Goal: Information Seeking & Learning: Learn about a topic

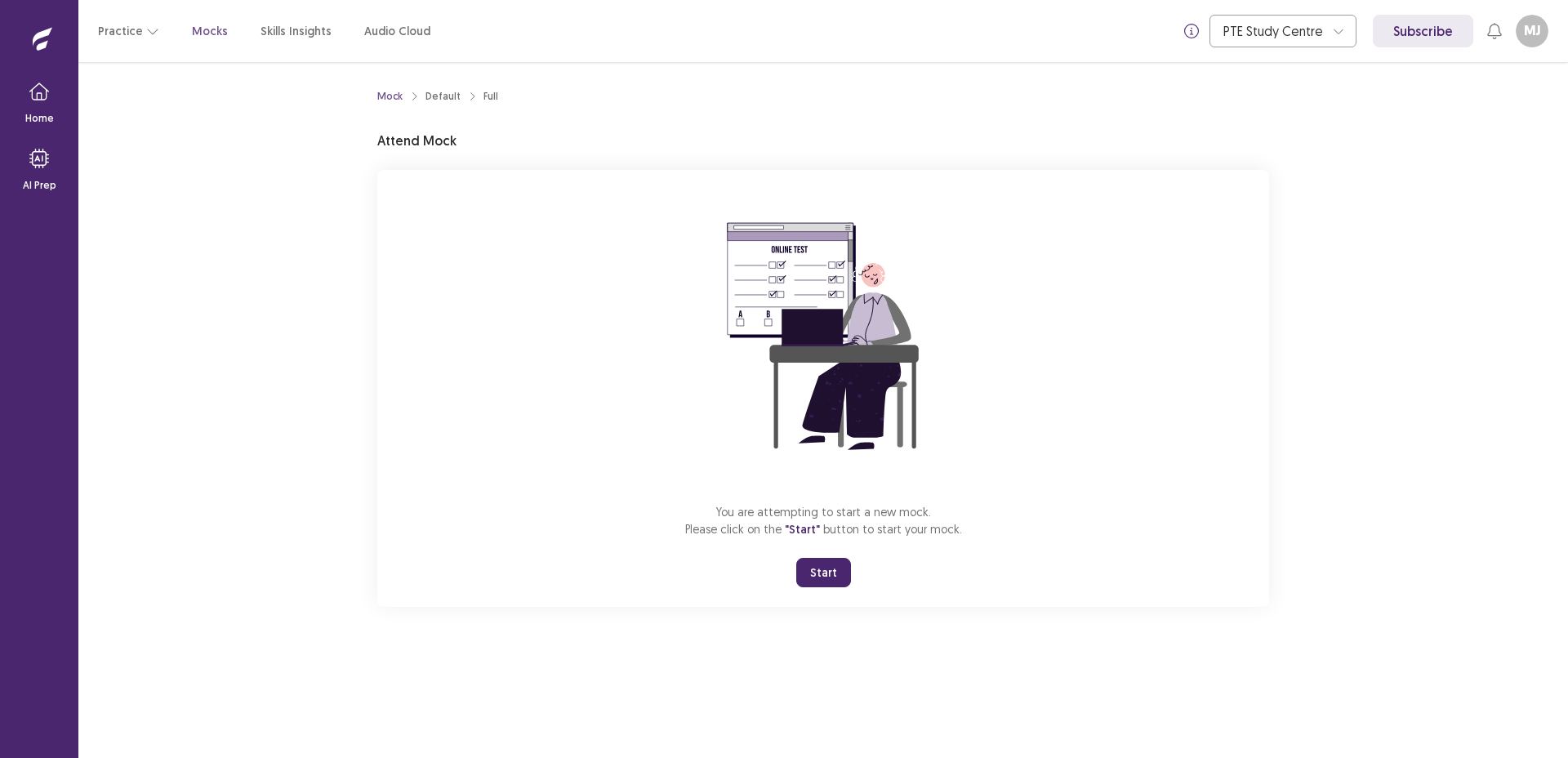
click at [822, 571] on button "Start" at bounding box center [824, 573] width 54 height 30
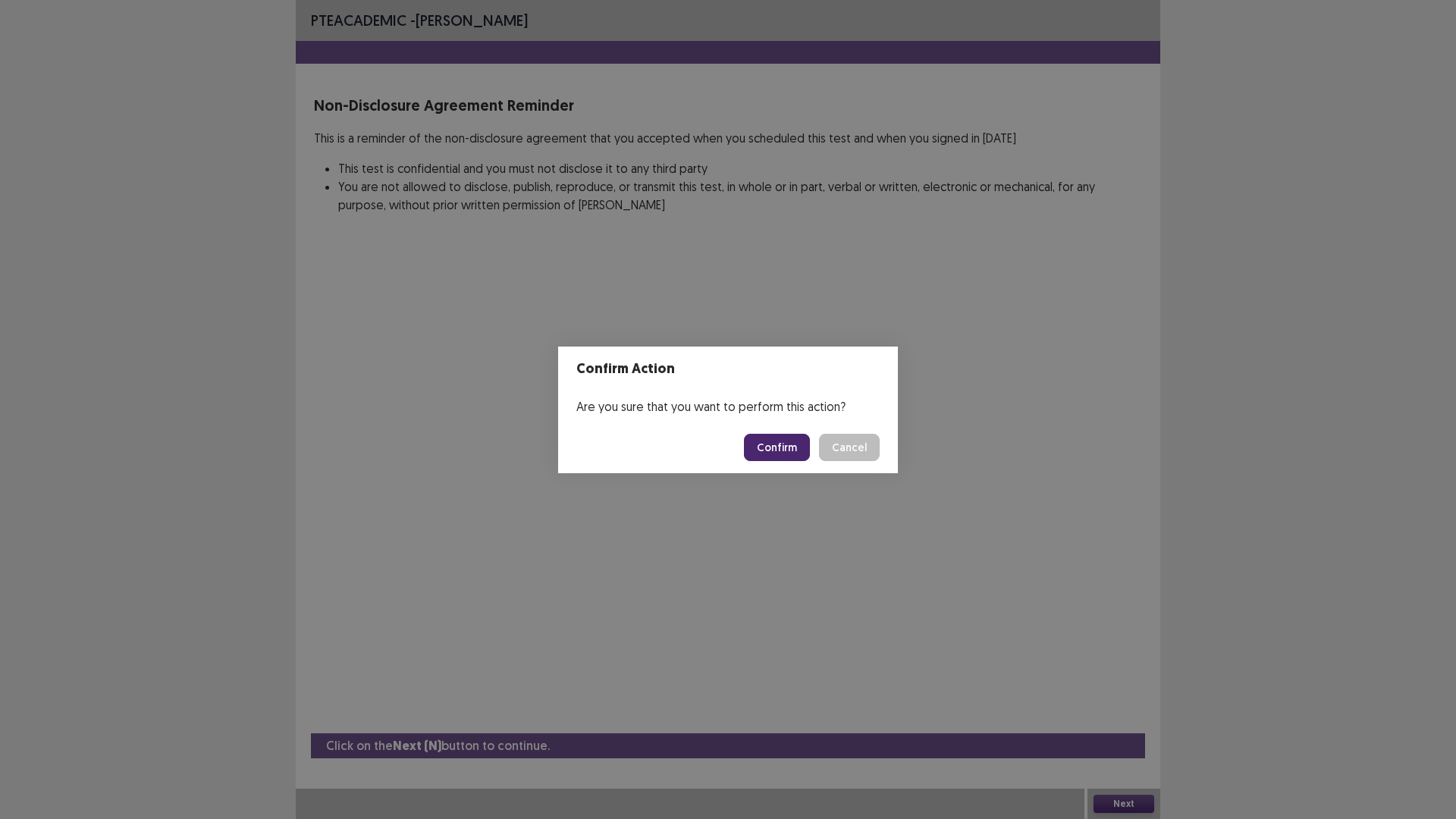
click at [791, 444] on button "Confirm" at bounding box center [777, 447] width 66 height 28
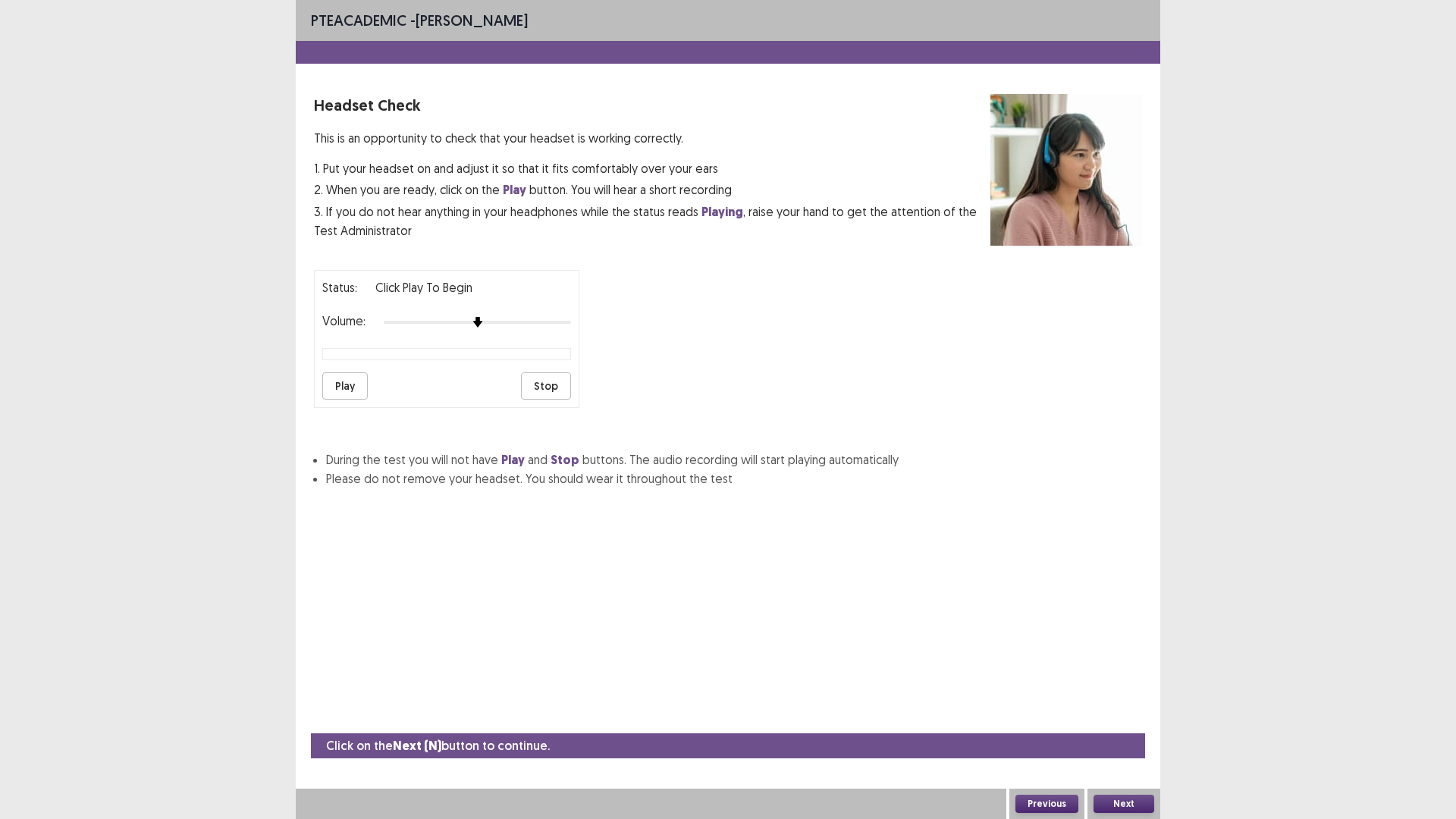
click at [359, 390] on button "Play" at bounding box center [345, 385] width 46 height 28
click at [356, 387] on button "Play" at bounding box center [345, 385] width 46 height 28
click at [355, 385] on button "Play" at bounding box center [345, 385] width 46 height 28
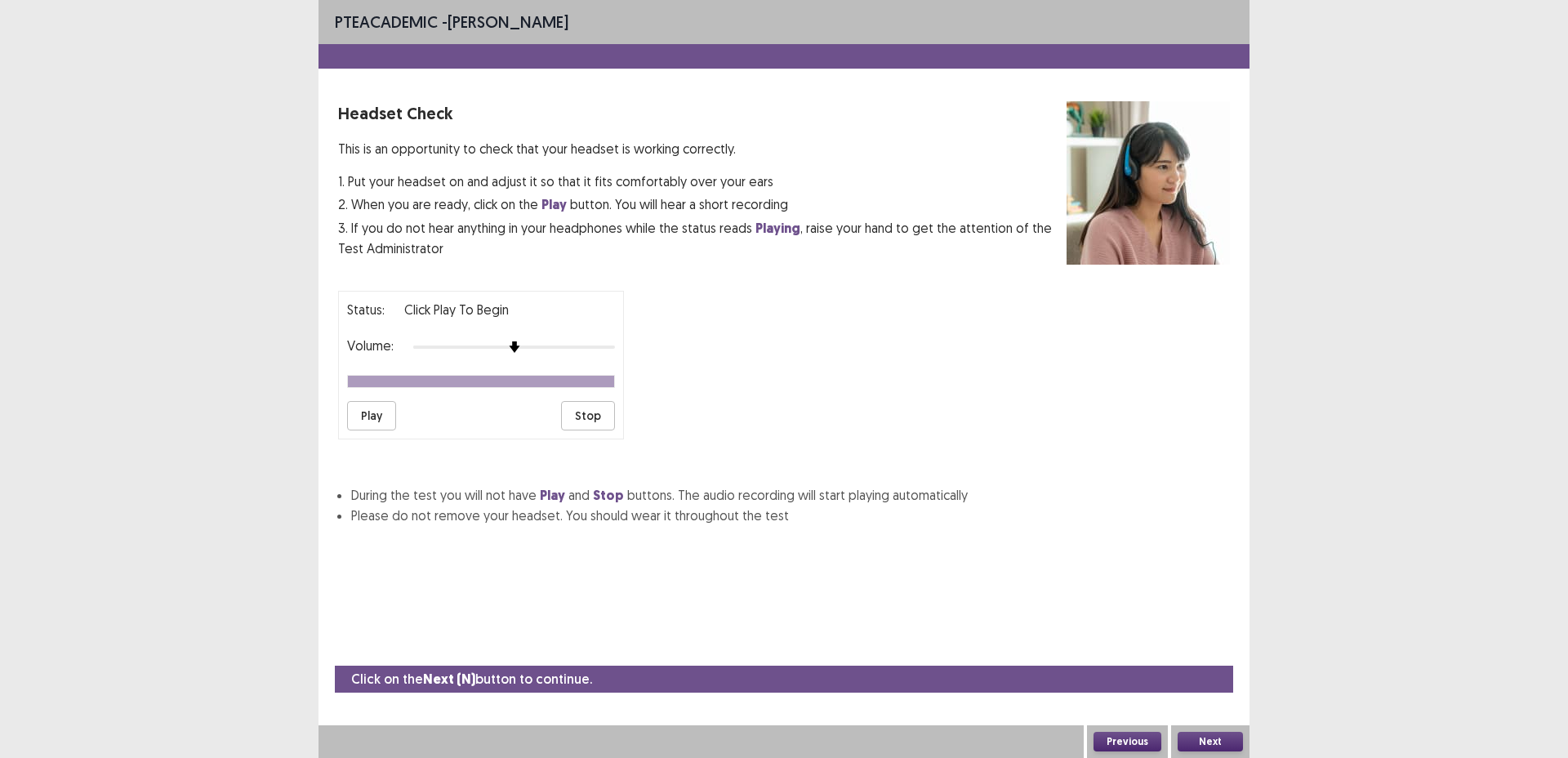
click at [755, 357] on div "Status: Click Play to Begin Volume: Play Stop" at bounding box center [784, 358] width 892 height 162
click at [779, 224] on strong "Playing" at bounding box center [778, 228] width 45 height 17
click at [1144, 735] on button "Previous" at bounding box center [1128, 741] width 68 height 20
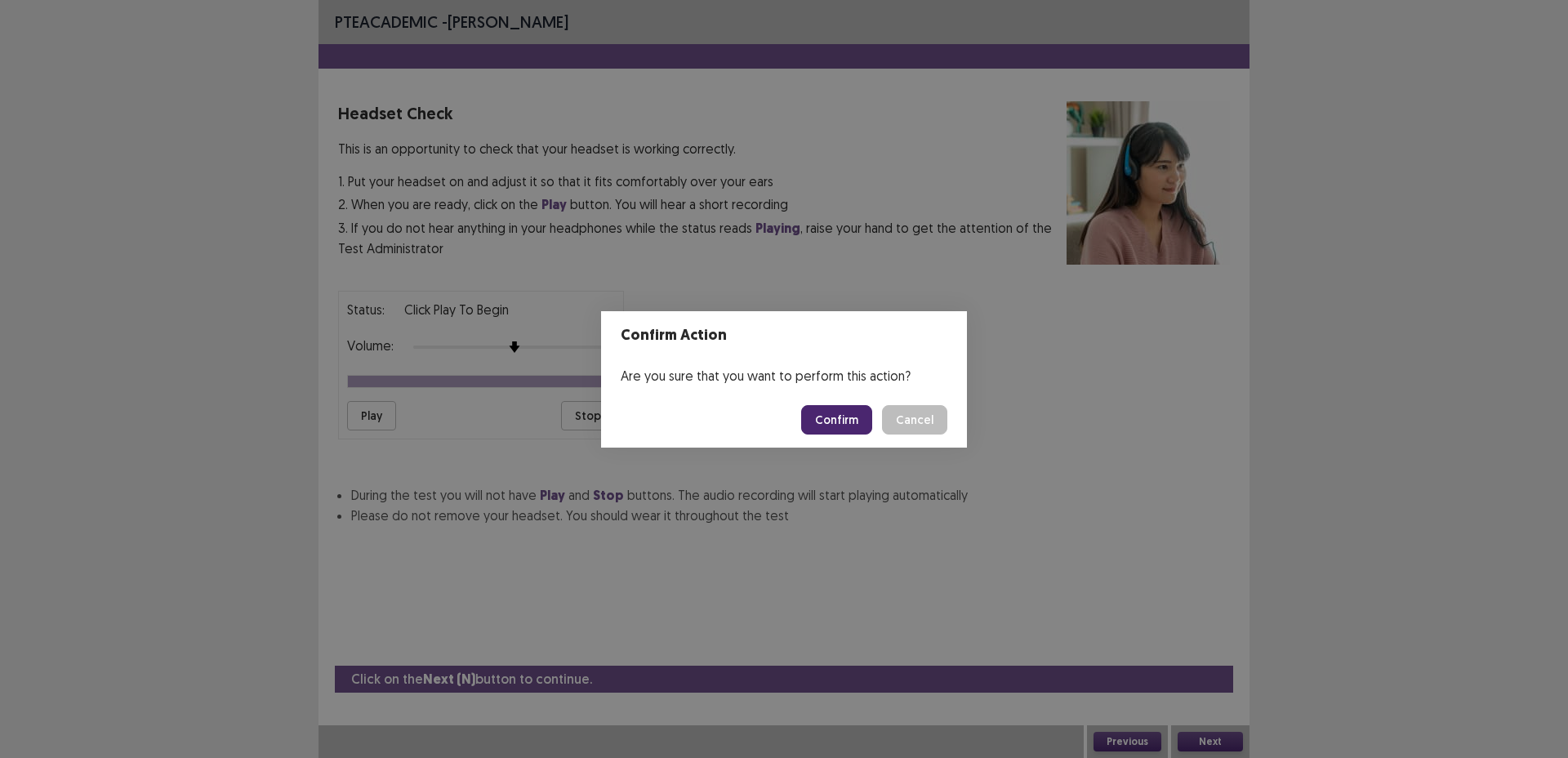
click at [840, 420] on button "Confirm" at bounding box center [837, 419] width 71 height 30
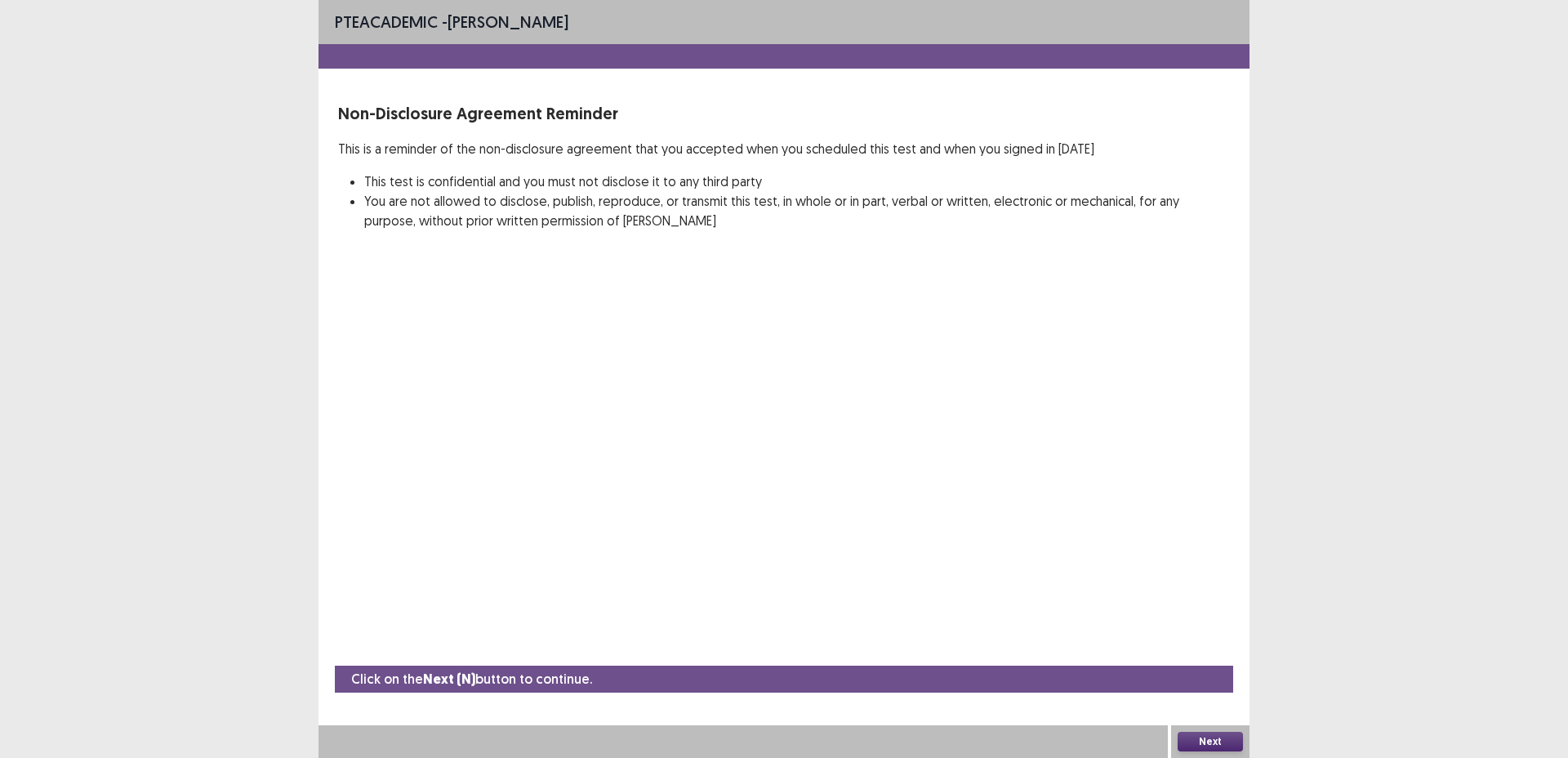
click at [1204, 740] on button "Next" at bounding box center [1211, 741] width 66 height 20
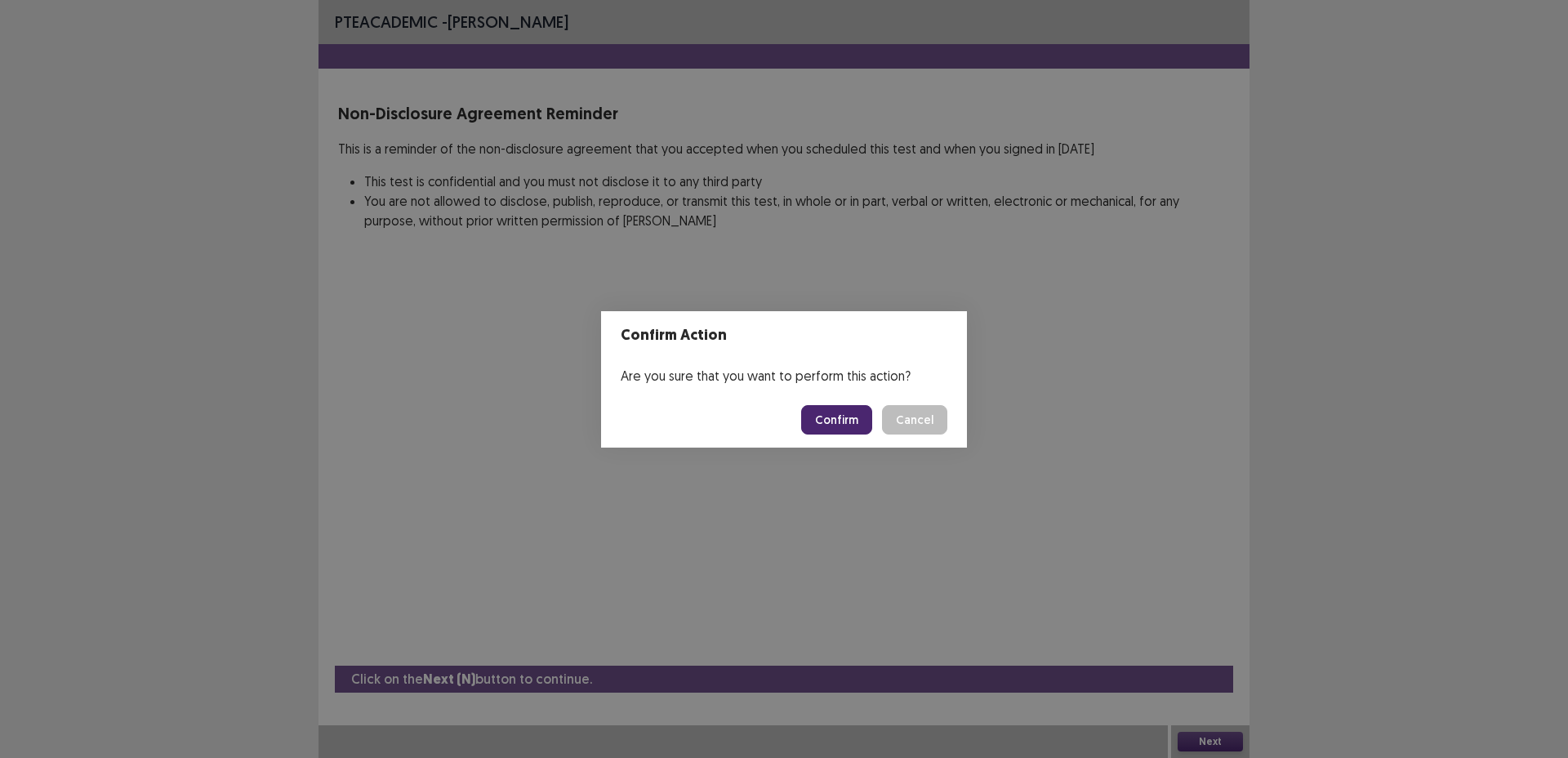
click at [837, 423] on button "Confirm" at bounding box center [837, 419] width 71 height 30
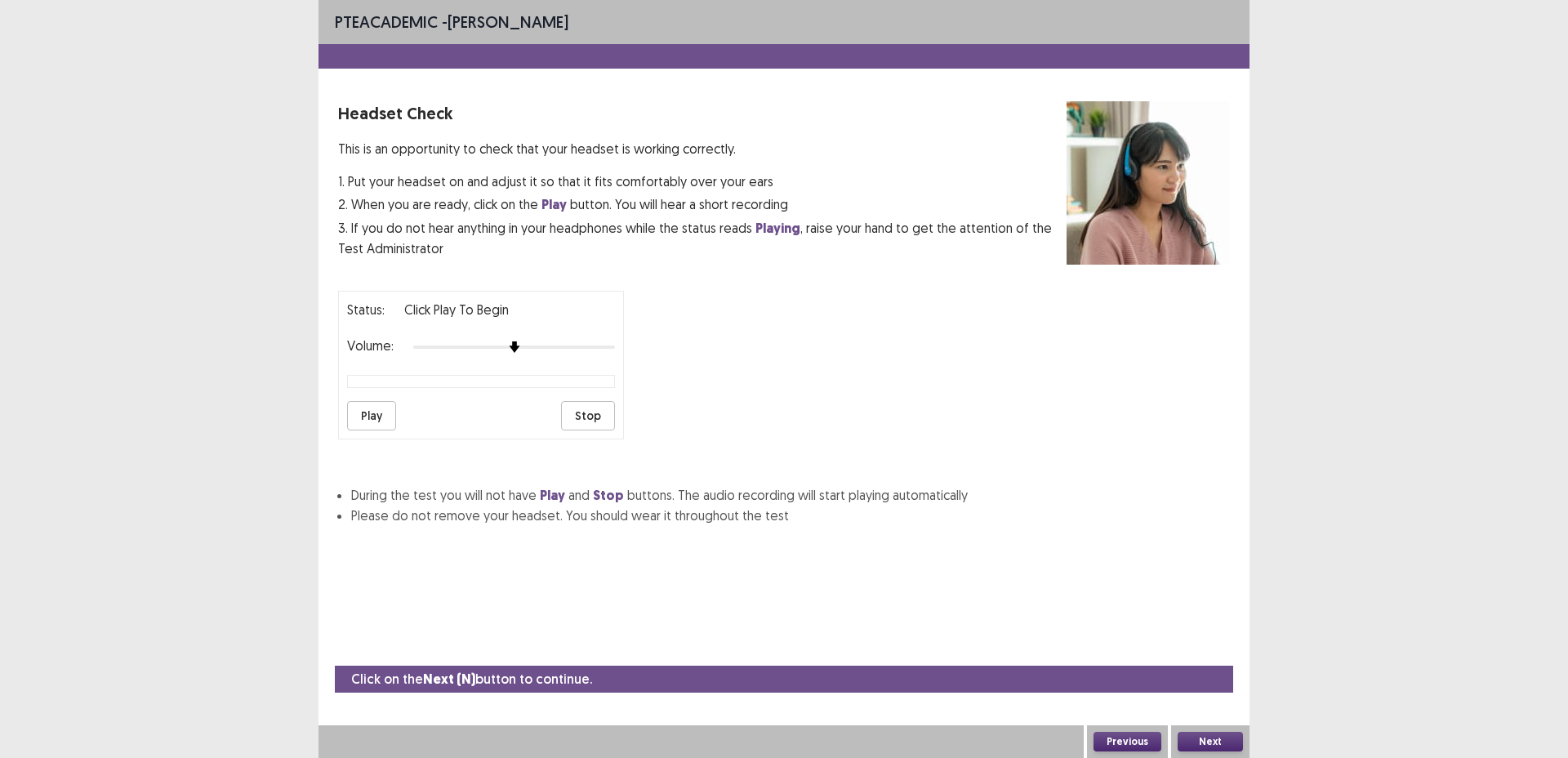
click at [1190, 734] on button "Next" at bounding box center [1211, 741] width 66 height 20
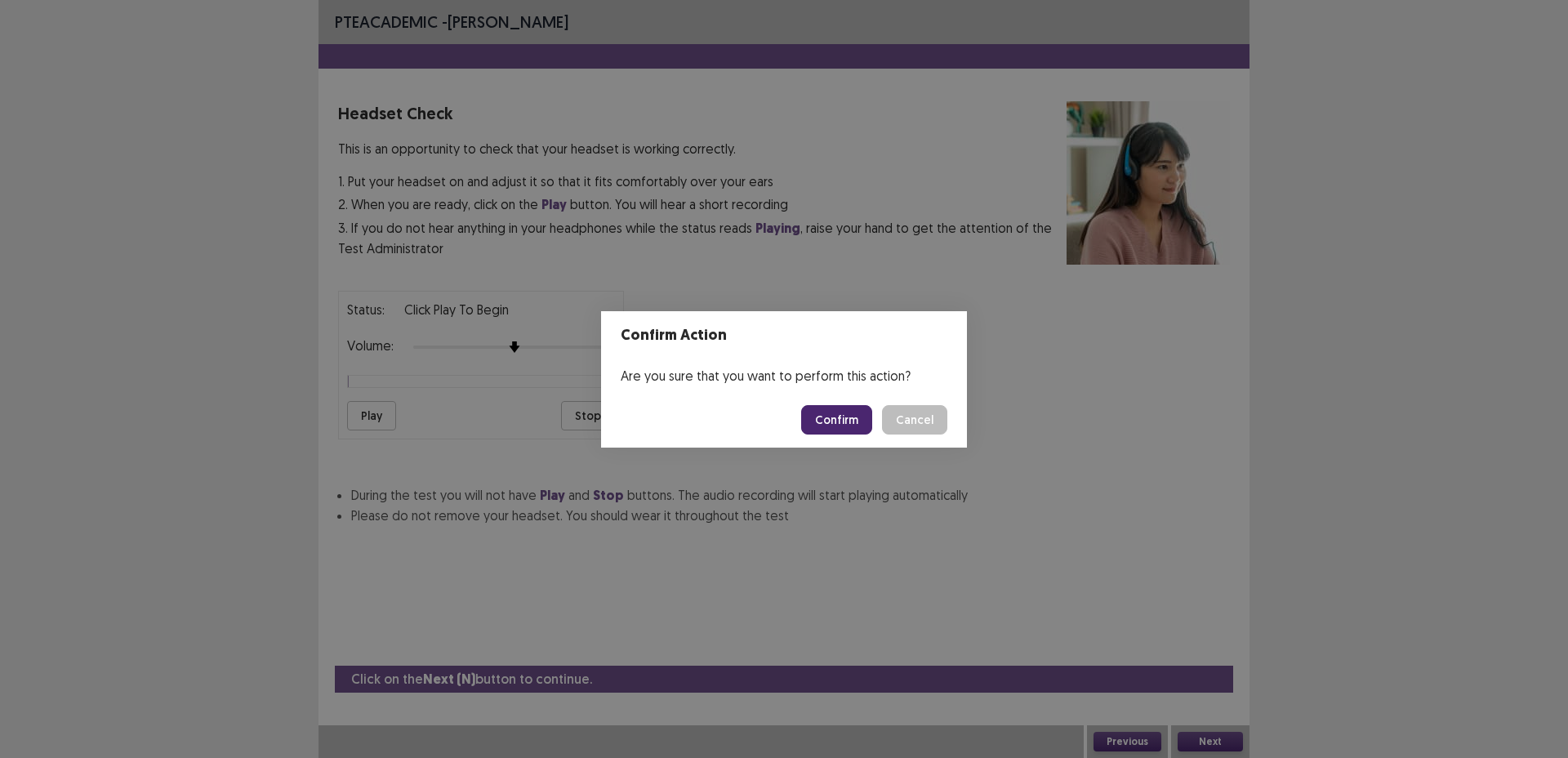
click at [852, 429] on button "Confirm" at bounding box center [837, 419] width 71 height 30
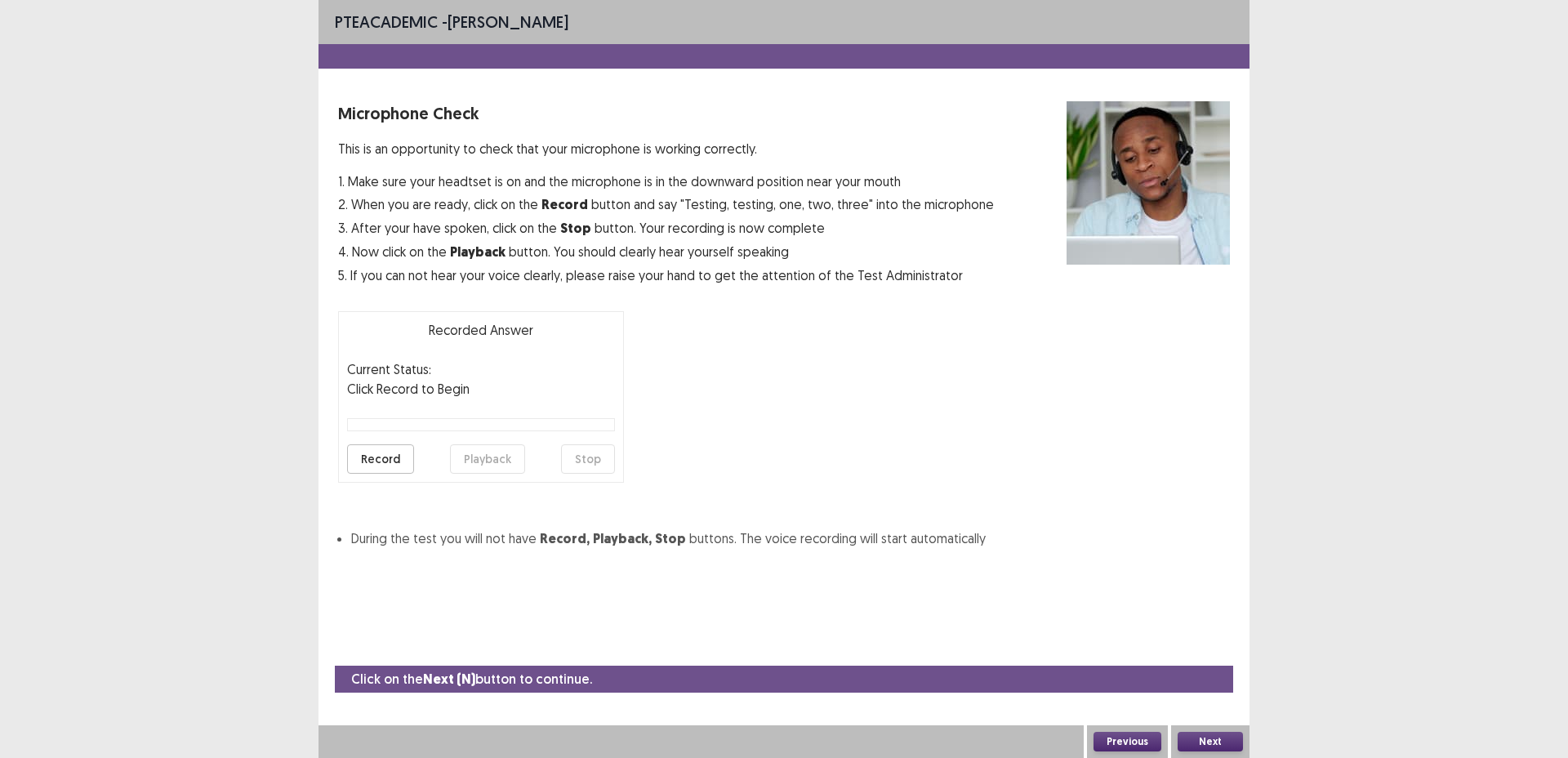
click at [400, 469] on button "Record" at bounding box center [380, 459] width 67 height 30
click at [601, 464] on button "Stop" at bounding box center [588, 459] width 54 height 30
click at [516, 460] on button "Playback" at bounding box center [488, 459] width 75 height 30
click at [1234, 738] on button "Next" at bounding box center [1211, 741] width 66 height 20
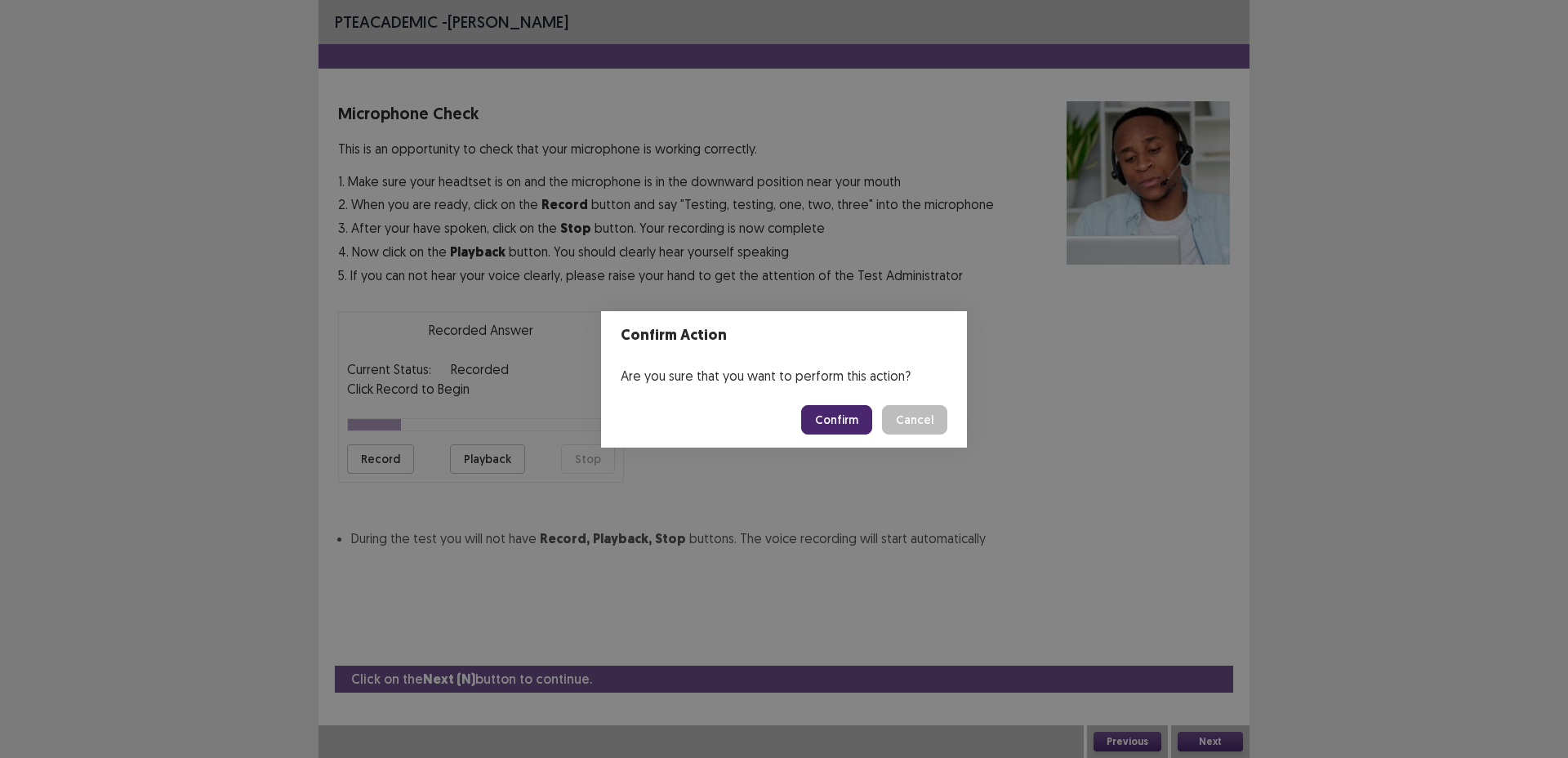
click at [841, 423] on button "Confirm" at bounding box center [837, 419] width 71 height 30
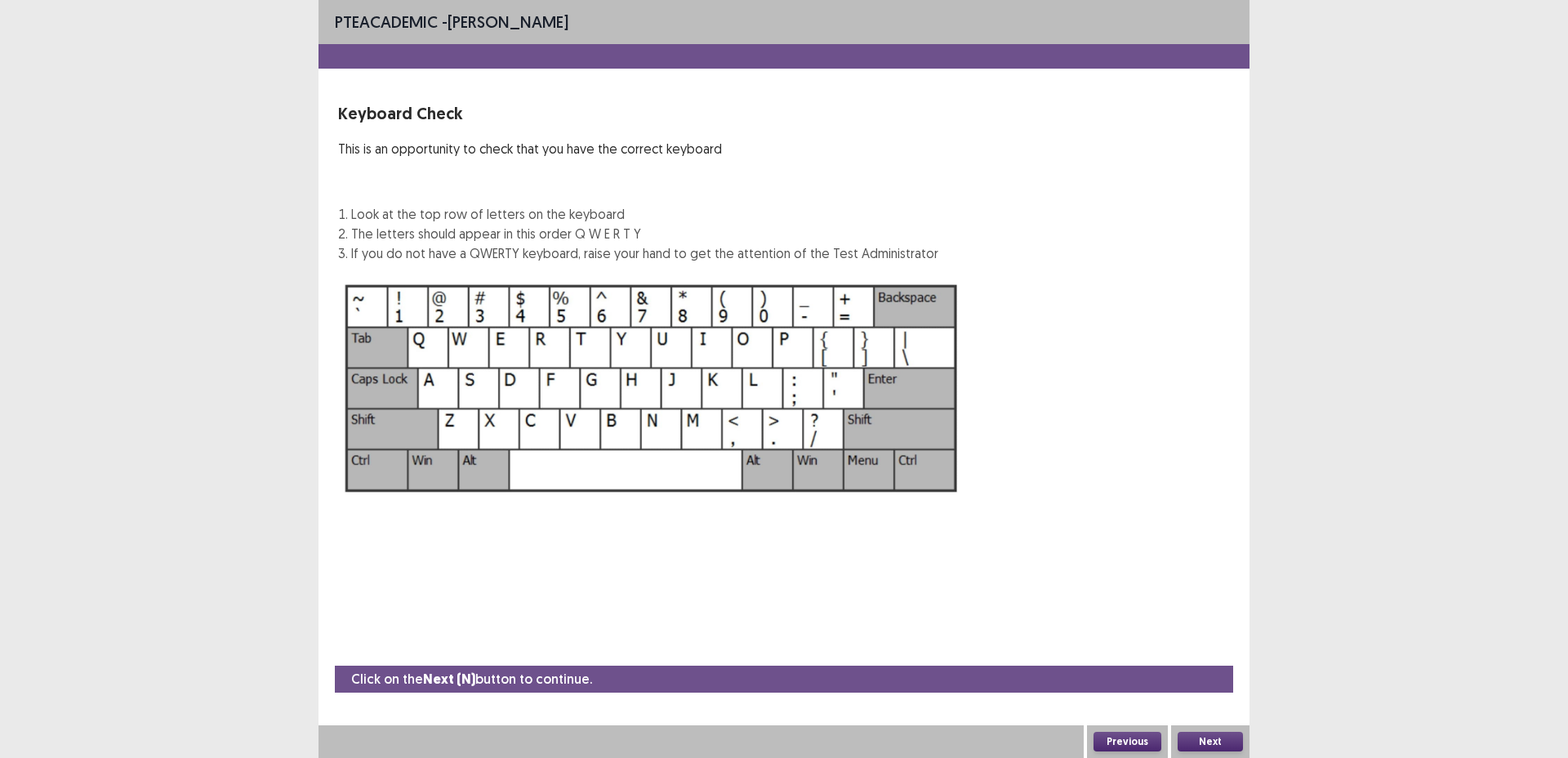
click at [1189, 734] on button "Next" at bounding box center [1211, 741] width 66 height 20
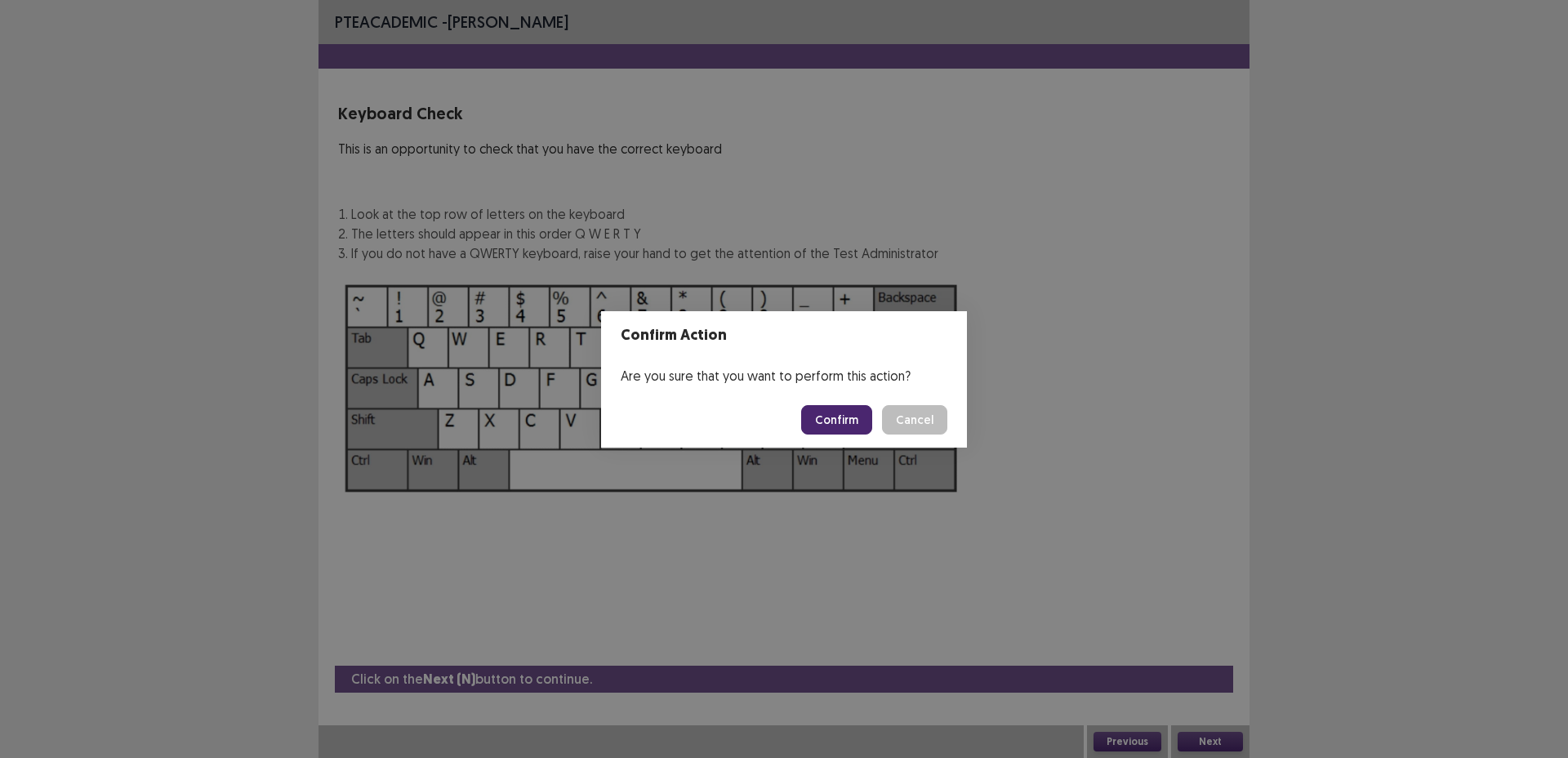
click at [862, 419] on button "Confirm" at bounding box center [837, 419] width 71 height 30
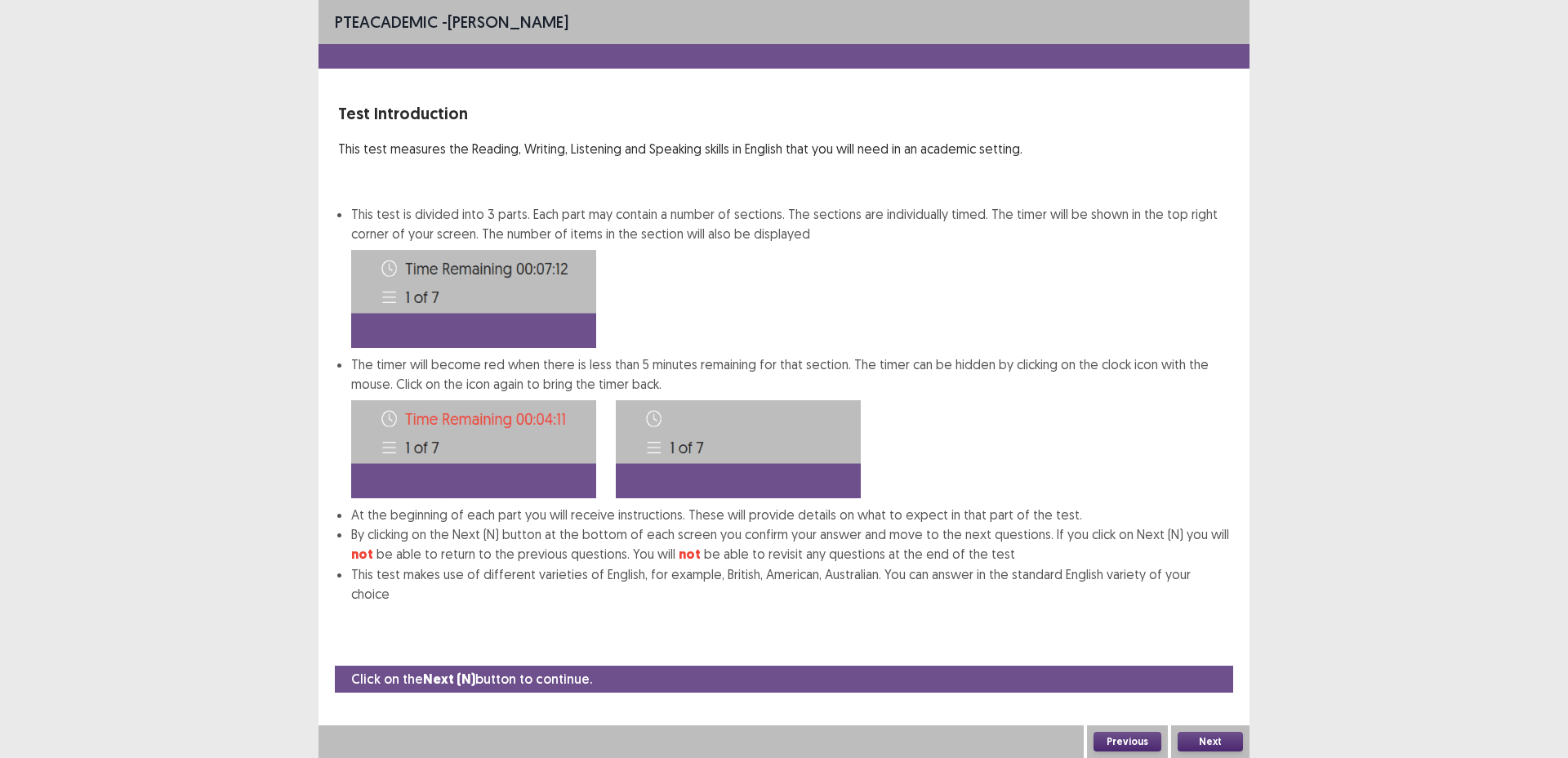
click at [1204, 744] on button "Next" at bounding box center [1211, 741] width 66 height 20
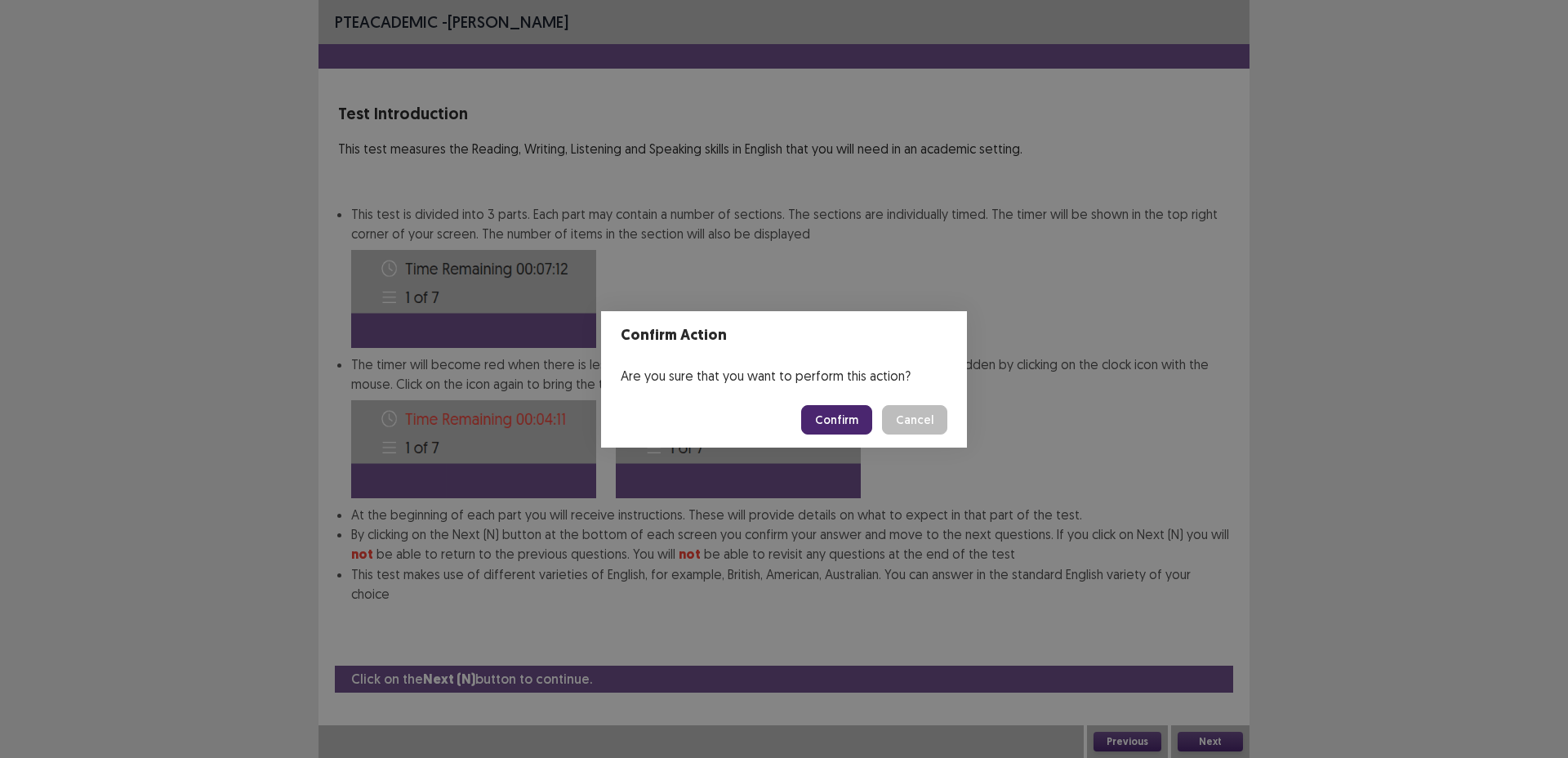
click at [830, 420] on button "Confirm" at bounding box center [837, 419] width 71 height 30
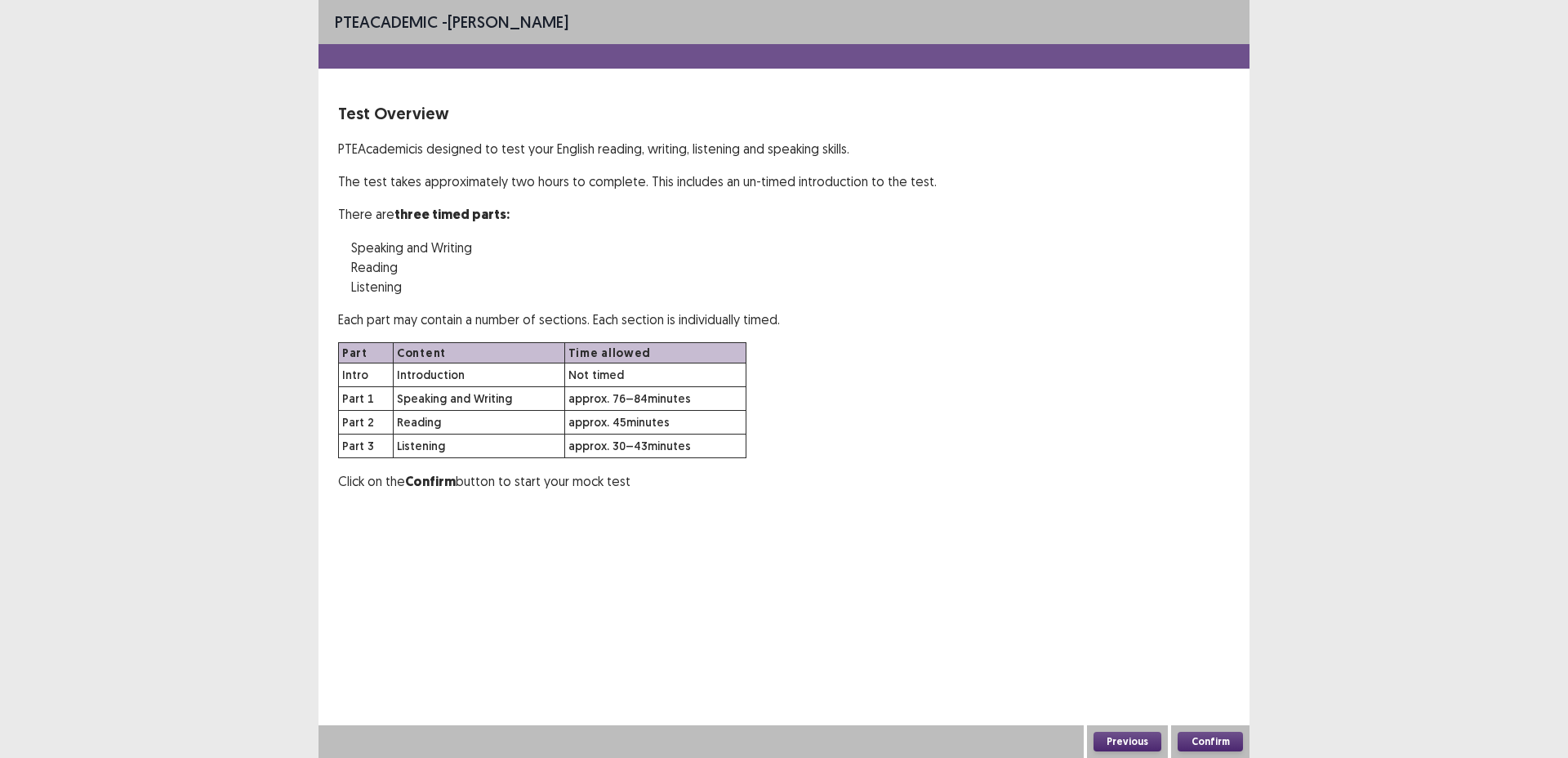
click at [1212, 739] on button "Confirm" at bounding box center [1211, 741] width 66 height 20
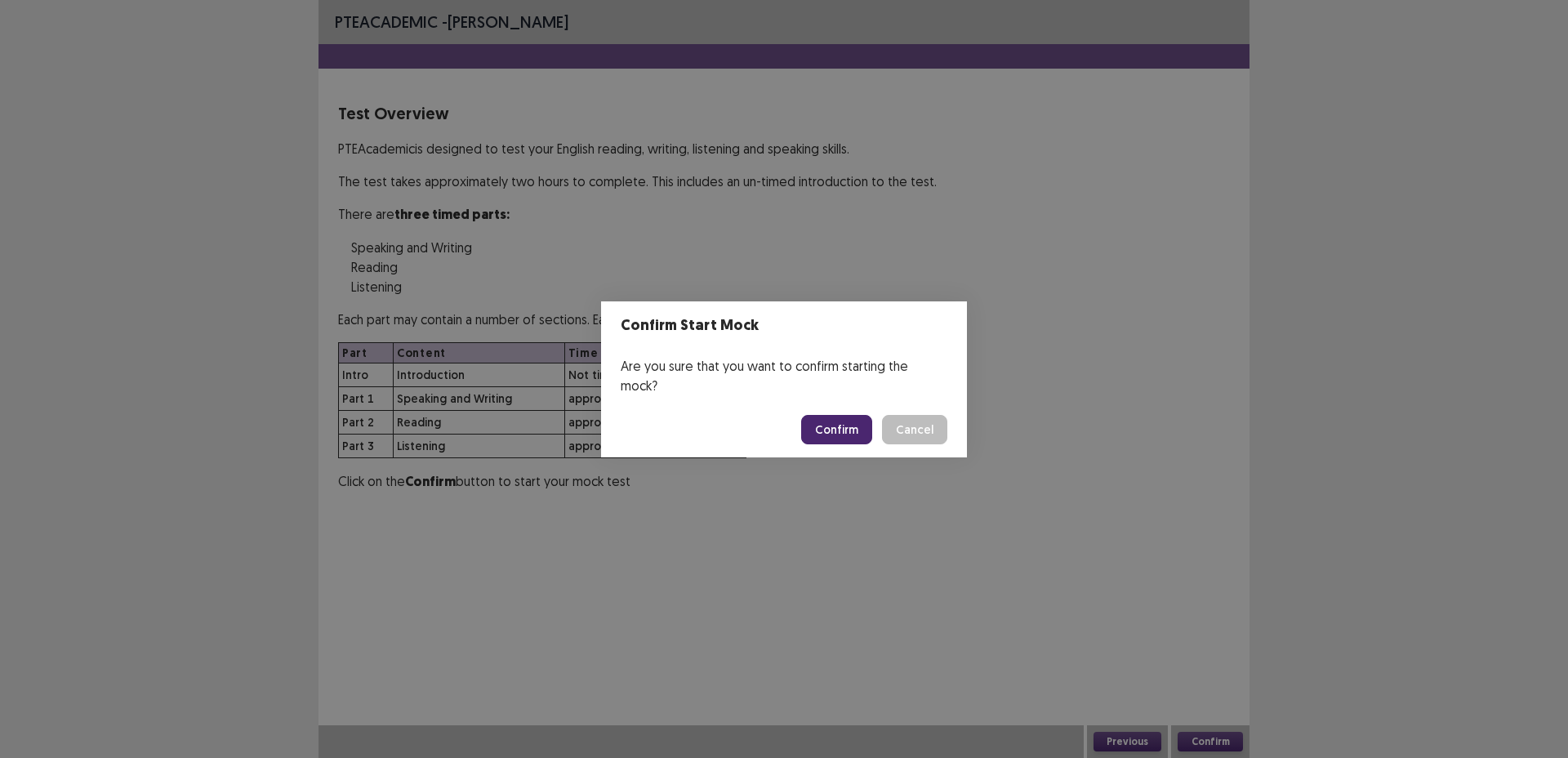
click at [844, 419] on button "Confirm" at bounding box center [837, 430] width 71 height 30
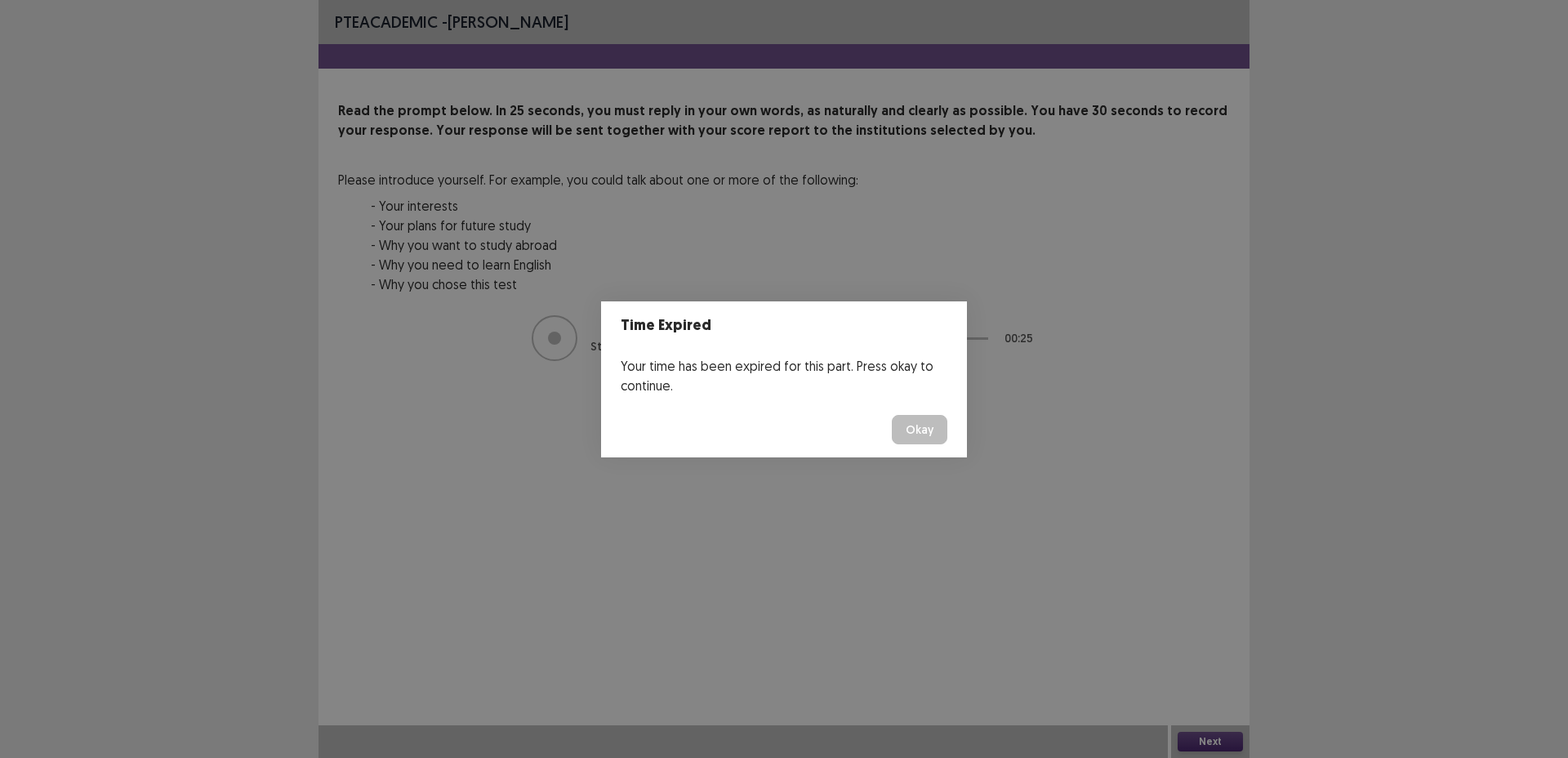
click at [921, 436] on button "Okay" at bounding box center [919, 430] width 55 height 30
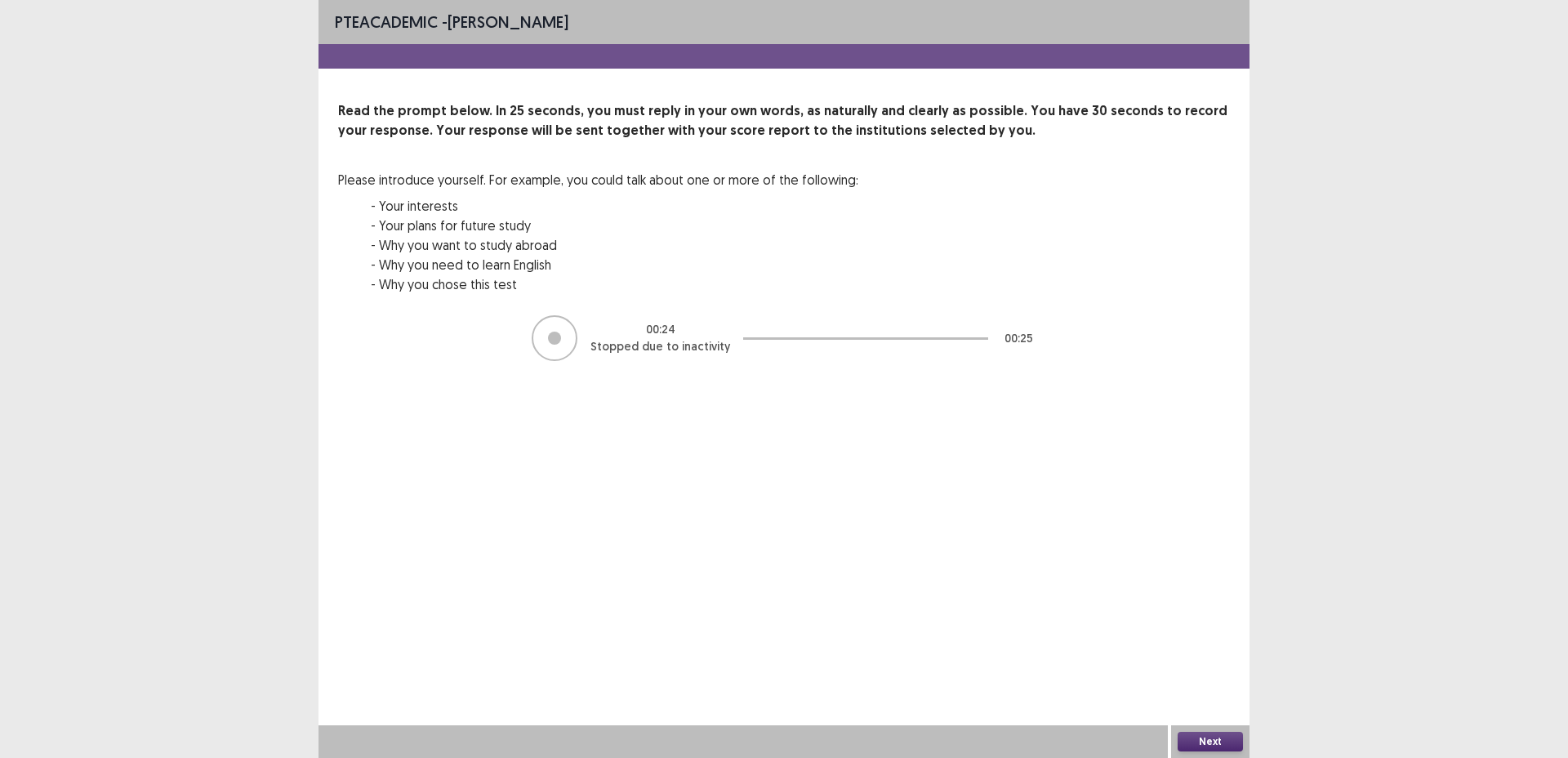
click at [1205, 738] on button "Next" at bounding box center [1211, 741] width 66 height 20
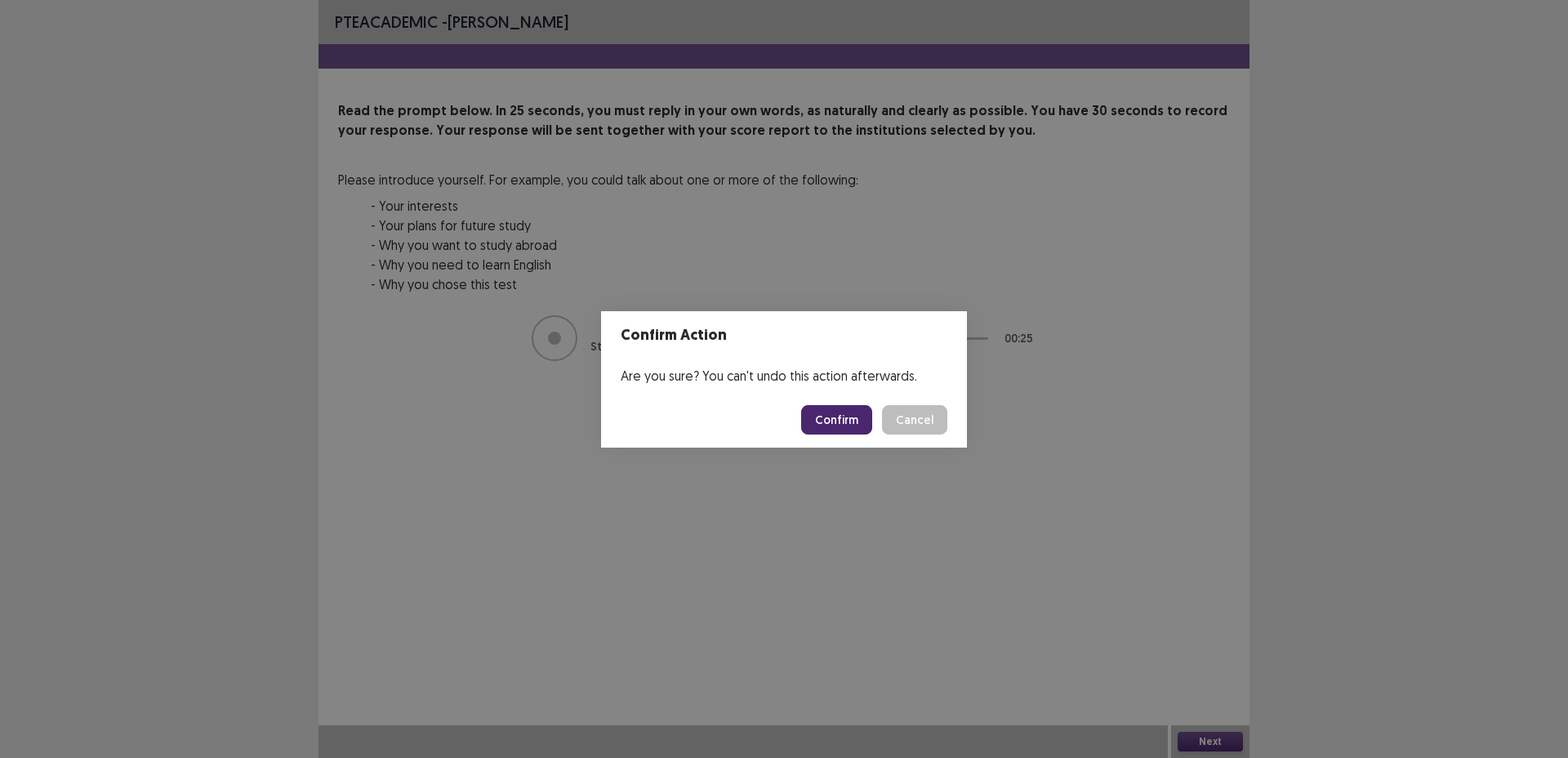
click at [849, 420] on button "Confirm" at bounding box center [837, 419] width 71 height 30
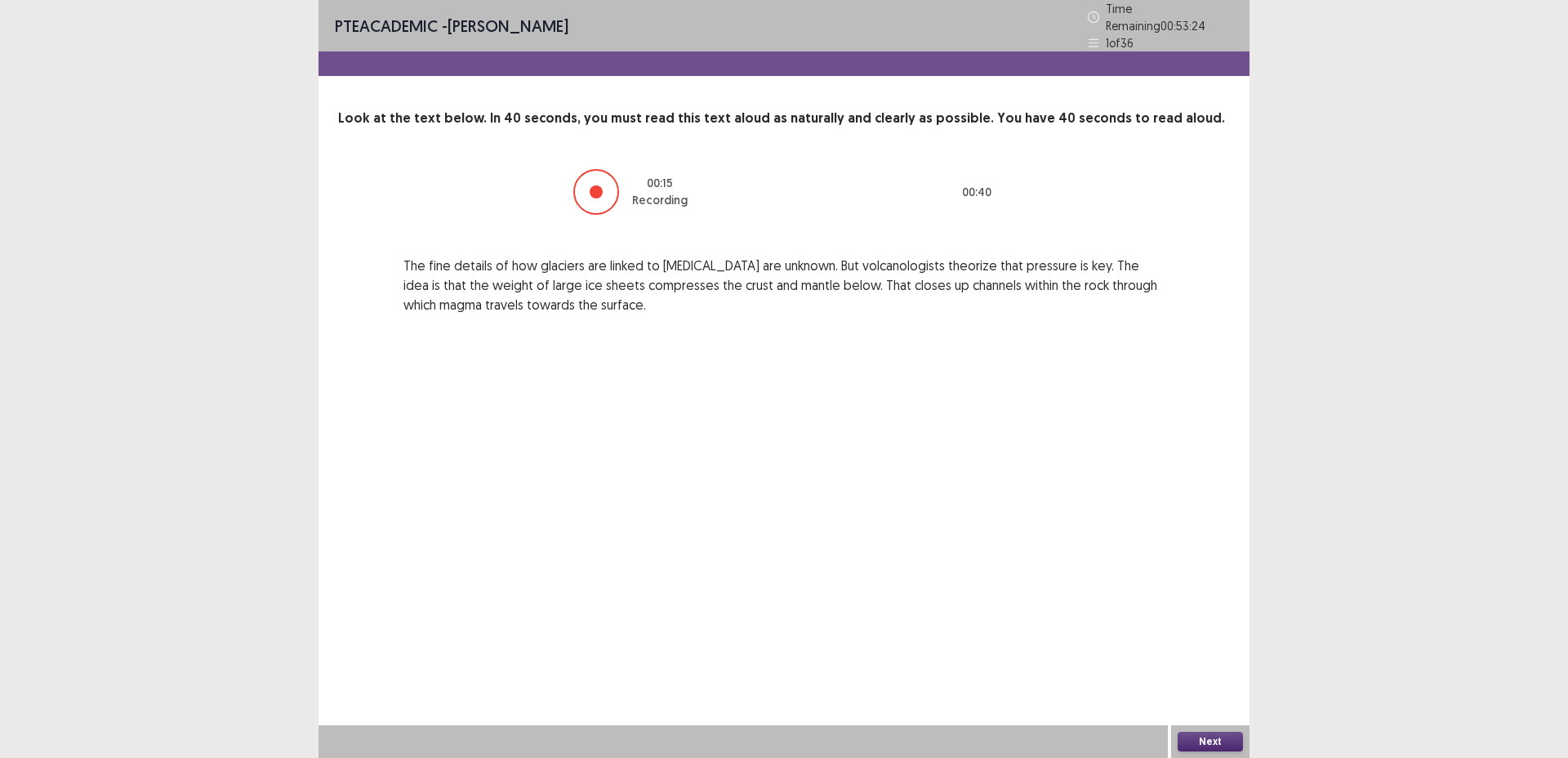
click at [1204, 735] on button "Next" at bounding box center [1211, 741] width 66 height 20
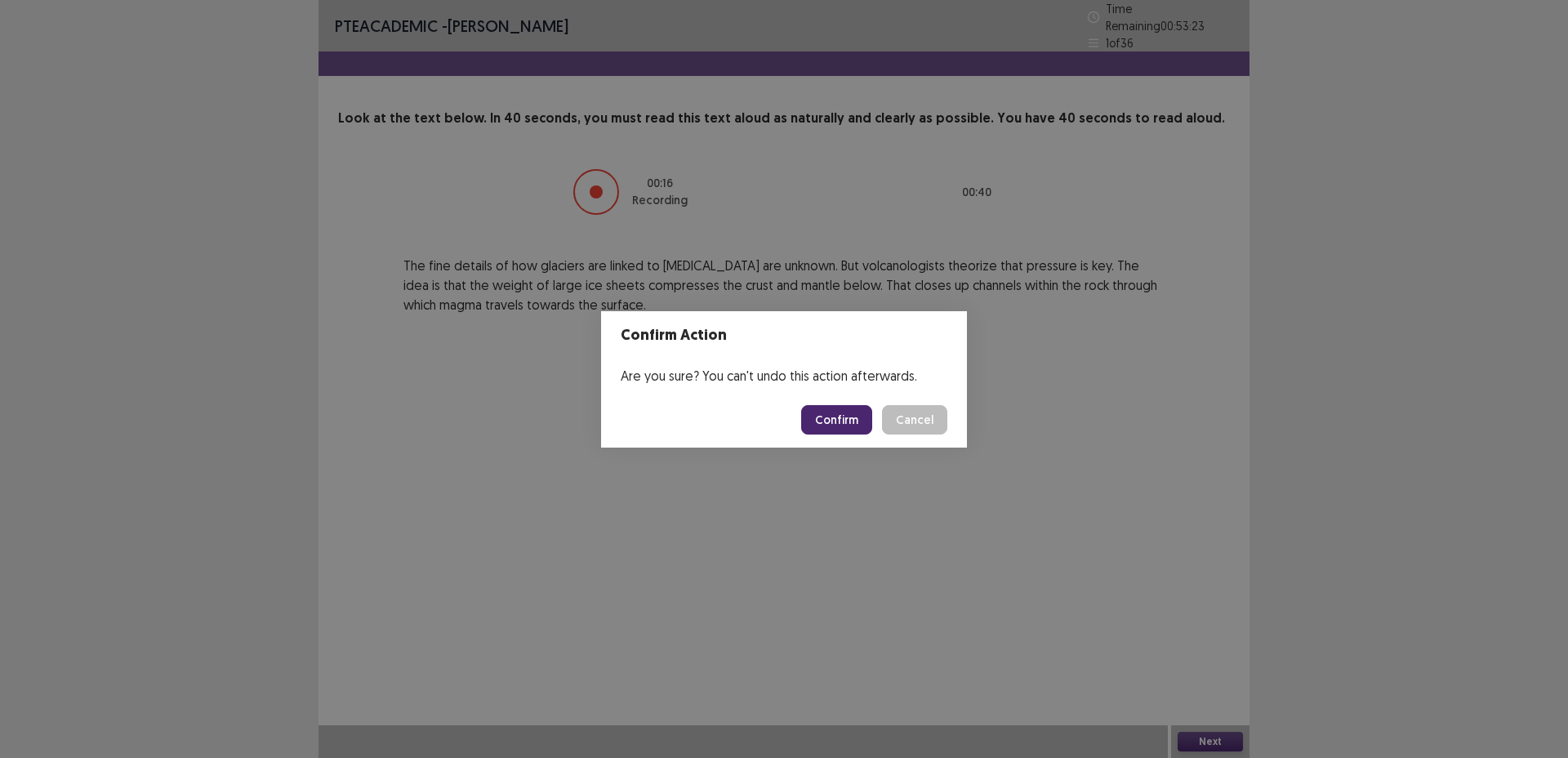
click at [851, 424] on button "Confirm" at bounding box center [837, 419] width 71 height 30
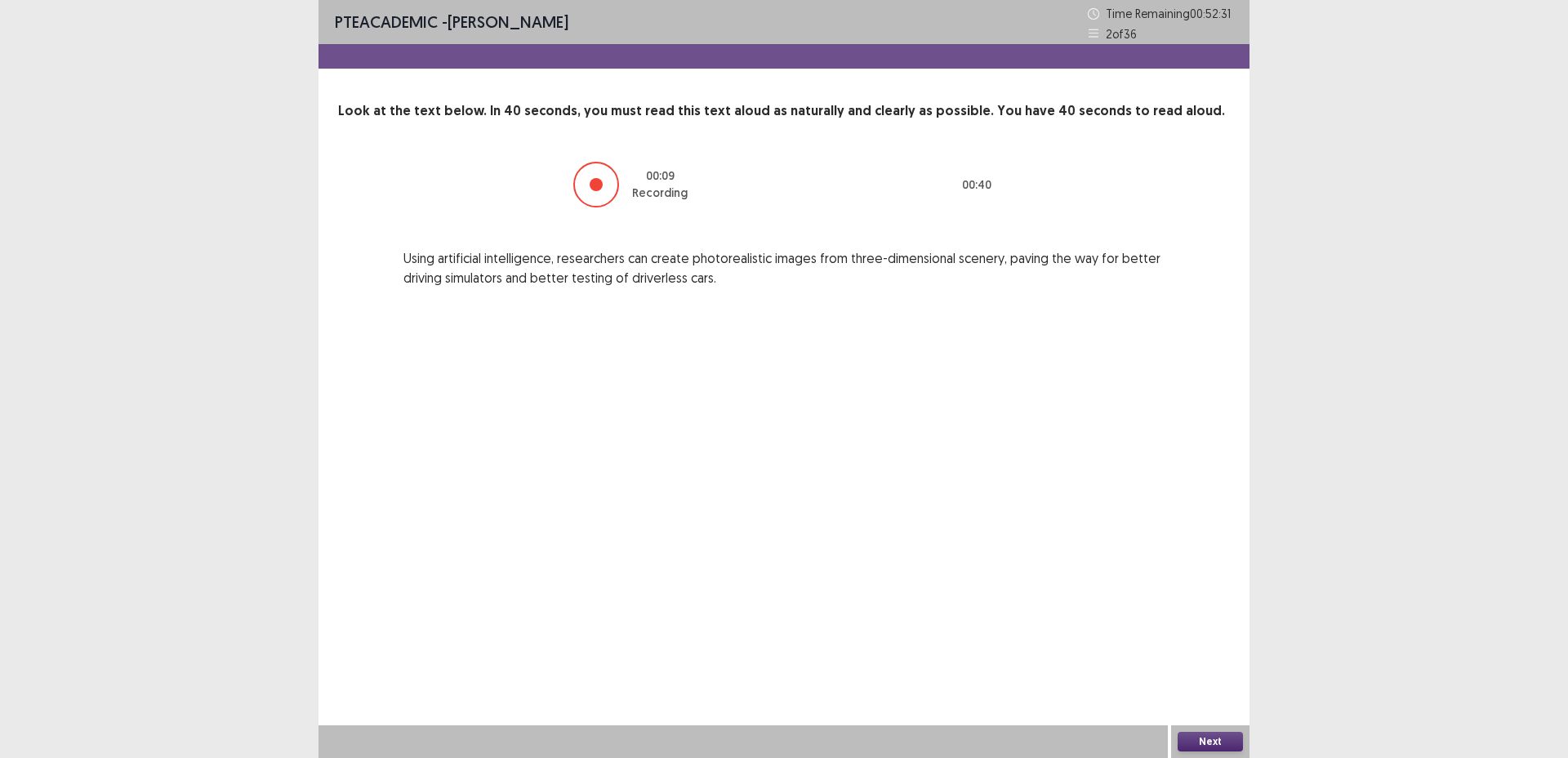
click at [1229, 736] on button "Next" at bounding box center [1211, 741] width 66 height 20
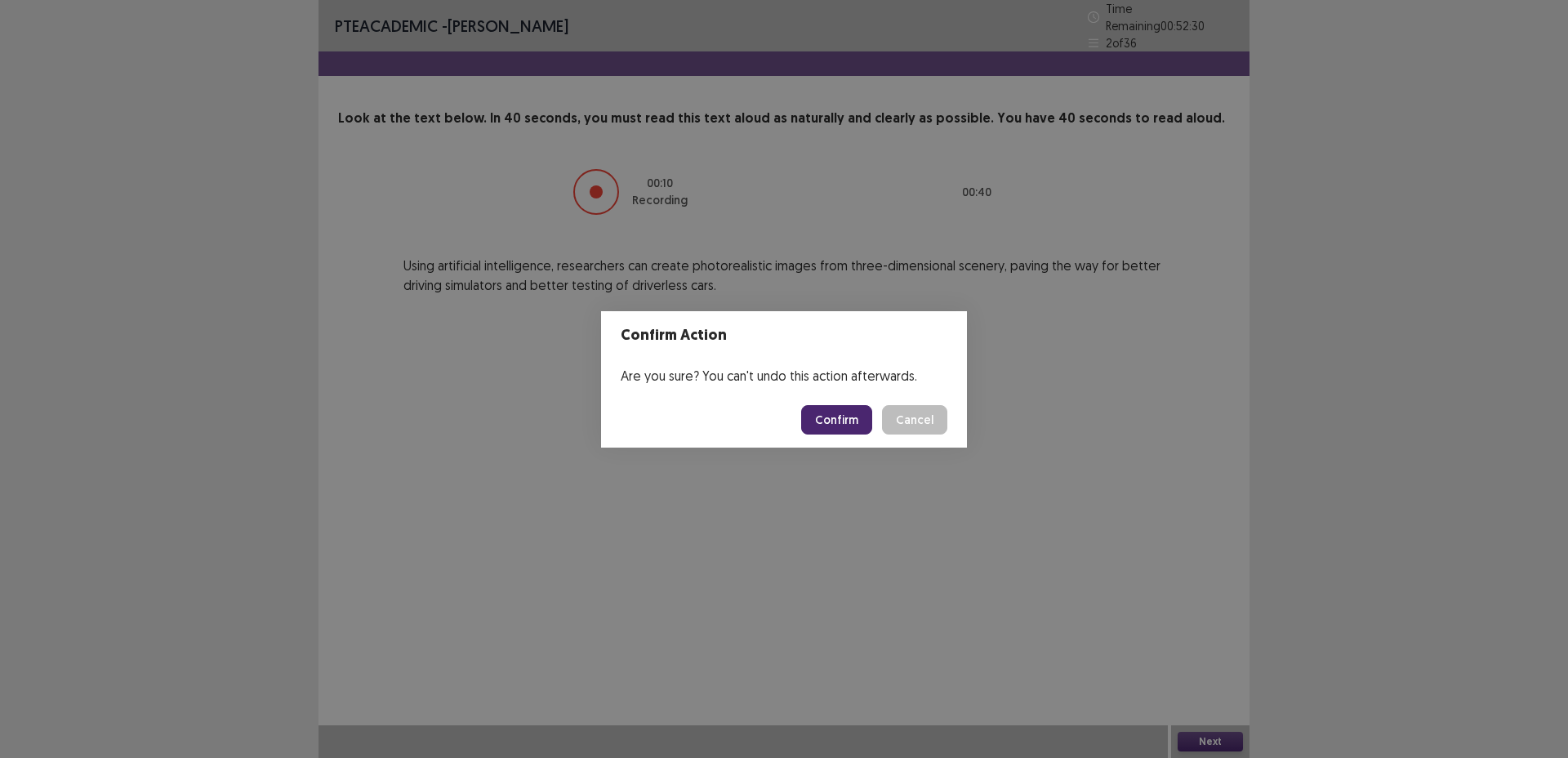
click at [852, 430] on button "Confirm" at bounding box center [837, 419] width 71 height 30
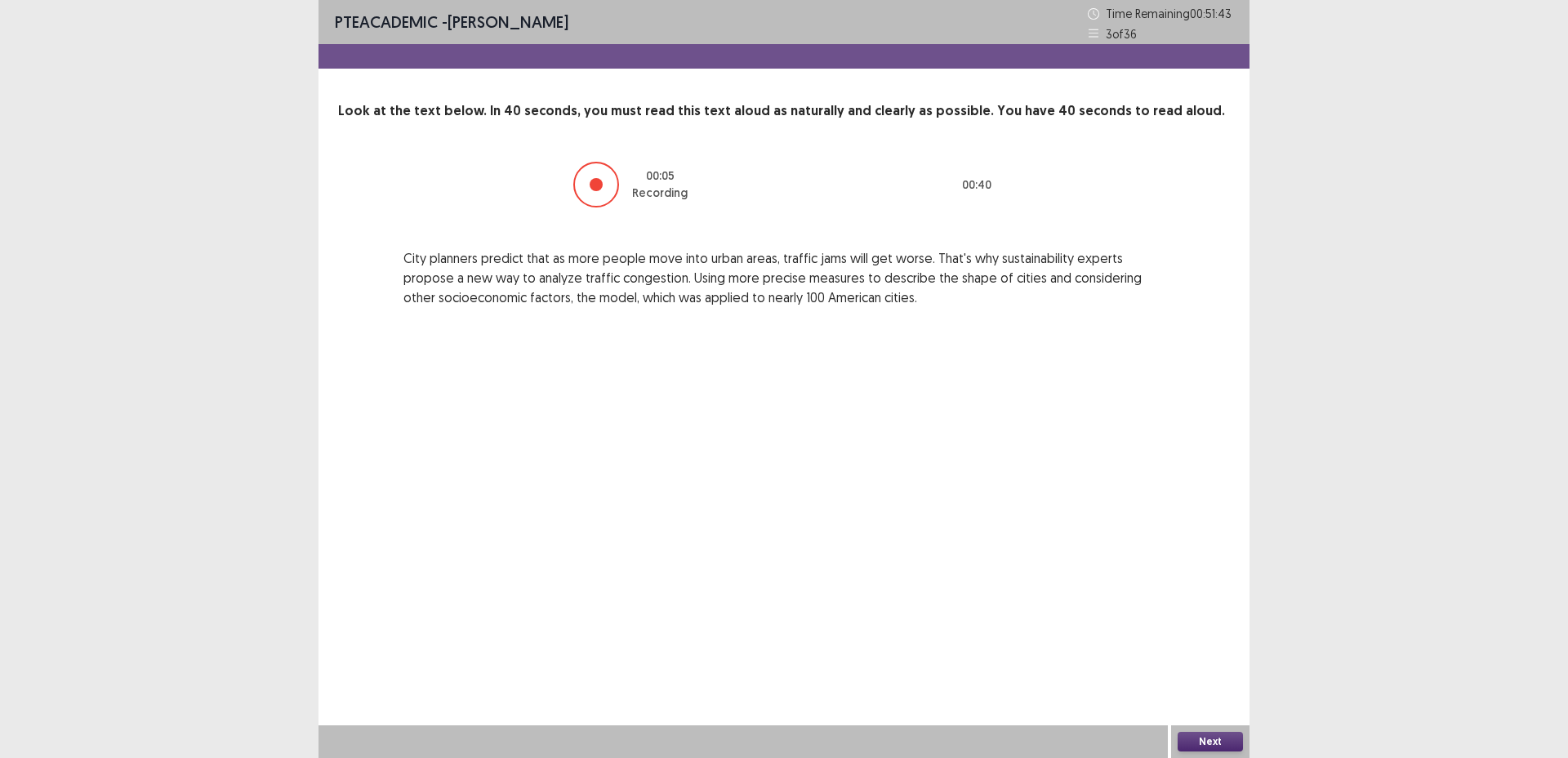
click at [1232, 744] on button "Next" at bounding box center [1211, 741] width 66 height 20
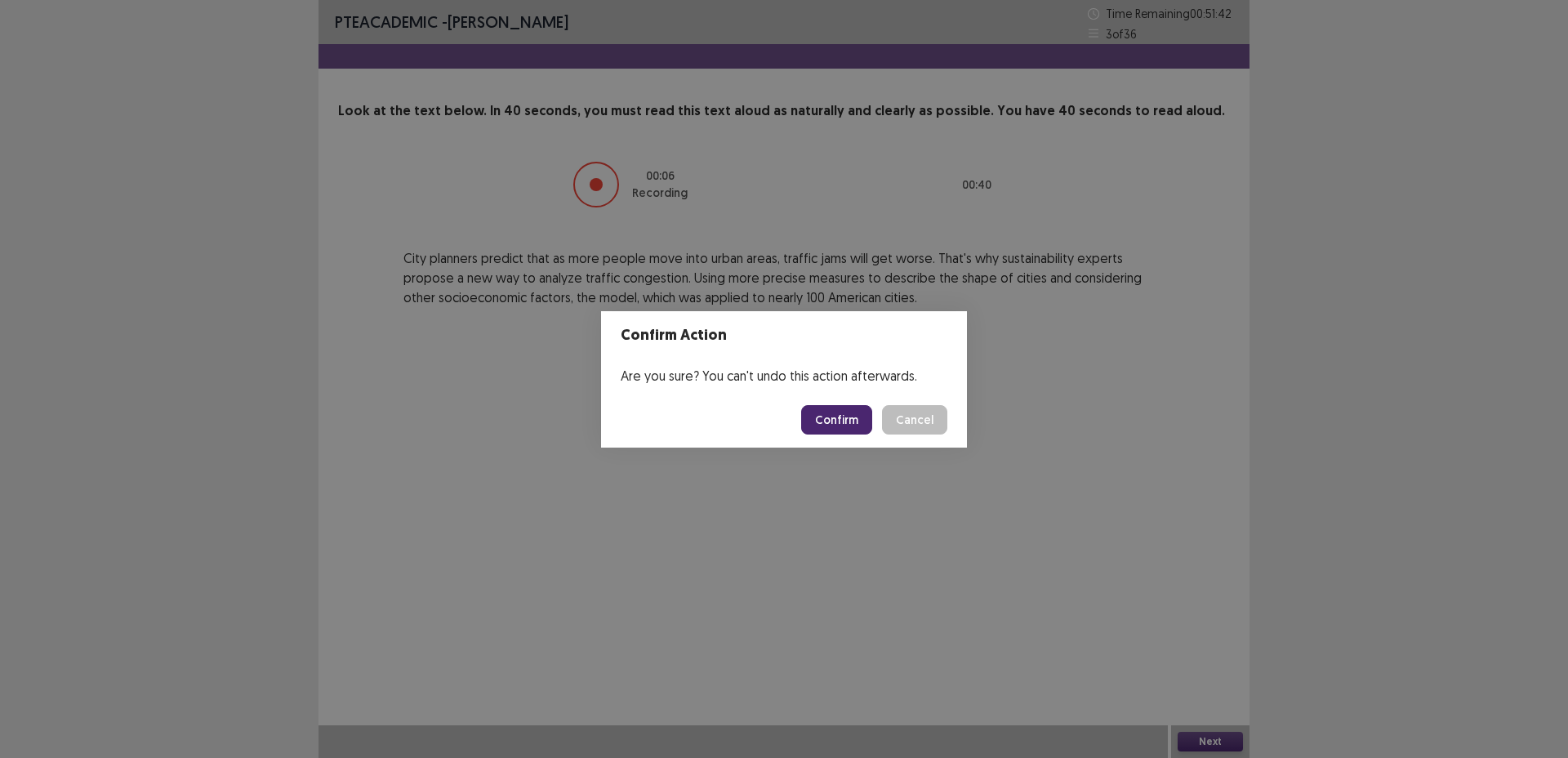
click at [801, 395] on footer "Confirm Cancel" at bounding box center [784, 419] width 366 height 55
click at [830, 417] on button "Confirm" at bounding box center [837, 419] width 71 height 30
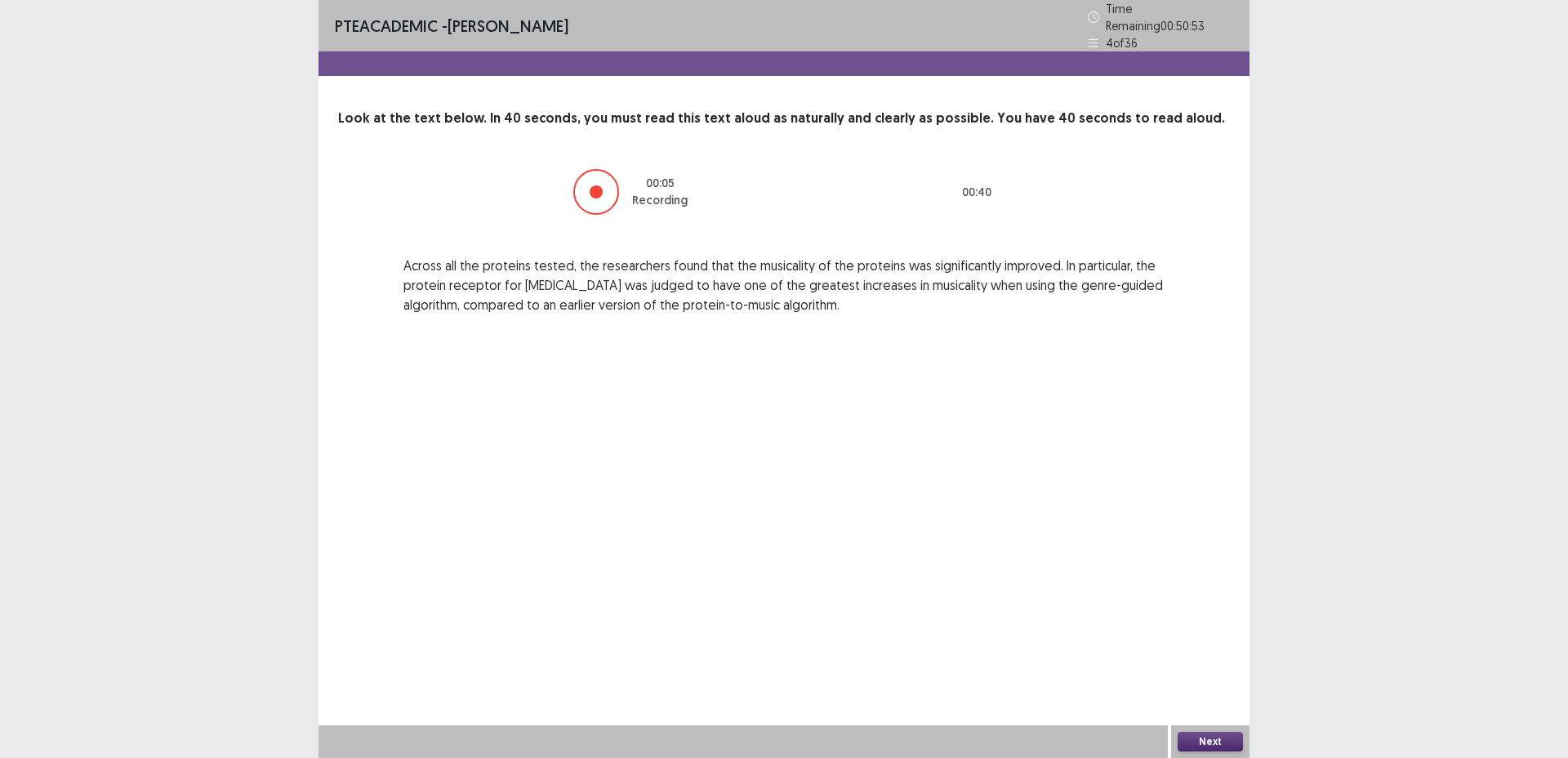
click at [1207, 744] on button "Next" at bounding box center [1211, 741] width 66 height 20
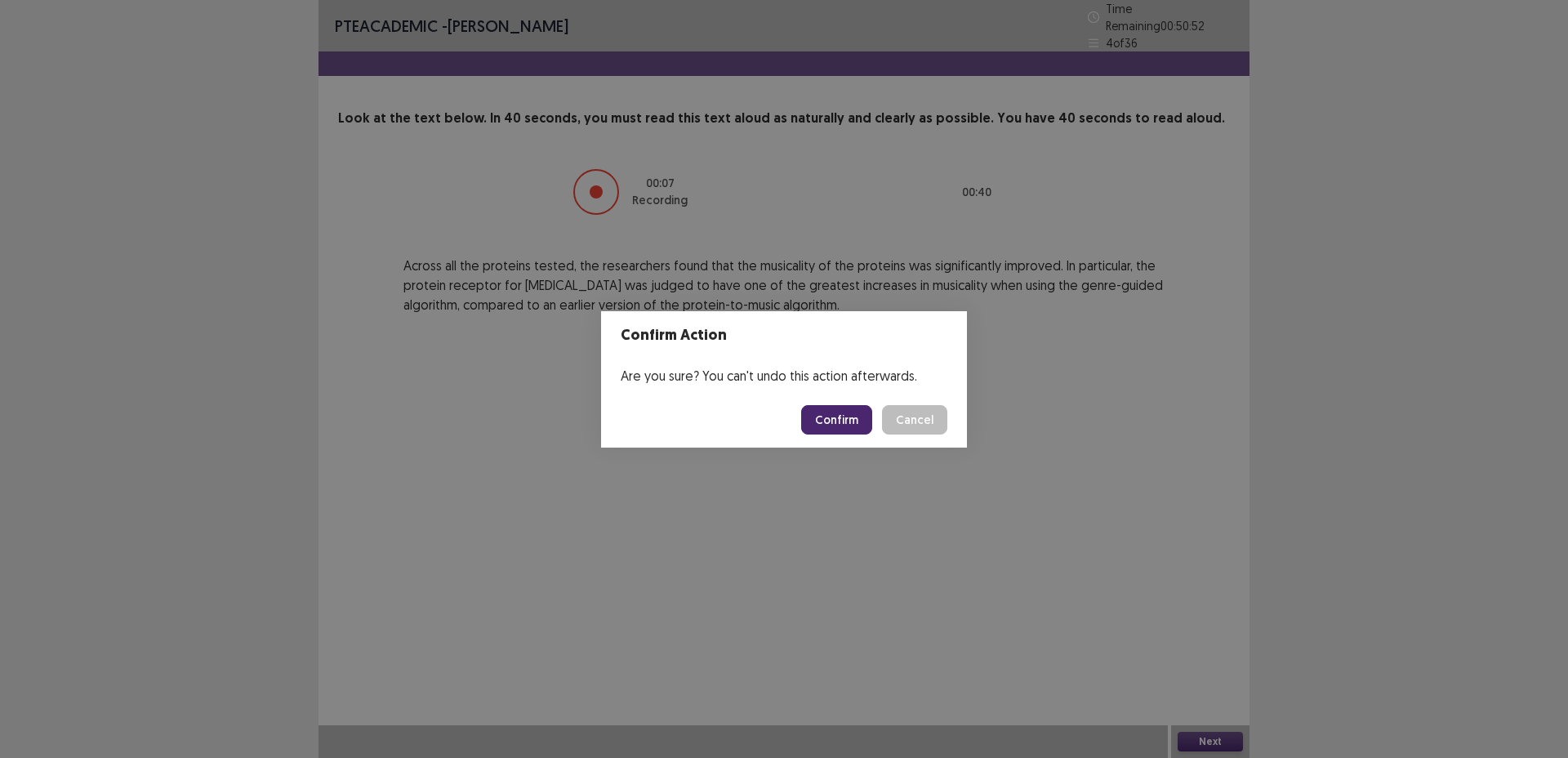
click at [851, 431] on button "Confirm" at bounding box center [837, 419] width 71 height 30
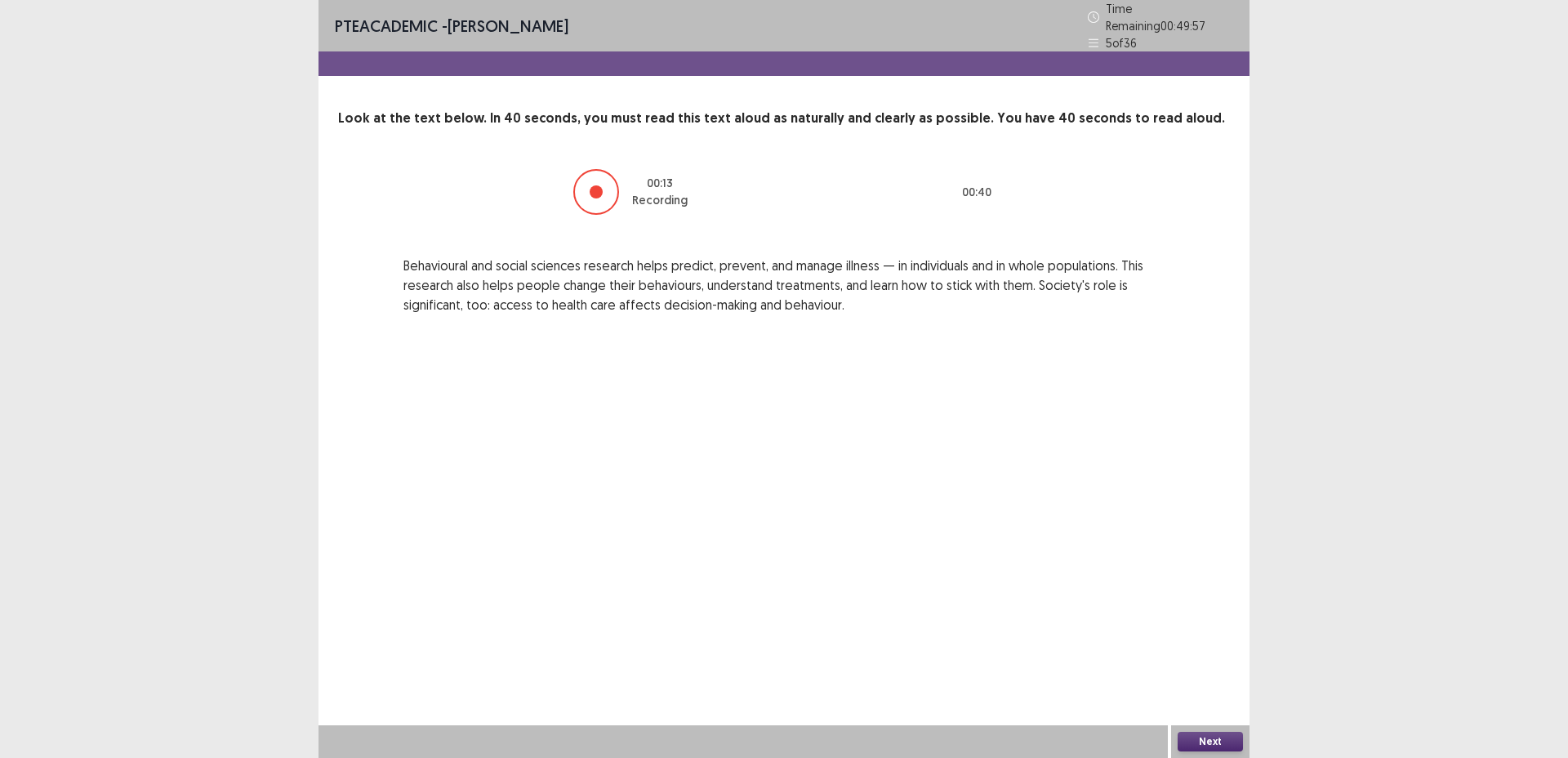
click at [1203, 745] on button "Next" at bounding box center [1211, 741] width 66 height 20
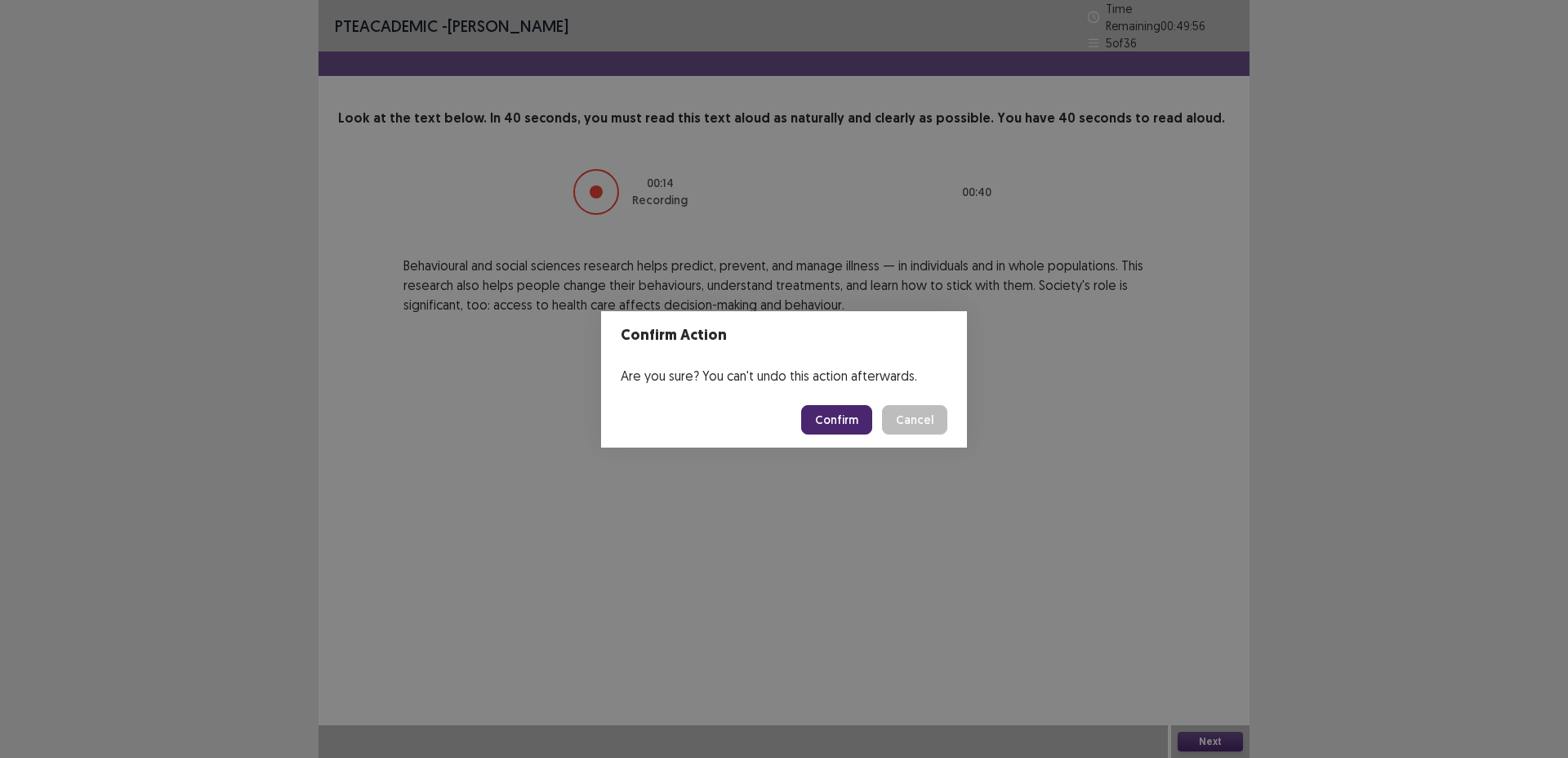
click at [853, 416] on button "Confirm" at bounding box center [837, 419] width 71 height 30
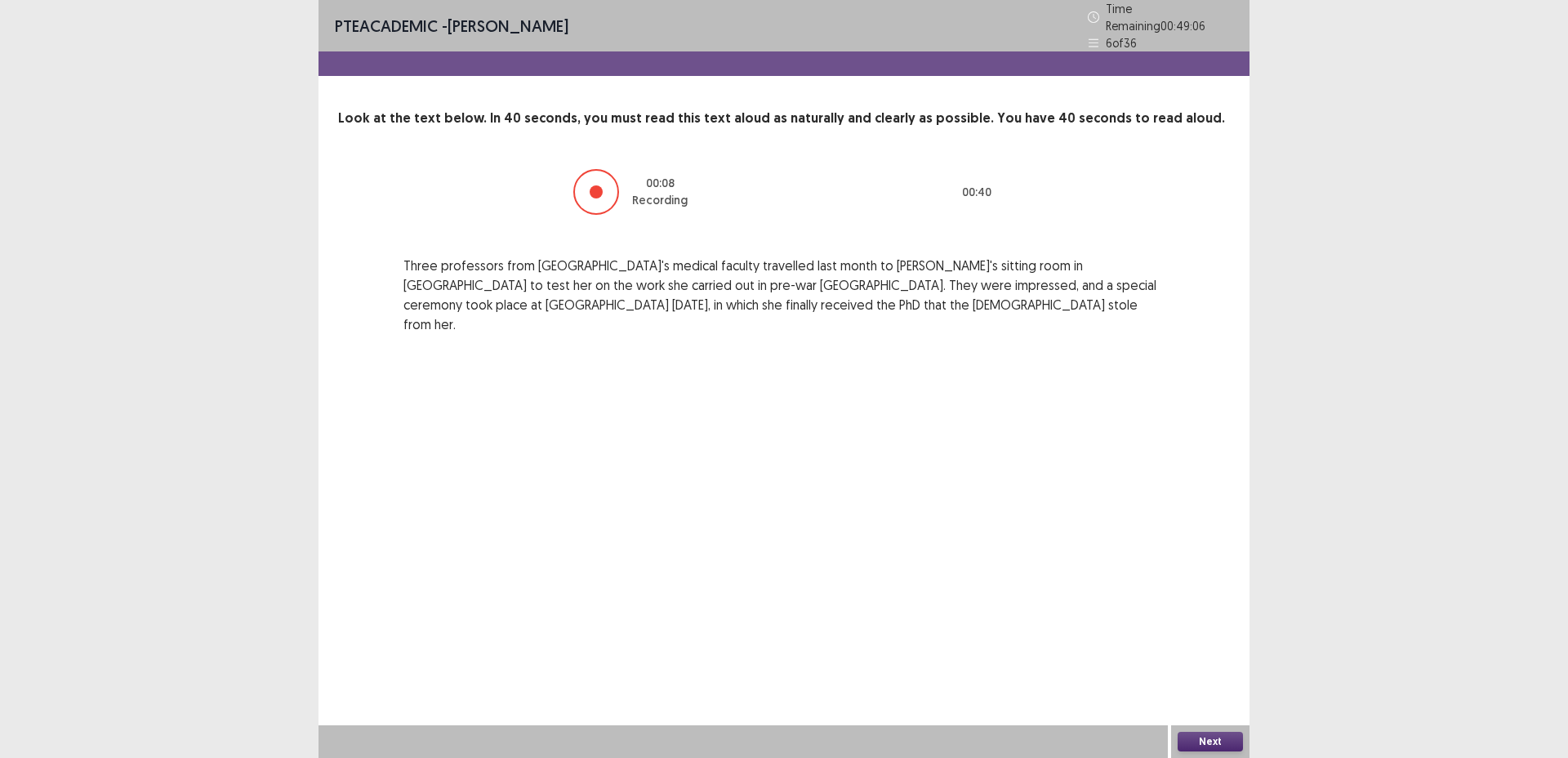
click at [1211, 740] on button "Next" at bounding box center [1211, 741] width 66 height 20
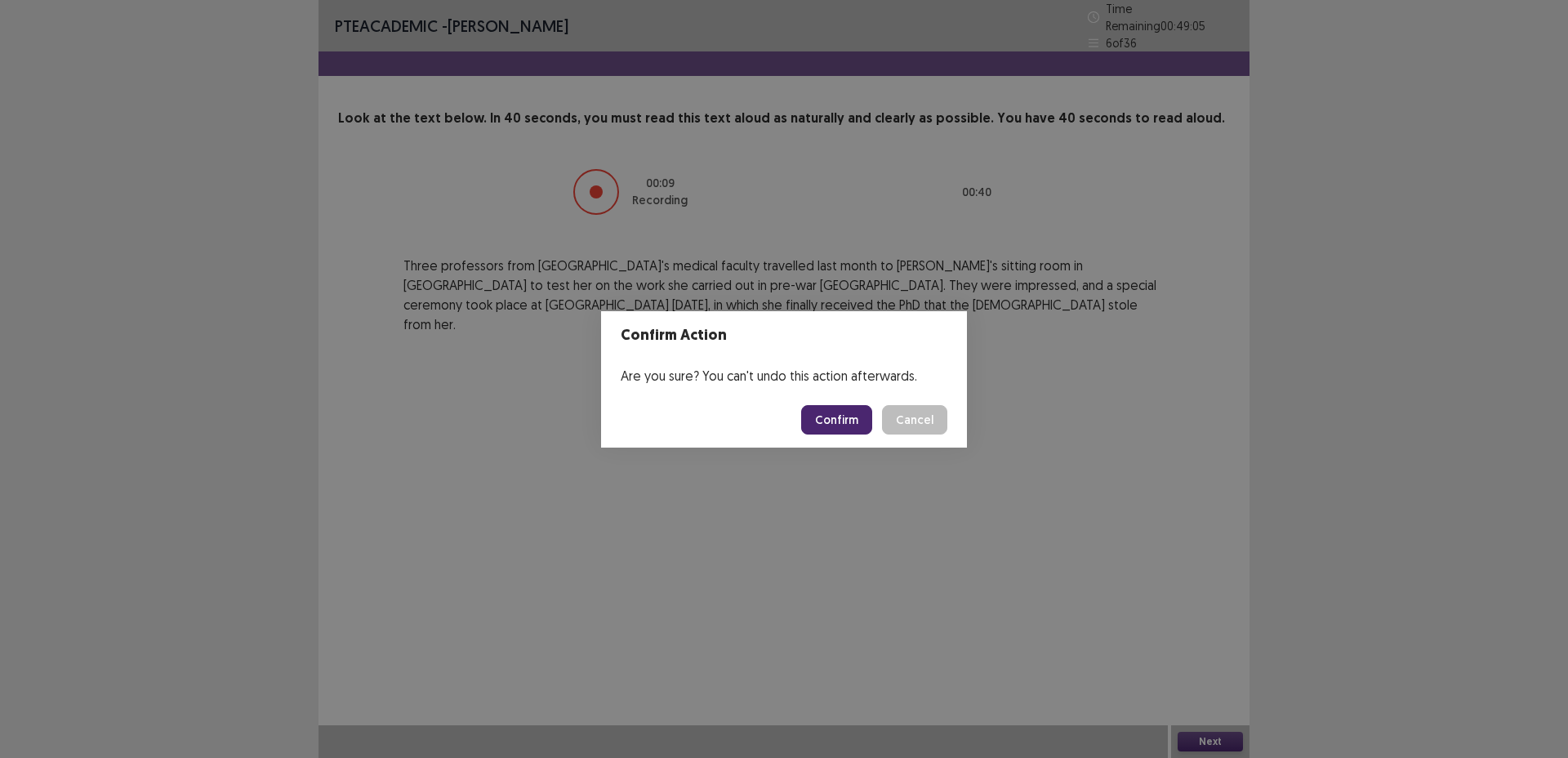
click at [836, 411] on button "Confirm" at bounding box center [837, 419] width 71 height 30
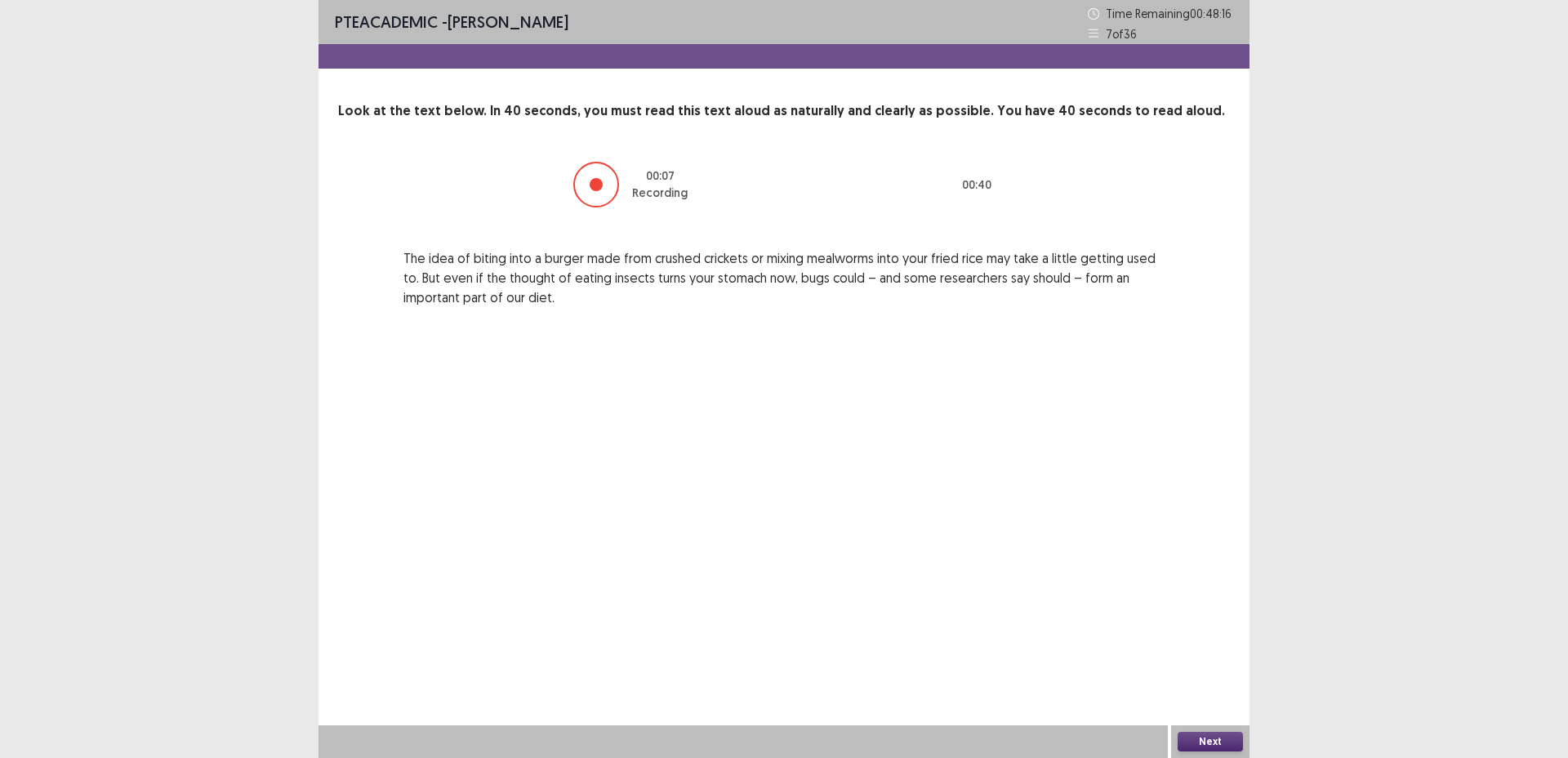
click at [1234, 739] on button "Next" at bounding box center [1211, 741] width 66 height 20
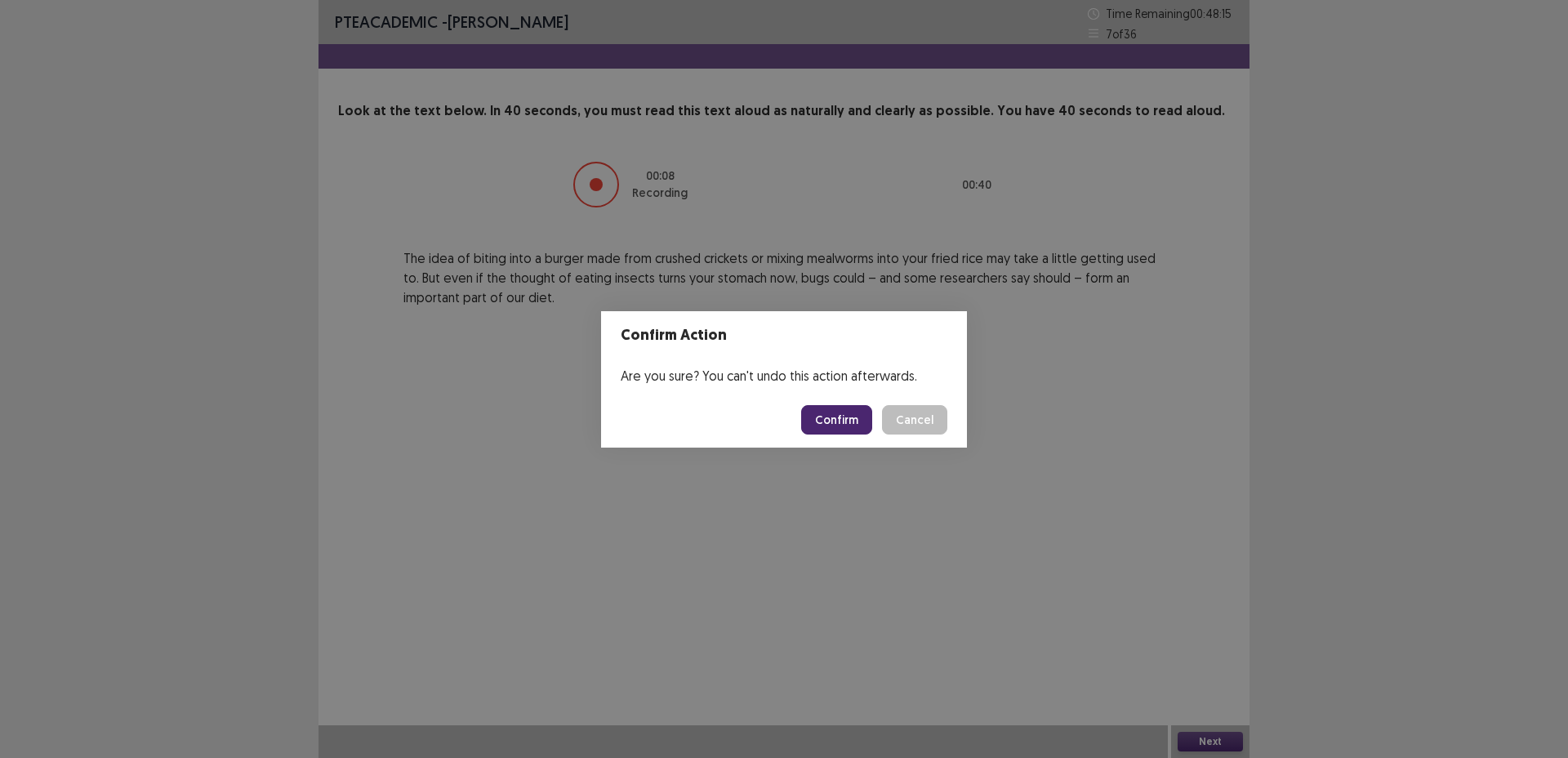
click at [822, 413] on button "Confirm" at bounding box center [837, 419] width 71 height 30
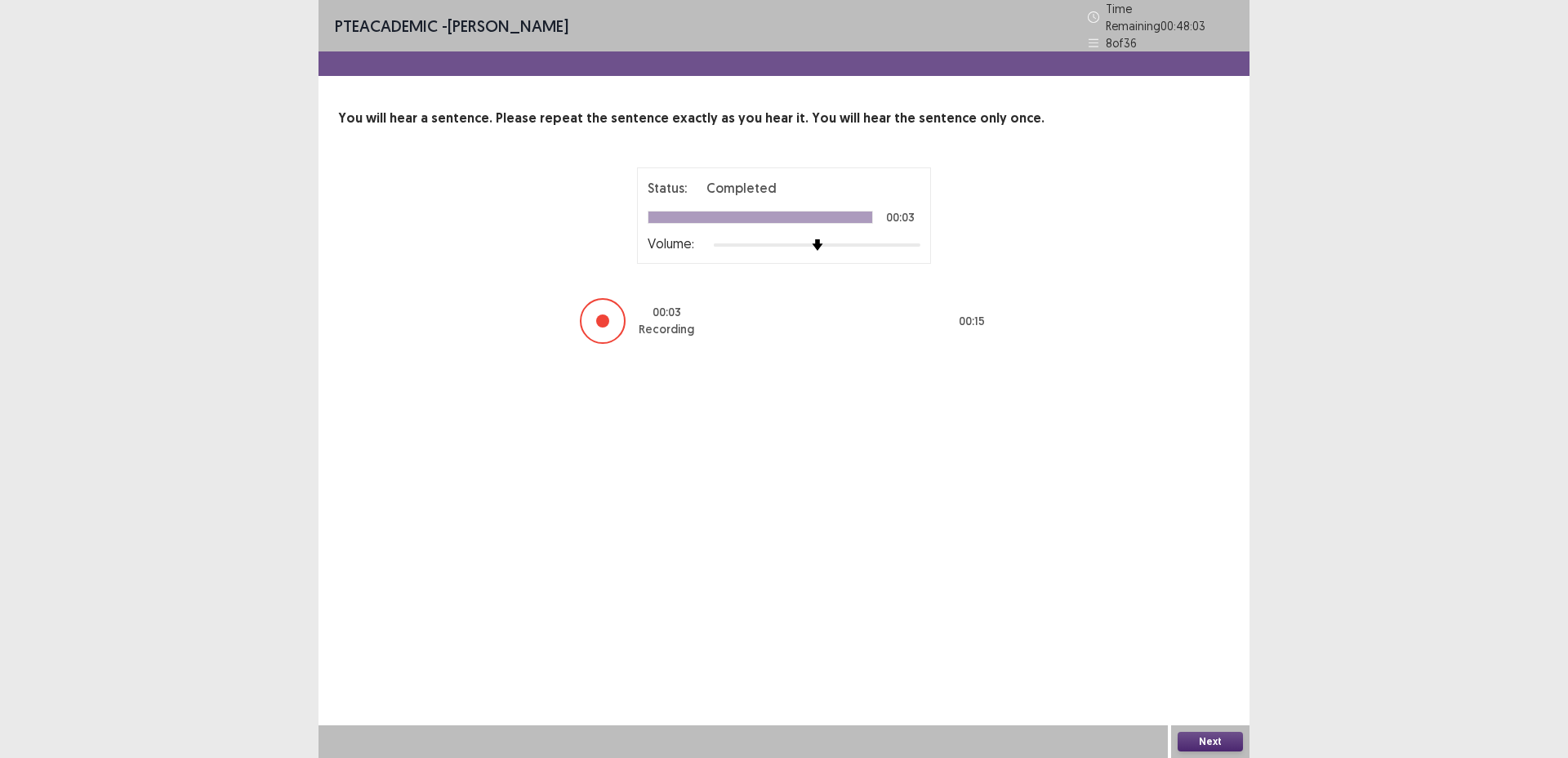
click at [1206, 744] on button "Next" at bounding box center [1211, 741] width 66 height 20
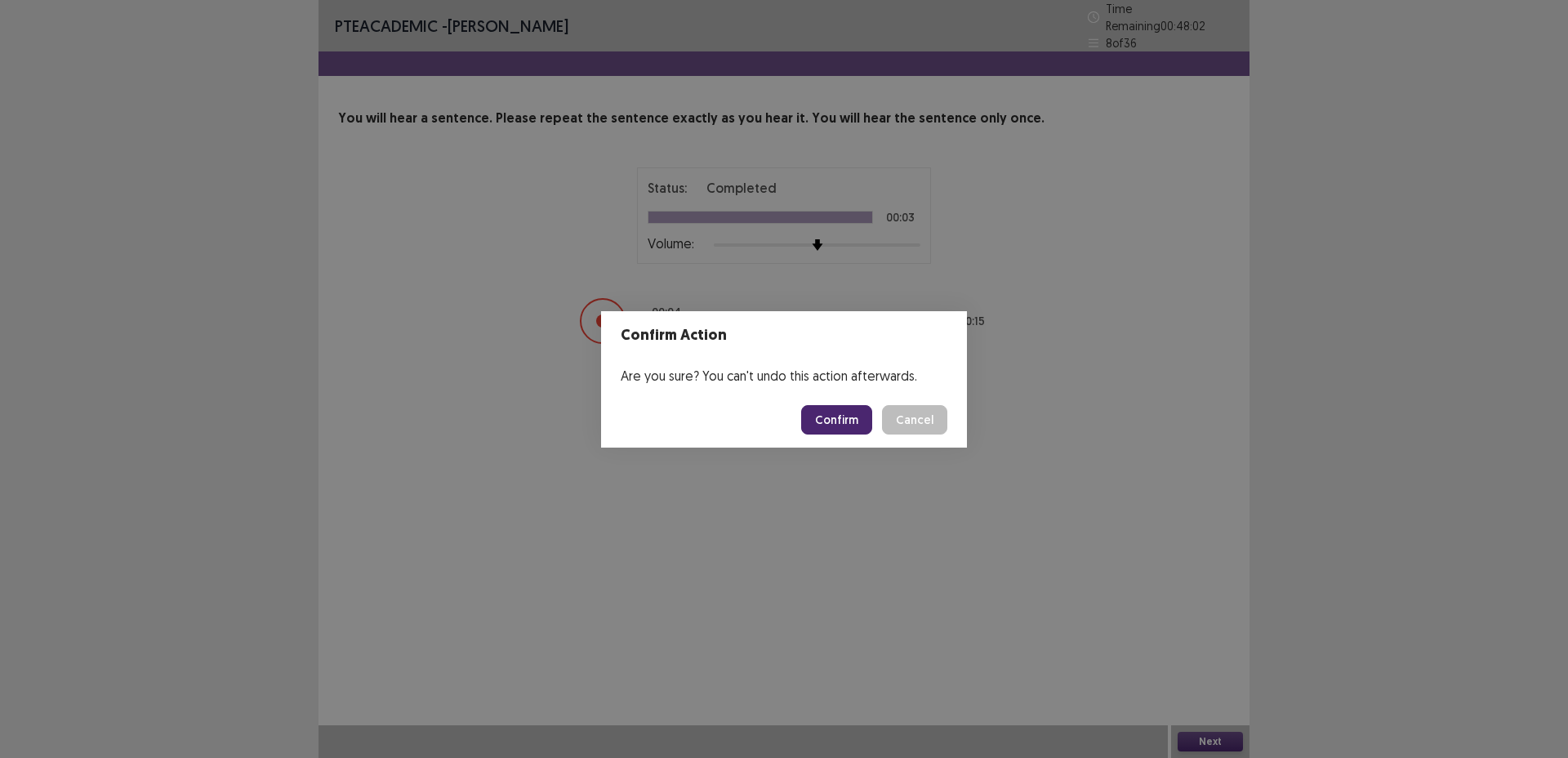
click at [863, 418] on button "Confirm" at bounding box center [837, 419] width 71 height 30
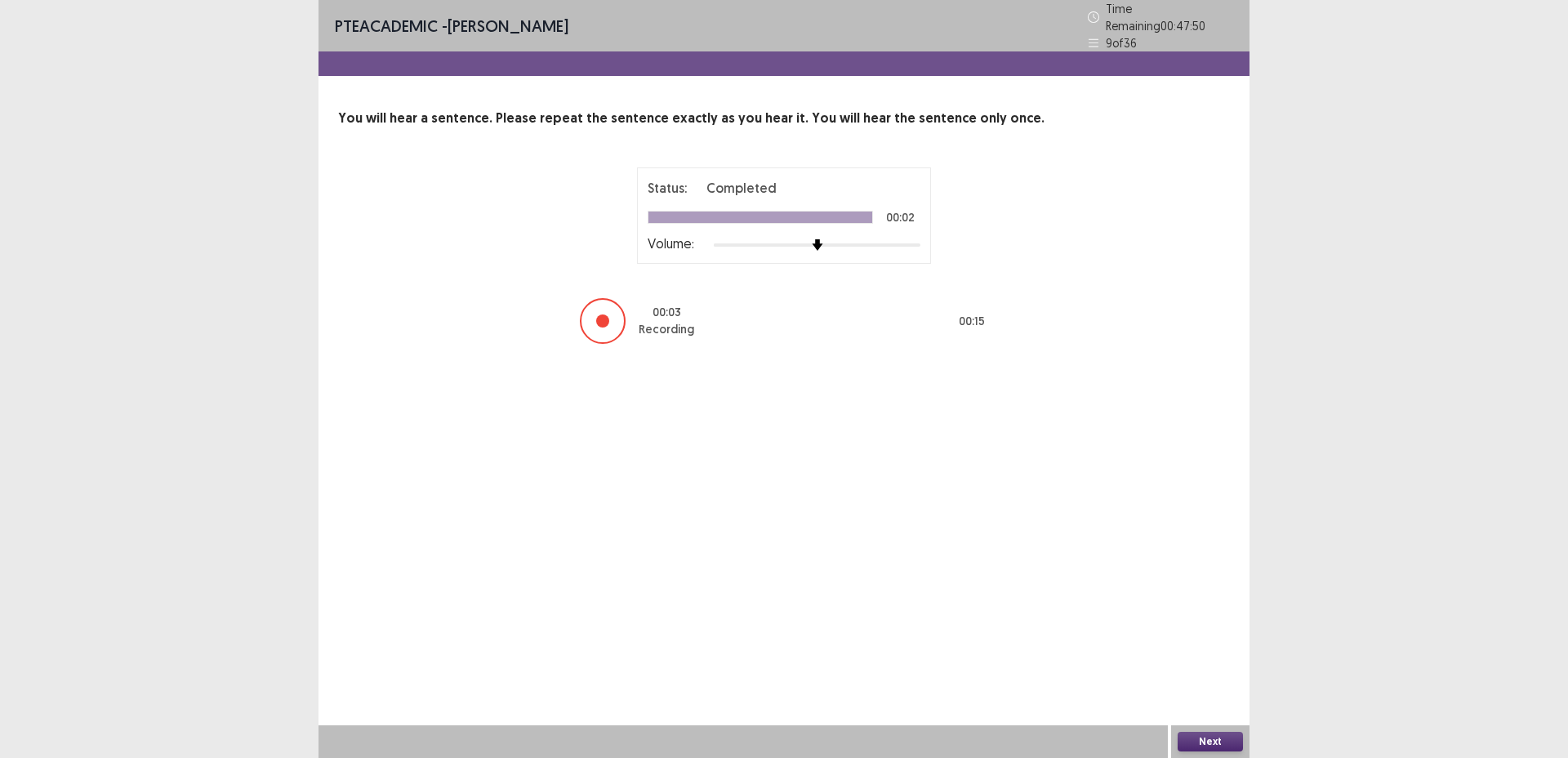
drag, startPoint x: 1204, startPoint y: 746, endPoint x: 1206, endPoint y: 757, distance: 11.2
click at [1206, 756] on div "Next" at bounding box center [1211, 742] width 78 height 32
click at [1240, 742] on button "Next" at bounding box center [1211, 741] width 66 height 20
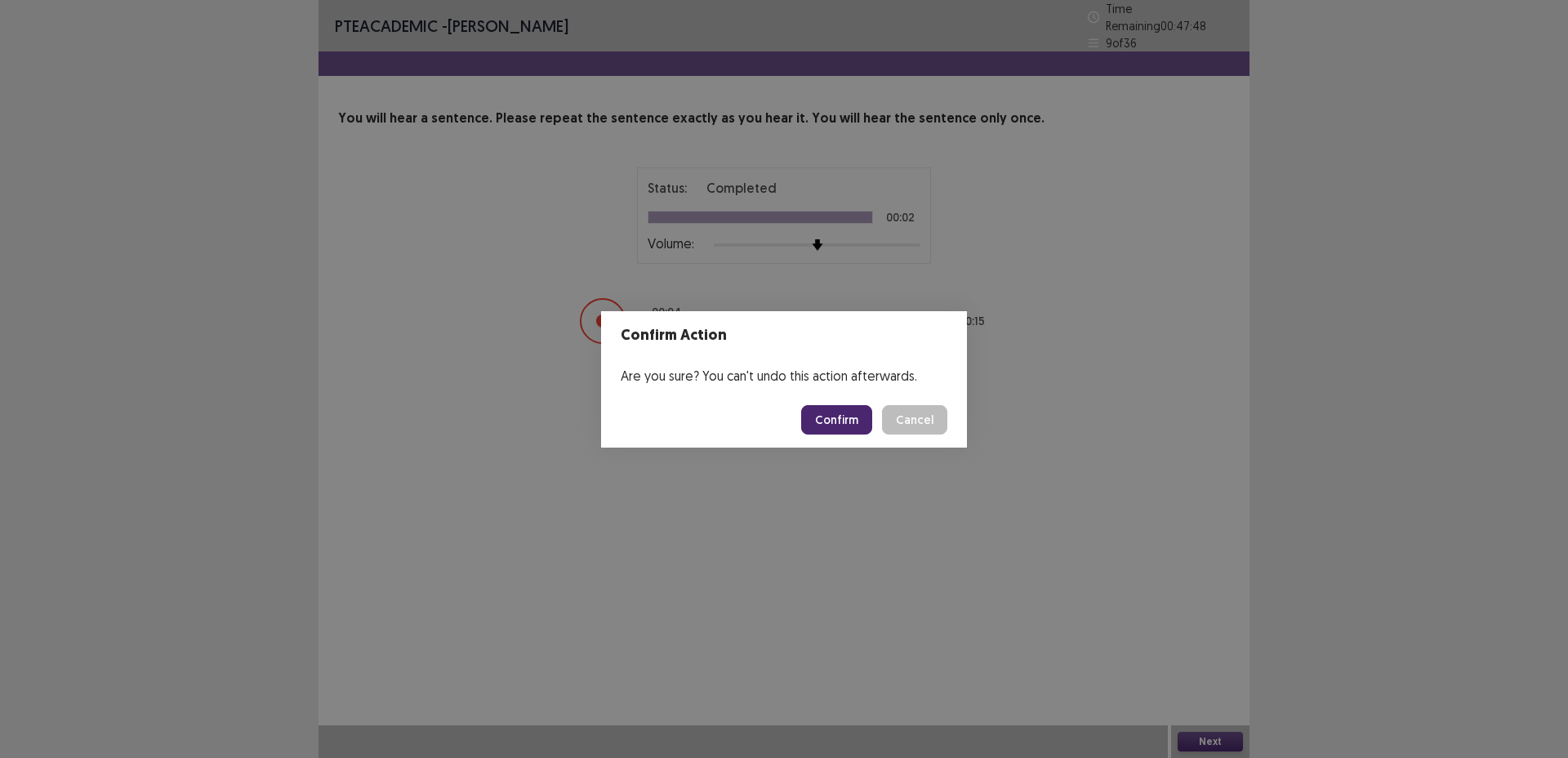
click at [838, 399] on footer "Confirm Cancel" at bounding box center [784, 419] width 366 height 55
click at [844, 408] on button "Confirm" at bounding box center [837, 419] width 71 height 30
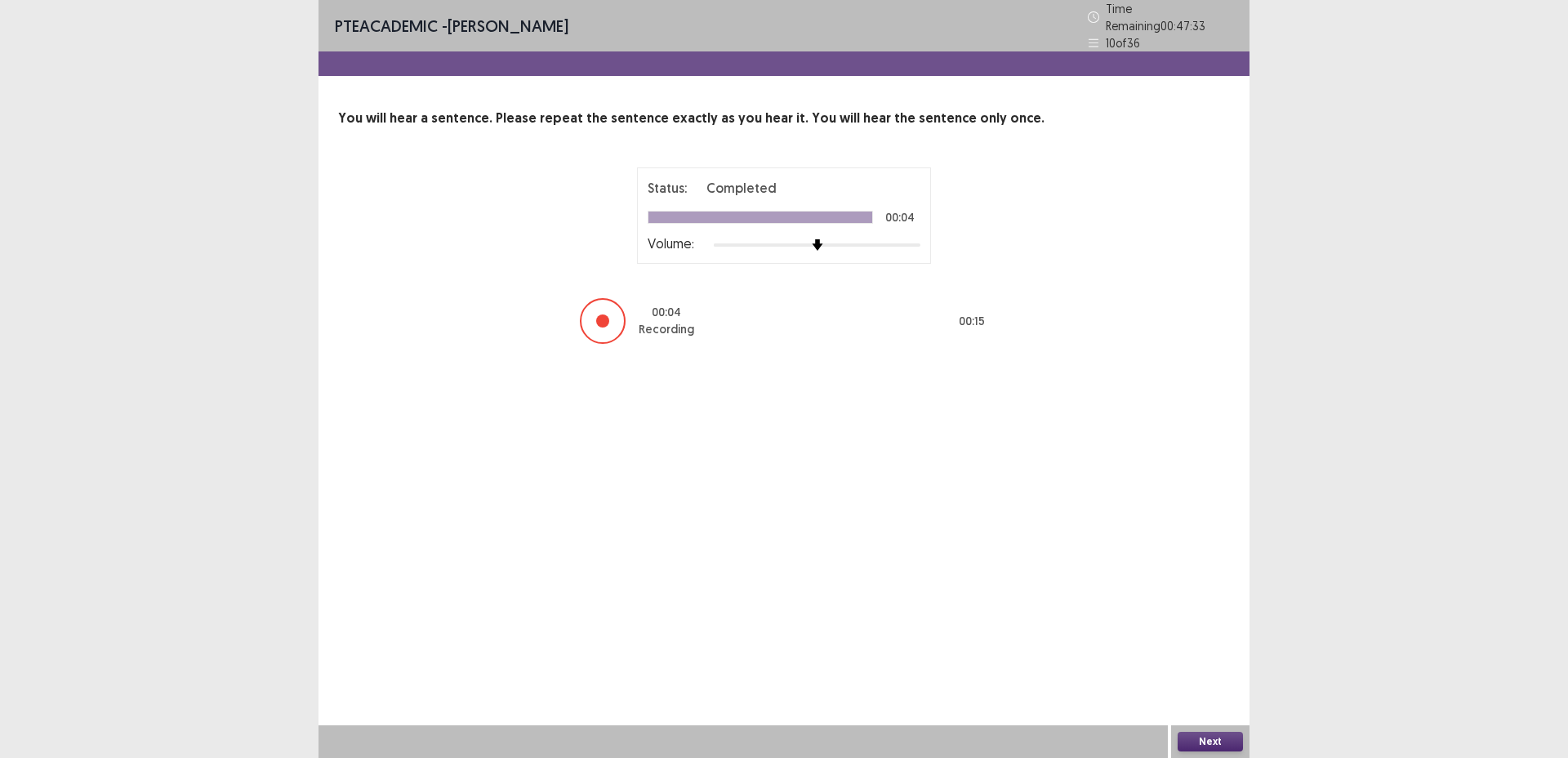
click at [1211, 736] on button "Next" at bounding box center [1211, 741] width 66 height 20
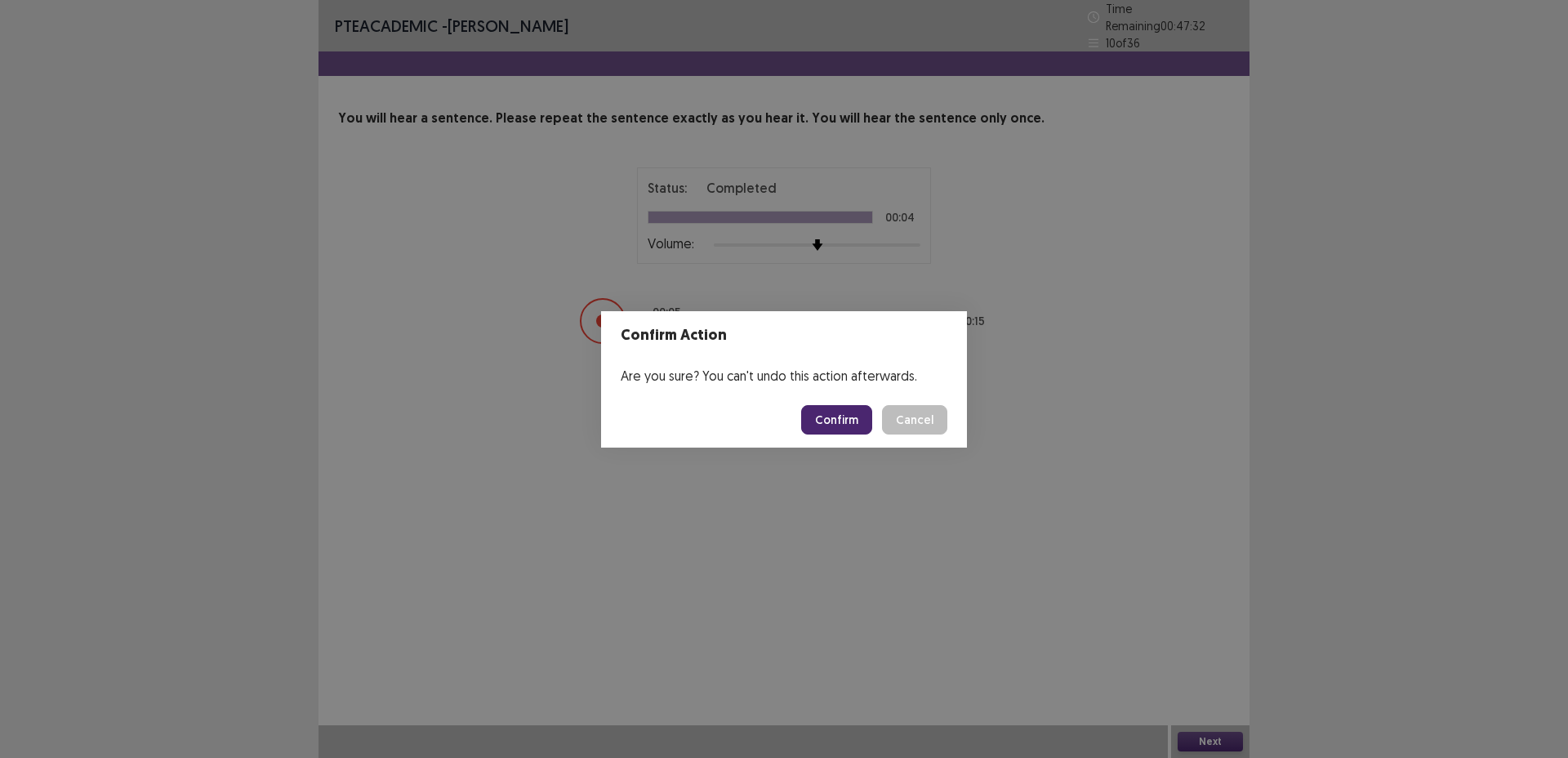
click at [851, 430] on button "Confirm" at bounding box center [837, 419] width 71 height 30
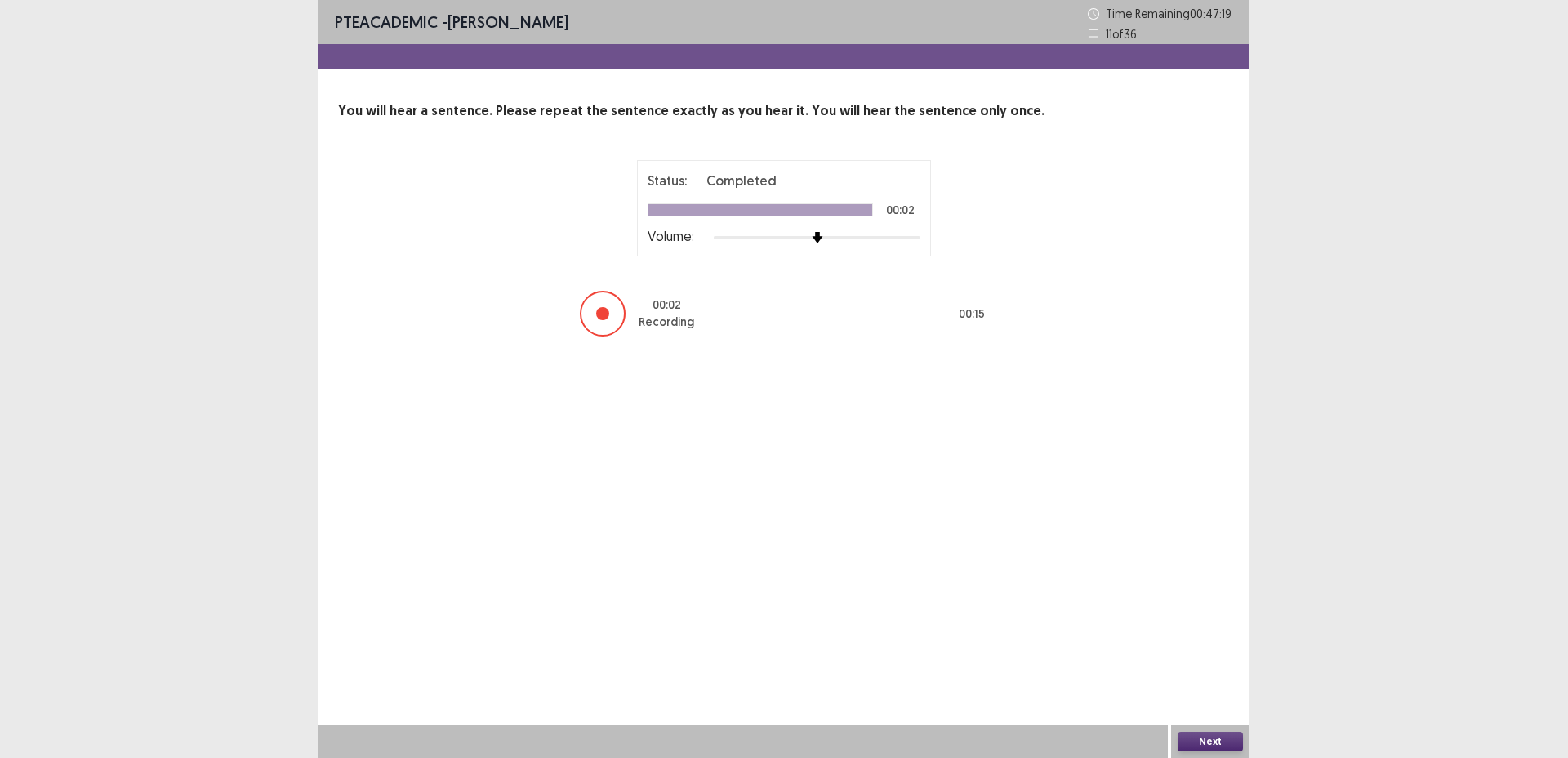
click at [1215, 742] on button "Next" at bounding box center [1211, 741] width 66 height 20
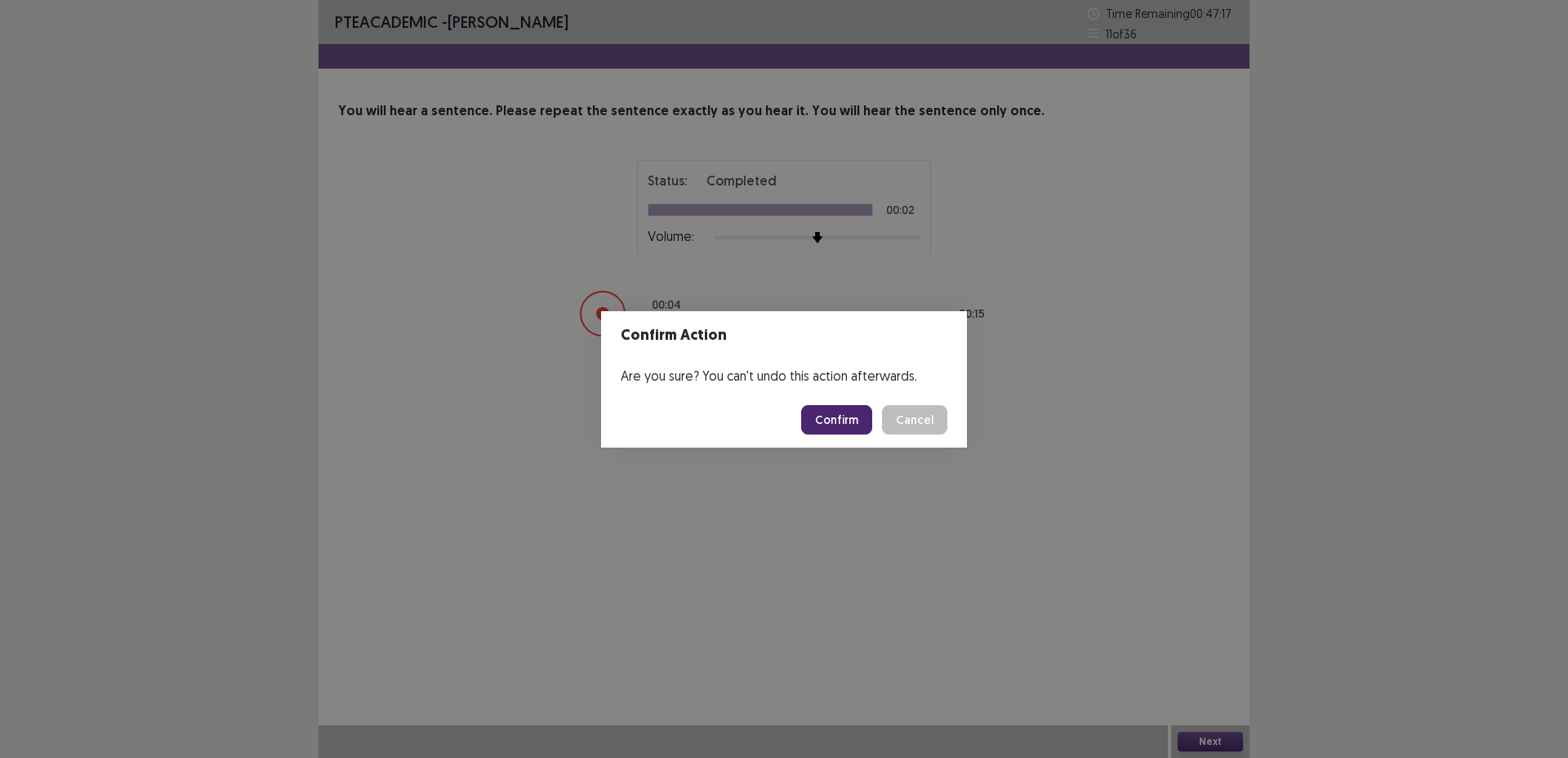
click at [850, 424] on button "Confirm" at bounding box center [837, 419] width 71 height 30
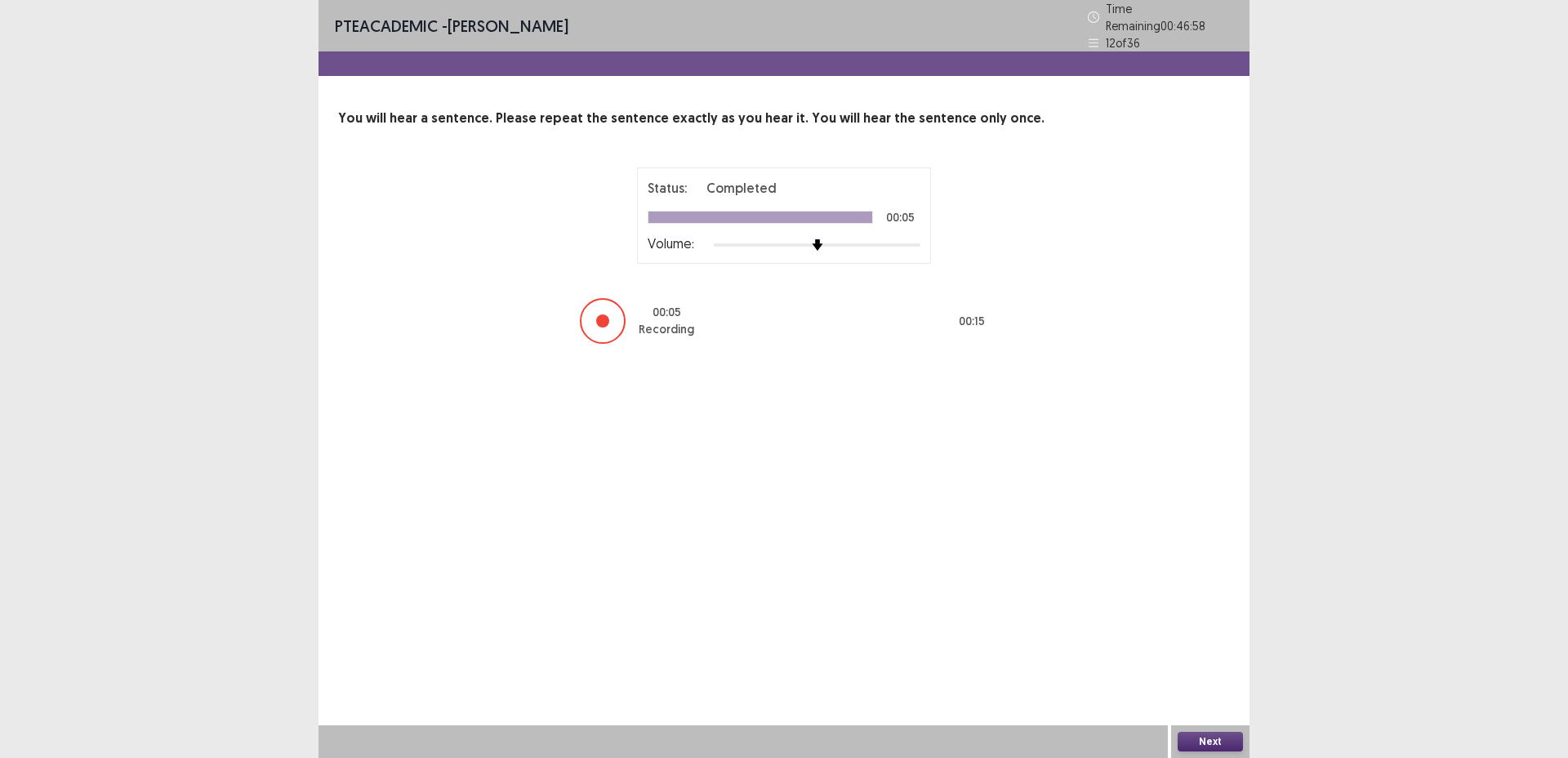
click at [1203, 736] on button "Next" at bounding box center [1211, 741] width 66 height 20
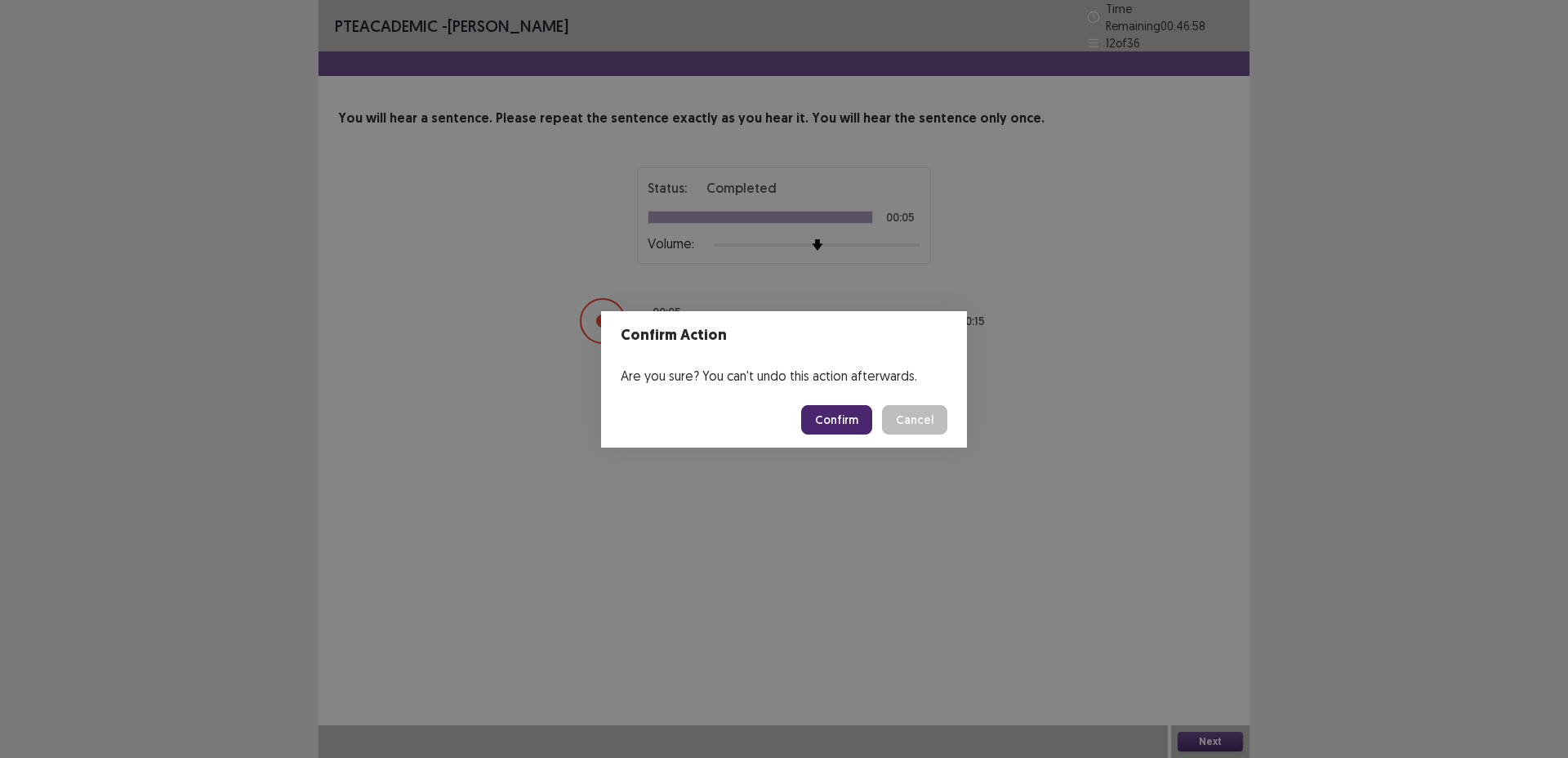
click at [821, 410] on button "Confirm" at bounding box center [837, 419] width 71 height 30
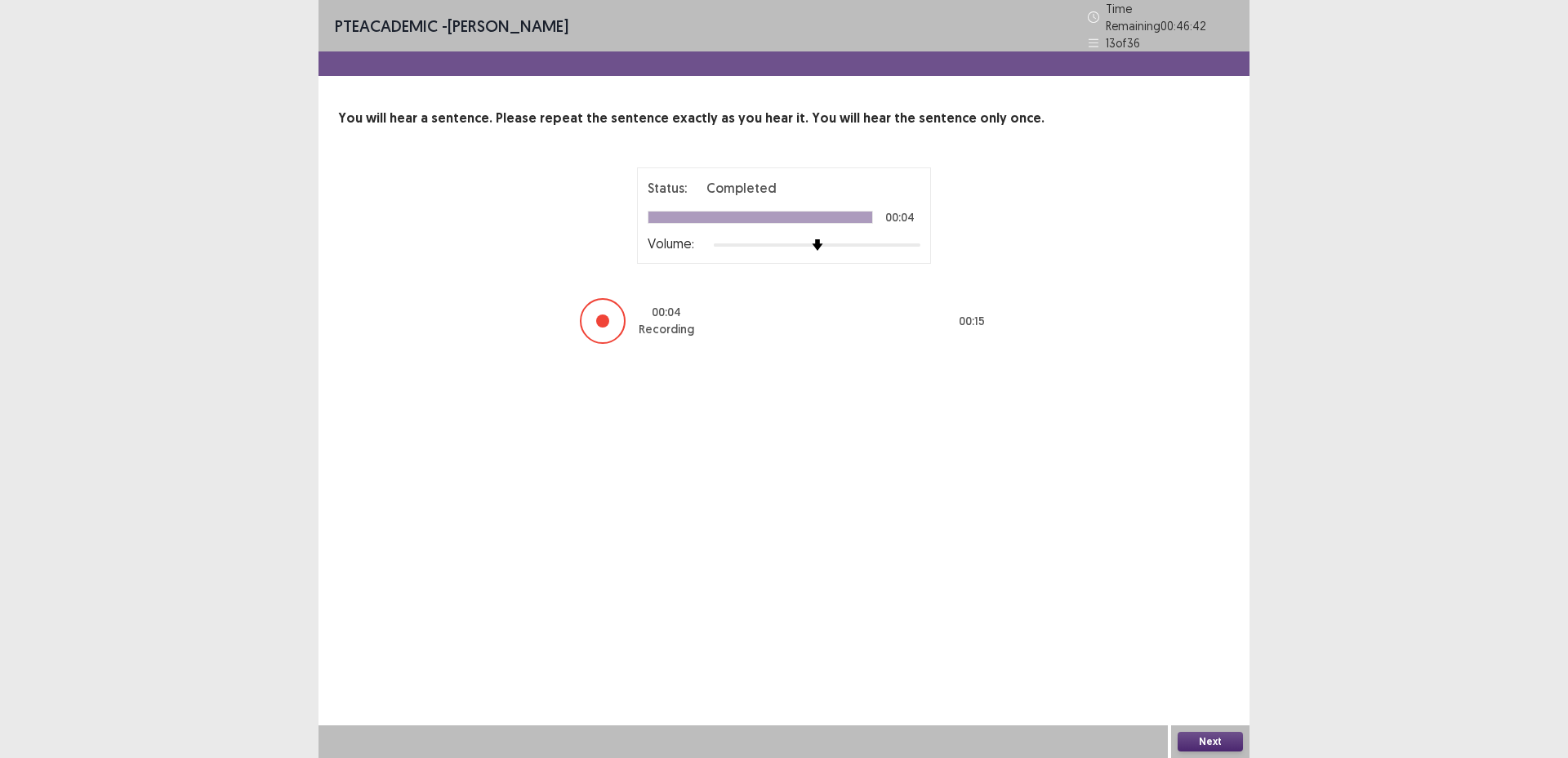
click at [1219, 739] on button "Next" at bounding box center [1211, 741] width 66 height 20
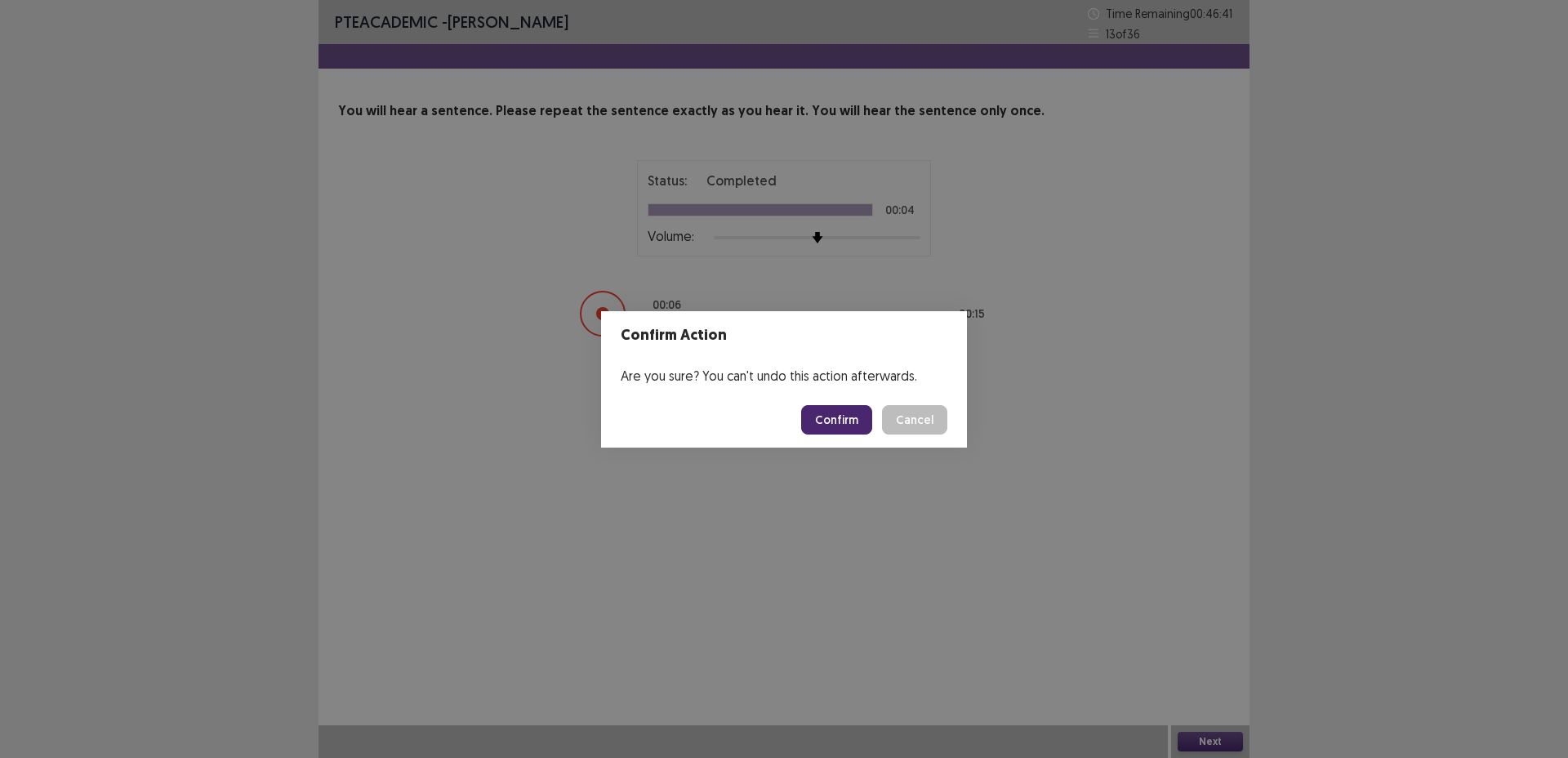
click at [865, 419] on button "Confirm" at bounding box center [837, 419] width 71 height 30
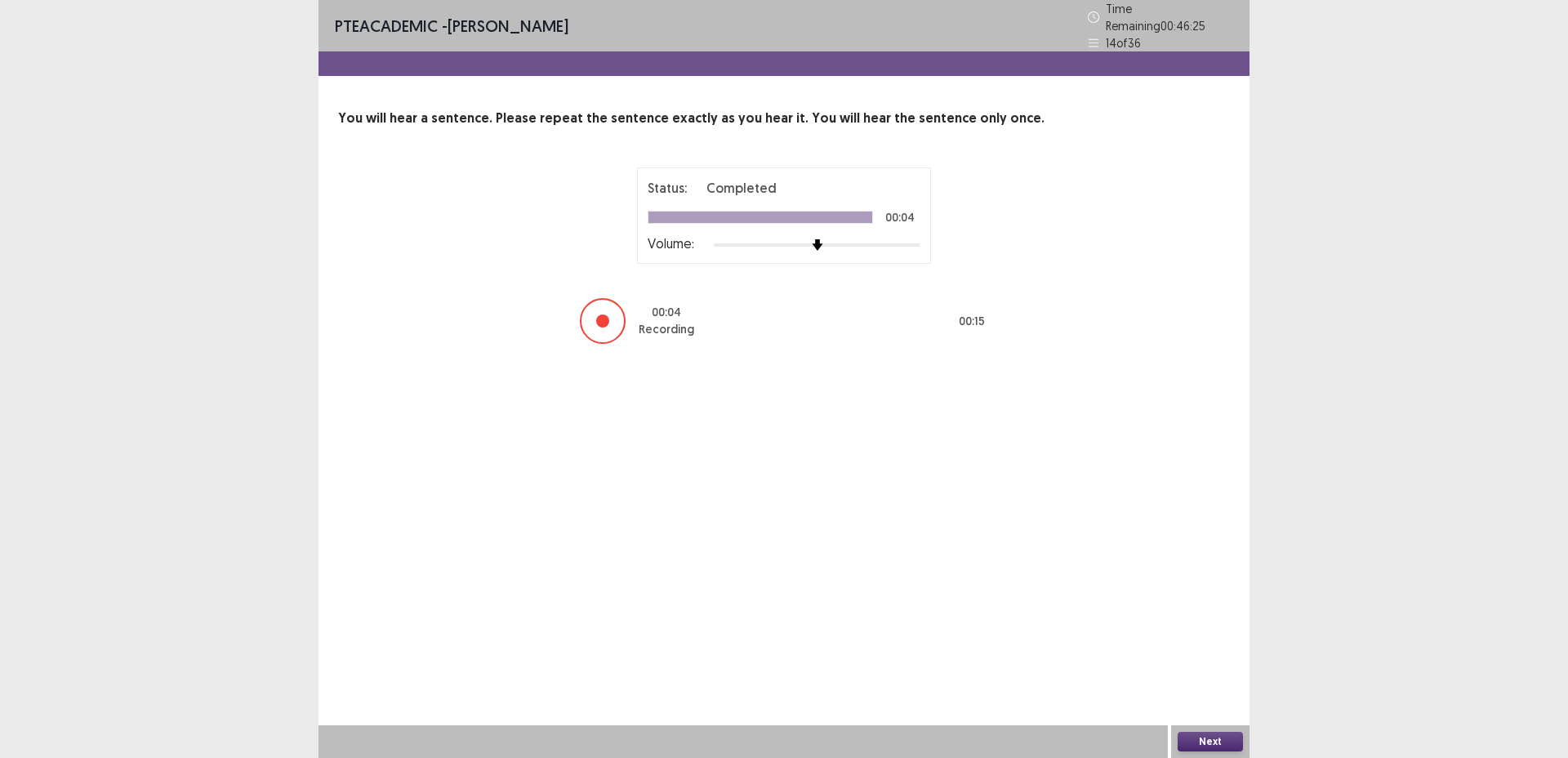
click at [1205, 748] on button "Next" at bounding box center [1211, 741] width 66 height 20
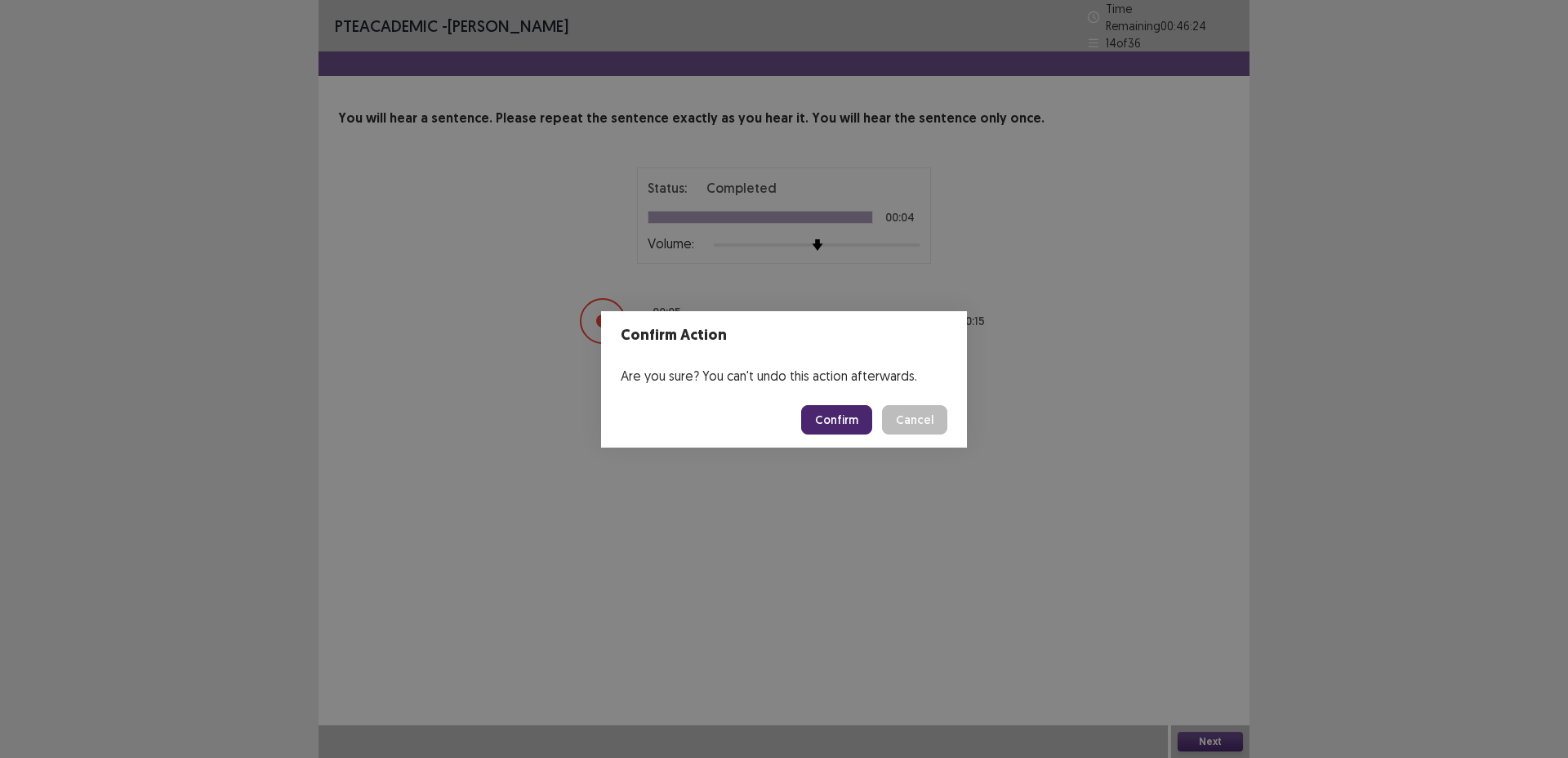
click at [829, 414] on button "Confirm" at bounding box center [837, 419] width 71 height 30
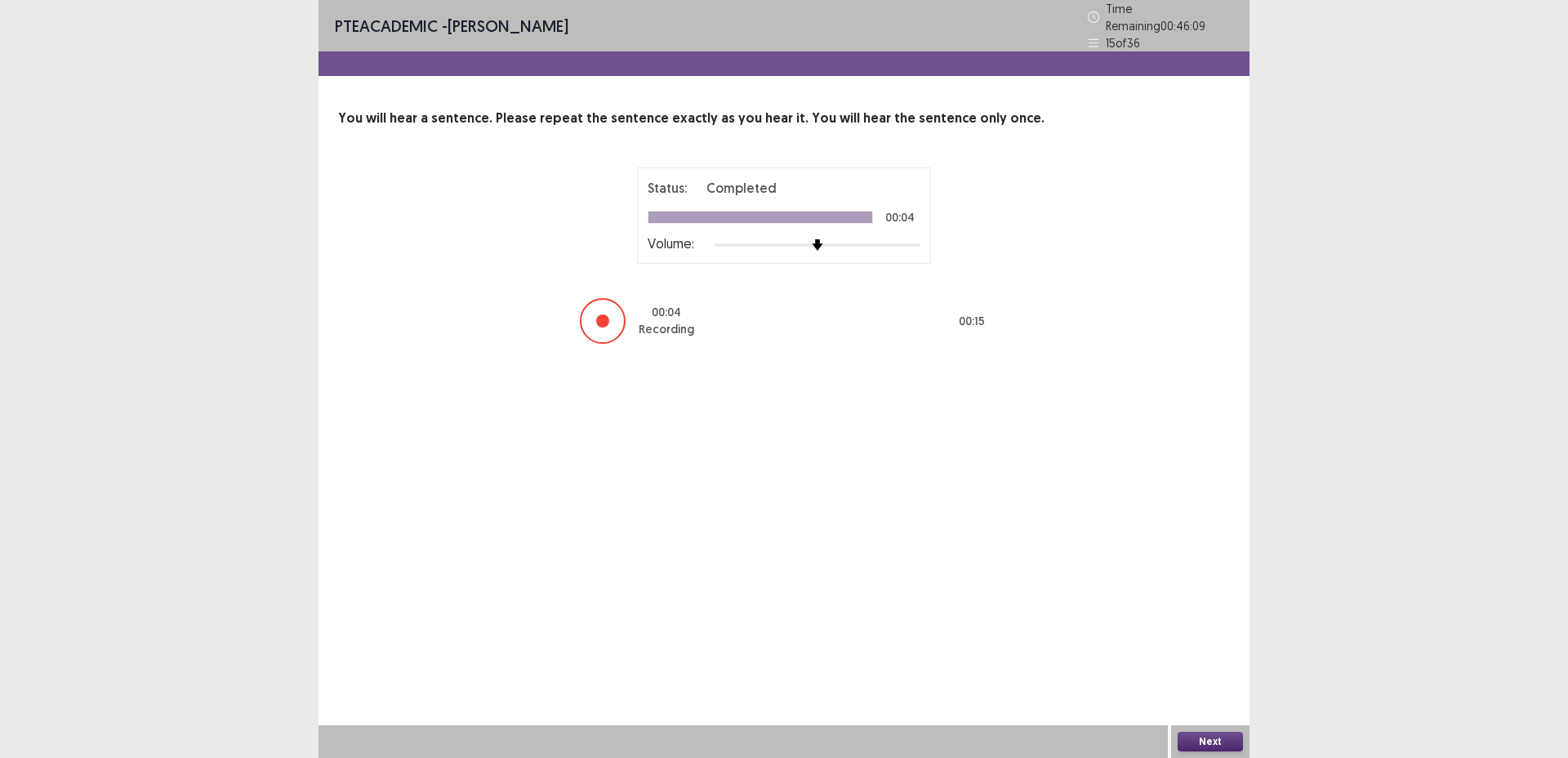
click at [1222, 738] on button "Next" at bounding box center [1211, 741] width 66 height 20
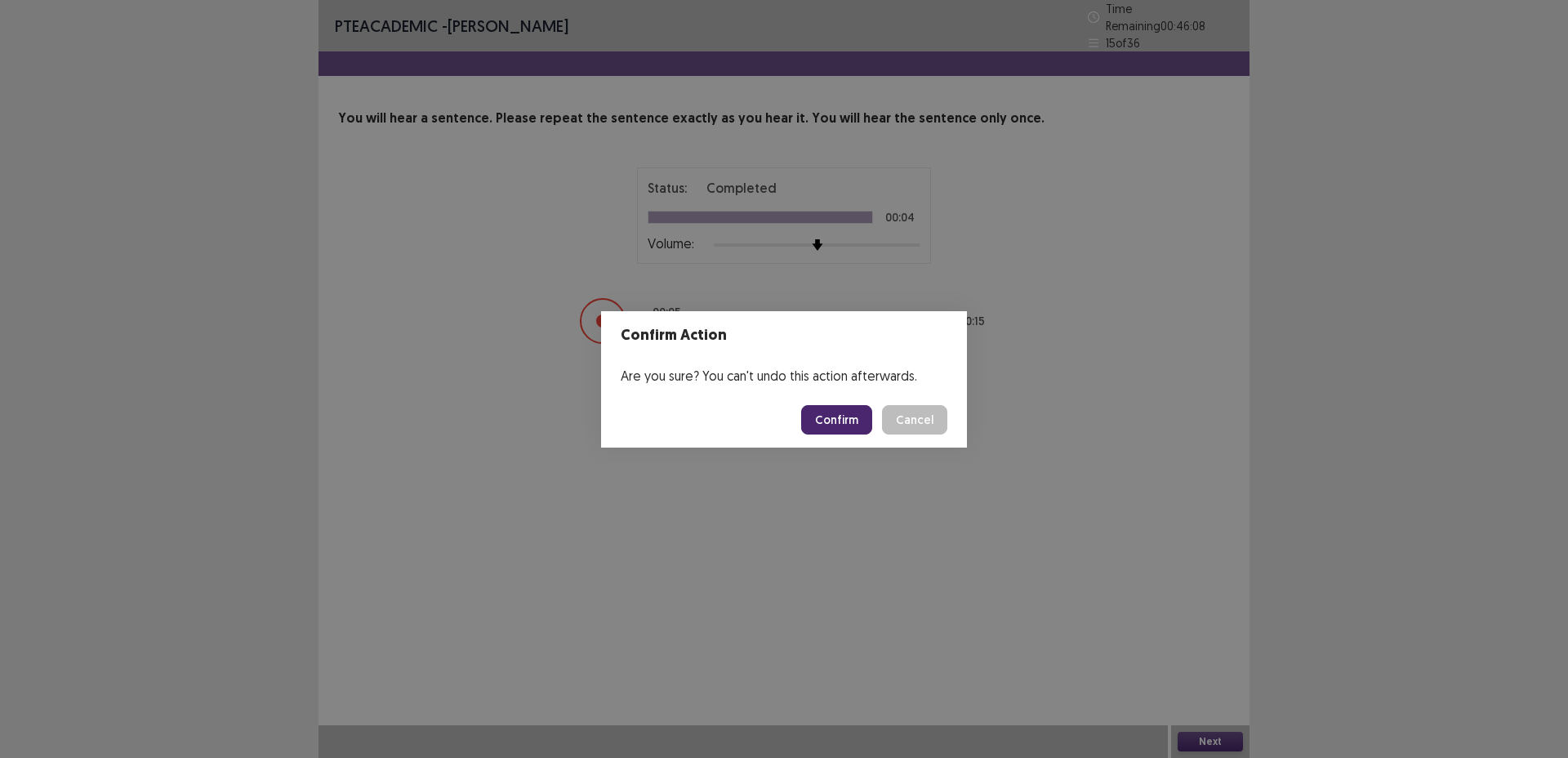
click at [851, 420] on button "Confirm" at bounding box center [837, 419] width 71 height 30
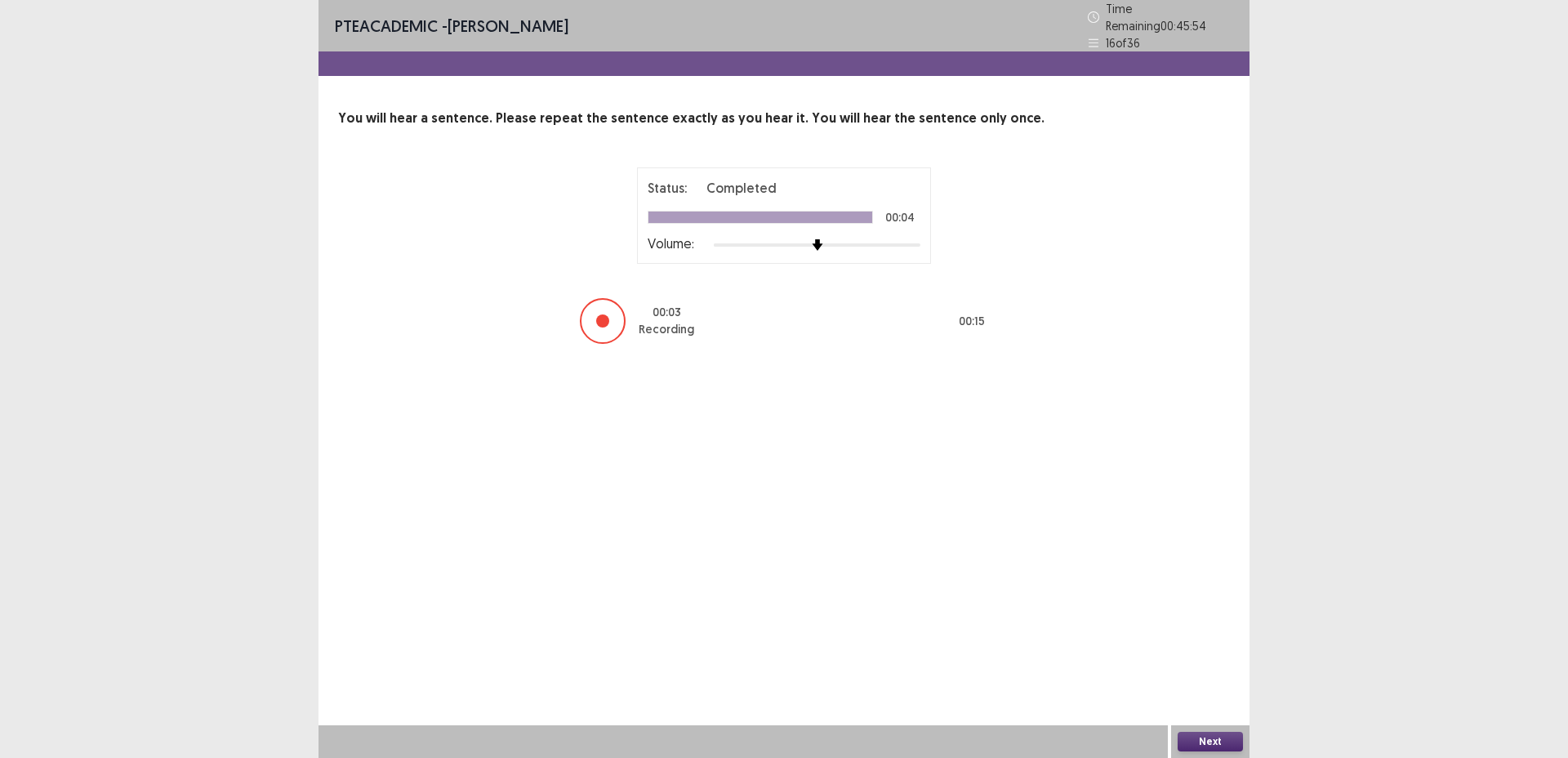
click at [1227, 745] on button "Next" at bounding box center [1211, 741] width 66 height 20
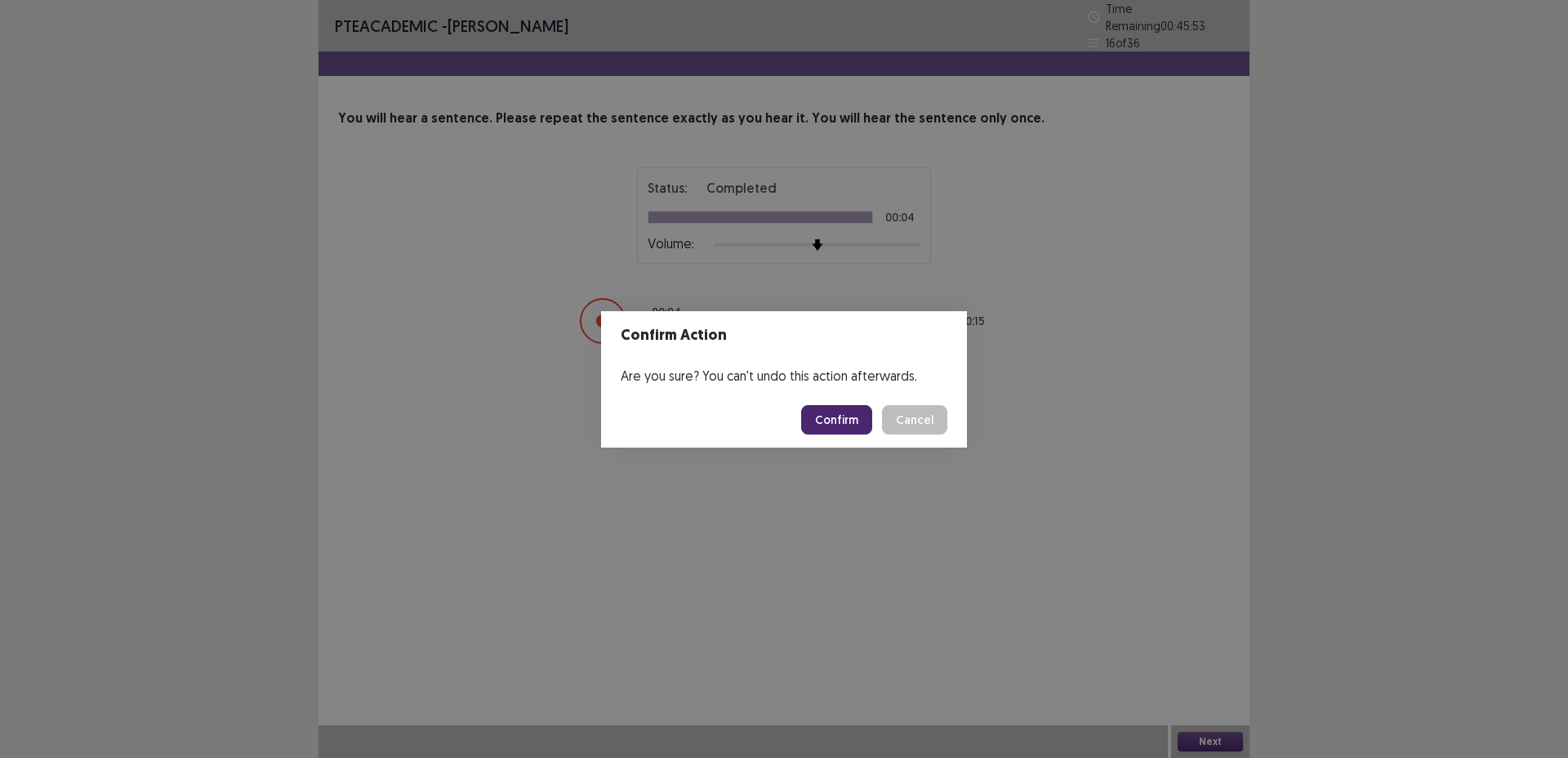
click at [847, 421] on button "Confirm" at bounding box center [837, 419] width 71 height 30
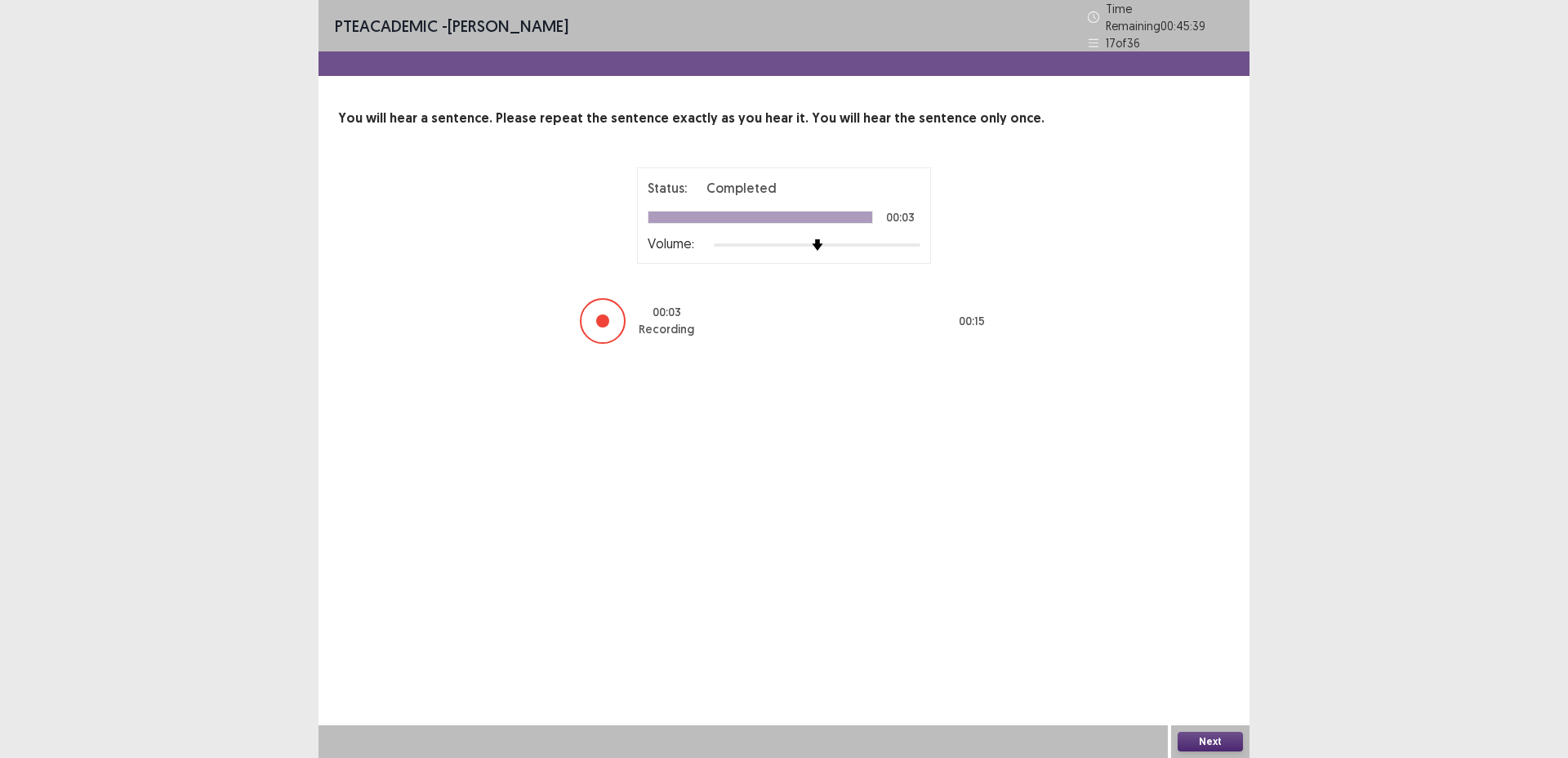
click at [1222, 741] on button "Next" at bounding box center [1211, 741] width 66 height 20
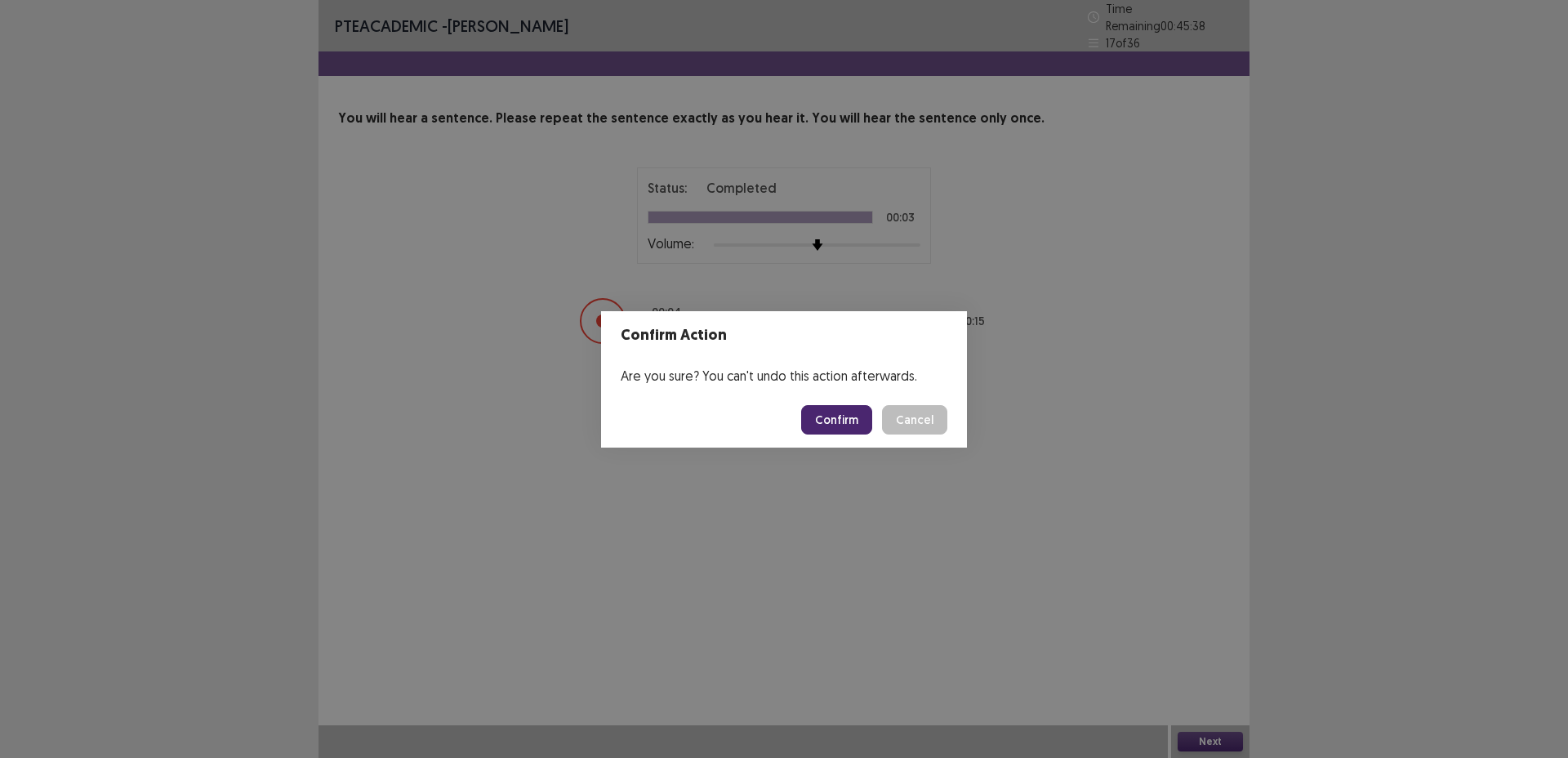
click at [848, 425] on button "Confirm" at bounding box center [837, 419] width 71 height 30
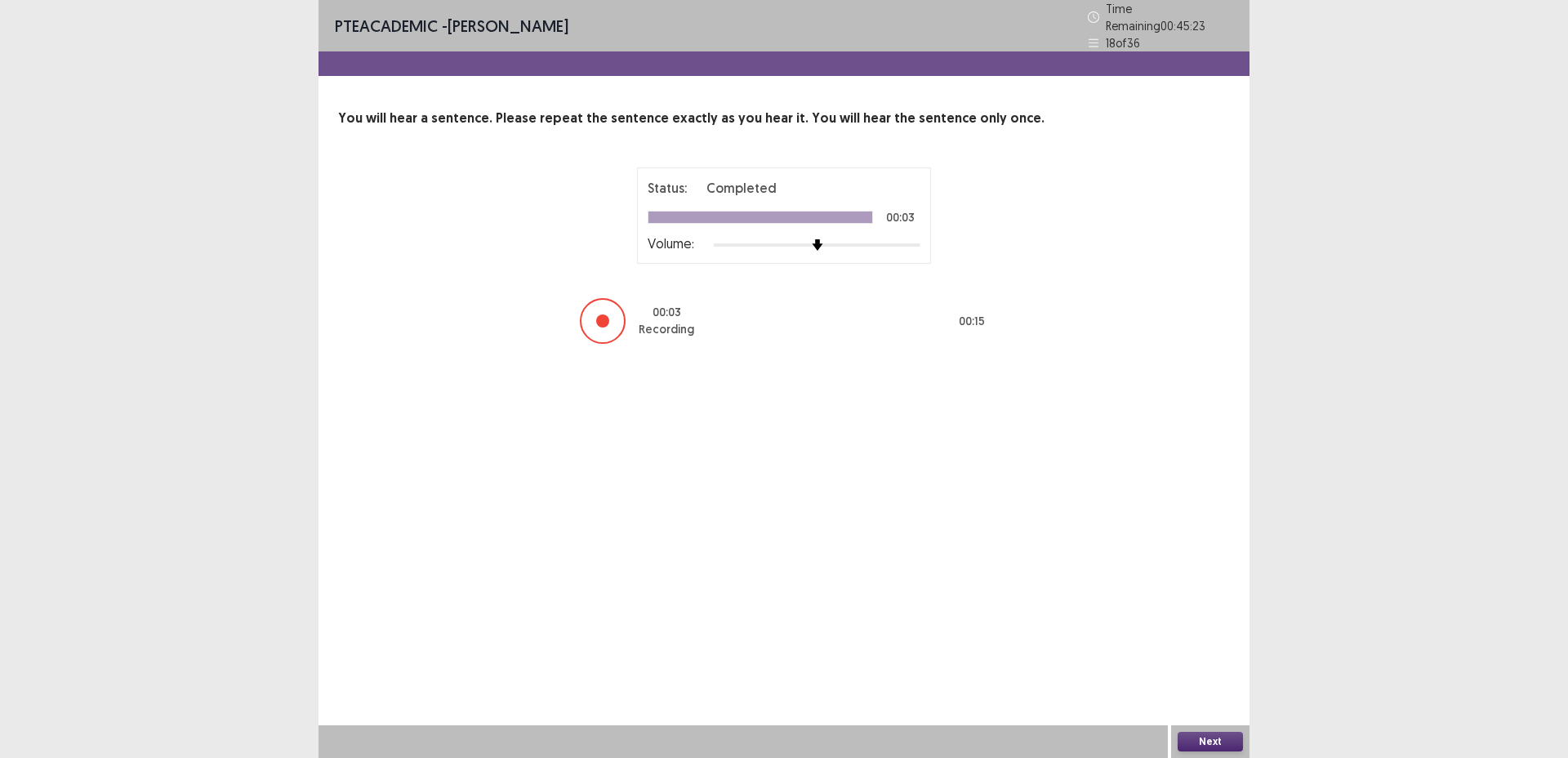
click at [1199, 732] on button "Next" at bounding box center [1211, 741] width 66 height 20
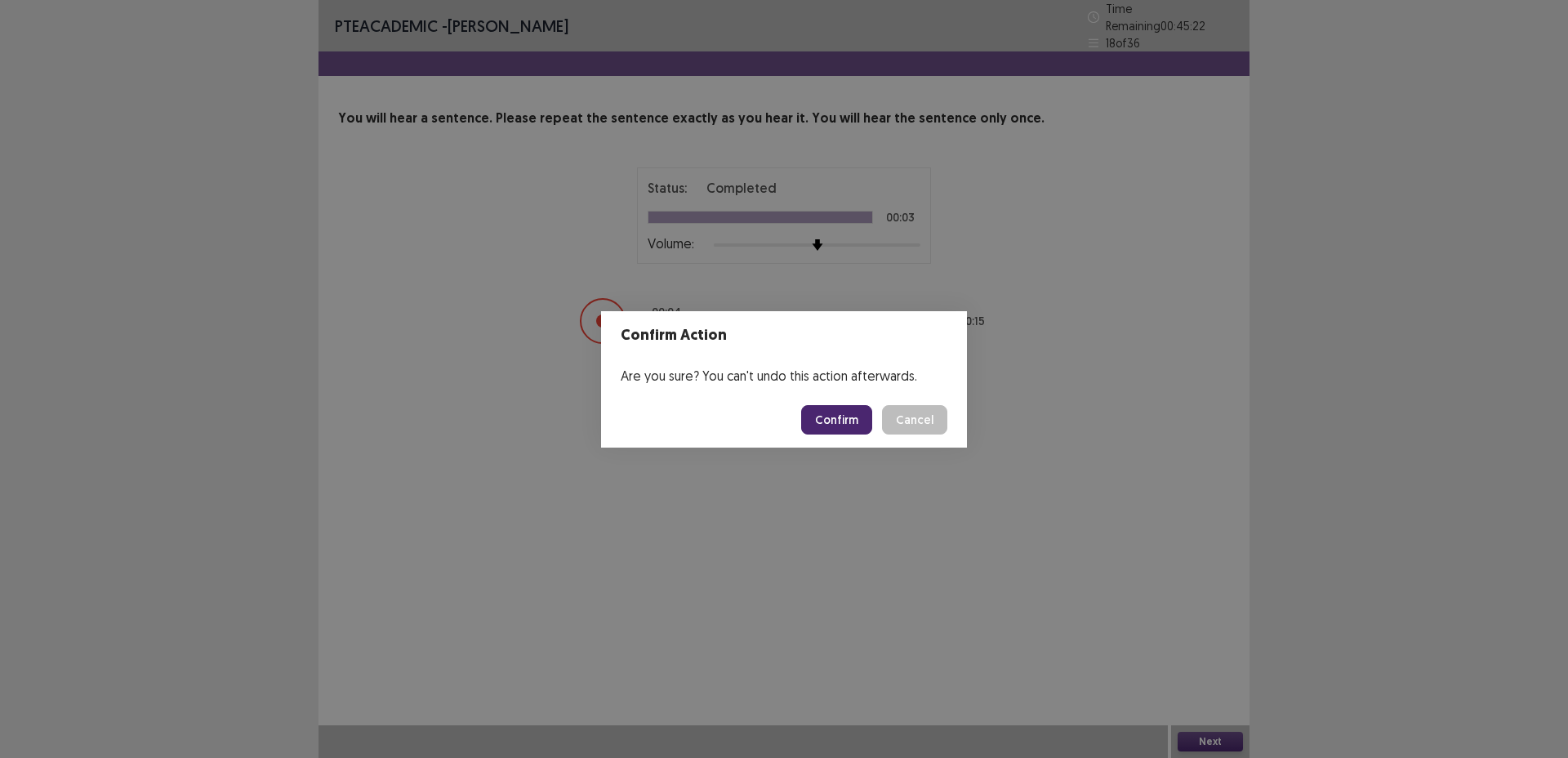
click at [830, 426] on button "Confirm" at bounding box center [837, 419] width 71 height 30
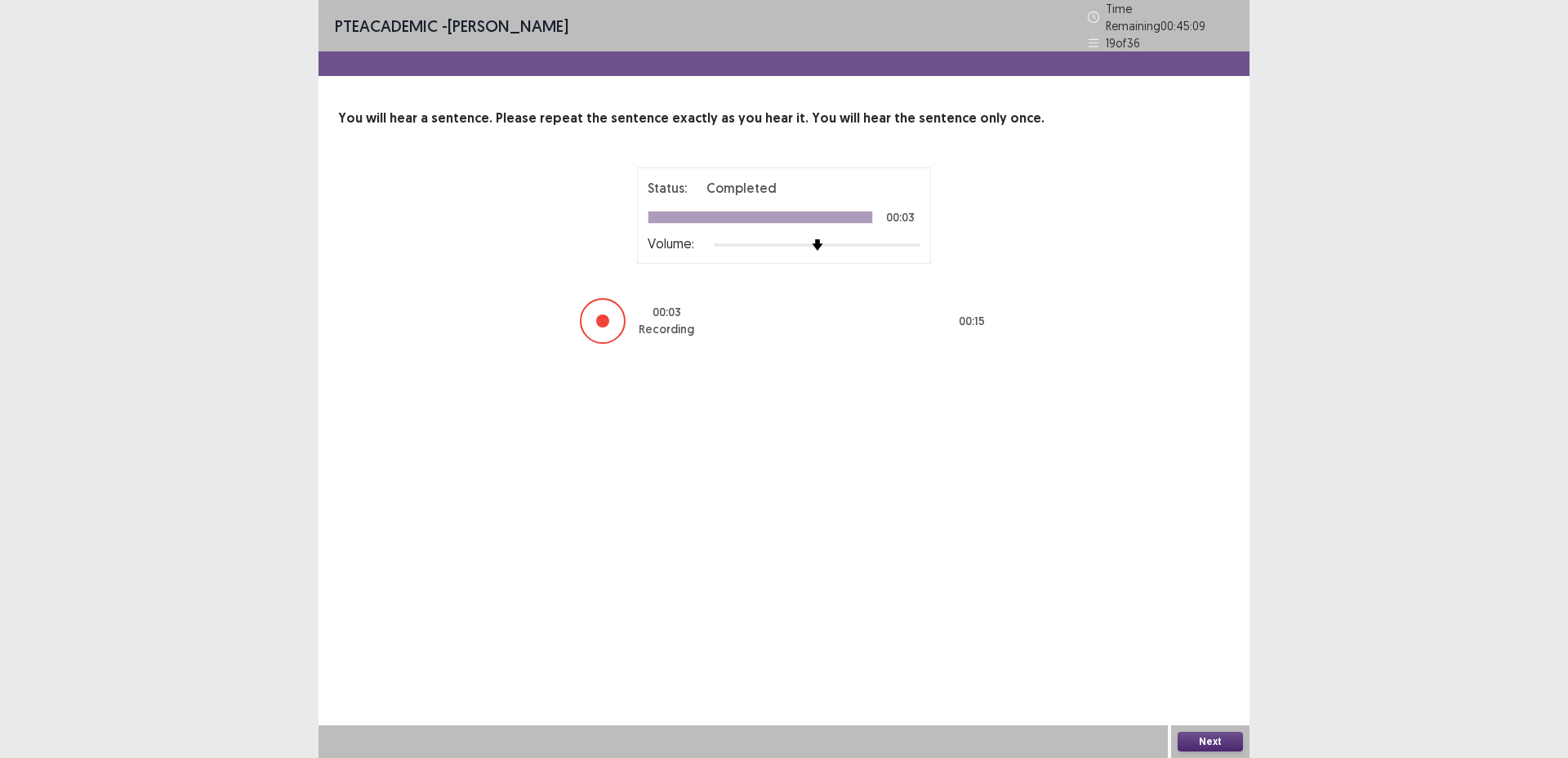
click at [1211, 745] on button "Next" at bounding box center [1211, 741] width 66 height 20
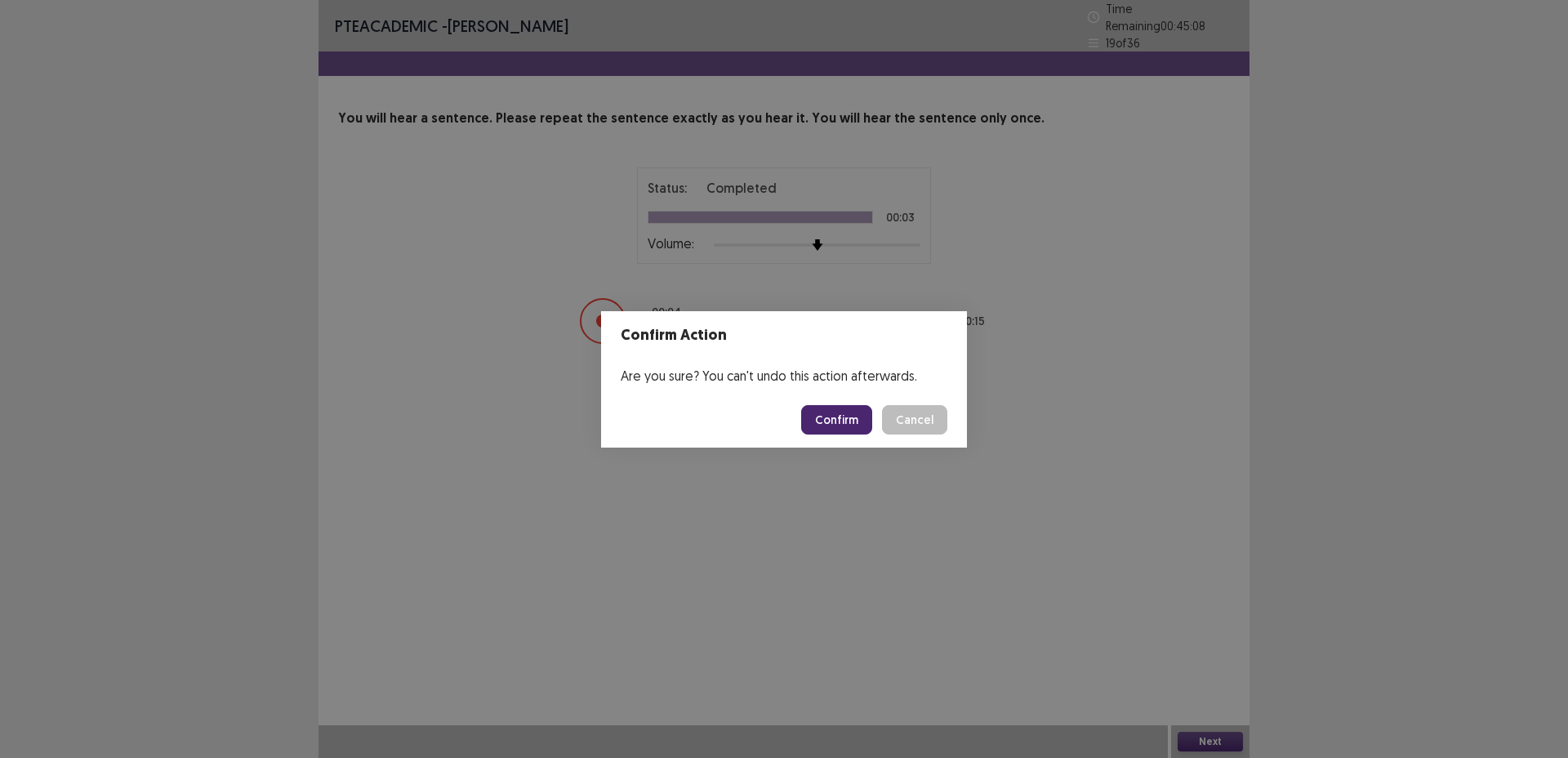
click at [830, 424] on button "Confirm" at bounding box center [837, 419] width 71 height 30
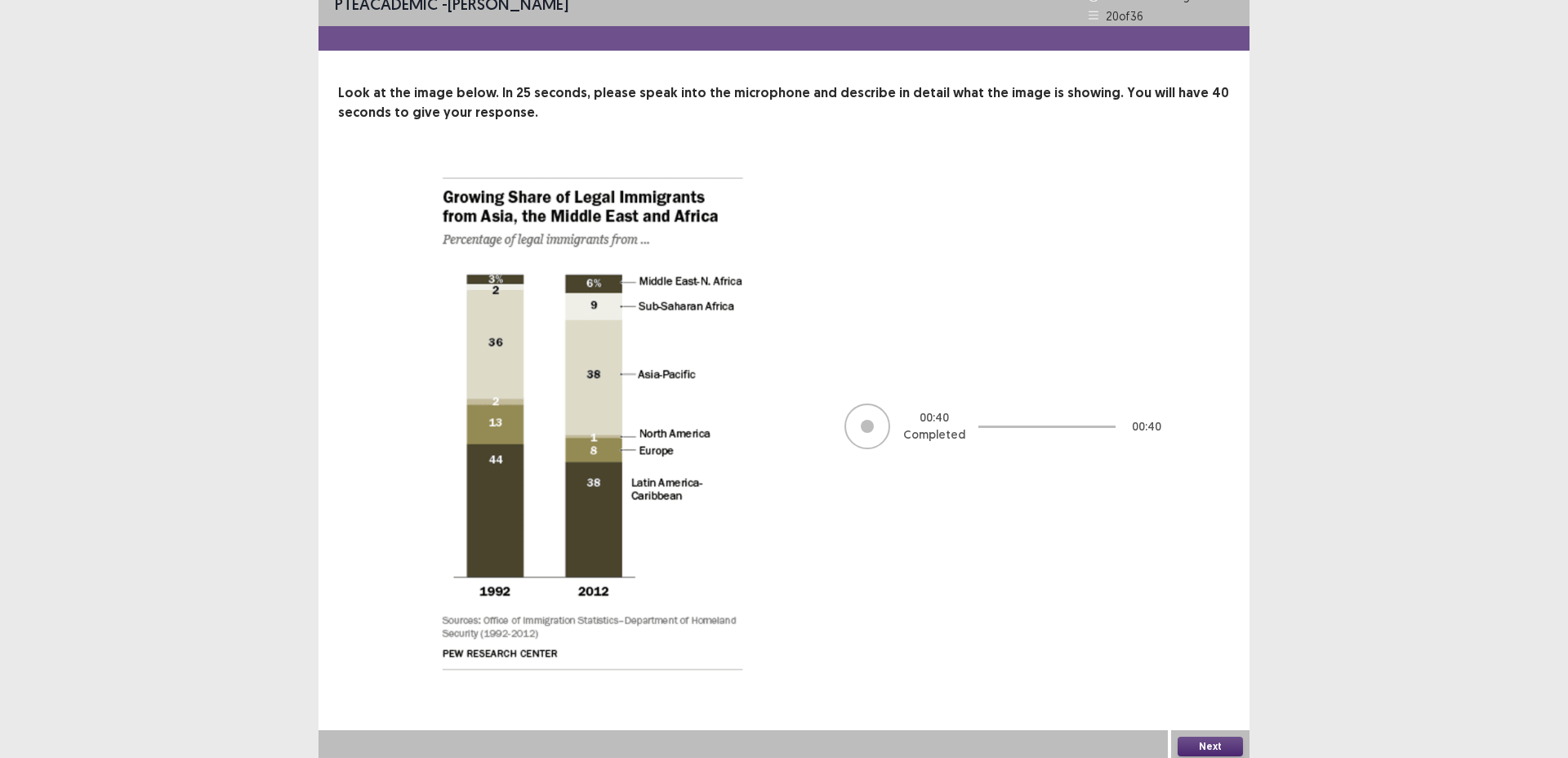
scroll to position [23, 0]
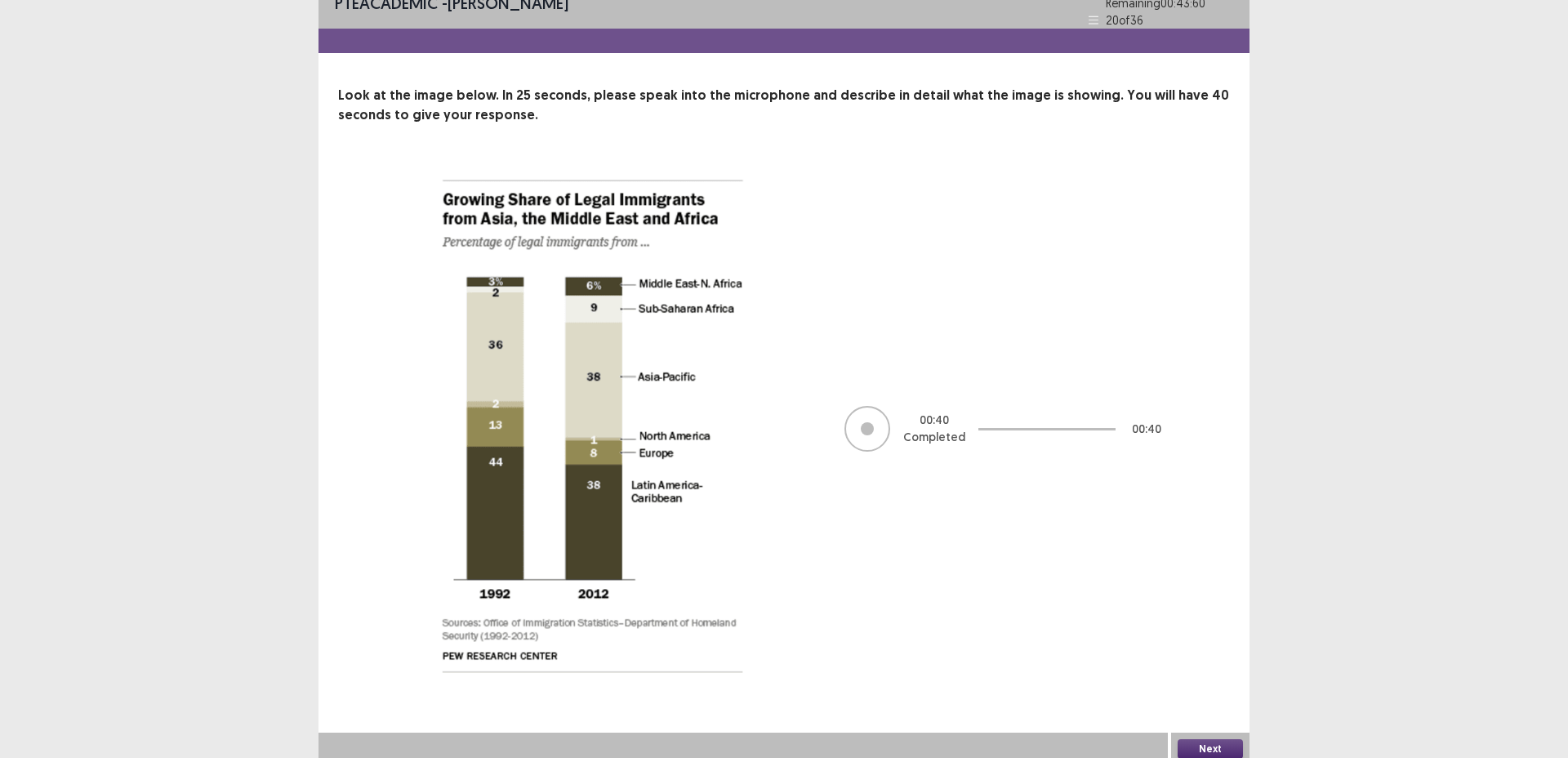
click at [1217, 739] on button "Next" at bounding box center [1211, 749] width 66 height 20
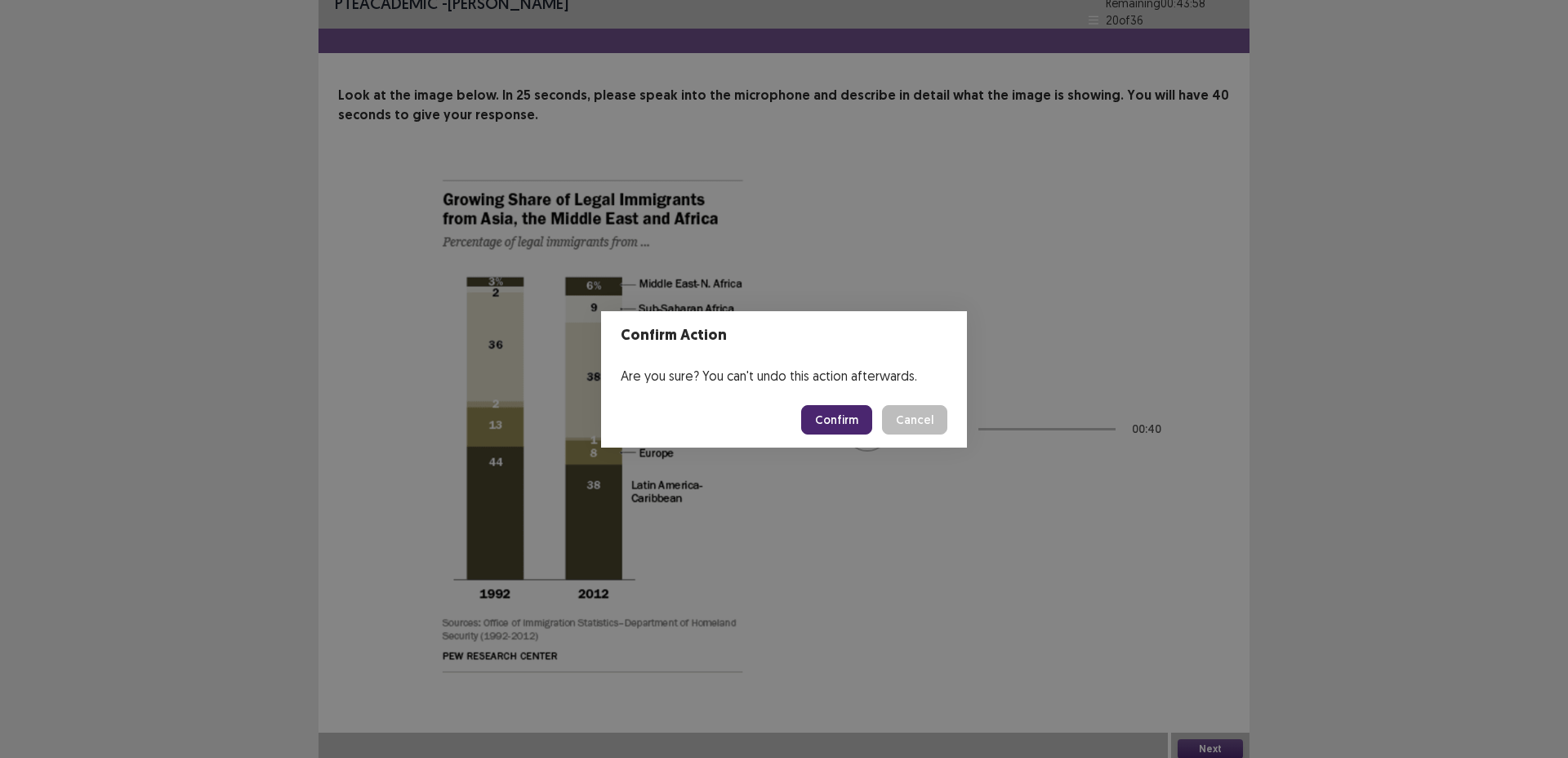
click at [858, 425] on button "Confirm" at bounding box center [837, 419] width 71 height 30
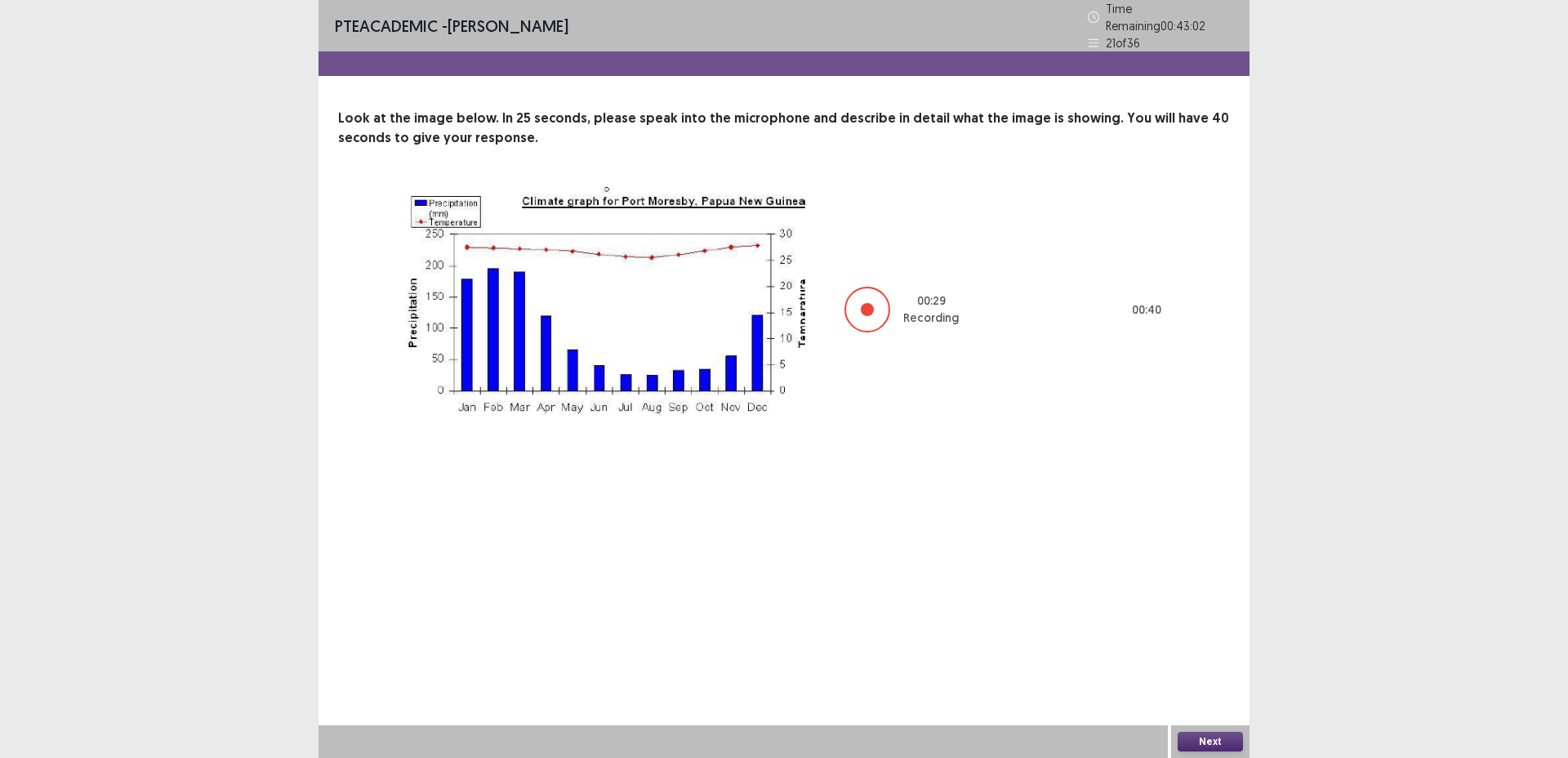
click at [1207, 738] on button "Next" at bounding box center [1211, 741] width 66 height 20
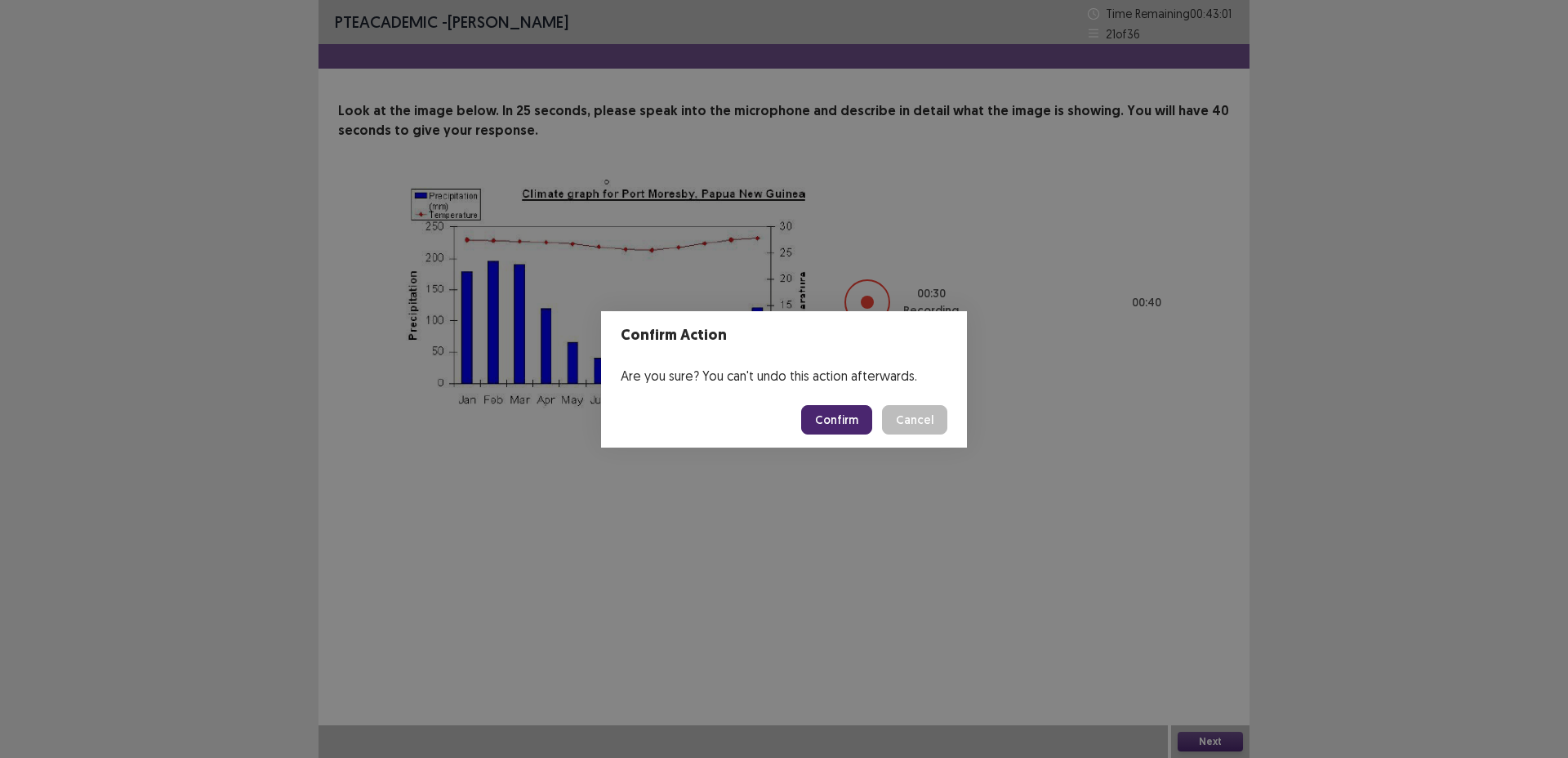
click at [855, 428] on button "Confirm" at bounding box center [837, 419] width 71 height 30
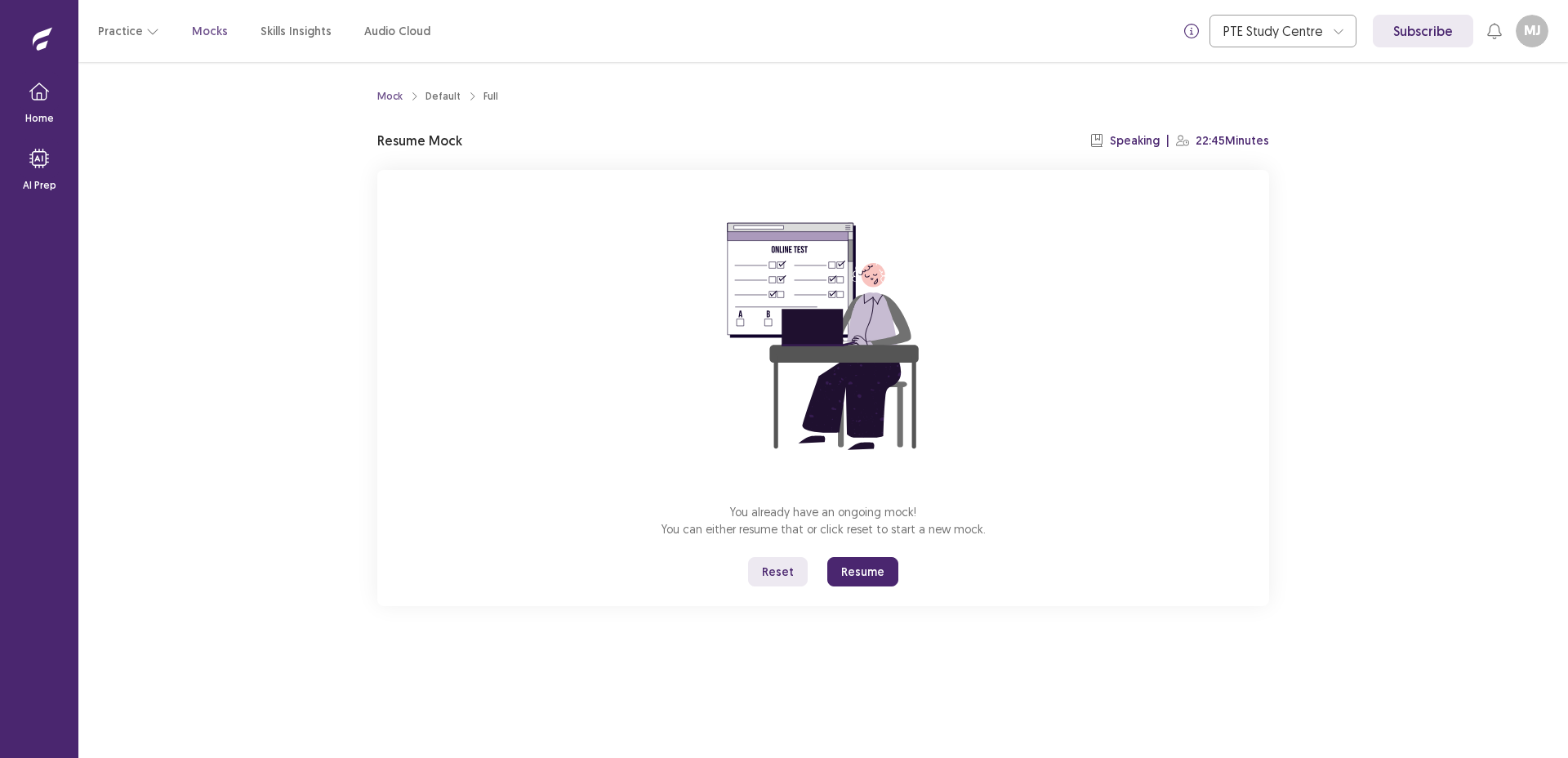
click at [878, 565] on button "Resume" at bounding box center [864, 572] width 71 height 30
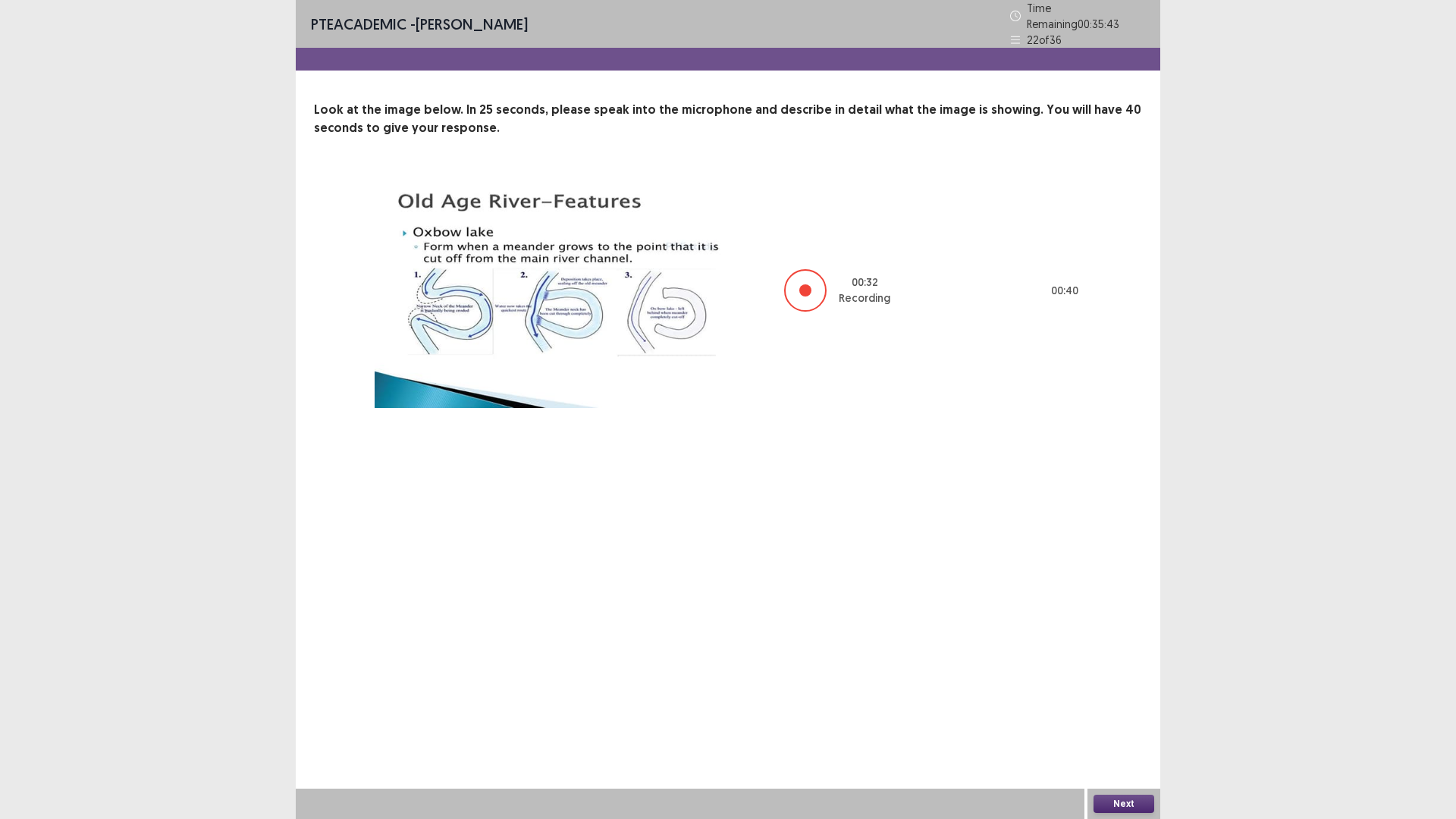
click at [1117, 703] on button "Next" at bounding box center [1124, 803] width 61 height 18
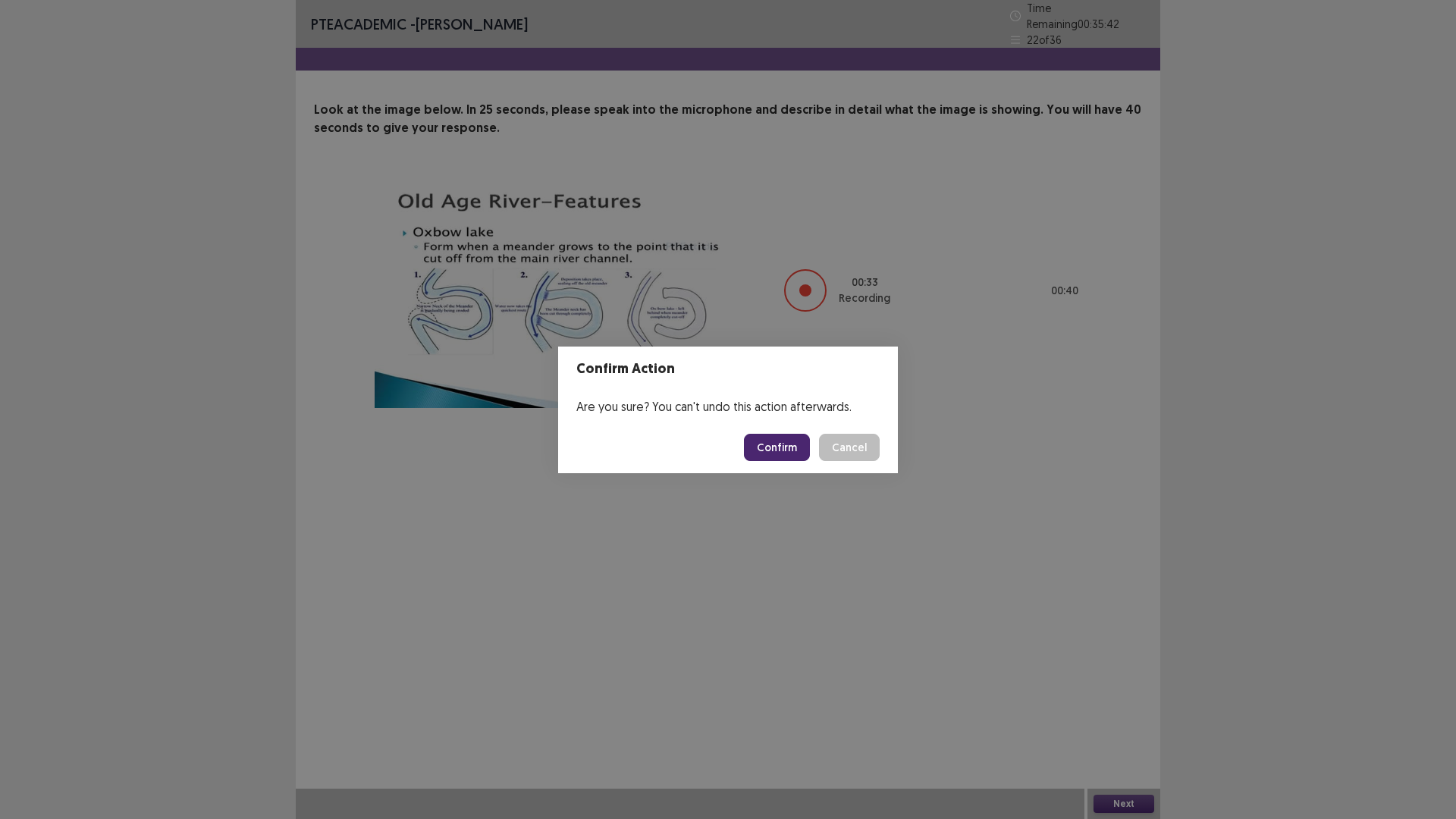
click at [791, 456] on button "Confirm" at bounding box center [777, 447] width 66 height 28
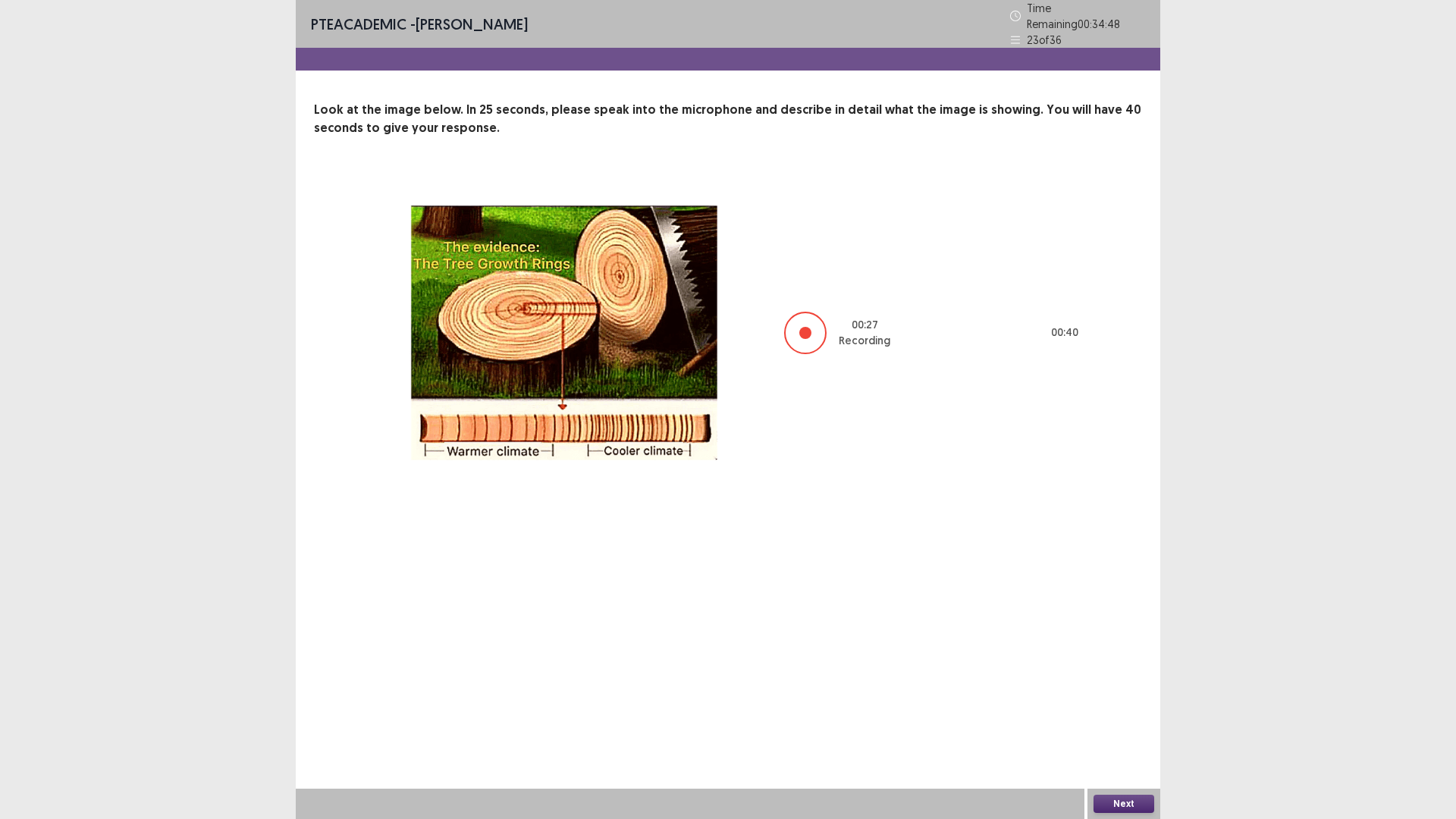
click at [1116, 703] on button "Next" at bounding box center [1124, 803] width 61 height 18
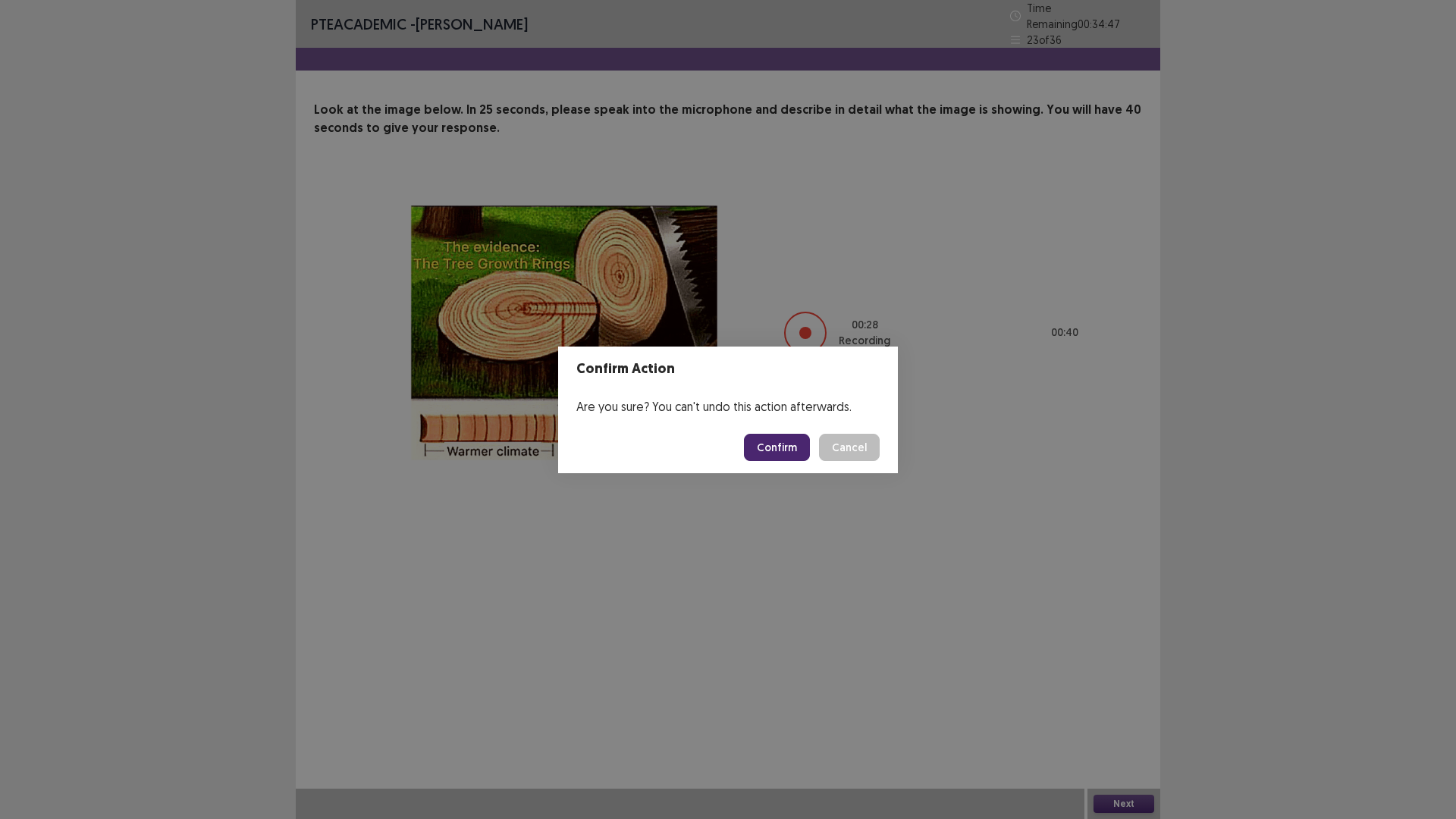
click at [804, 453] on button "Confirm" at bounding box center [777, 447] width 66 height 28
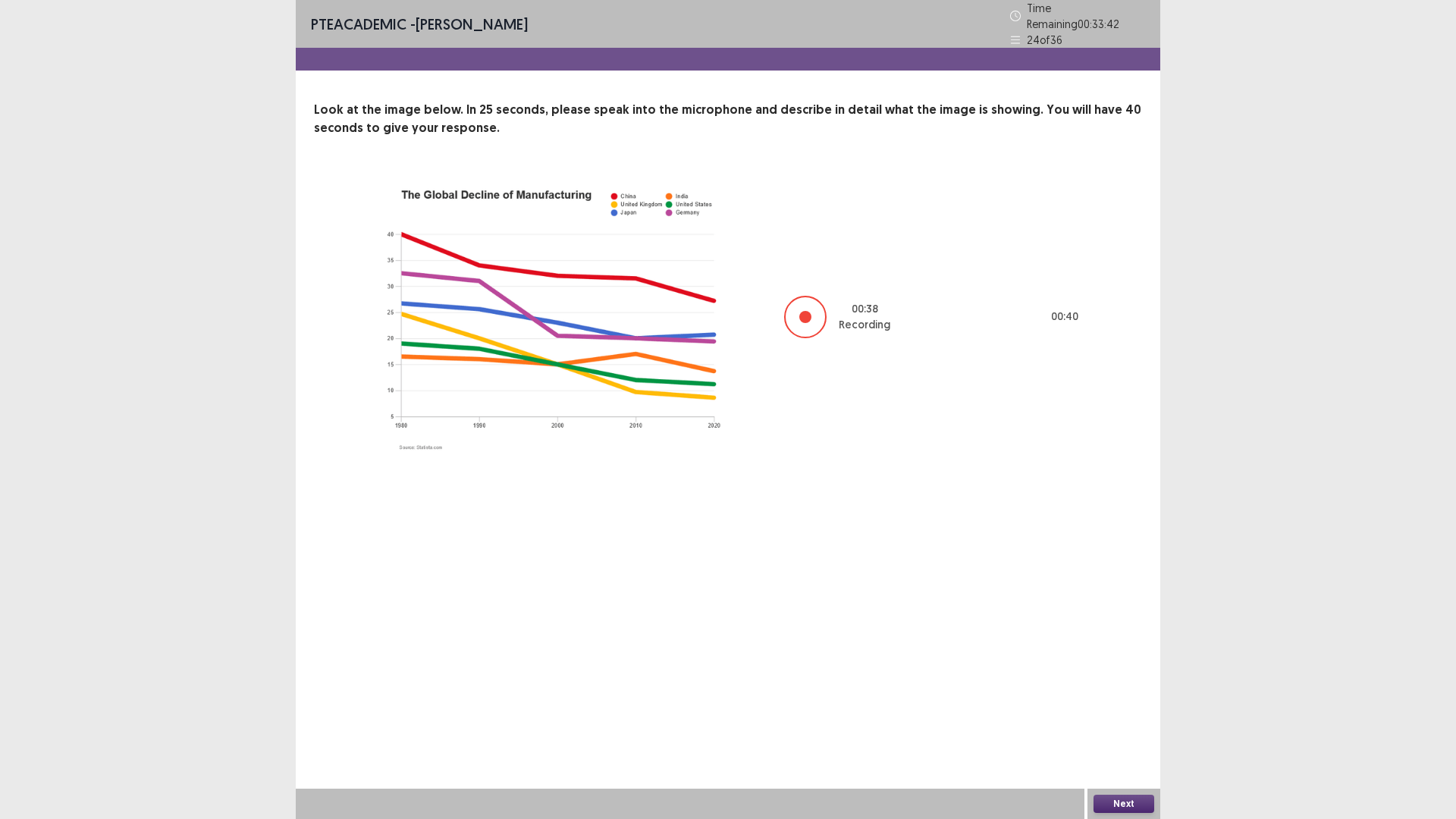
click at [1138, 703] on button "Next" at bounding box center [1124, 803] width 61 height 18
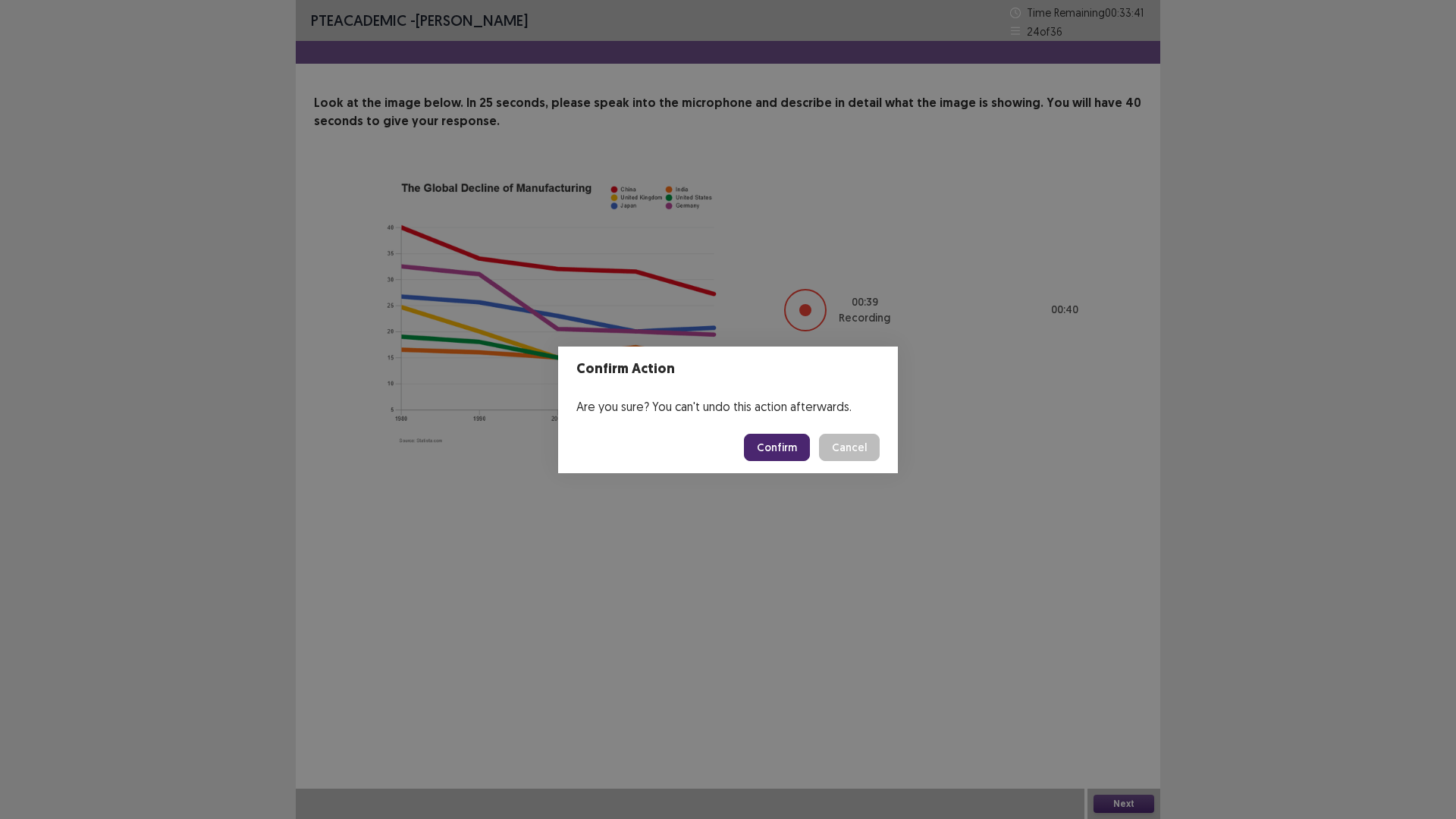
click at [790, 447] on button "Confirm" at bounding box center [777, 447] width 66 height 28
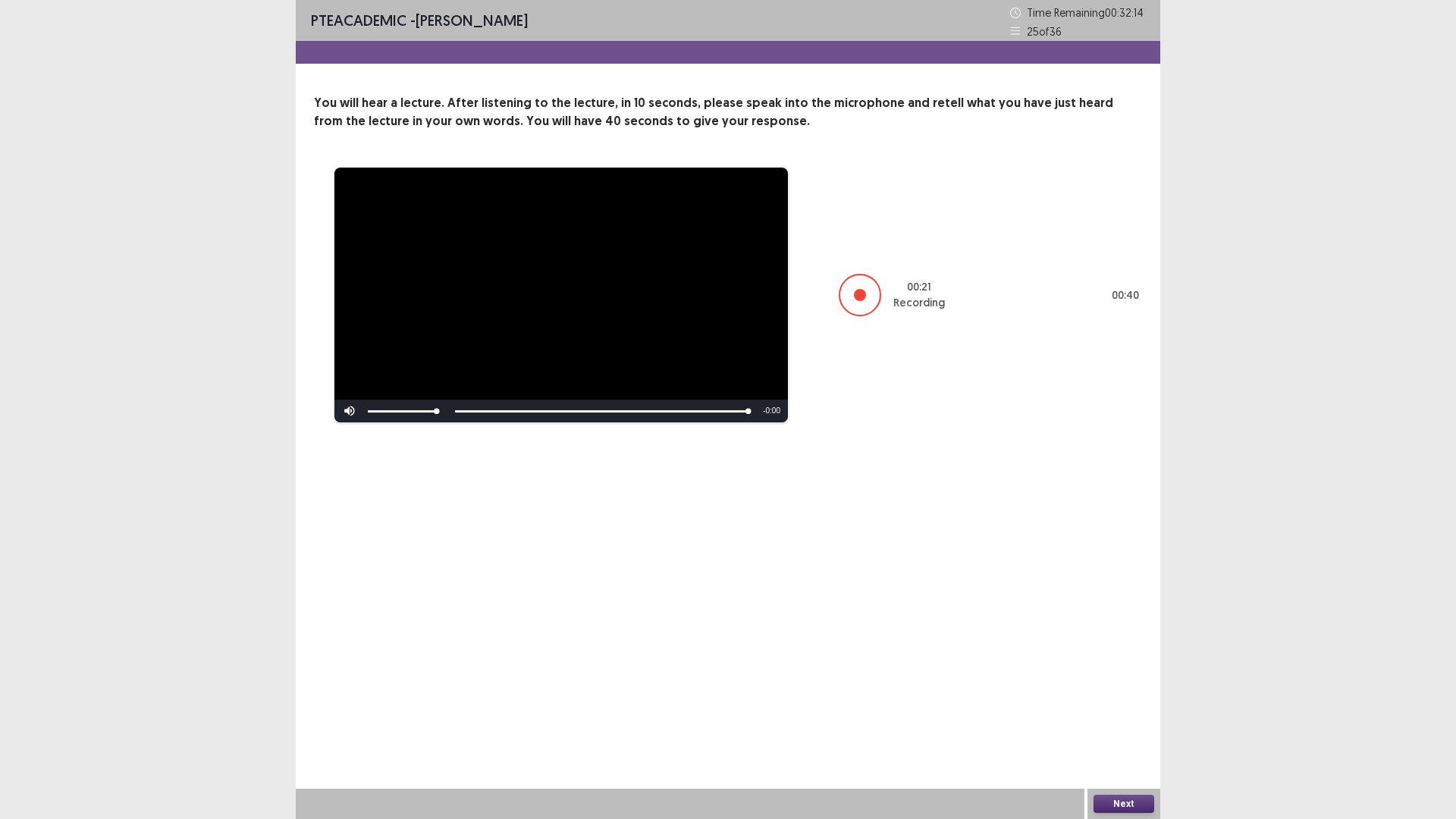
click at [1125, 703] on button "Next" at bounding box center [1124, 803] width 61 height 18
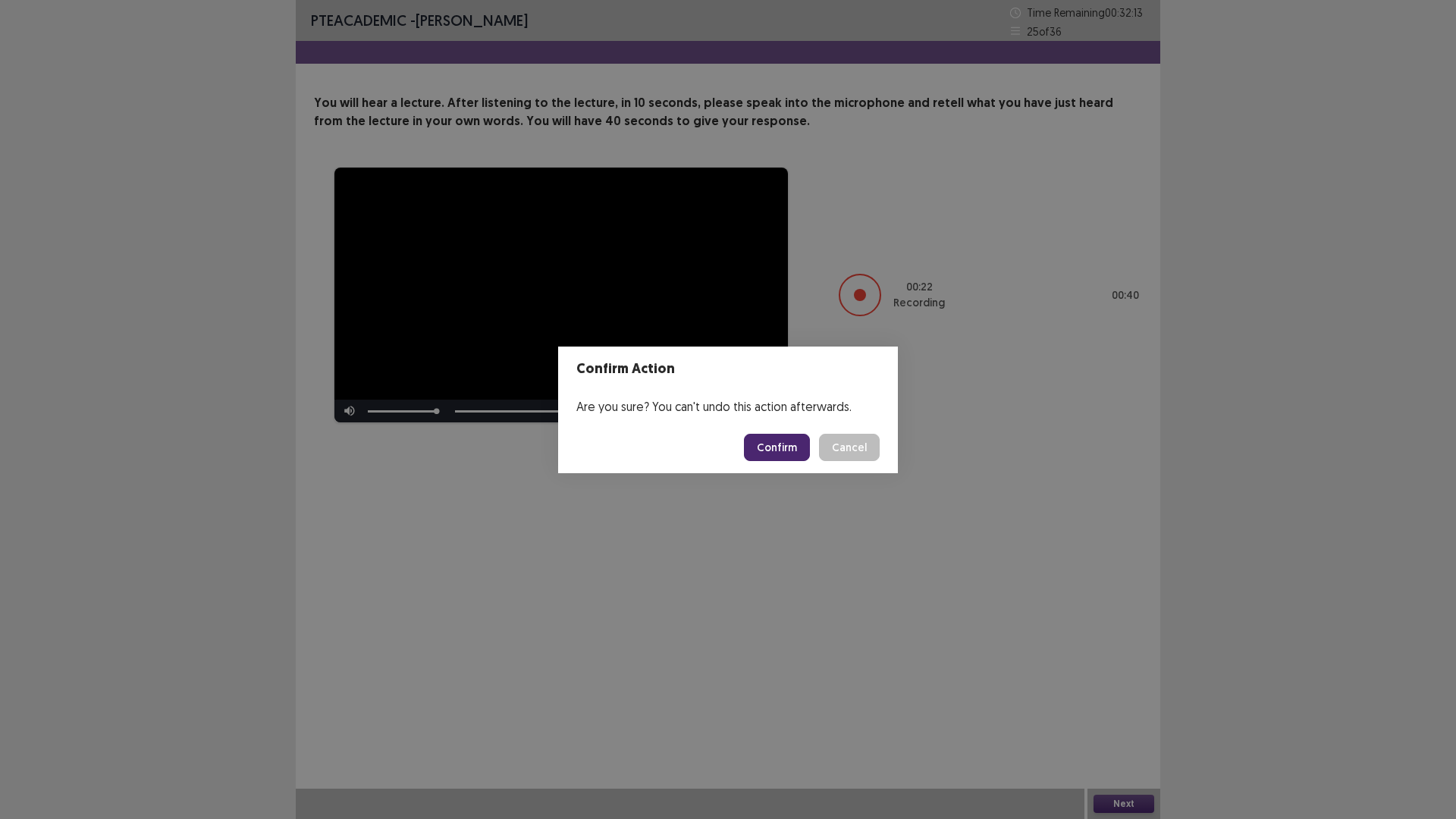
click at [773, 453] on button "Confirm" at bounding box center [777, 447] width 66 height 28
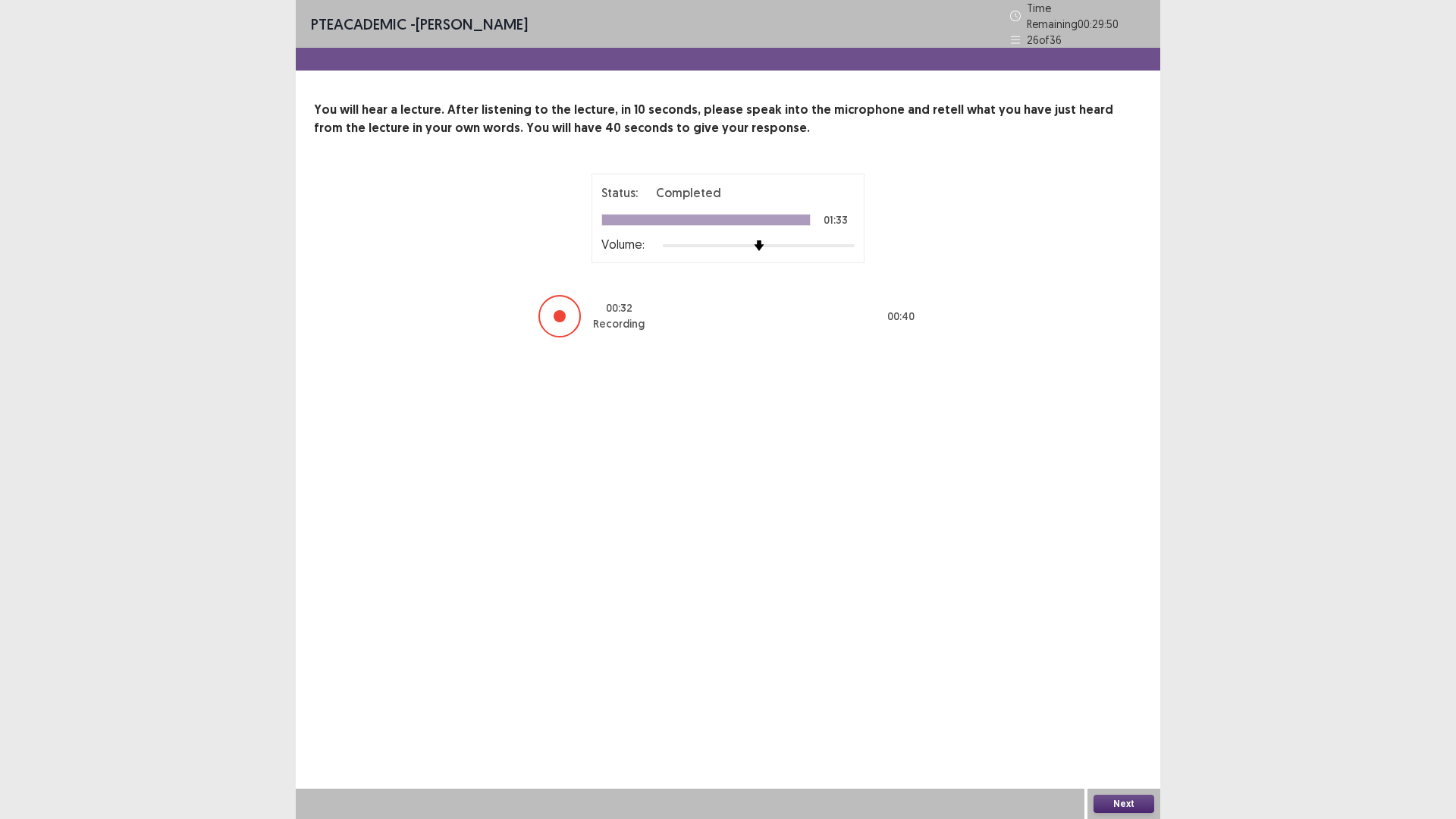
click at [1138, 703] on button "Next" at bounding box center [1124, 803] width 61 height 18
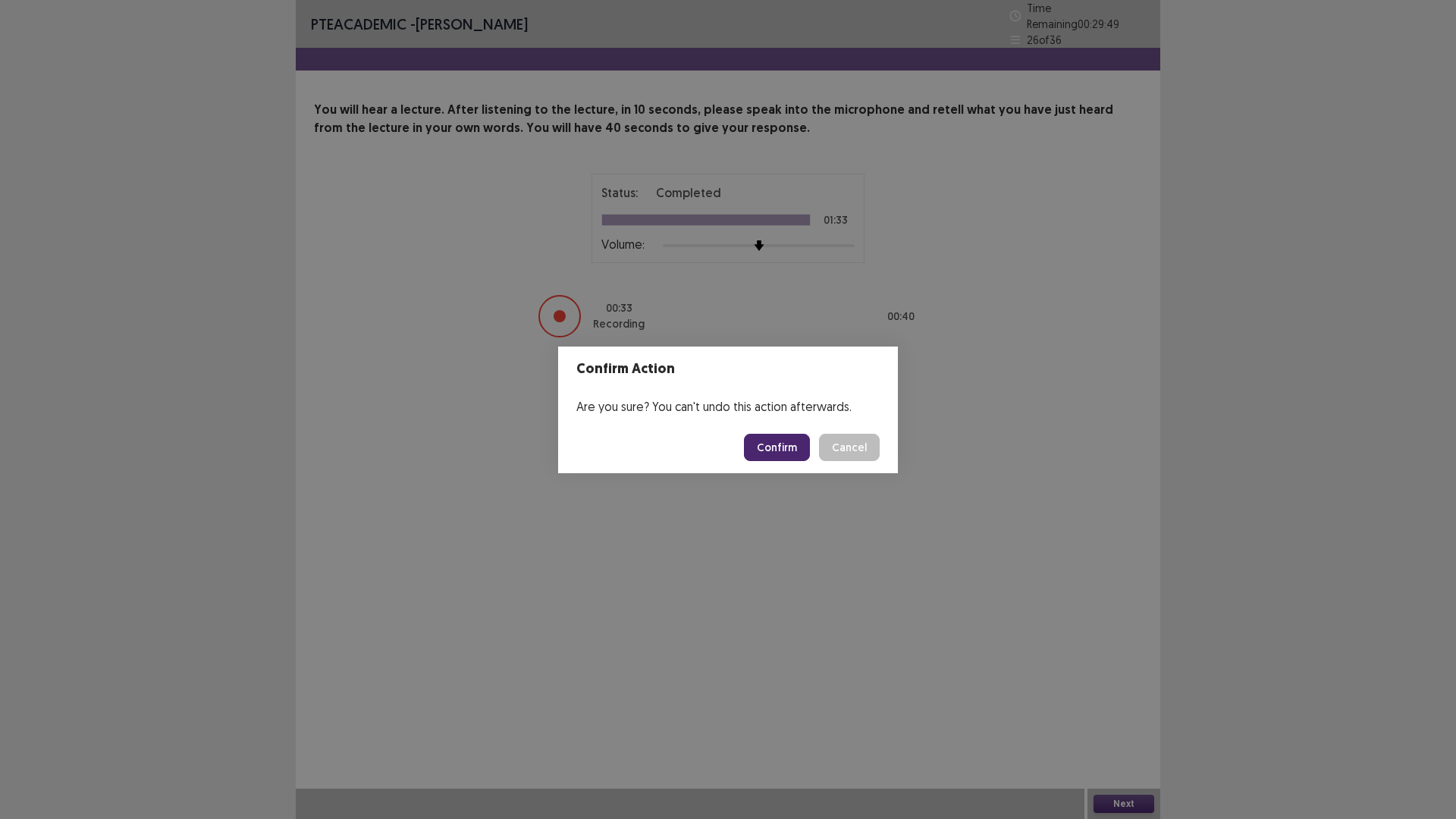
click at [781, 447] on button "Confirm" at bounding box center [777, 447] width 66 height 28
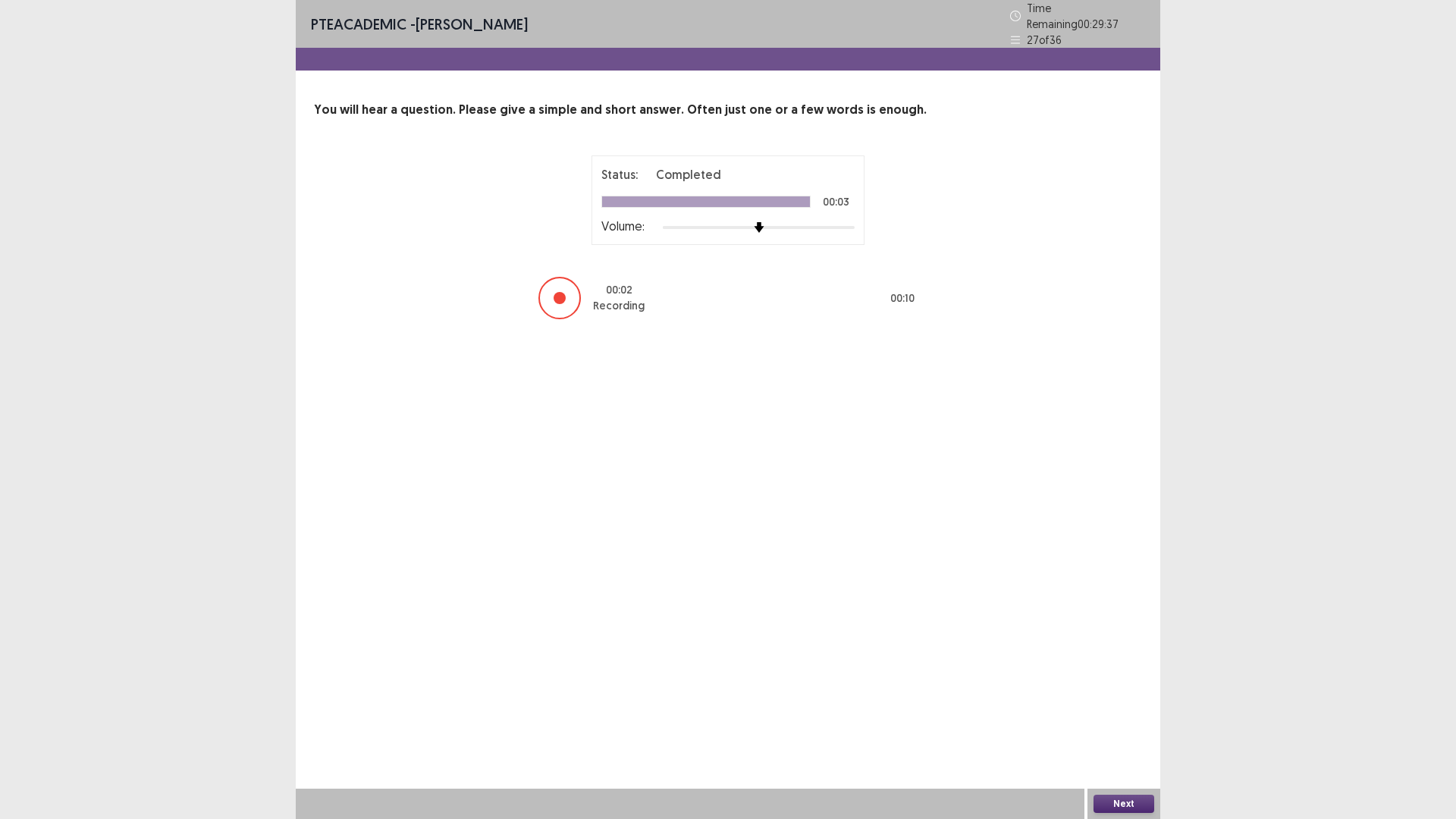
click at [1116, 703] on button "Next" at bounding box center [1124, 803] width 61 height 18
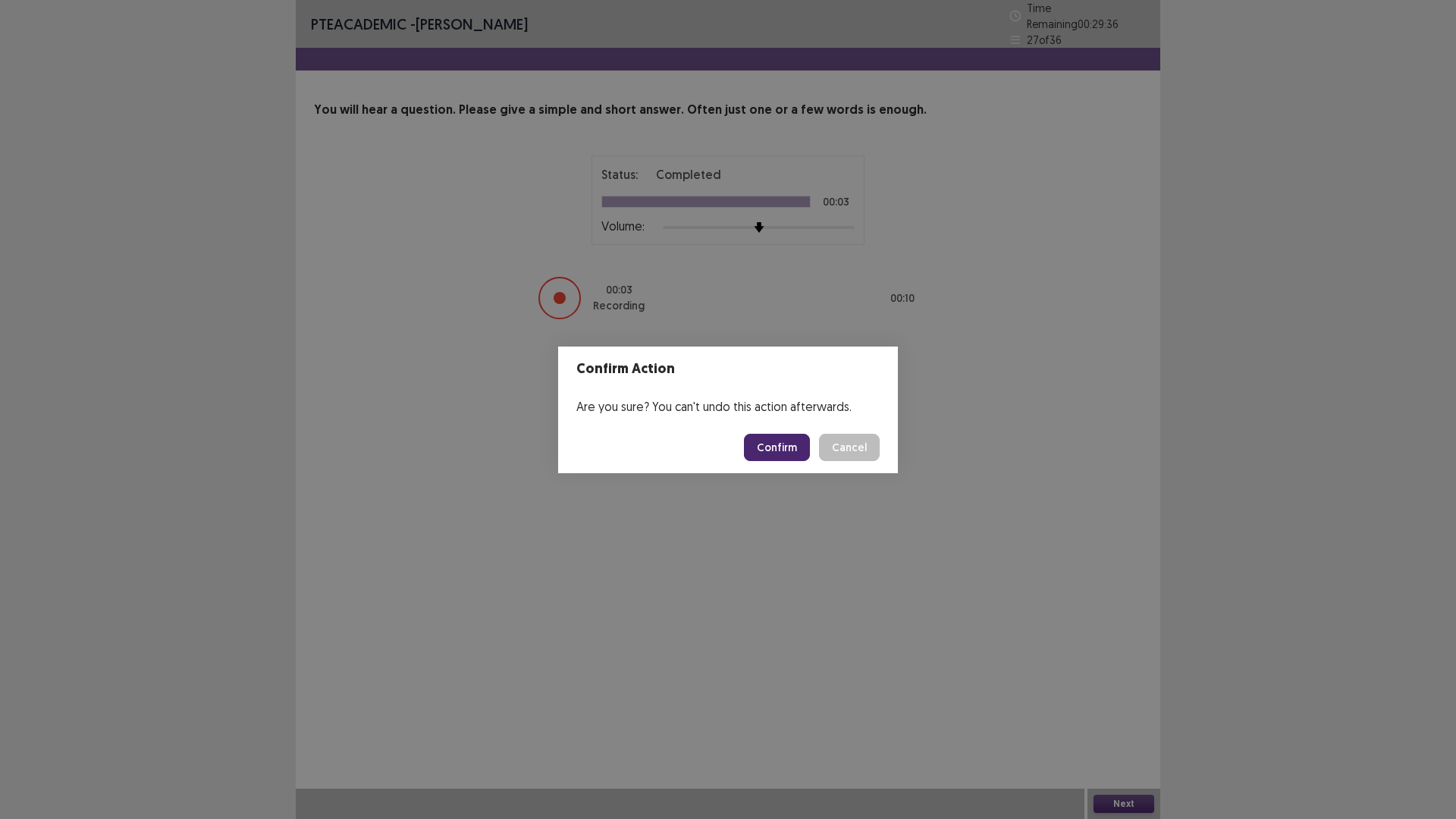
click at [791, 446] on button "Confirm" at bounding box center [777, 447] width 66 height 28
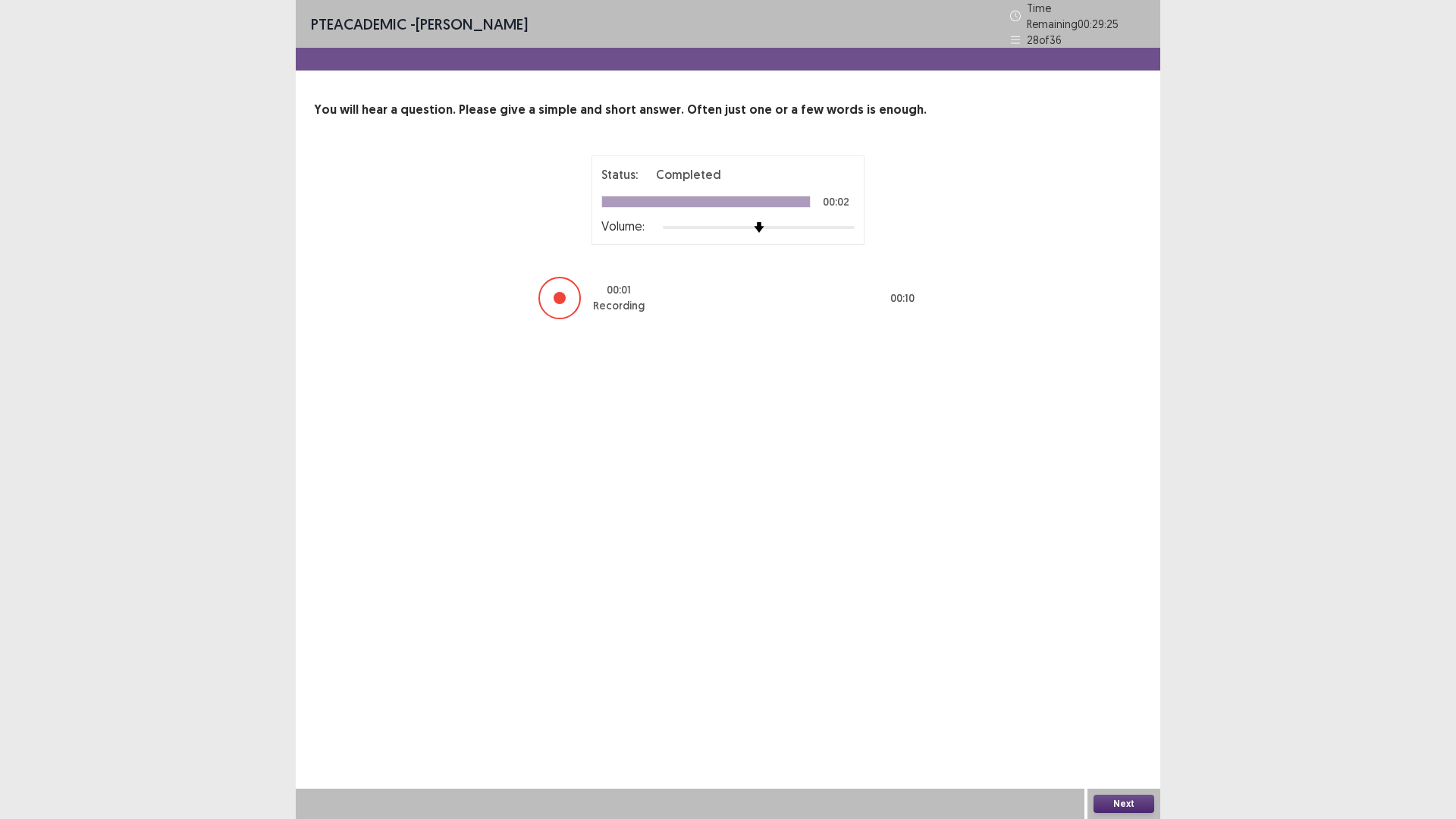
click at [1132, 703] on button "Next" at bounding box center [1124, 803] width 61 height 18
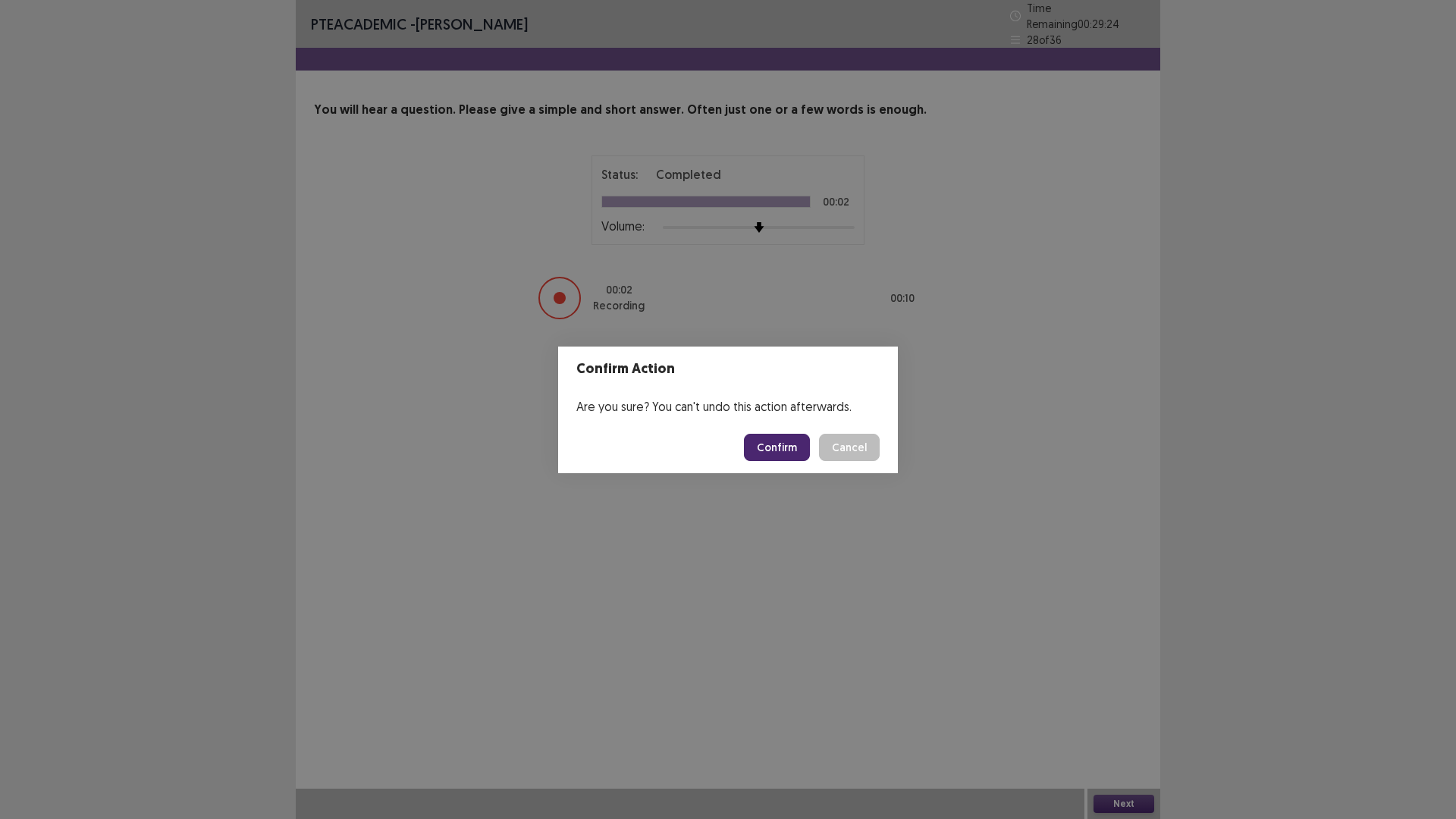
click at [781, 430] on footer "Confirm Cancel" at bounding box center [728, 447] width 340 height 51
click at [778, 444] on button "Confirm" at bounding box center [777, 447] width 66 height 28
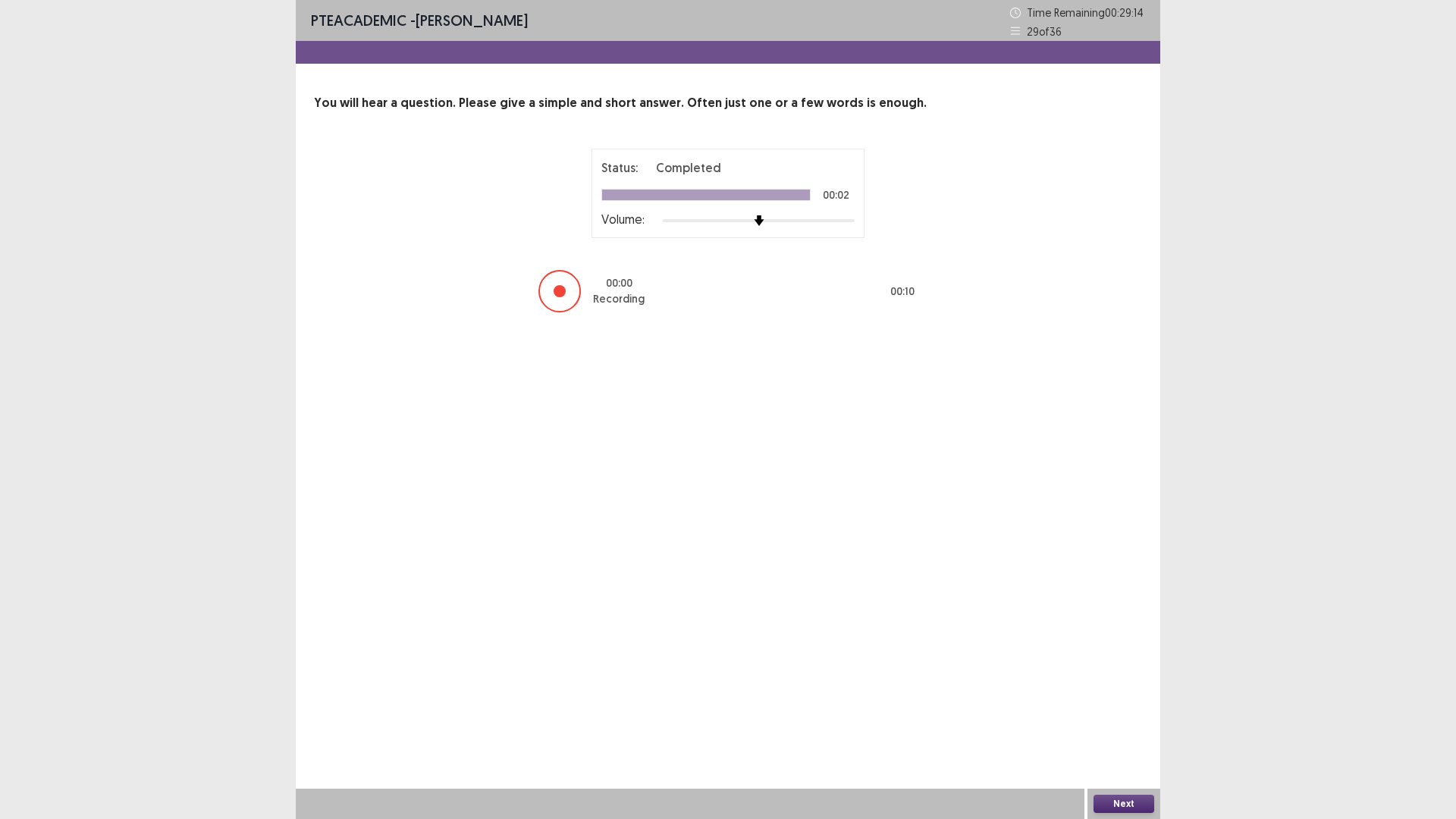
click at [1127, 703] on button "Next" at bounding box center [1124, 803] width 61 height 18
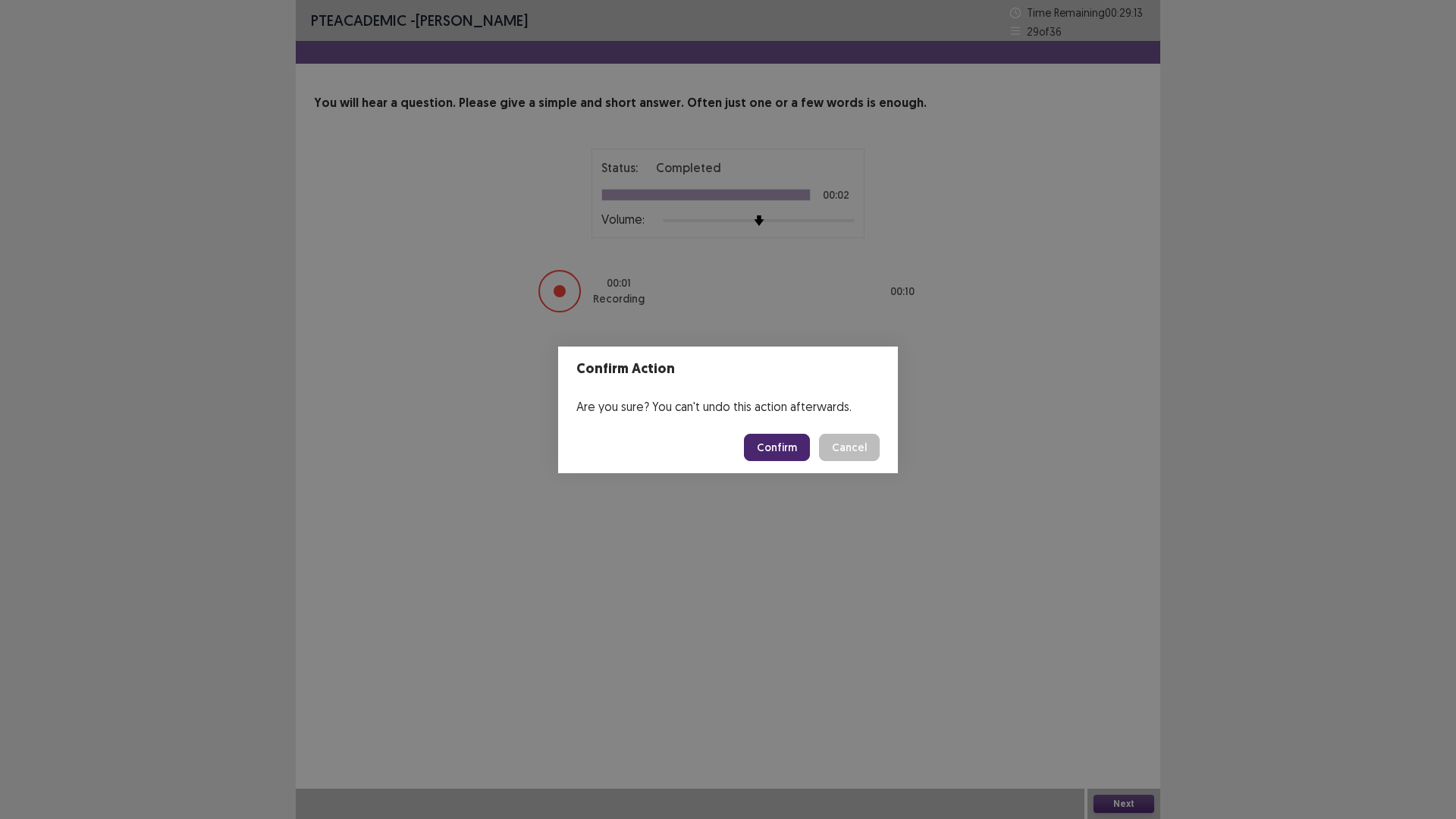
click at [800, 461] on footer "Confirm Cancel" at bounding box center [728, 447] width 340 height 51
click at [778, 447] on button "Confirm" at bounding box center [777, 447] width 66 height 28
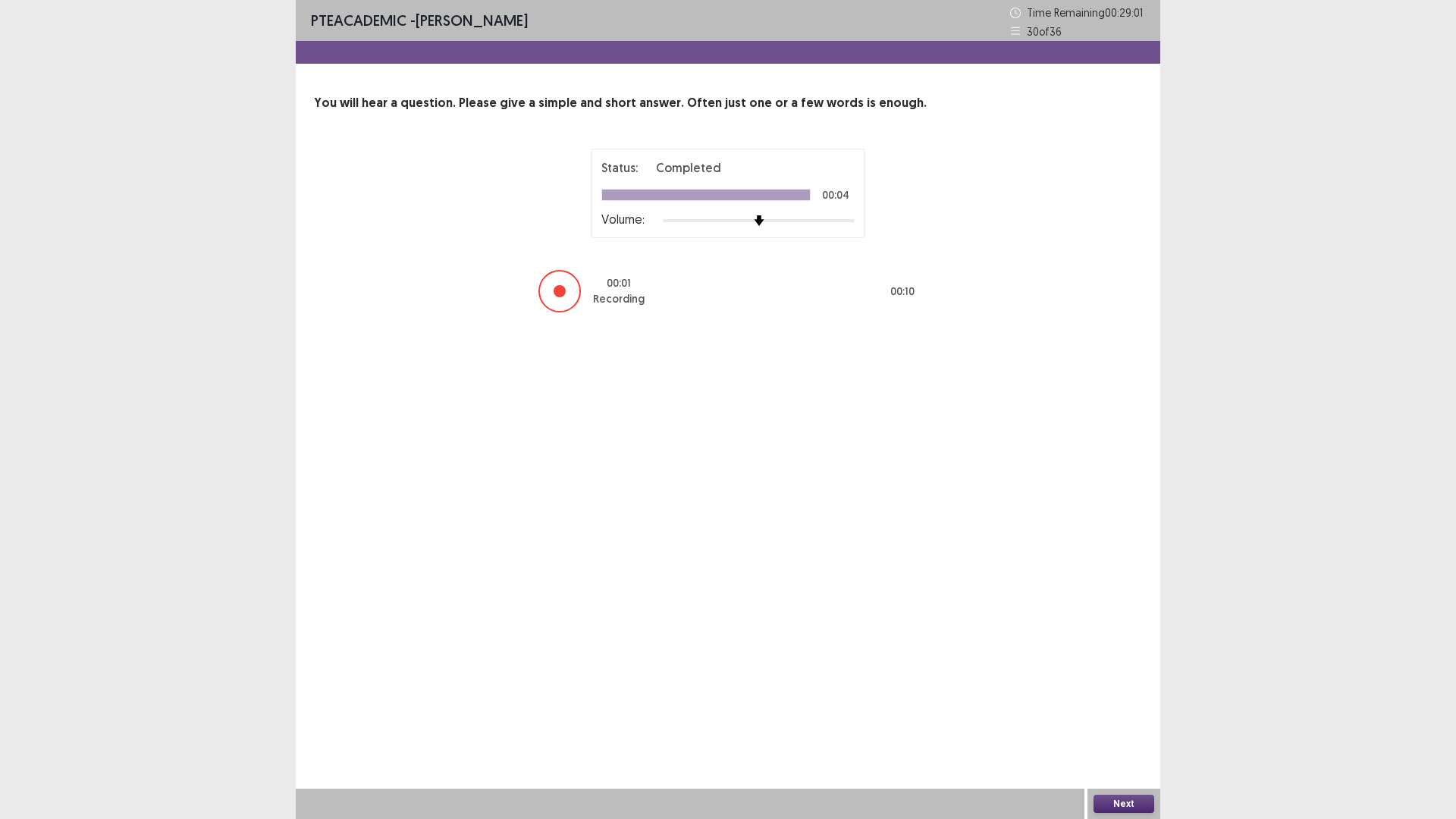
click at [1136, 703] on button "Next" at bounding box center [1124, 803] width 61 height 18
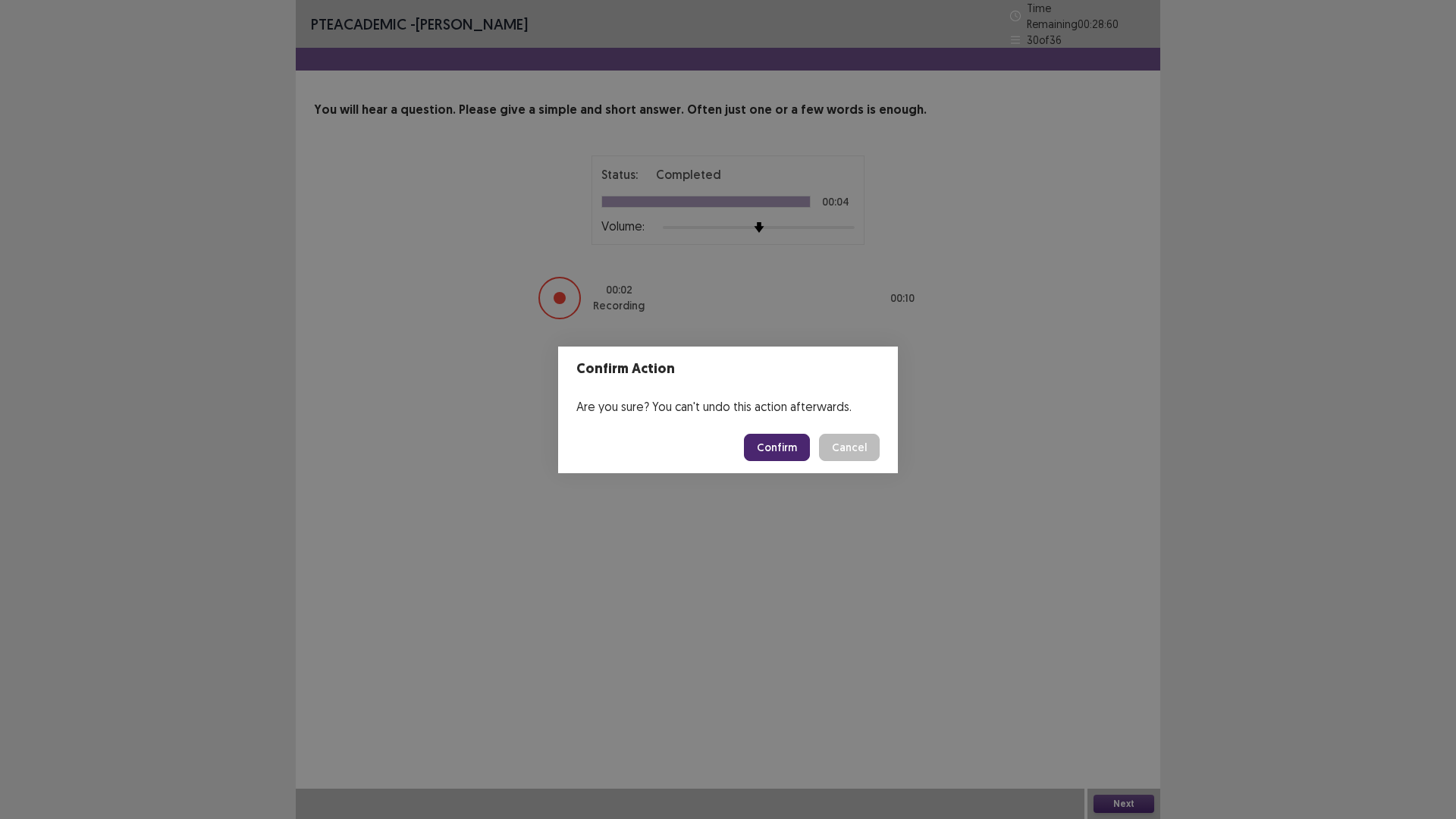
click at [788, 450] on button "Confirm" at bounding box center [777, 447] width 66 height 28
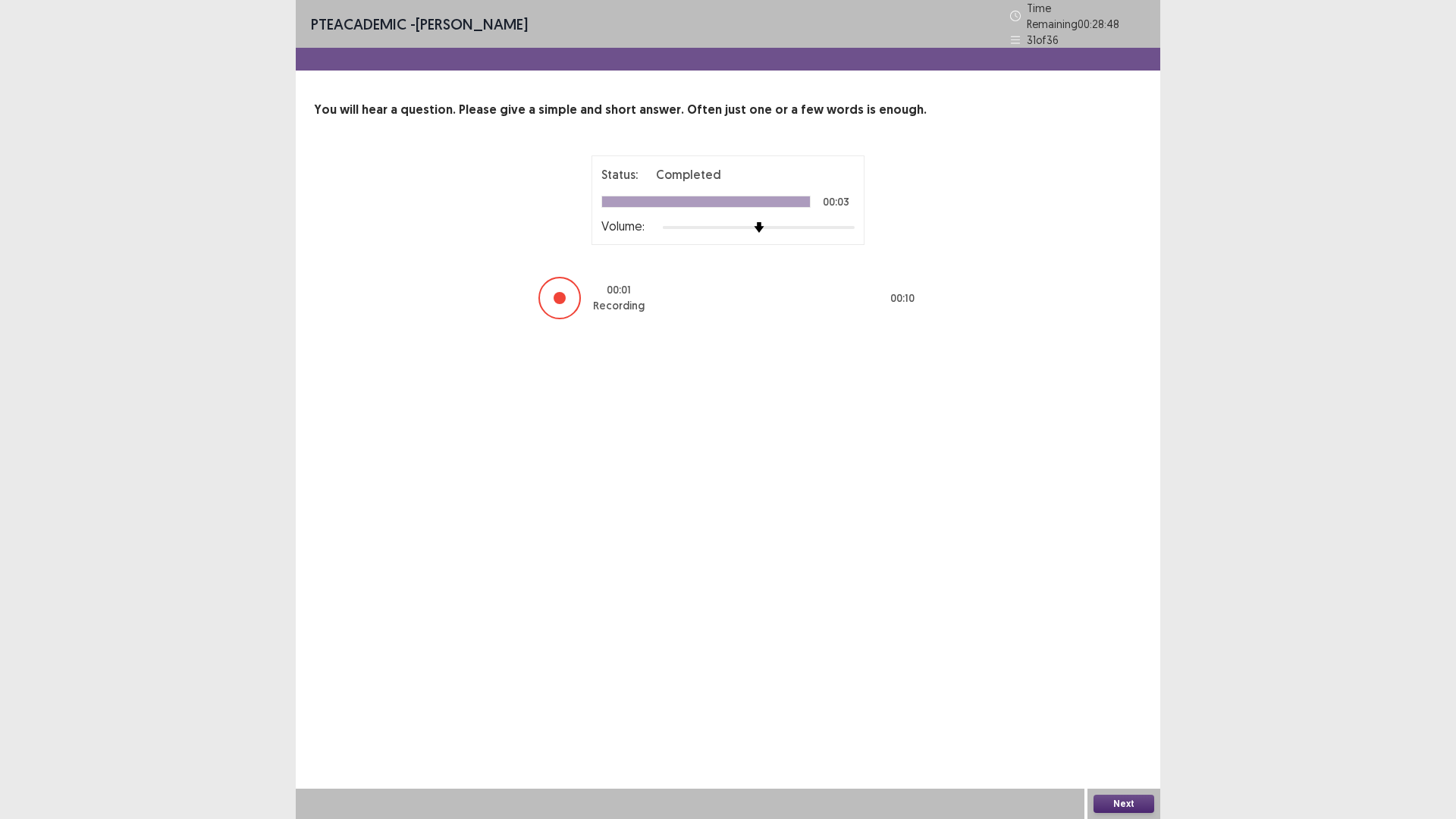
click at [1132, 703] on button "Next" at bounding box center [1124, 803] width 61 height 18
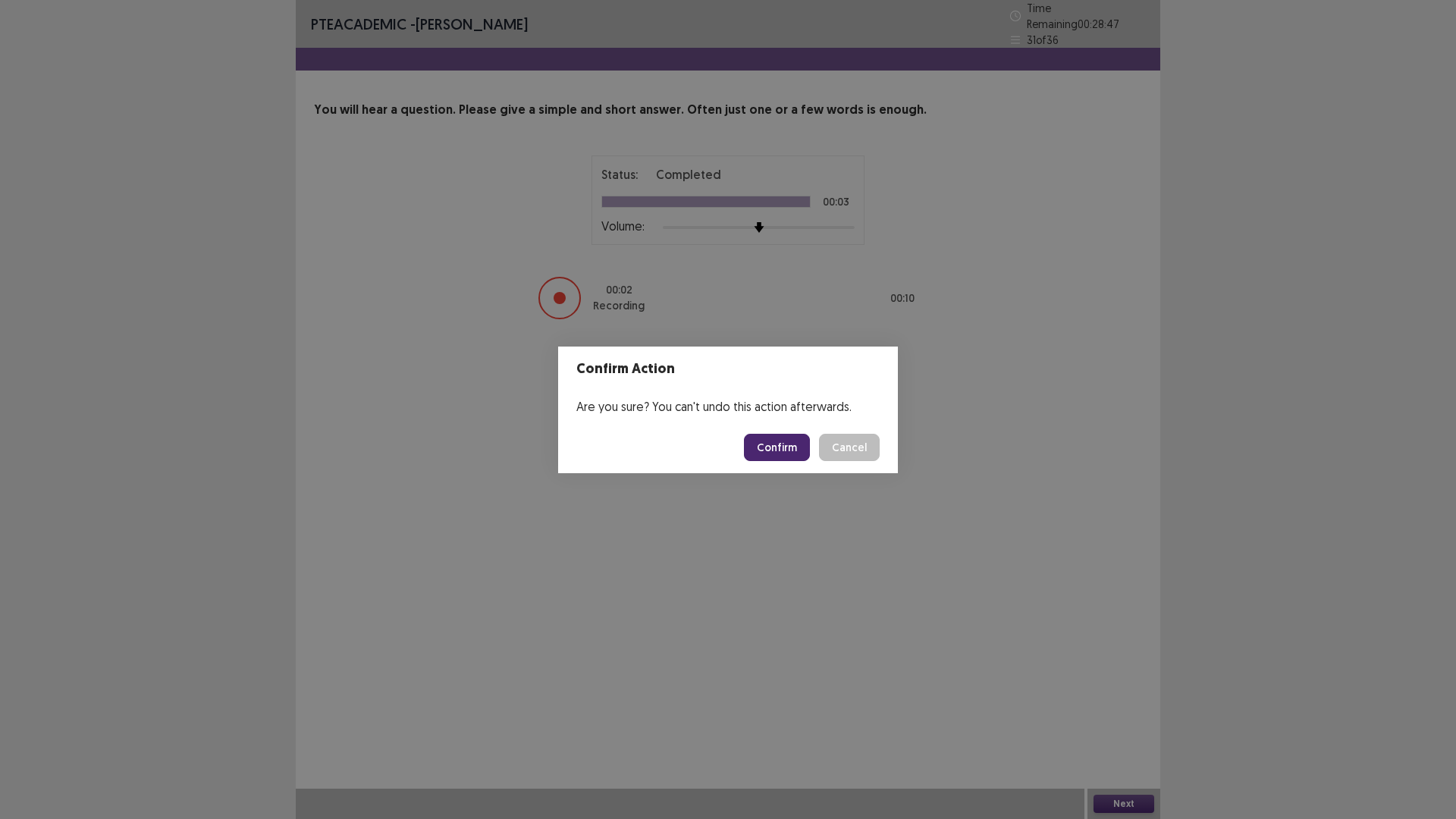
click at [781, 447] on button "Confirm" at bounding box center [777, 447] width 66 height 28
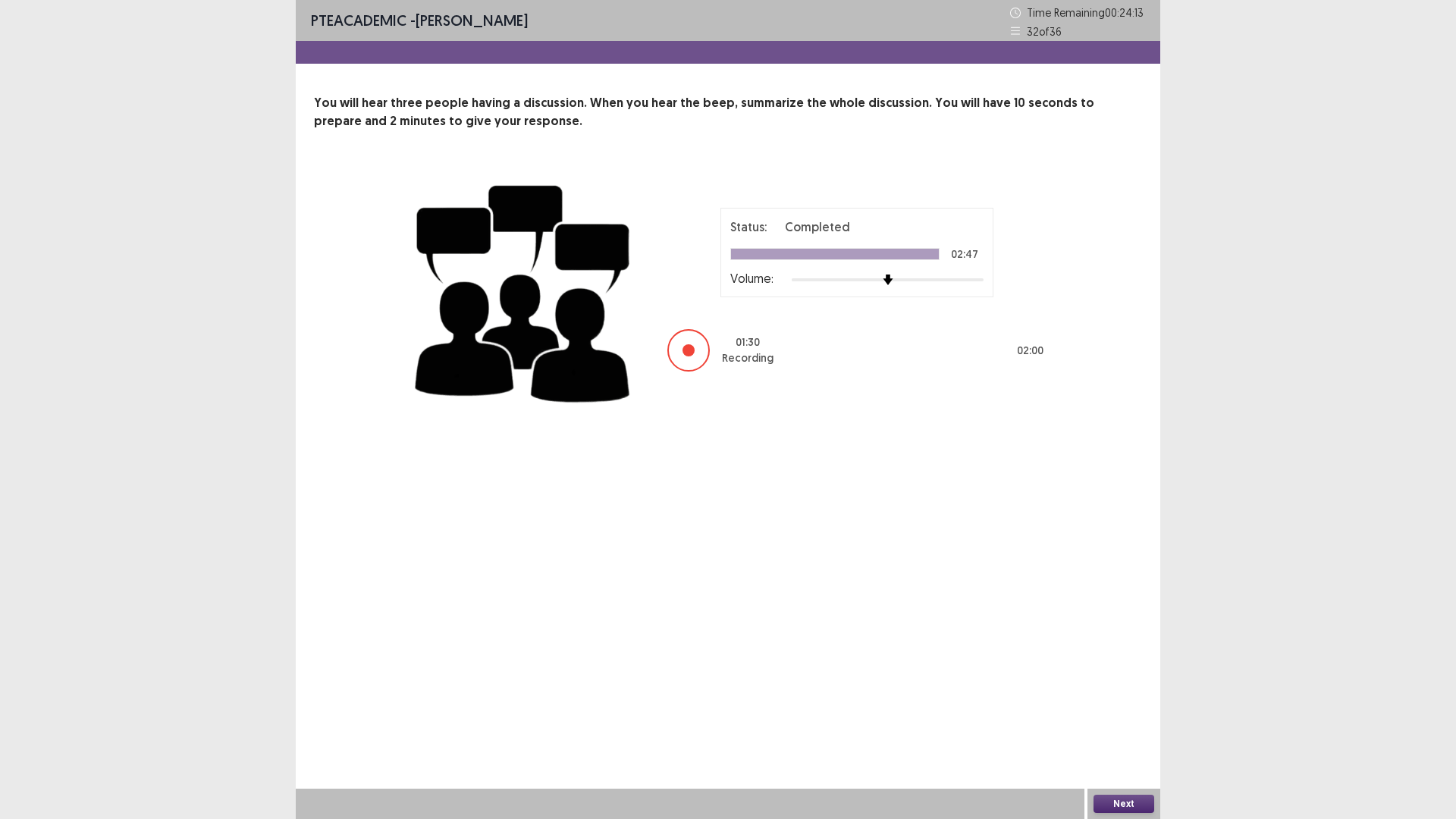
click at [1112, 703] on button "Next" at bounding box center [1124, 803] width 61 height 18
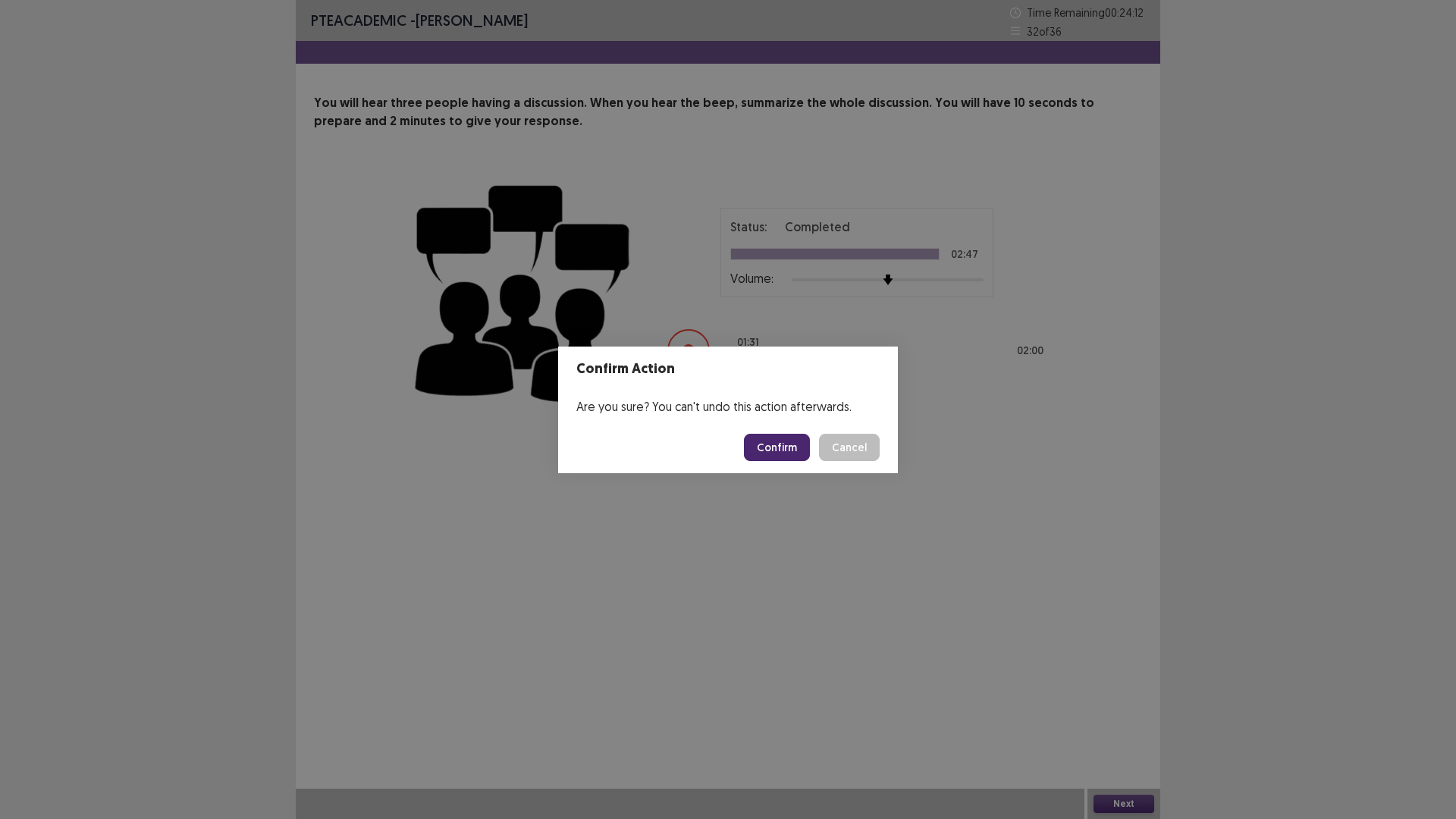
click at [799, 453] on button "Confirm" at bounding box center [777, 447] width 66 height 28
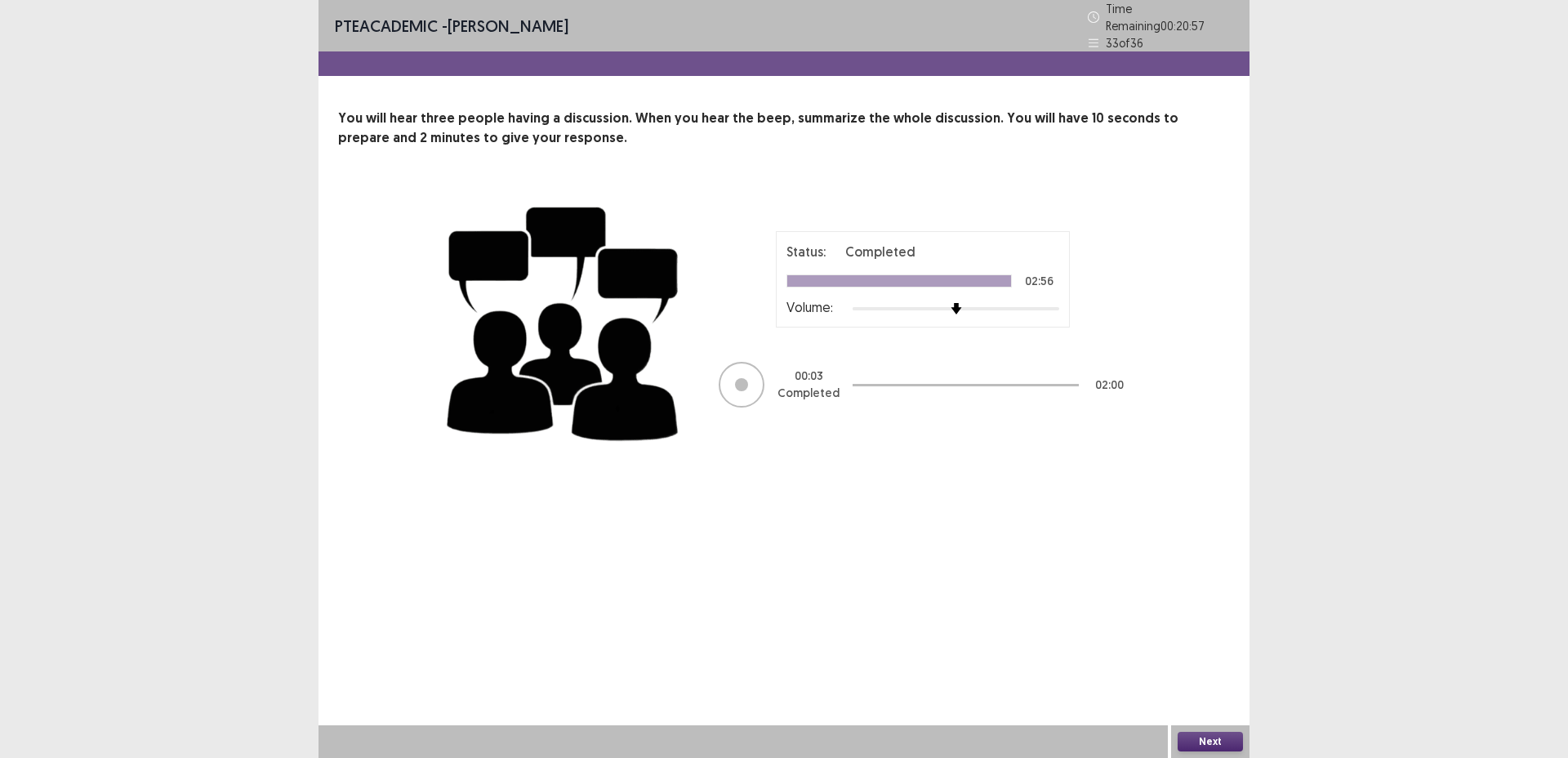
click at [1198, 738] on button "Next" at bounding box center [1211, 741] width 66 height 20
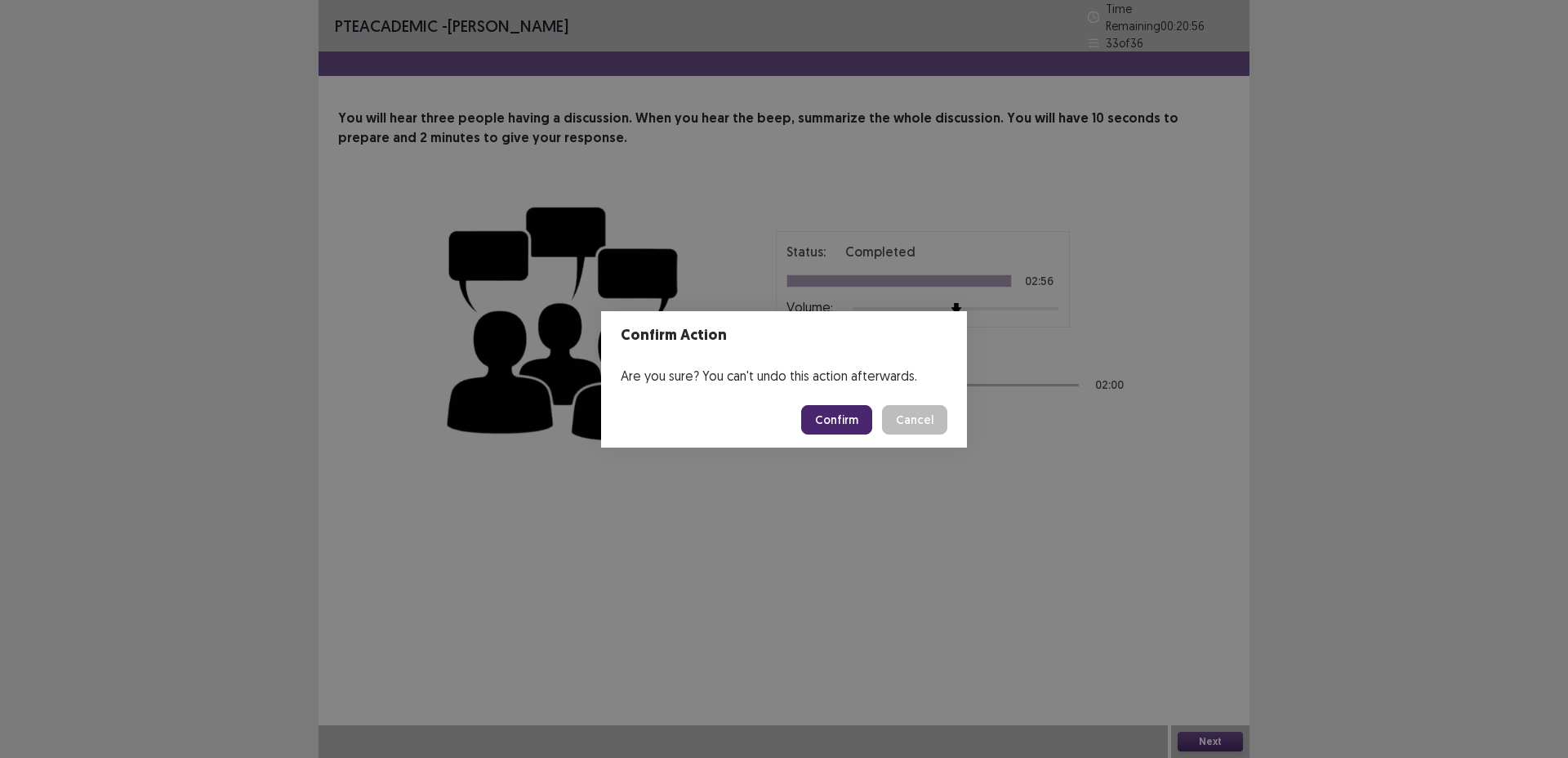
click at [847, 413] on button "Confirm" at bounding box center [837, 419] width 71 height 30
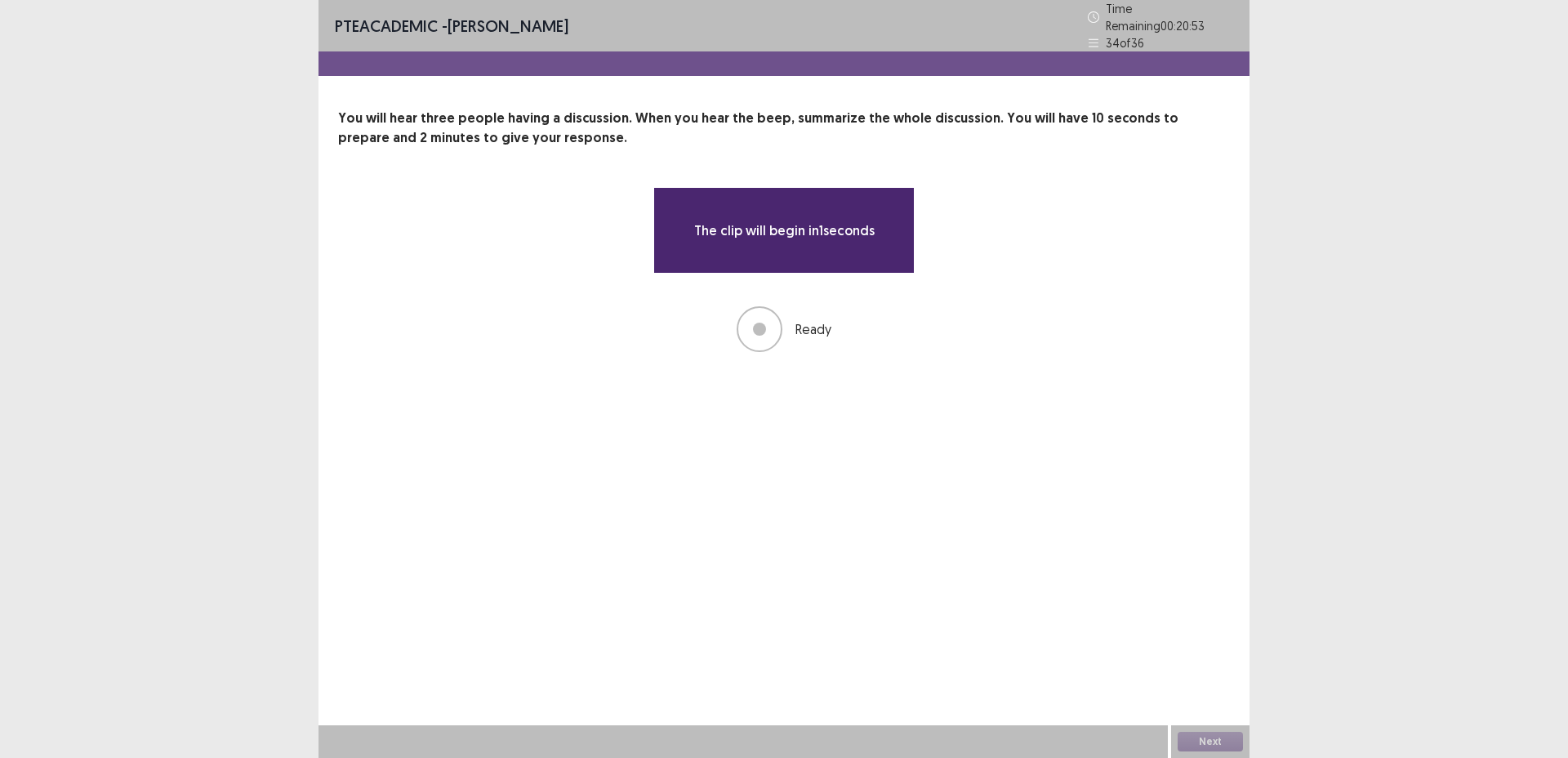
click at [967, 312] on div "The clip will begin in 1 seconds Ready" at bounding box center [784, 270] width 892 height 165
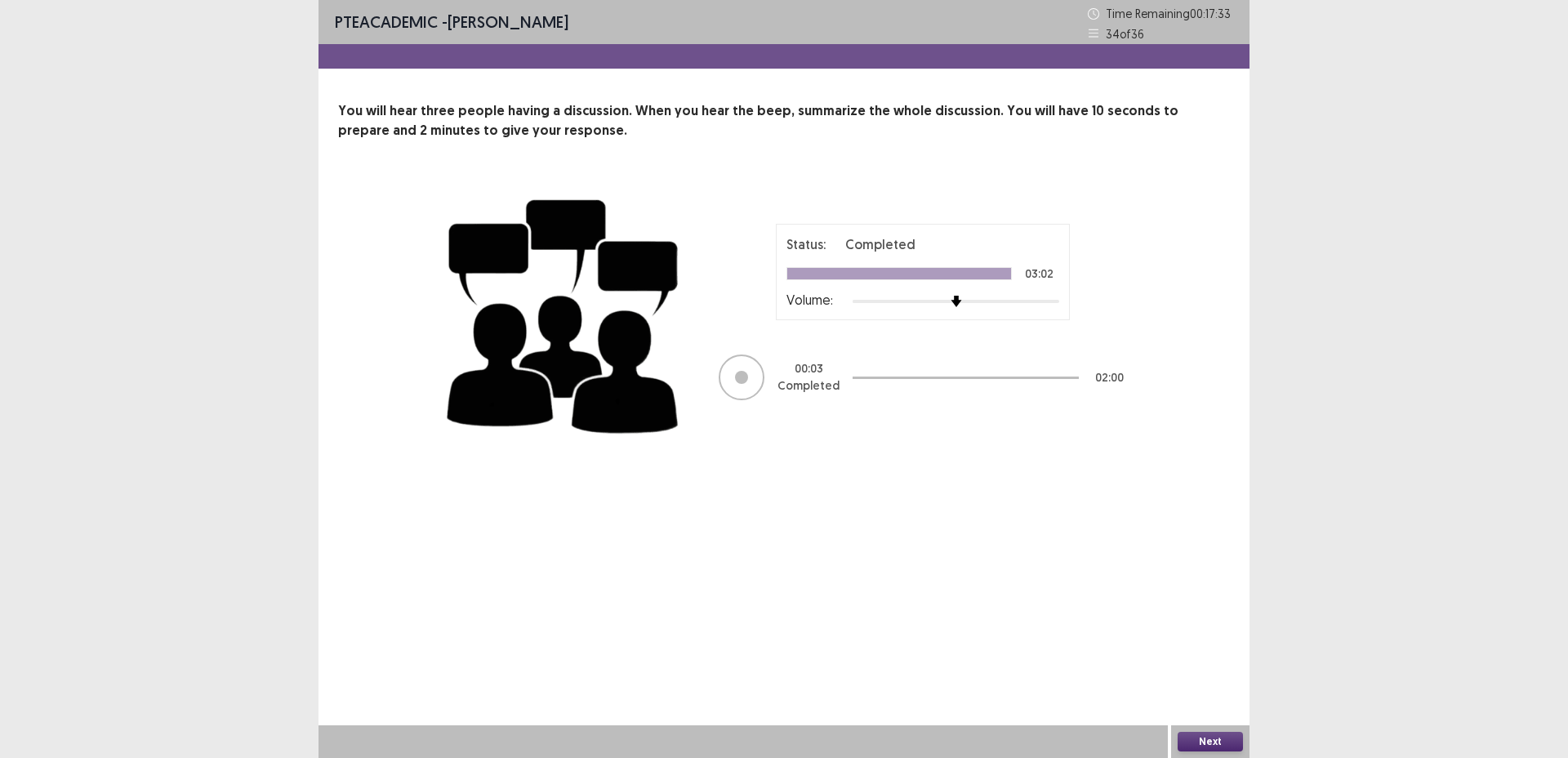
click at [1212, 738] on button "Next" at bounding box center [1211, 741] width 66 height 20
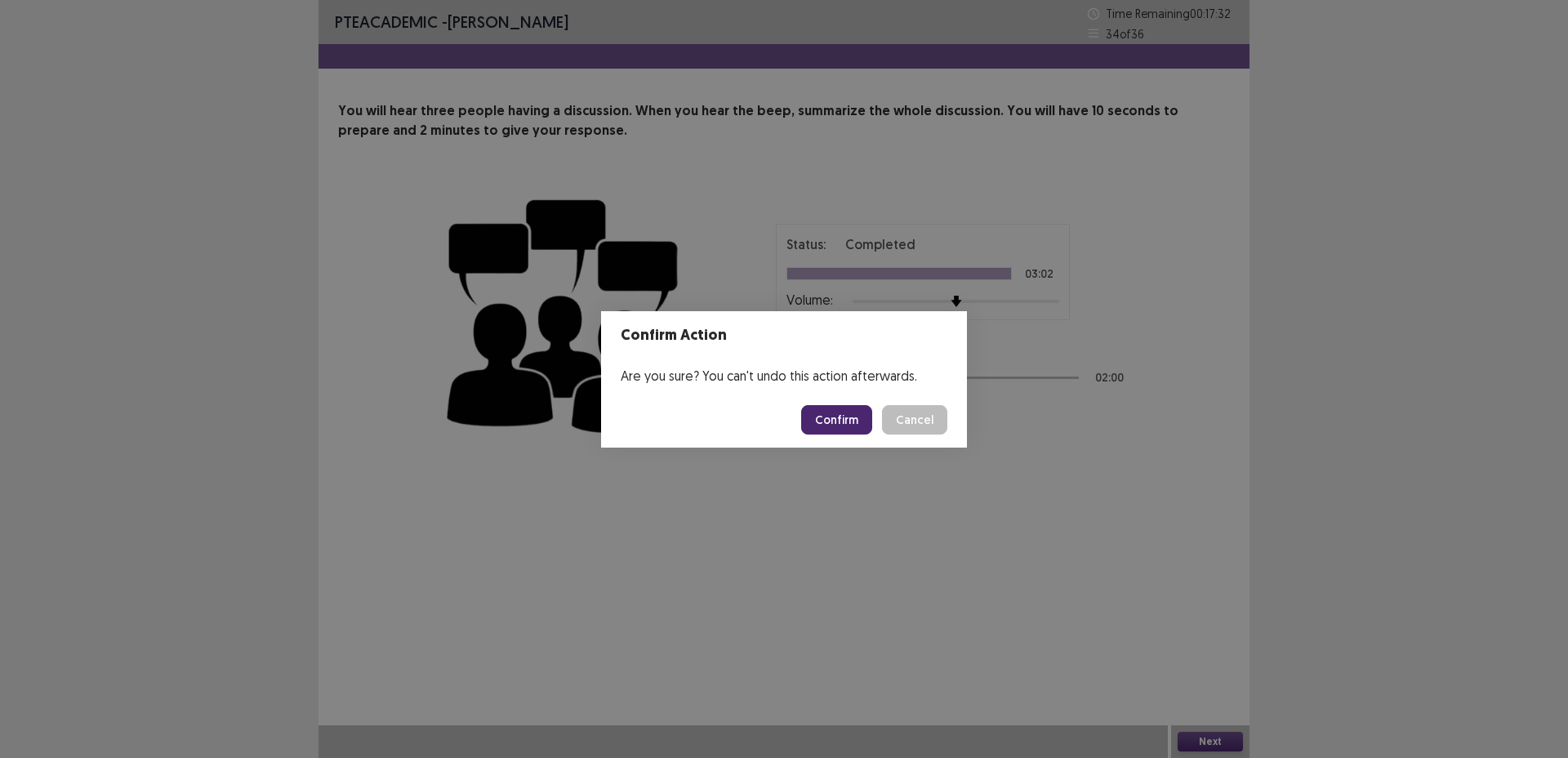
click at [819, 417] on button "Confirm" at bounding box center [837, 419] width 71 height 30
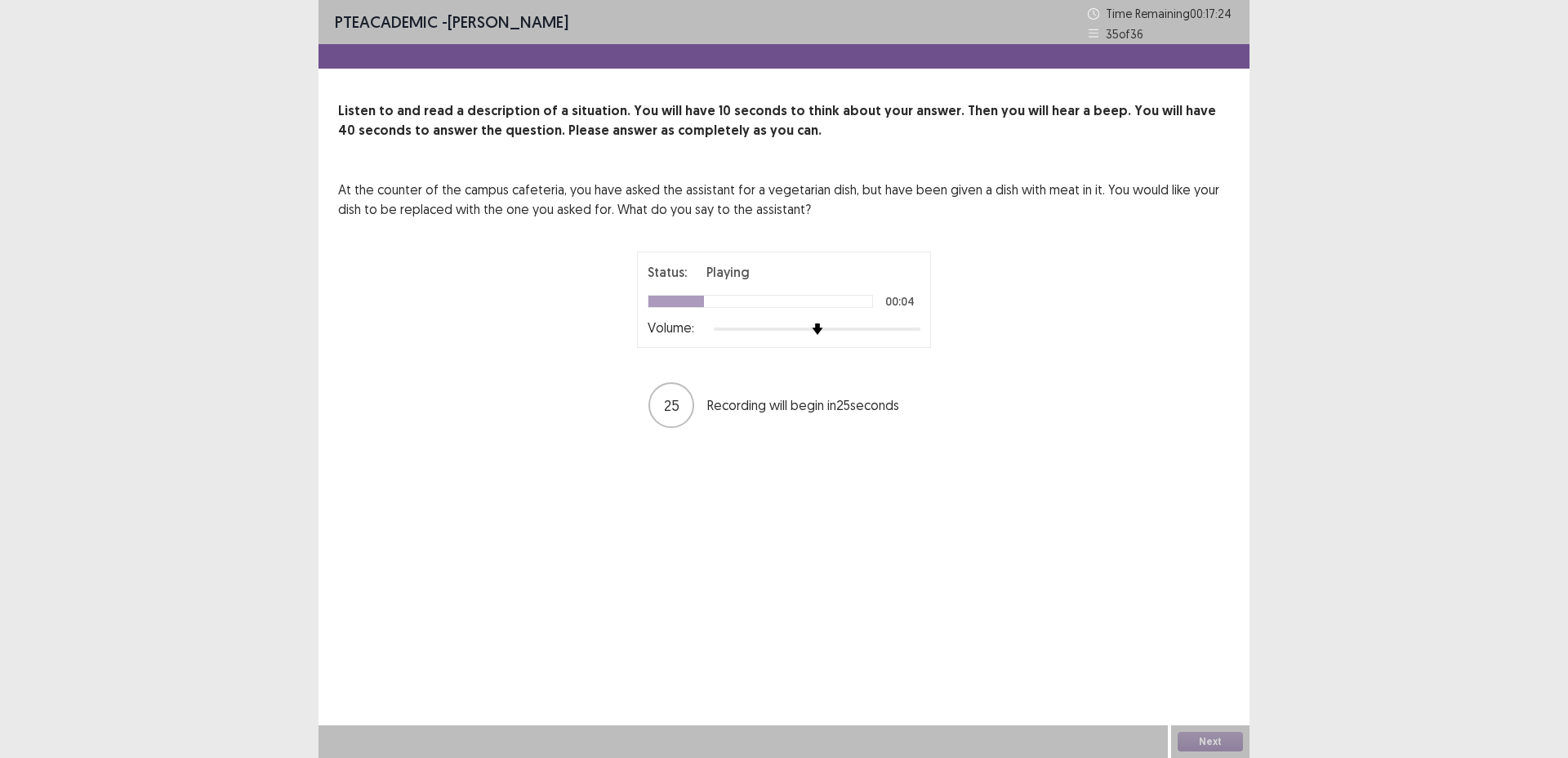
click at [479, 232] on div "At the counter of the campus cafeteria, you have asked the assistant for a vege…" at bounding box center [784, 305] width 892 height 250
click at [1202, 734] on button "Next" at bounding box center [1211, 741] width 66 height 20
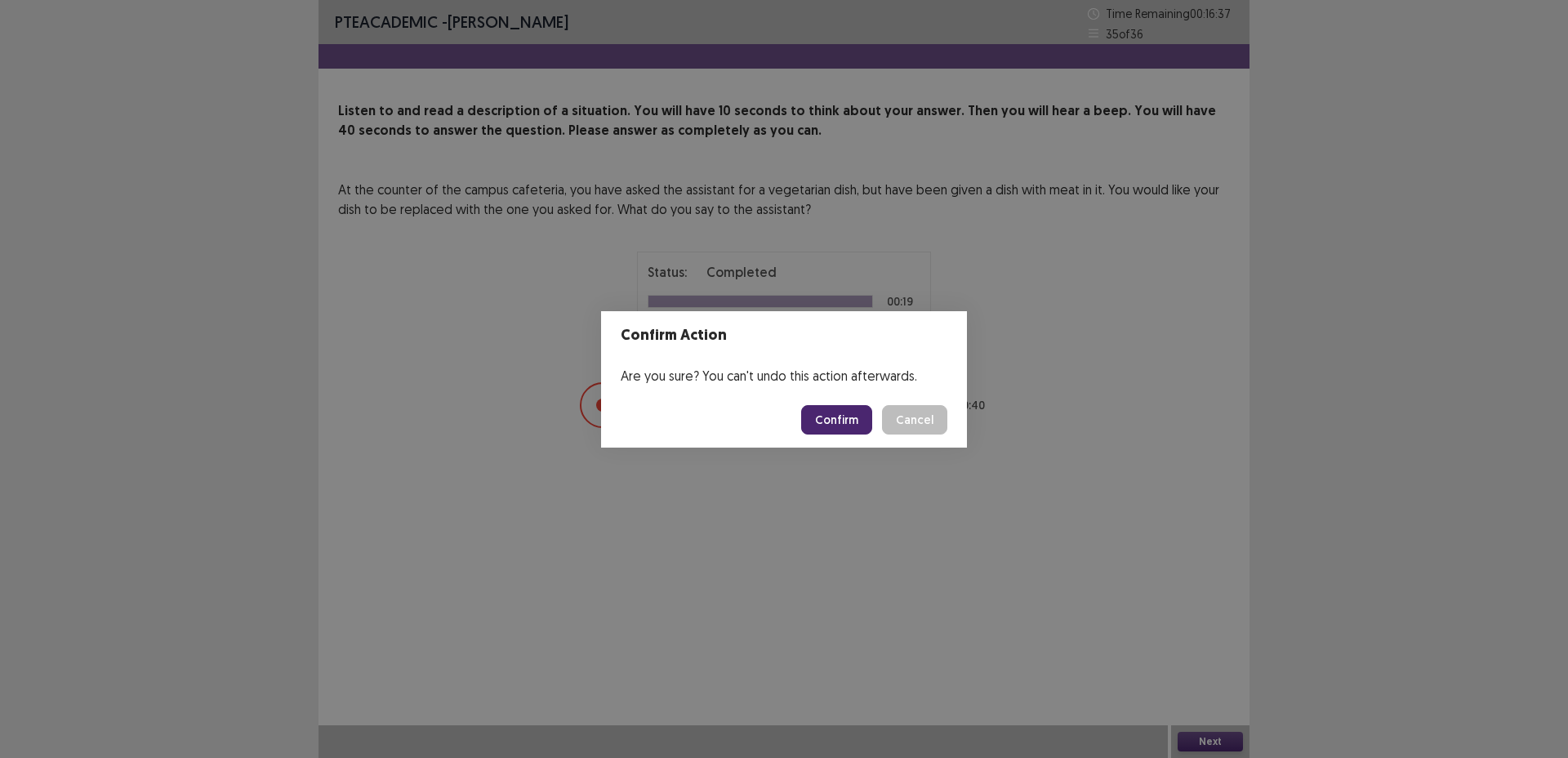
click at [841, 421] on button "Confirm" at bounding box center [837, 419] width 71 height 30
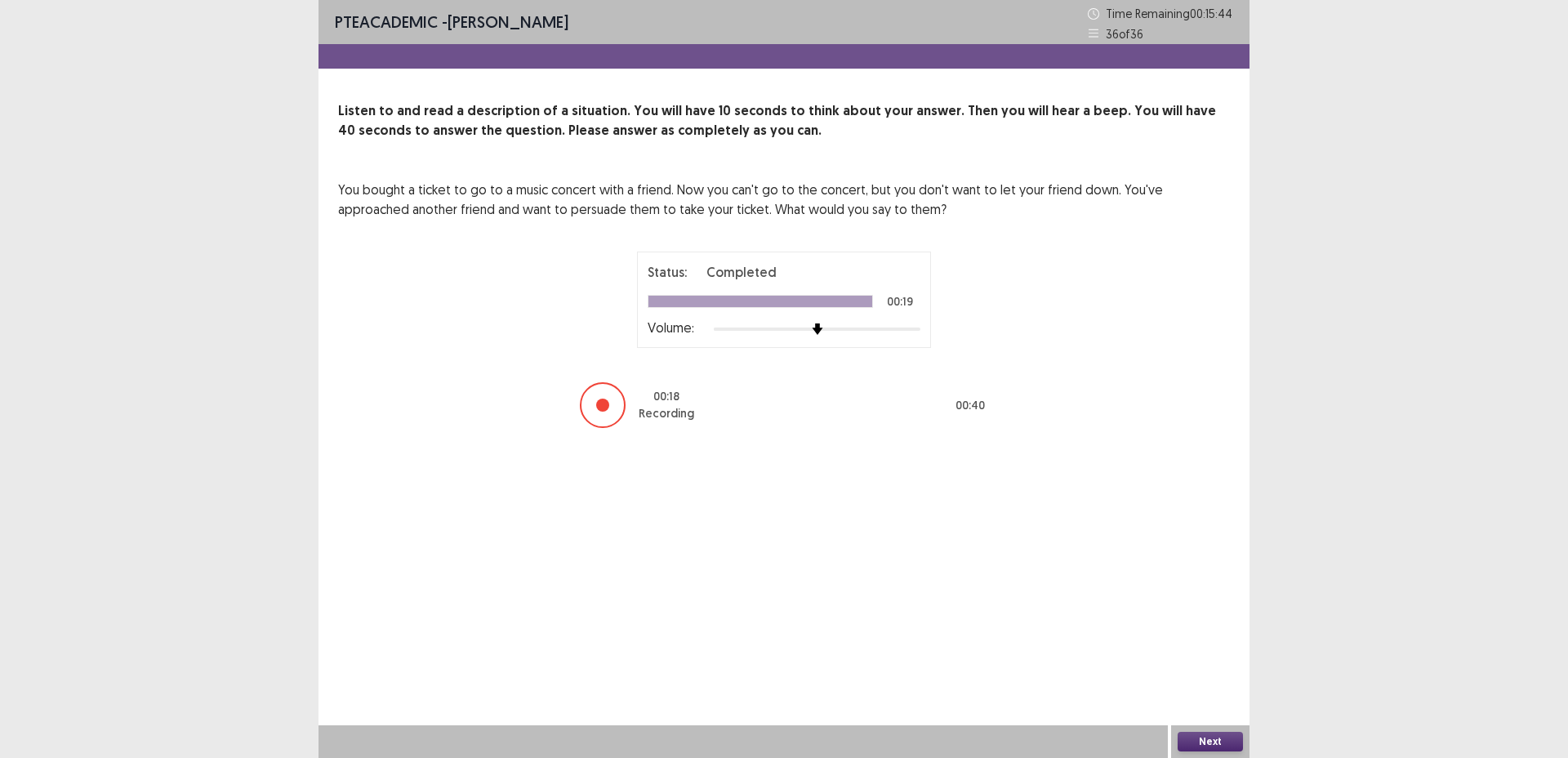
click at [1192, 739] on button "Next" at bounding box center [1211, 741] width 66 height 20
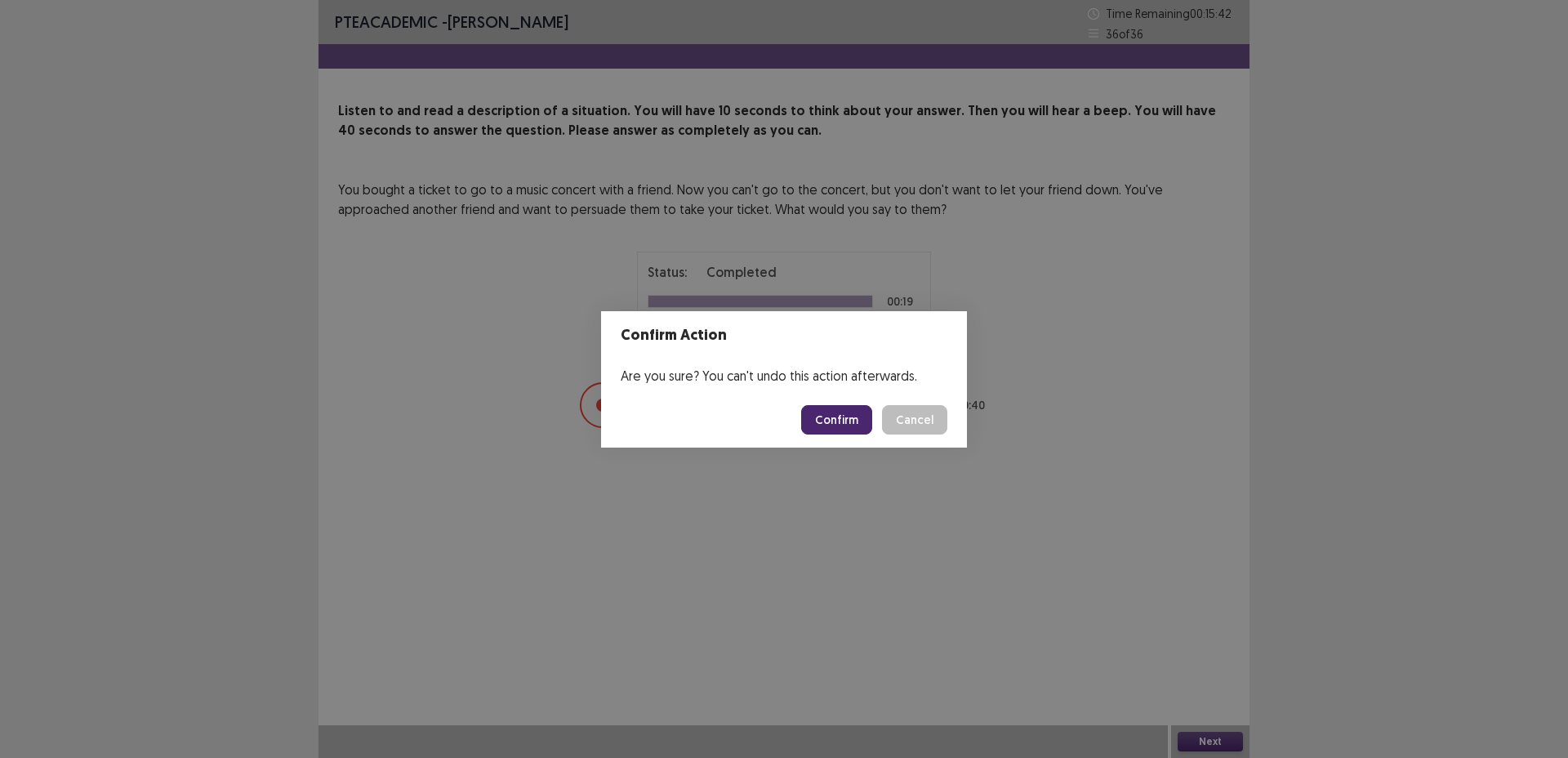
click at [835, 423] on button "Confirm" at bounding box center [837, 419] width 71 height 30
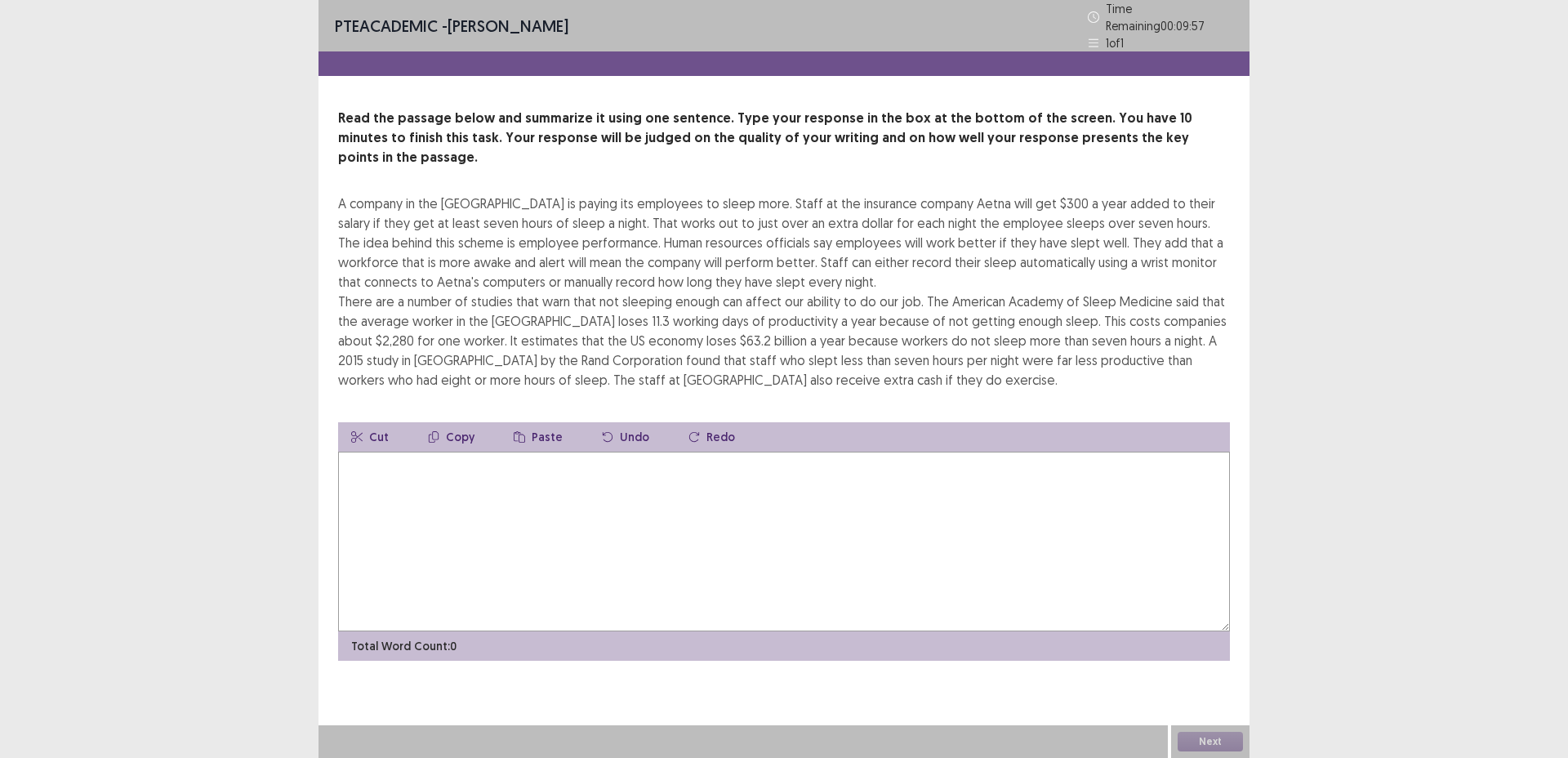
click at [648, 499] on textarea at bounding box center [784, 541] width 892 height 180
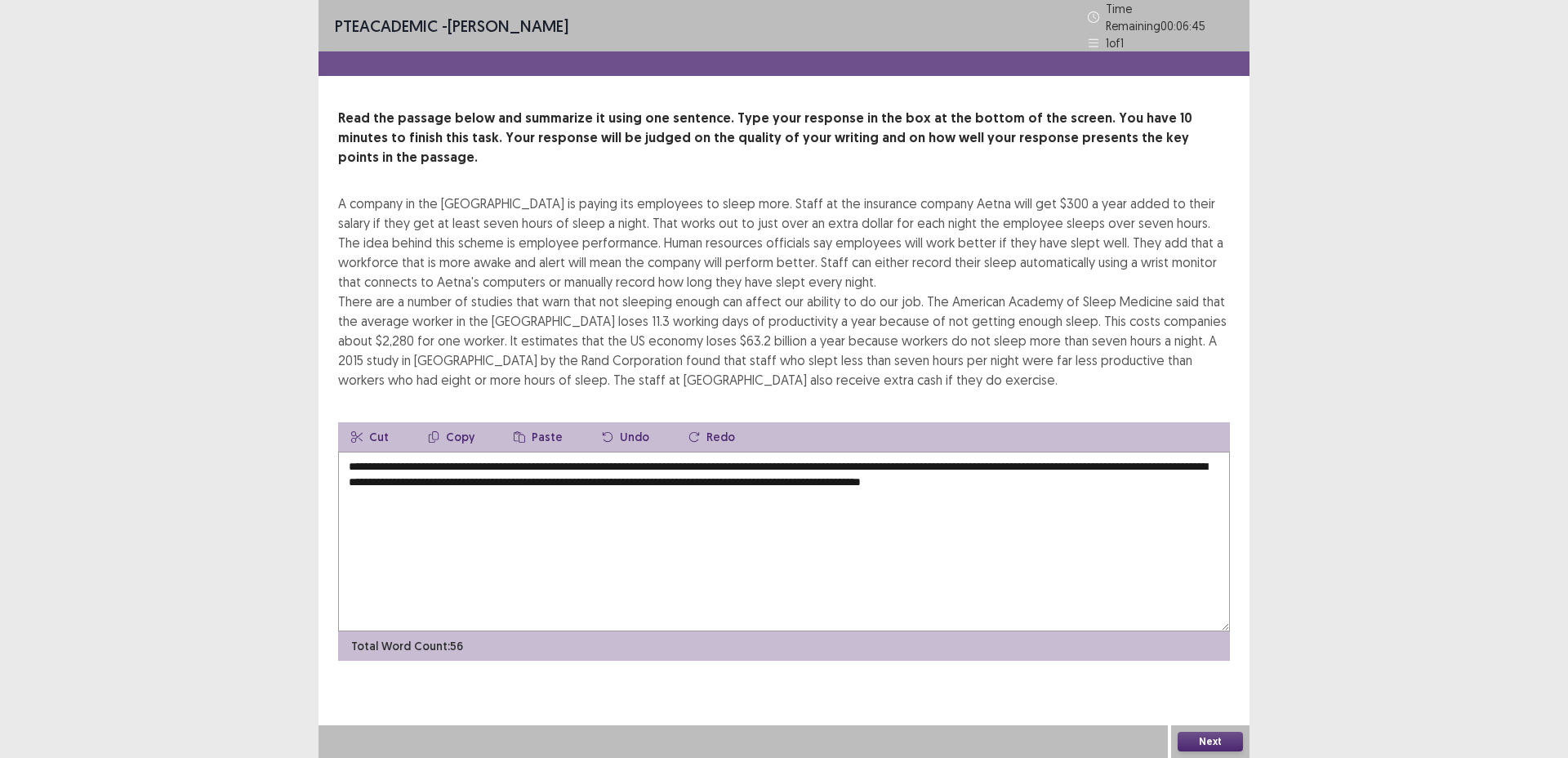
click at [553, 452] on textarea "**********" at bounding box center [784, 541] width 892 height 180
click at [468, 459] on textarea "**********" at bounding box center [784, 541] width 892 height 180
type textarea "**********"
click at [1222, 738] on button "Next" at bounding box center [1211, 741] width 66 height 20
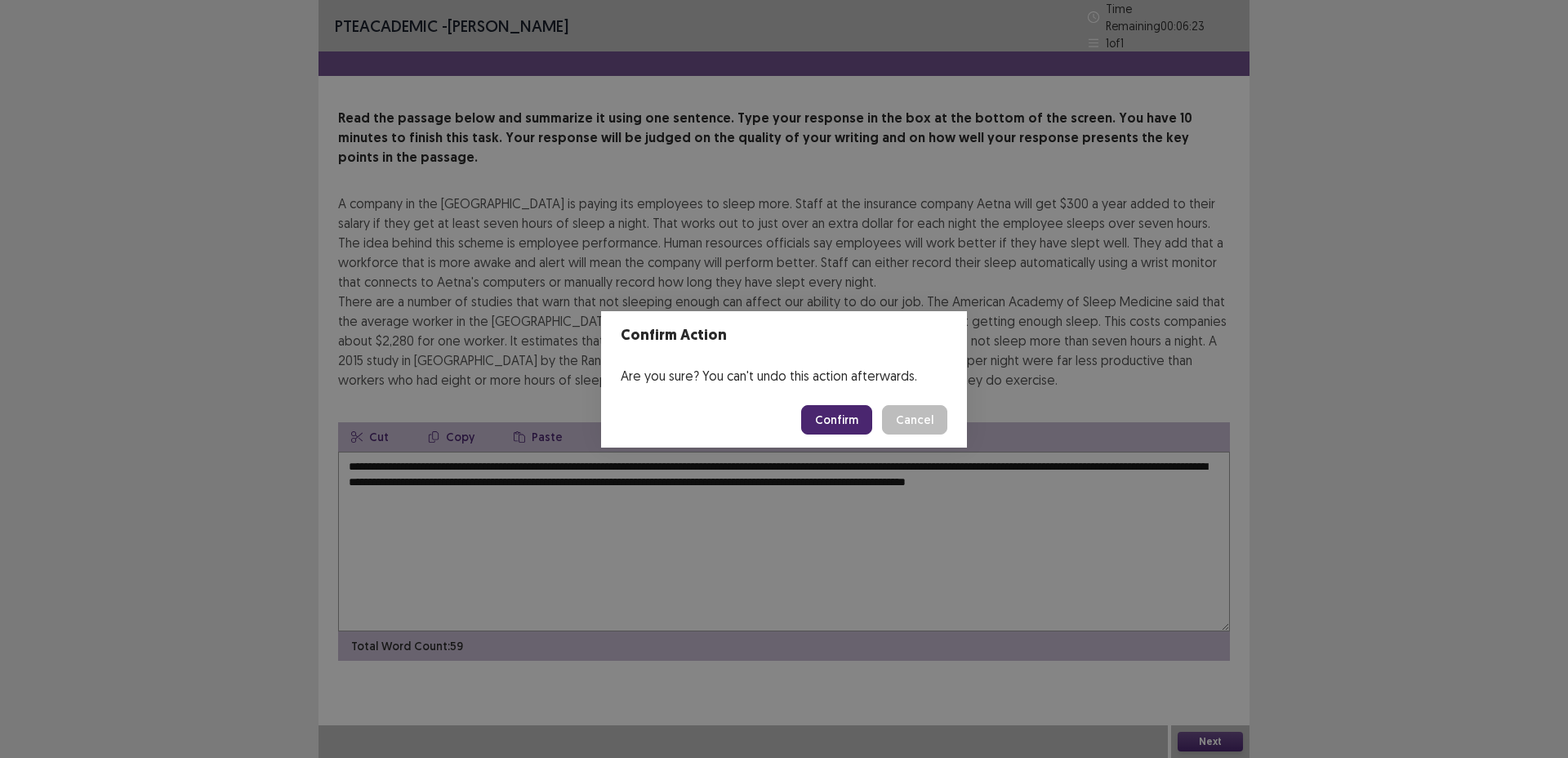
click at [841, 430] on button "Confirm" at bounding box center [837, 419] width 71 height 30
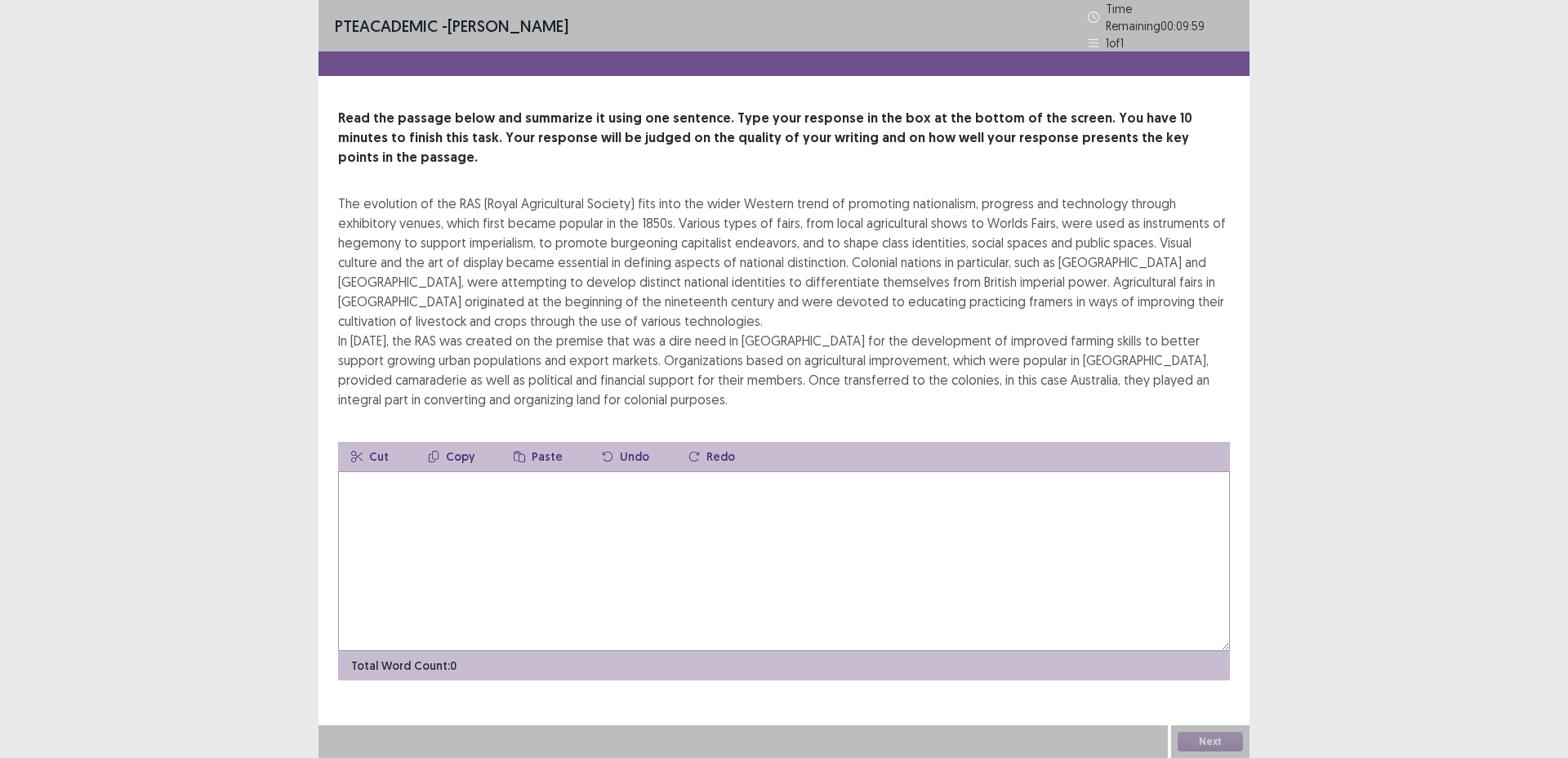
click at [670, 499] on textarea at bounding box center [784, 561] width 892 height 180
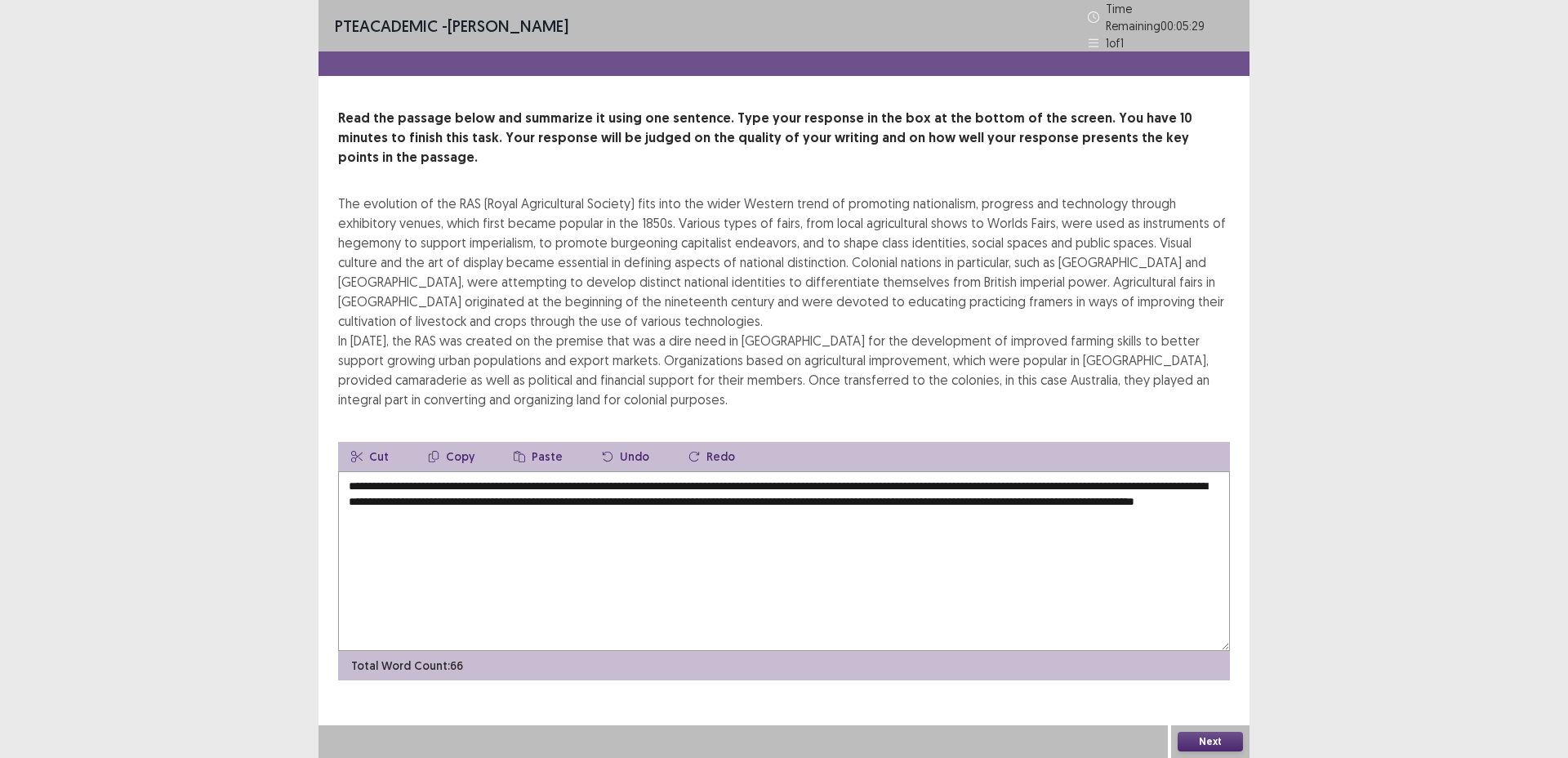
type textarea "**********"
click at [1189, 736] on button "Next" at bounding box center [1211, 741] width 66 height 20
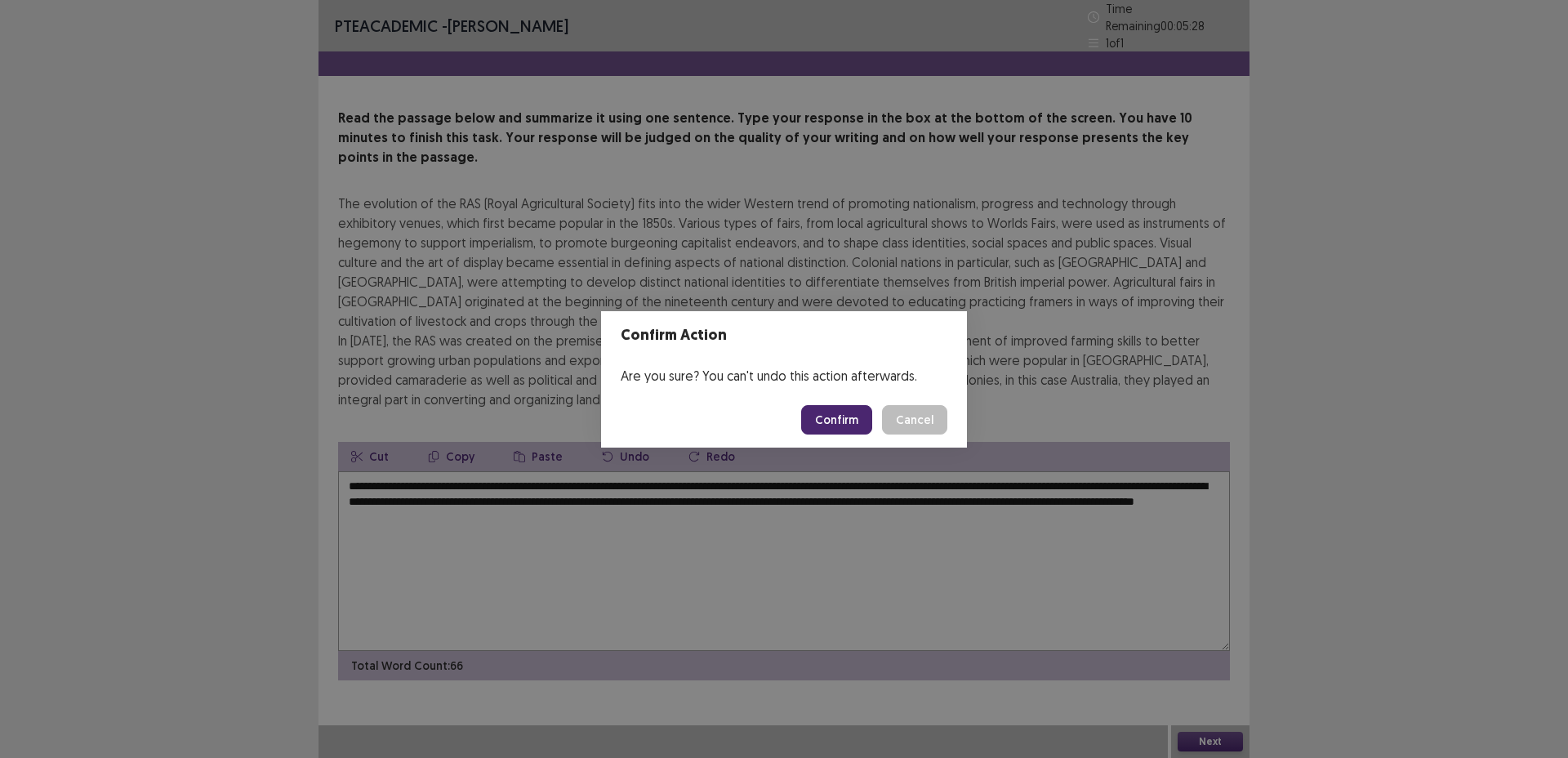
click at [840, 423] on button "Confirm" at bounding box center [837, 419] width 71 height 30
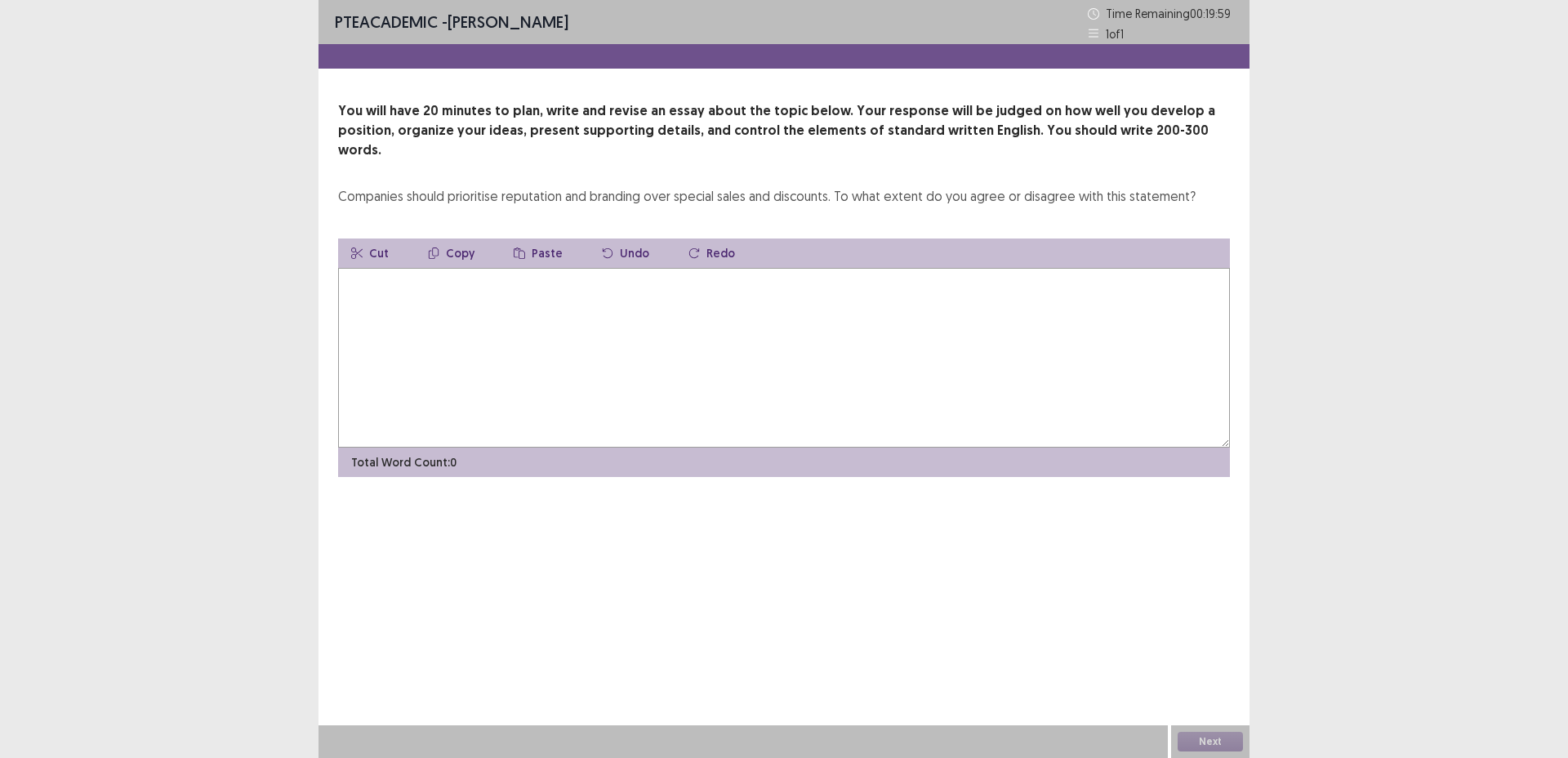
click at [712, 302] on textarea at bounding box center [784, 357] width 892 height 180
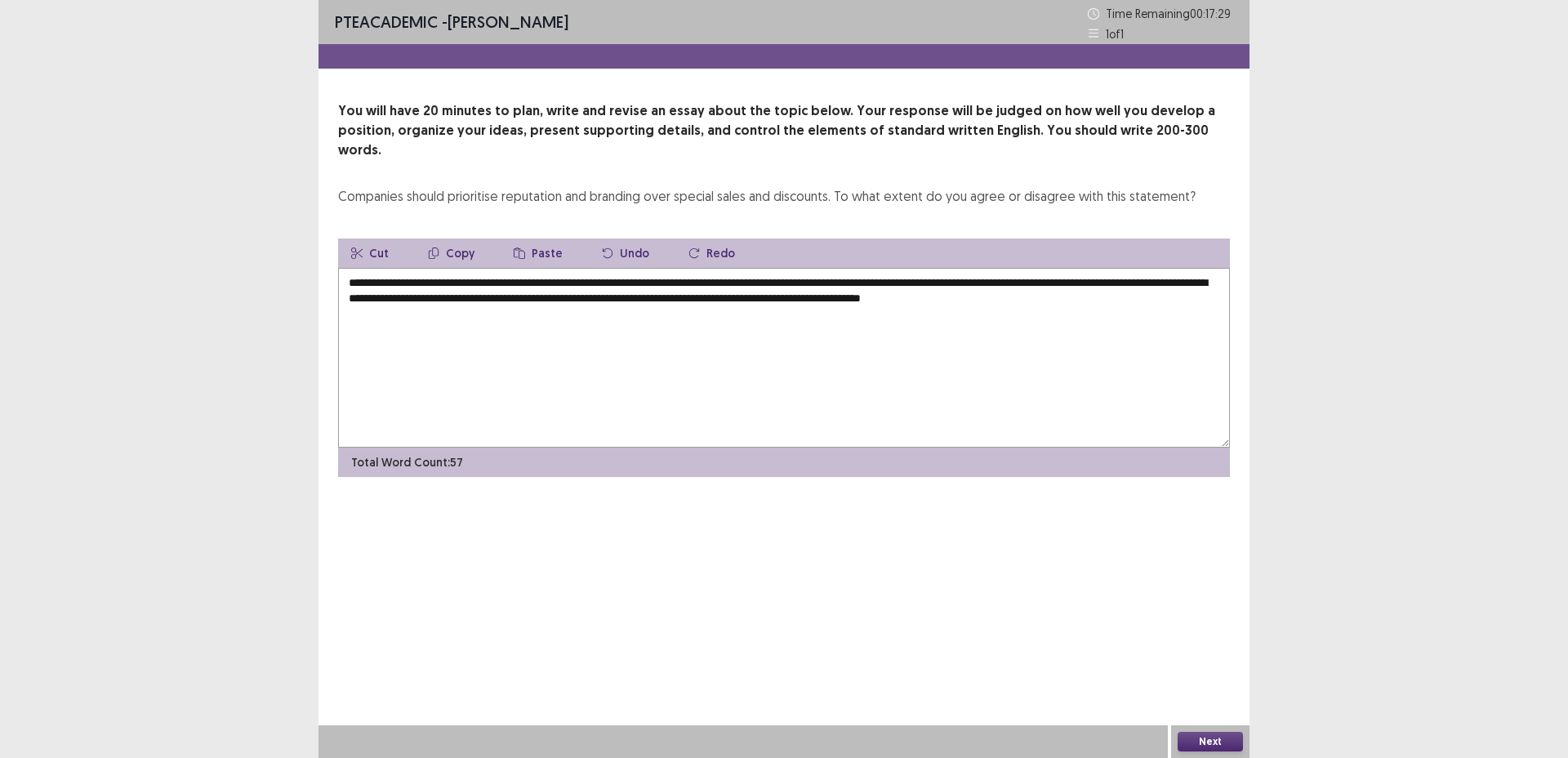
drag, startPoint x: 838, startPoint y: 263, endPoint x: 889, endPoint y: 264, distance: 51.0
click at [889, 268] on textarea "**********" at bounding box center [784, 357] width 892 height 180
drag, startPoint x: 892, startPoint y: 264, endPoint x: 838, endPoint y: 264, distance: 54.0
click at [838, 268] on textarea "**********" at bounding box center [784, 357] width 892 height 180
click at [793, 268] on textarea "**********" at bounding box center [784, 357] width 892 height 180
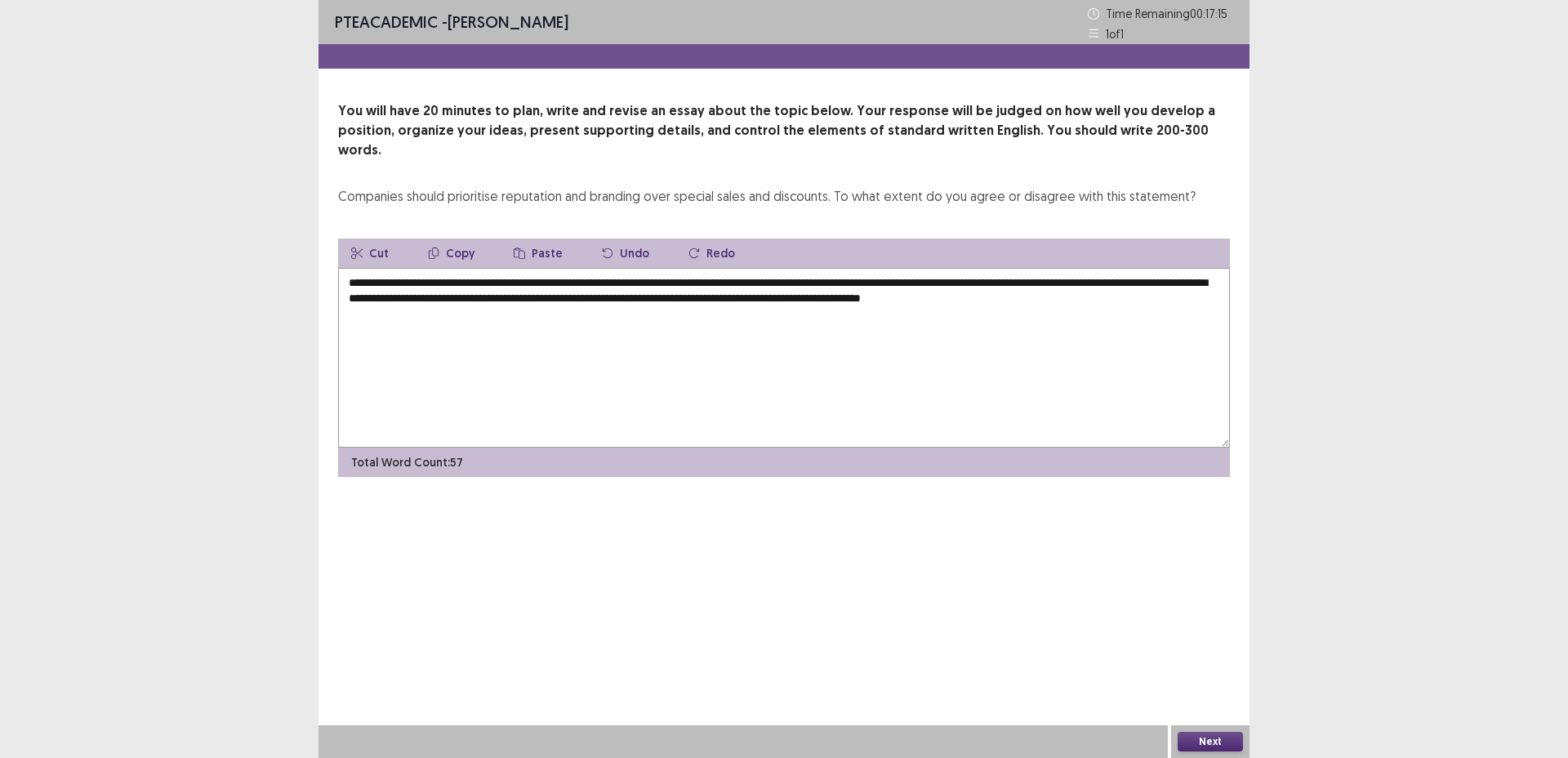
drag, startPoint x: 791, startPoint y: 263, endPoint x: 967, endPoint y: 268, distance: 176.1
click at [967, 268] on textarea "**********" at bounding box center [784, 357] width 892 height 180
click at [1218, 276] on textarea "**********" at bounding box center [784, 357] width 892 height 180
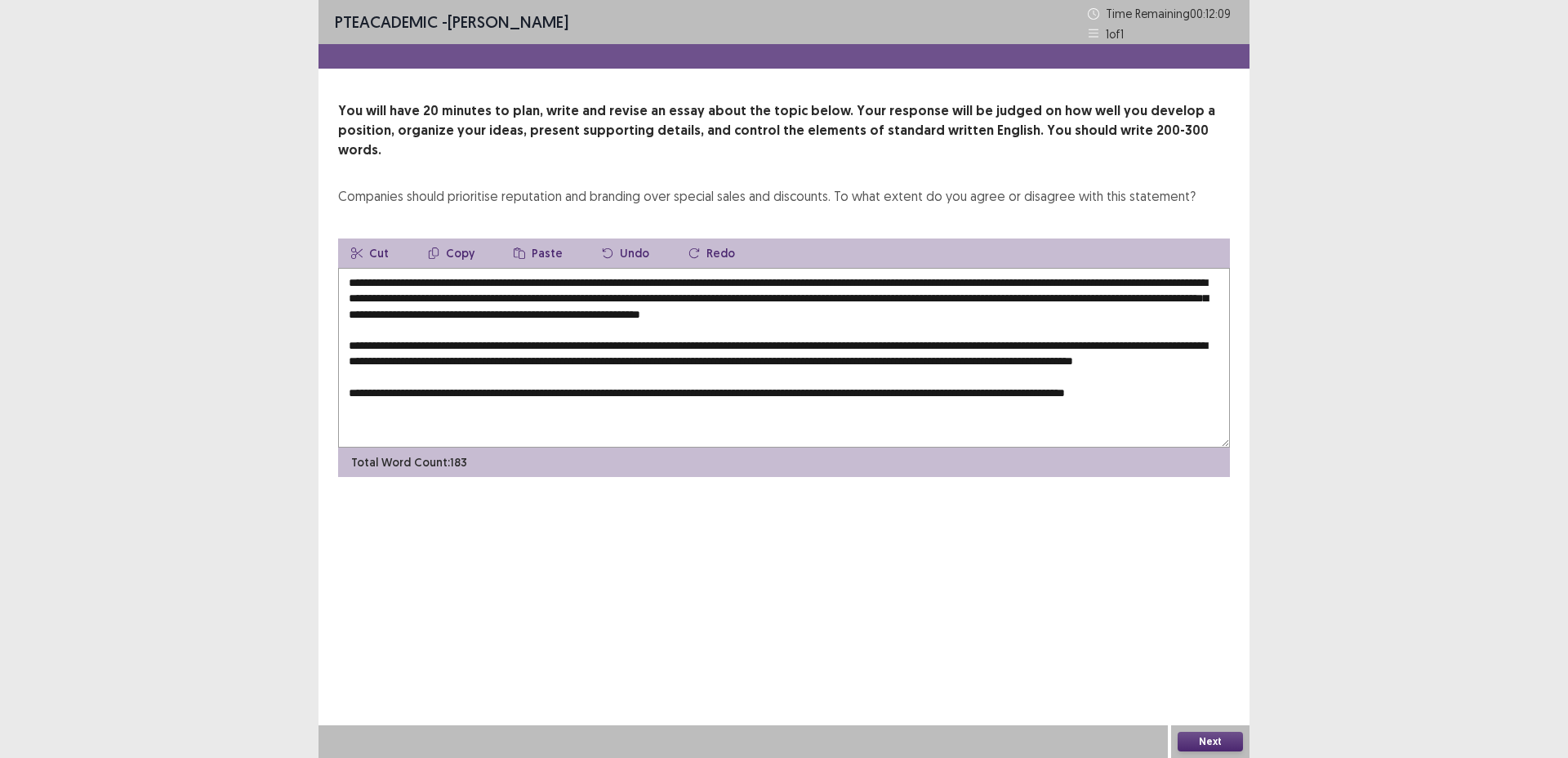
click at [1177, 387] on textarea at bounding box center [784, 357] width 892 height 180
click at [530, 404] on textarea at bounding box center [784, 357] width 892 height 180
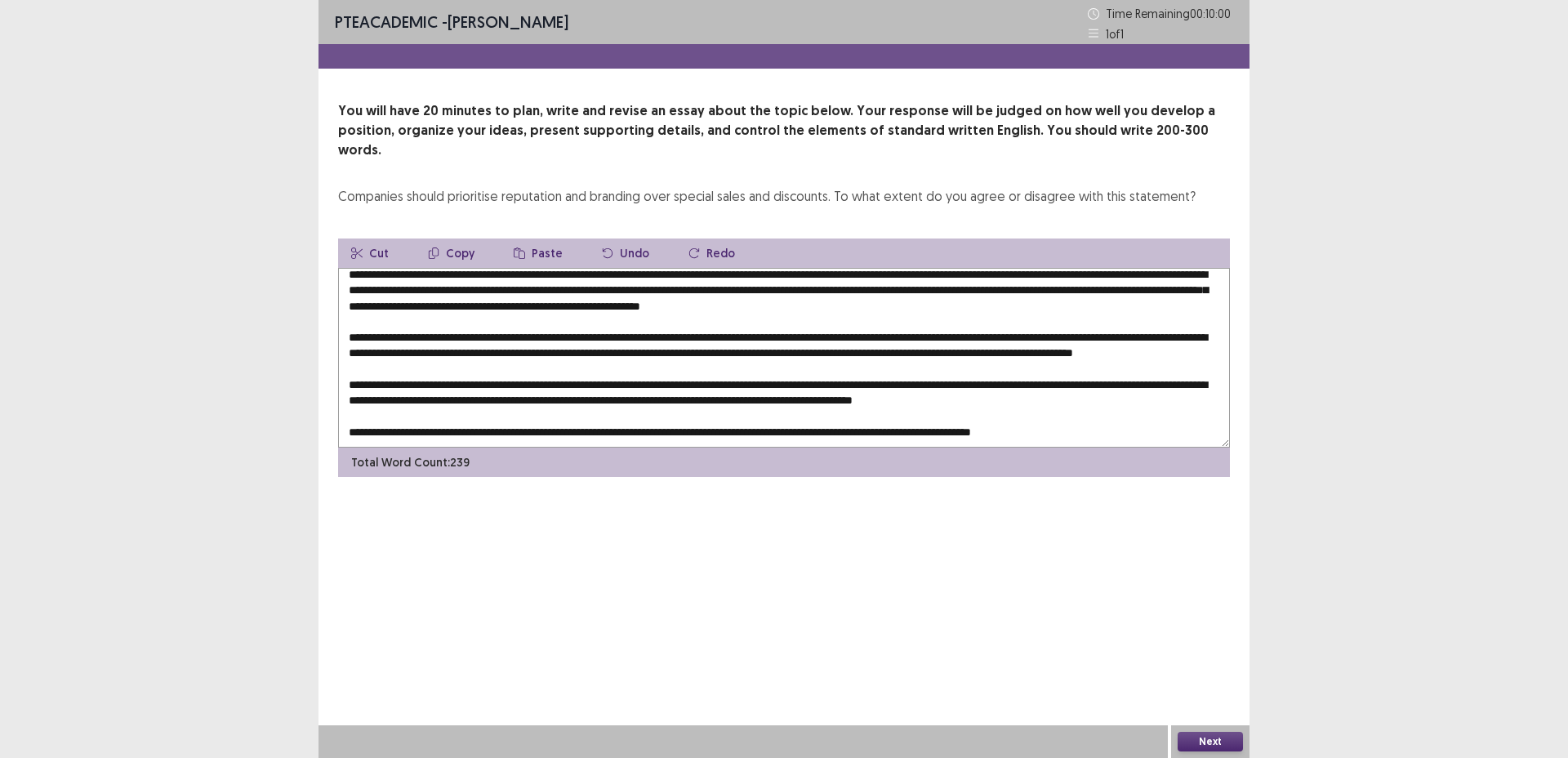
scroll to position [24, 0]
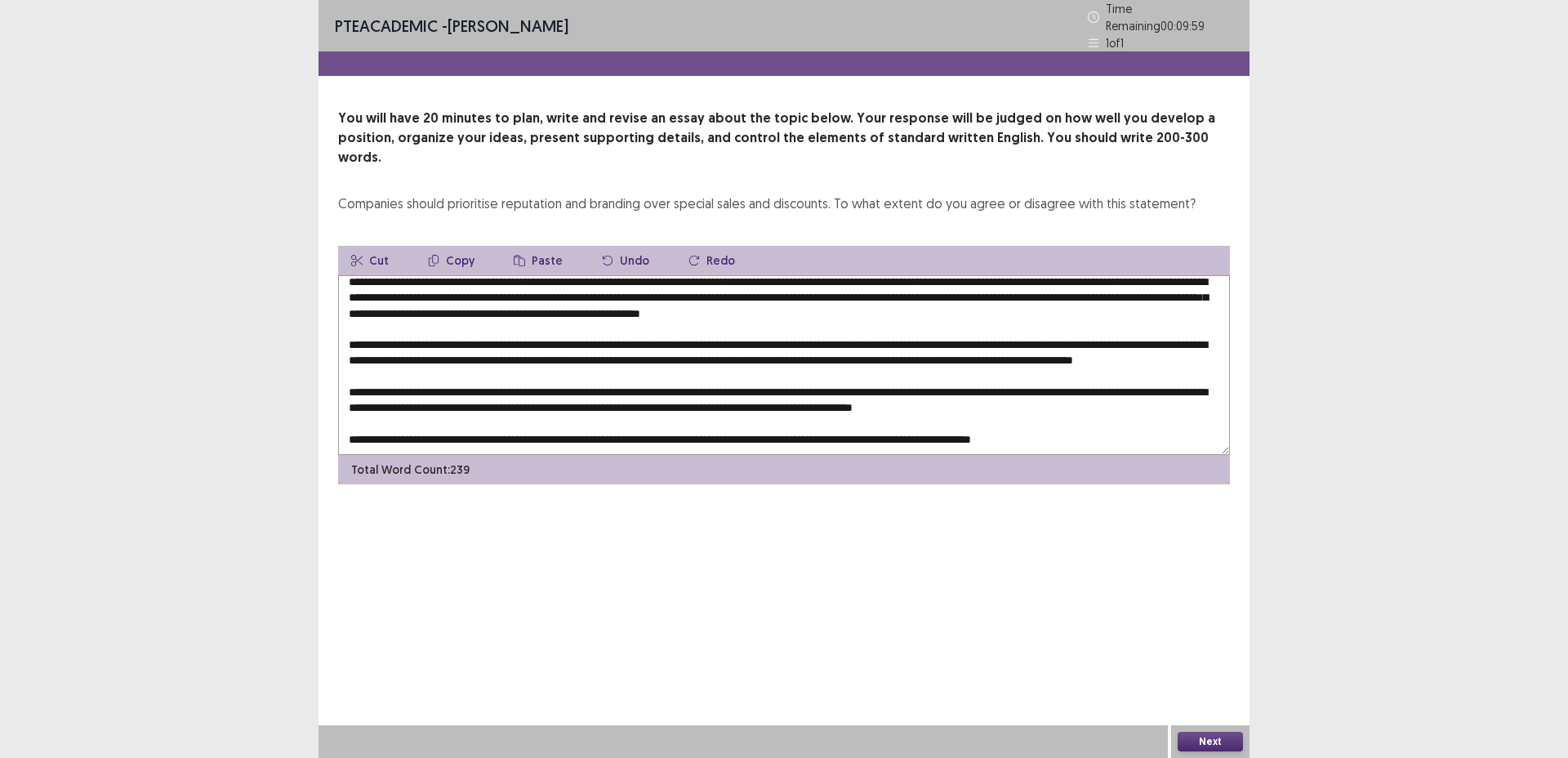
click at [1176, 383] on textarea at bounding box center [784, 365] width 892 height 180
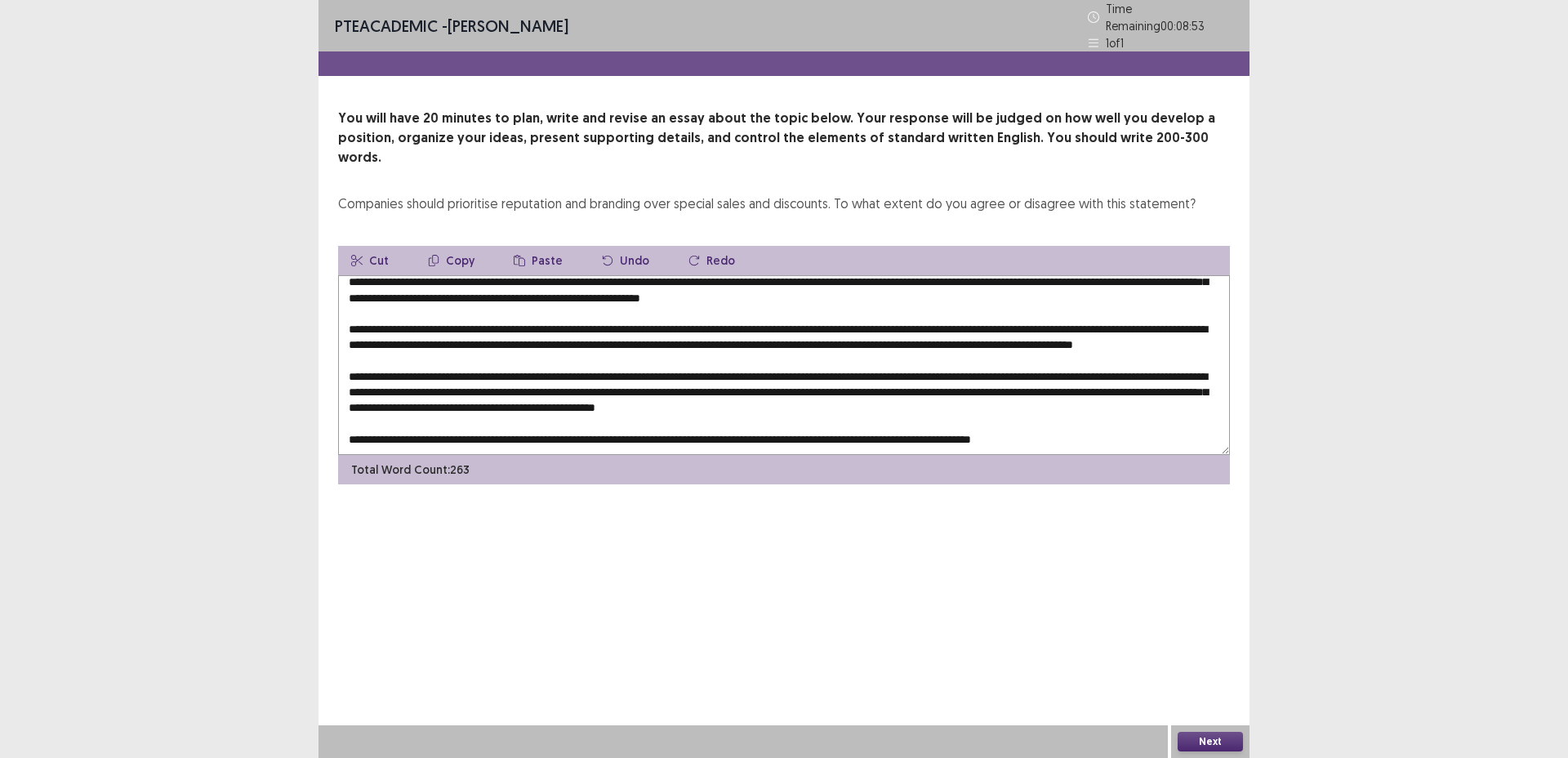
scroll to position [39, 0]
click at [1075, 410] on textarea at bounding box center [784, 365] width 892 height 180
click at [1074, 415] on textarea at bounding box center [784, 365] width 892 height 180
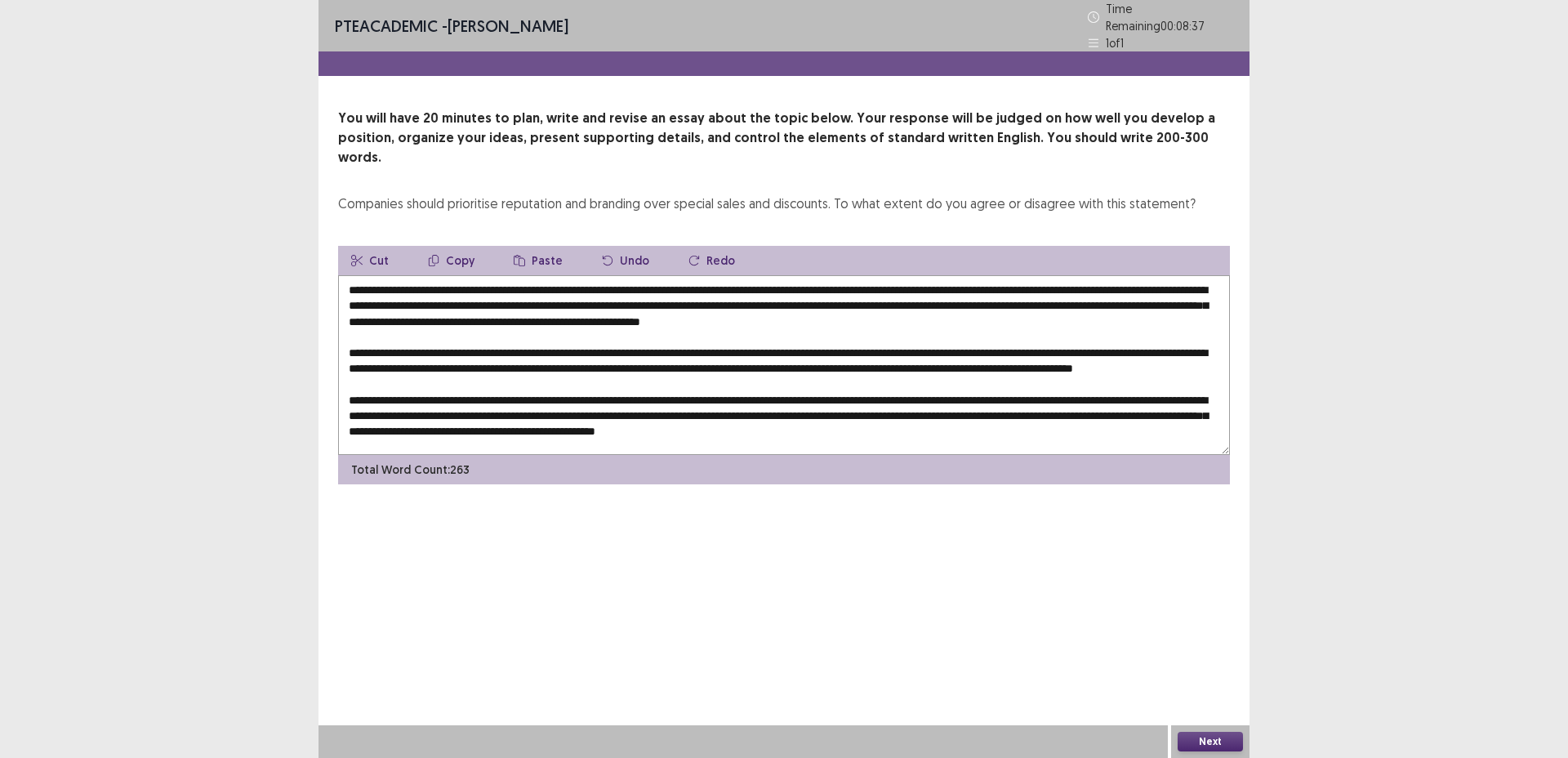
drag, startPoint x: 712, startPoint y: 261, endPoint x: 1165, endPoint y: 270, distance: 453.1
click at [1165, 276] on textarea at bounding box center [784, 365] width 892 height 180
click at [812, 297] on textarea at bounding box center [784, 365] width 892 height 180
drag, startPoint x: 515, startPoint y: 340, endPoint x: 489, endPoint y: 339, distance: 26.0
click at [489, 339] on textarea at bounding box center [784, 365] width 892 height 180
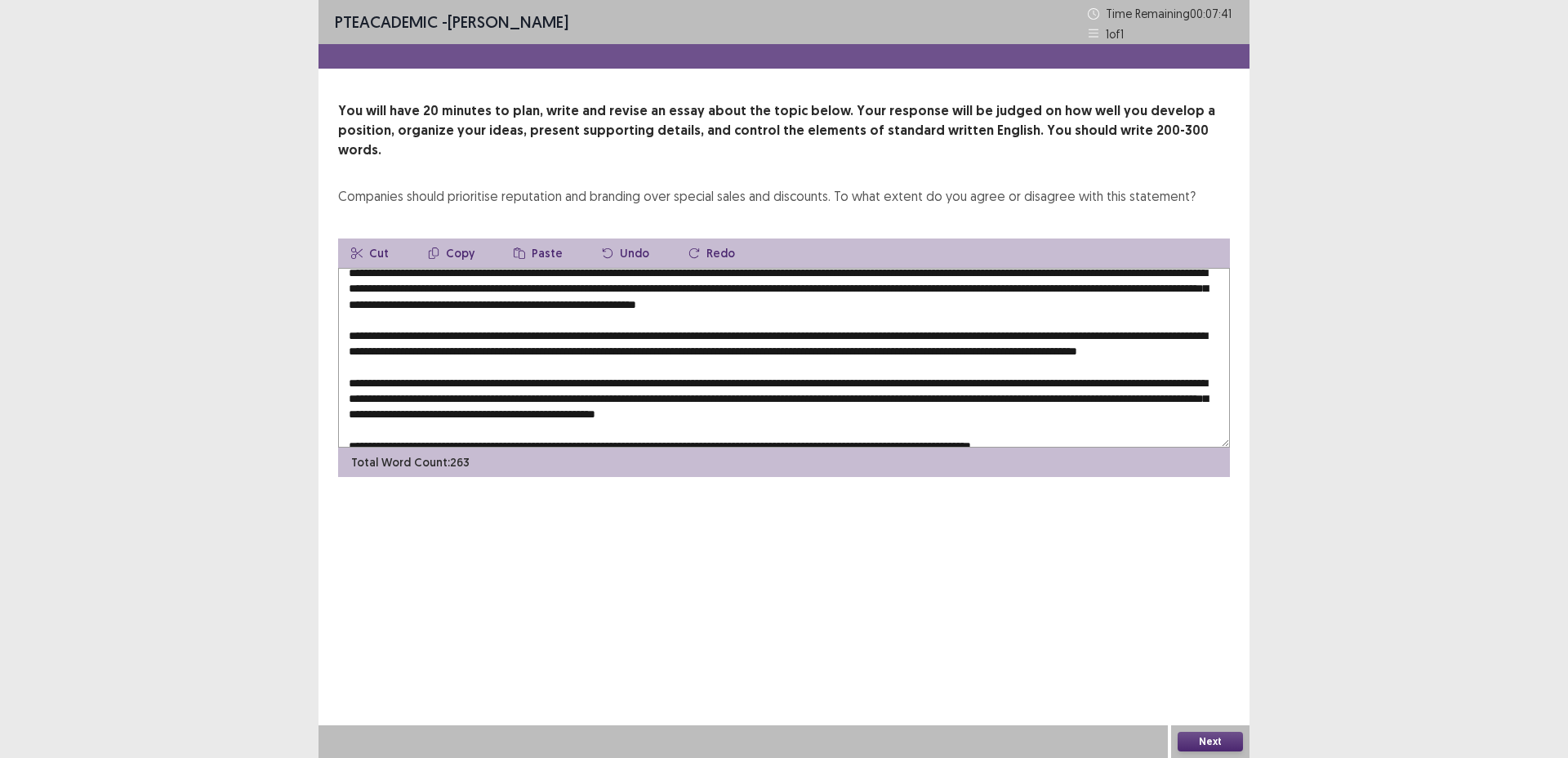
scroll to position [28, 0]
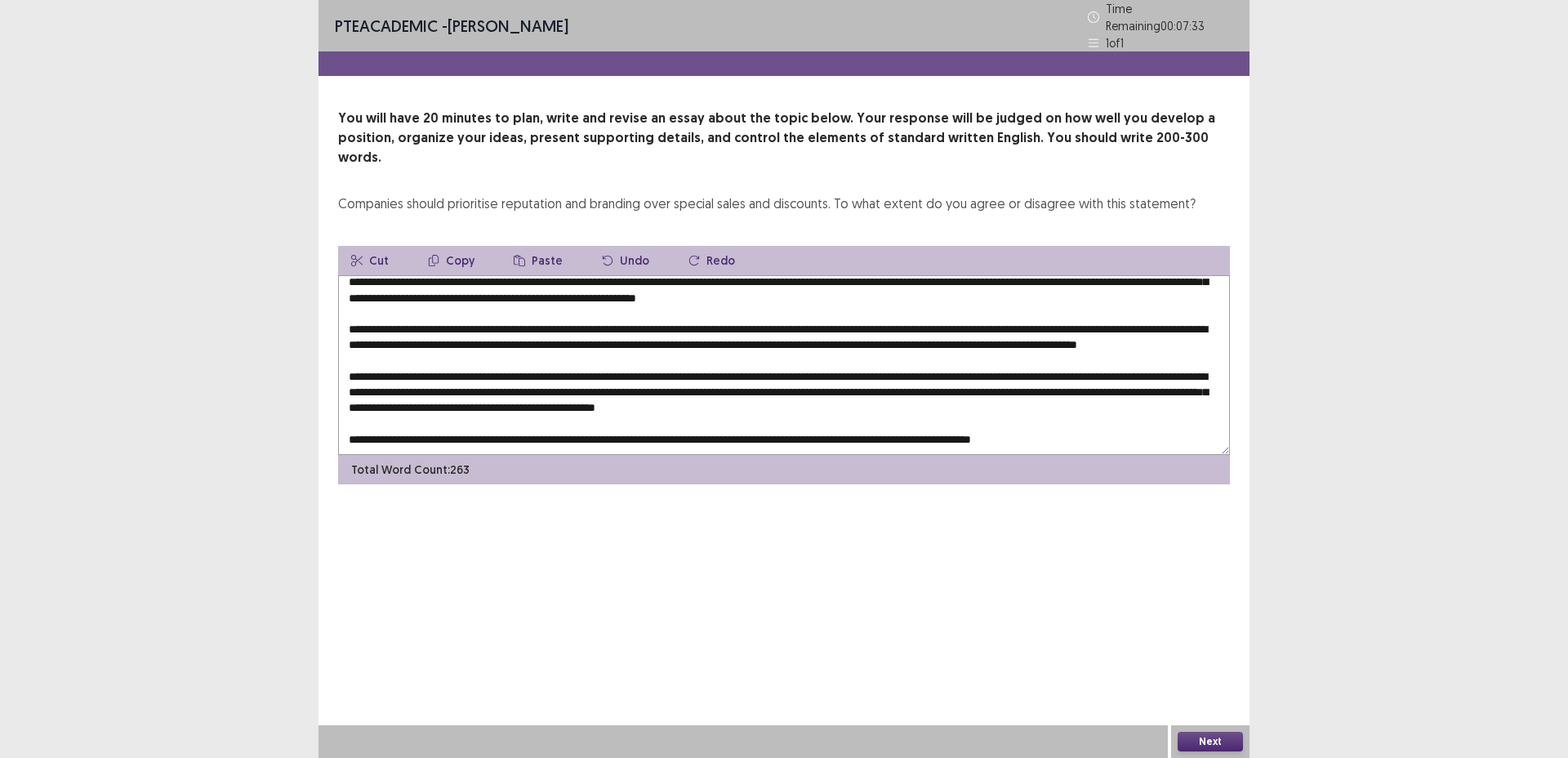
click at [399, 332] on textarea at bounding box center [784, 365] width 892 height 180
click at [494, 382] on textarea at bounding box center [784, 365] width 892 height 180
type textarea "**********"
click at [1198, 743] on button "Next" at bounding box center [1211, 741] width 66 height 20
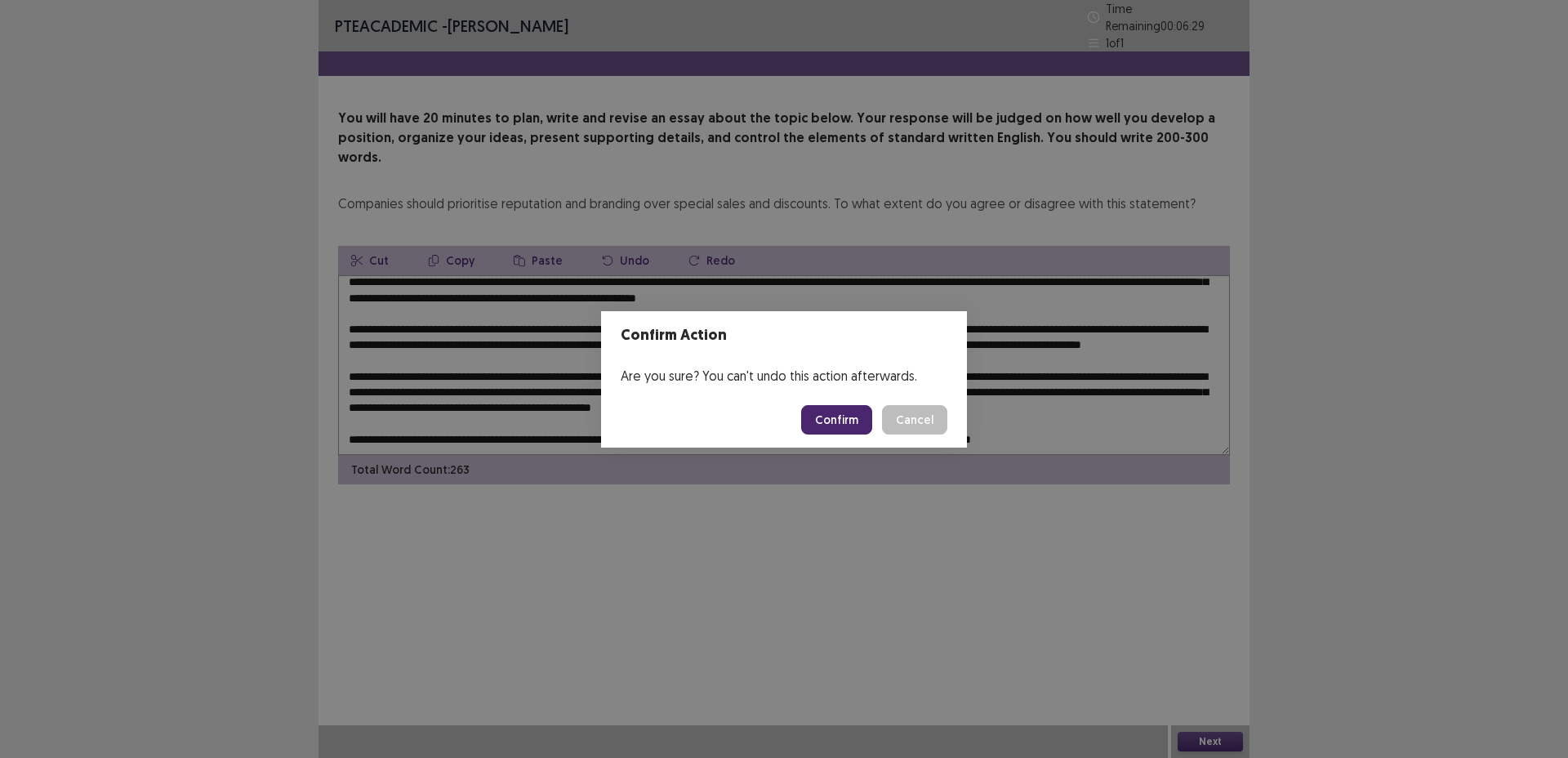
click at [835, 405] on button "Confirm" at bounding box center [837, 419] width 71 height 30
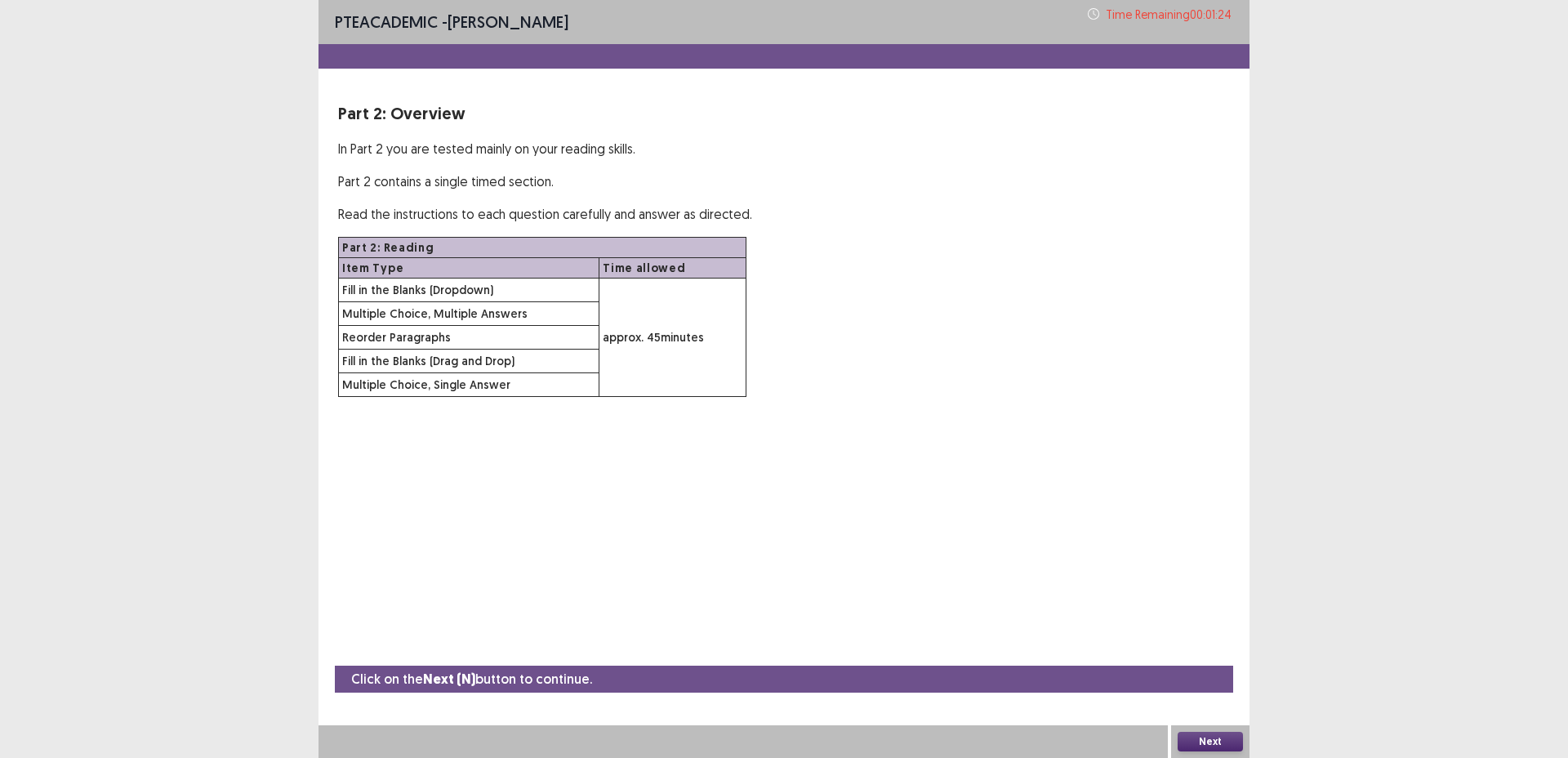
click at [1077, 611] on div "PTE academic - [PERSON_NAME] Time Remaining 00 : 01 : 24 Part 2: Overview In Pa…" at bounding box center [784, 379] width 932 height 758
click at [1219, 745] on button "Next" at bounding box center [1211, 741] width 66 height 20
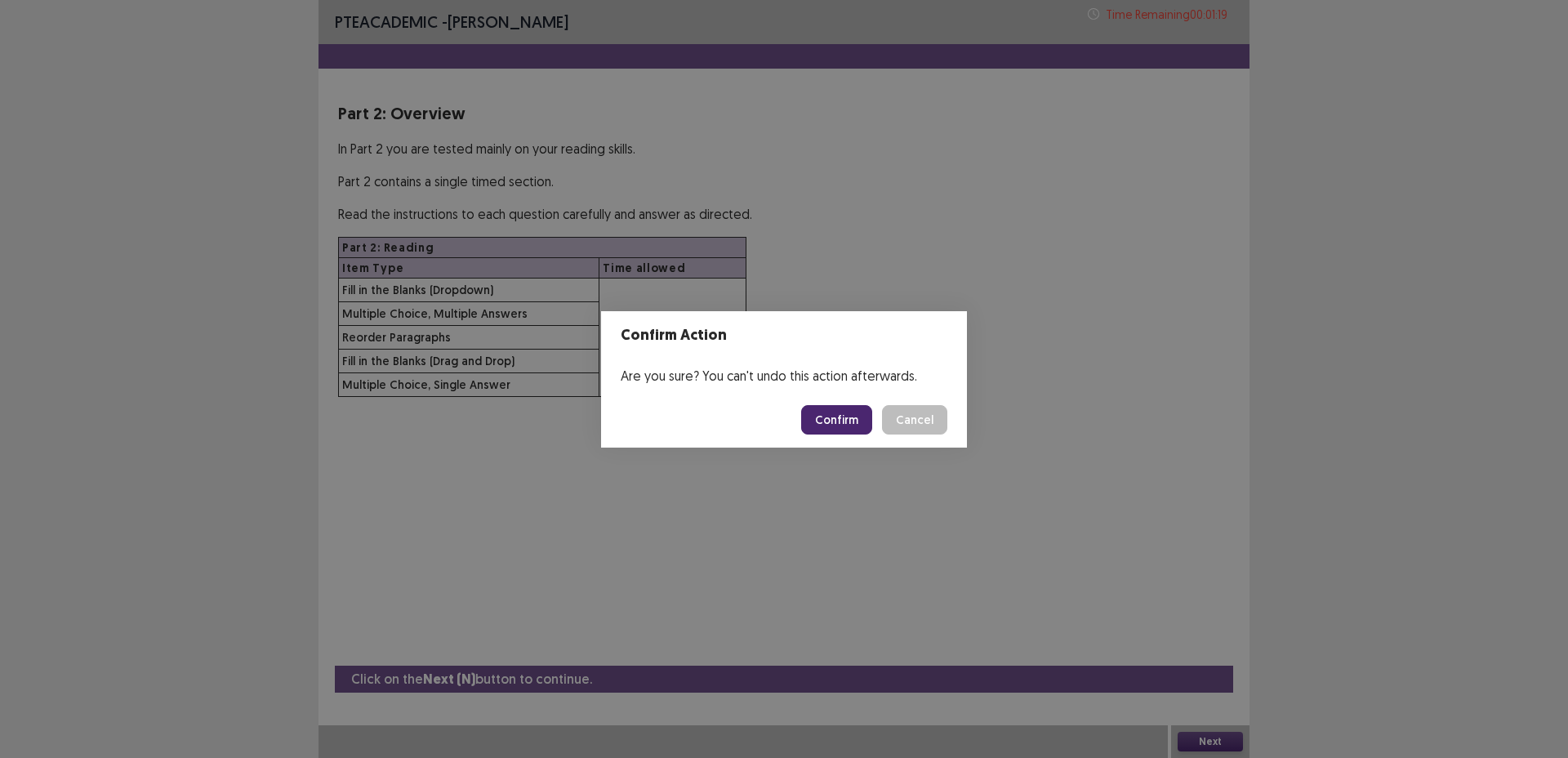
click at [871, 424] on button "Confirm" at bounding box center [837, 419] width 71 height 30
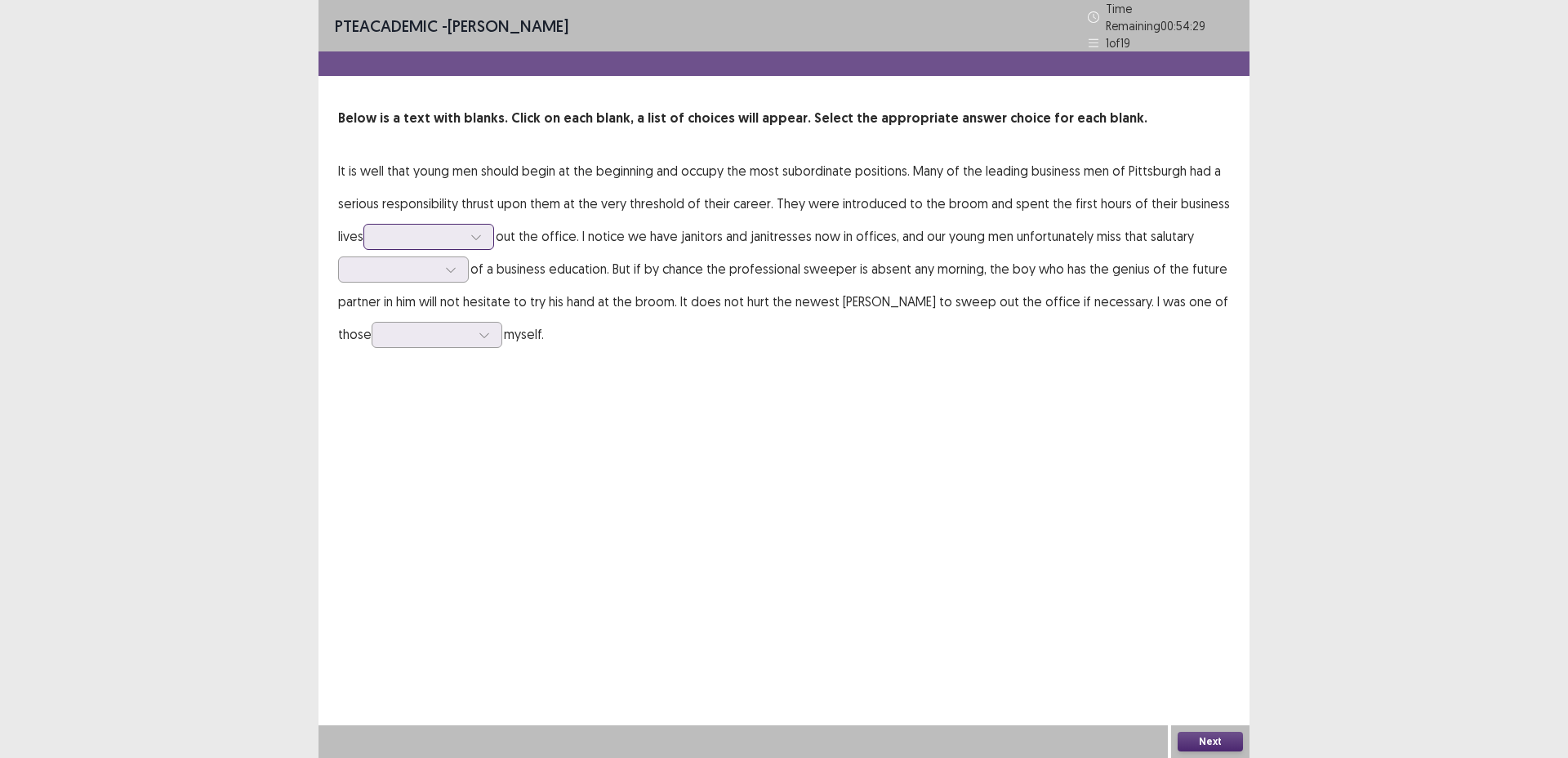
click at [485, 225] on div at bounding box center [476, 237] width 25 height 25
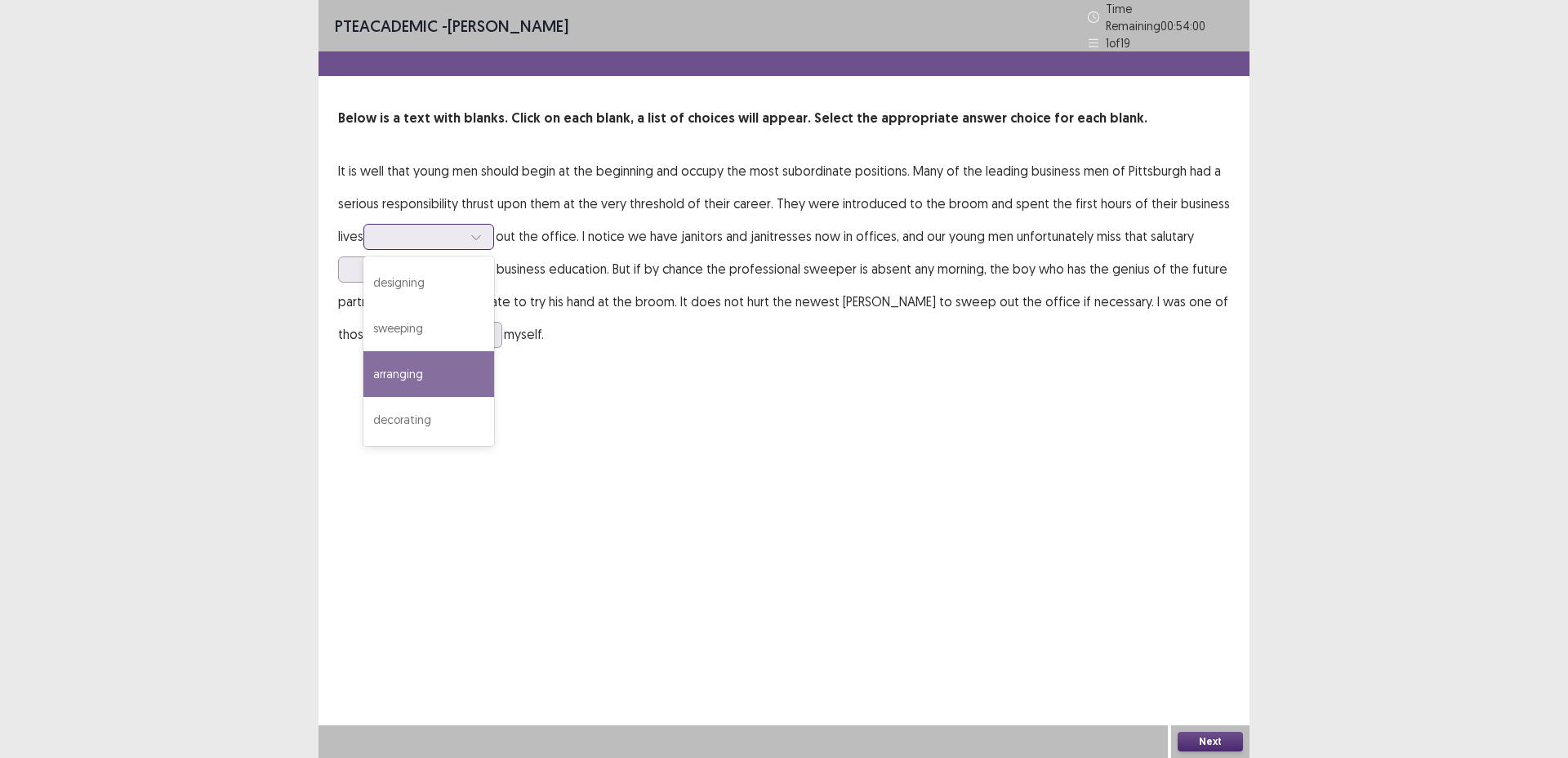
click at [454, 362] on div "arranging" at bounding box center [429, 374] width 131 height 46
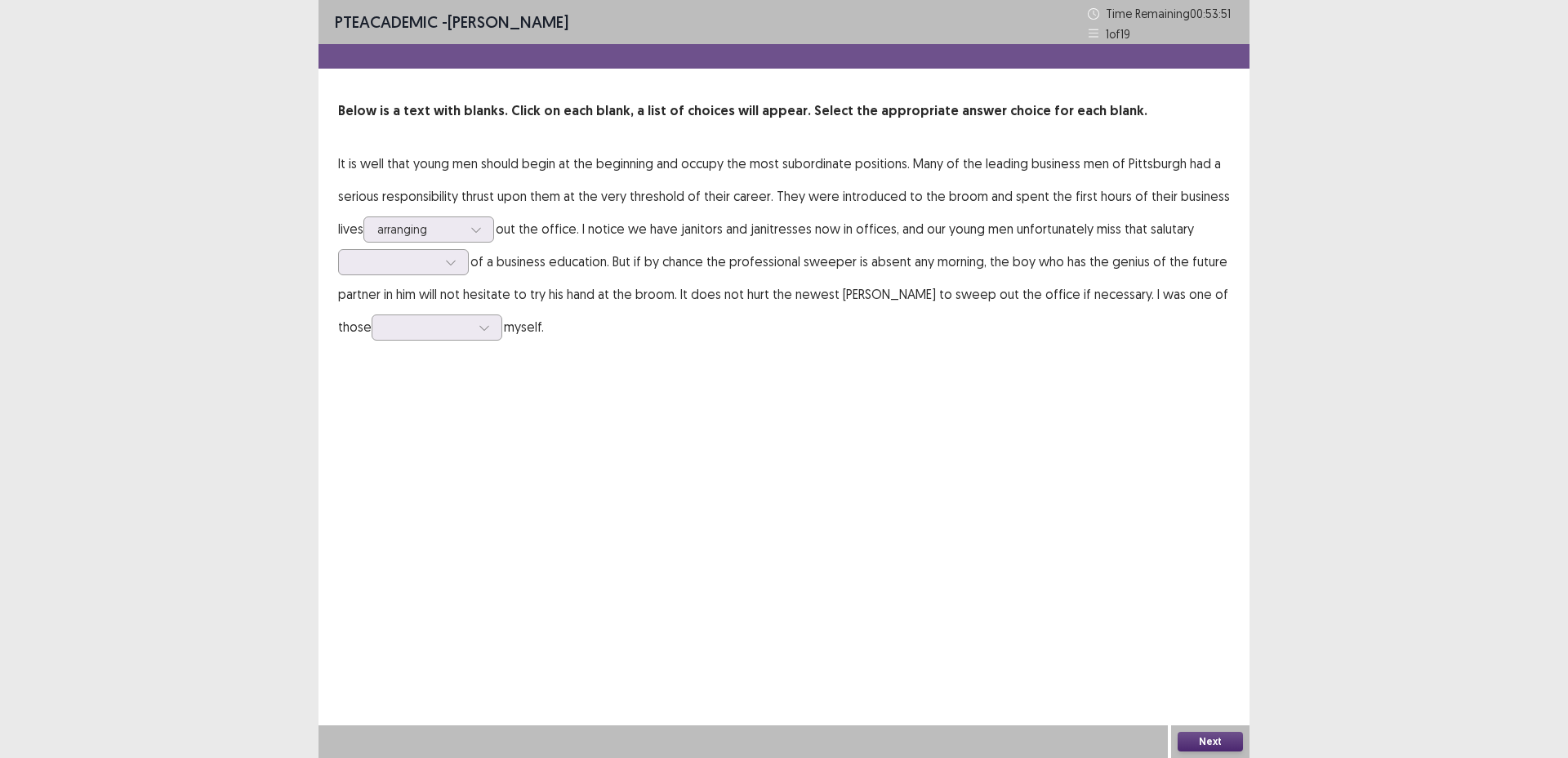
click at [398, 282] on p "It is well that young men should begin at the beginning and occupy the most sub…" at bounding box center [784, 245] width 892 height 196
click at [393, 268] on div at bounding box center [395, 262] width 85 height 15
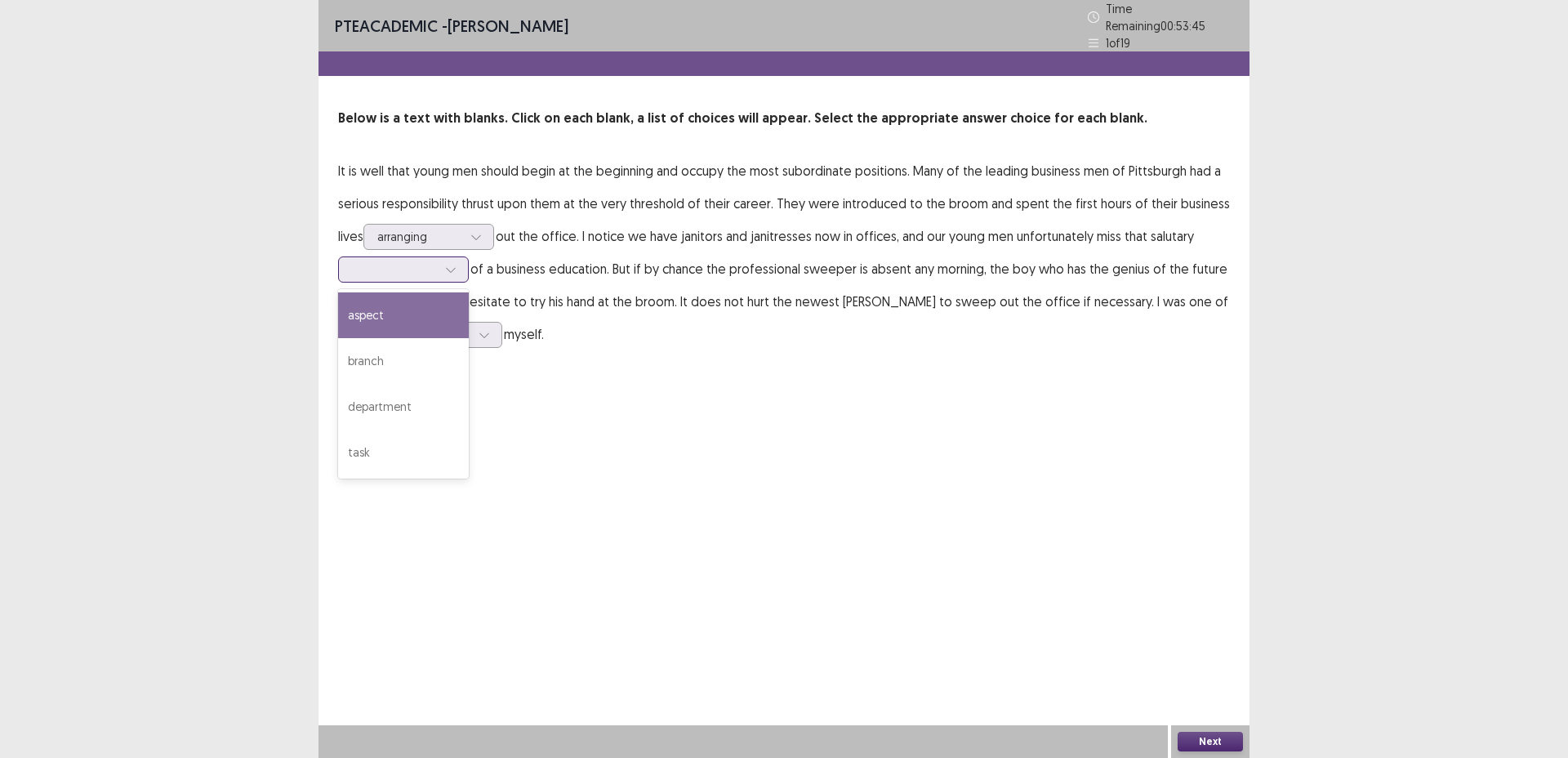
click at [408, 320] on div "aspect" at bounding box center [404, 316] width 131 height 46
click at [479, 329] on icon at bounding box center [484, 334] width 11 height 11
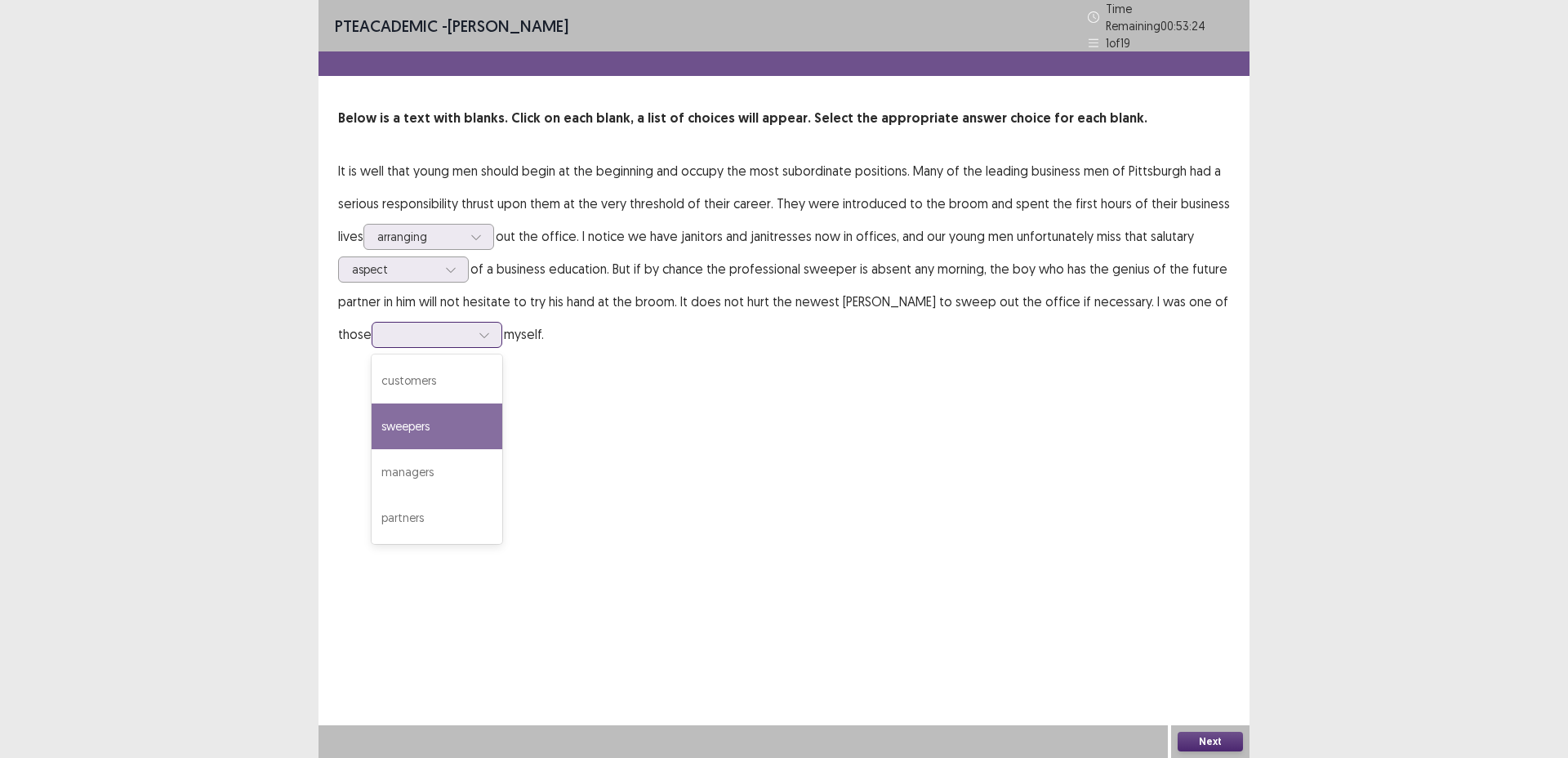
click at [441, 420] on div "sweepers" at bounding box center [437, 426] width 131 height 46
click at [1210, 734] on button "Next" at bounding box center [1211, 741] width 66 height 20
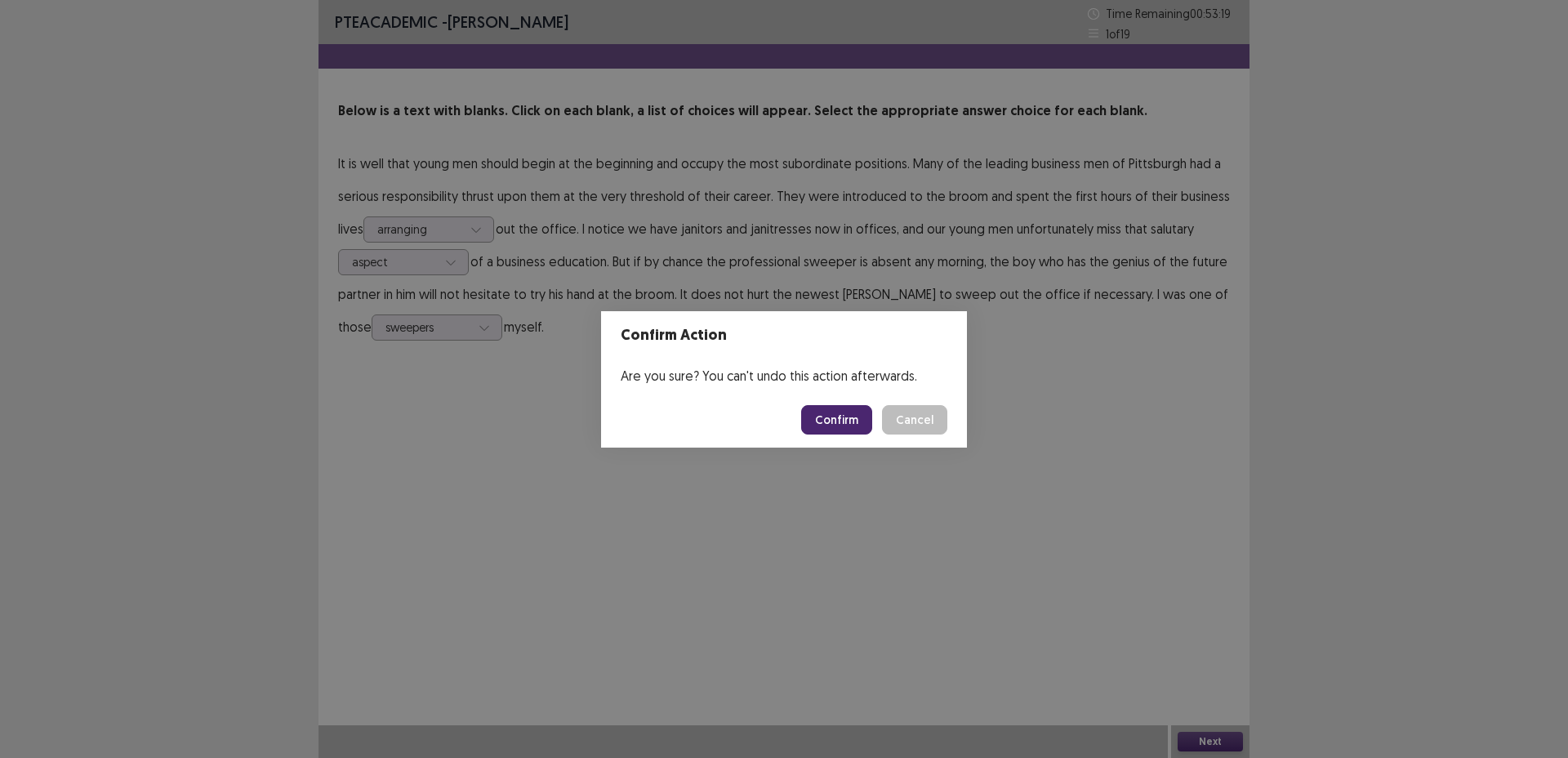
click at [818, 413] on button "Confirm" at bounding box center [837, 419] width 71 height 30
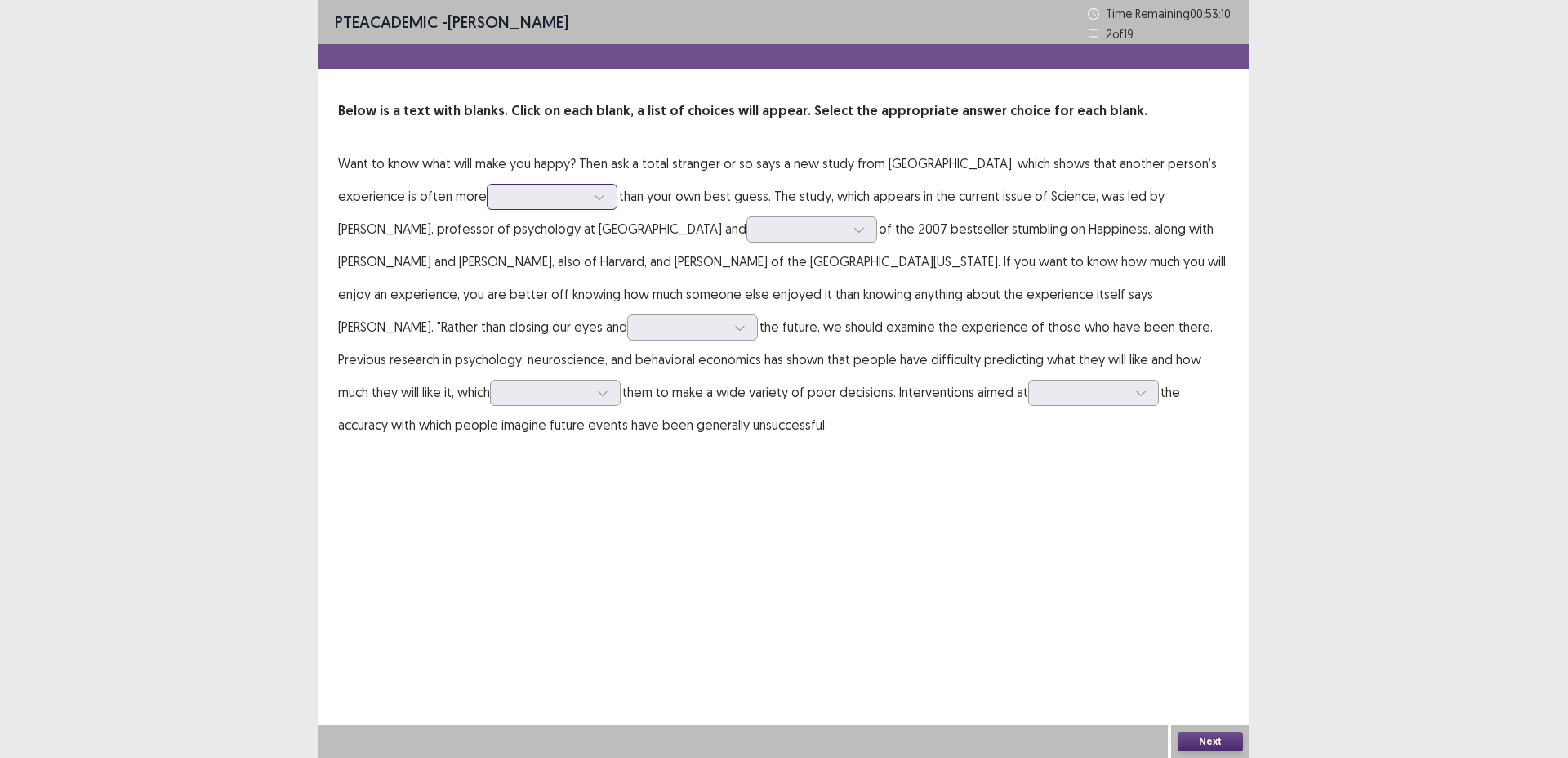
click at [587, 200] on div at bounding box center [599, 197] width 25 height 25
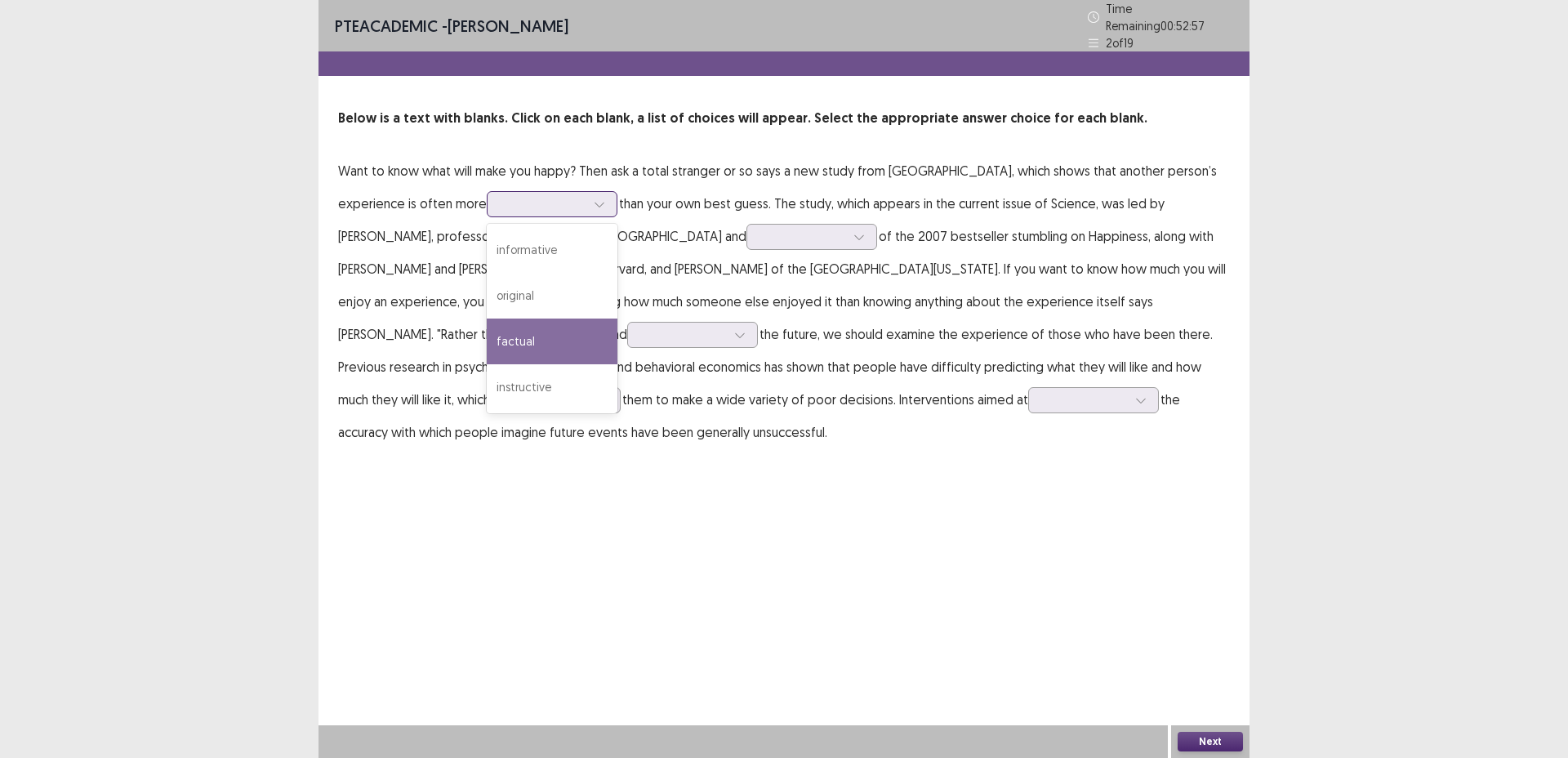
click at [568, 333] on div "factual" at bounding box center [552, 341] width 131 height 46
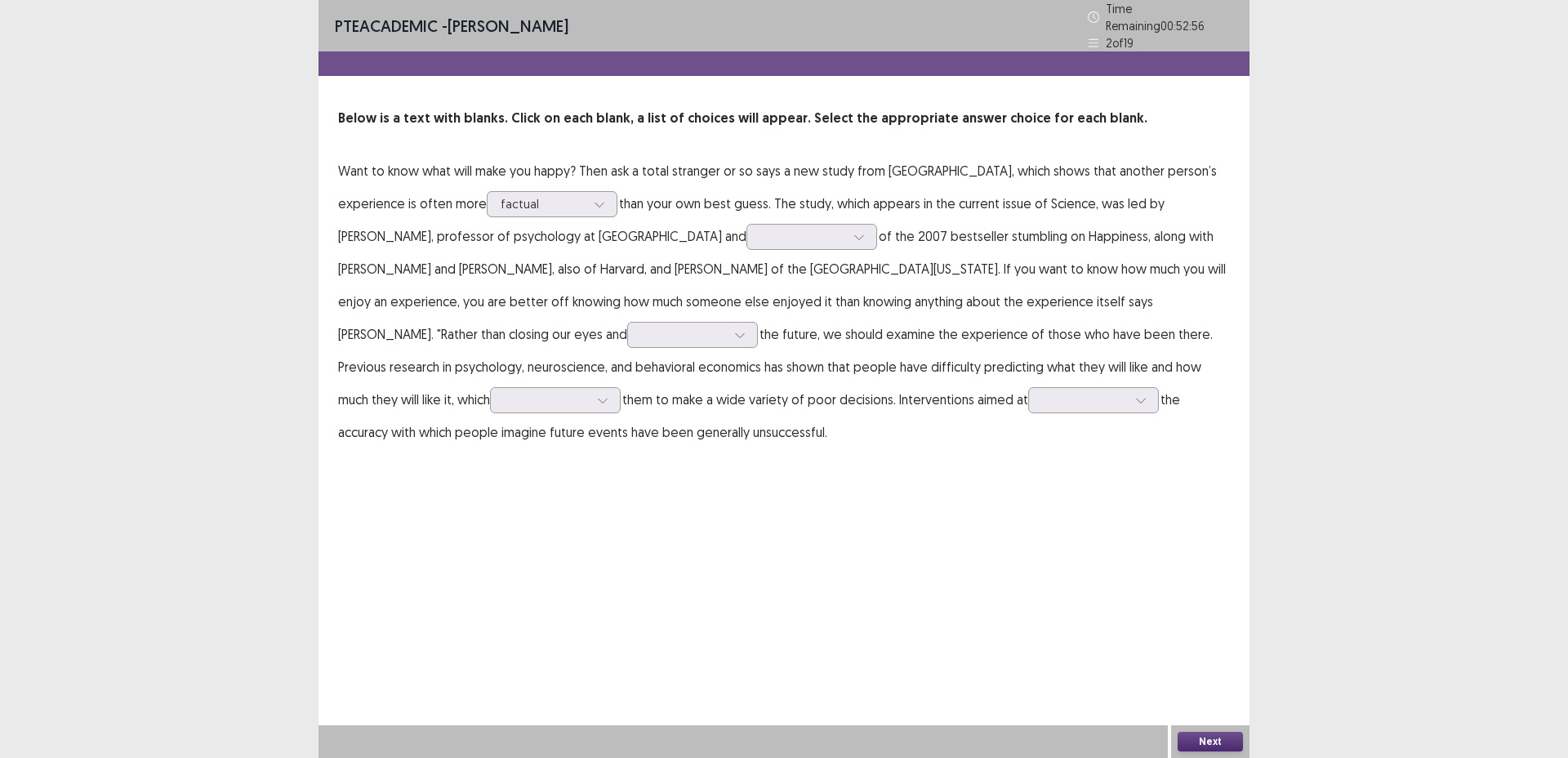
click at [762, 282] on p "Want to know what will make you happy? Then ask a total stranger or so says a n…" at bounding box center [784, 301] width 892 height 294
click at [747, 240] on div at bounding box center [813, 237] width 131 height 26
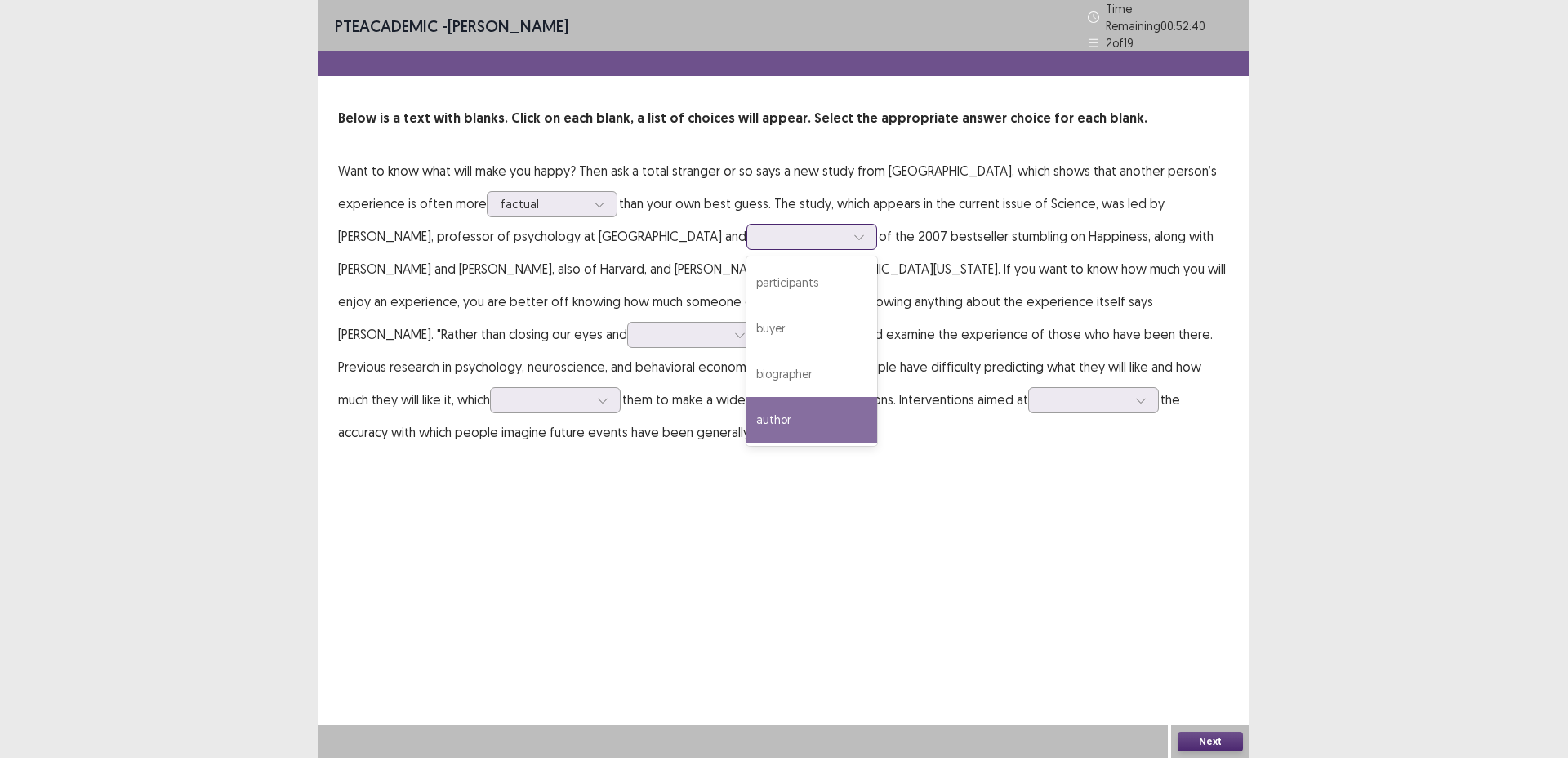
click at [747, 421] on div "author" at bounding box center [813, 420] width 131 height 46
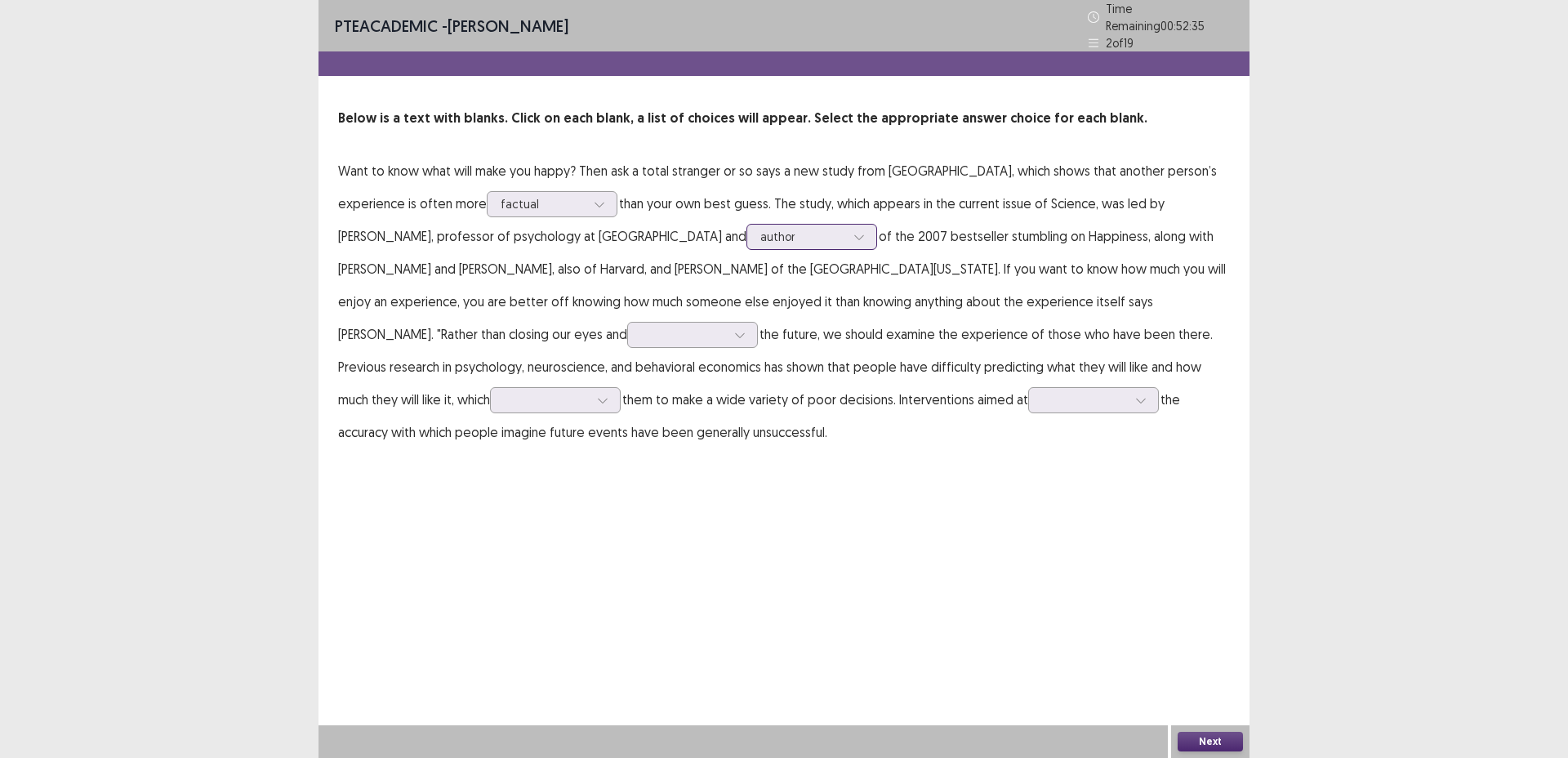
click at [761, 229] on div at bounding box center [803, 237] width 85 height 15
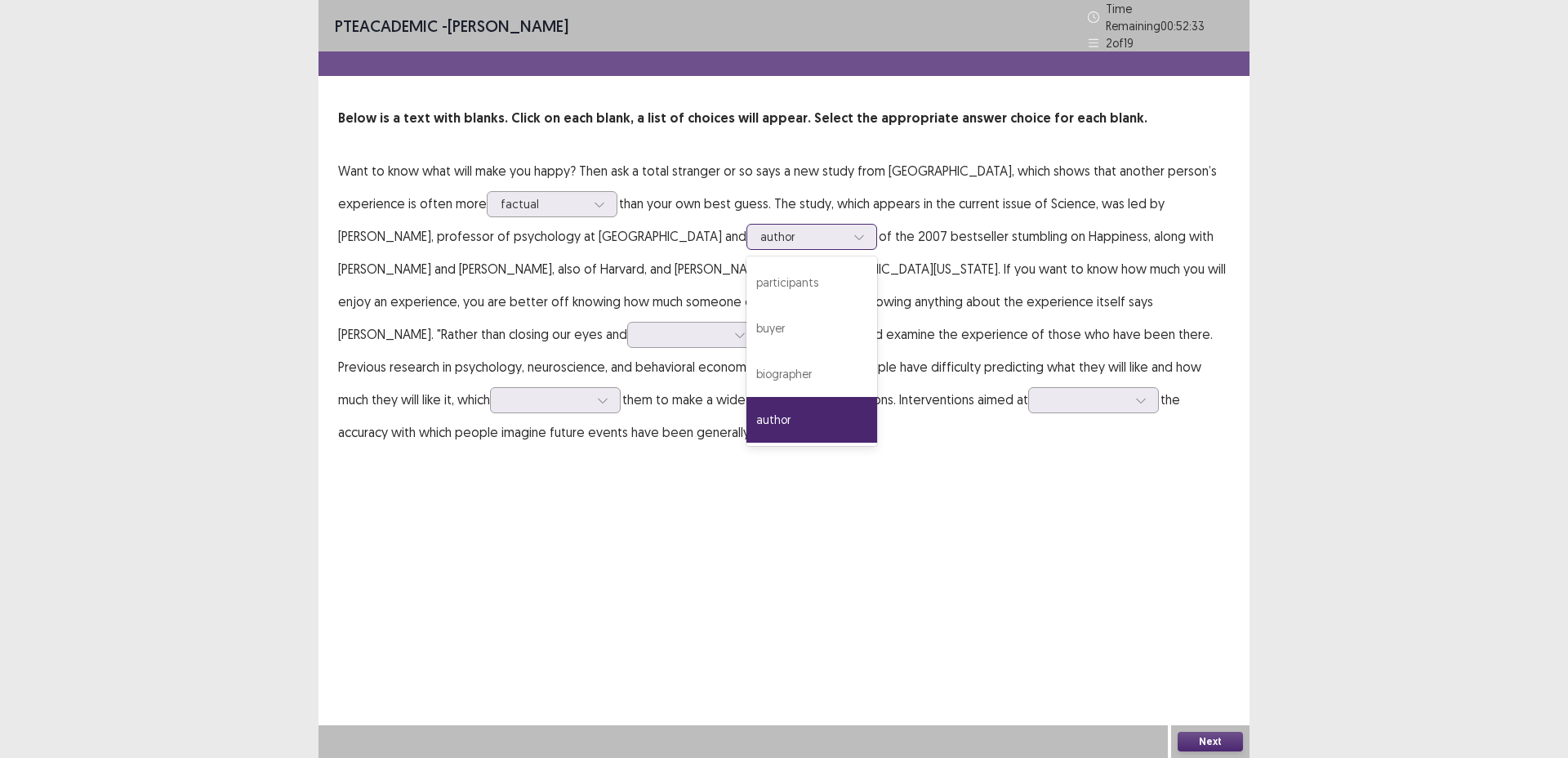
click at [761, 229] on div at bounding box center [803, 237] width 85 height 15
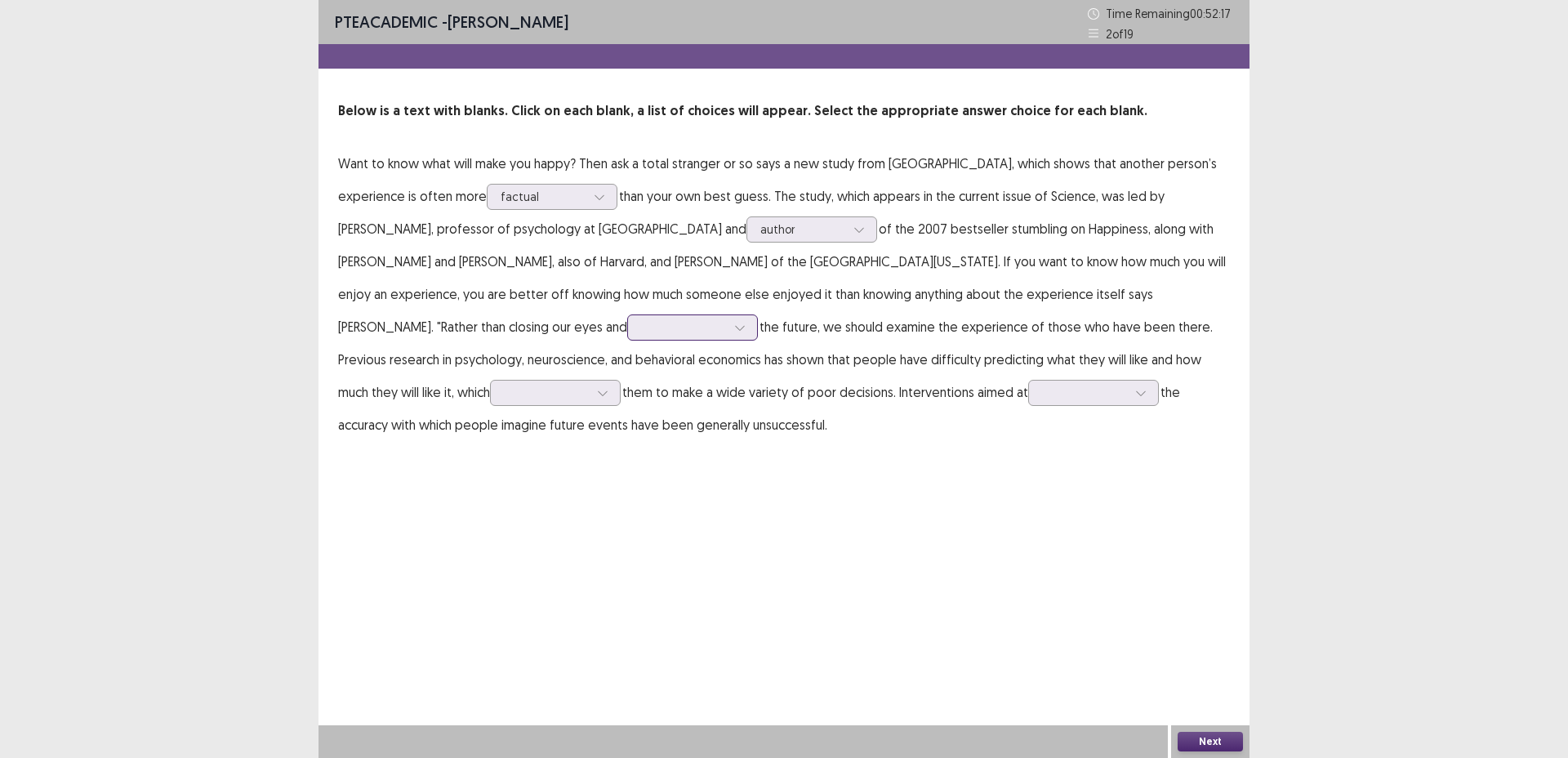
click at [640, 320] on div at bounding box center [684, 327] width 88 height 19
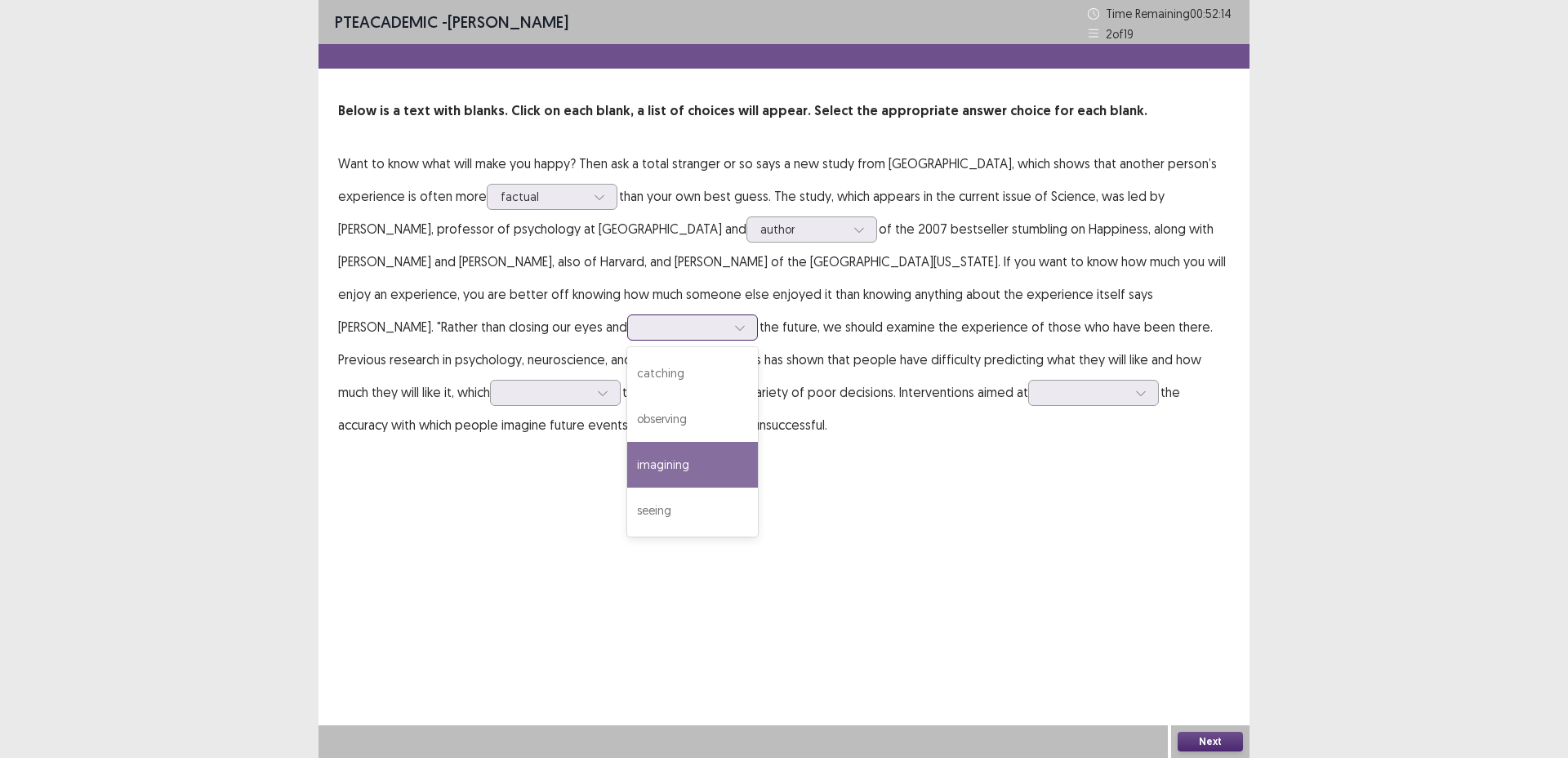
click at [627, 480] on div "imagining" at bounding box center [693, 464] width 131 height 46
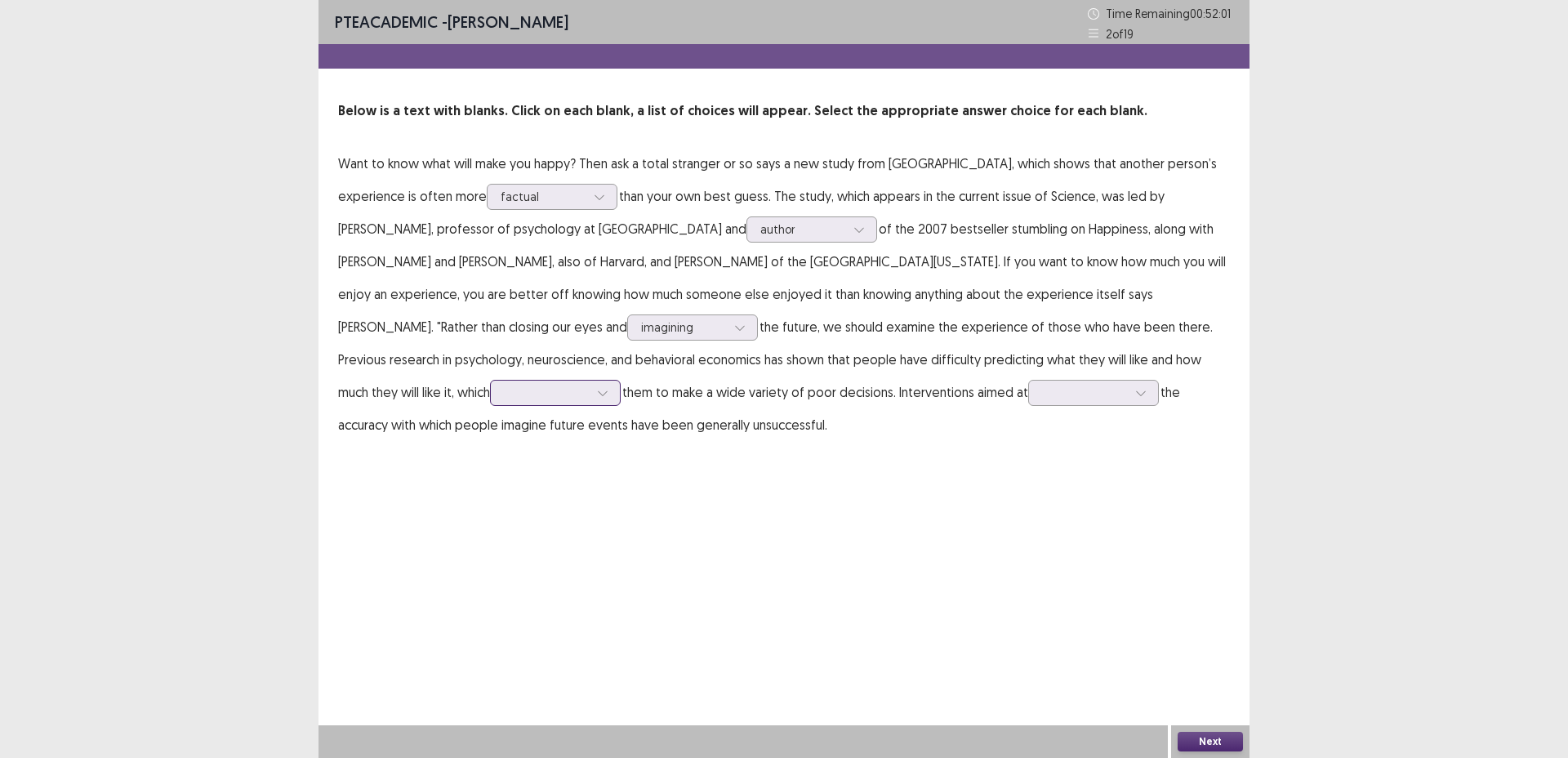
click at [589, 385] on div at bounding box center [546, 392] width 85 height 15
click at [621, 553] on div "leads" at bounding box center [556, 576] width 131 height 46
click at [1042, 397] on div at bounding box center [1085, 392] width 85 height 15
click at [1029, 578] on div "improving" at bounding box center [1094, 576] width 131 height 46
click at [1216, 748] on button "Next" at bounding box center [1211, 741] width 66 height 20
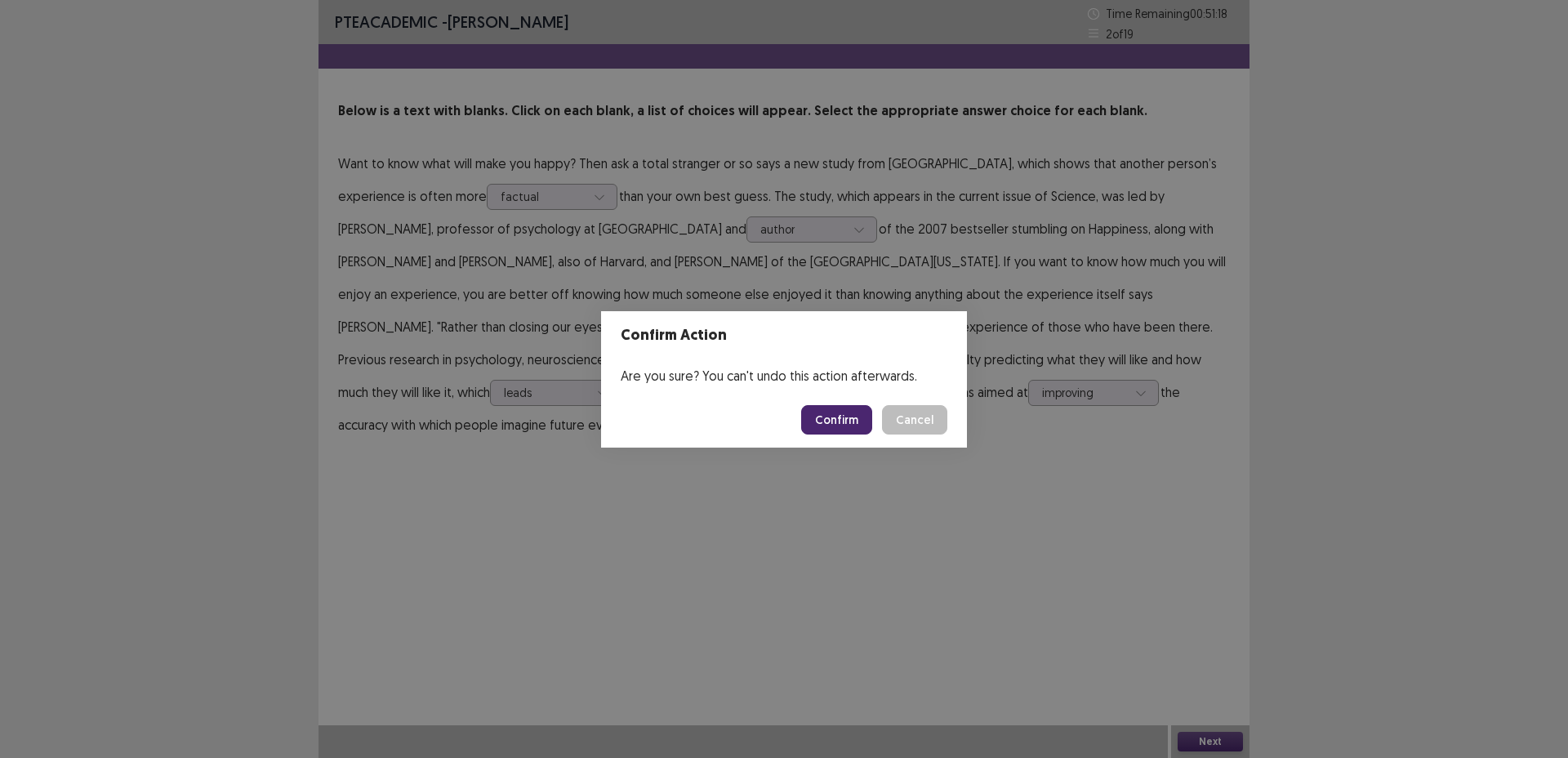
click at [849, 430] on button "Confirm" at bounding box center [837, 419] width 71 height 30
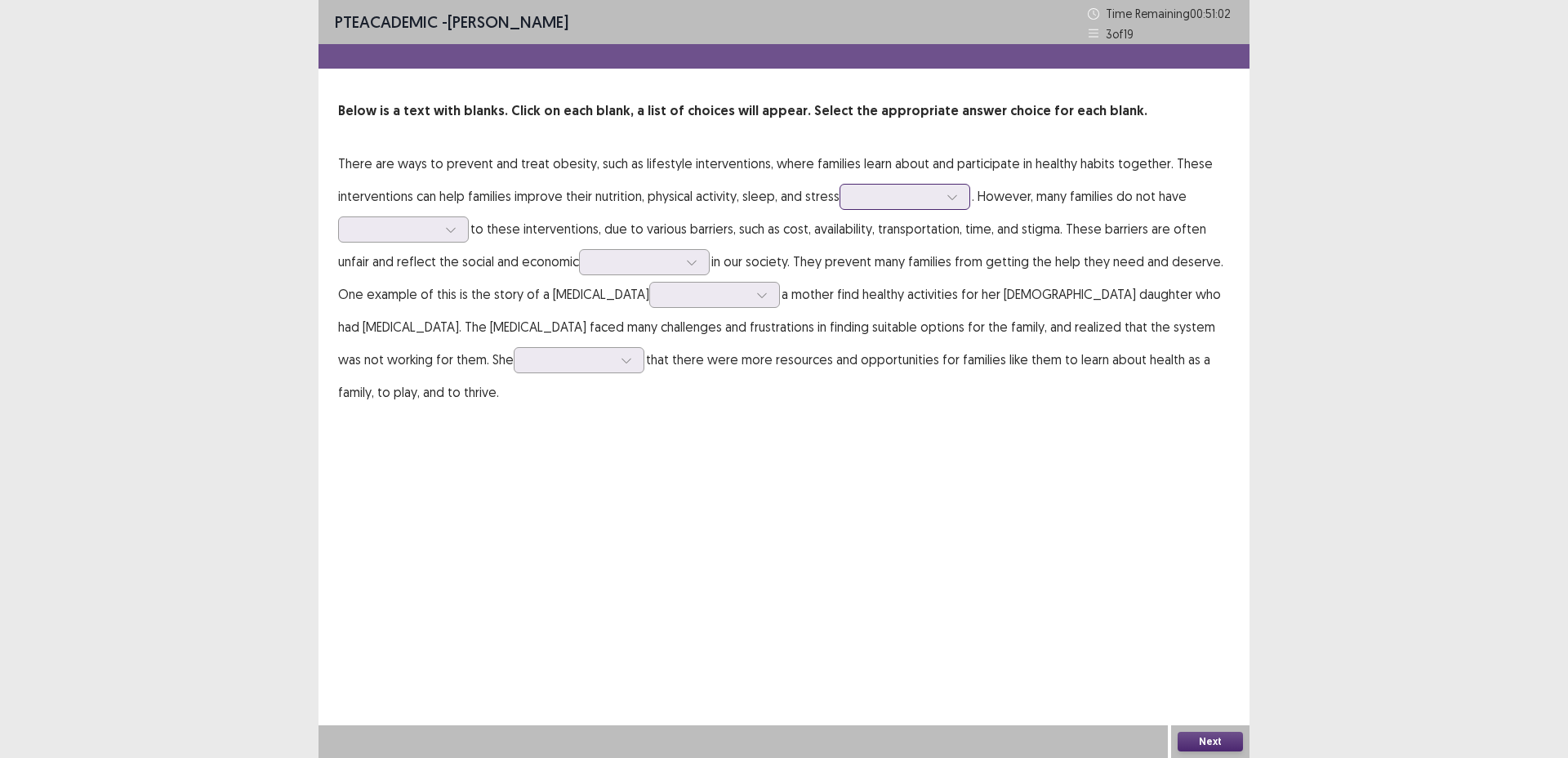
click at [955, 193] on icon at bounding box center [952, 197] width 11 height 11
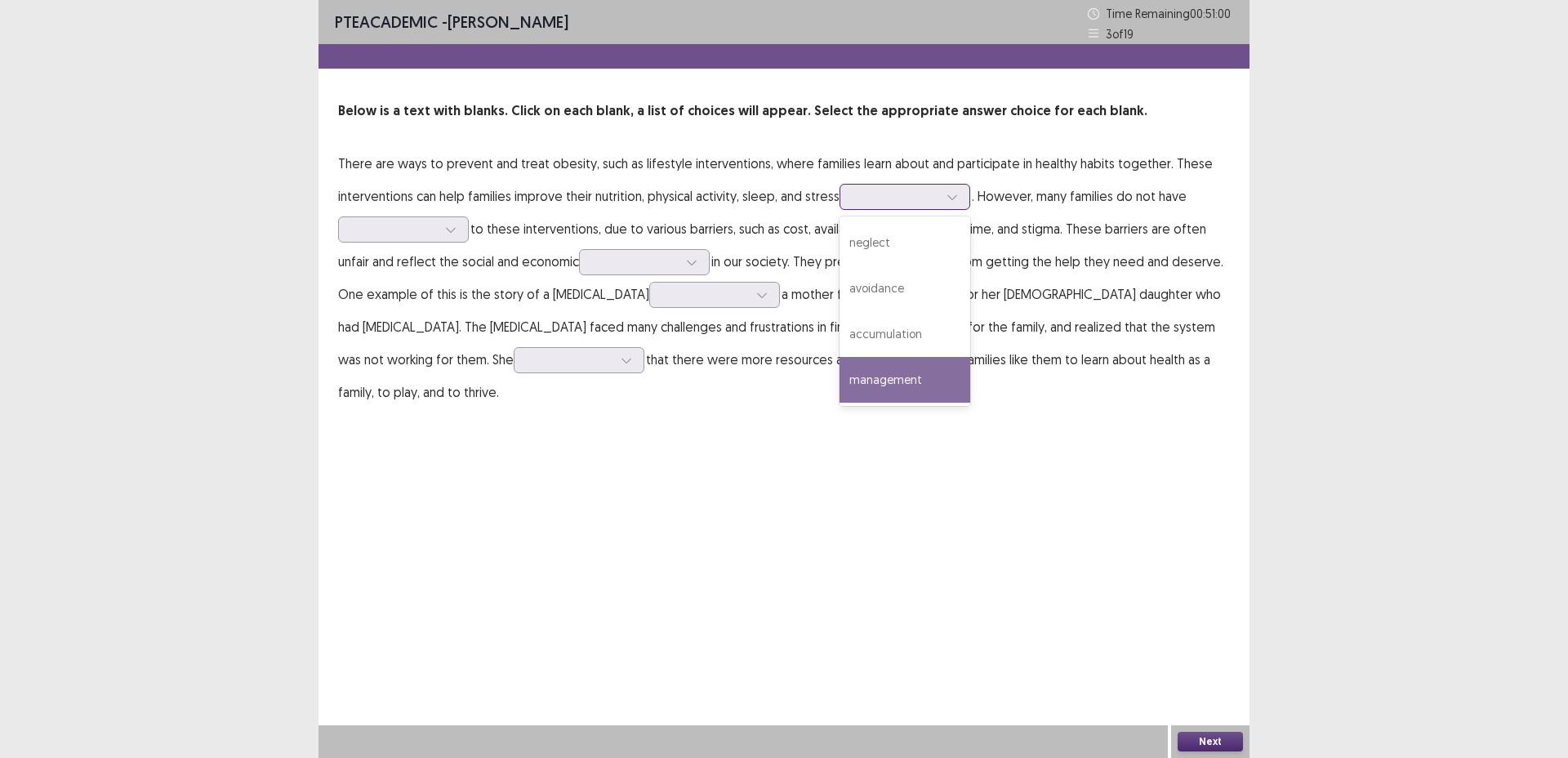
click at [921, 370] on div "management" at bounding box center [905, 380] width 131 height 46
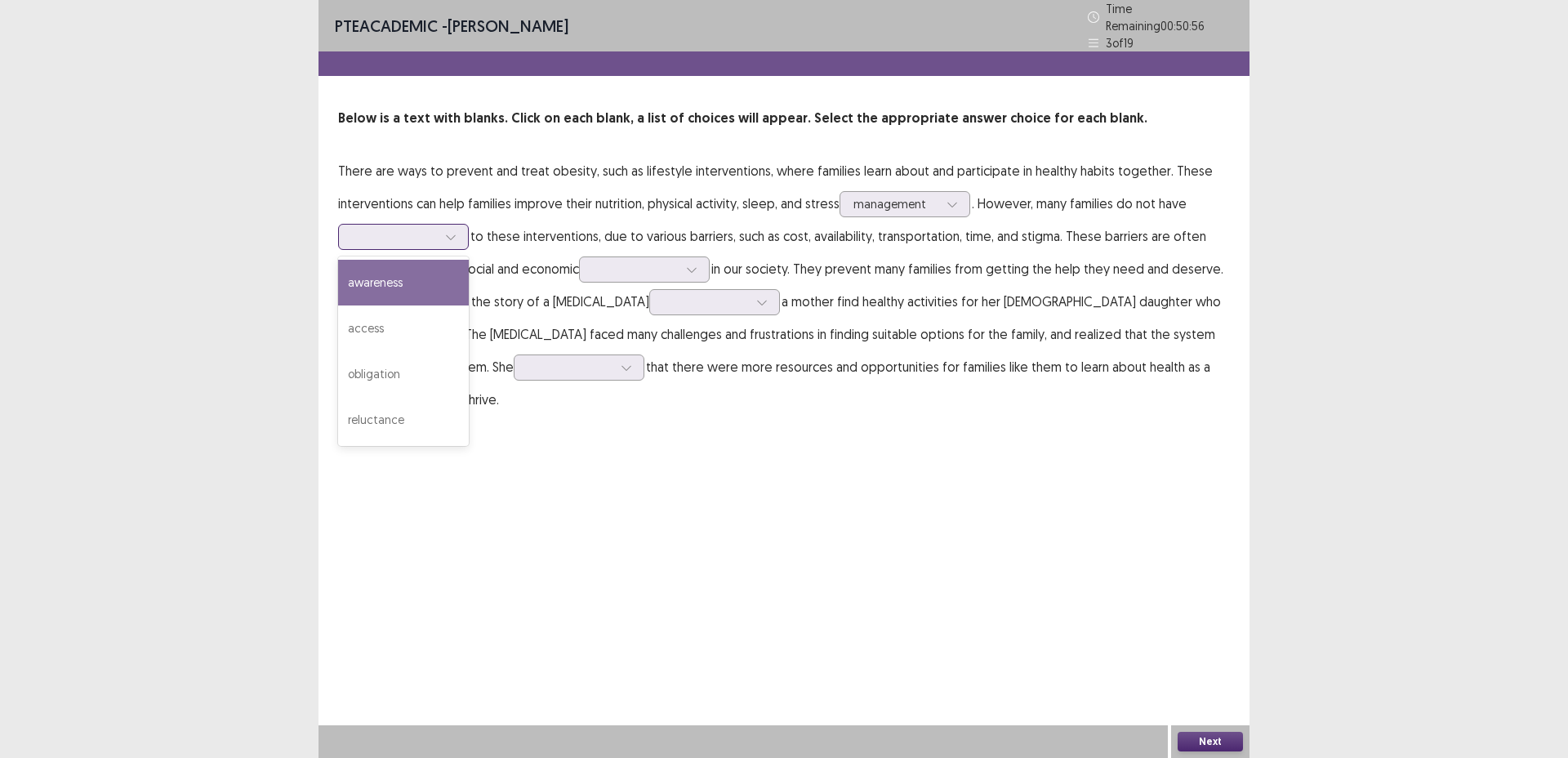
click at [421, 237] on div at bounding box center [395, 237] width 85 height 15
click at [421, 310] on div "access" at bounding box center [404, 328] width 131 height 46
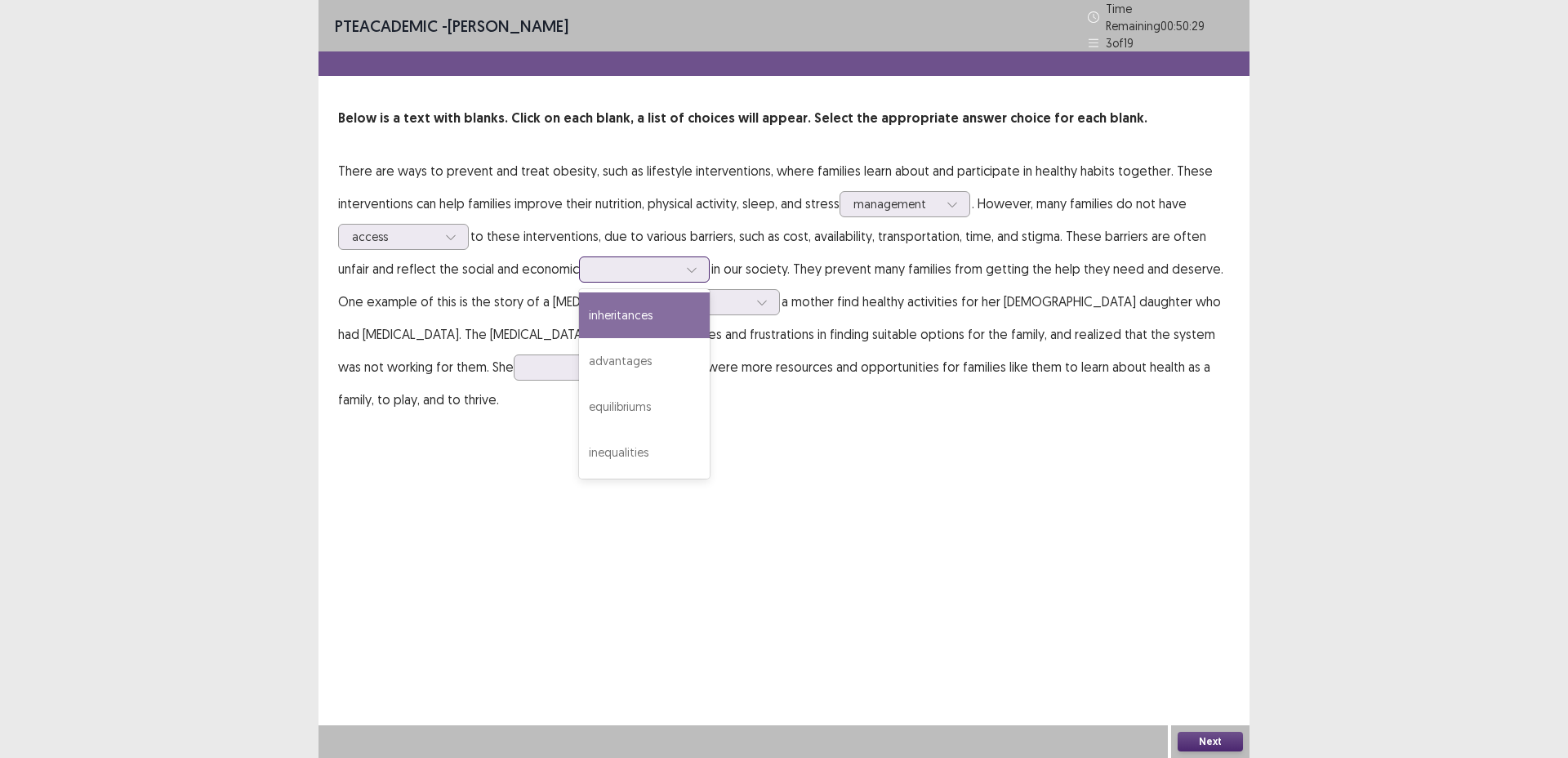
click at [622, 271] on div at bounding box center [636, 269] width 88 height 19
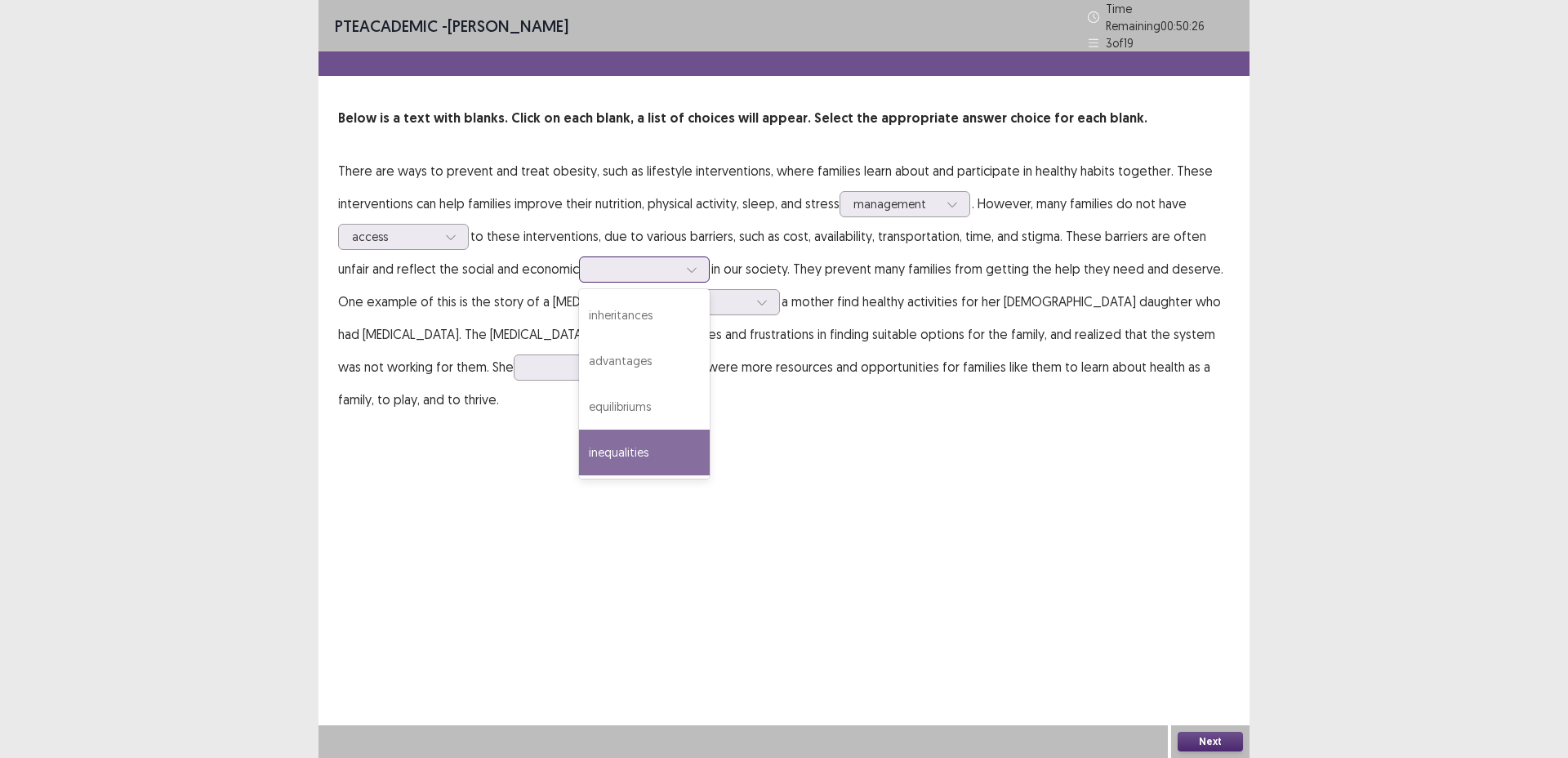
click at [647, 453] on div "inequalities" at bounding box center [645, 453] width 131 height 46
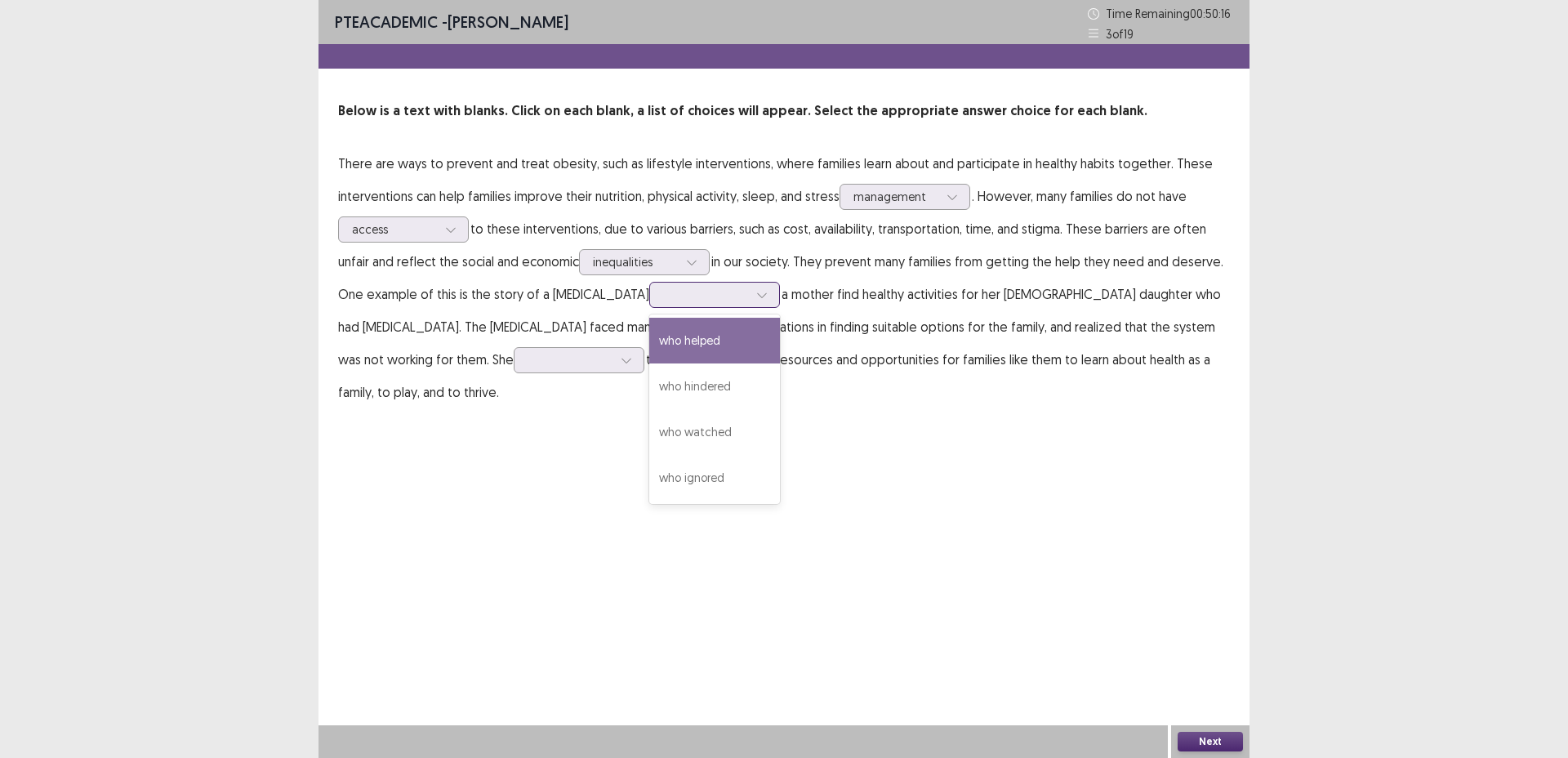
click at [715, 303] on div at bounding box center [706, 294] width 88 height 19
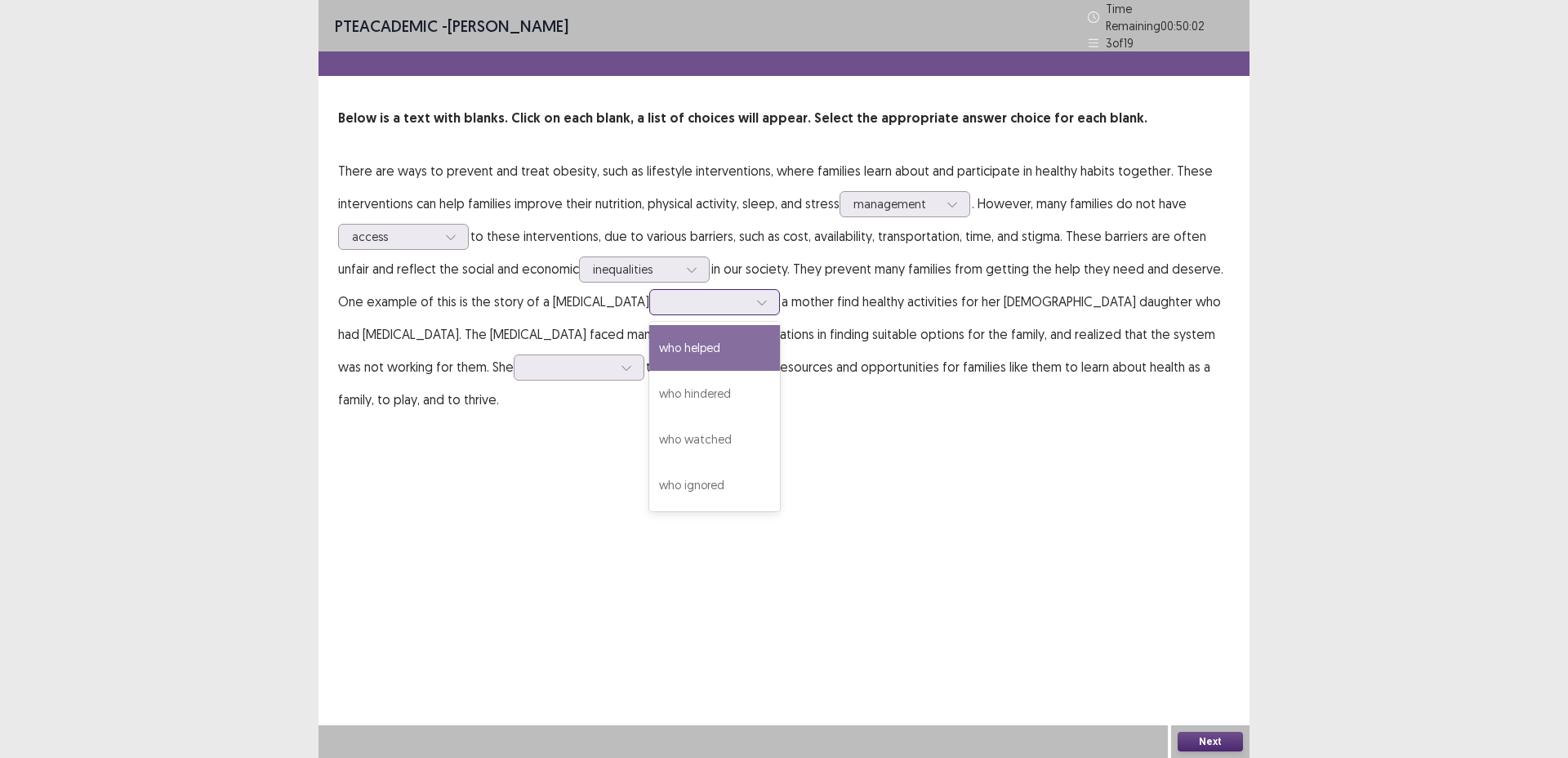
click at [708, 348] on div "who helped" at bounding box center [715, 348] width 131 height 46
click at [750, 302] on div at bounding box center [761, 302] width 25 height 25
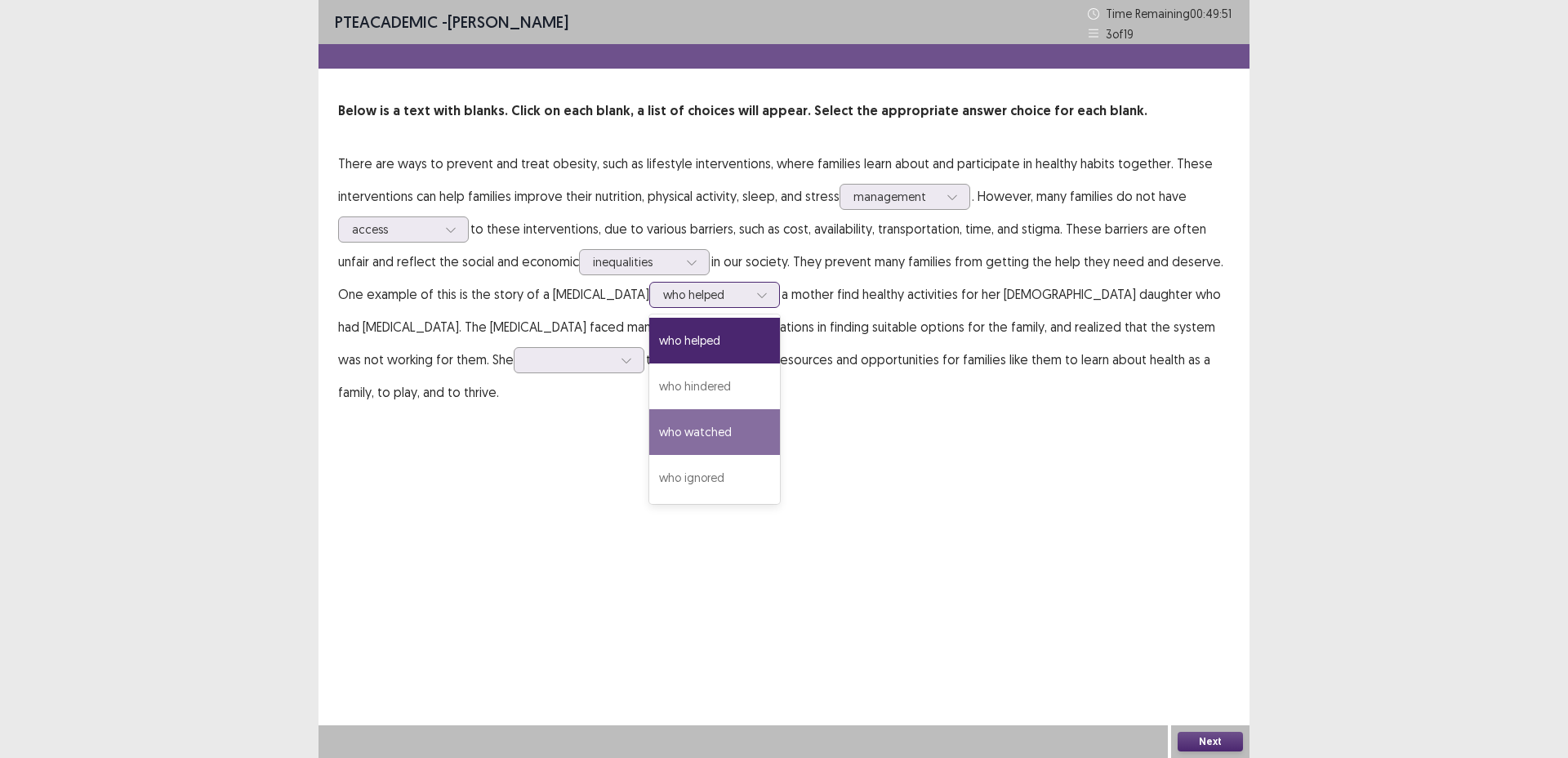
click at [719, 446] on div "who watched" at bounding box center [715, 432] width 131 height 46
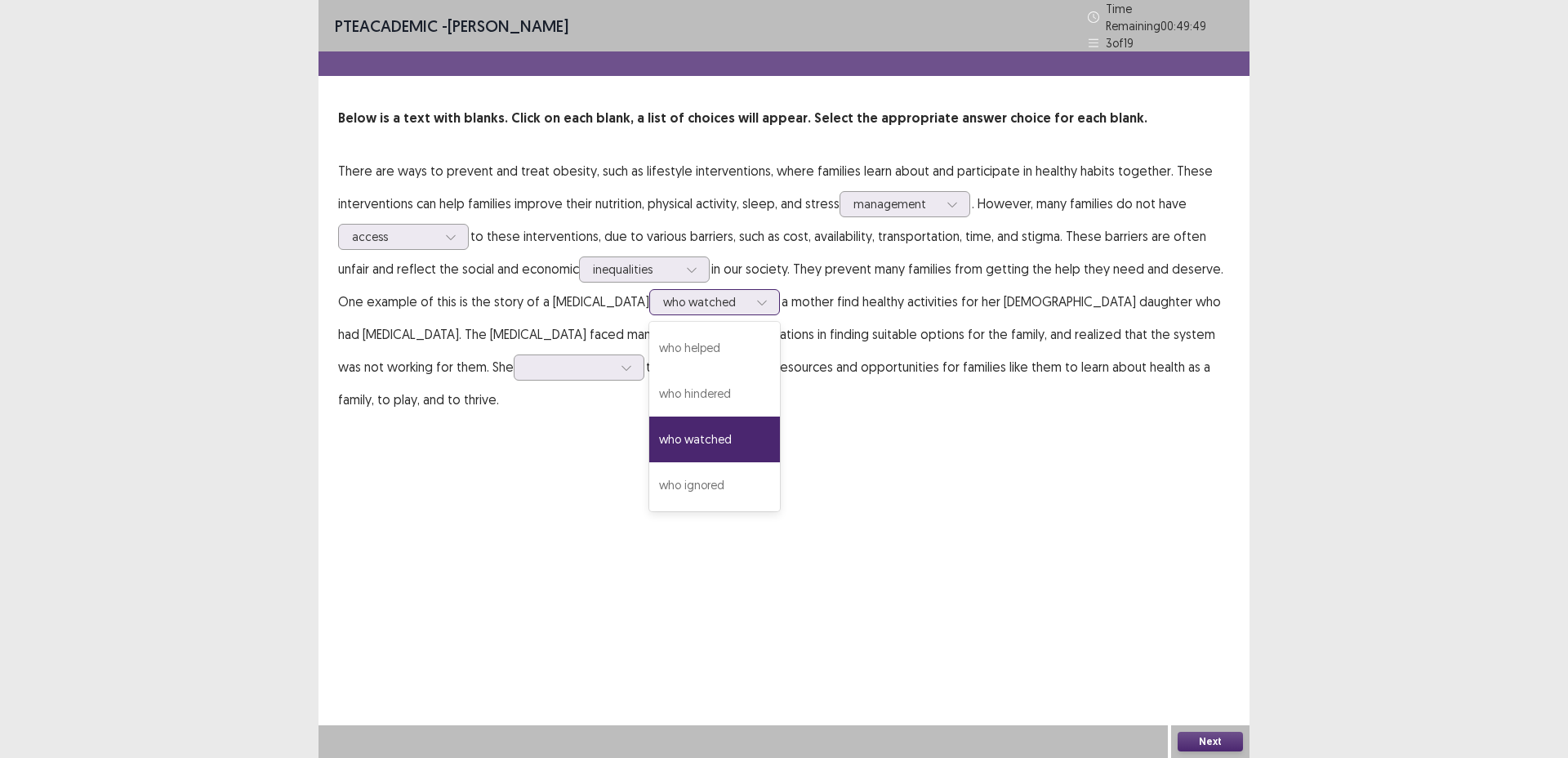
click at [711, 294] on div at bounding box center [706, 302] width 85 height 15
click at [810, 374] on p "There are ways to prevent and treat obesity, such as lifestyle interventions, w…" at bounding box center [784, 284] width 892 height 261
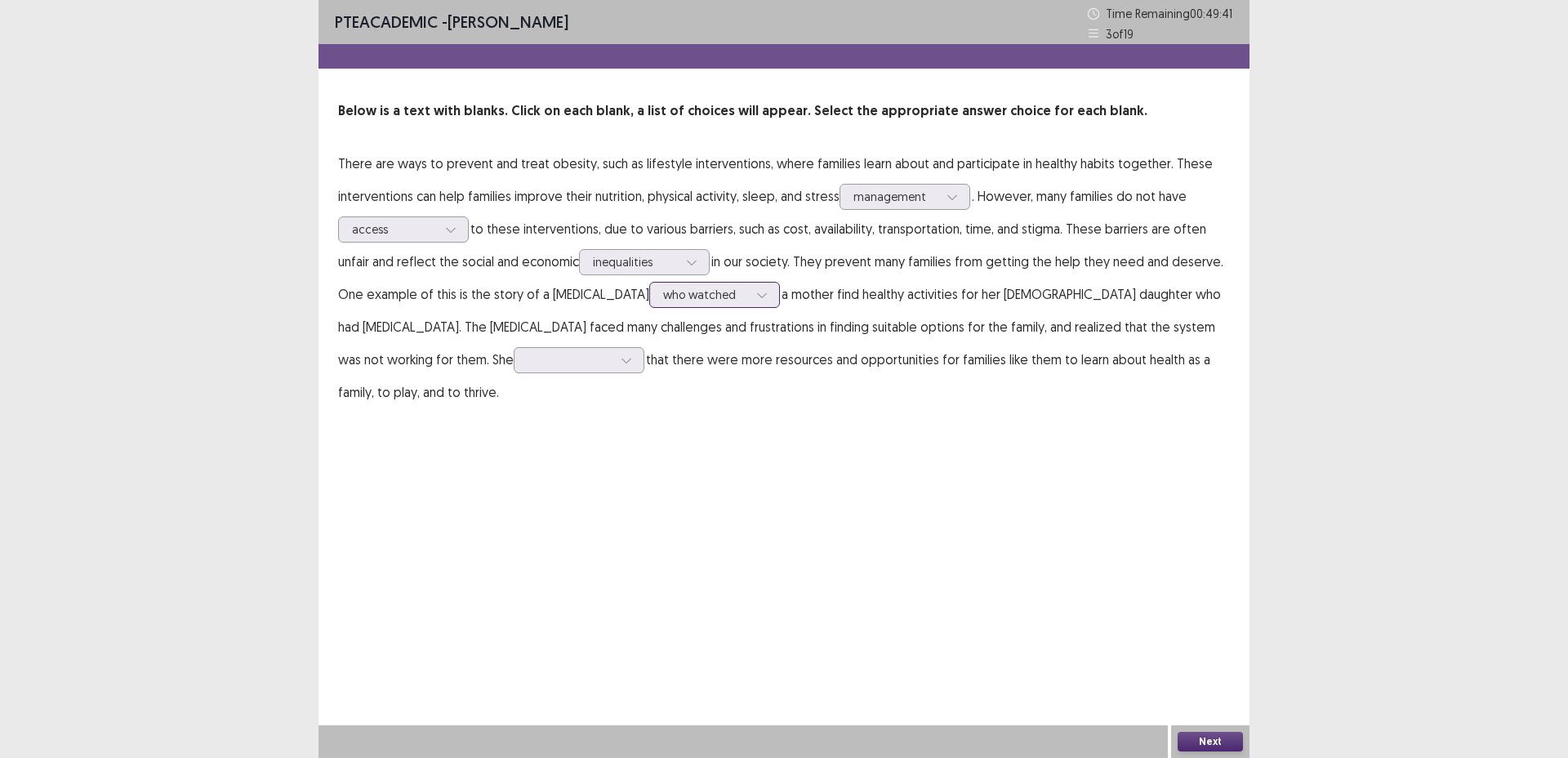
click at [750, 300] on div at bounding box center [761, 294] width 25 height 25
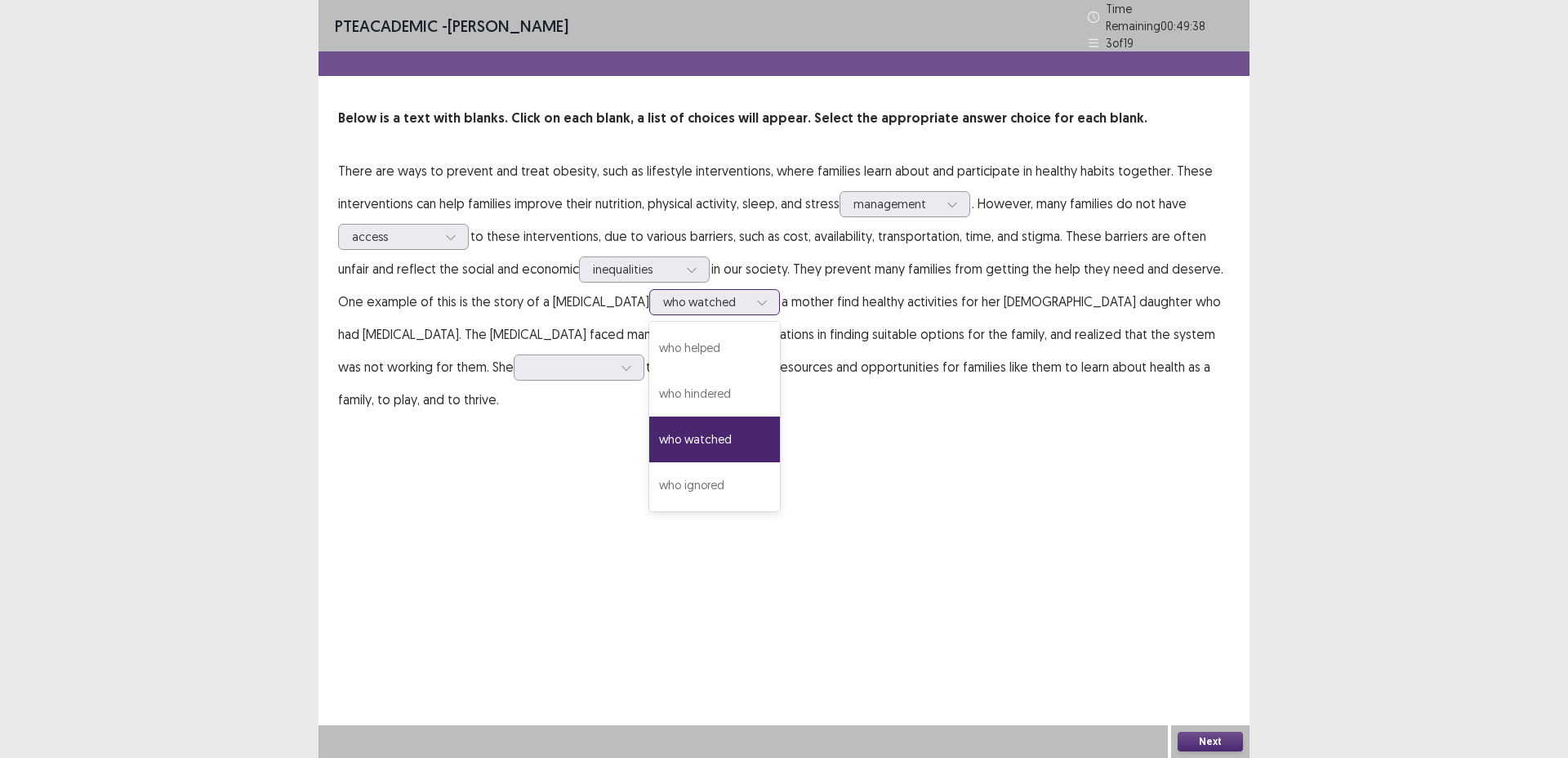
click at [750, 301] on div at bounding box center [761, 302] width 25 height 25
click at [750, 297] on div at bounding box center [761, 302] width 25 height 25
click at [622, 366] on icon at bounding box center [626, 368] width 9 height 5
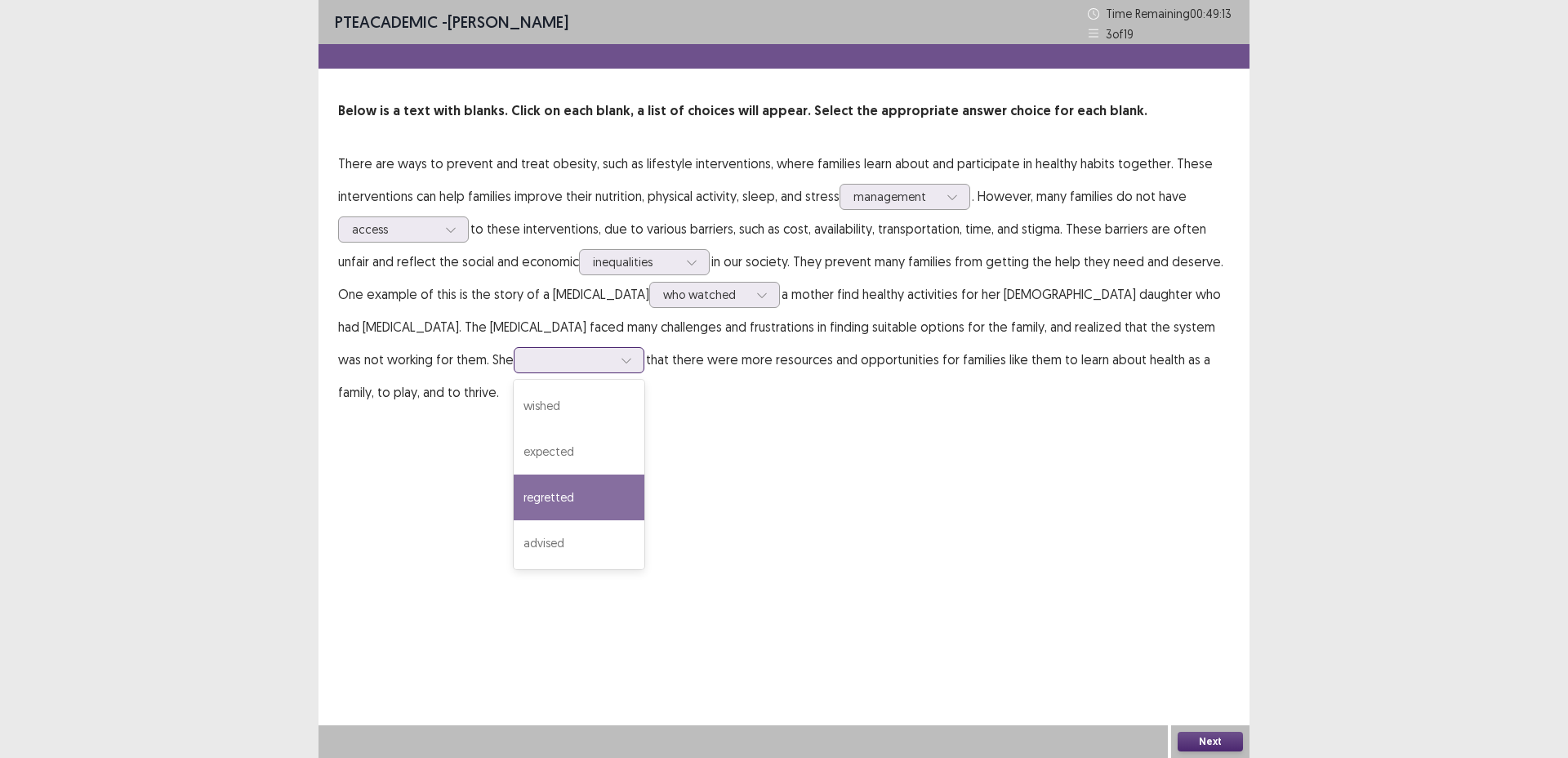
click at [514, 504] on div "regretted" at bounding box center [579, 498] width 131 height 46
click at [724, 467] on div "PTE academic - [PERSON_NAME] Time Remaining 00 : 49 : 10 3 of 19 Below is a tex…" at bounding box center [784, 379] width 932 height 758
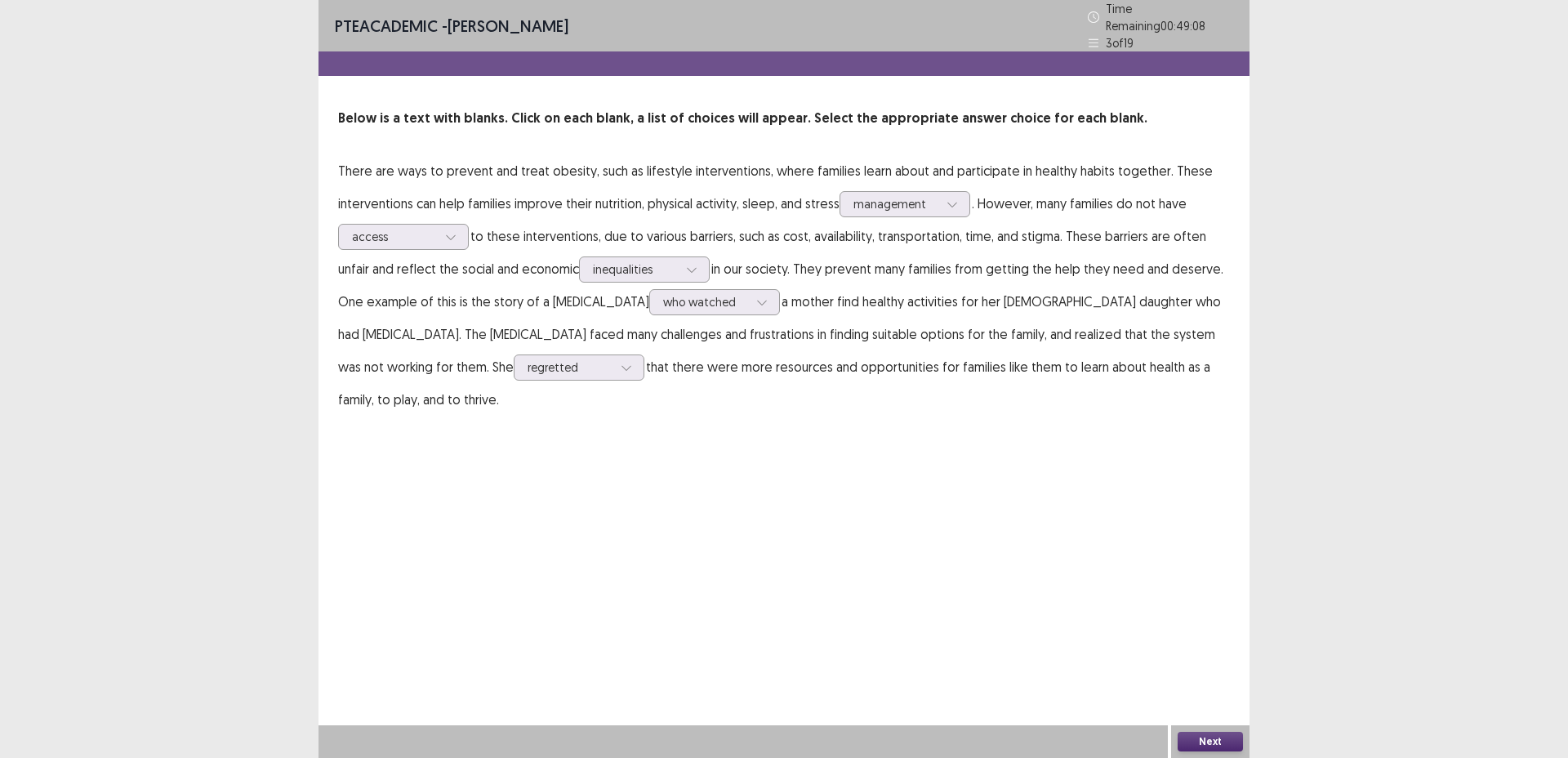
click at [1199, 742] on button "Next" at bounding box center [1211, 741] width 66 height 20
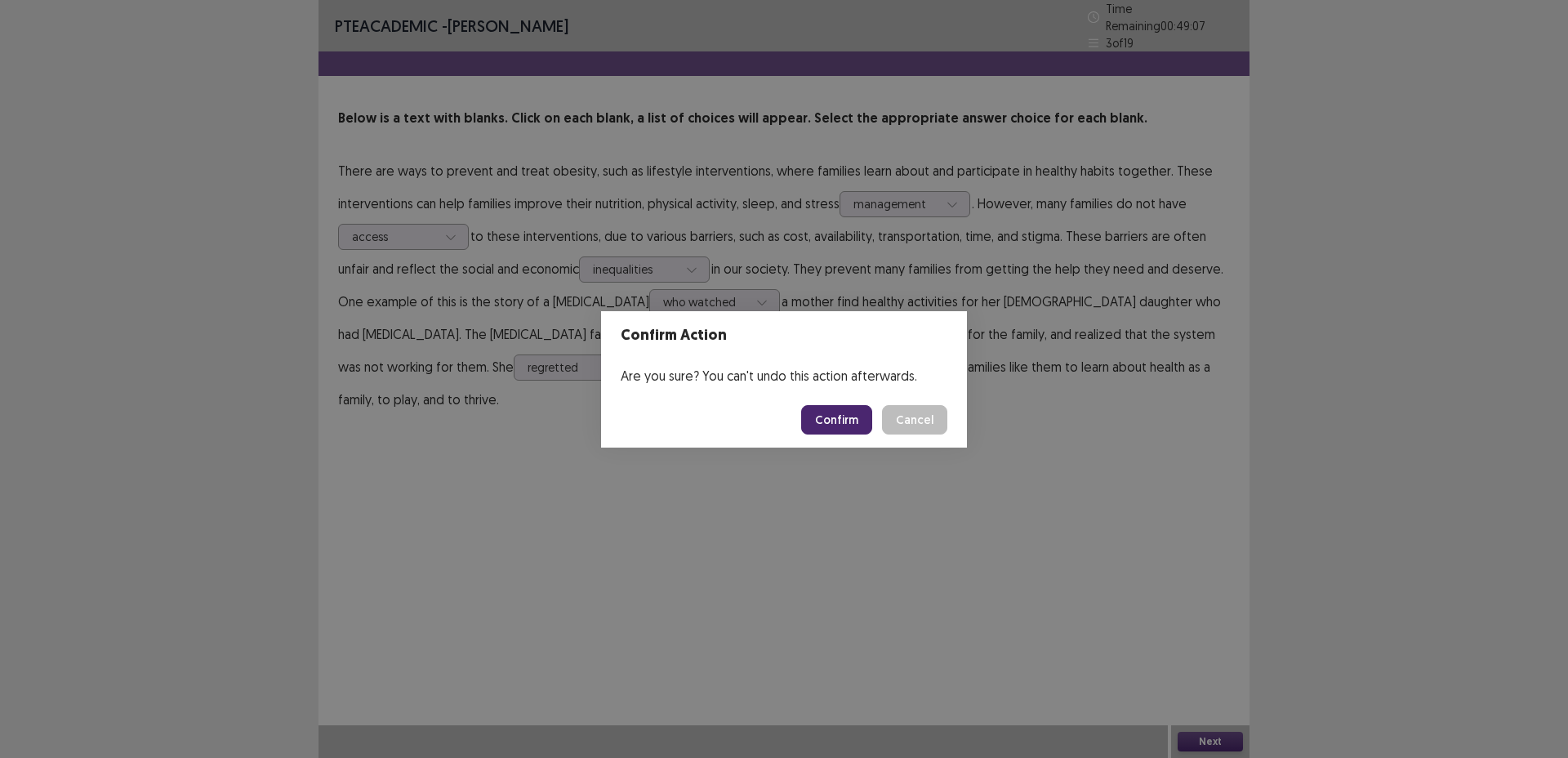
click at [824, 419] on button "Confirm" at bounding box center [837, 419] width 71 height 30
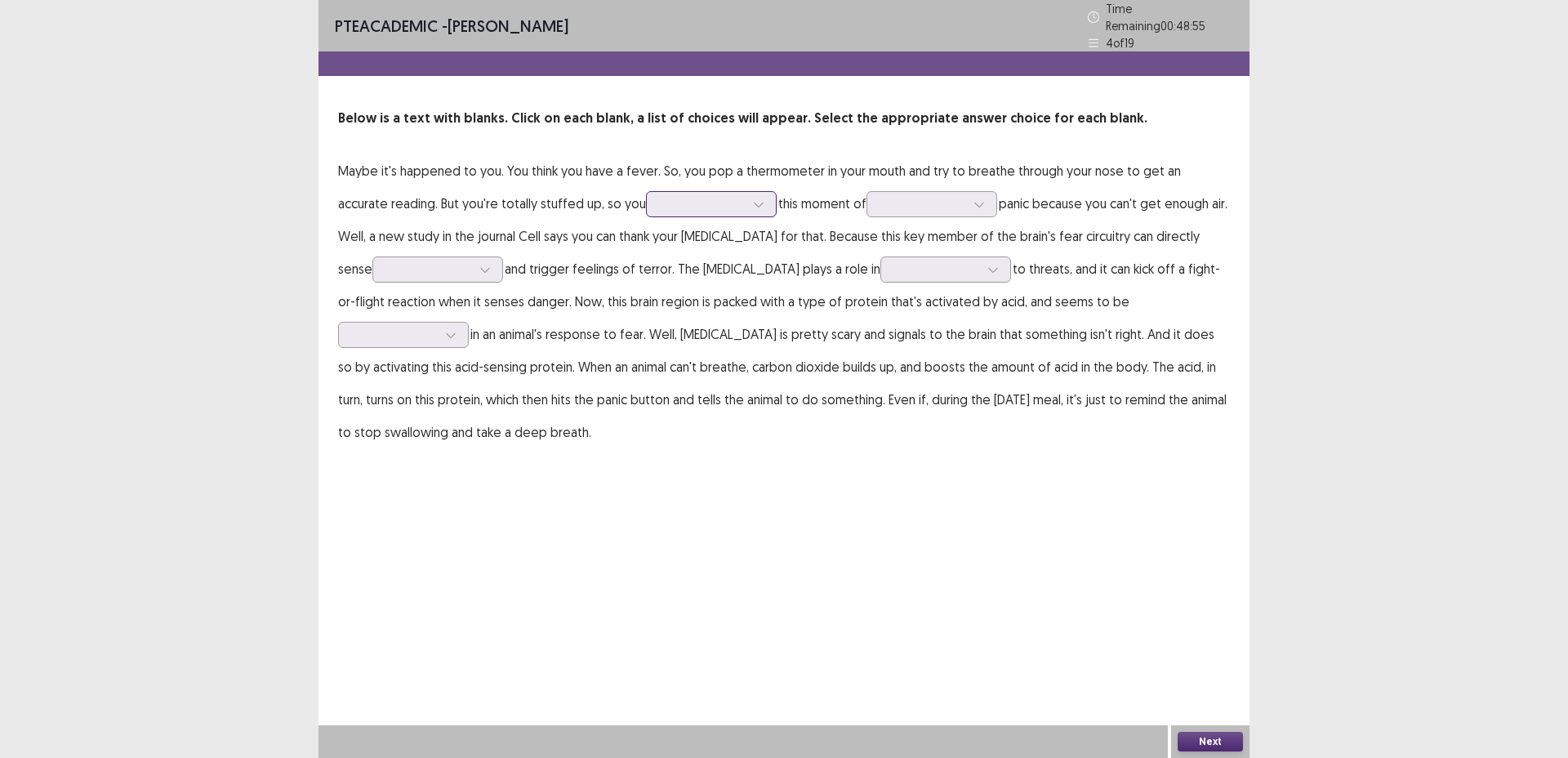
click at [683, 203] on div at bounding box center [703, 203] width 85 height 15
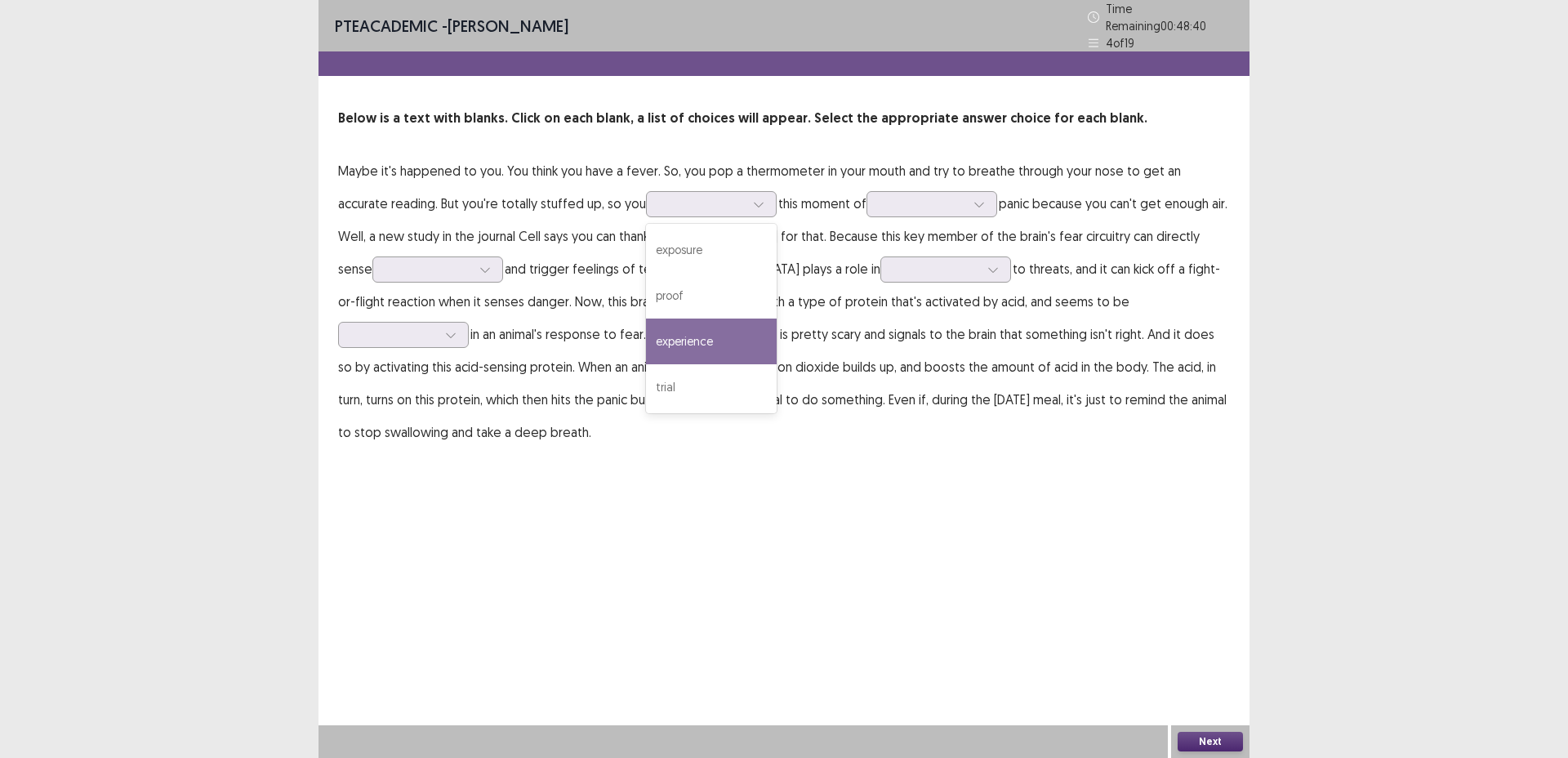
click at [861, 214] on p "Maybe it's happened to you. You think you have a fever. So, you pop a thermomet…" at bounding box center [784, 301] width 892 height 294
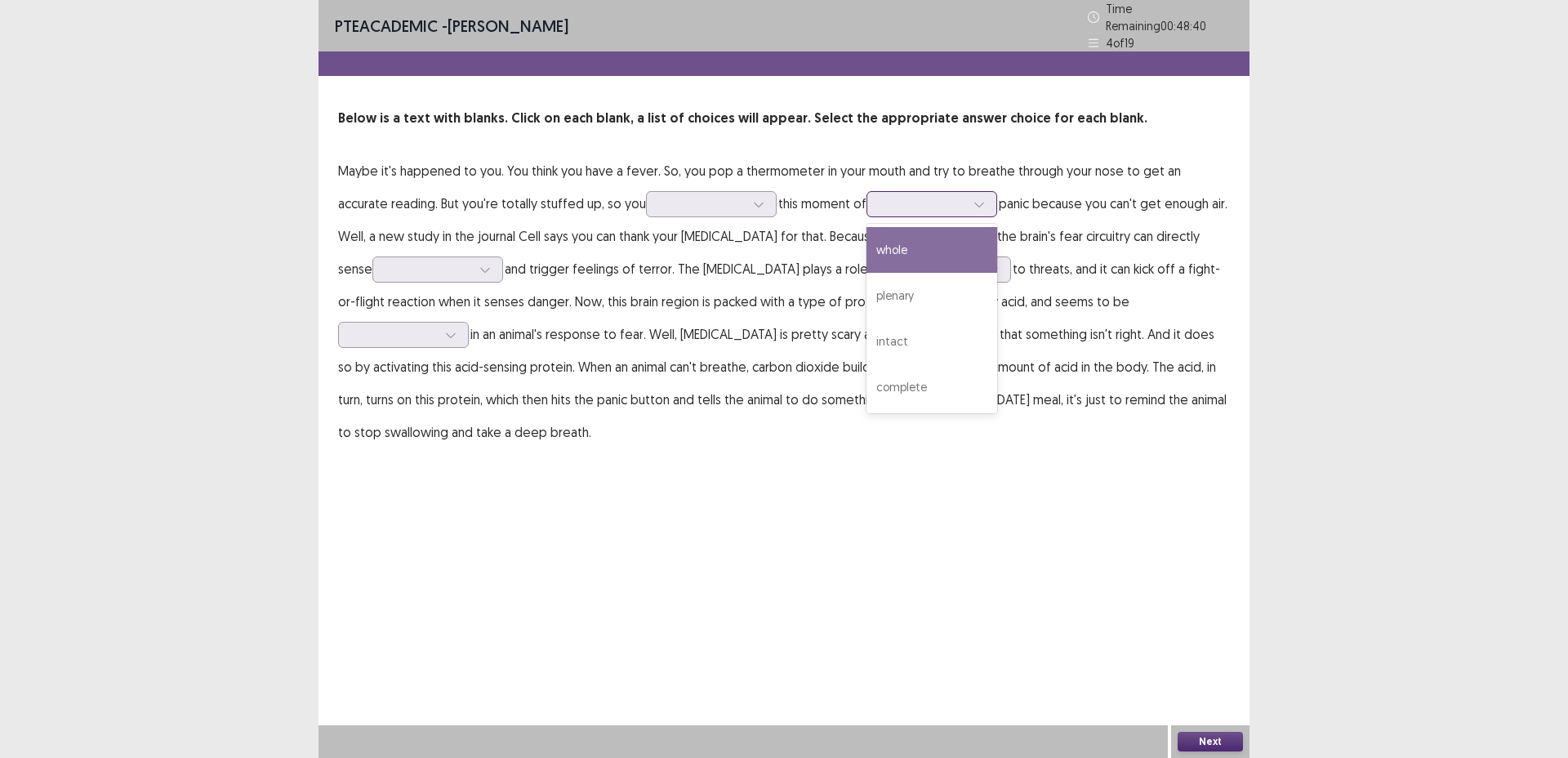
click at [867, 208] on div at bounding box center [932, 204] width 131 height 26
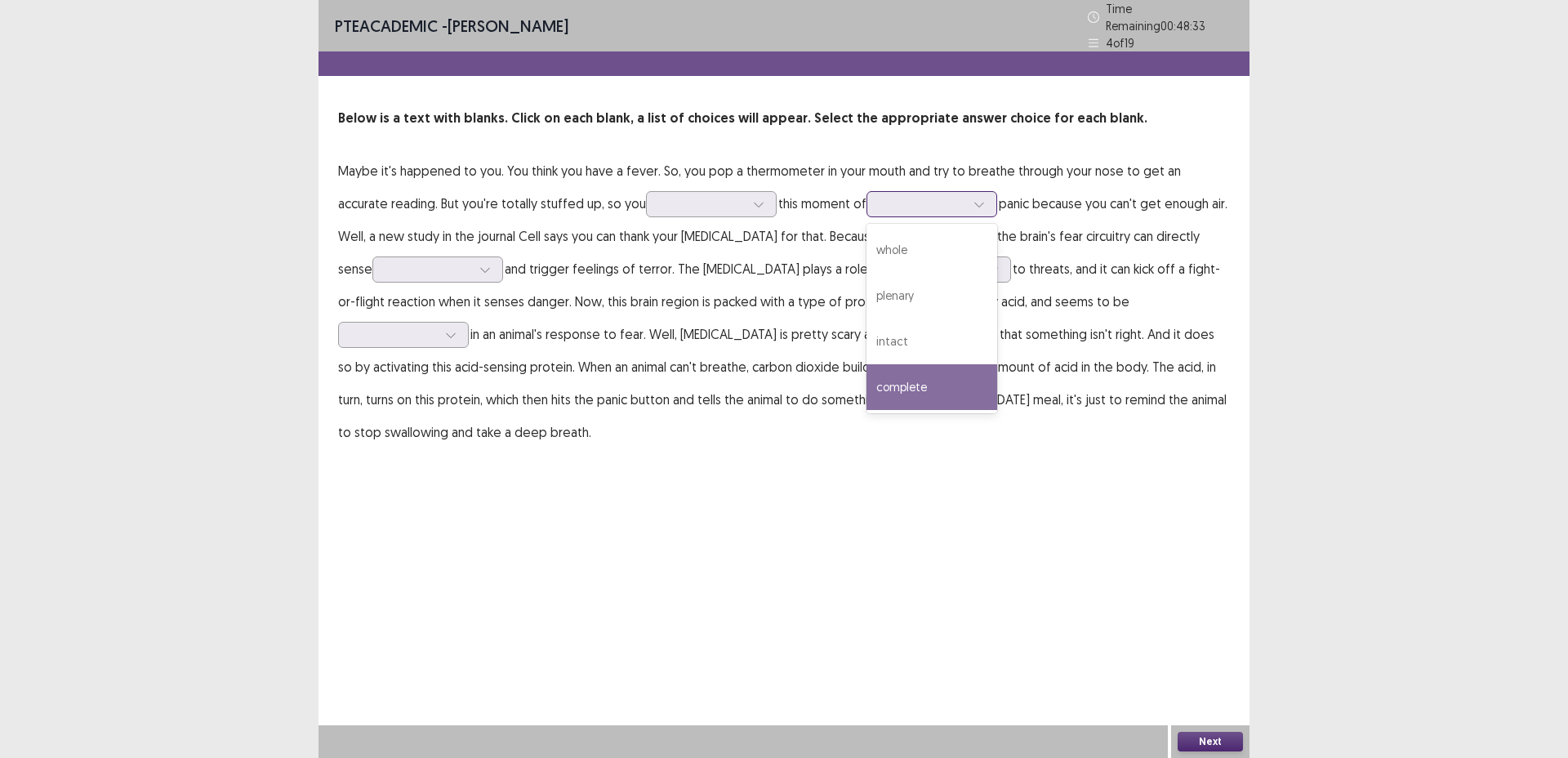
click at [870, 371] on div "complete" at bounding box center [932, 387] width 131 height 46
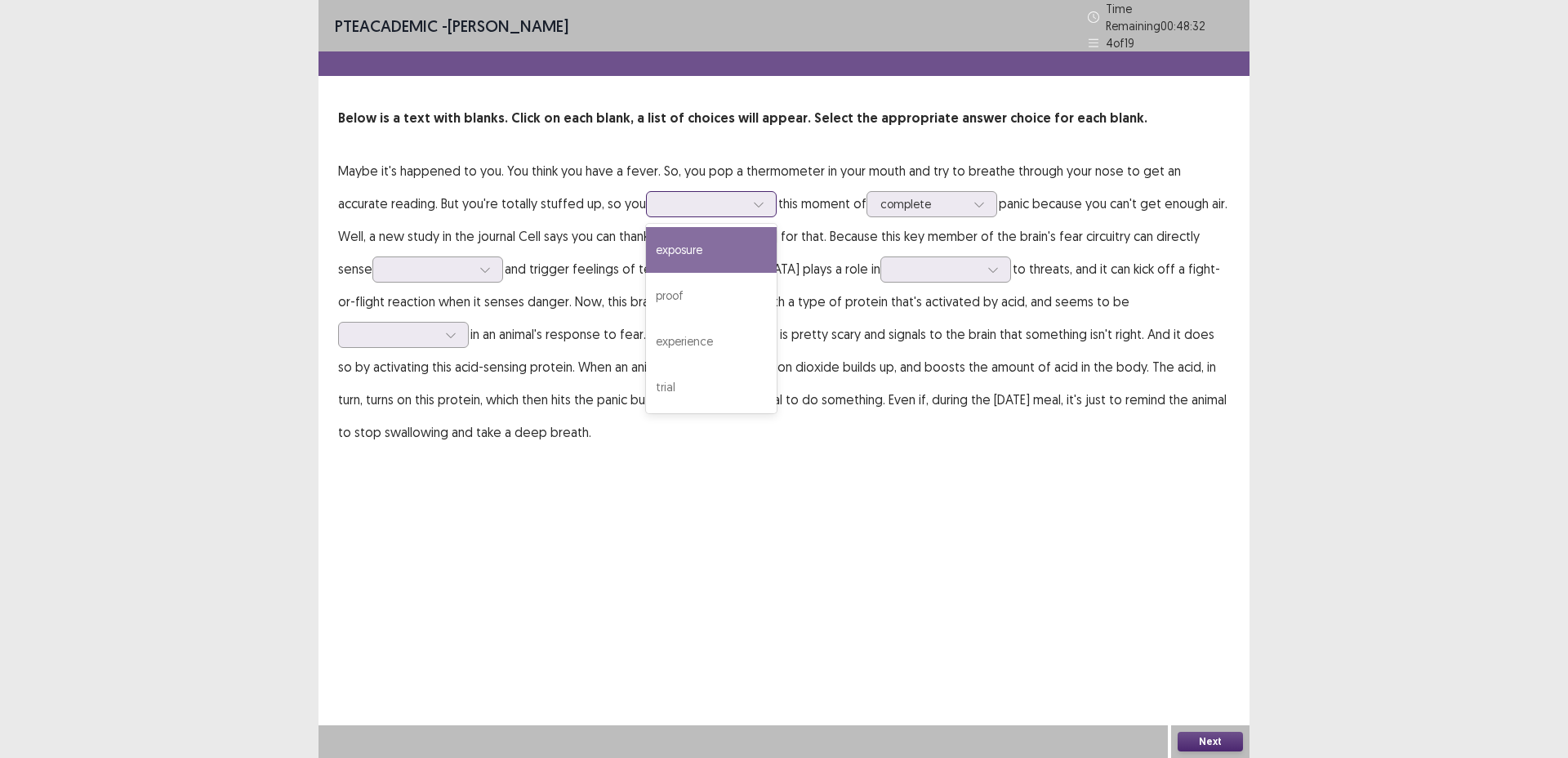
click at [665, 197] on div at bounding box center [703, 203] width 85 height 15
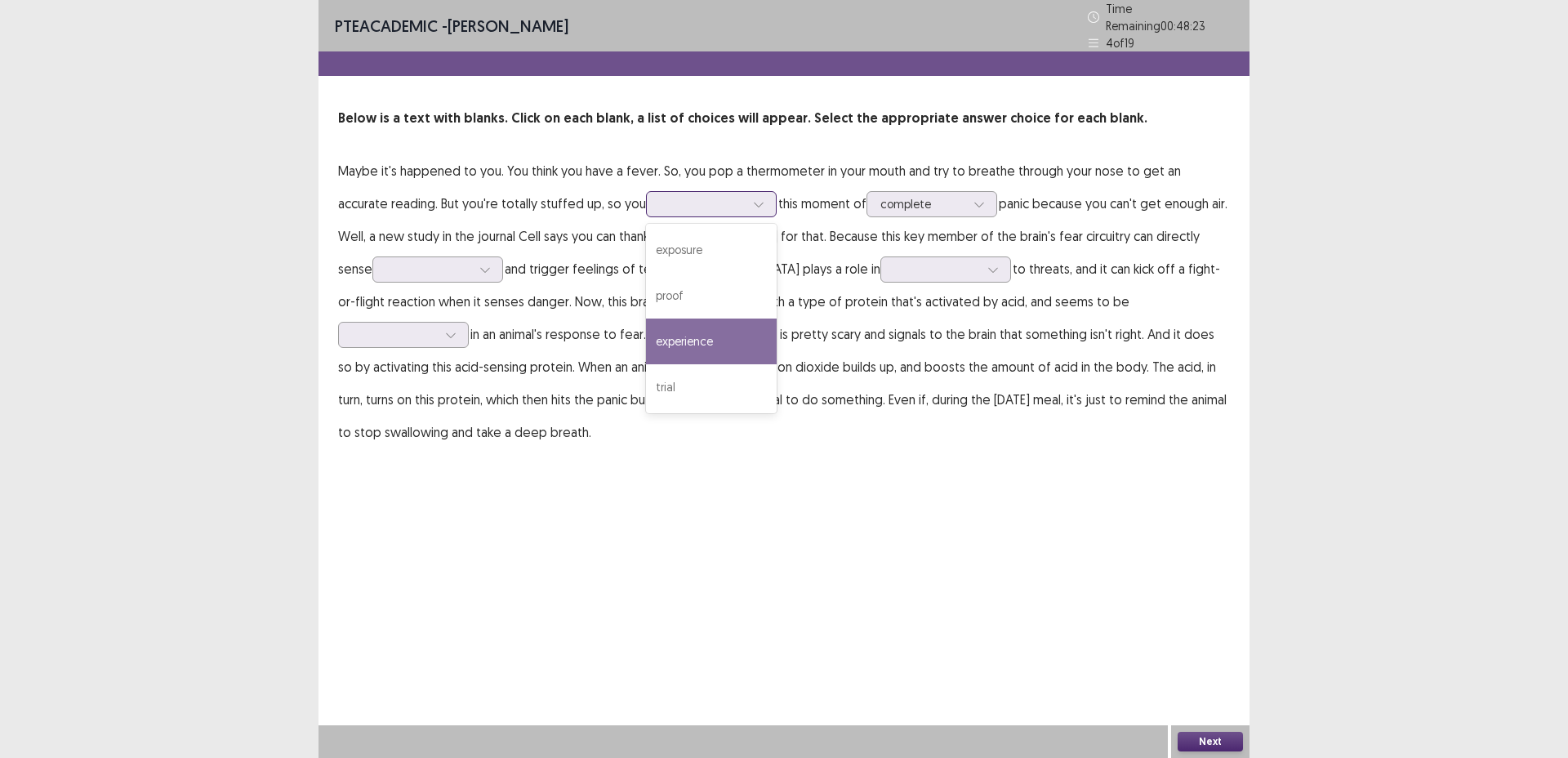
click at [697, 321] on div "experience" at bounding box center [711, 341] width 131 height 46
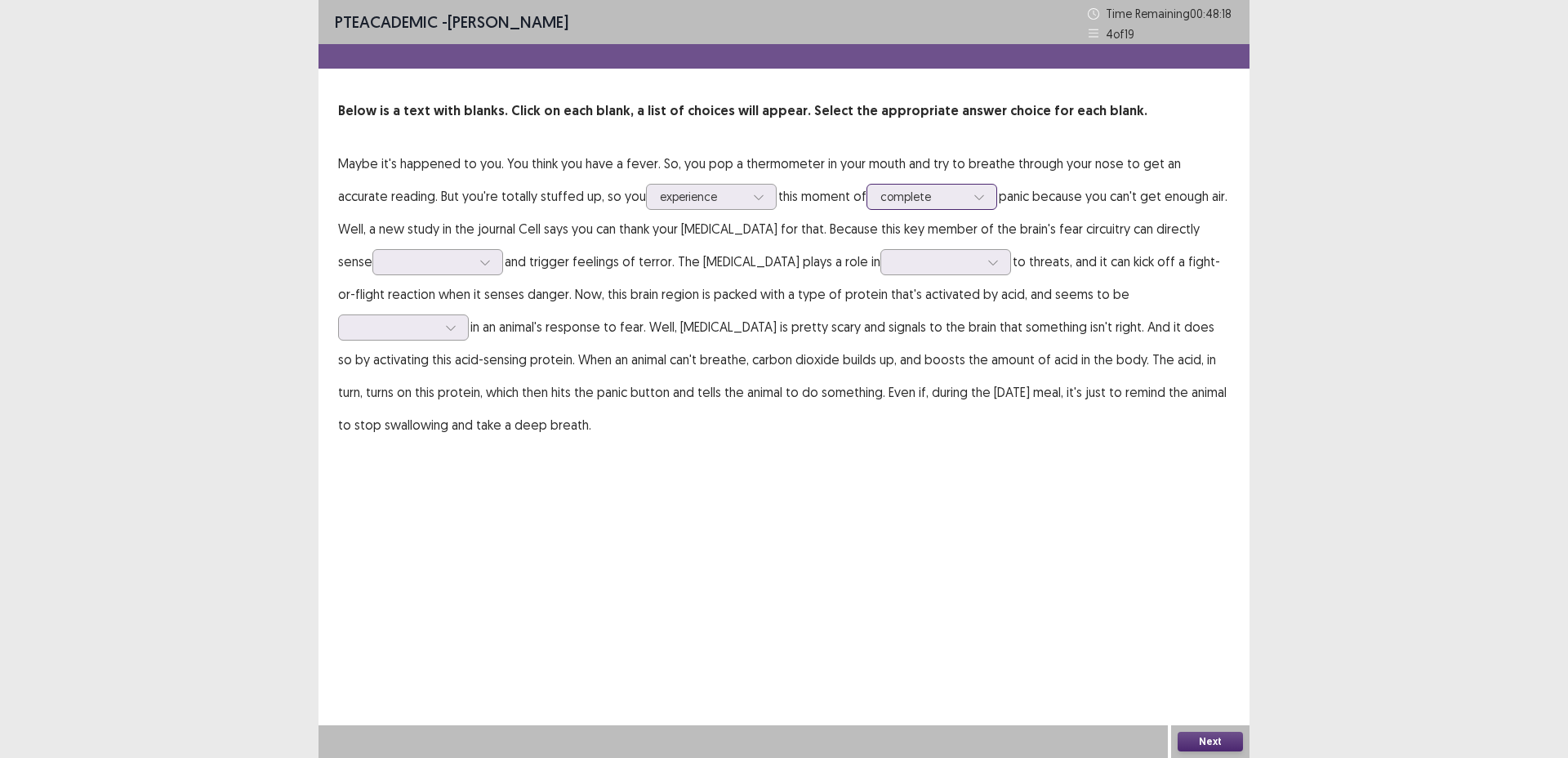
click at [967, 202] on div at bounding box center [979, 197] width 25 height 25
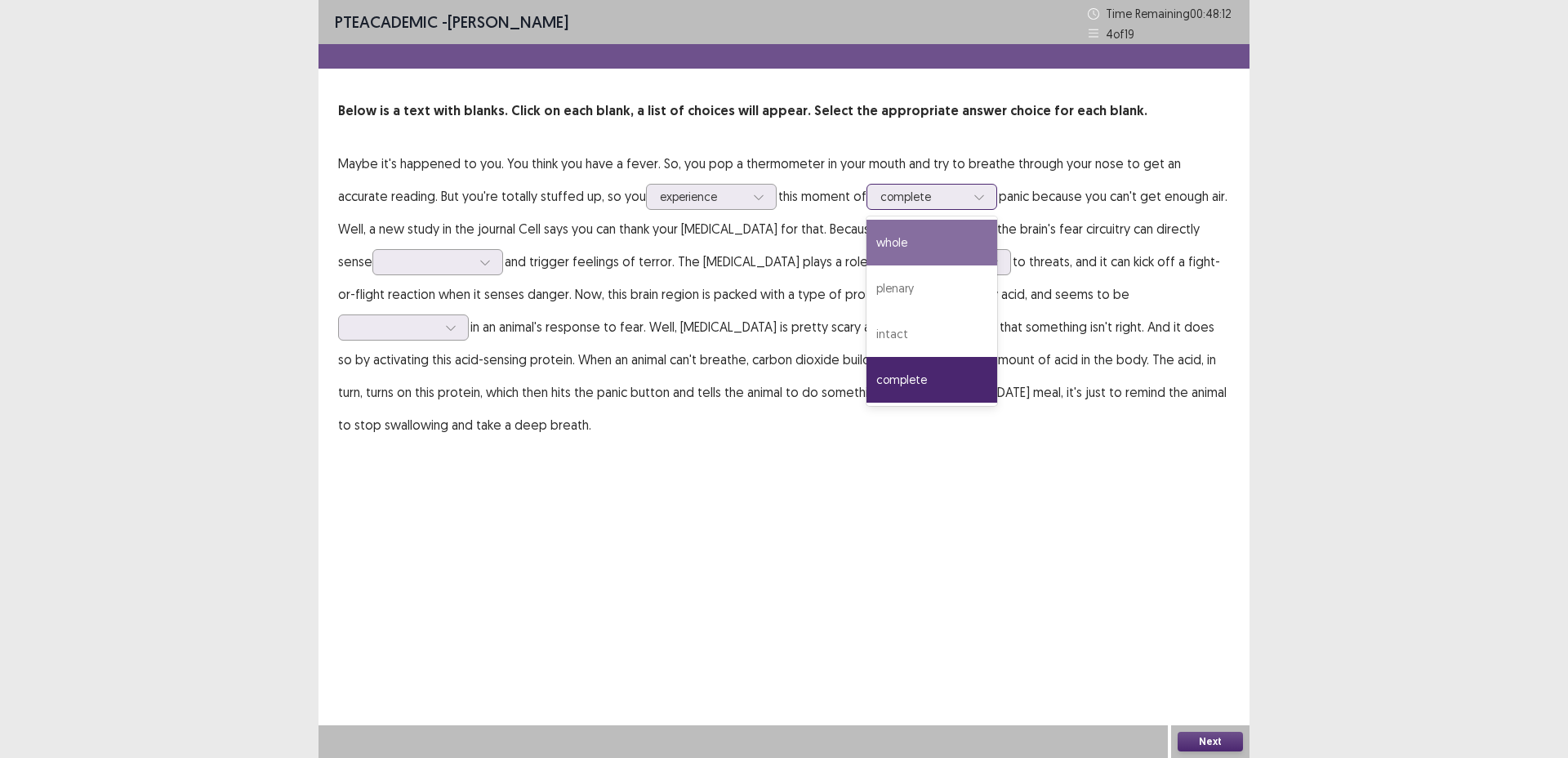
click at [932, 225] on div "whole" at bounding box center [932, 242] width 131 height 46
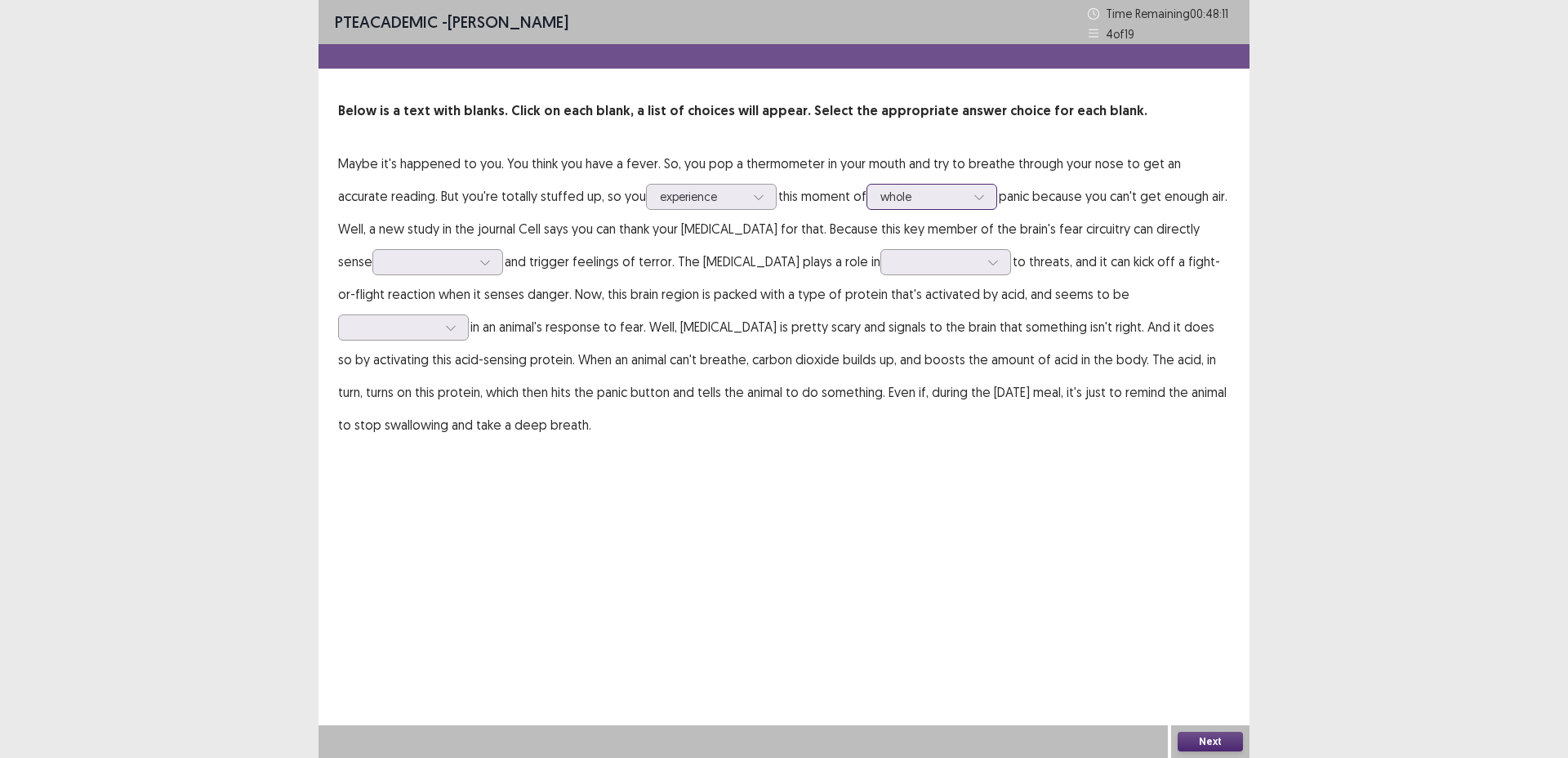
click at [892, 198] on div at bounding box center [923, 197] width 85 height 15
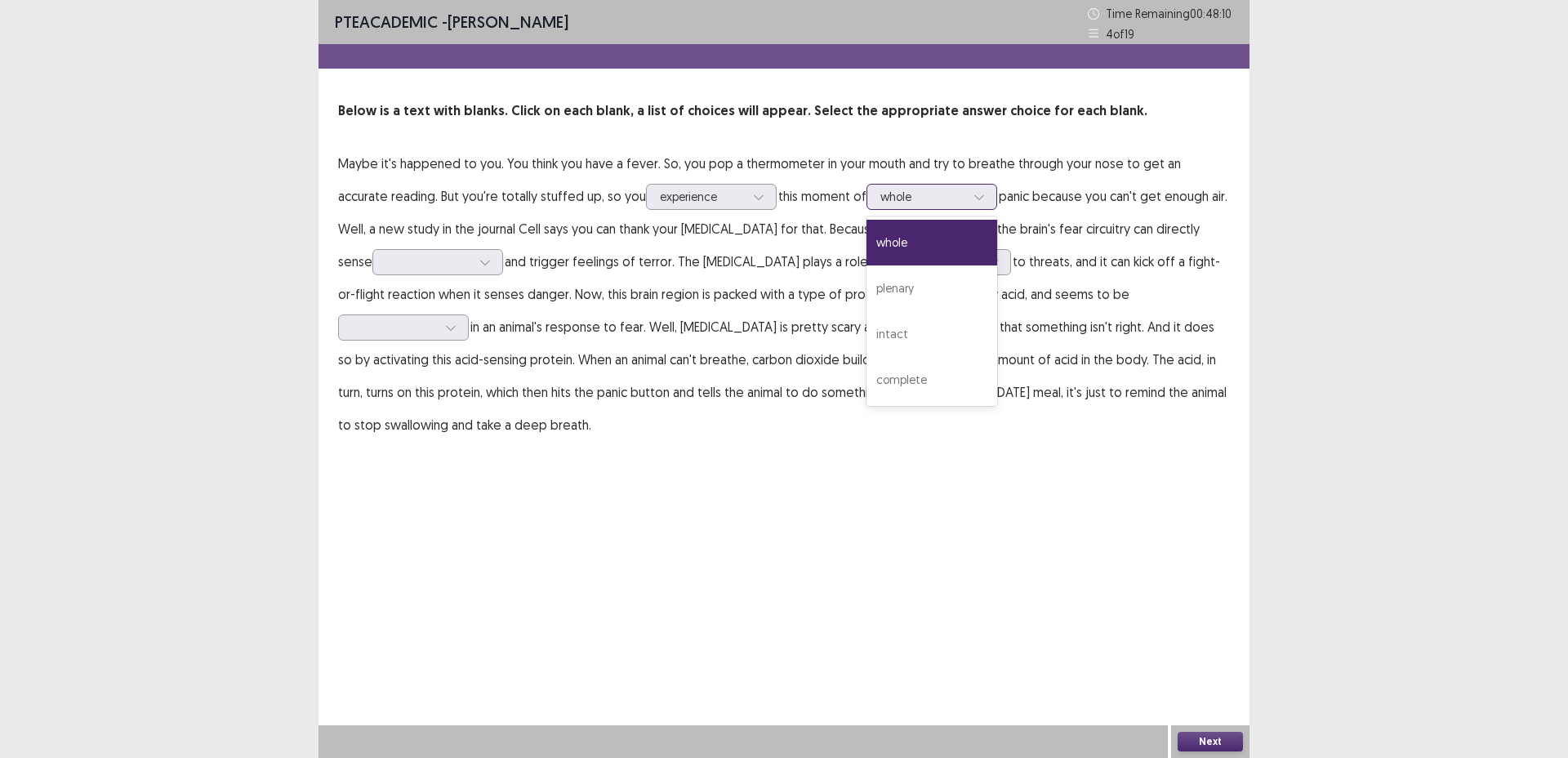
click at [892, 198] on div at bounding box center [923, 197] width 85 height 15
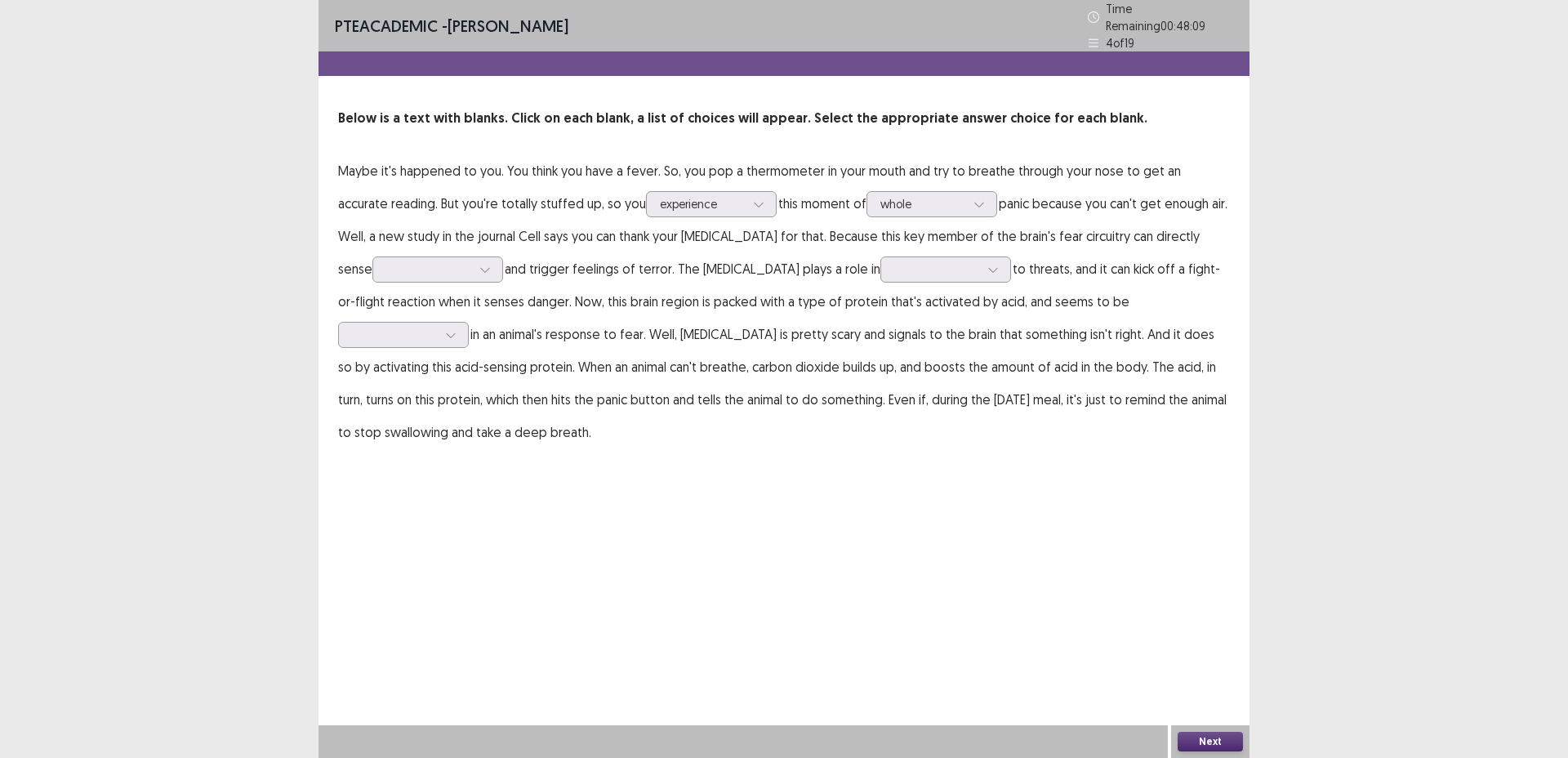
click at [975, 251] on p "Maybe it's happened to you. You think you have a fever. So, you pop a thermomet…" at bounding box center [784, 301] width 892 height 294
click at [443, 278] on p "Maybe it's happened to you. You think you have a fever. So, you pop a thermomet…" at bounding box center [784, 301] width 892 height 294
click at [473, 271] on div at bounding box center [485, 269] width 25 height 25
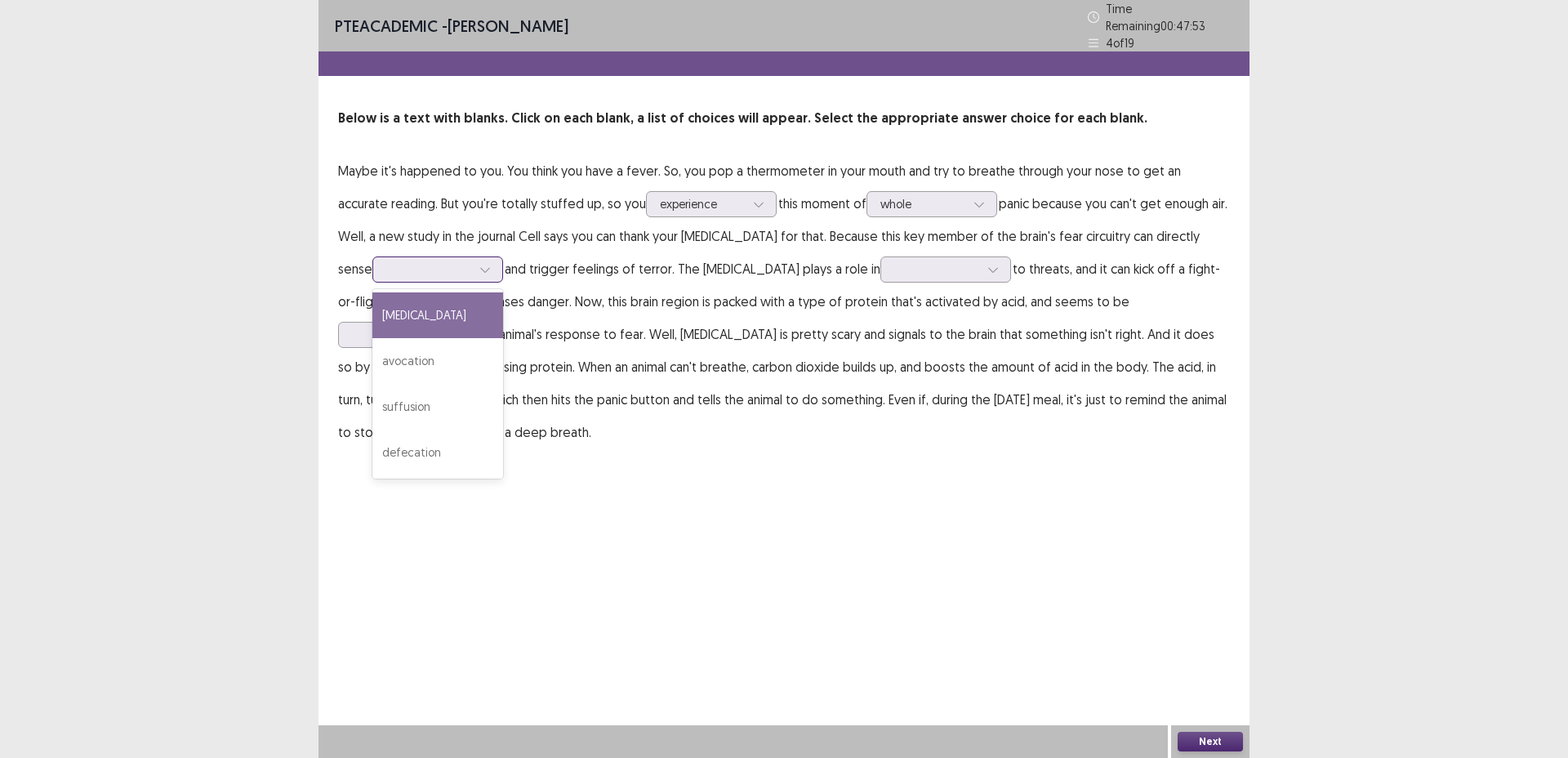
click at [428, 319] on div "[MEDICAL_DATA]" at bounding box center [438, 316] width 131 height 46
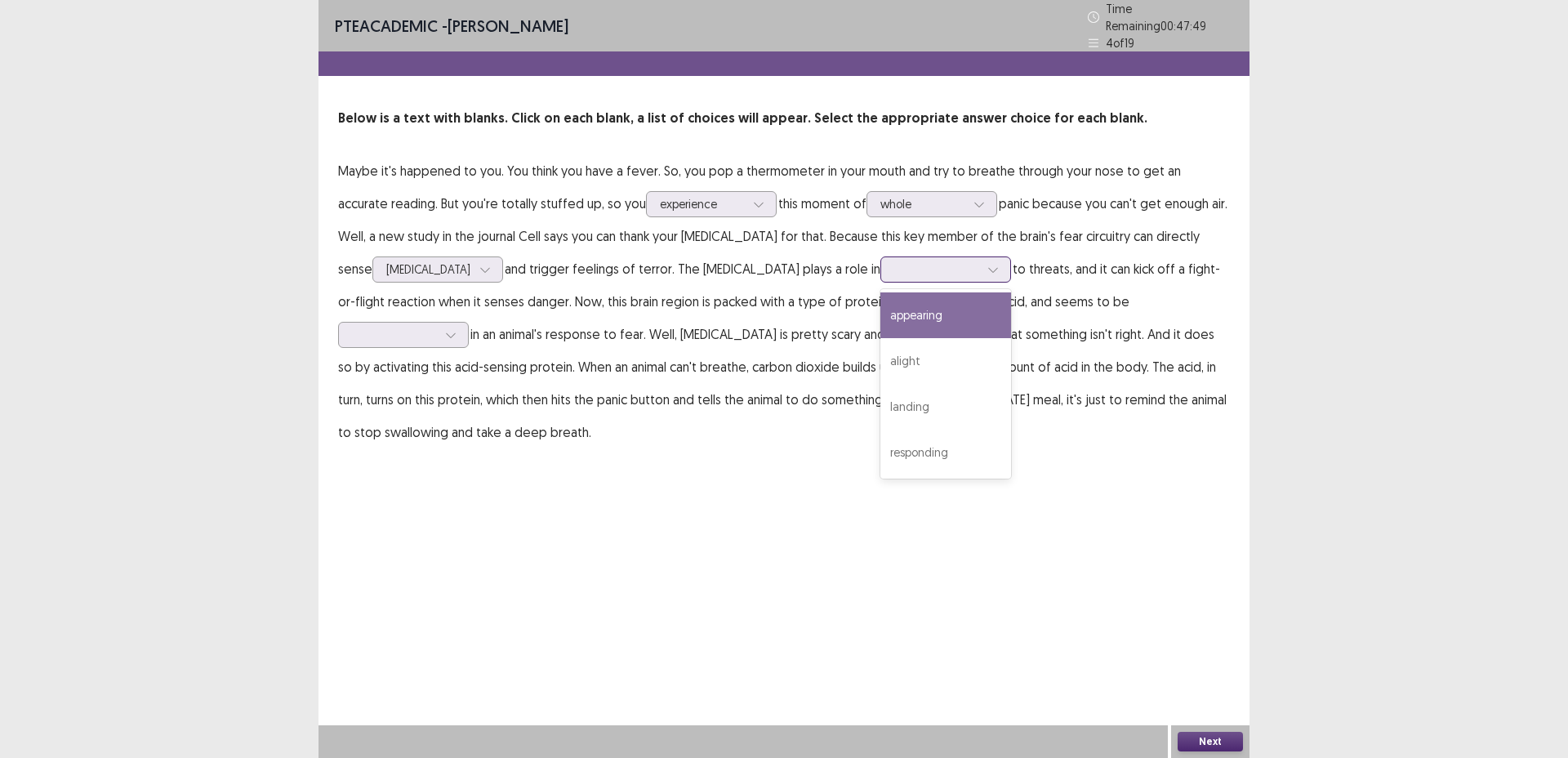
click at [894, 262] on div at bounding box center [937, 269] width 85 height 15
click at [881, 322] on div "appearing" at bounding box center [946, 316] width 131 height 46
click at [437, 327] on div at bounding box center [395, 334] width 85 height 15
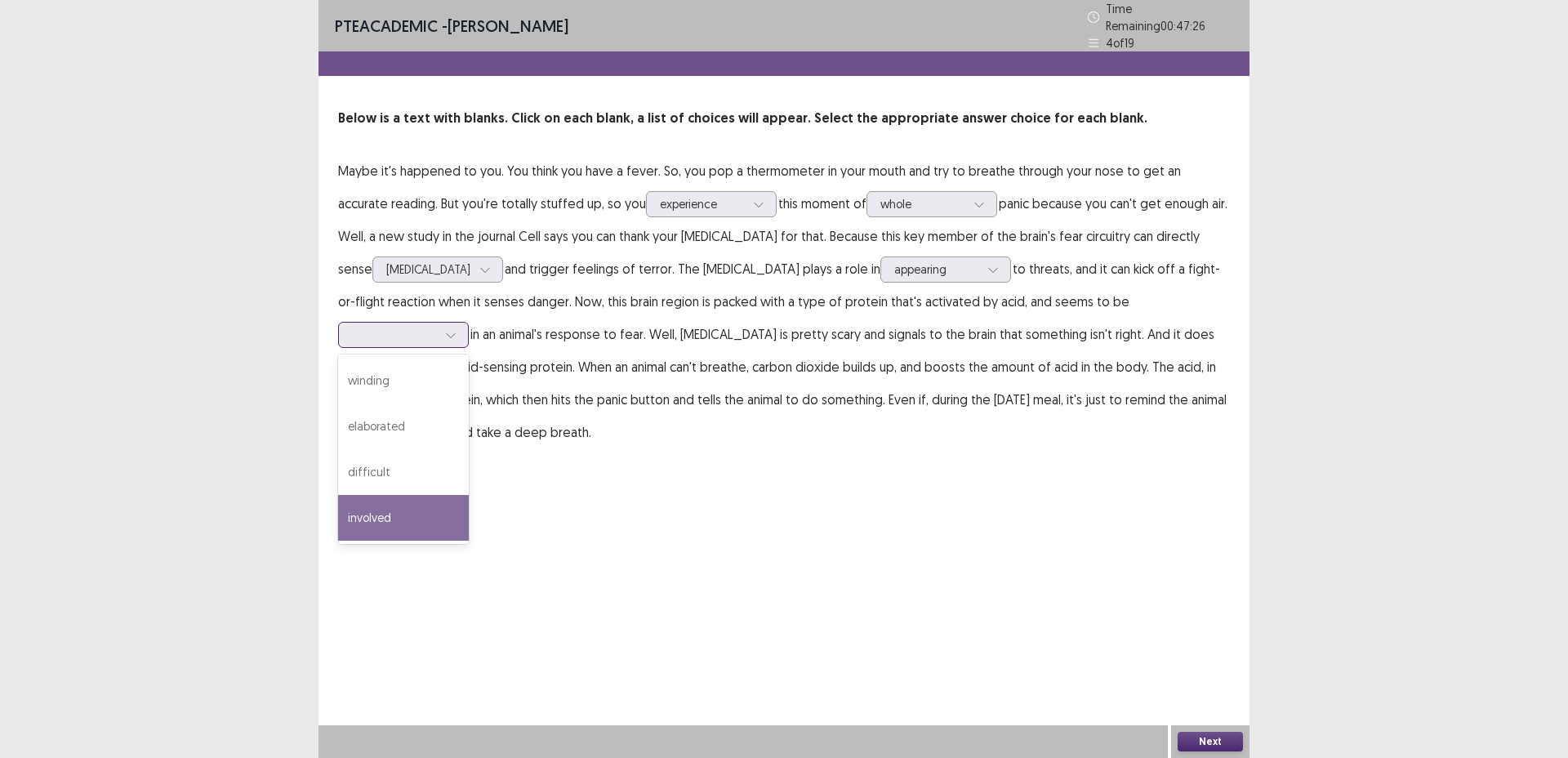
click at [469, 495] on div "involved" at bounding box center [404, 518] width 131 height 46
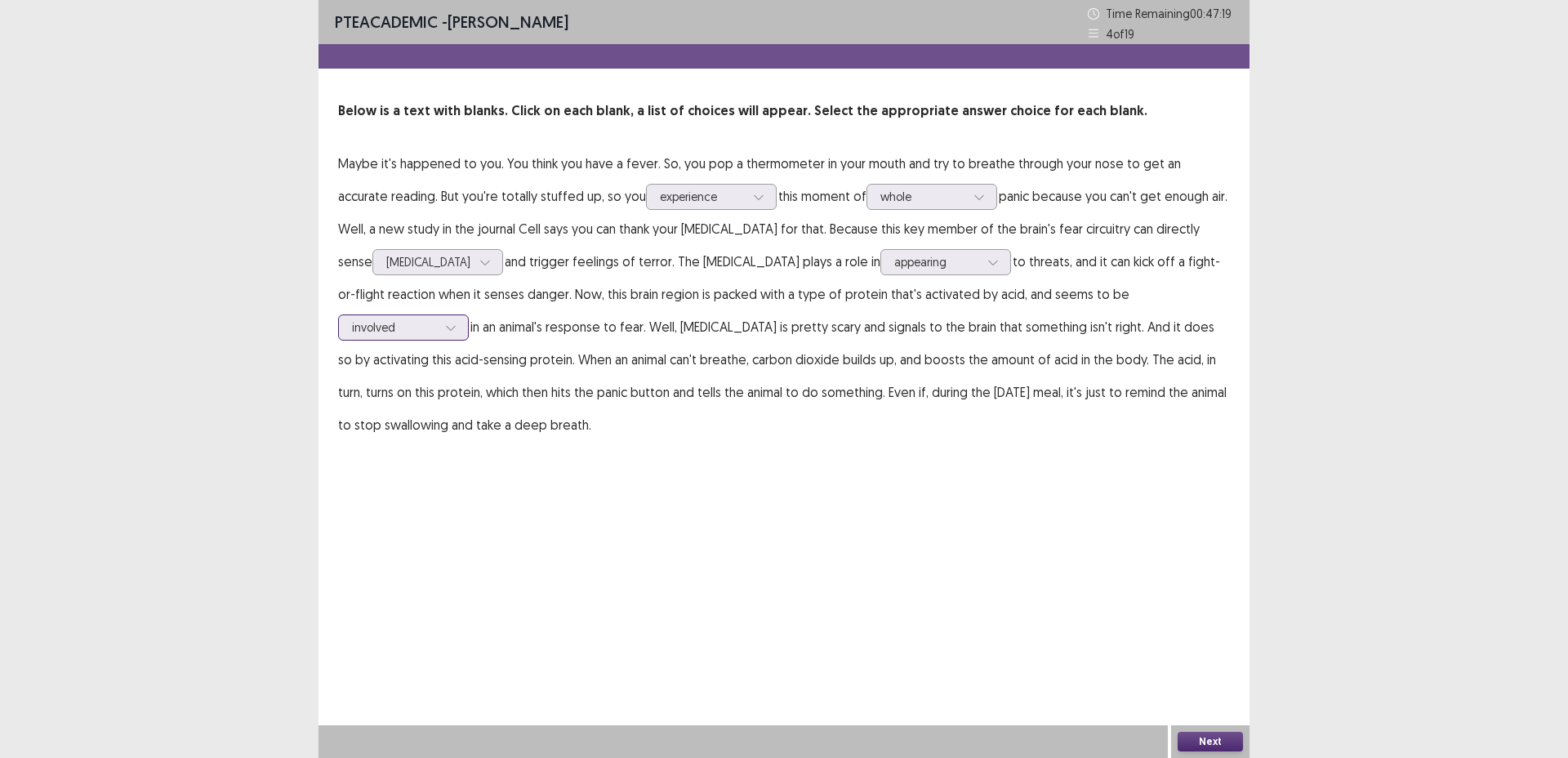
click at [437, 319] on div at bounding box center [395, 327] width 85 height 15
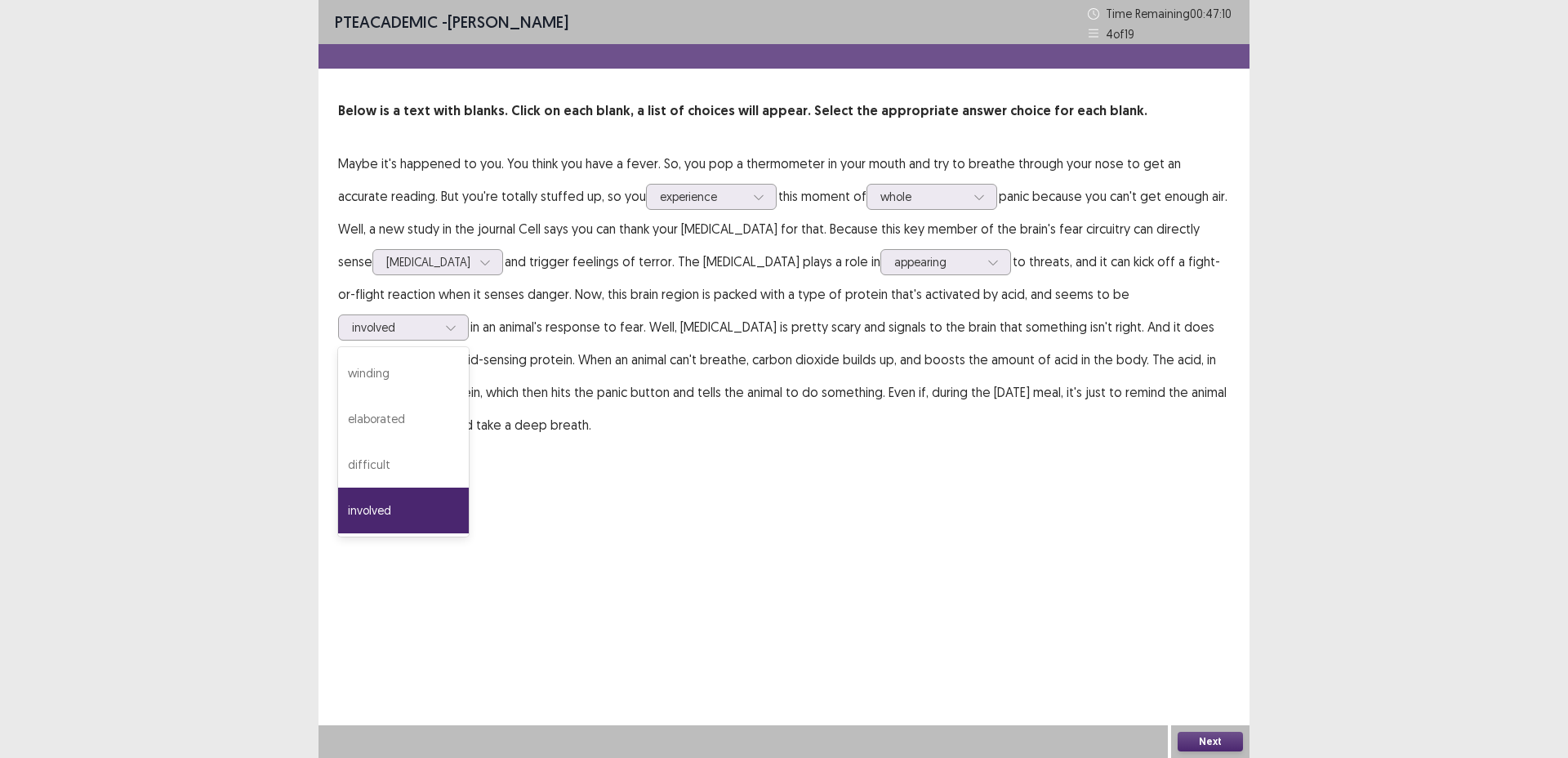
click at [1003, 490] on div "PTE academic - [PERSON_NAME] Time Remaining 00 : 47 : 10 4 of 19 Below is a tex…" at bounding box center [784, 379] width 932 height 758
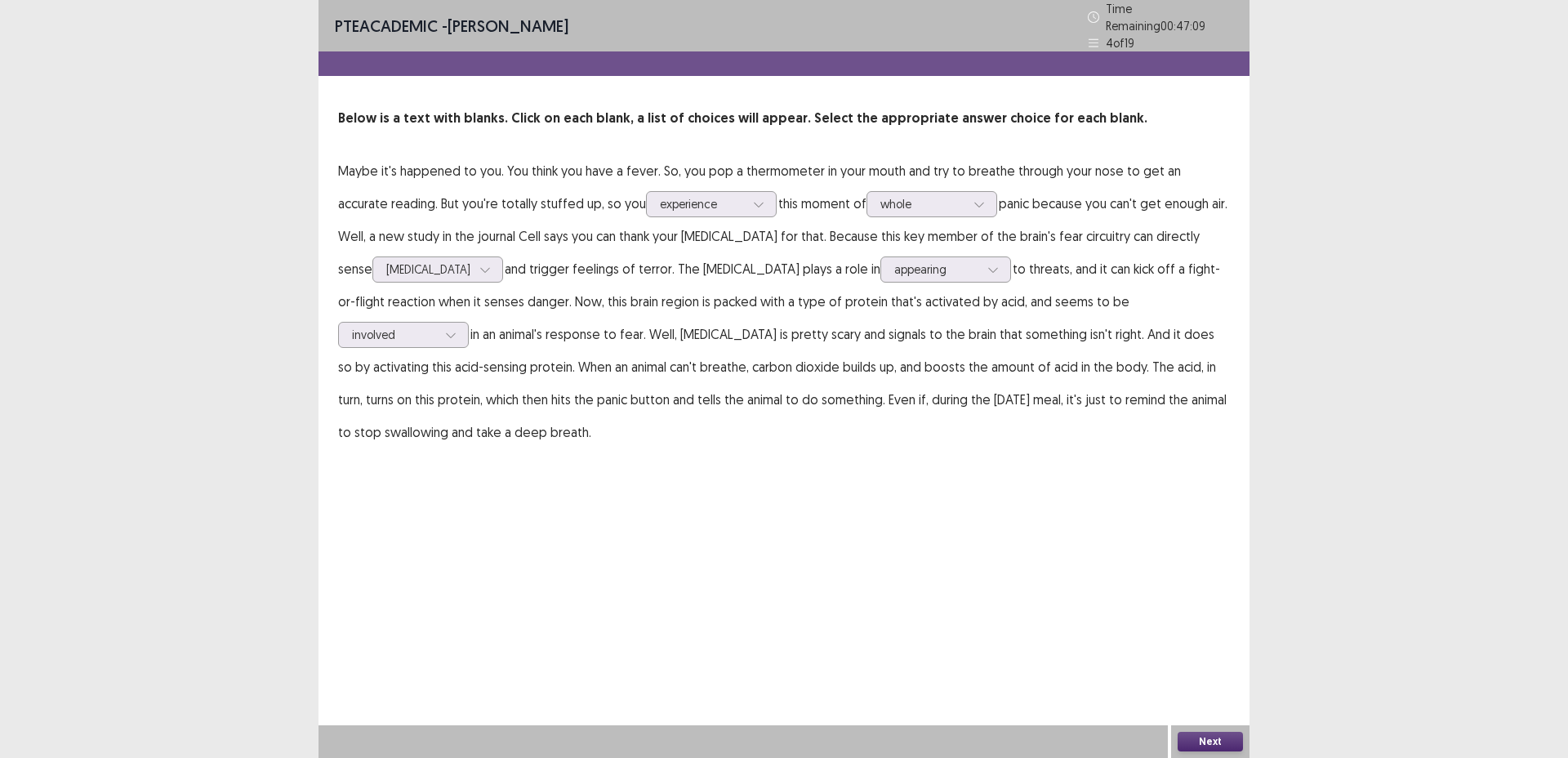
click at [1234, 743] on button "Next" at bounding box center [1211, 741] width 66 height 20
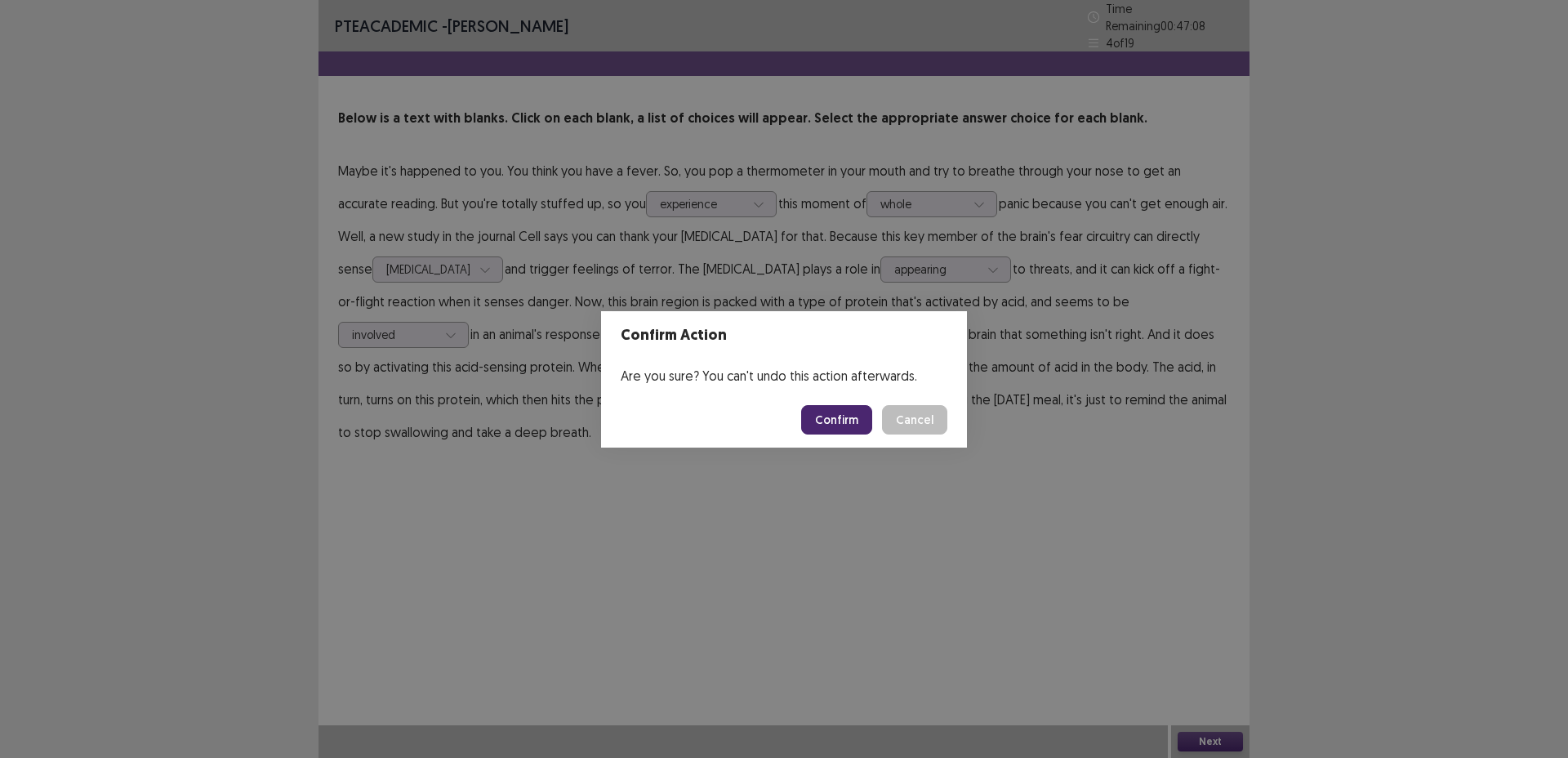
click at [847, 424] on button "Confirm" at bounding box center [837, 419] width 71 height 30
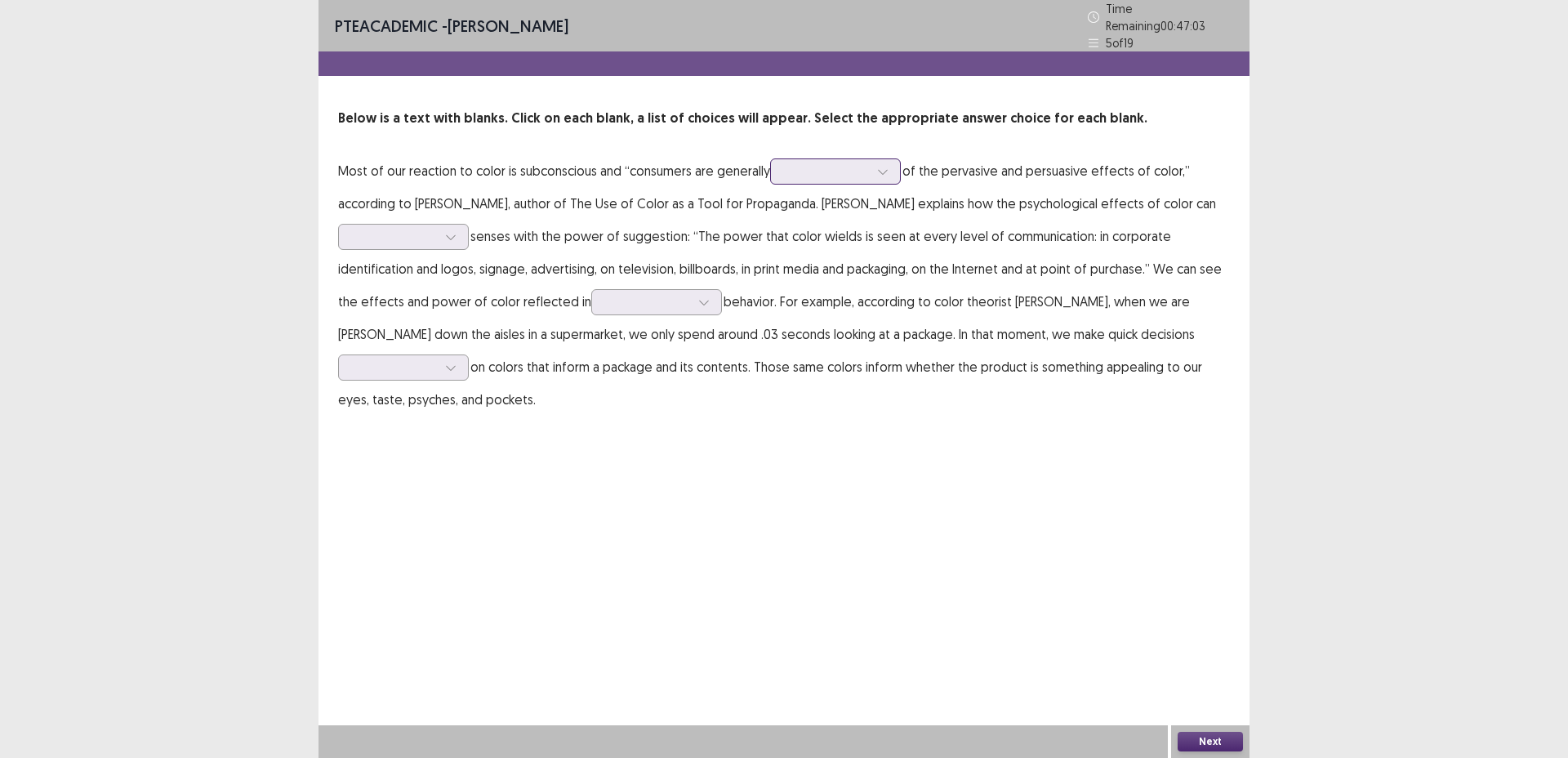
click at [794, 168] on div at bounding box center [827, 171] width 85 height 15
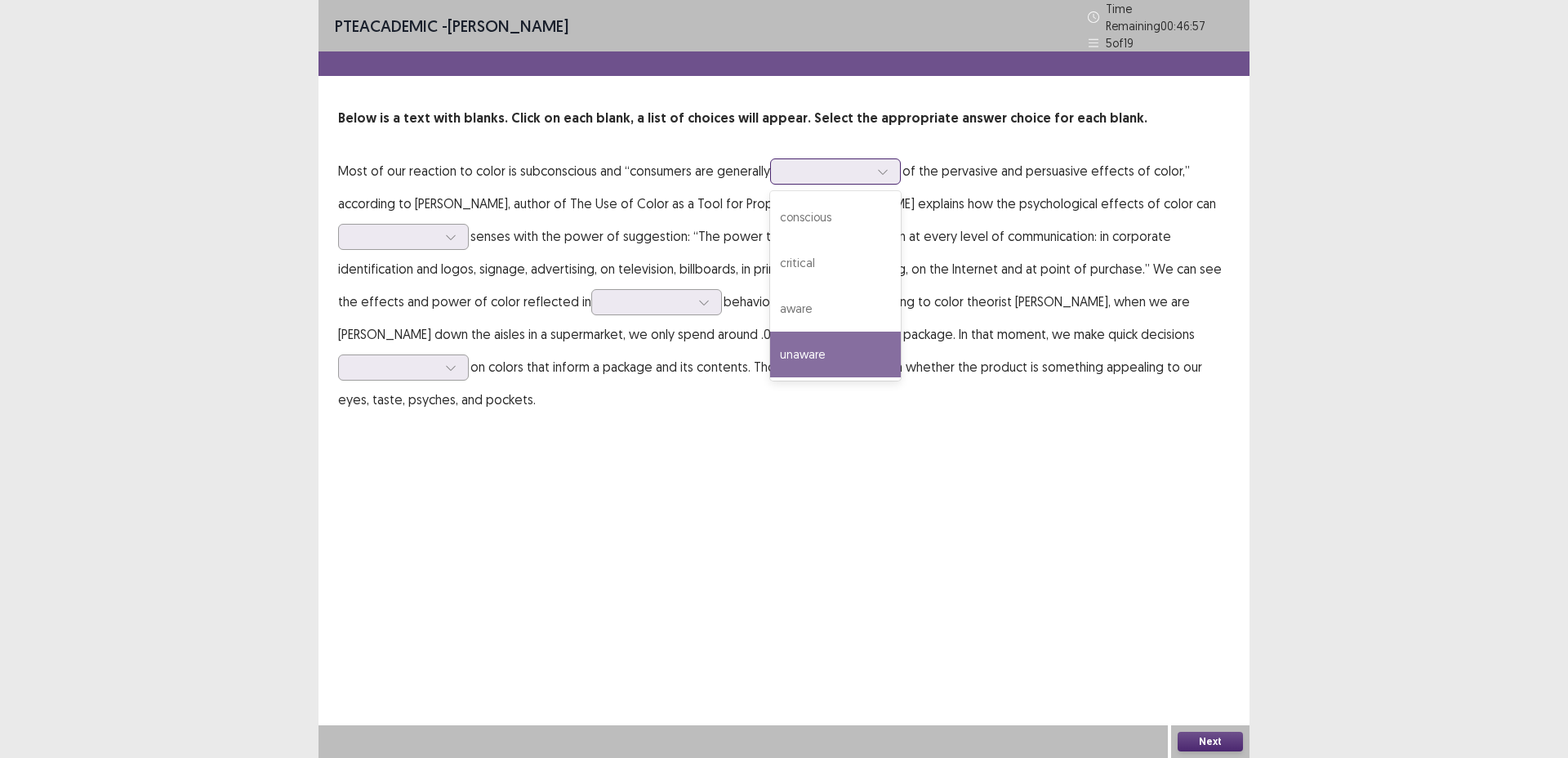
click at [849, 355] on div "unaware" at bounding box center [835, 355] width 131 height 46
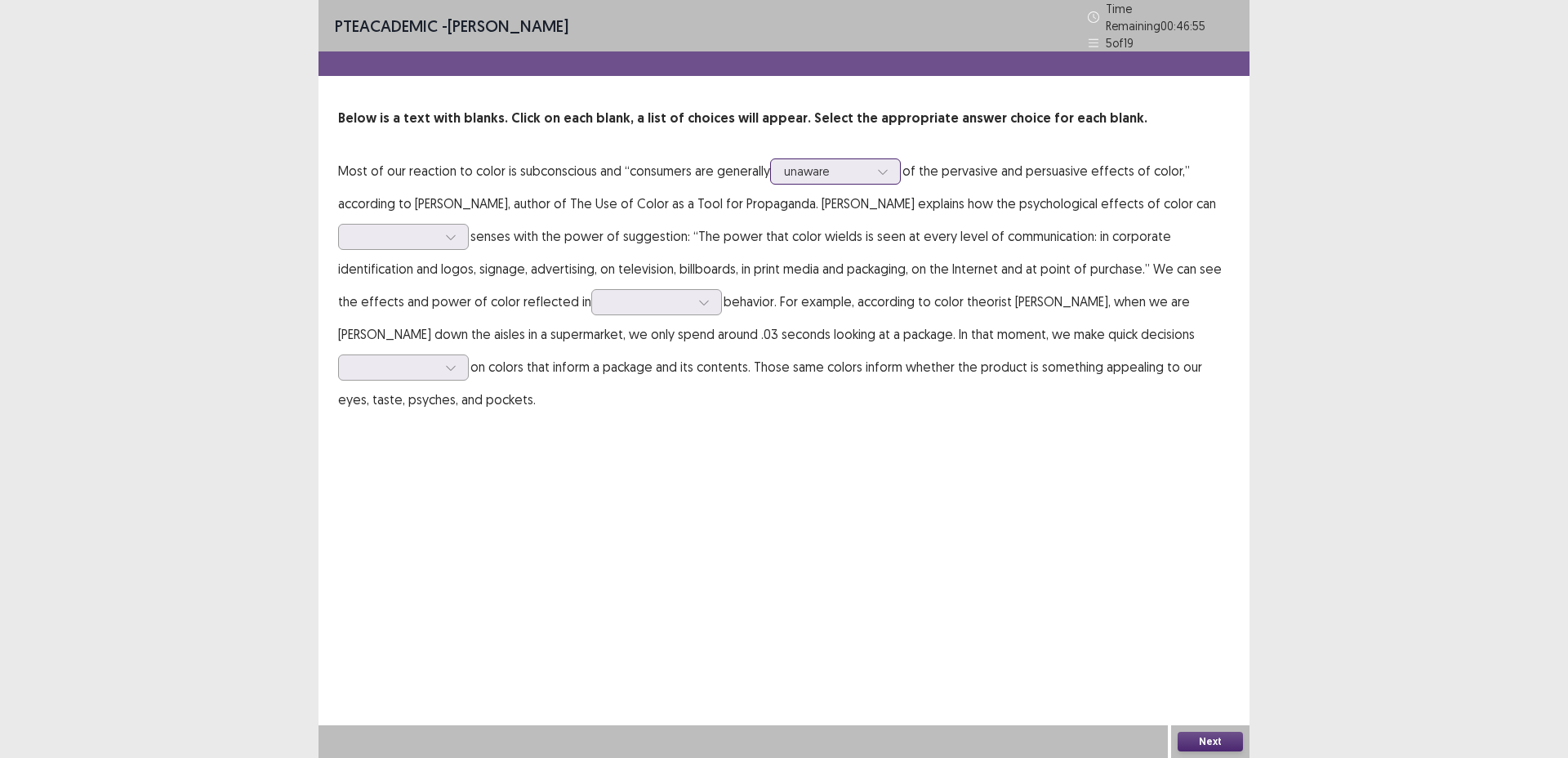
click at [819, 173] on div "unaware" at bounding box center [827, 171] width 85 height 25
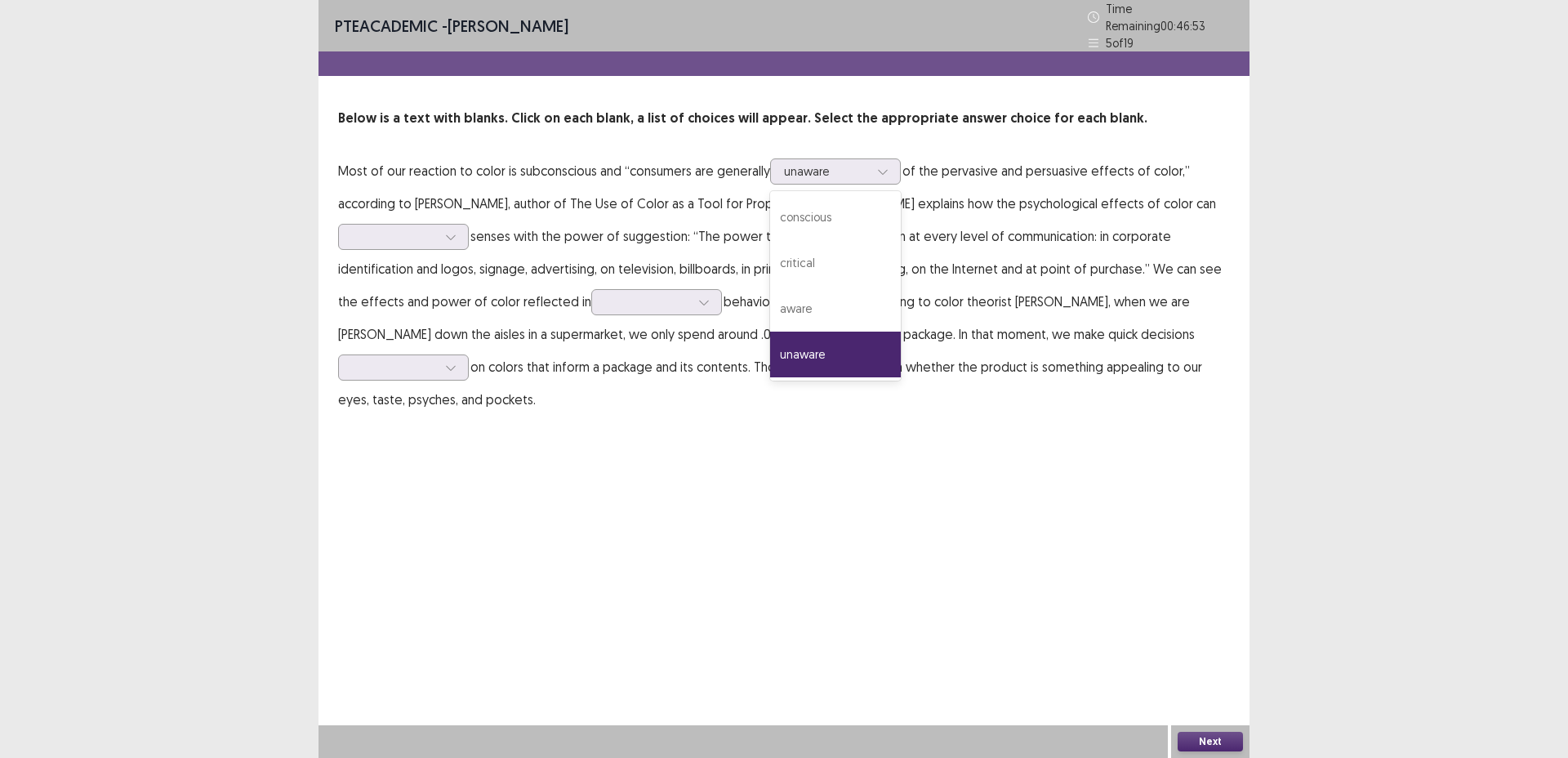
click at [693, 215] on p "Most of our reaction to color is subconscious and “consumers are generally opti…" at bounding box center [784, 284] width 892 height 261
click at [838, 163] on div at bounding box center [827, 171] width 85 height 15
click at [842, 307] on div "aware" at bounding box center [835, 309] width 131 height 46
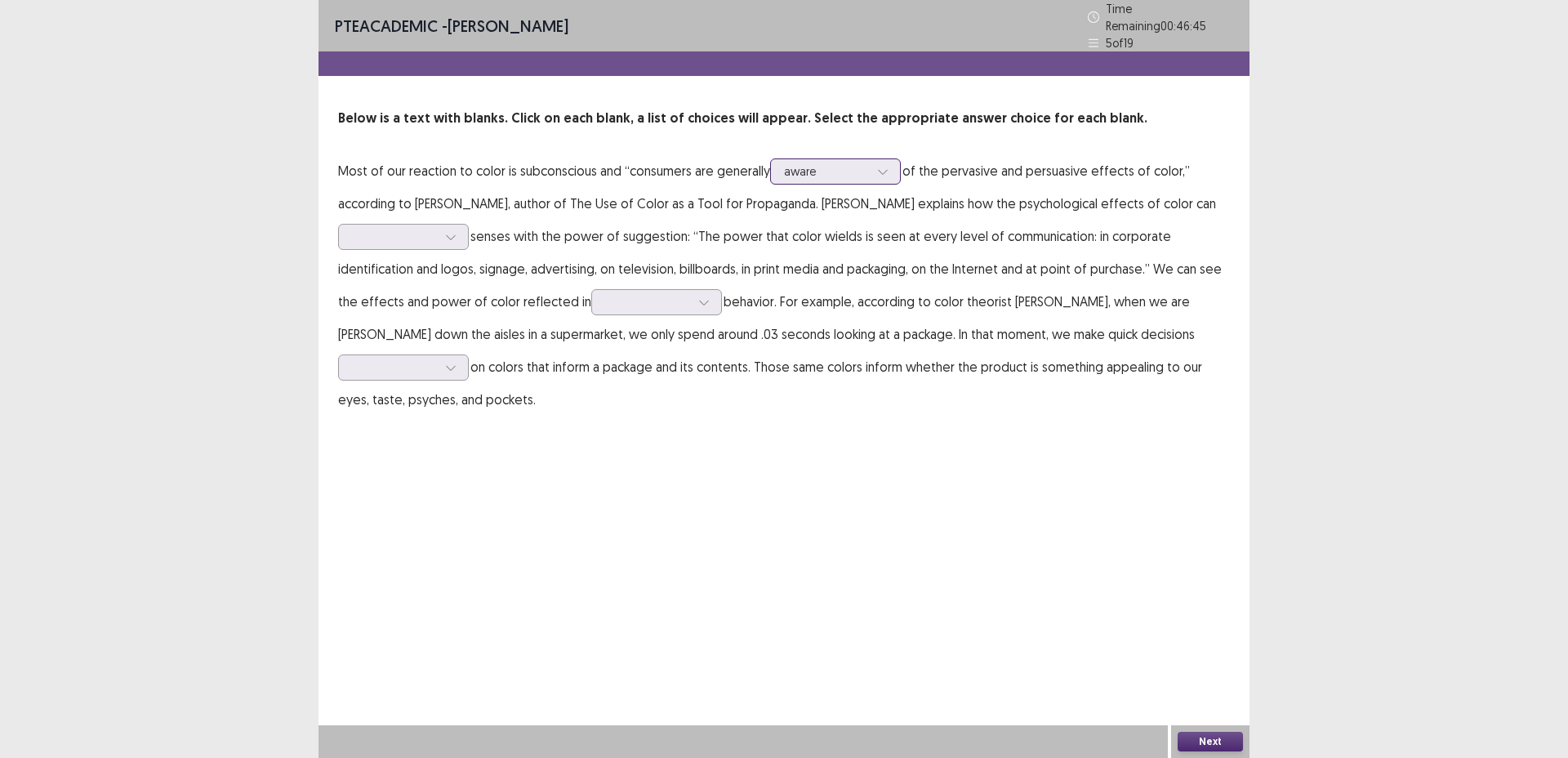
click at [829, 172] on div at bounding box center [827, 171] width 85 height 15
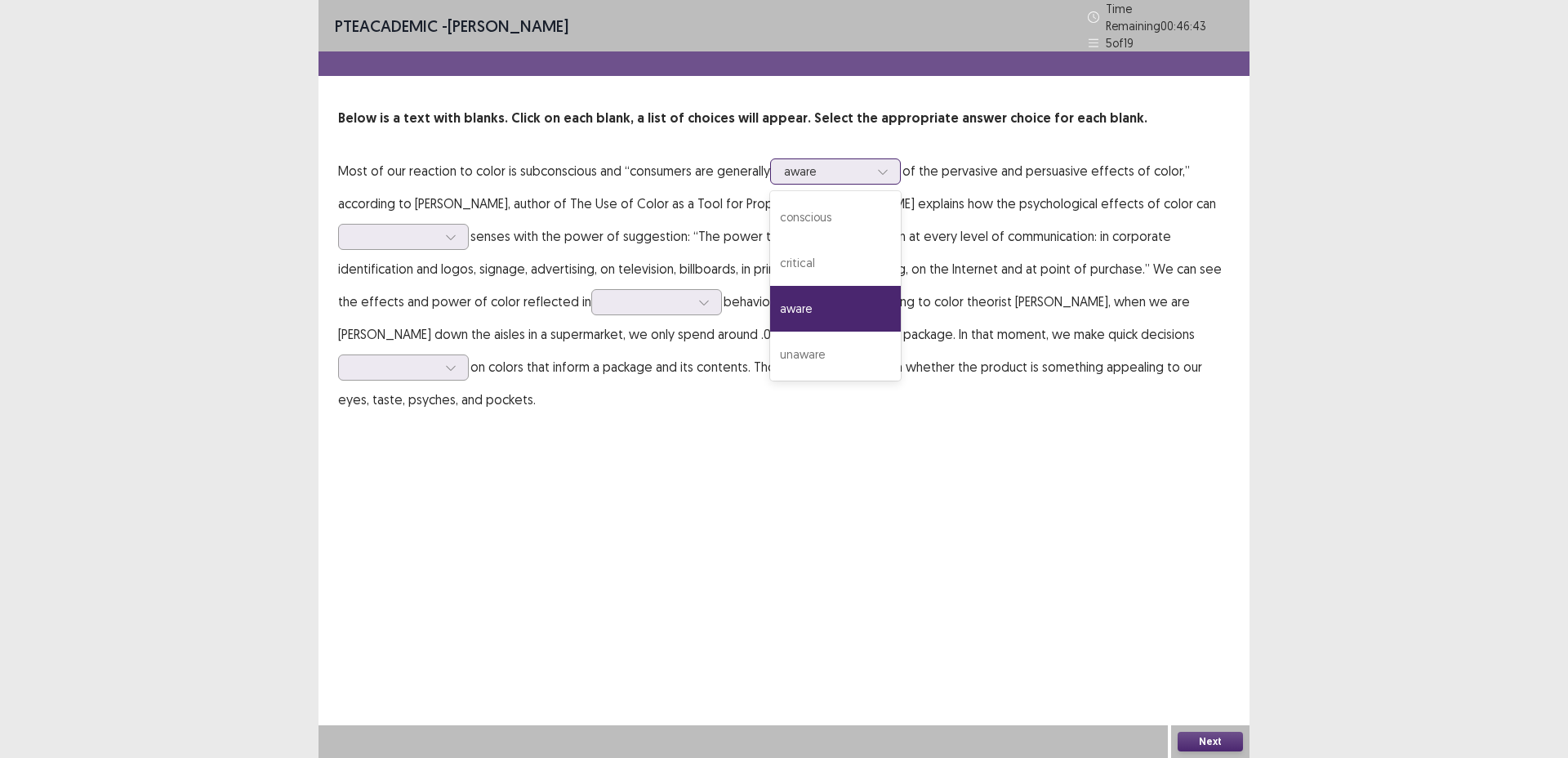
click at [829, 172] on div at bounding box center [827, 171] width 85 height 15
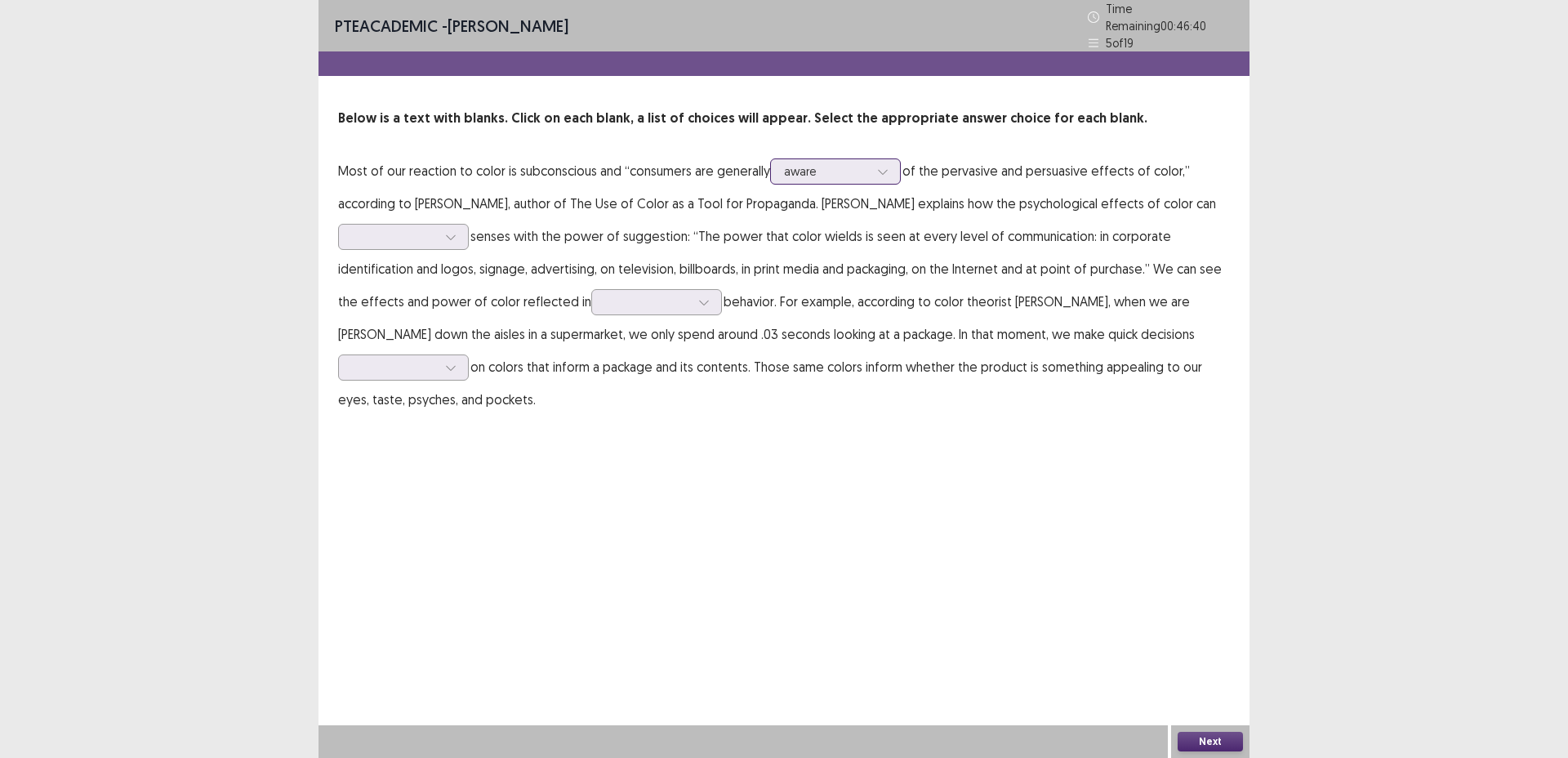
click at [829, 172] on div at bounding box center [827, 171] width 85 height 15
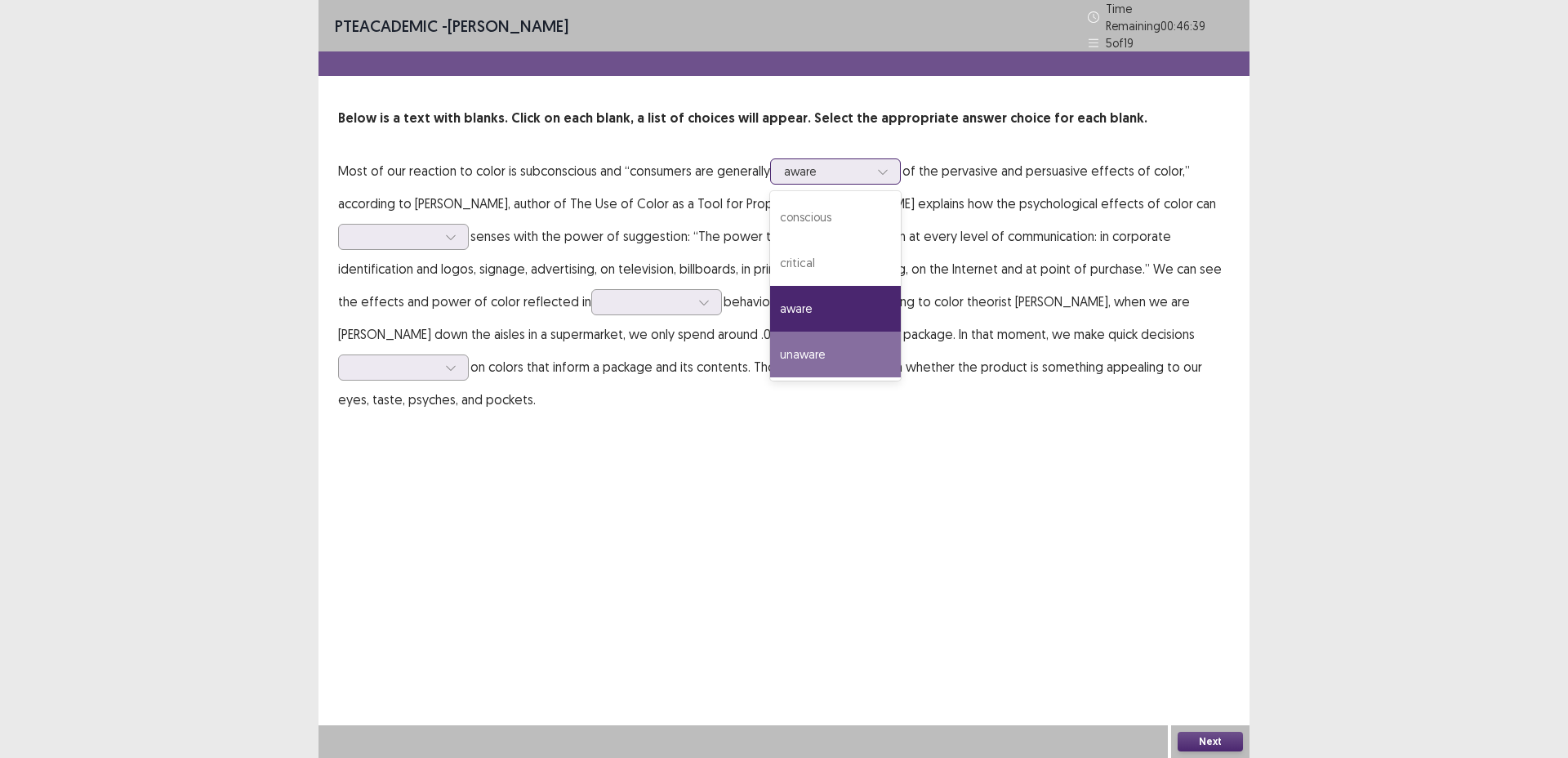
click at [847, 342] on div "unaware" at bounding box center [835, 355] width 131 height 46
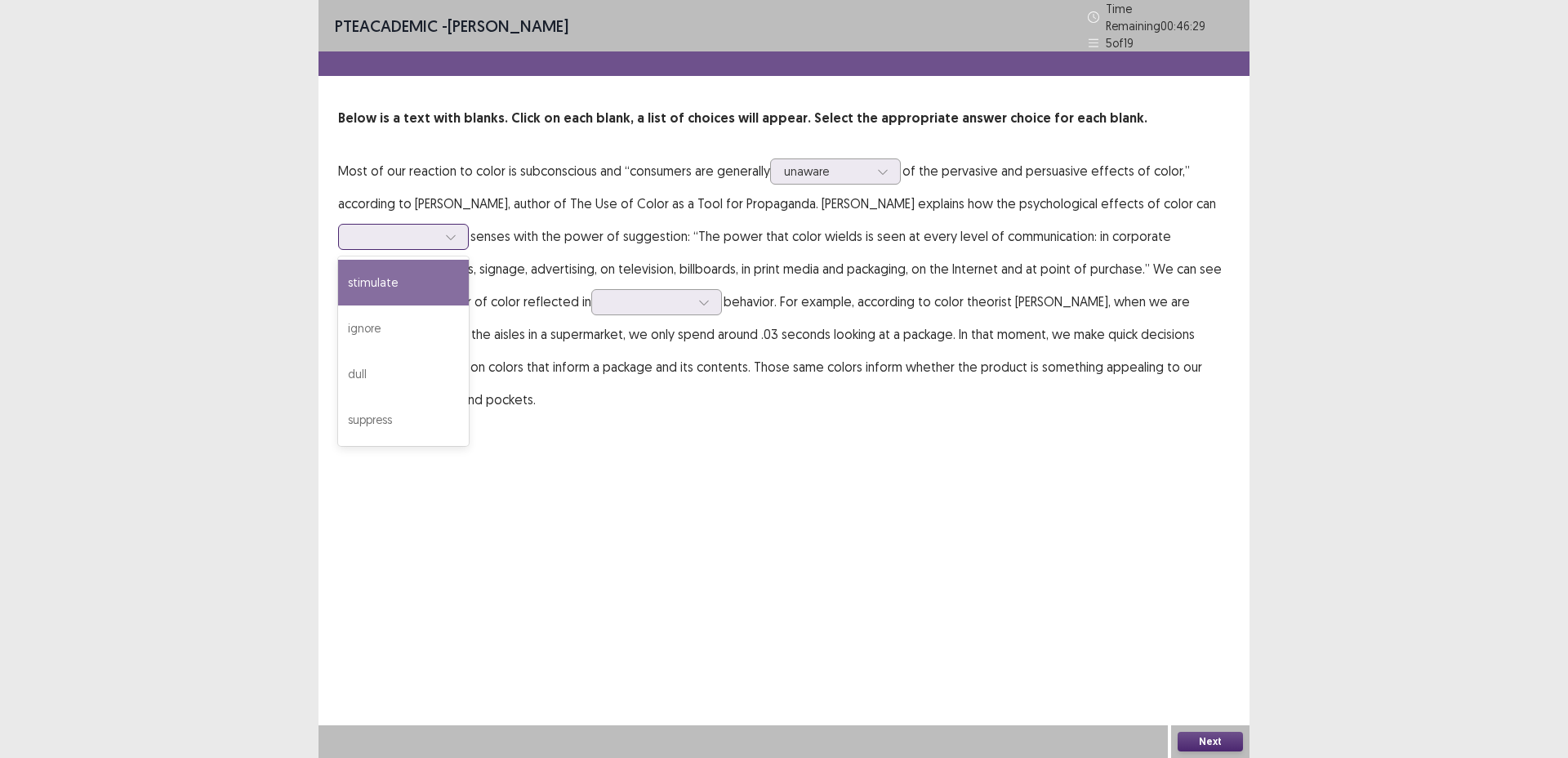
click at [426, 230] on div at bounding box center [395, 237] width 85 height 15
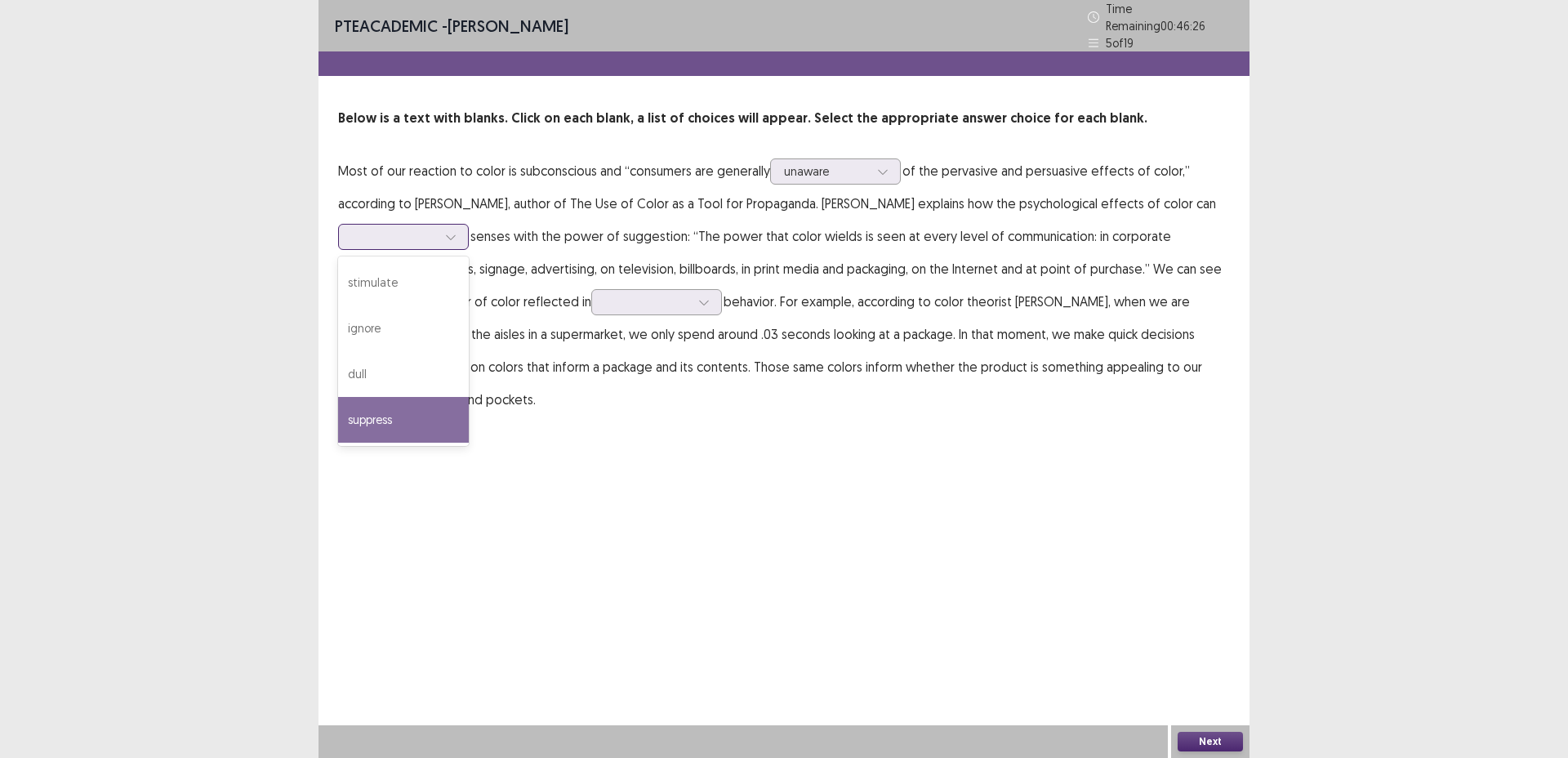
click at [452, 397] on div "suppress" at bounding box center [404, 420] width 131 height 46
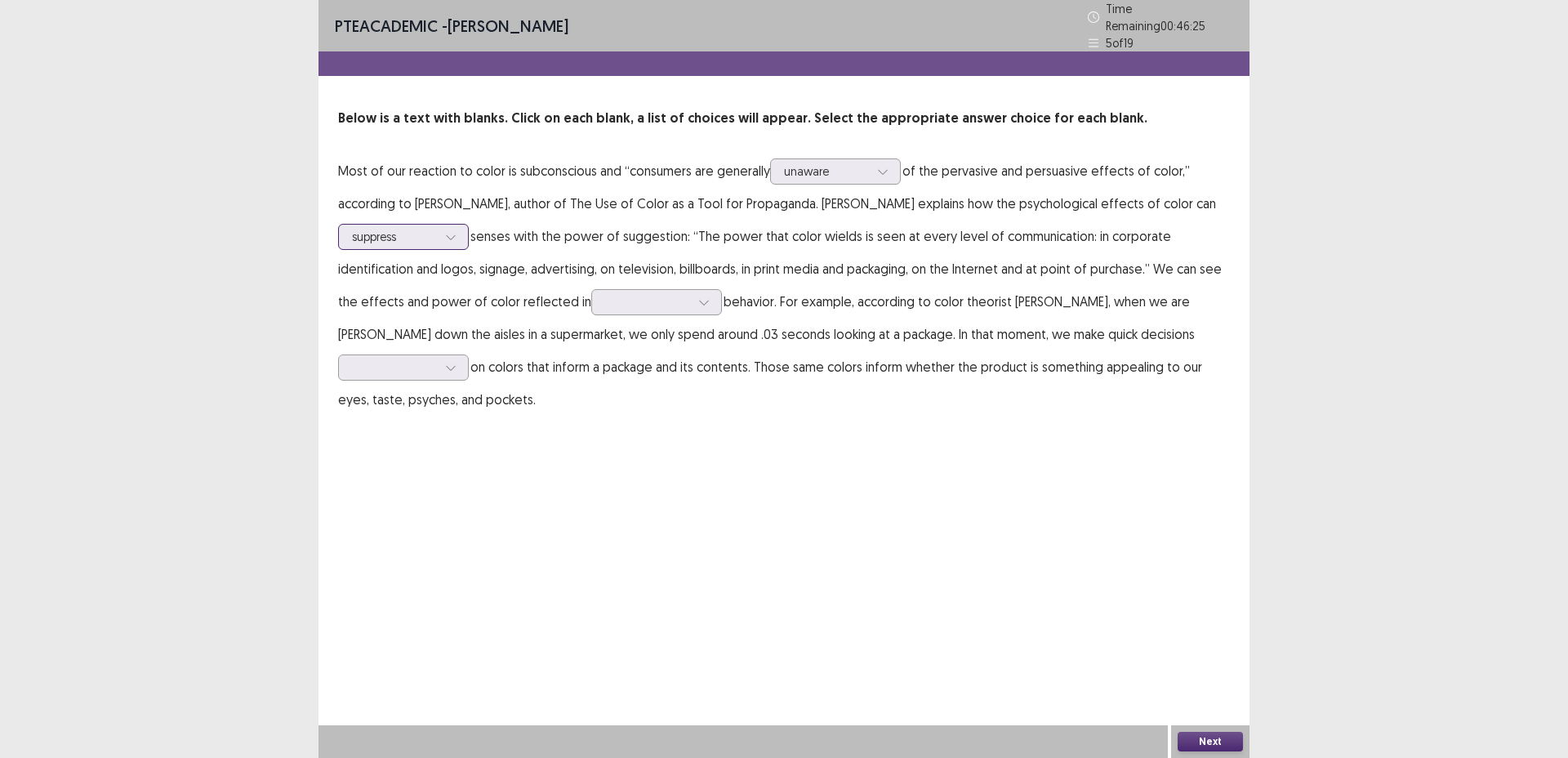
click at [413, 229] on div at bounding box center [395, 237] width 85 height 15
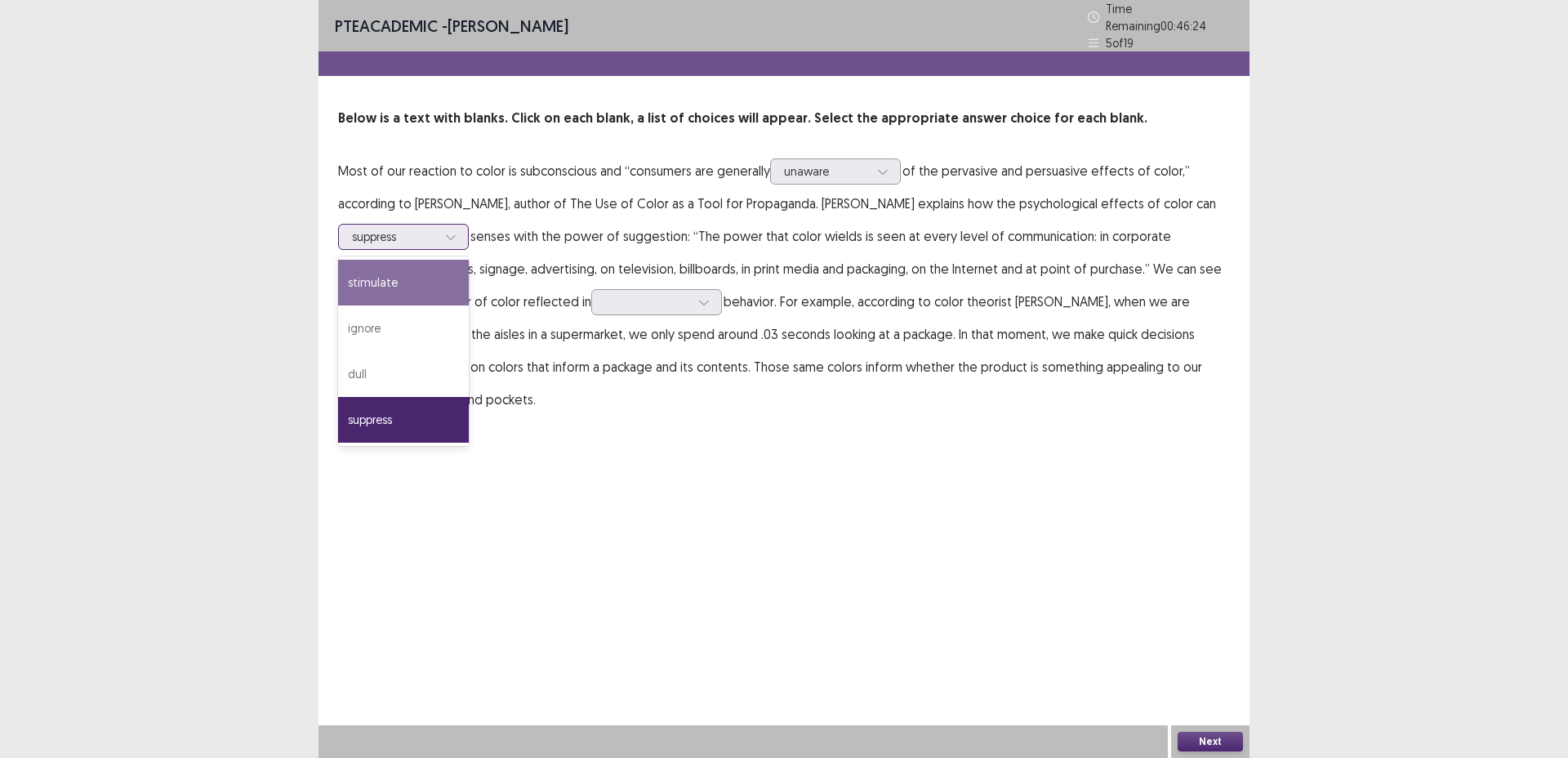
click at [404, 295] on div "stimulate" at bounding box center [404, 282] width 131 height 46
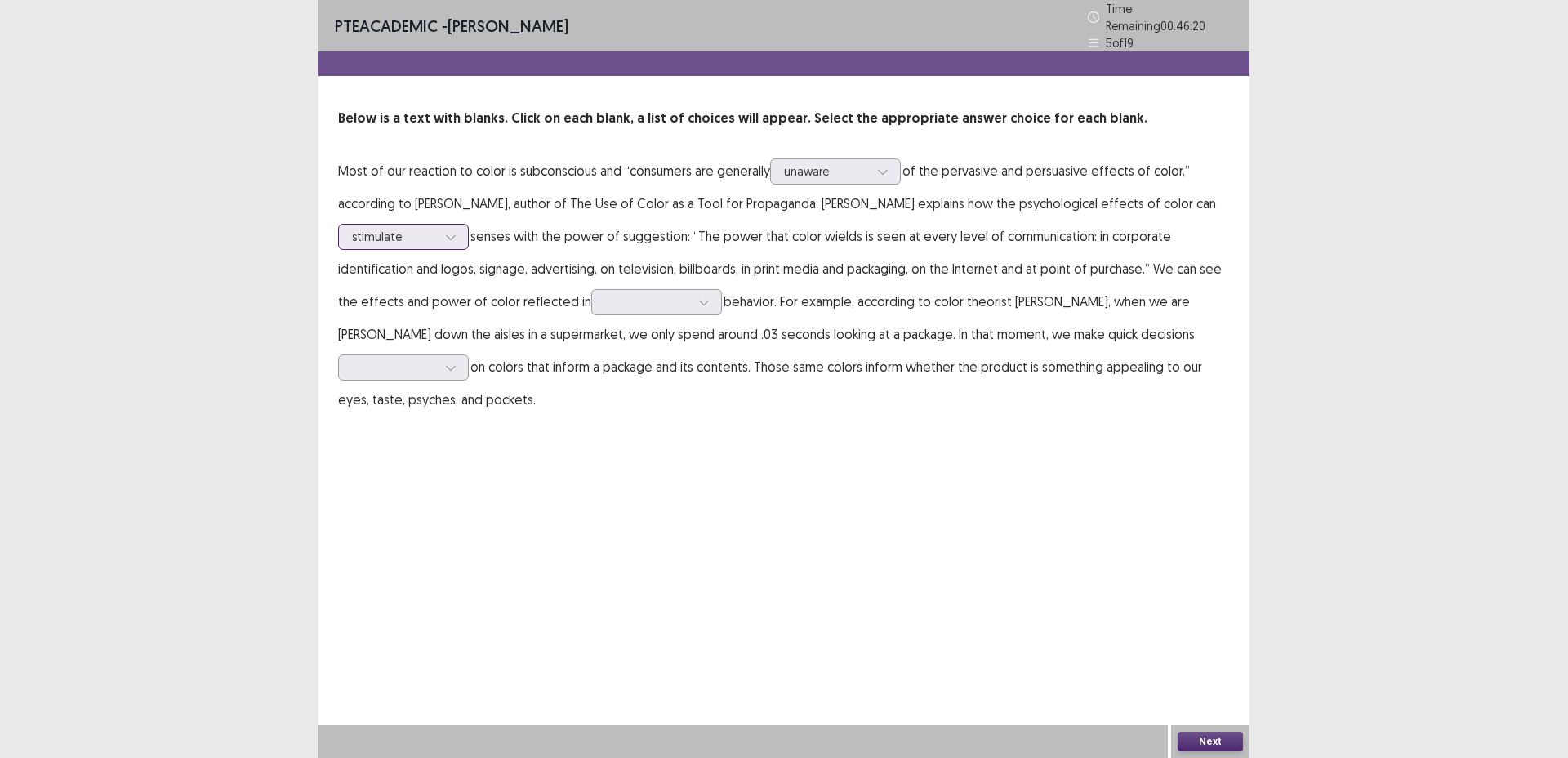
click at [414, 236] on div at bounding box center [395, 237] width 85 height 15
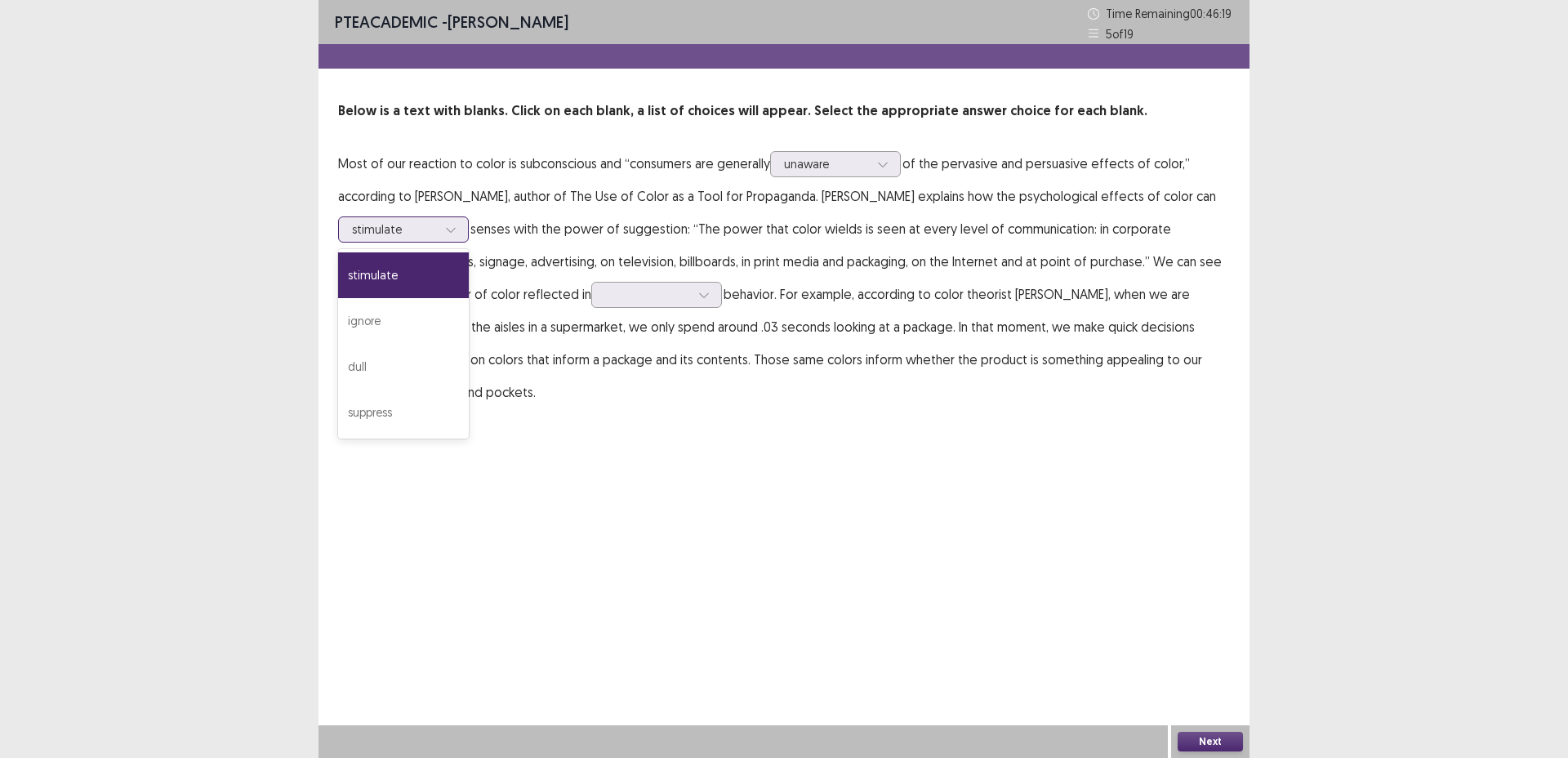
click at [414, 236] on div at bounding box center [395, 229] width 85 height 15
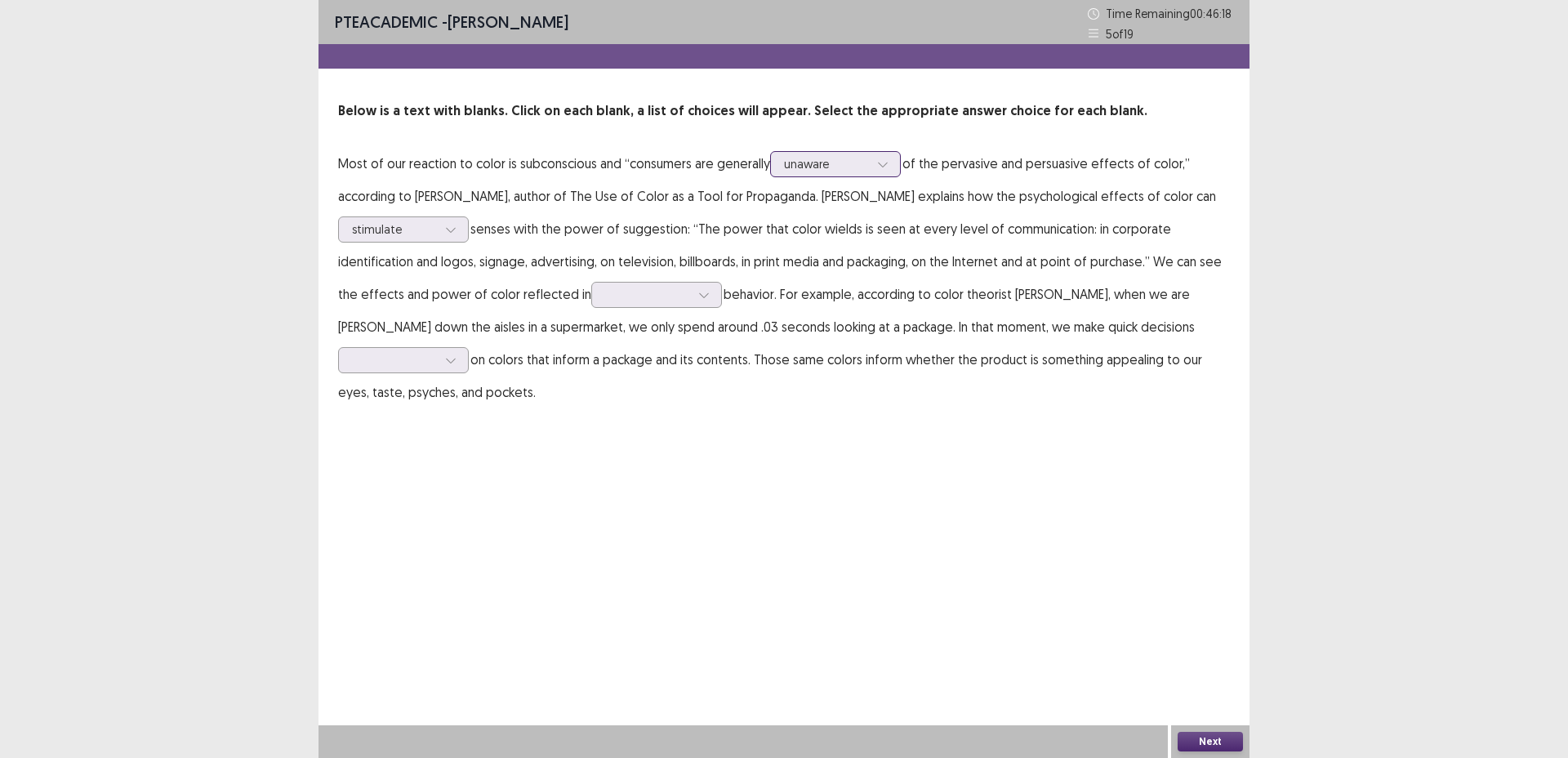
click at [889, 153] on div at bounding box center [883, 164] width 25 height 25
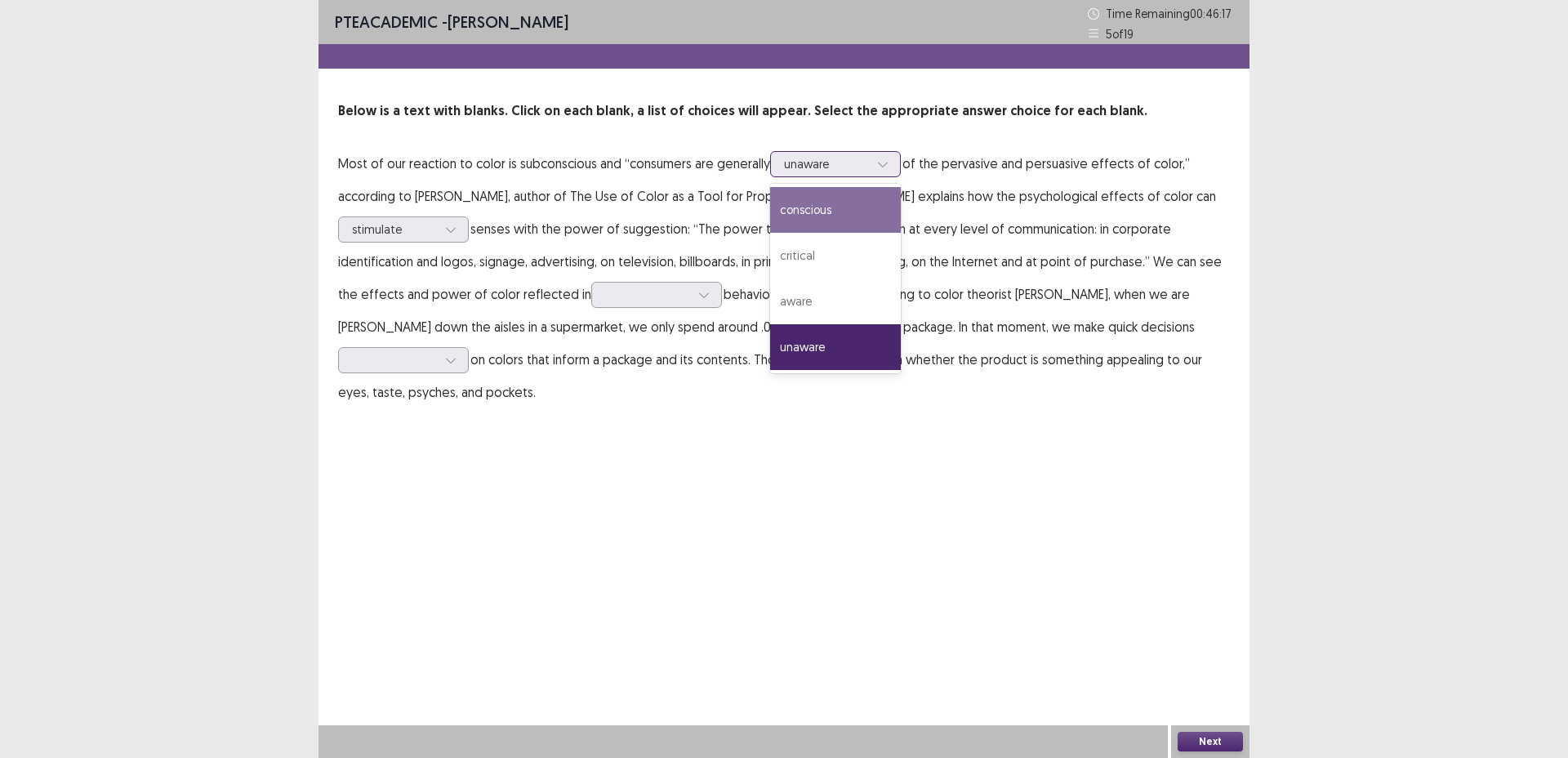
click at [859, 211] on div "conscious" at bounding box center [835, 210] width 131 height 46
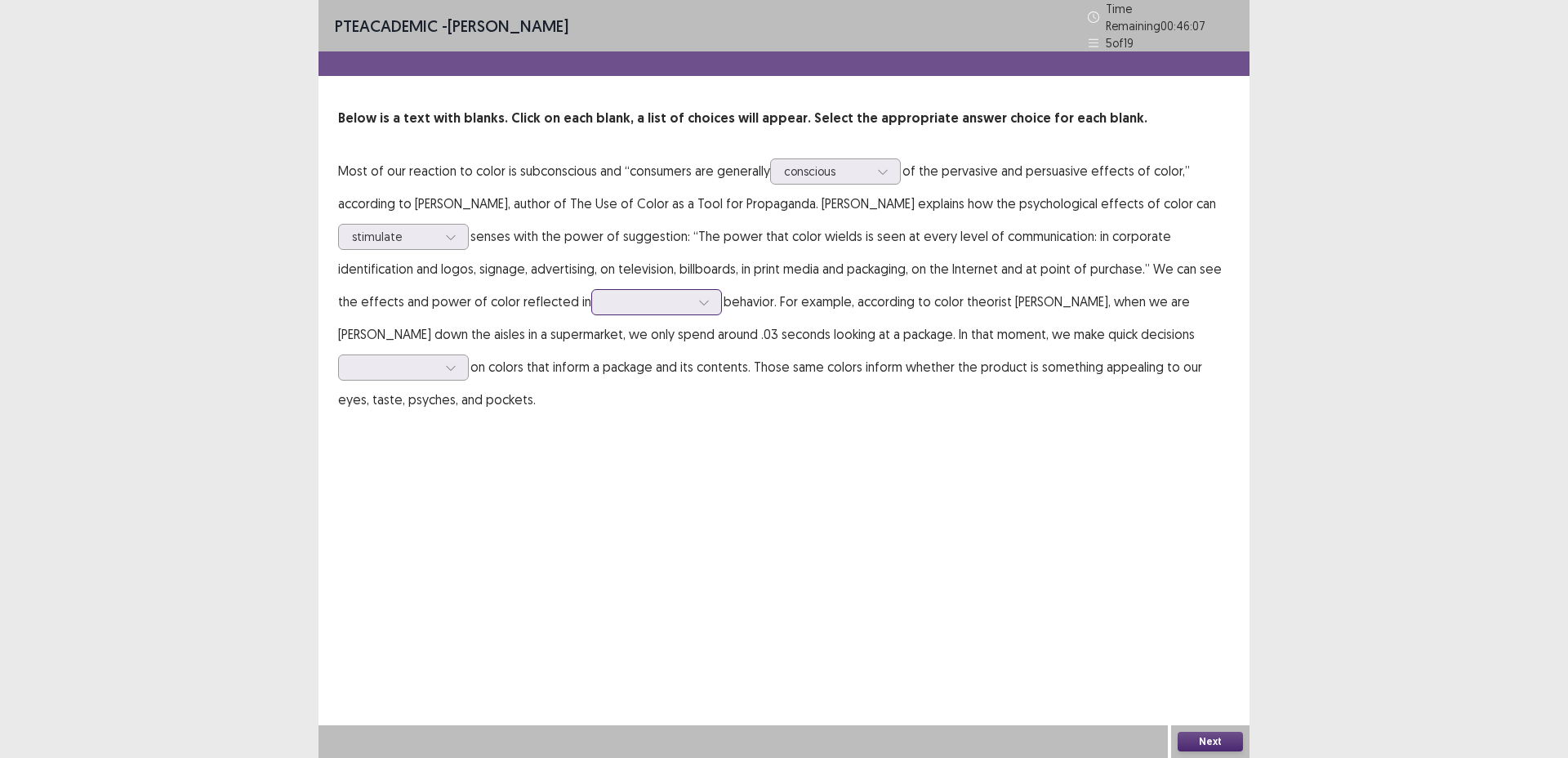
click at [624, 300] on div at bounding box center [647, 302] width 85 height 15
click at [681, 344] on div "consumer" at bounding box center [657, 348] width 131 height 46
click at [679, 302] on div at bounding box center [647, 302] width 85 height 15
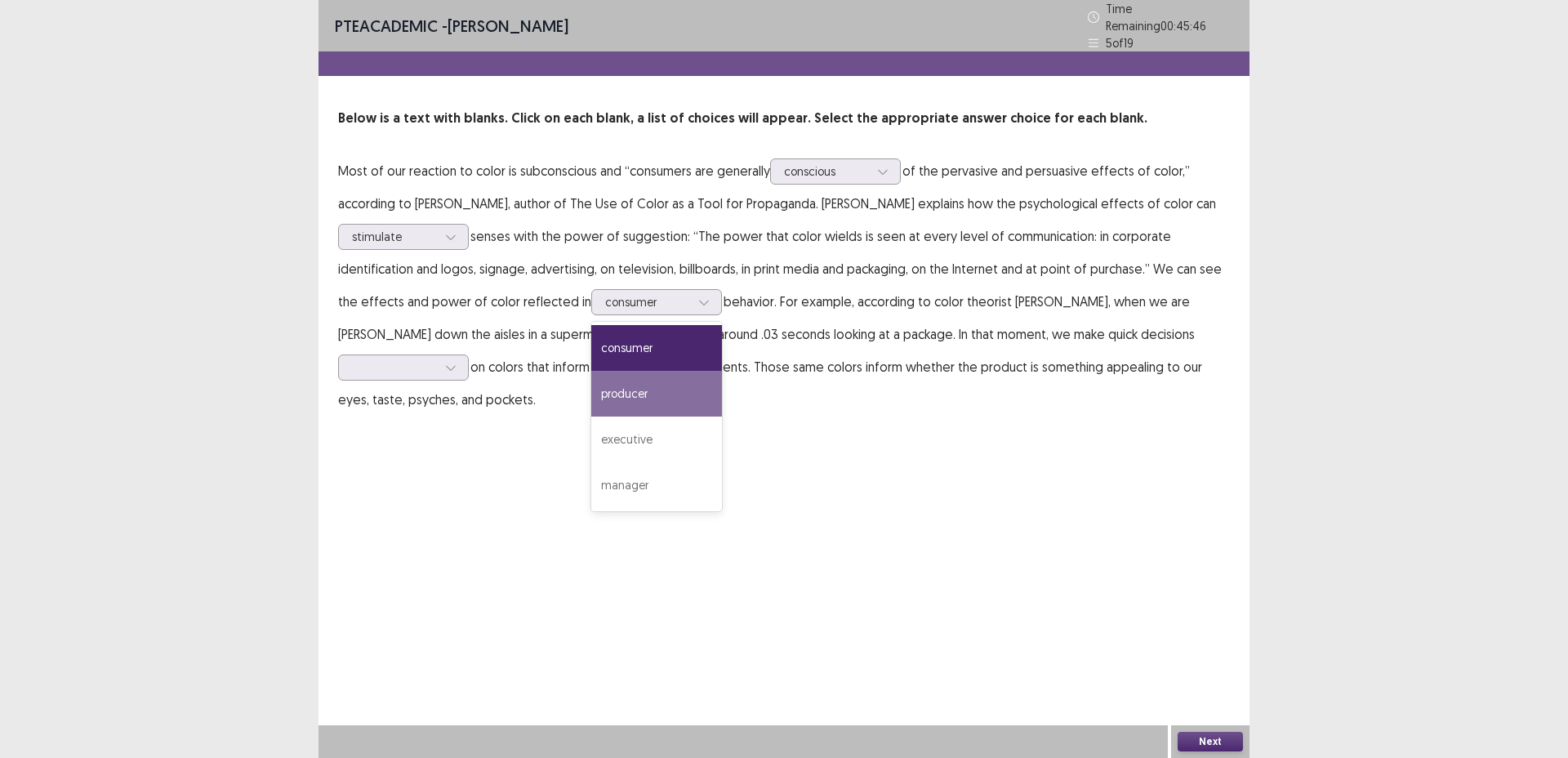
click at [805, 340] on p "Most of our reaction to color is subconscious and “consumers are generally cons…" at bounding box center [784, 284] width 892 height 261
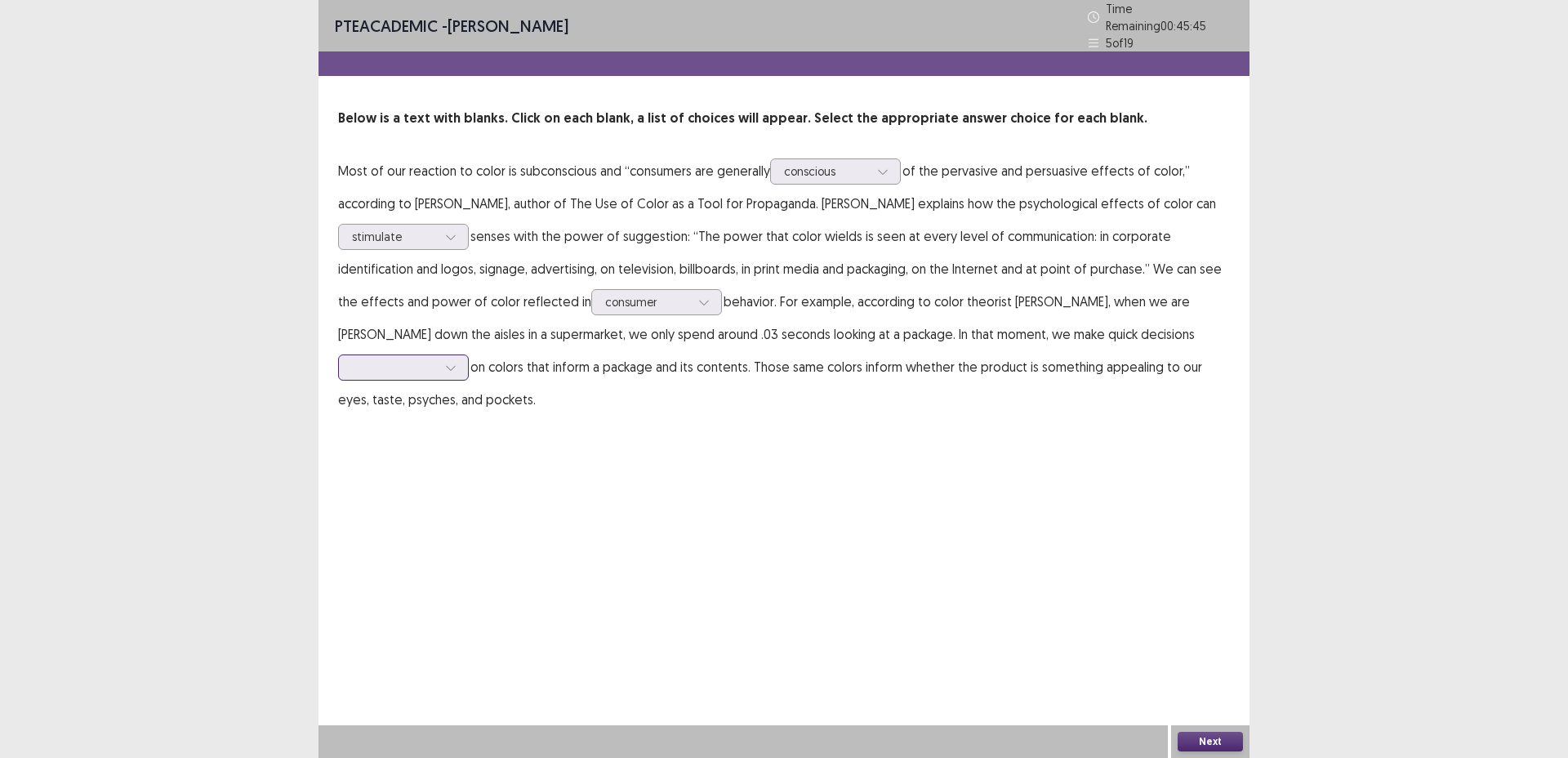
click at [441, 358] on div at bounding box center [451, 368] width 25 height 25
click at [413, 422] on div "based" at bounding box center [404, 413] width 131 height 46
click at [1218, 746] on button "Next" at bounding box center [1211, 741] width 66 height 20
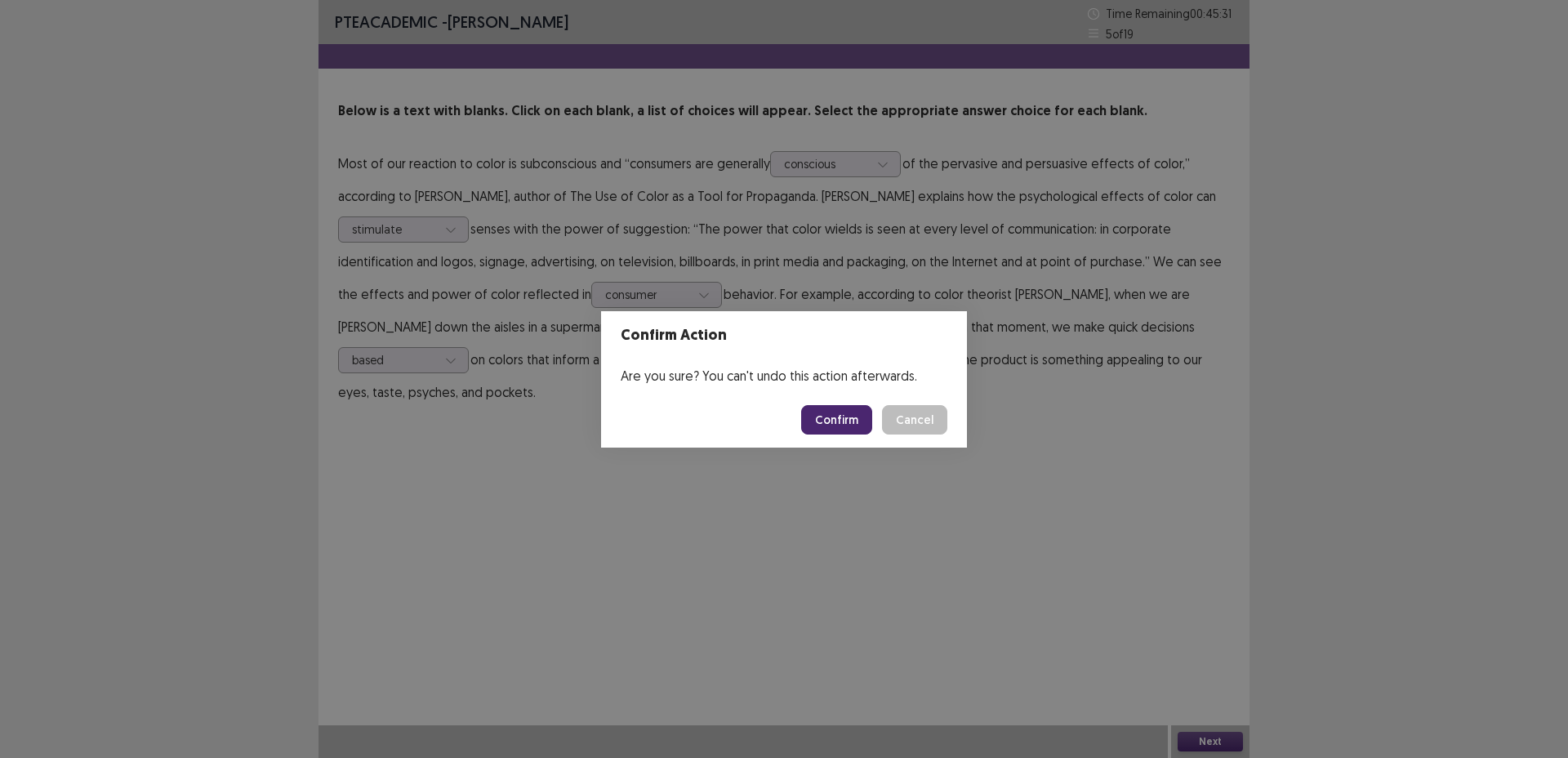
click at [824, 420] on button "Confirm" at bounding box center [837, 419] width 71 height 30
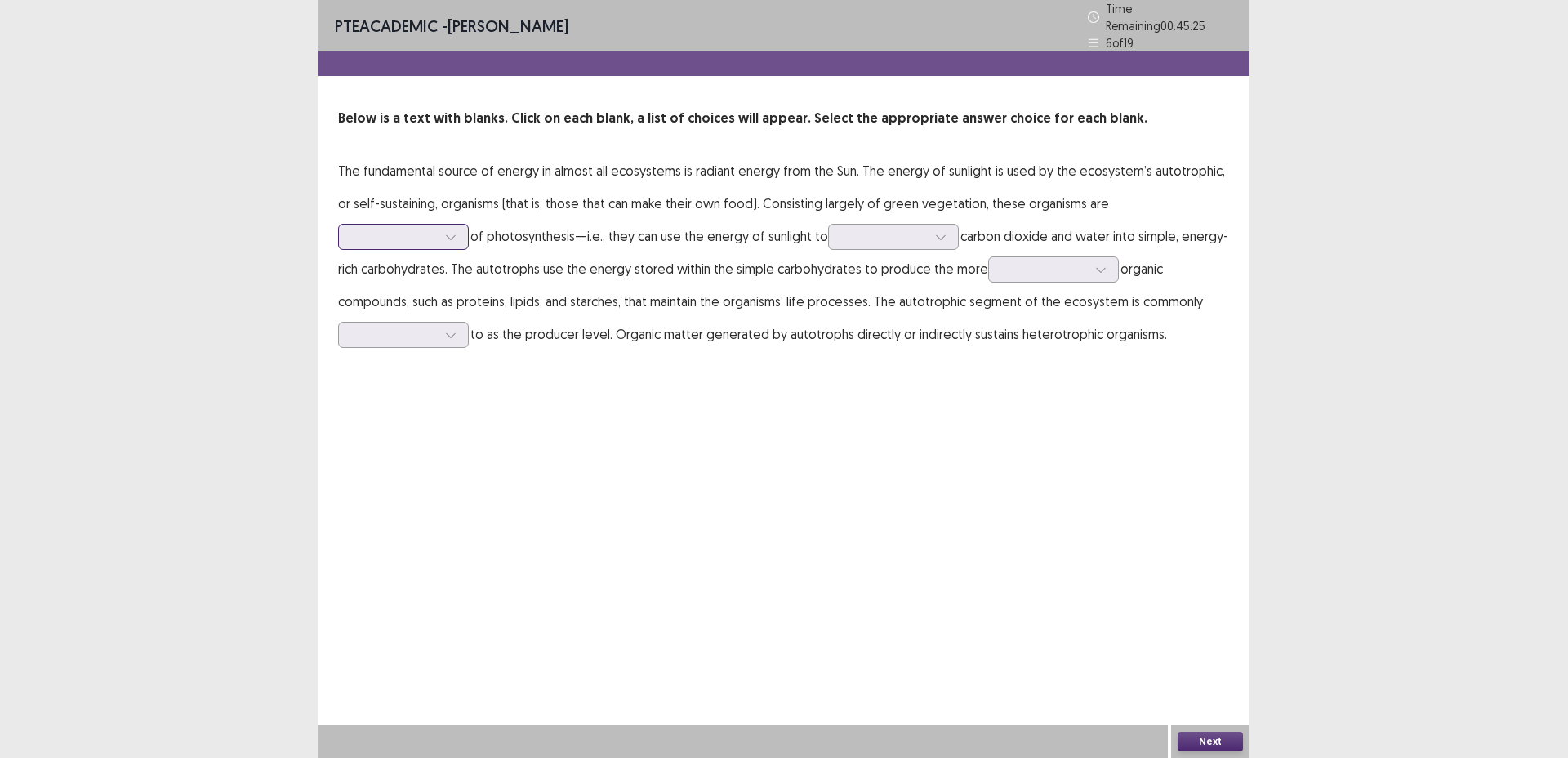
click at [437, 229] on div at bounding box center [395, 237] width 85 height 15
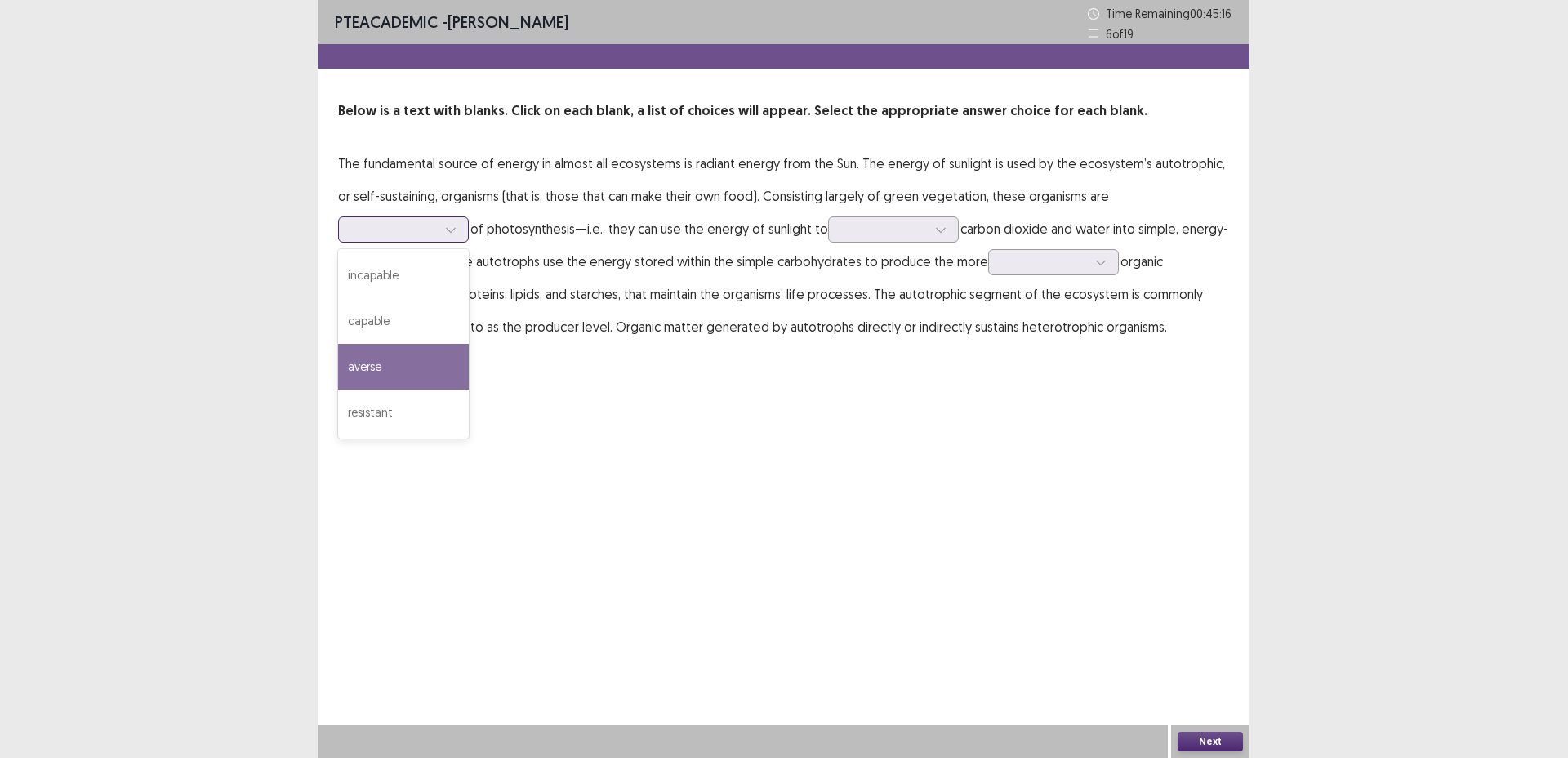
click at [469, 344] on div "averse" at bounding box center [404, 367] width 131 height 46
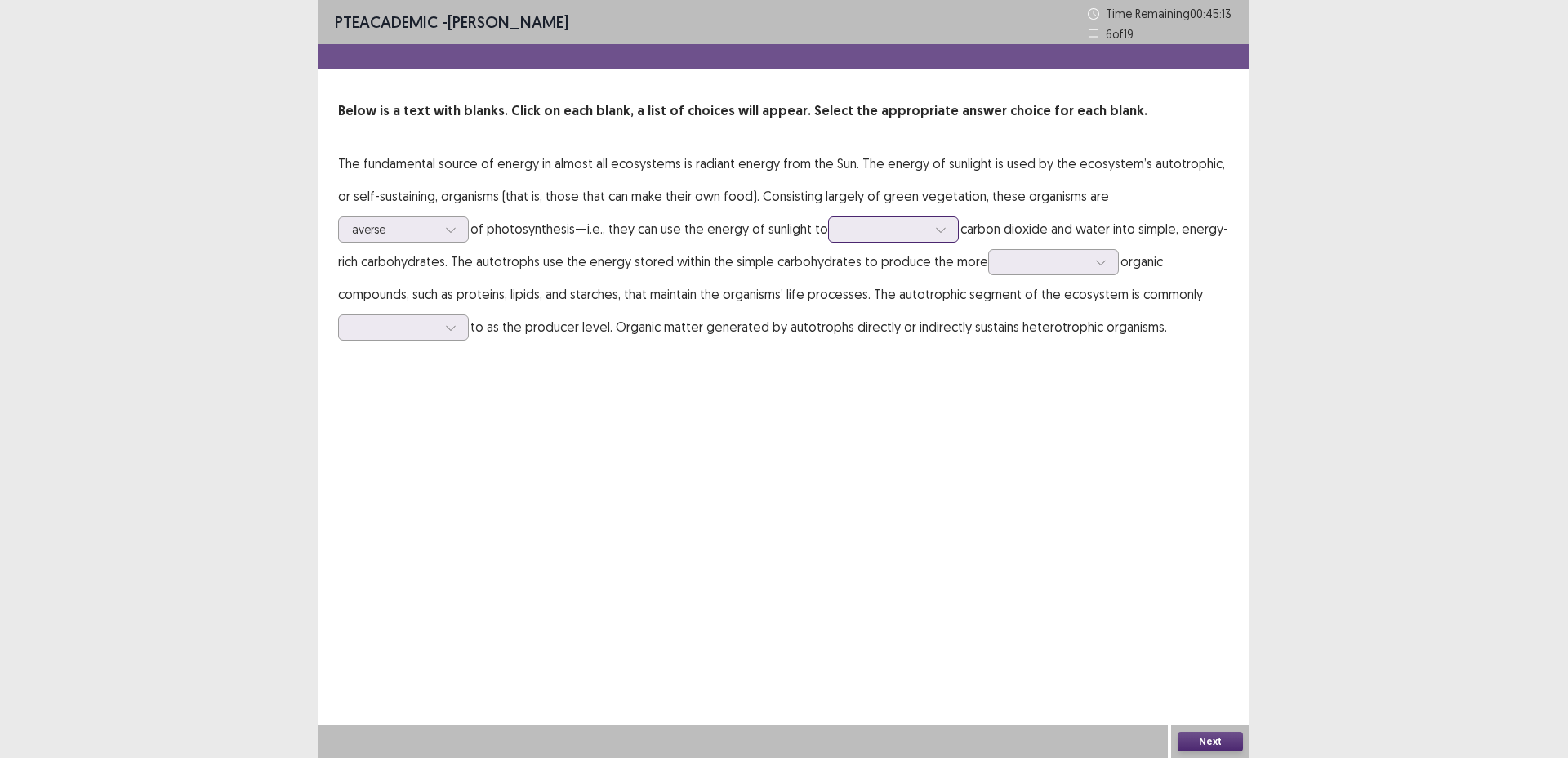
click at [842, 237] on div at bounding box center [885, 229] width 85 height 15
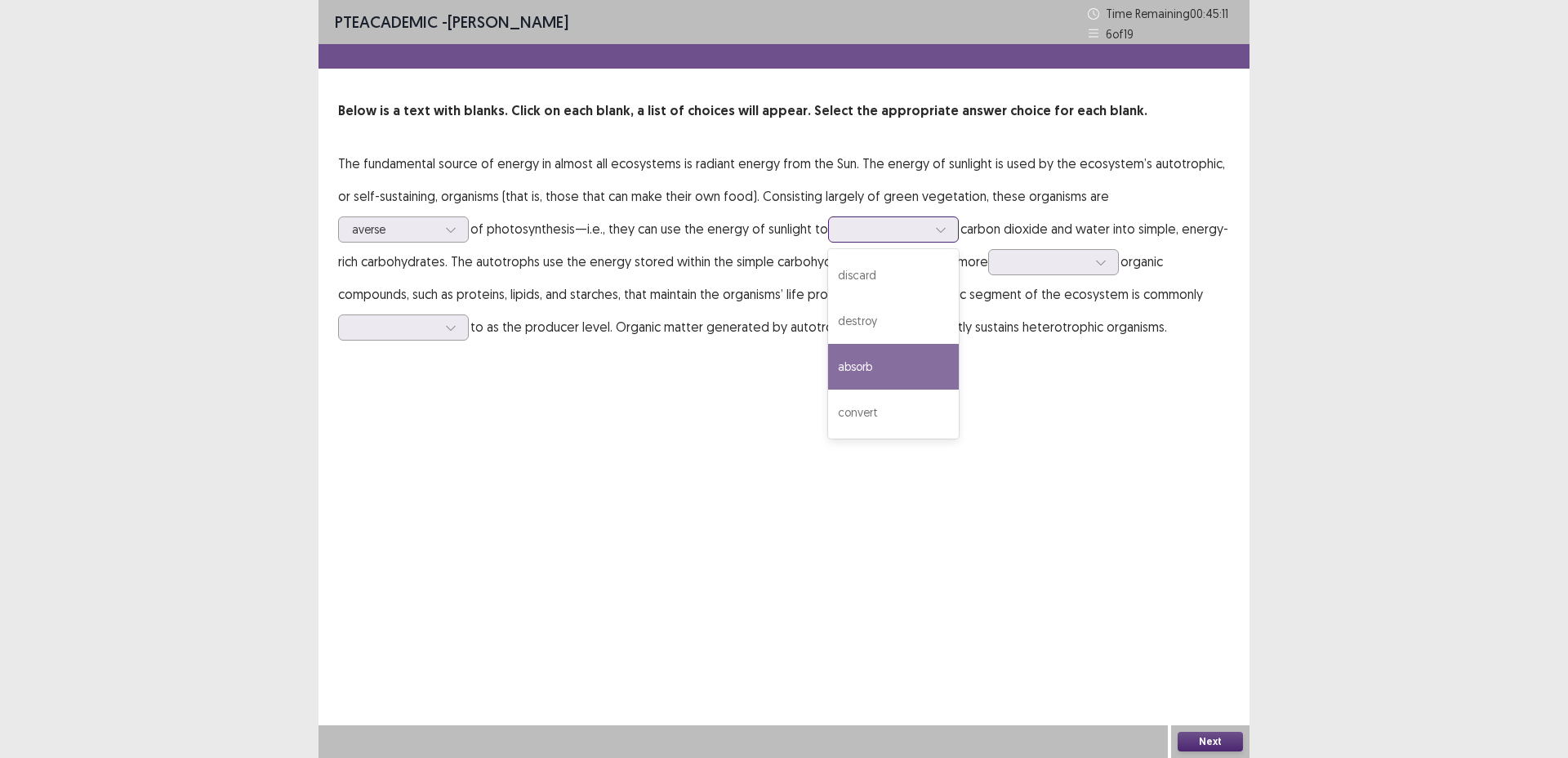
click at [829, 368] on div "absorb" at bounding box center [894, 367] width 131 height 46
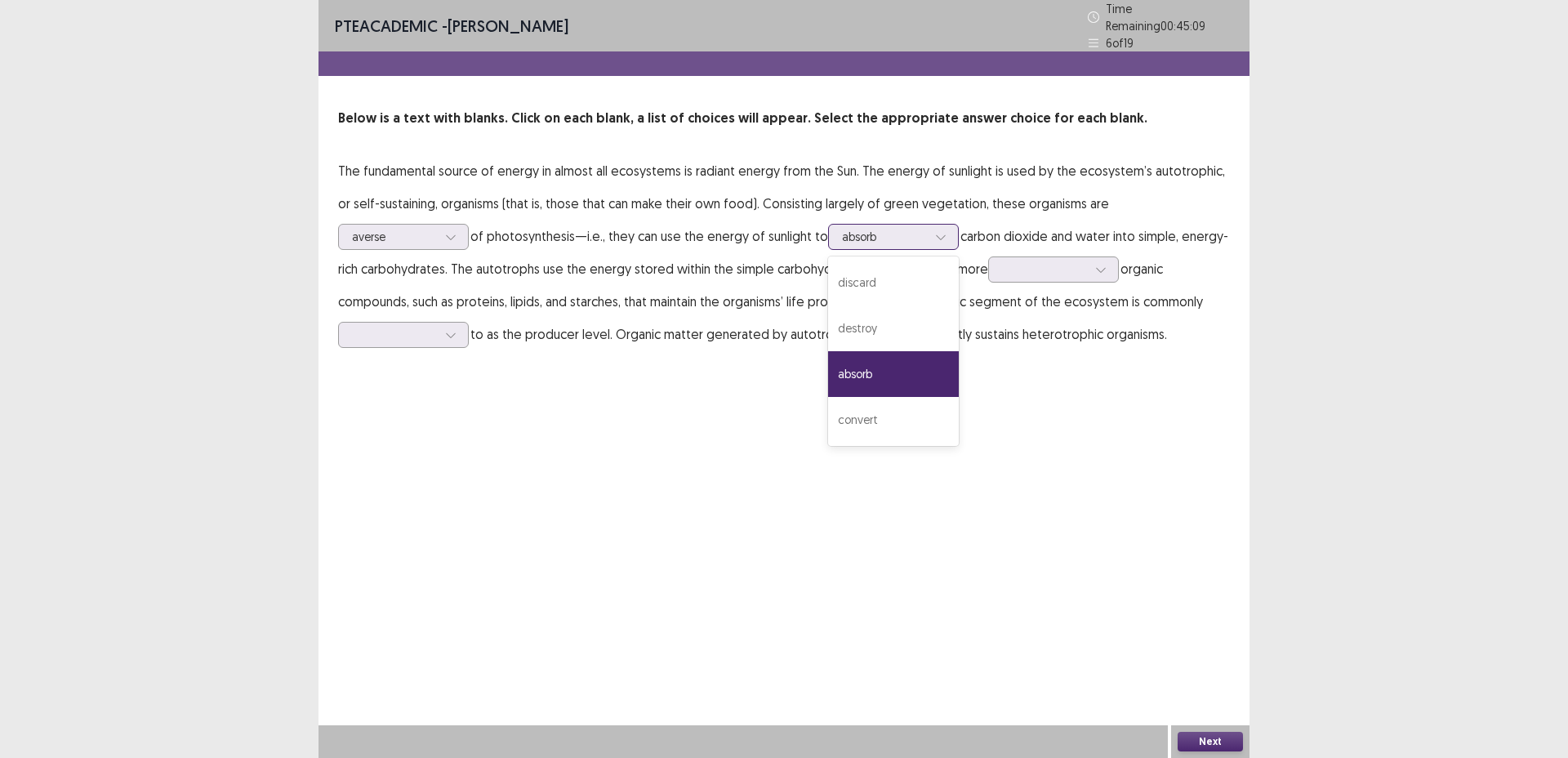
click at [842, 236] on div at bounding box center [885, 237] width 85 height 15
click at [829, 405] on div "convert" at bounding box center [894, 420] width 131 height 46
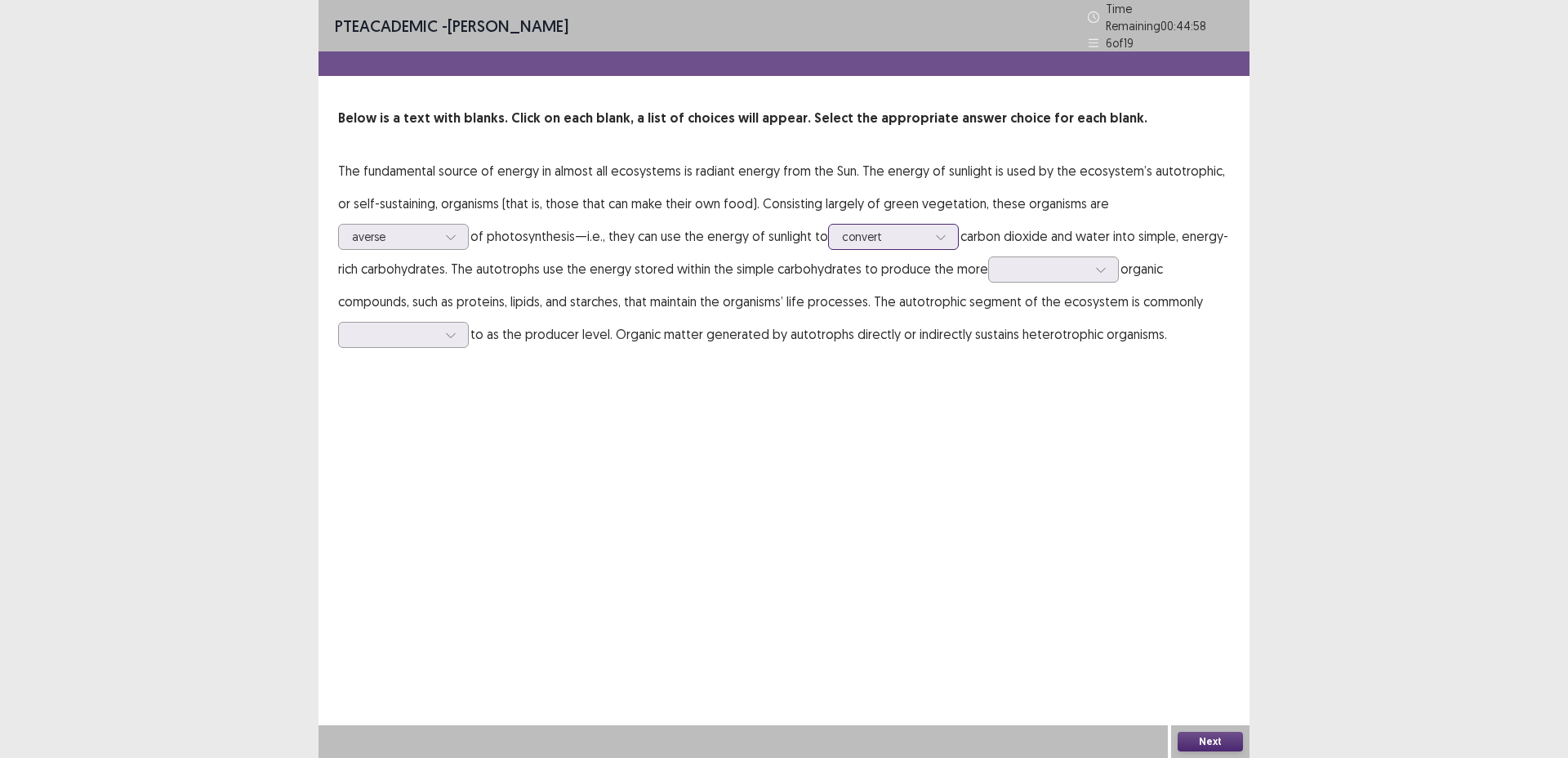
click at [929, 225] on div at bounding box center [941, 237] width 25 height 25
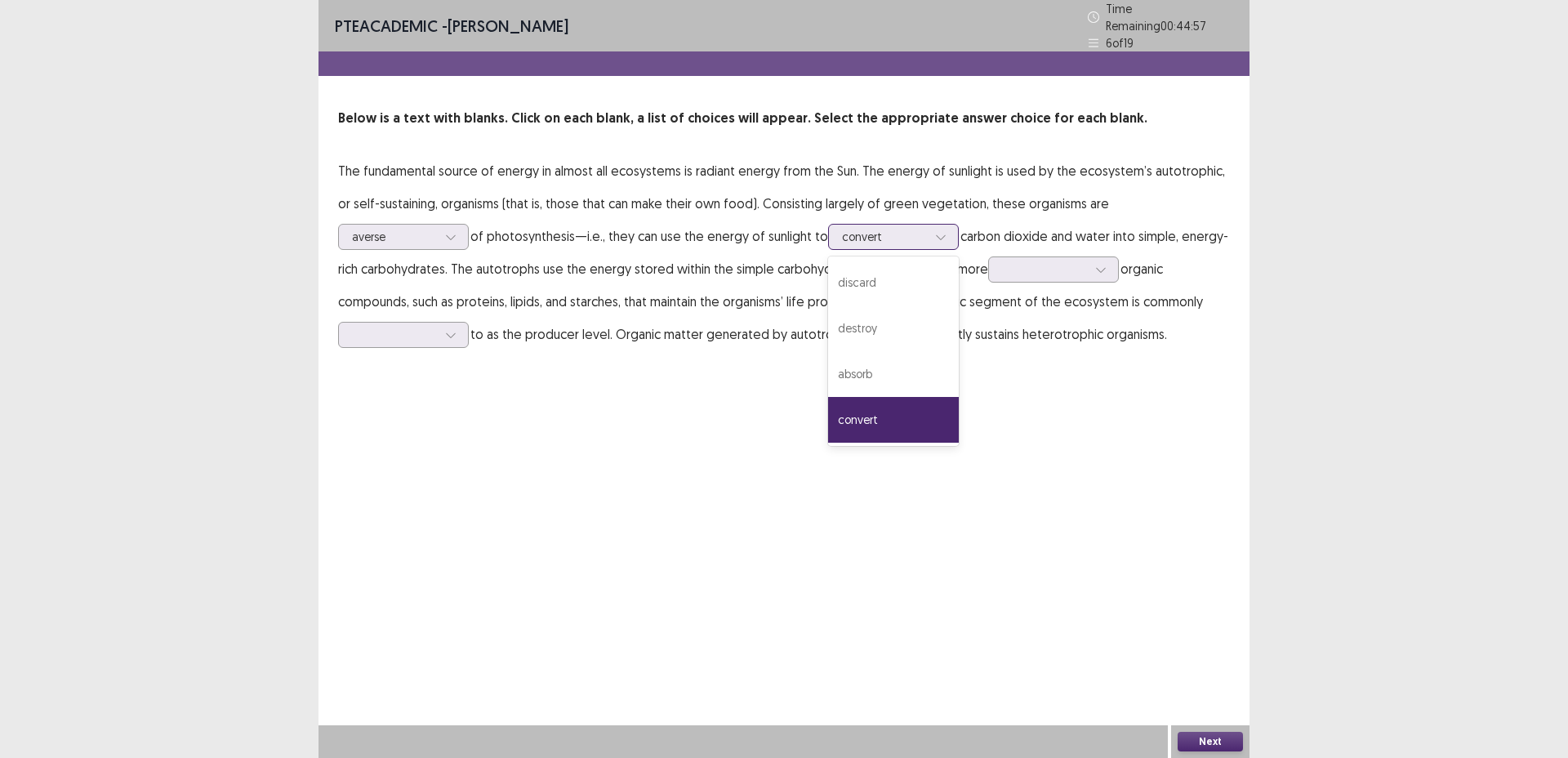
click at [929, 225] on div at bounding box center [941, 237] width 25 height 25
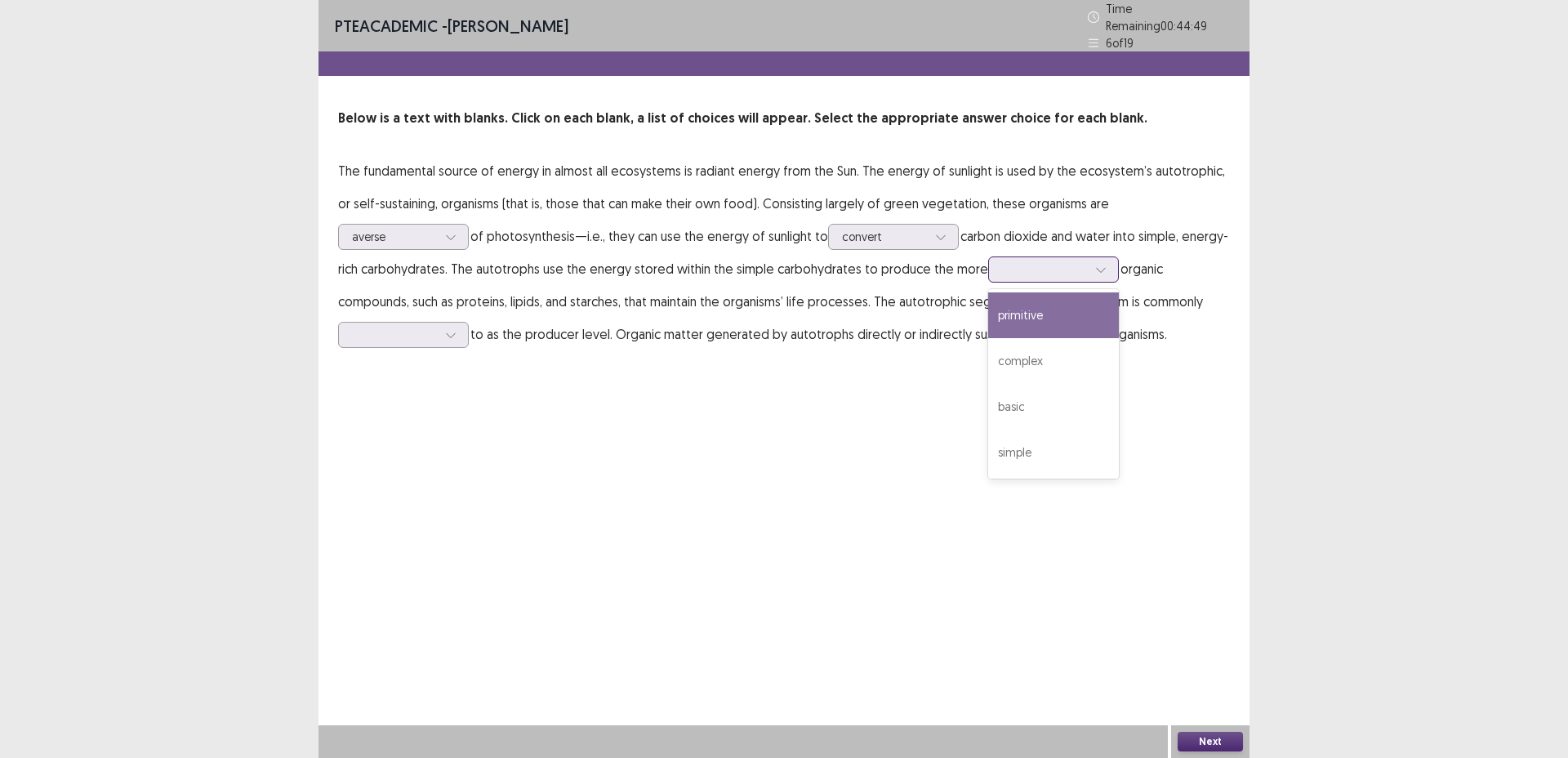
click at [1002, 263] on div at bounding box center [1045, 269] width 85 height 15
click at [989, 326] on div "primitive" at bounding box center [1054, 316] width 131 height 46
click at [972, 340] on p "The fundamental source of energy in almost all ecosystems is radiant energy fro…" at bounding box center [784, 252] width 892 height 196
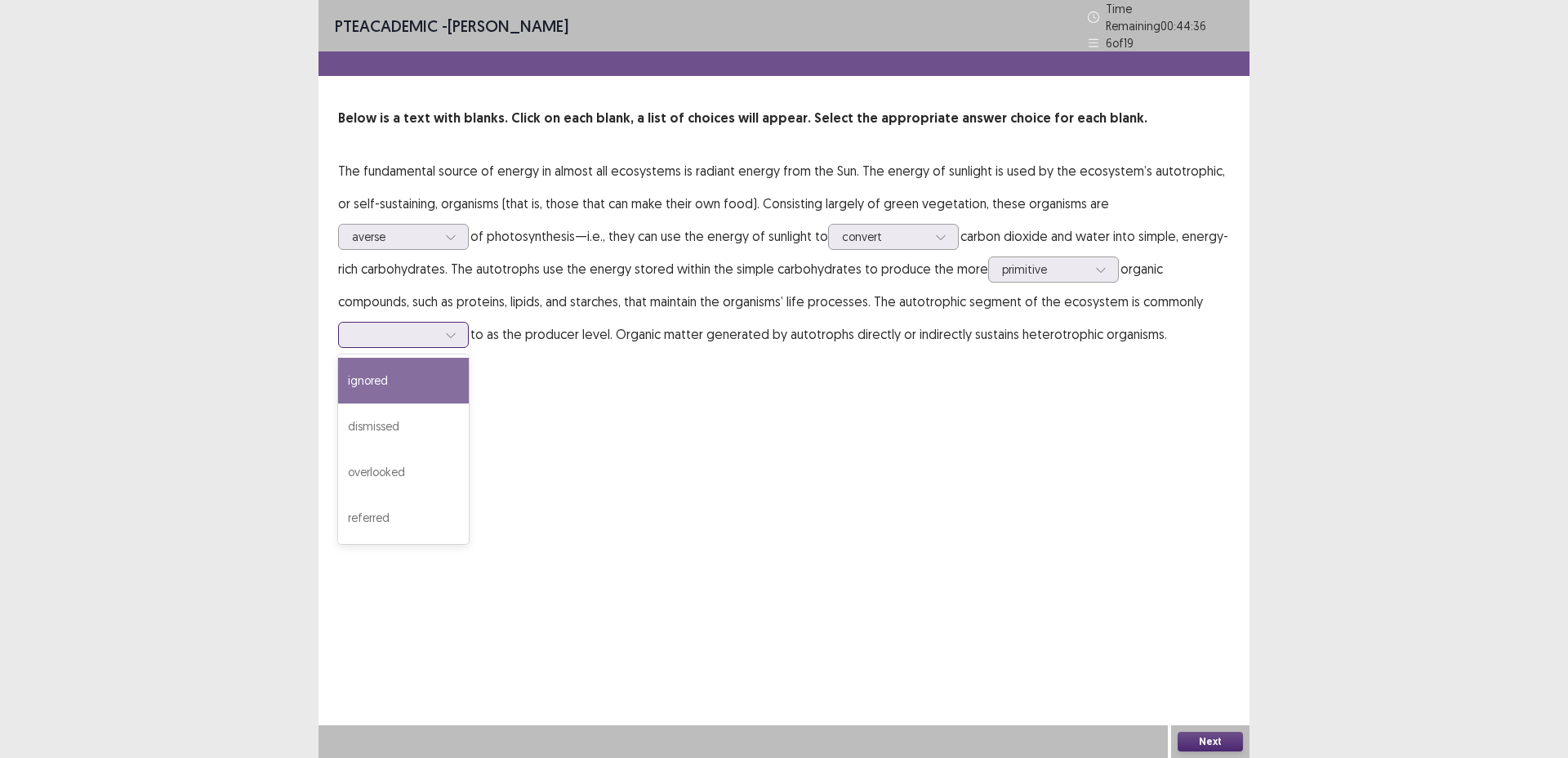
click at [437, 327] on div at bounding box center [395, 334] width 85 height 15
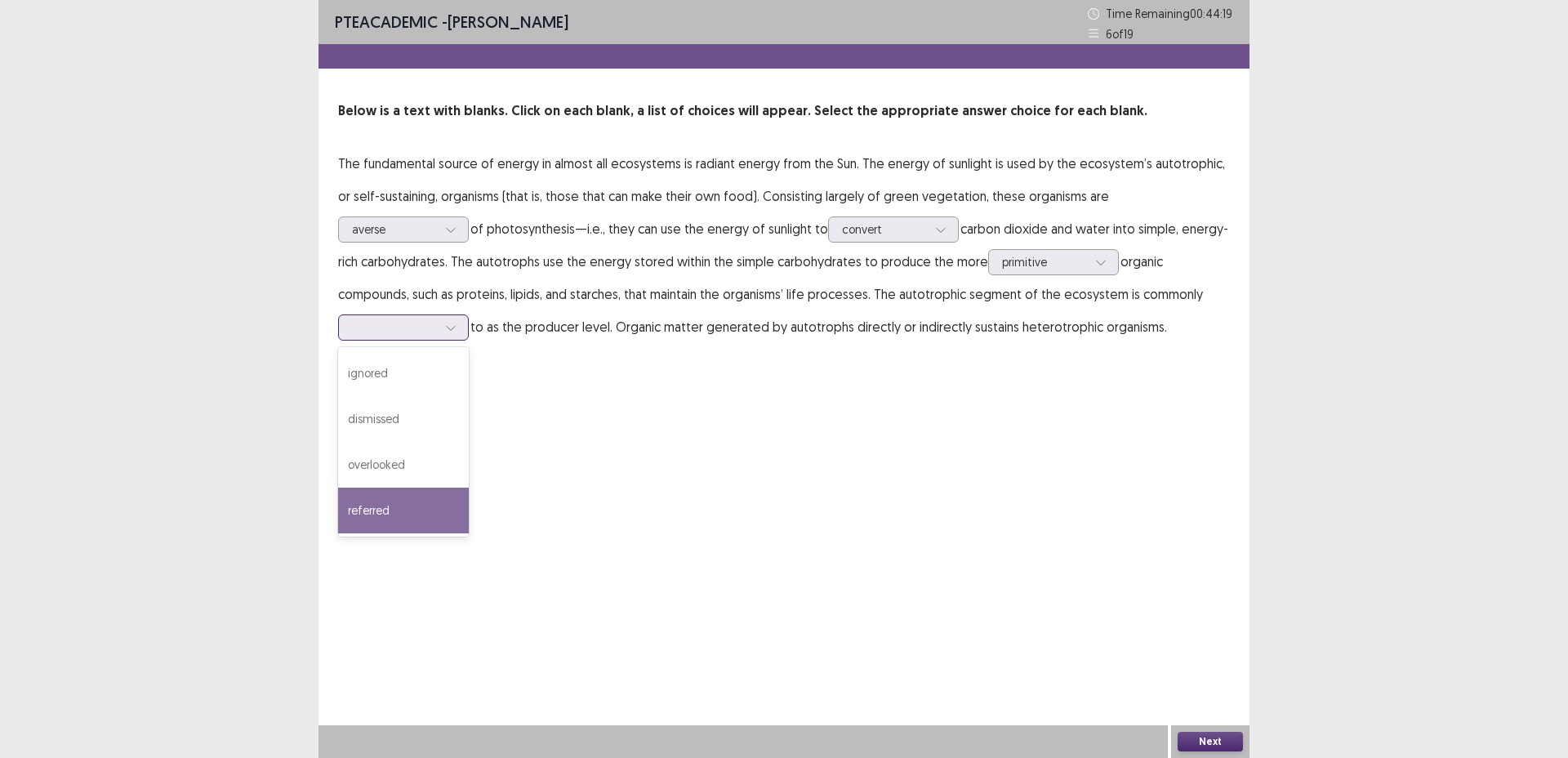
click at [469, 487] on div "referred" at bounding box center [404, 510] width 131 height 46
click at [1214, 735] on button "Next" at bounding box center [1211, 741] width 66 height 20
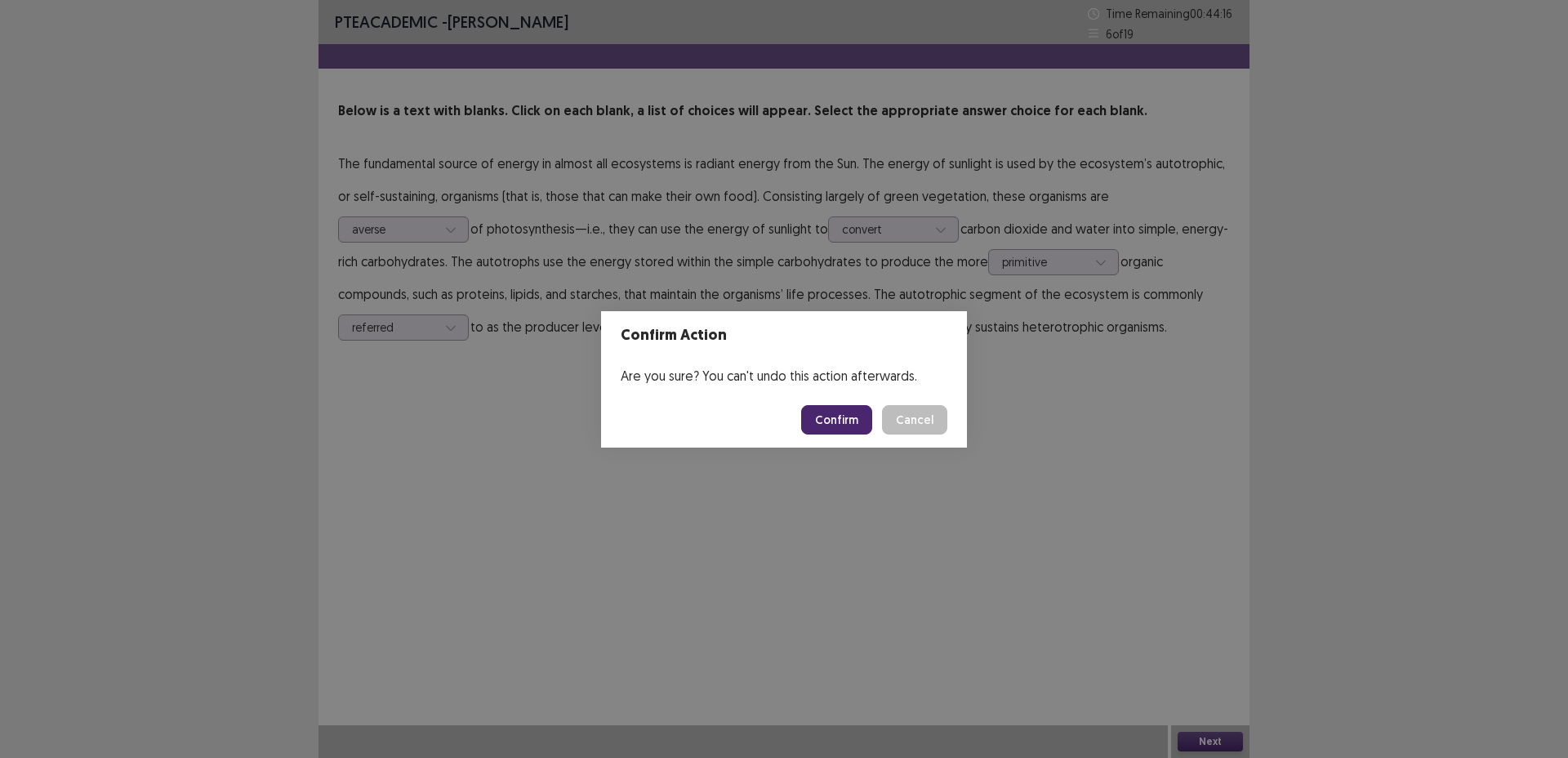
click at [848, 419] on button "Confirm" at bounding box center [837, 419] width 71 height 30
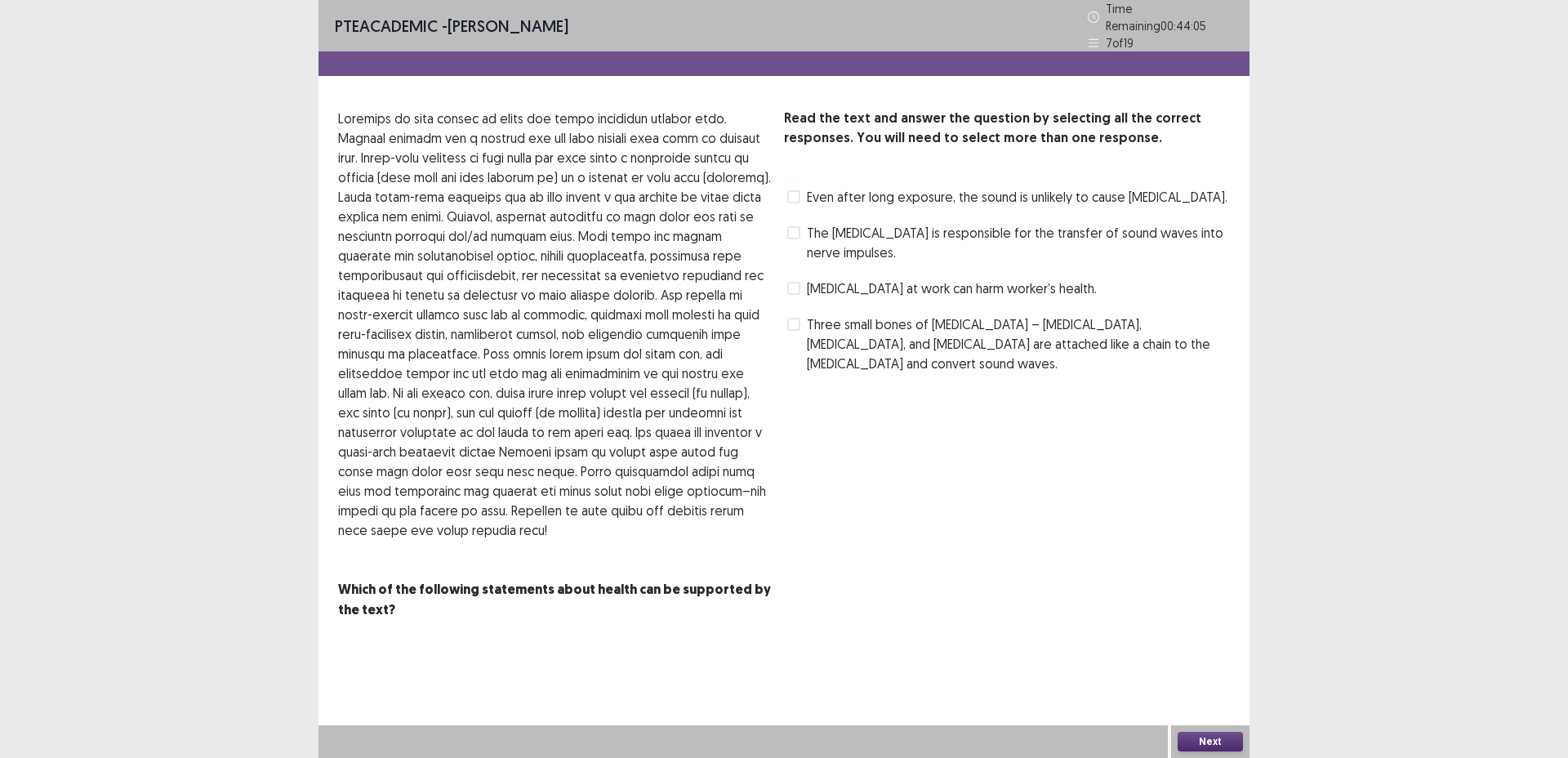
click at [846, 191] on span "Even after long exposure, the sound is unlikely to cause [MEDICAL_DATA]." at bounding box center [1018, 197] width 420 height 20
click at [844, 192] on span "Even after long exposure, the sound is unlikely to cause [MEDICAL_DATA]." at bounding box center [1018, 197] width 420 height 20
click at [936, 278] on span "[MEDICAL_DATA] at work can harm worker’s health." at bounding box center [952, 288] width 290 height 20
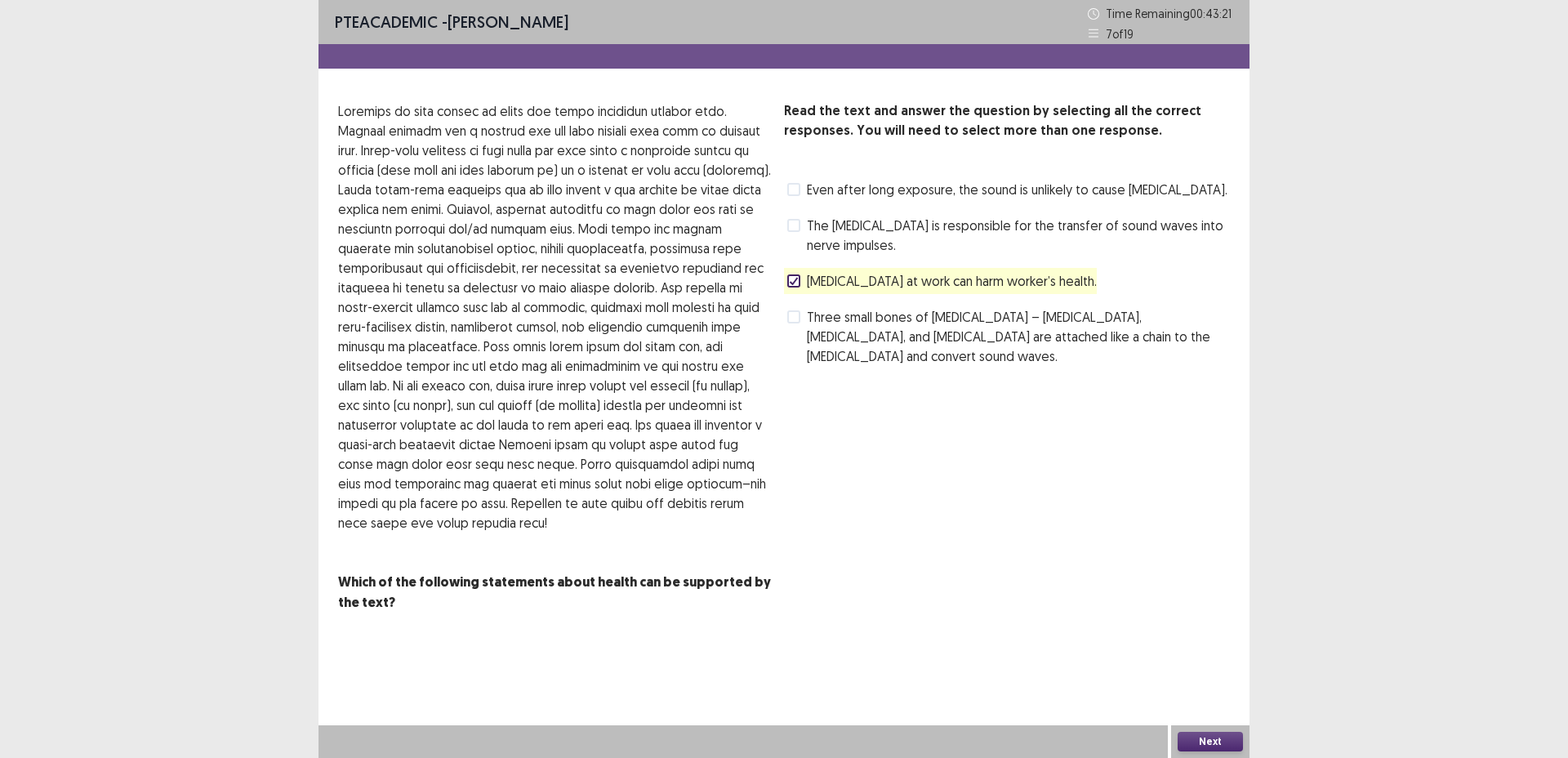
click at [949, 222] on span "The [MEDICAL_DATA] is responsible for the transfer of sound waves into nerve im…" at bounding box center [1018, 235] width 423 height 39
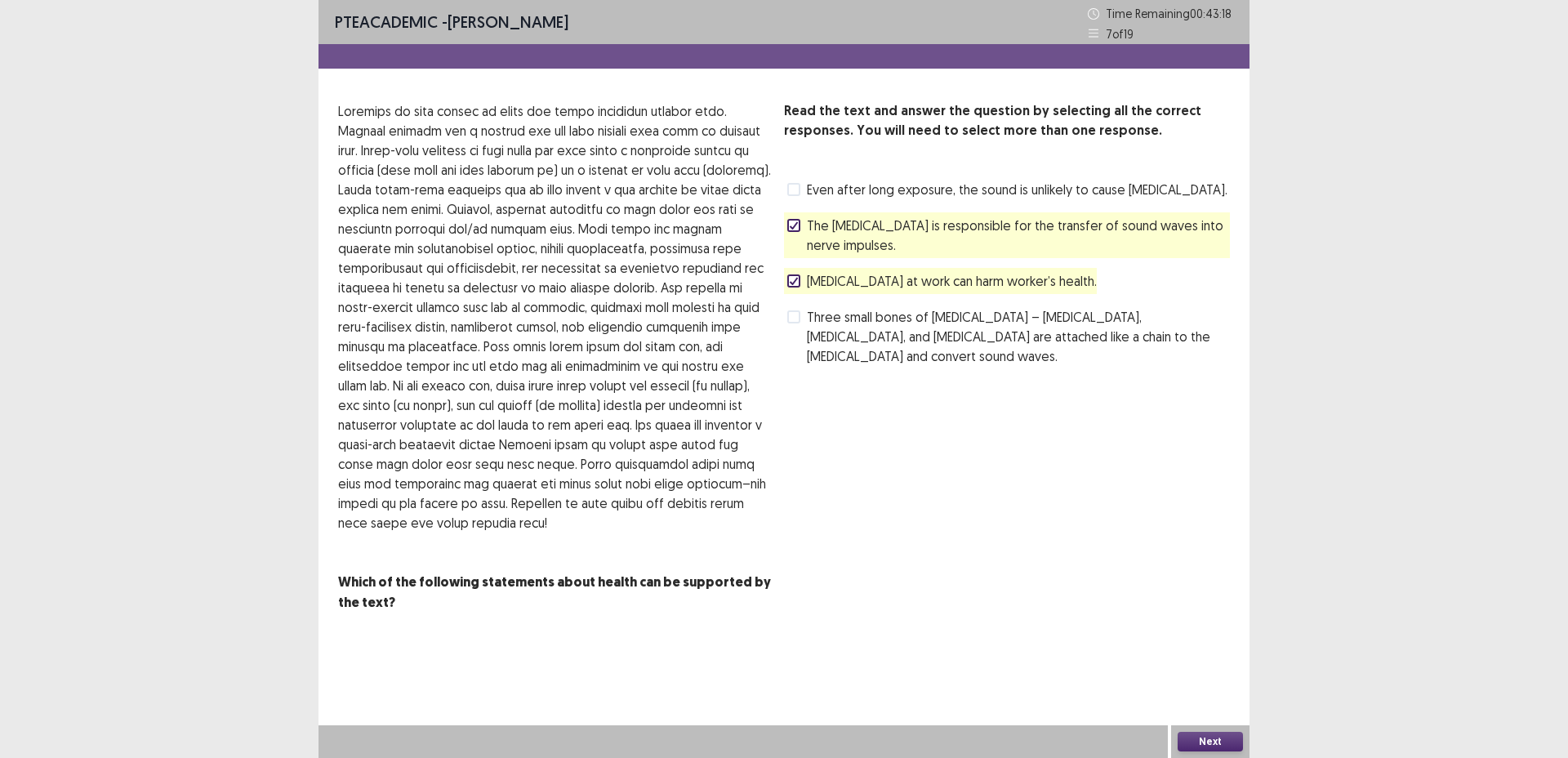
click at [1223, 738] on button "Next" at bounding box center [1211, 741] width 66 height 20
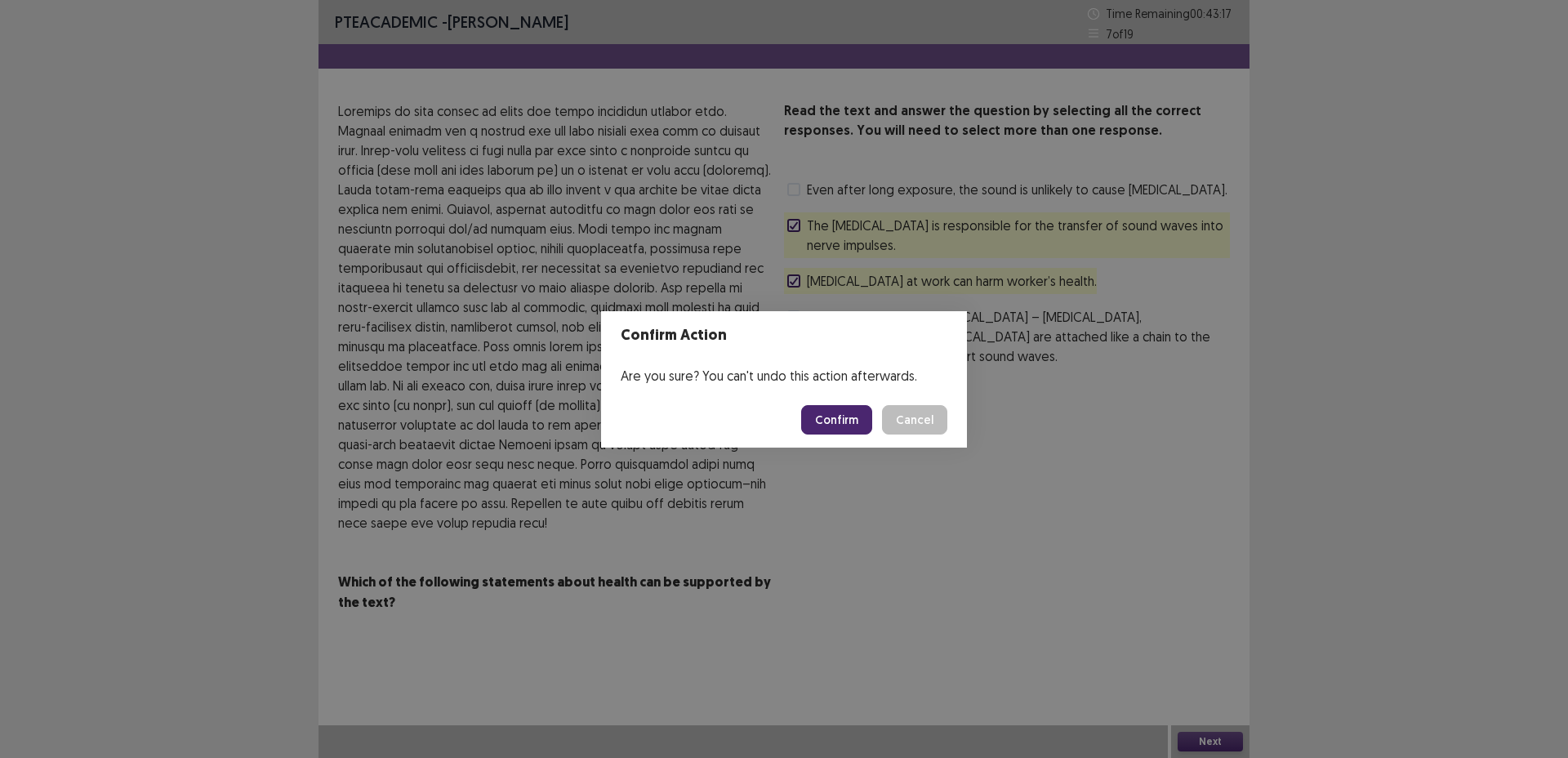
click at [826, 420] on button "Confirm" at bounding box center [837, 419] width 71 height 30
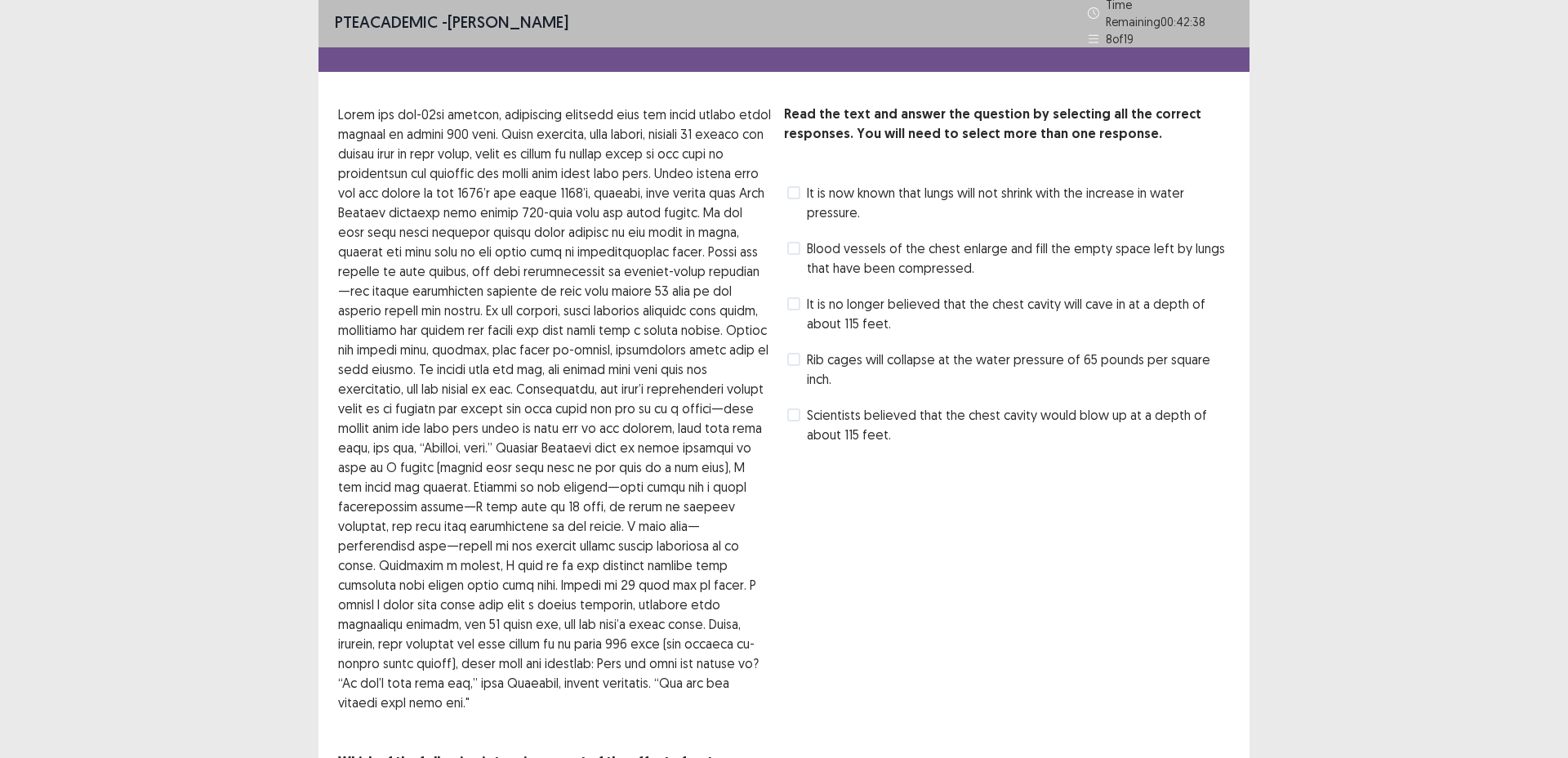
scroll to position [7, 0]
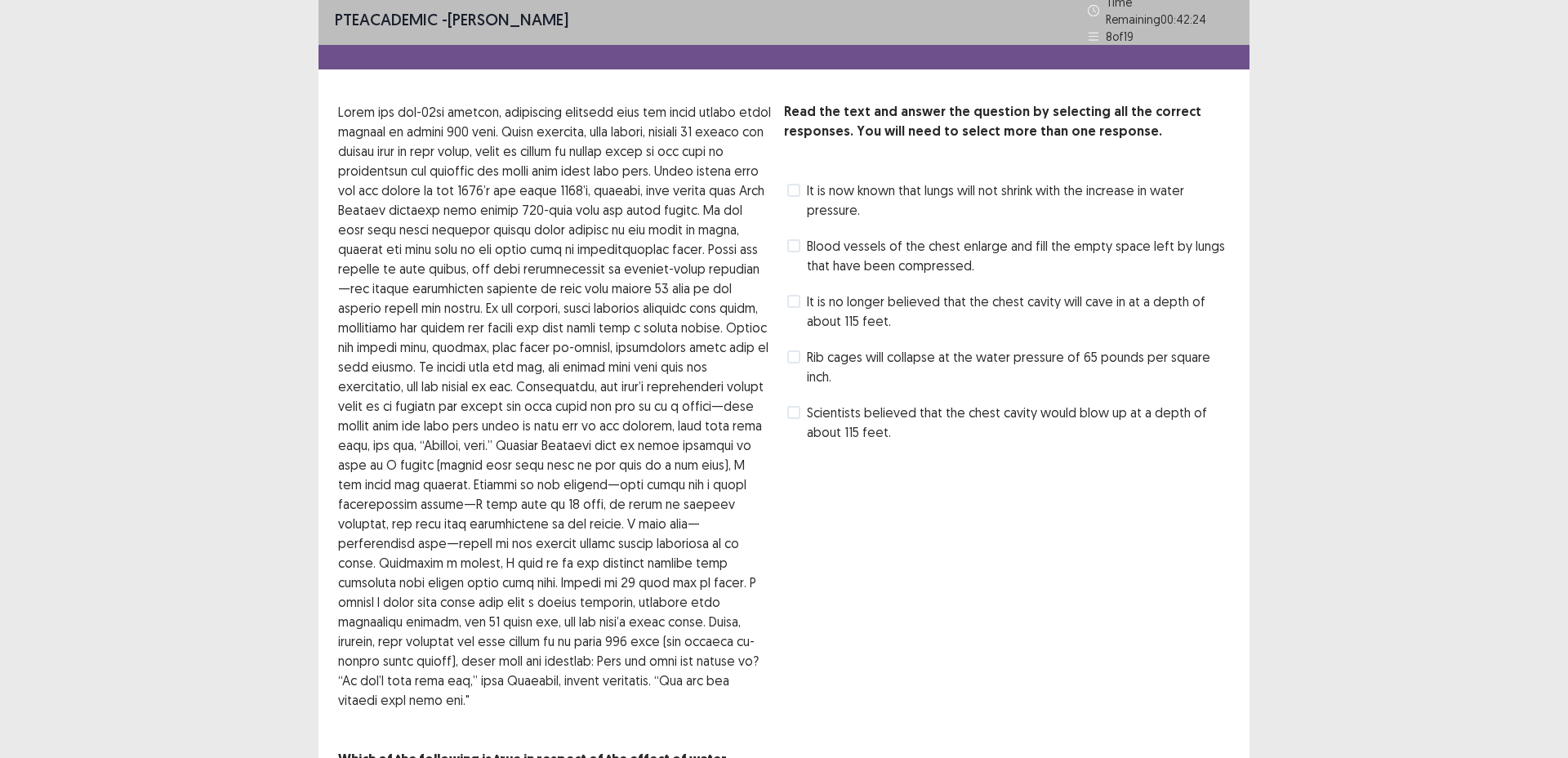
click at [898, 244] on span "Blood vessels of the chest enlarge and fill the empty space left by lungs that …" at bounding box center [1018, 255] width 423 height 39
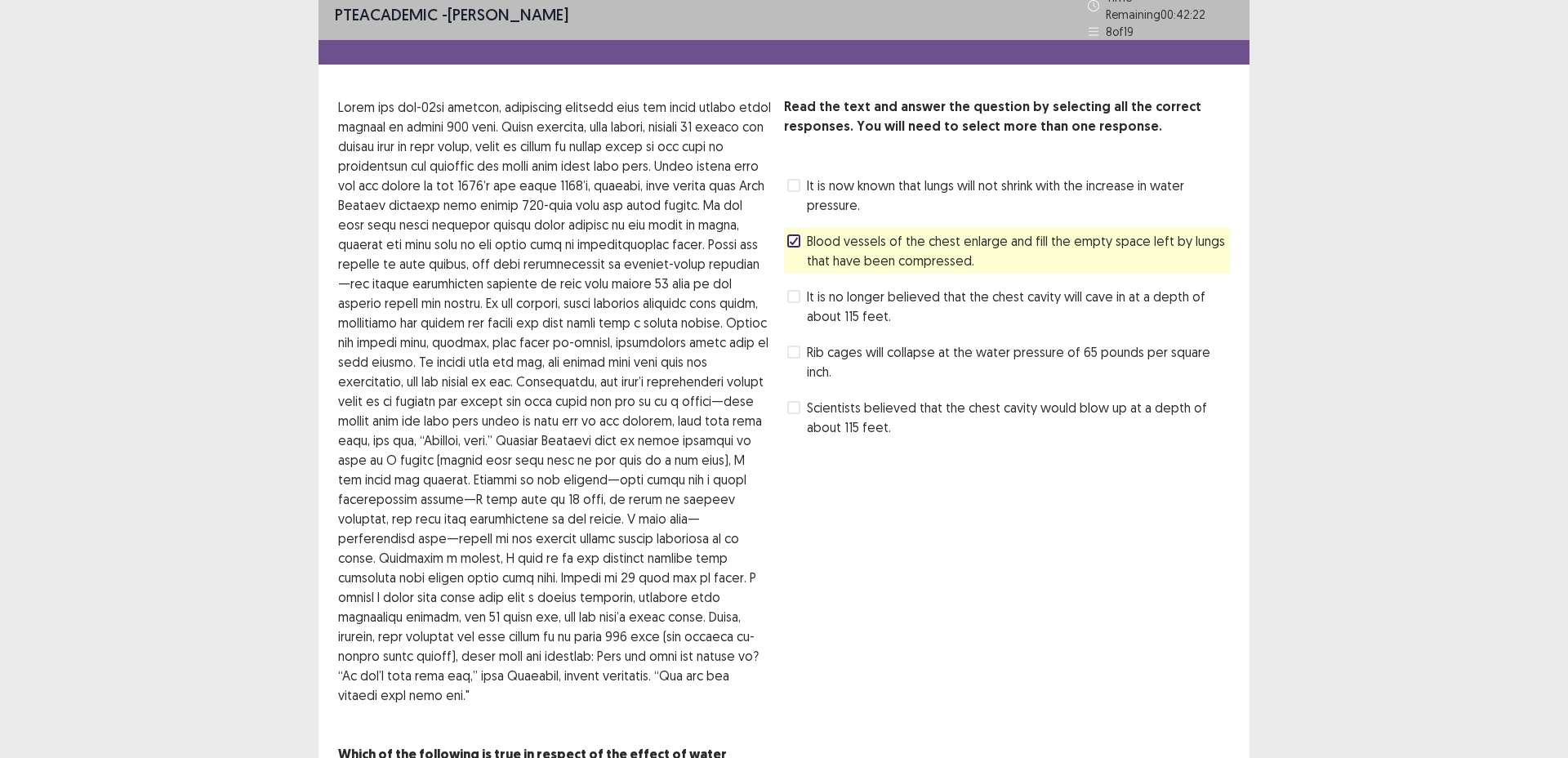
scroll to position [14, 0]
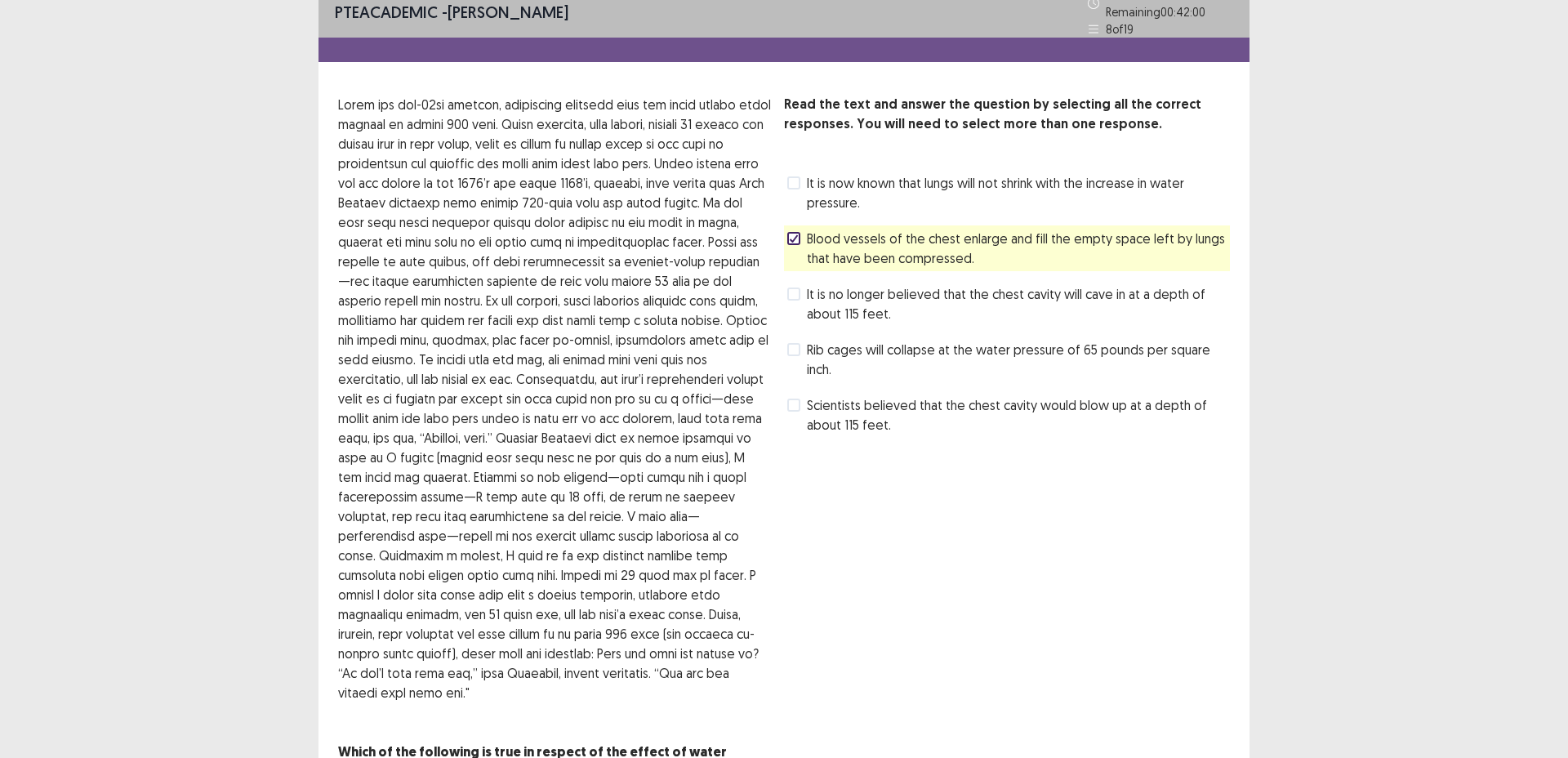
click at [872, 396] on span "Scientists believed that the chest cavity would blow up at a depth of about 115…" at bounding box center [1018, 415] width 423 height 39
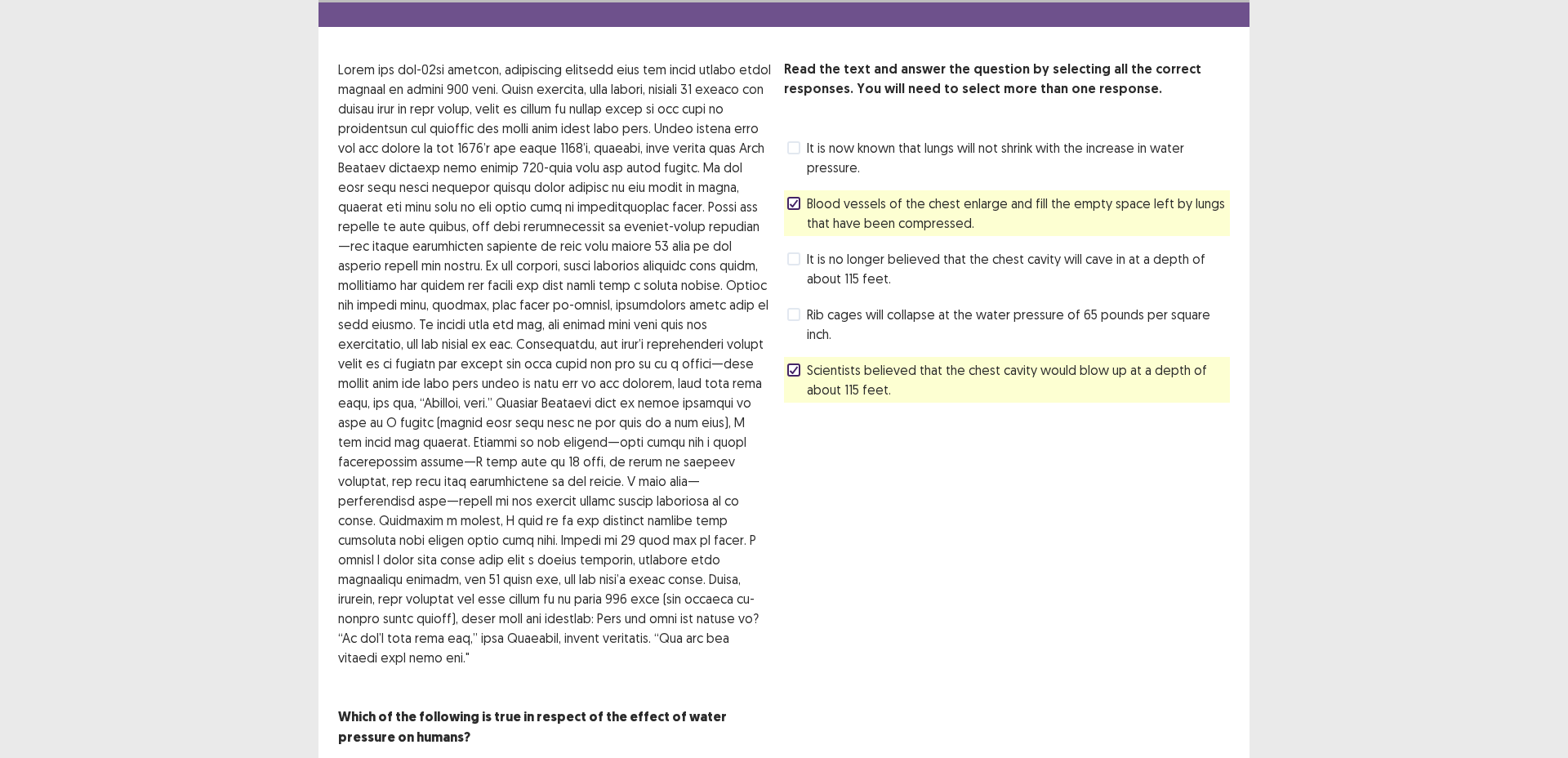
scroll to position [83, 0]
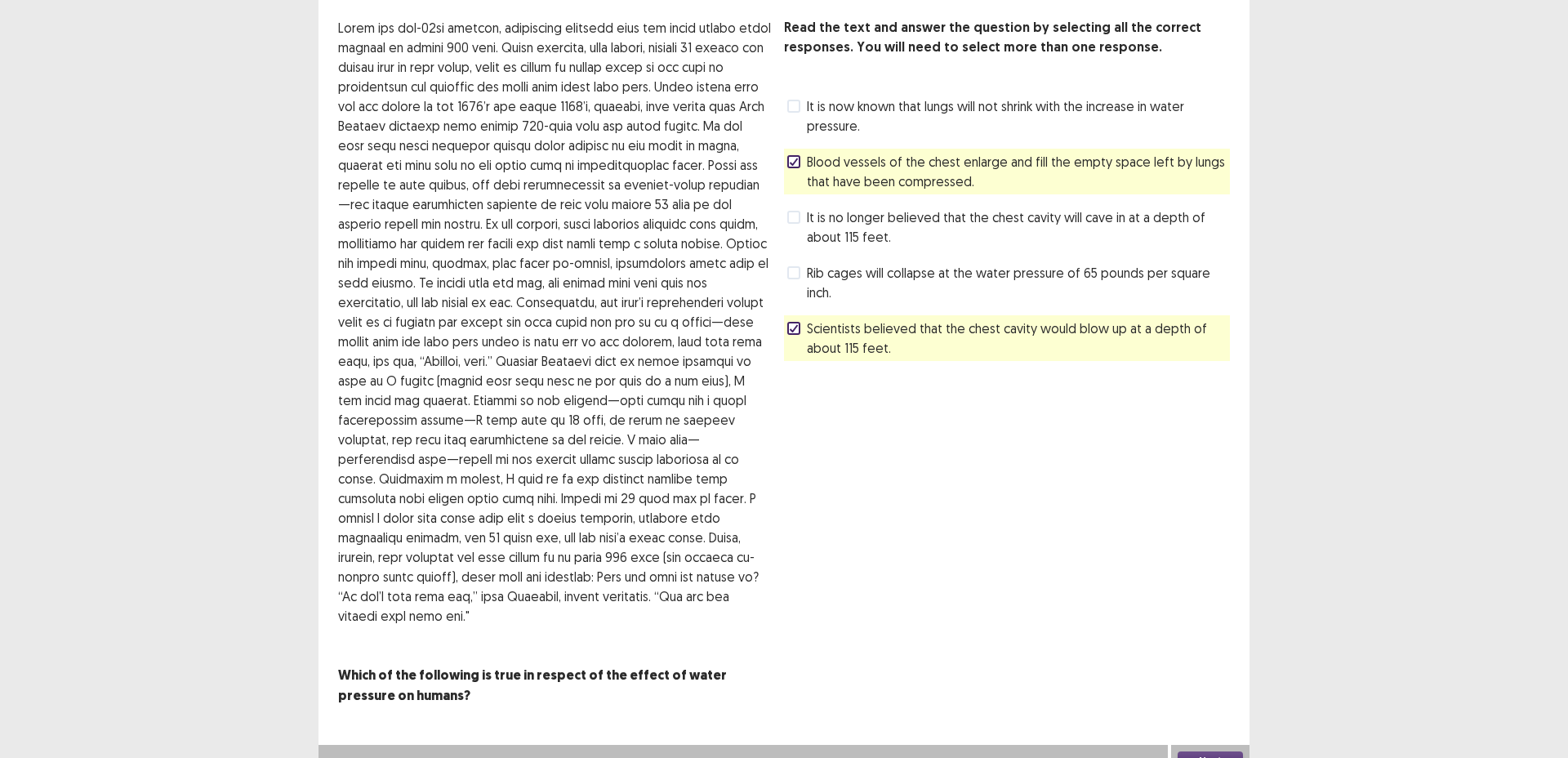
click at [1217, 751] on button "Next" at bounding box center [1211, 761] width 66 height 20
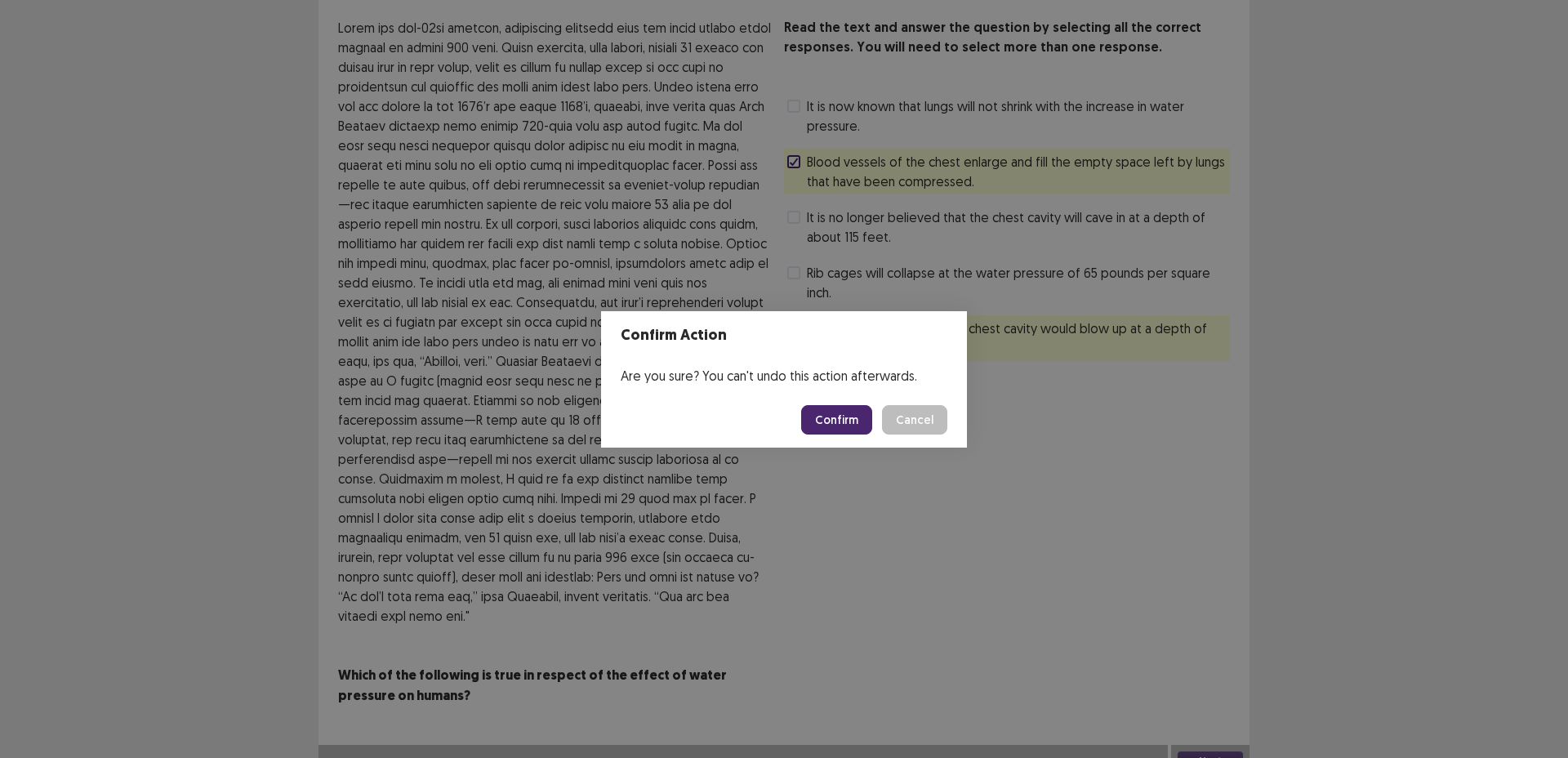
click at [826, 430] on button "Confirm" at bounding box center [837, 419] width 71 height 30
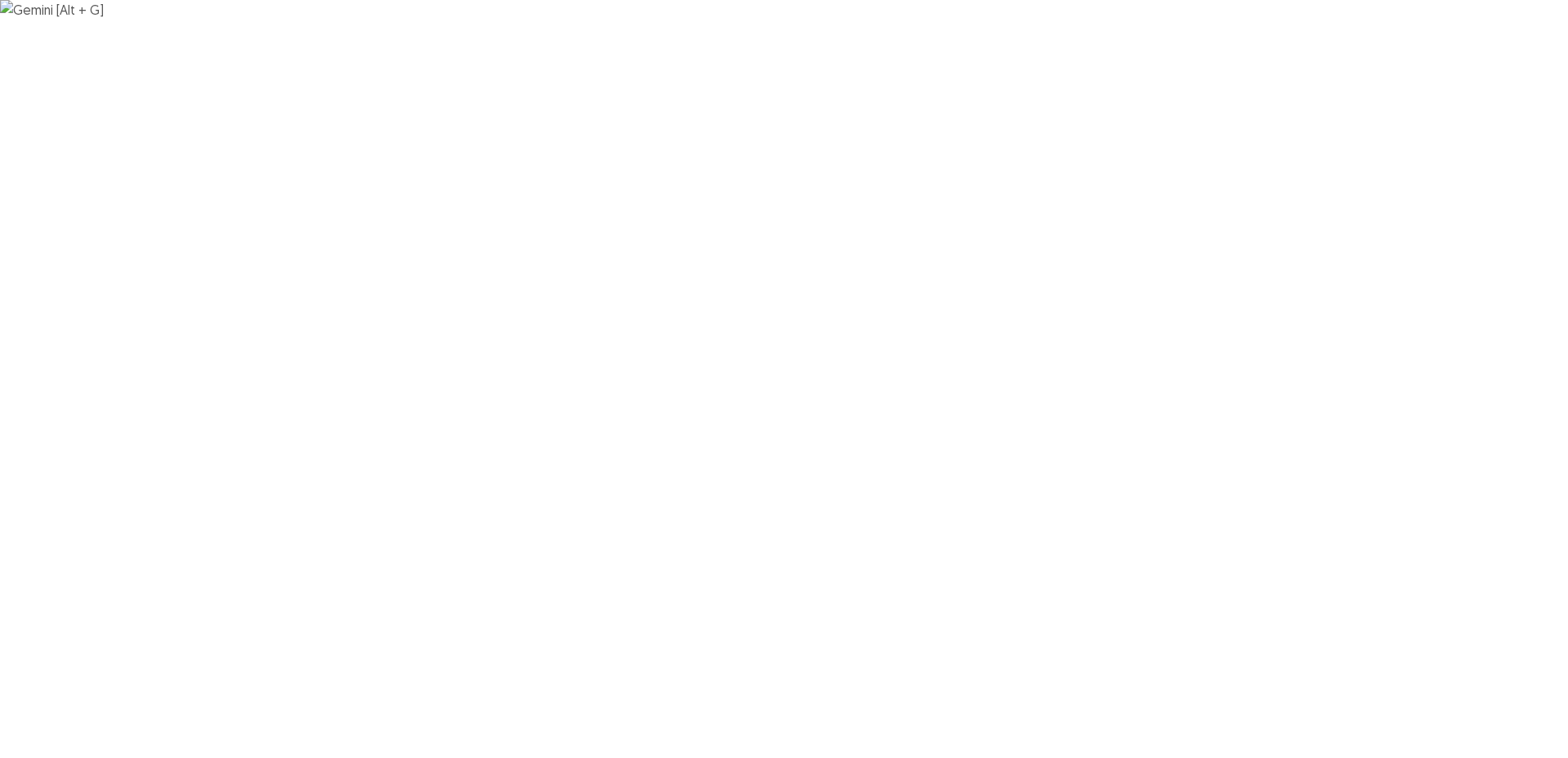
scroll to position [0, 0]
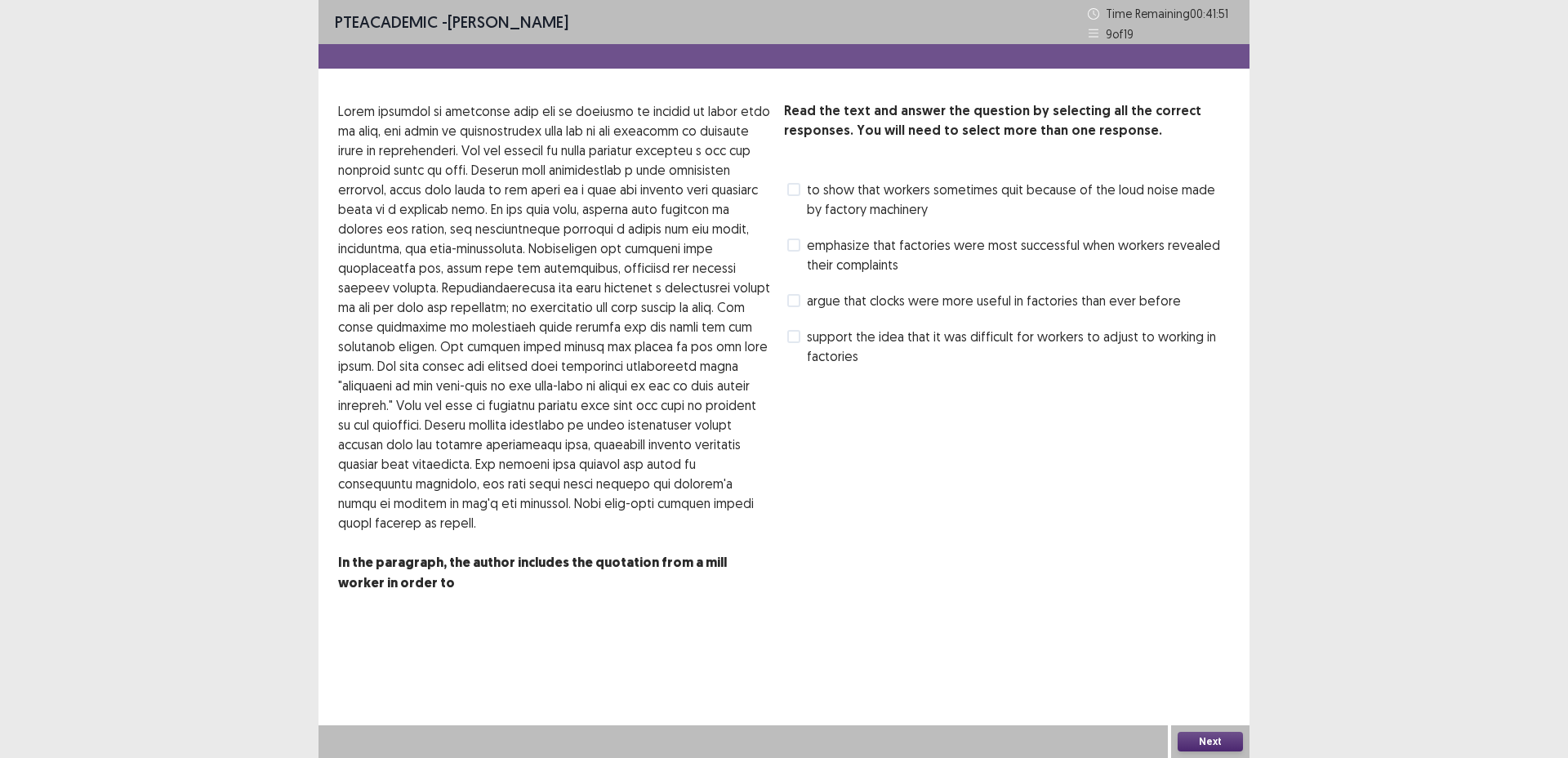
click at [851, 304] on span "argue that clocks were more useful in factories than ever before" at bounding box center [995, 300] width 374 height 20
click at [863, 346] on span "support the idea that it was difficult for workers to adjust to working in fact…" at bounding box center [1018, 346] width 423 height 39
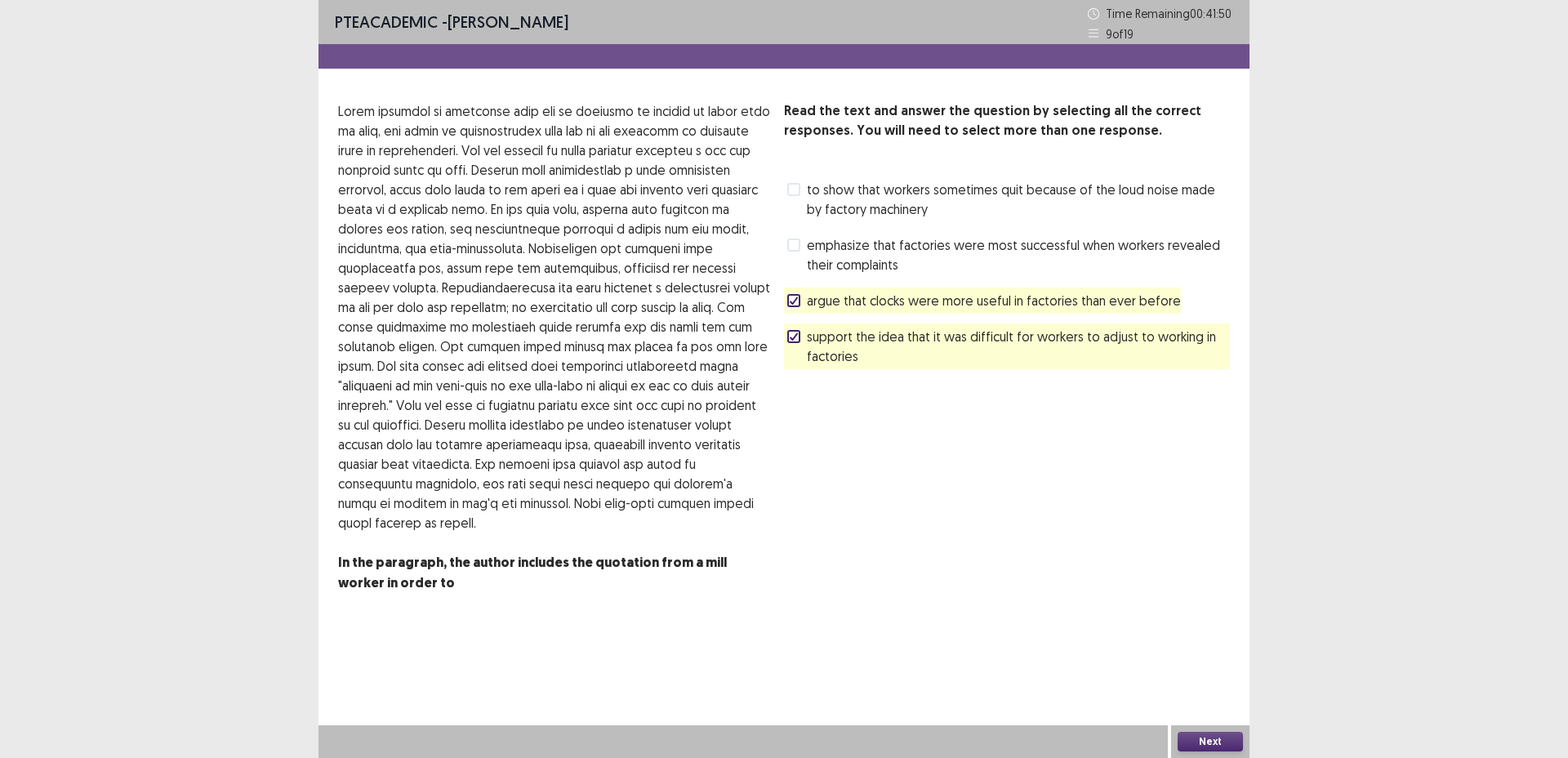
drag, startPoint x: 843, startPoint y: 313, endPoint x: 846, endPoint y: 322, distance: 9.5
click at [843, 313] on div "argue that clocks were more useful in factories than ever before" at bounding box center [983, 300] width 397 height 26
click at [847, 347] on span "support the idea that it was difficult for workers to adjust to working in fact…" at bounding box center [1018, 346] width 423 height 39
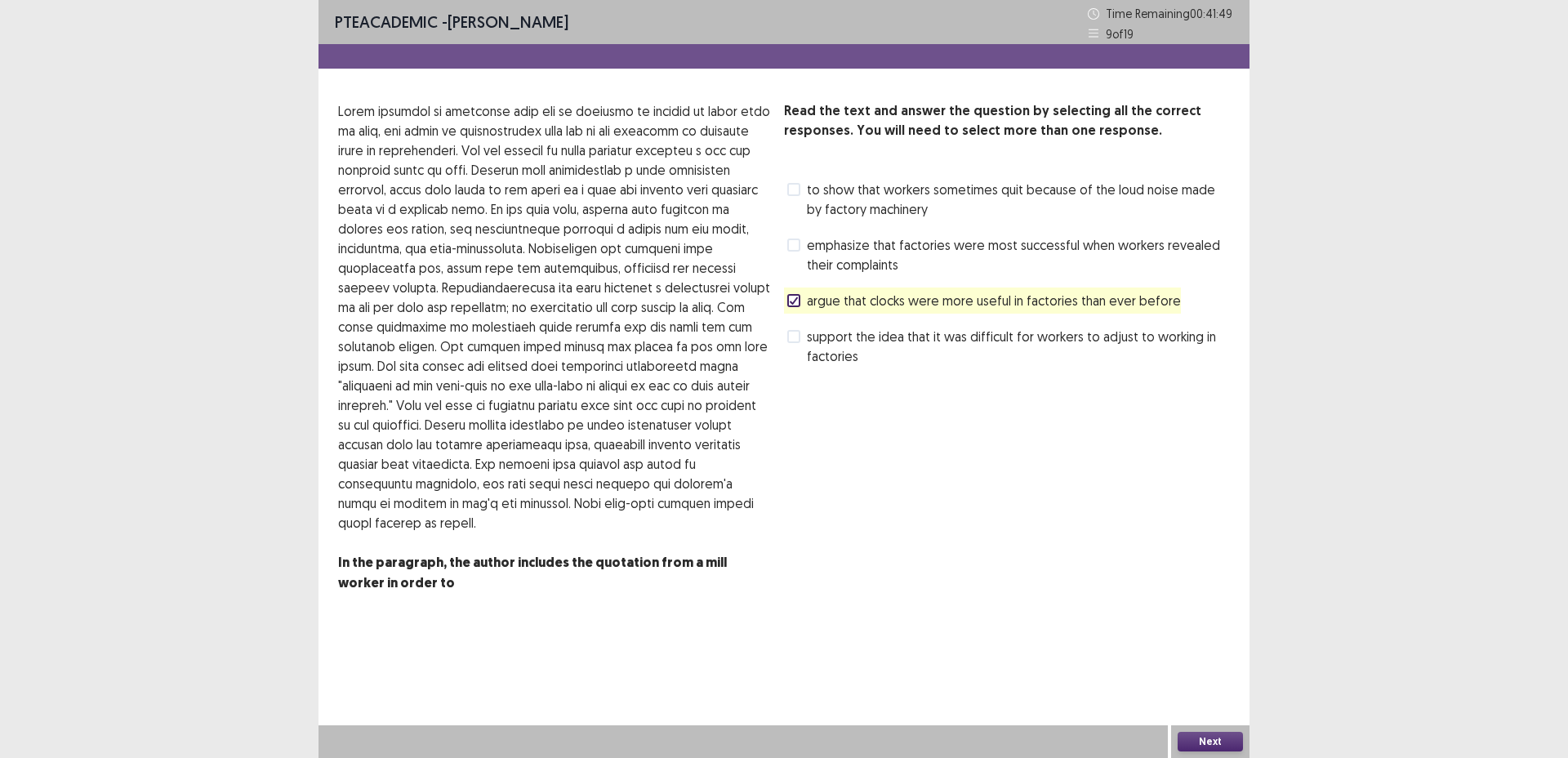
click at [847, 304] on span "argue that clocks were more useful in factories than ever before" at bounding box center [995, 300] width 374 height 20
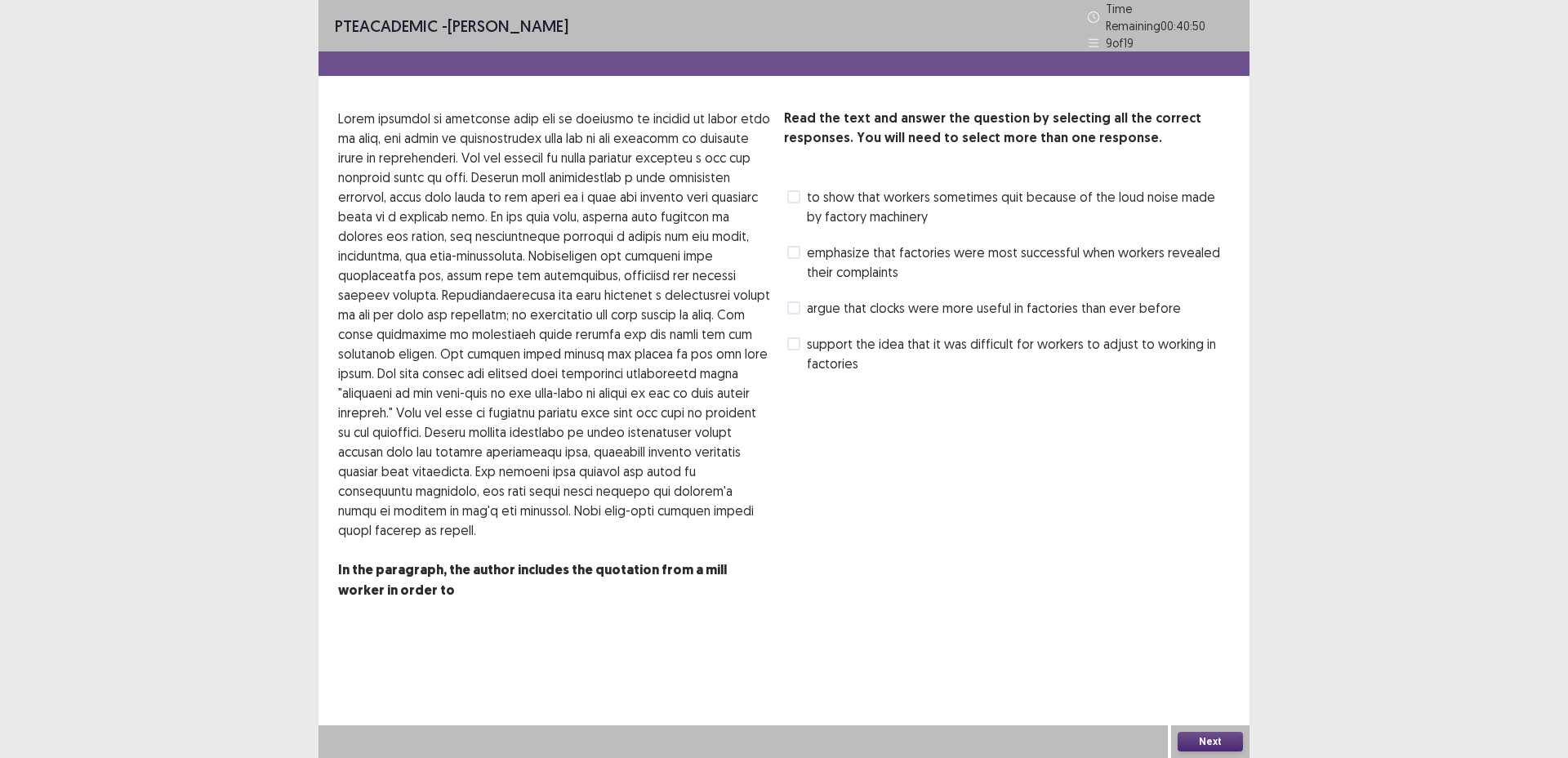
click at [863, 298] on span "argue that clocks were more useful in factories than ever before" at bounding box center [995, 307] width 374 height 20
click at [1217, 738] on button "Next" at bounding box center [1211, 741] width 66 height 20
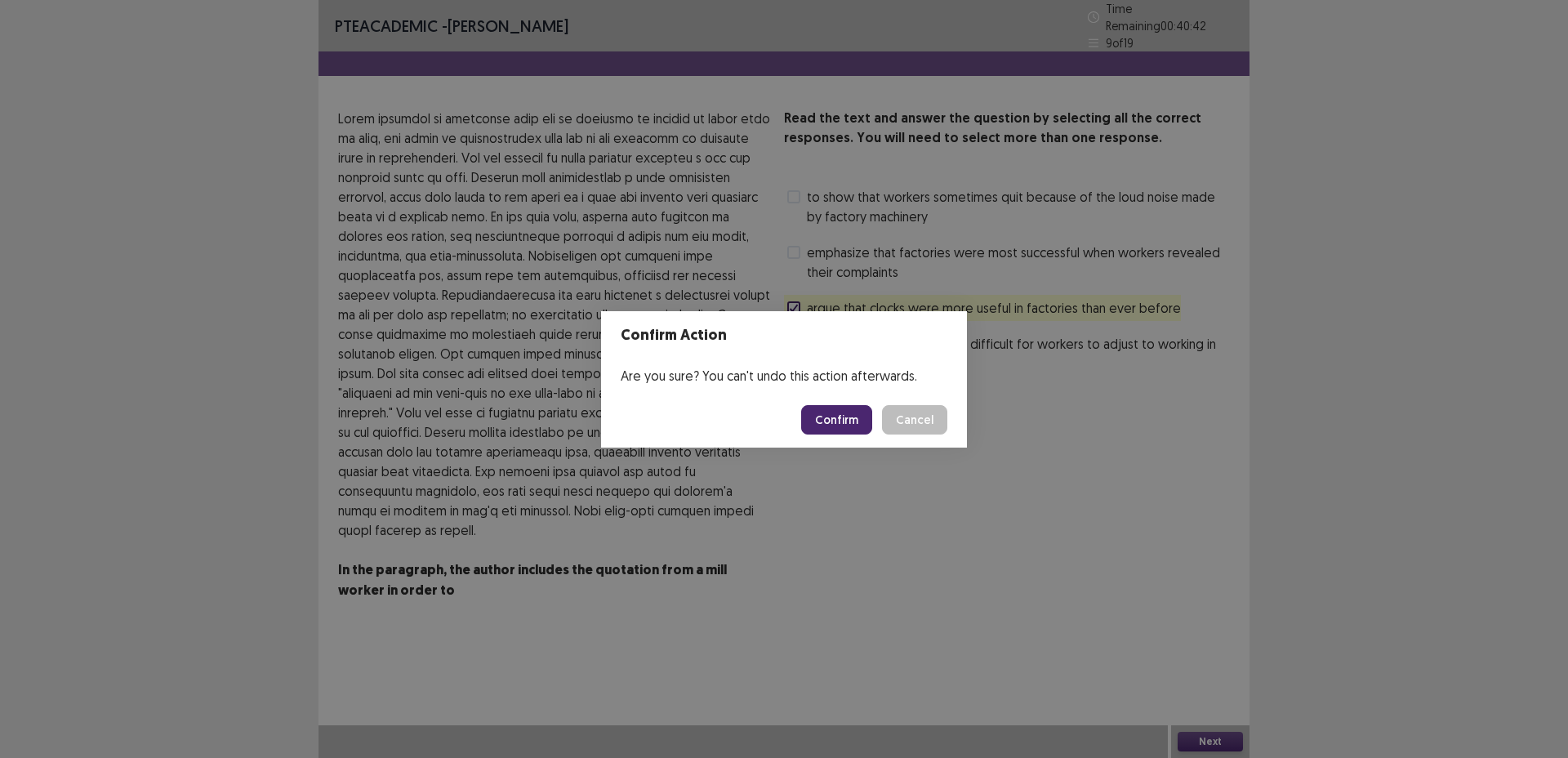
click at [934, 417] on button "Cancel" at bounding box center [915, 419] width 66 height 30
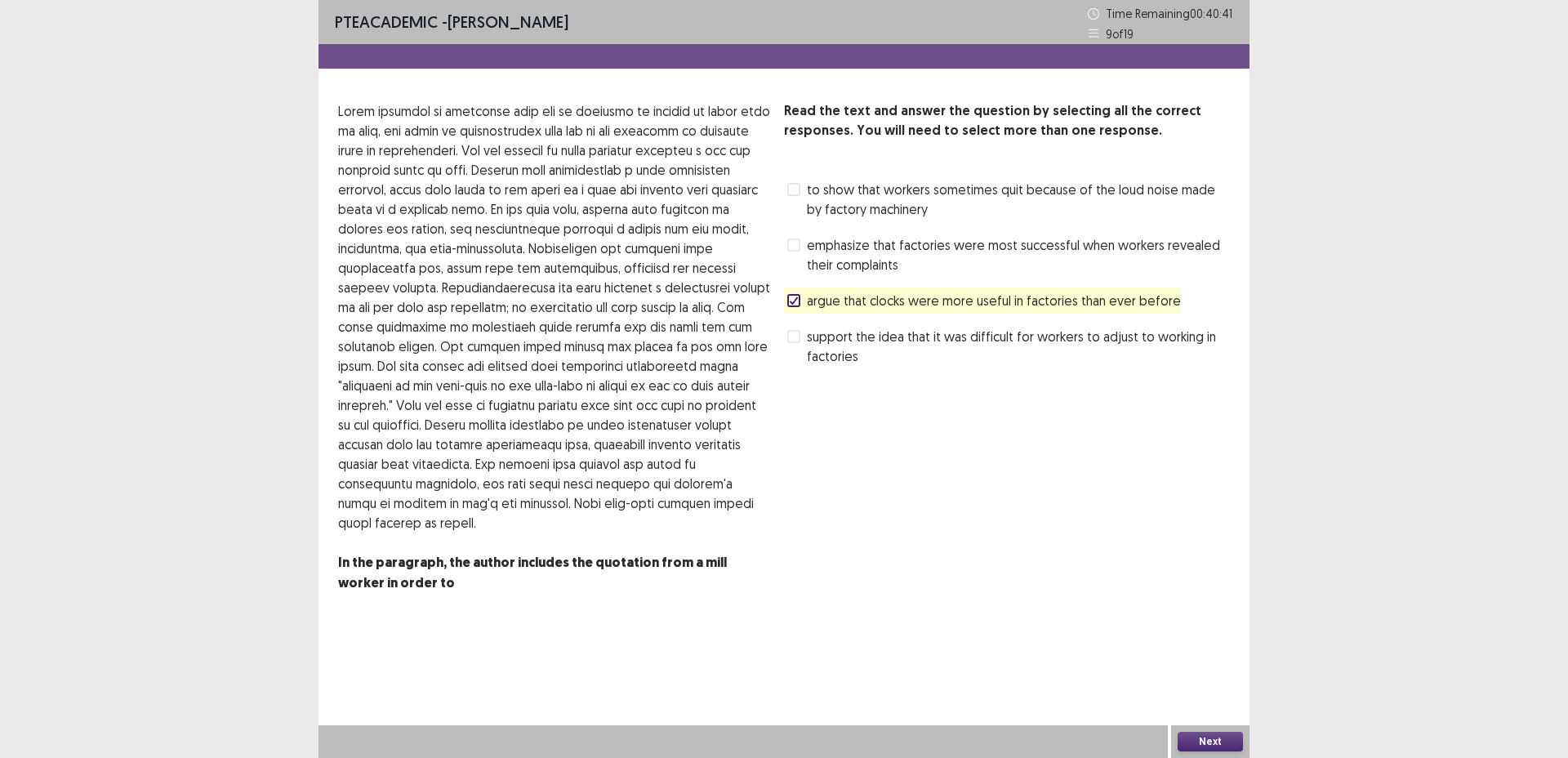
click at [865, 257] on span "emphasize that factories were most successful when workers revealed their compl…" at bounding box center [1018, 255] width 423 height 39
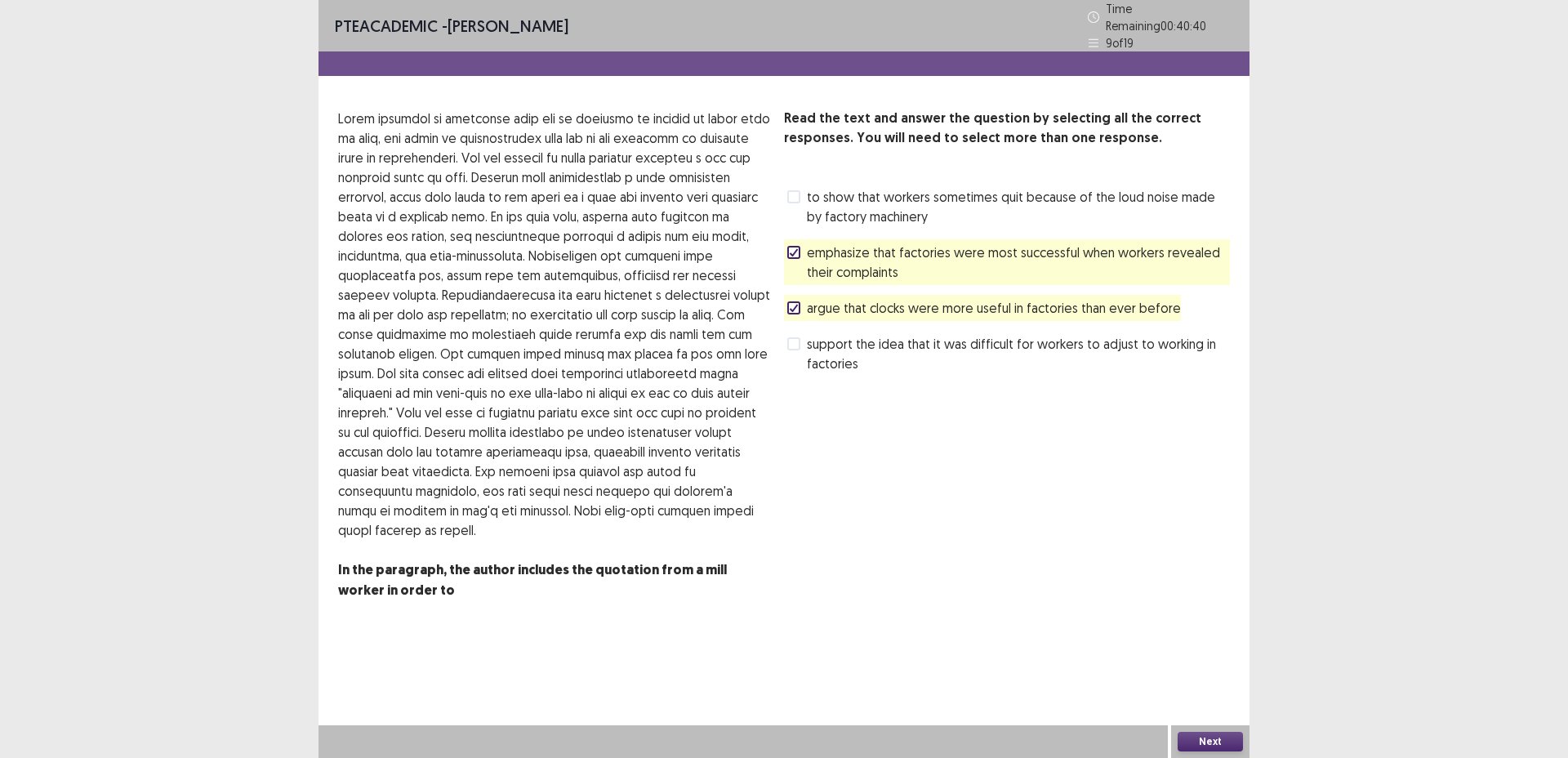
click at [897, 306] on span "argue that clocks were more useful in factories than ever before" at bounding box center [995, 307] width 374 height 20
click at [911, 342] on span "support the idea that it was difficult for workers to adjust to working in fact…" at bounding box center [1018, 354] width 423 height 39
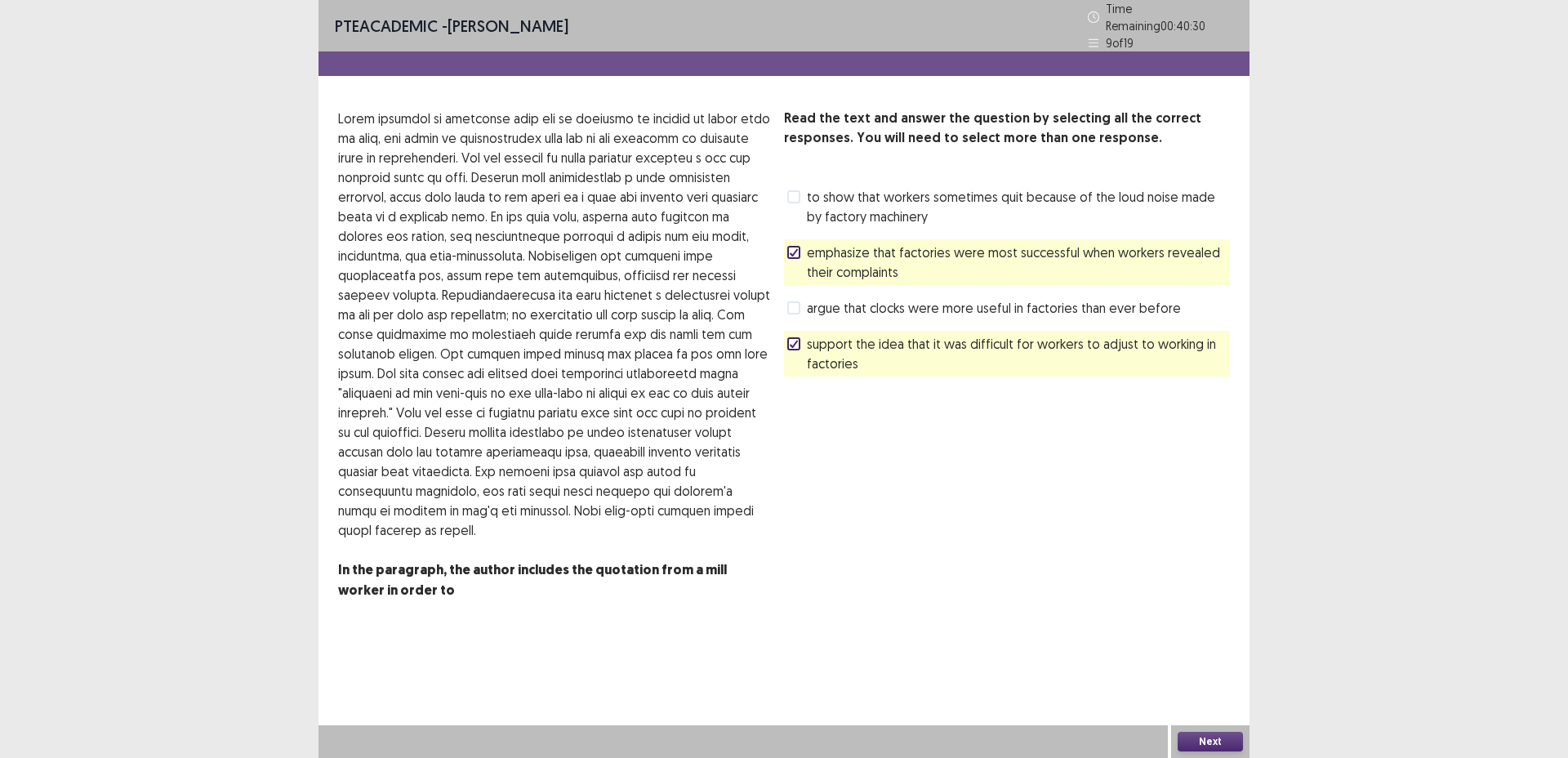
click at [915, 346] on span "support the idea that it was difficult for workers to adjust to working in fact…" at bounding box center [1018, 354] width 423 height 39
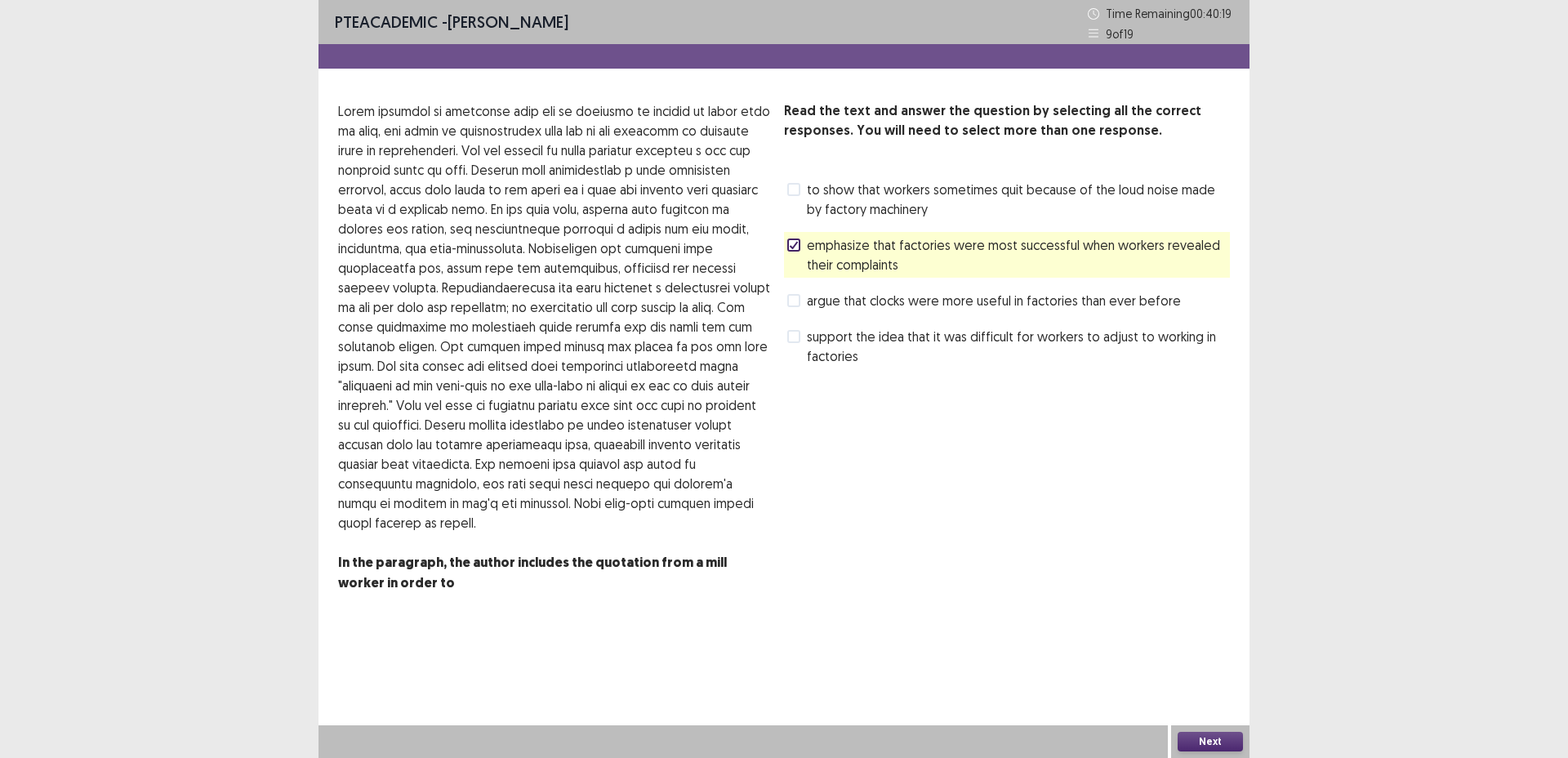
click at [960, 208] on span "to show that workers sometimes quit because of the loud noise made by factory m…" at bounding box center [1018, 199] width 423 height 39
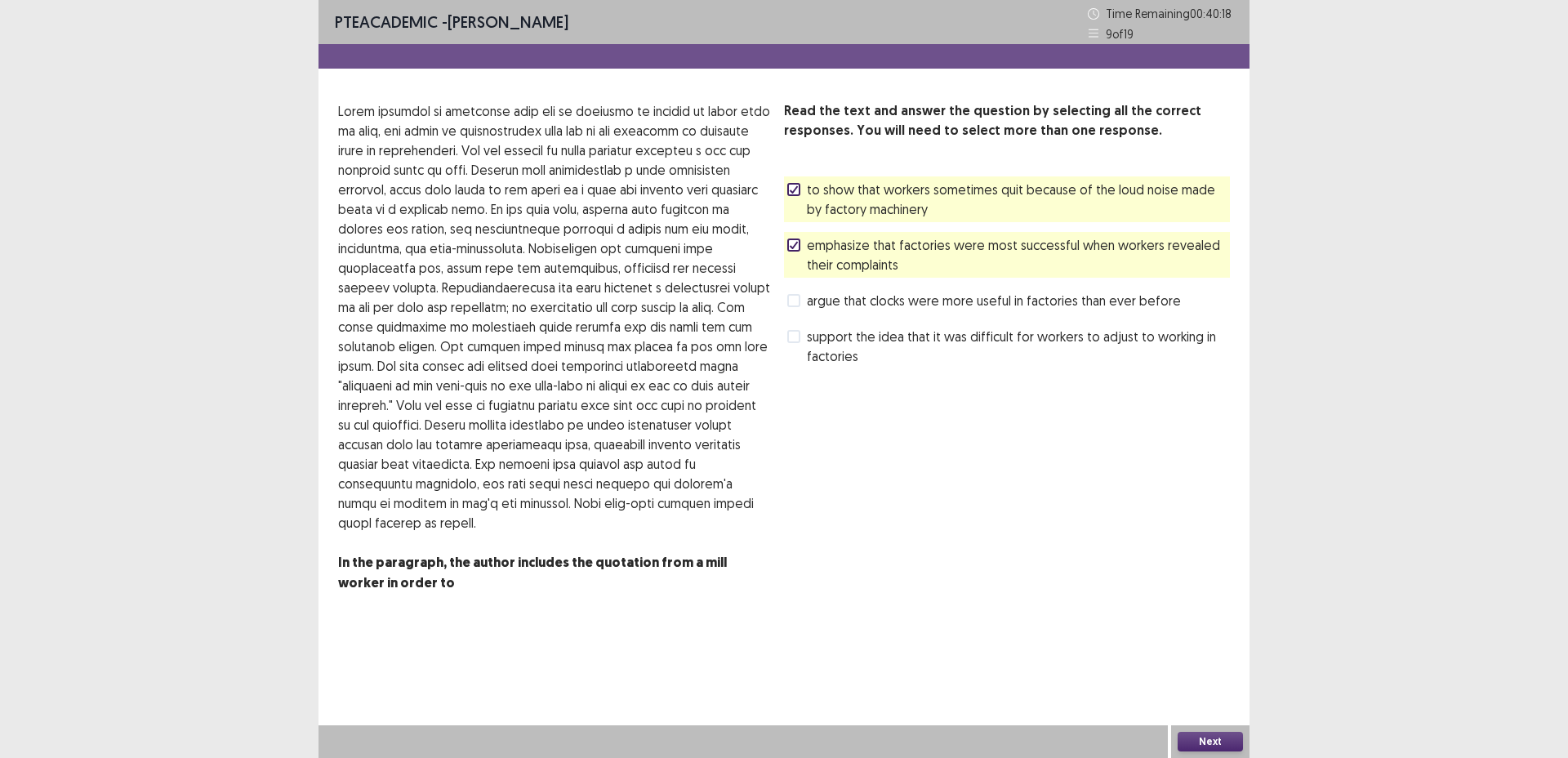
click at [1227, 739] on button "Next" at bounding box center [1211, 741] width 66 height 20
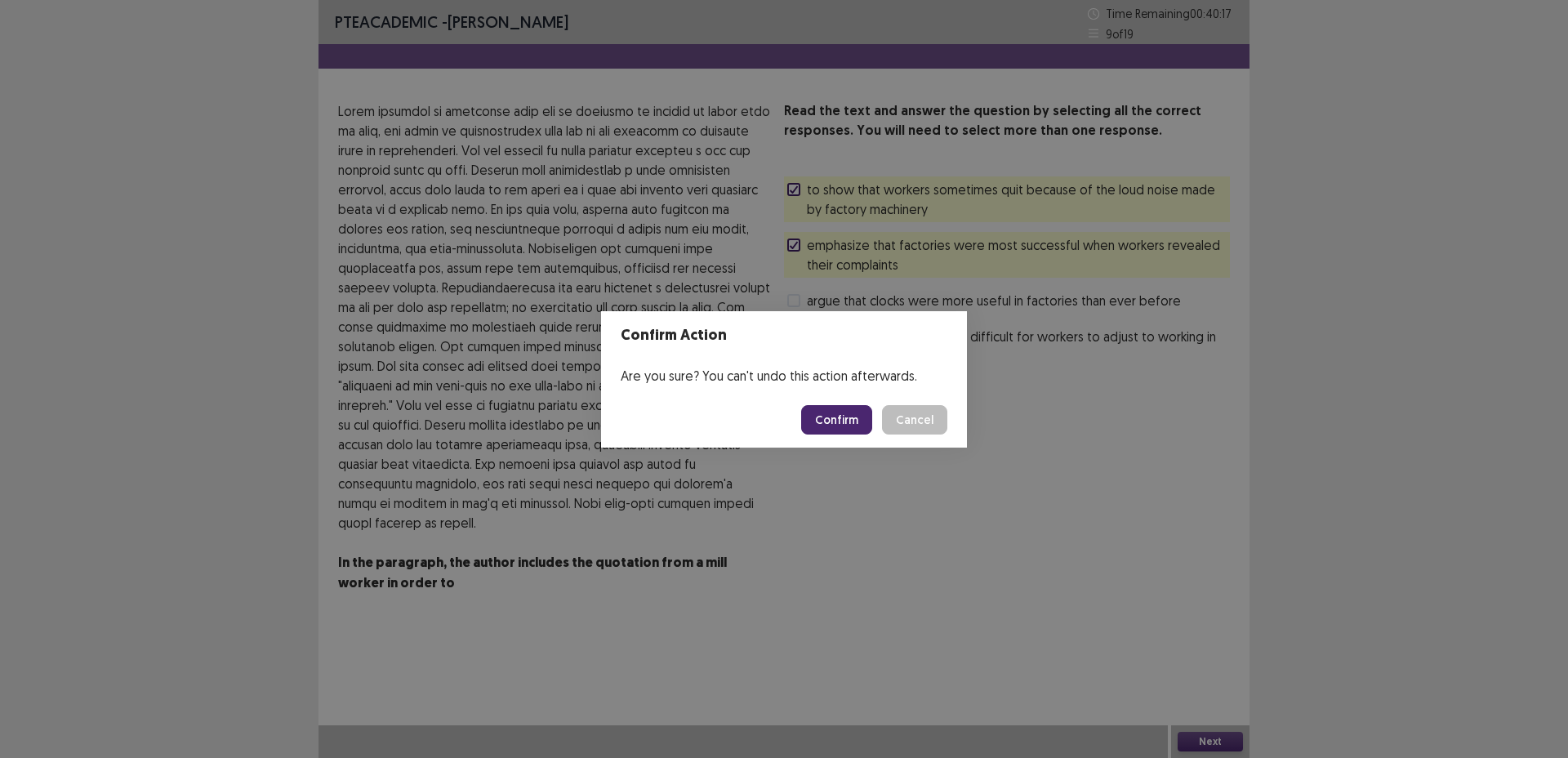
click at [853, 425] on button "Confirm" at bounding box center [837, 419] width 71 height 30
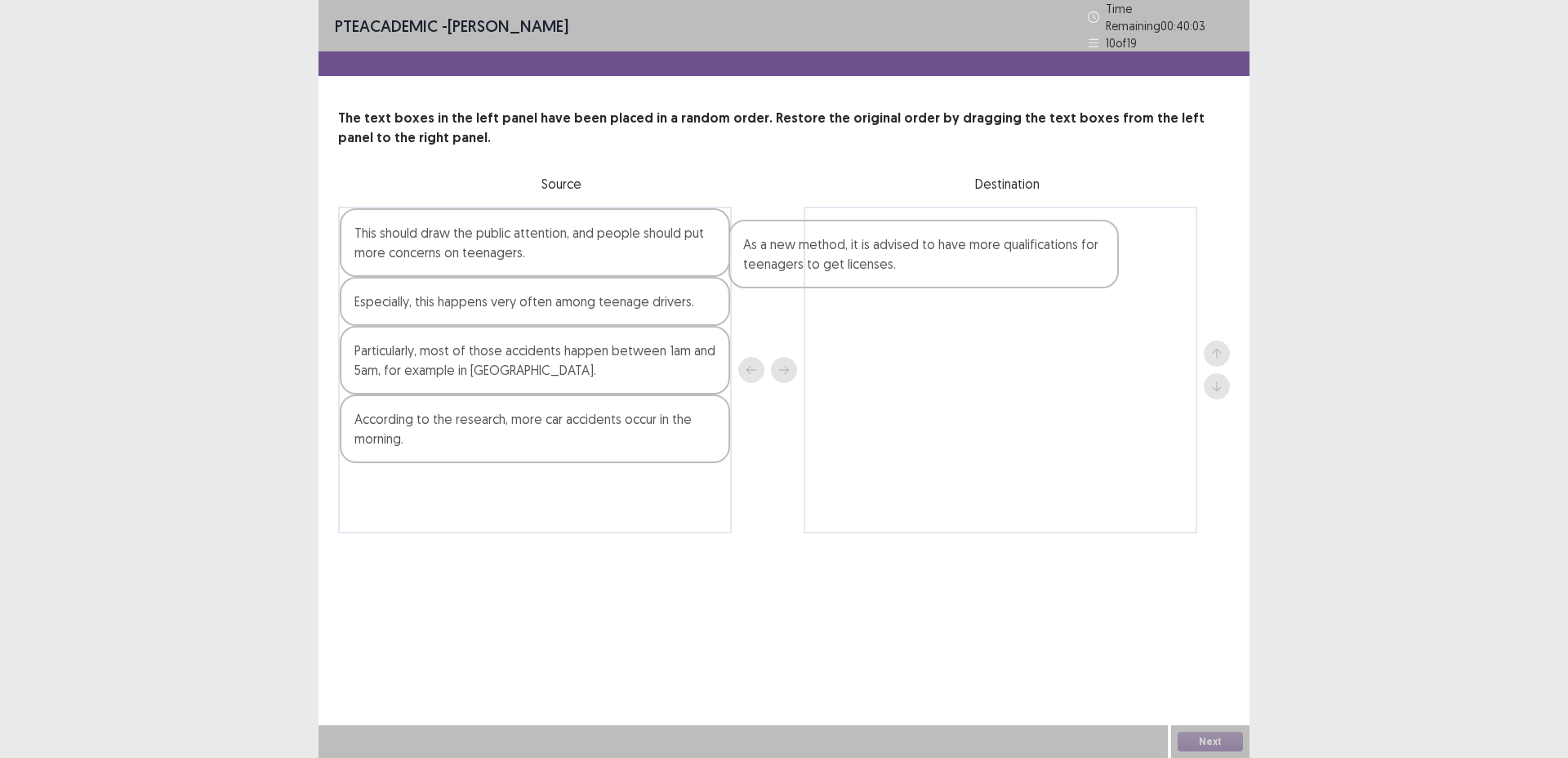
drag, startPoint x: 562, startPoint y: 350, endPoint x: 952, endPoint y: 251, distance: 402.4
click at [952, 251] on div "This should draw the public attention, and people should put more concerns on t…" at bounding box center [784, 370] width 892 height 327
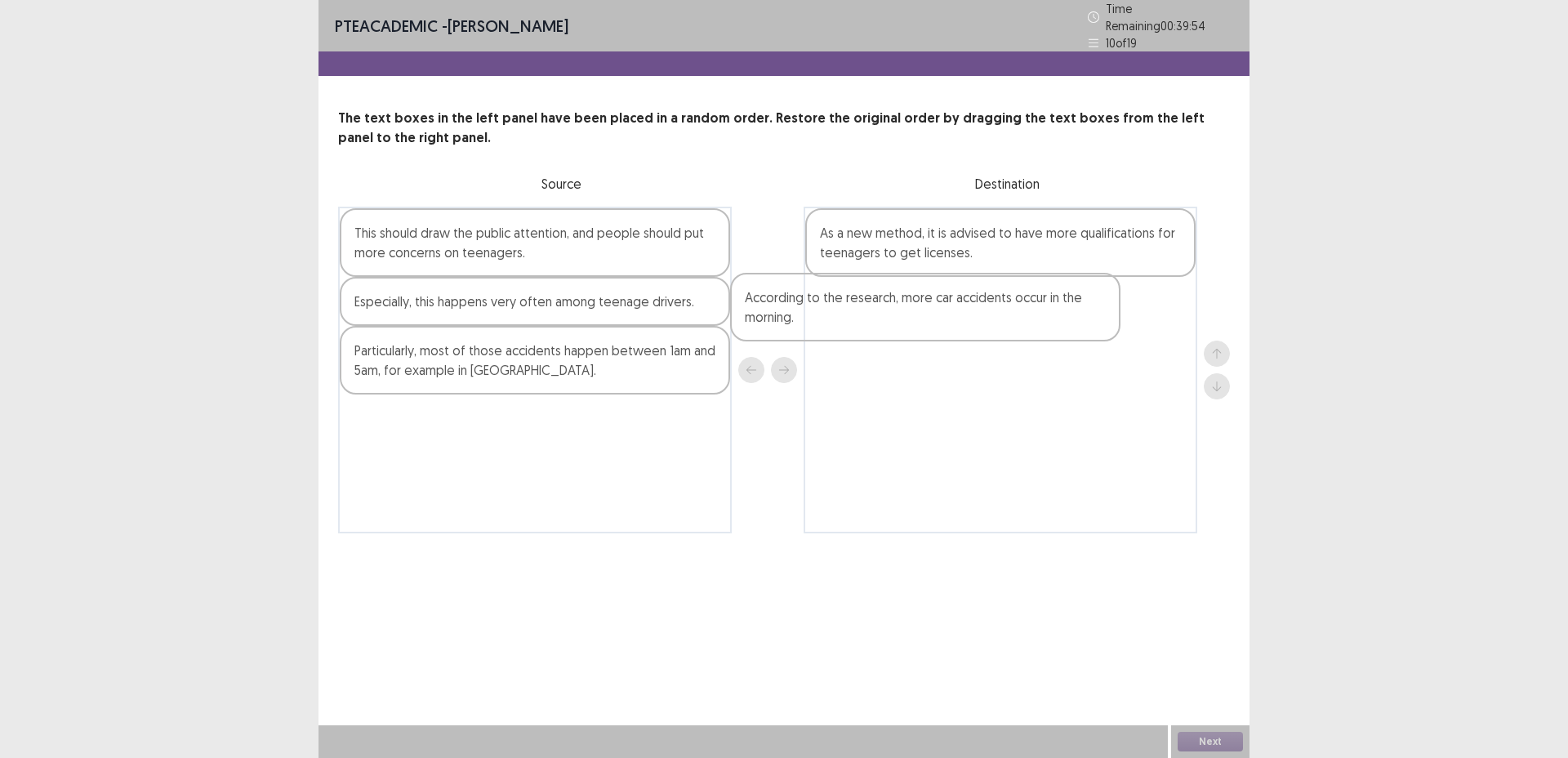
drag, startPoint x: 633, startPoint y: 442, endPoint x: 1036, endPoint y: 322, distance: 420.5
click at [1036, 322] on div "This should draw the public attention, and people should put more concerns on t…" at bounding box center [784, 370] width 892 height 327
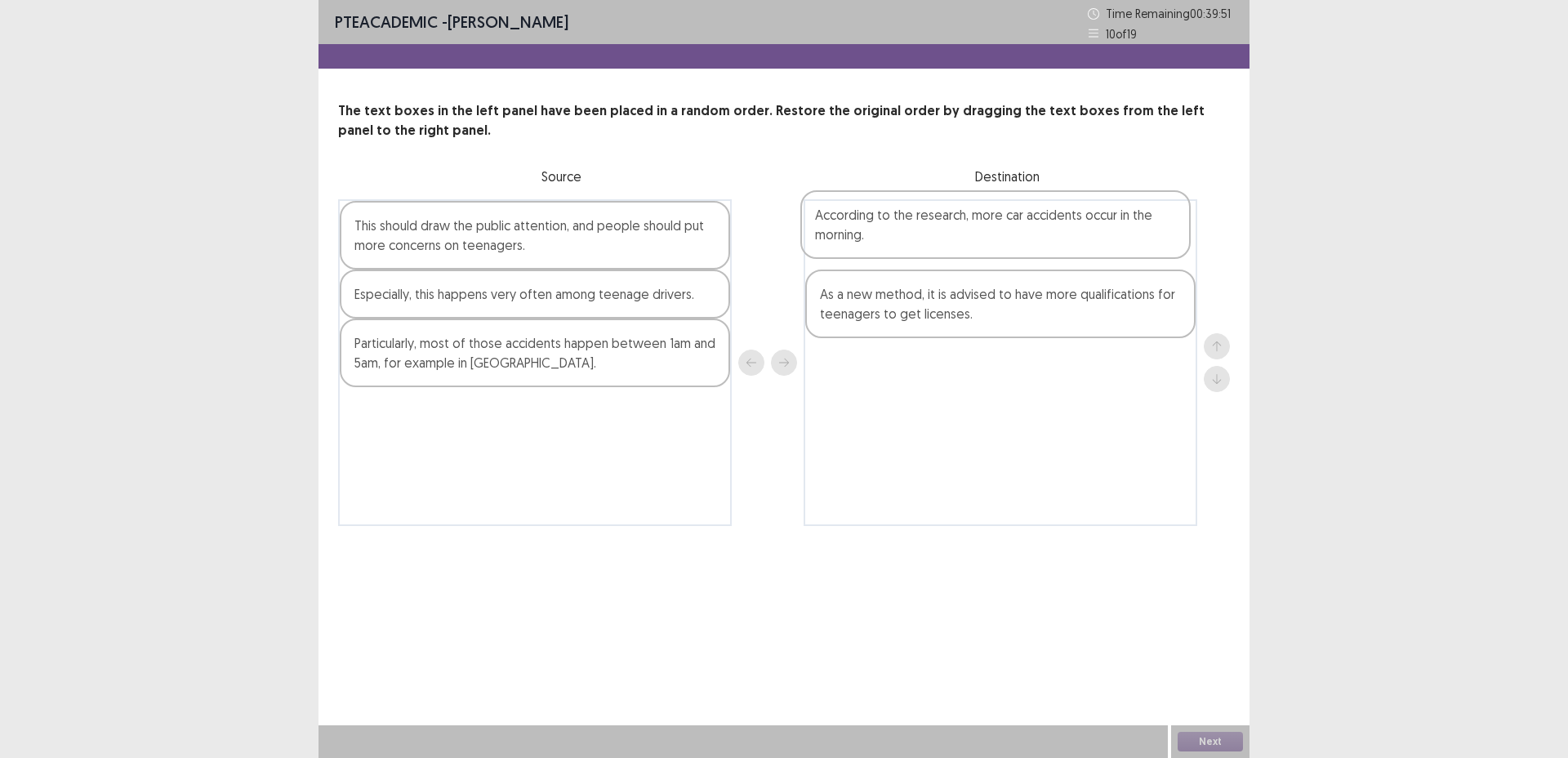
drag, startPoint x: 1036, startPoint y: 322, endPoint x: 1029, endPoint y: 237, distance: 85.3
click at [1029, 237] on div "As a new method, it is advised to have more qualifications for teenagers to get…" at bounding box center [1001, 362] width 394 height 327
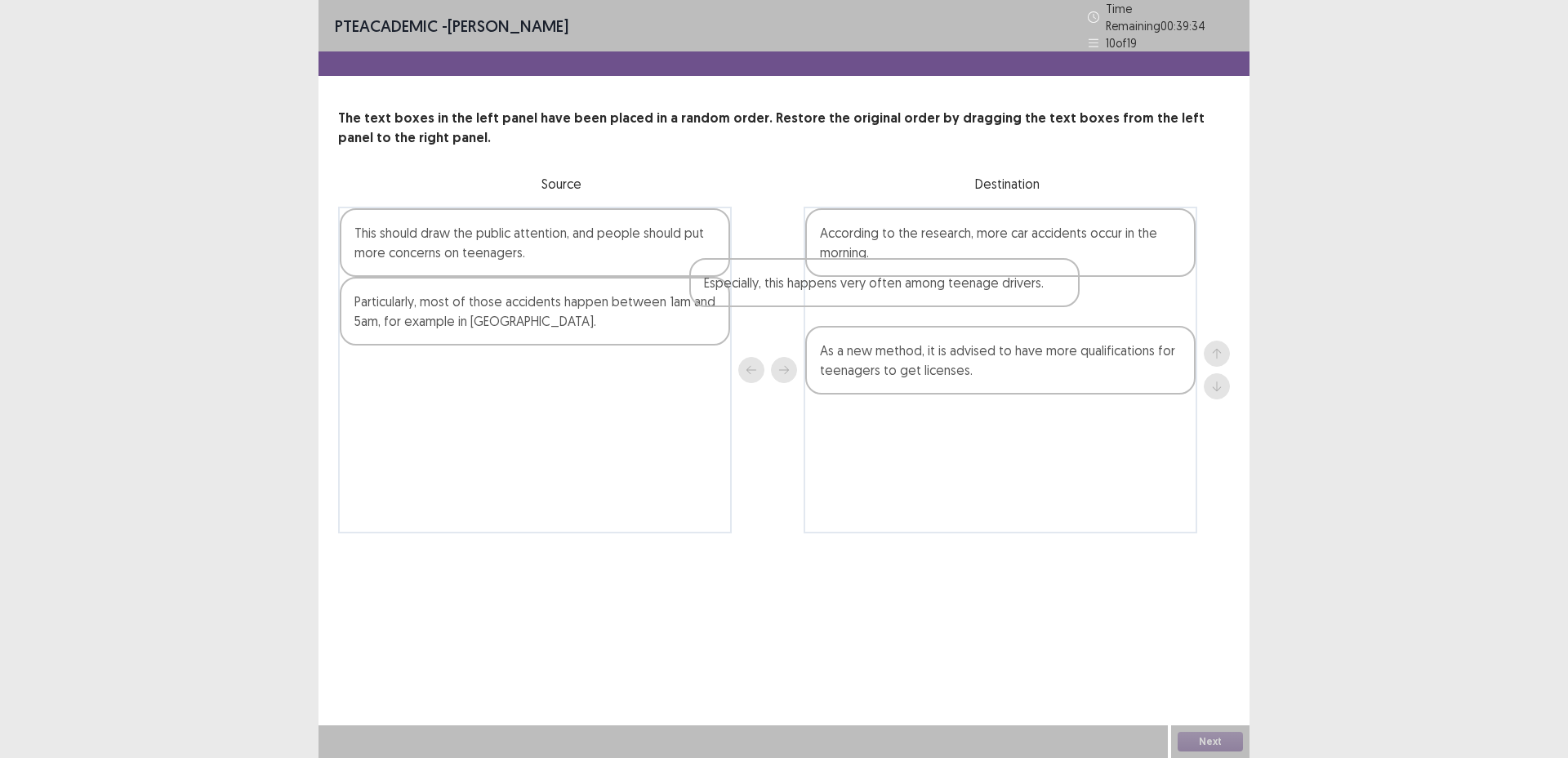
drag, startPoint x: 547, startPoint y: 301, endPoint x: 920, endPoint y: 298, distance: 373.0
click at [919, 298] on div "This should draw the public attention, and people should put more concerns on t…" at bounding box center [784, 370] width 892 height 327
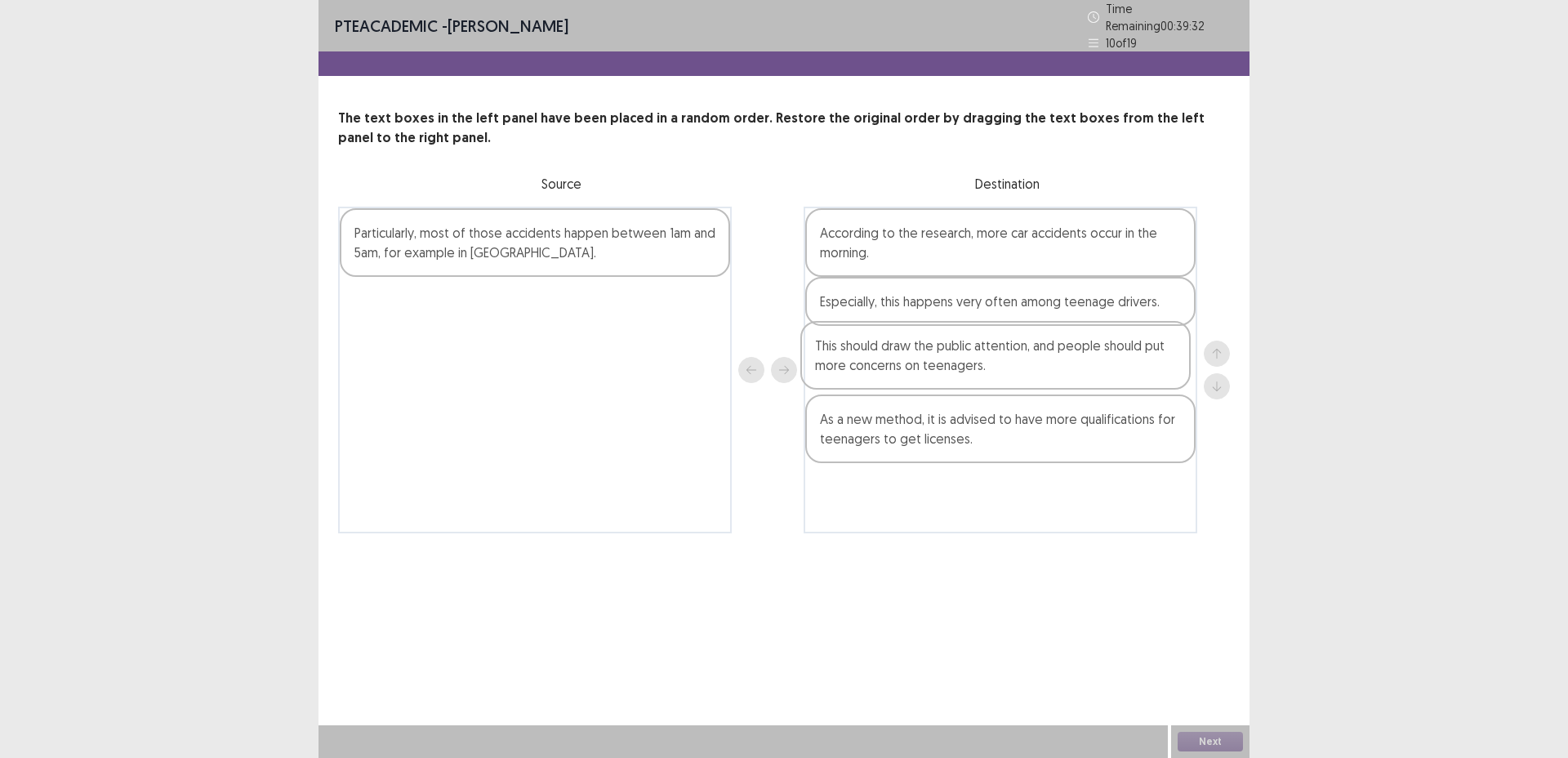
drag, startPoint x: 621, startPoint y: 248, endPoint x: 1087, endPoint y: 372, distance: 482.2
click at [1087, 372] on div "This should draw the public attention, and people should put more concerns on t…" at bounding box center [784, 370] width 892 height 327
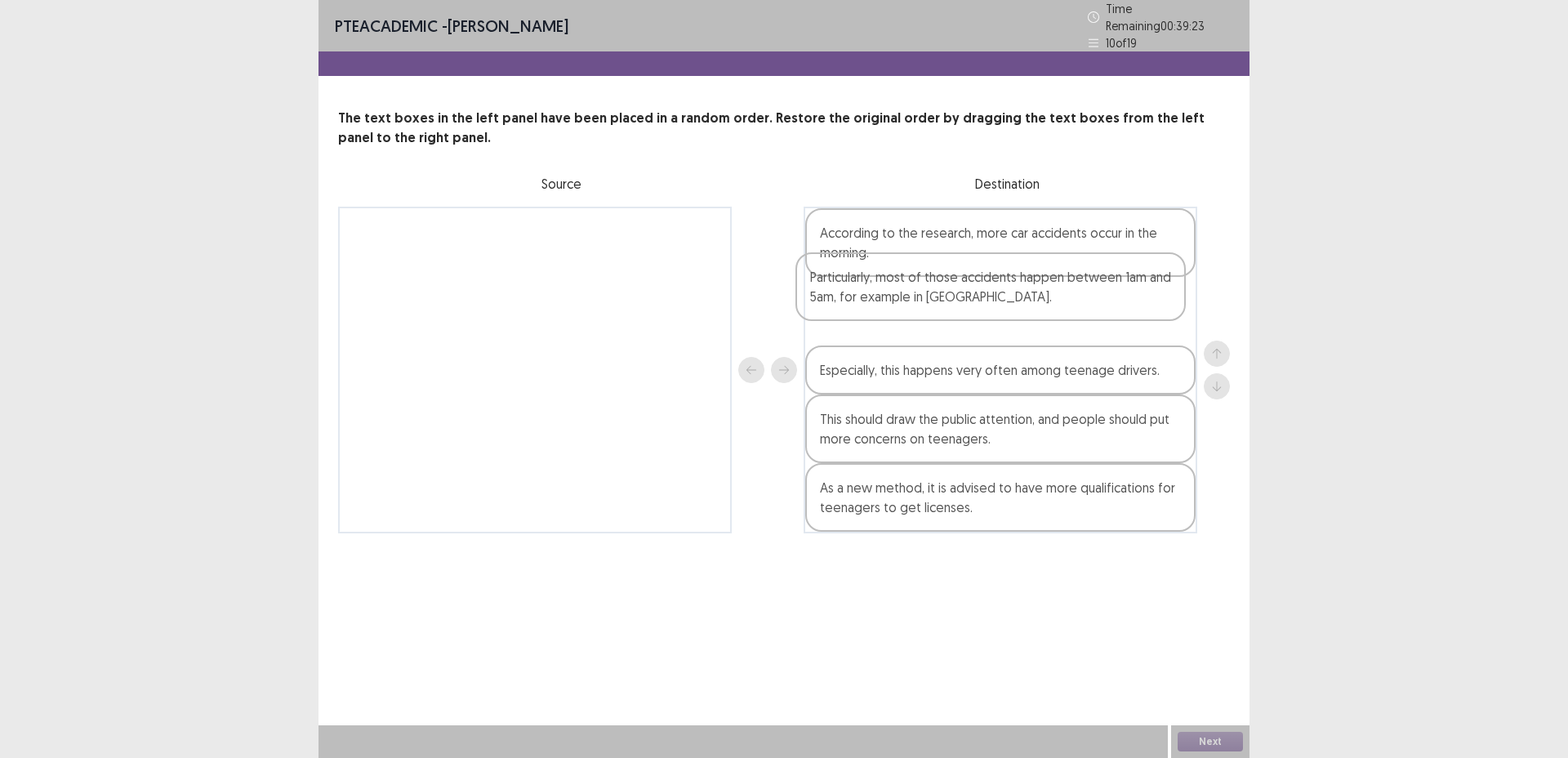
drag, startPoint x: 596, startPoint y: 242, endPoint x: 1056, endPoint y: 293, distance: 462.8
click at [1056, 293] on div "Particularly, most of those accidents happen between 1am and 5am, for example i…" at bounding box center [784, 370] width 892 height 327
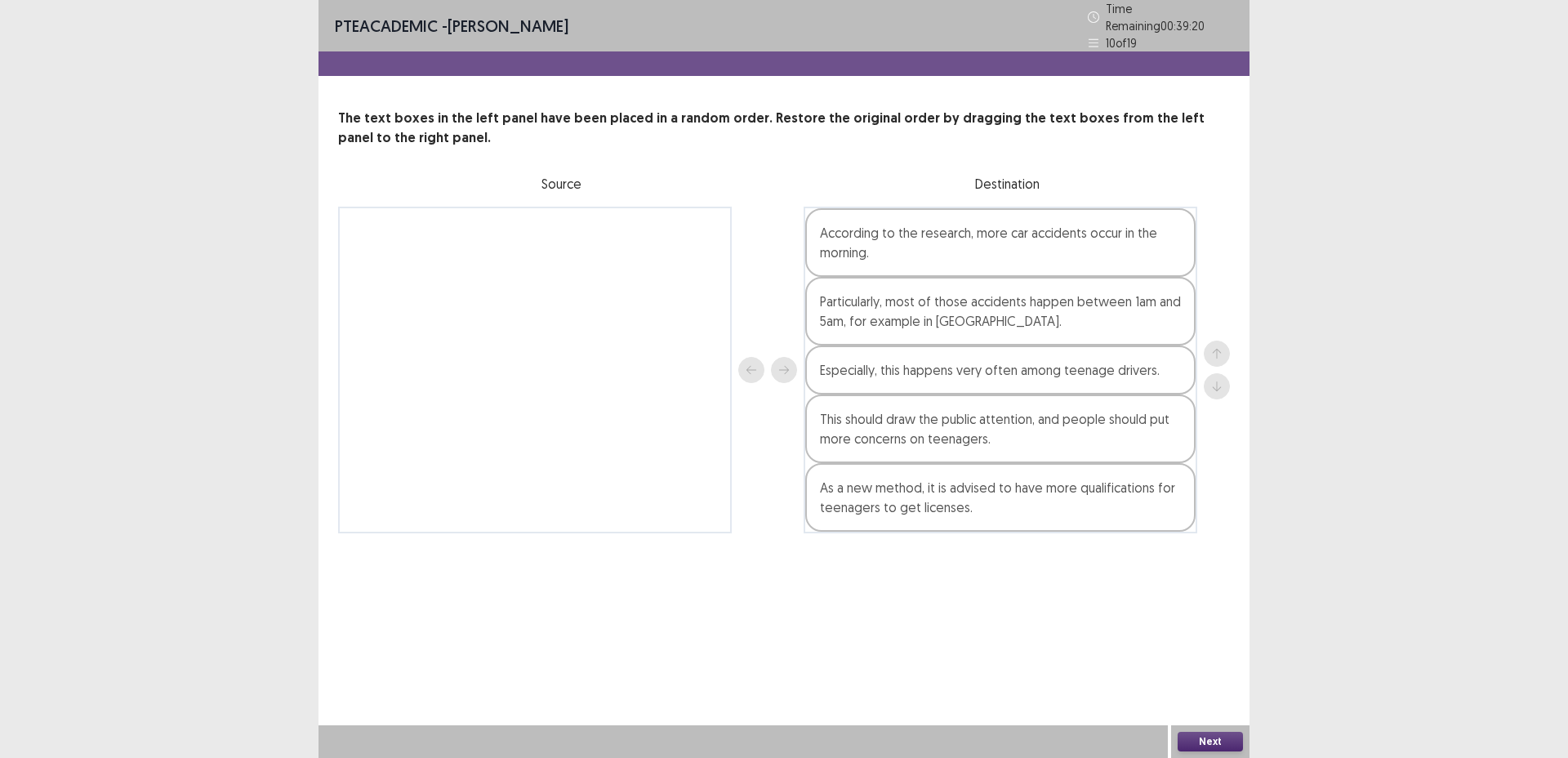
click at [1216, 462] on div at bounding box center [1217, 370] width 26 height 327
click at [1217, 732] on button "Next" at bounding box center [1211, 741] width 66 height 20
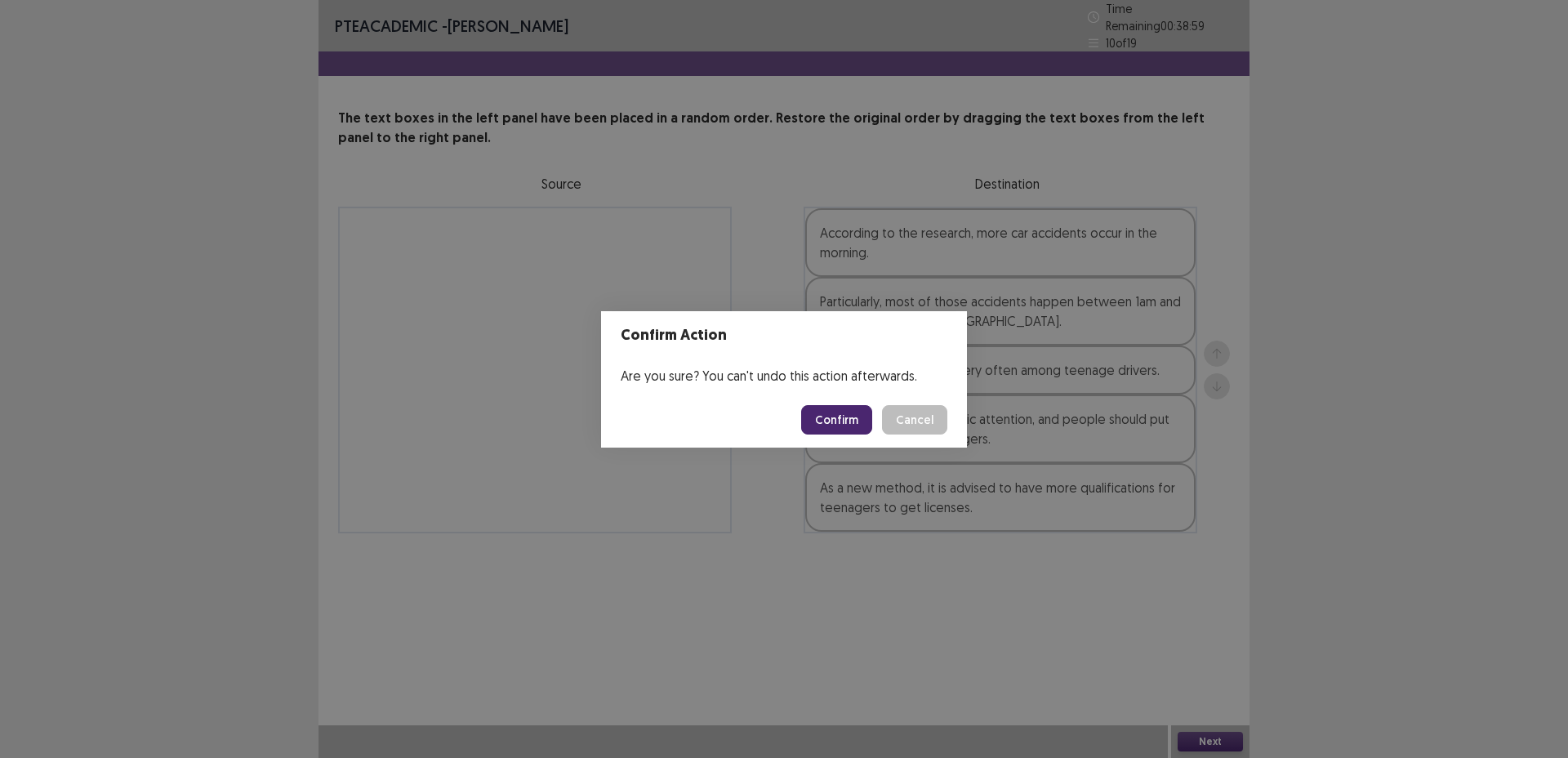
click at [837, 418] on button "Confirm" at bounding box center [837, 419] width 71 height 30
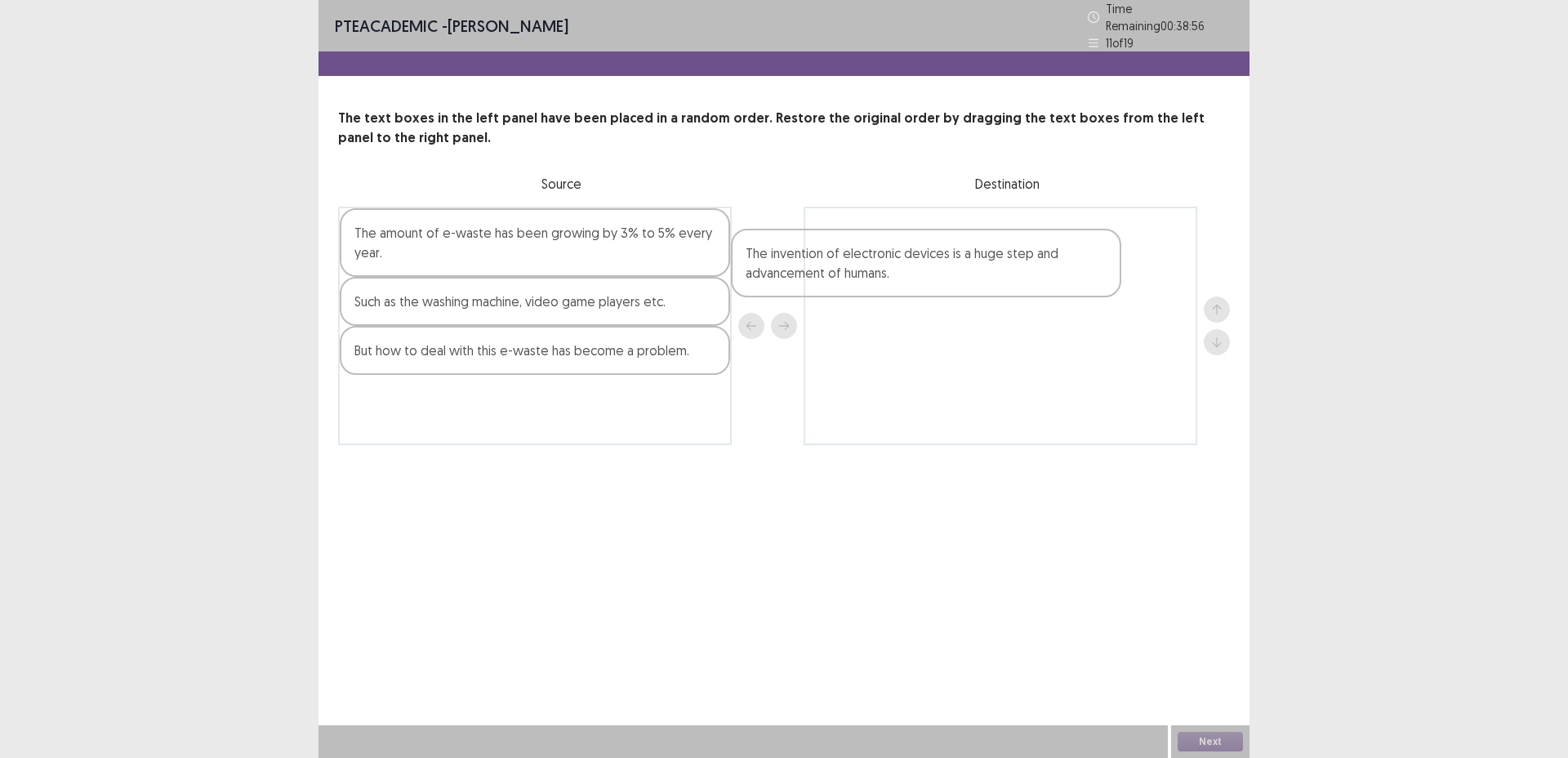
drag, startPoint x: 649, startPoint y: 352, endPoint x: 1052, endPoint y: 262, distance: 412.9
click at [1052, 262] on div "The amount of e-waste has been growing by 3% to 5% every year. Such as the wash…" at bounding box center [784, 326] width 892 height 238
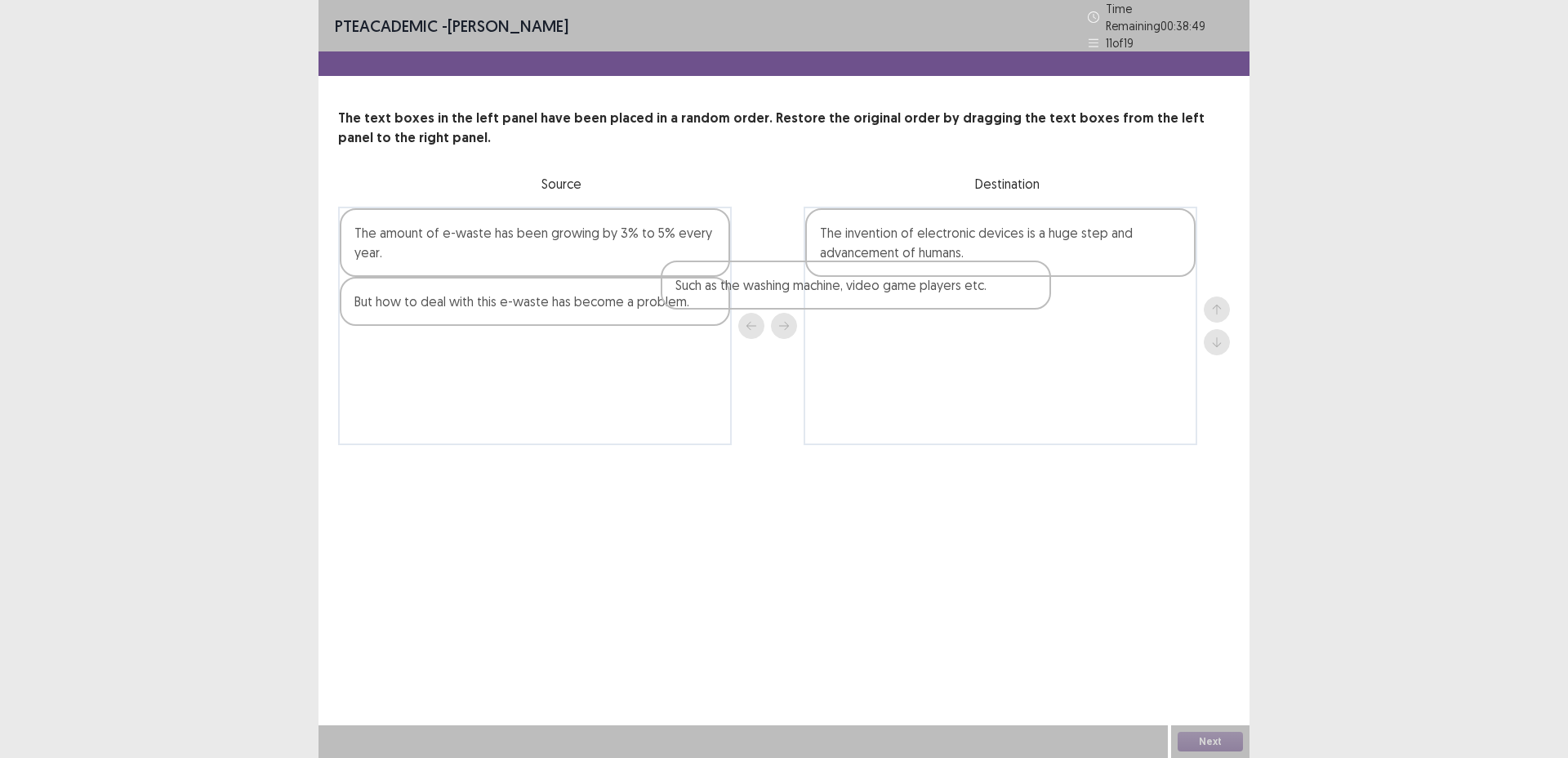
drag, startPoint x: 690, startPoint y: 304, endPoint x: 1016, endPoint y: 295, distance: 326.1
click at [1016, 295] on div "The amount of e-waste has been growing by 3% to 5% every year. Such as the wash…" at bounding box center [784, 326] width 892 height 238
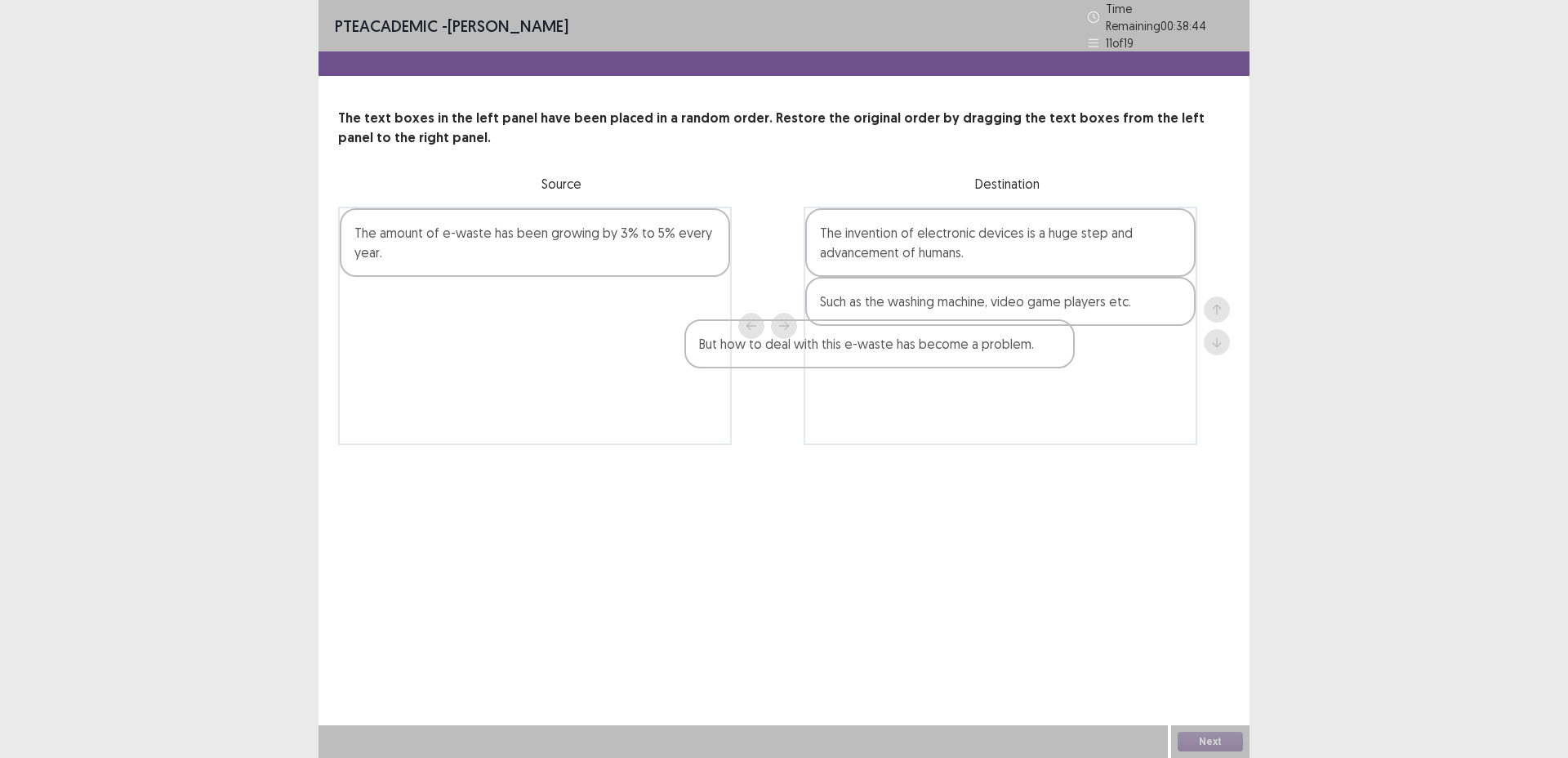
drag, startPoint x: 647, startPoint y: 303, endPoint x: 1046, endPoint y: 359, distance: 402.9
click at [1046, 359] on div "The amount of e-waste has been growing by 3% to 5% every year. But how to deal …" at bounding box center [784, 326] width 892 height 238
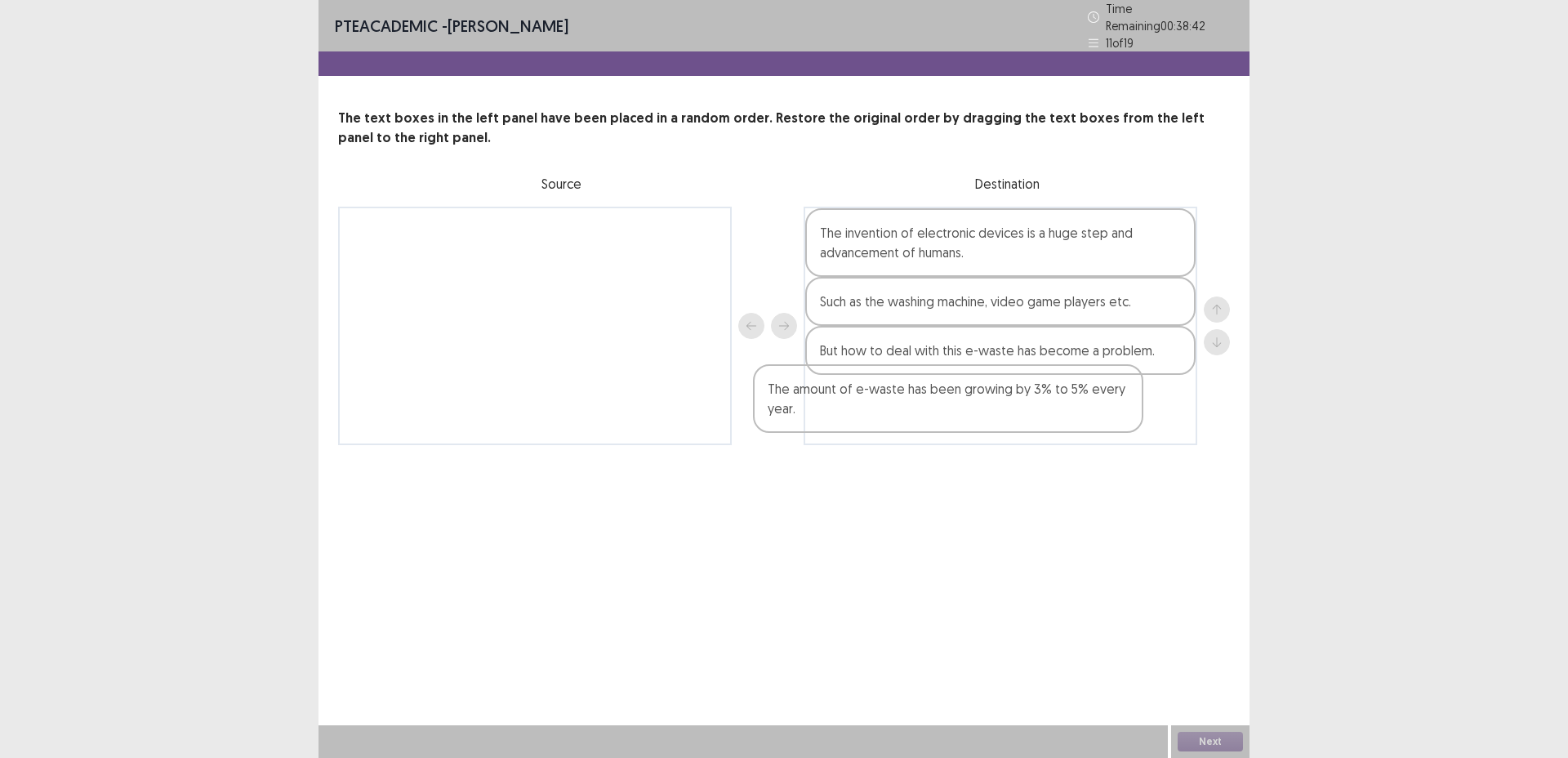
drag, startPoint x: 632, startPoint y: 234, endPoint x: 1049, endPoint y: 400, distance: 448.8
click at [1049, 400] on div "The amount of e-waste has been growing by 3% to 5% every year. The invention of…" at bounding box center [784, 326] width 892 height 238
click at [1193, 466] on div "PTE academic - [PERSON_NAME] Time Remaining 00 : 38 : 39 11 of 19 The text boxe…" at bounding box center [784, 239] width 932 height 478
click at [1220, 741] on button "Next" at bounding box center [1211, 741] width 66 height 20
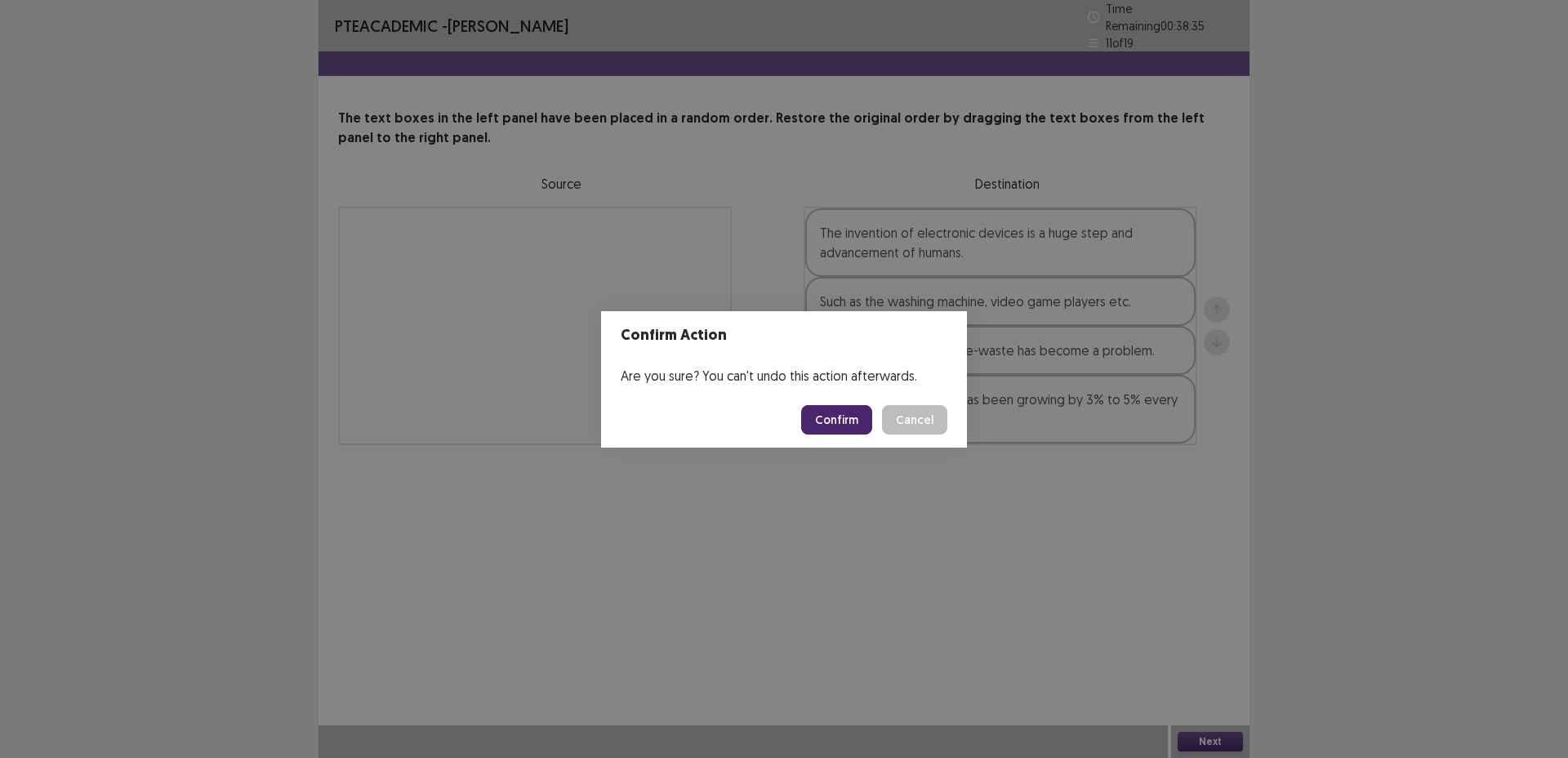
click at [826, 430] on button "Confirm" at bounding box center [837, 419] width 71 height 30
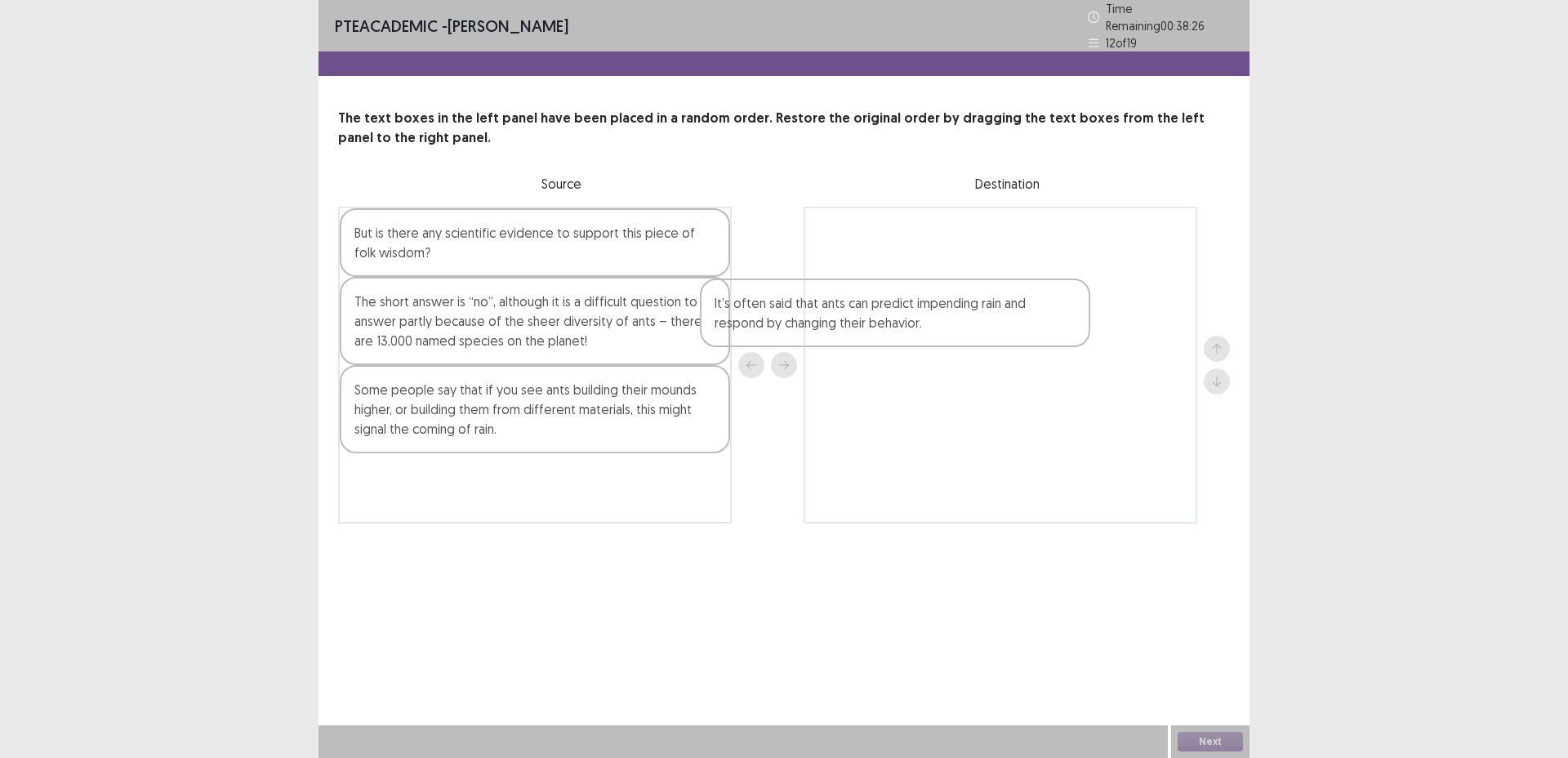
drag, startPoint x: 722, startPoint y: 489, endPoint x: 1037, endPoint y: 318, distance: 358.4
click at [1037, 318] on div "But is there any scientific evidence to support this piece of folk wisdom? The …" at bounding box center [784, 365] width 892 height 317
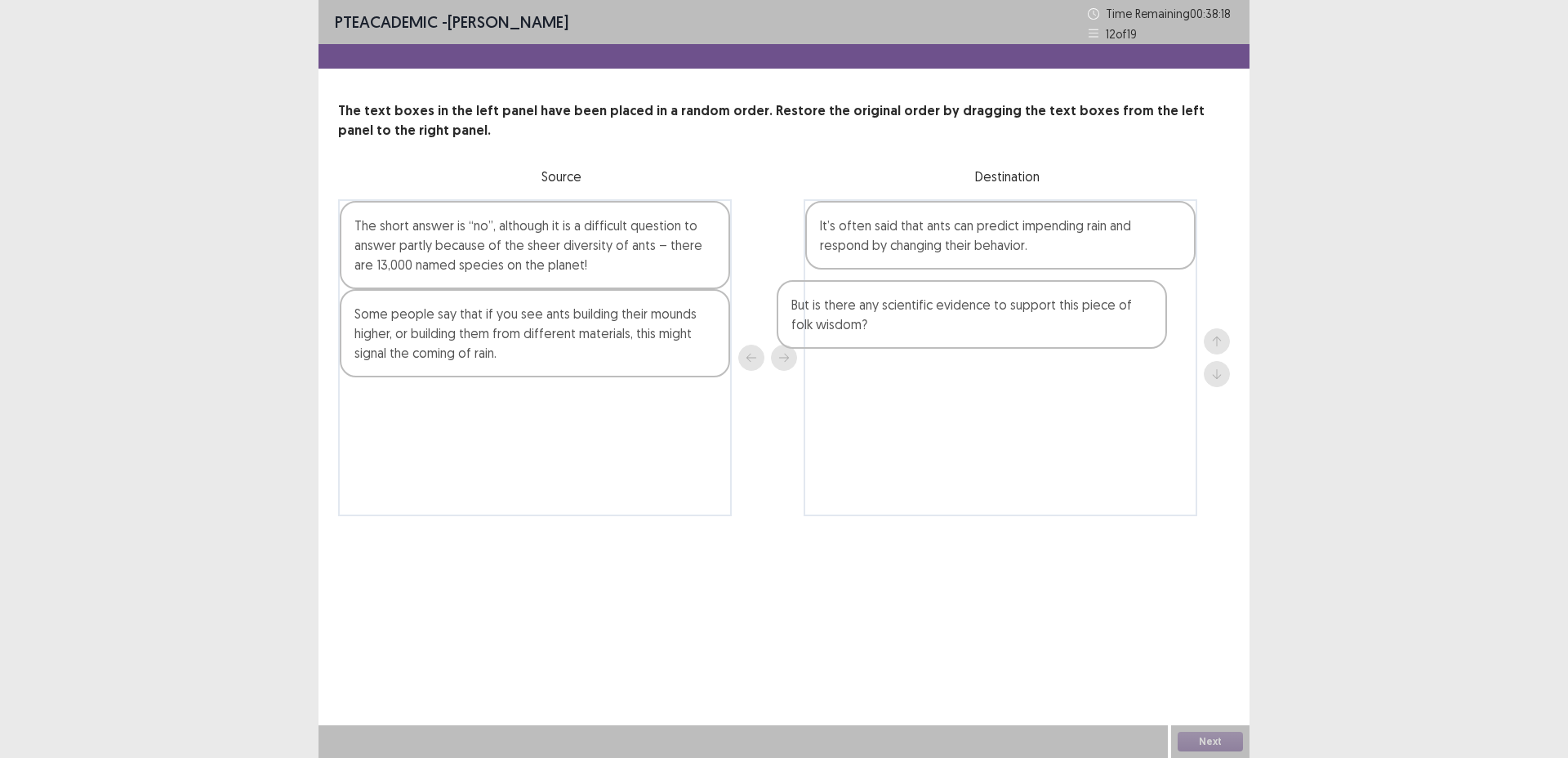
drag, startPoint x: 681, startPoint y: 240, endPoint x: 1121, endPoint y: 318, distance: 446.9
click at [1121, 318] on div "But is there any scientific evidence to support this piece of folk wisdom? The …" at bounding box center [784, 357] width 892 height 317
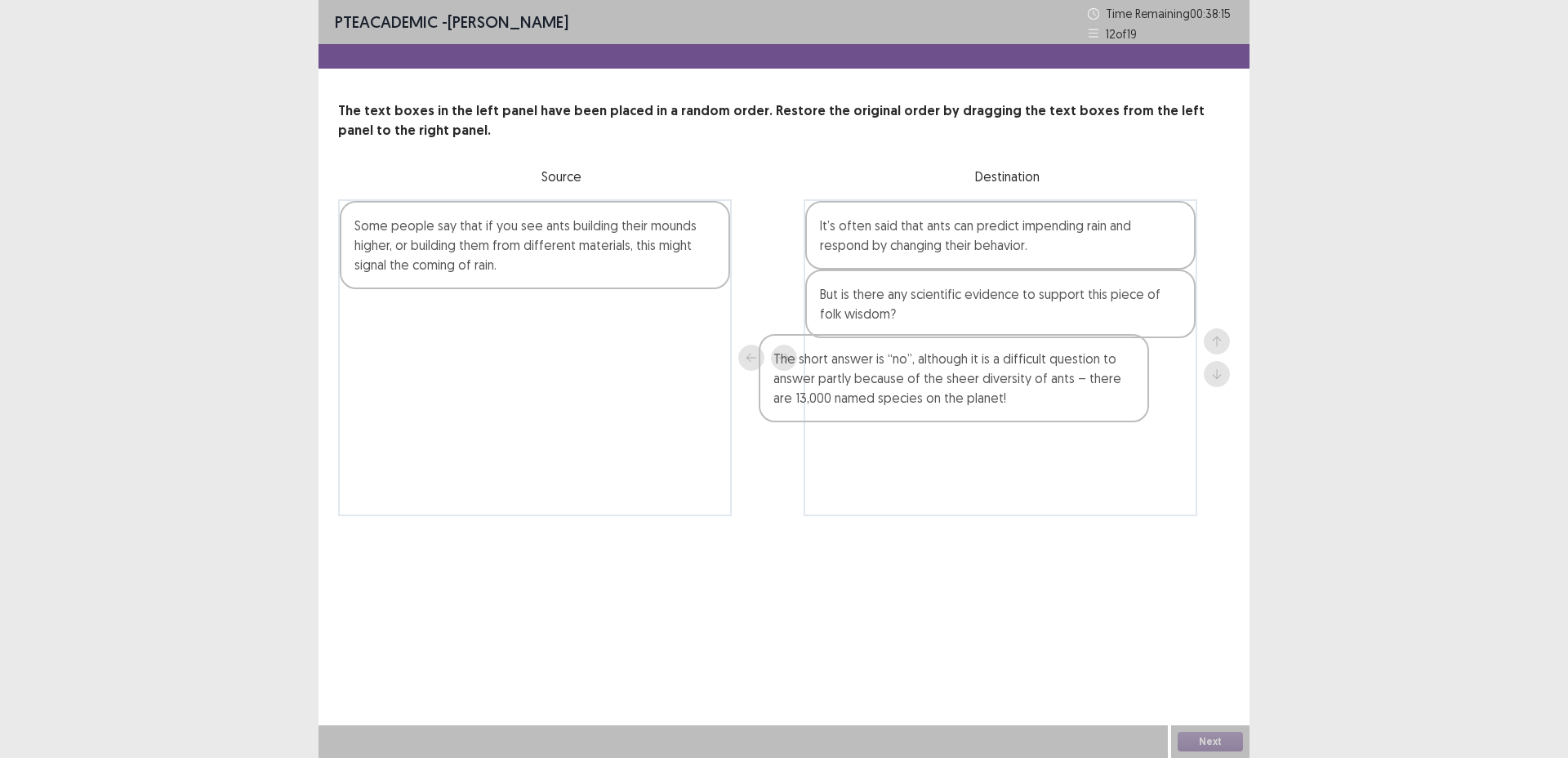
drag, startPoint x: 601, startPoint y: 251, endPoint x: 1036, endPoint y: 383, distance: 454.6
click at [1044, 384] on div "The short answer is “no”, although it is a difficult question to answer partly …" at bounding box center [784, 357] width 892 height 317
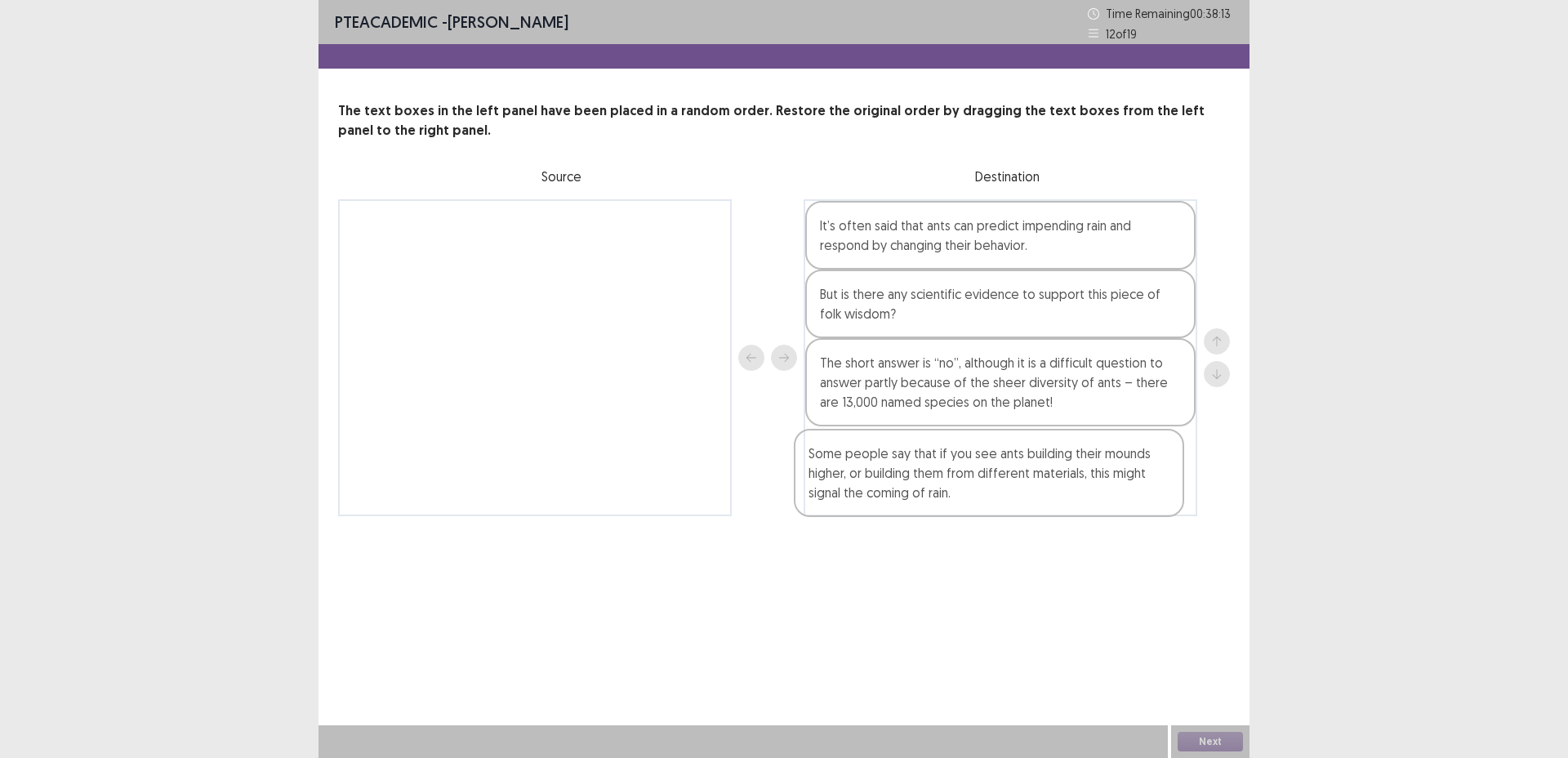
drag, startPoint x: 593, startPoint y: 252, endPoint x: 1058, endPoint y: 485, distance: 520.1
click at [1056, 487] on div "Some people say that if you see ants building their mounds higher, or building …" at bounding box center [784, 357] width 892 height 317
click at [1231, 449] on div "The text boxes in the left panel have been placed in a random order. Restore th…" at bounding box center [784, 309] width 932 height 415
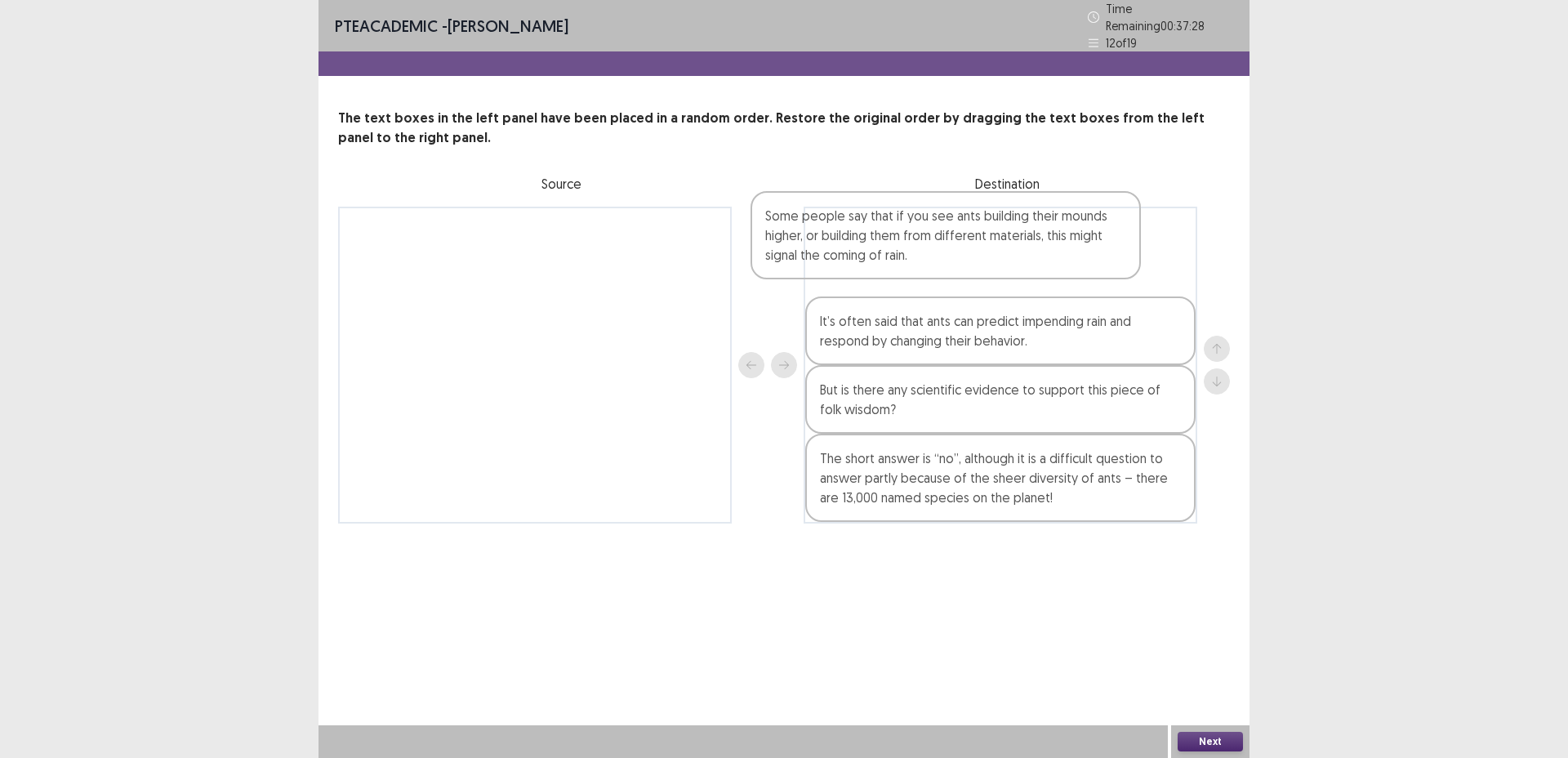
drag, startPoint x: 941, startPoint y: 402, endPoint x: 943, endPoint y: 233, distance: 169.0
click at [943, 233] on div "It’s often said that ants can predict impending rain and respond by changing th…" at bounding box center [1001, 365] width 394 height 317
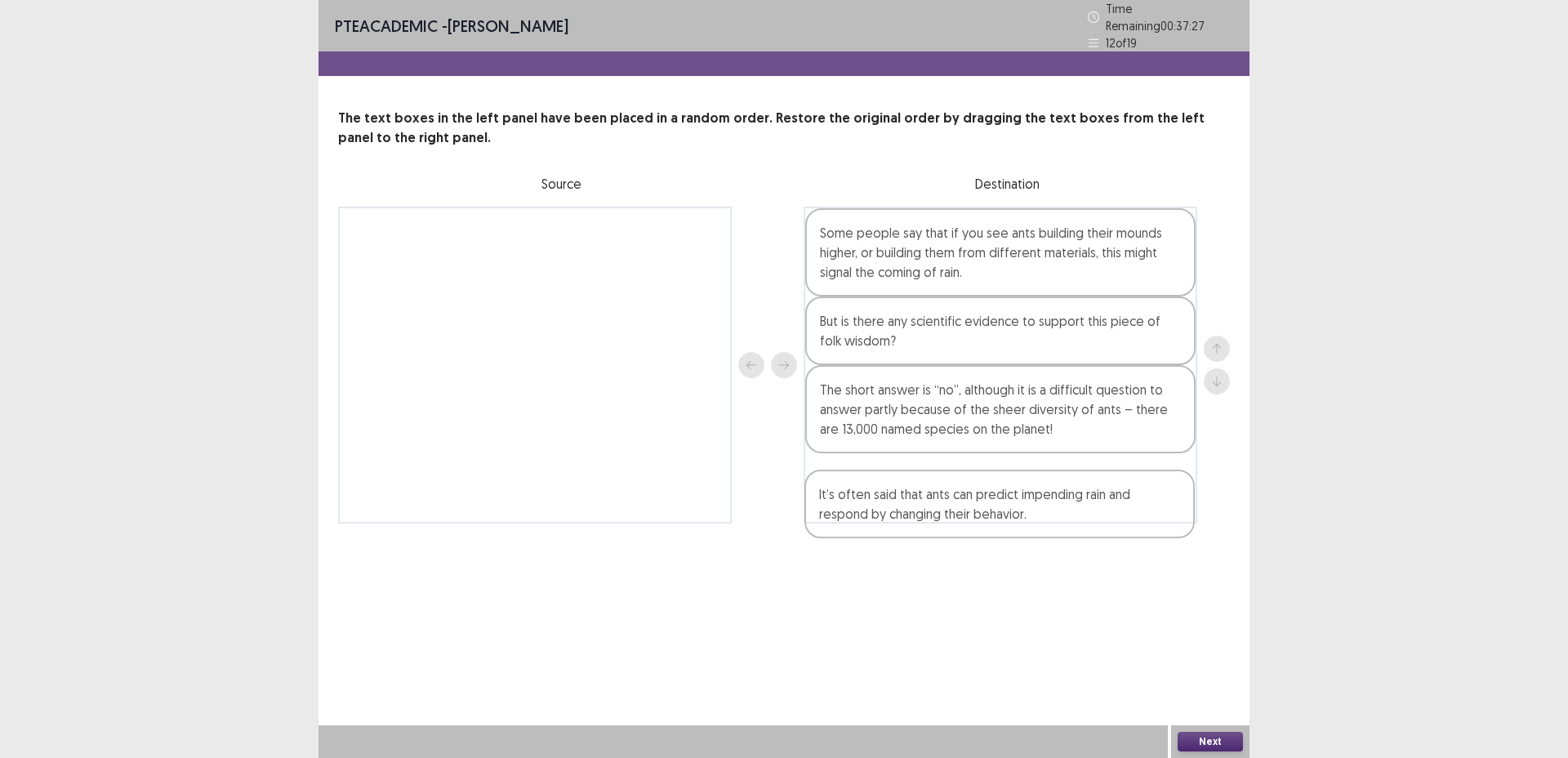
drag, startPoint x: 935, startPoint y: 315, endPoint x: 944, endPoint y: 477, distance: 162.2
click at [944, 477] on div "Some people say that if you see ants building their mounds higher, or building …" at bounding box center [1001, 365] width 394 height 317
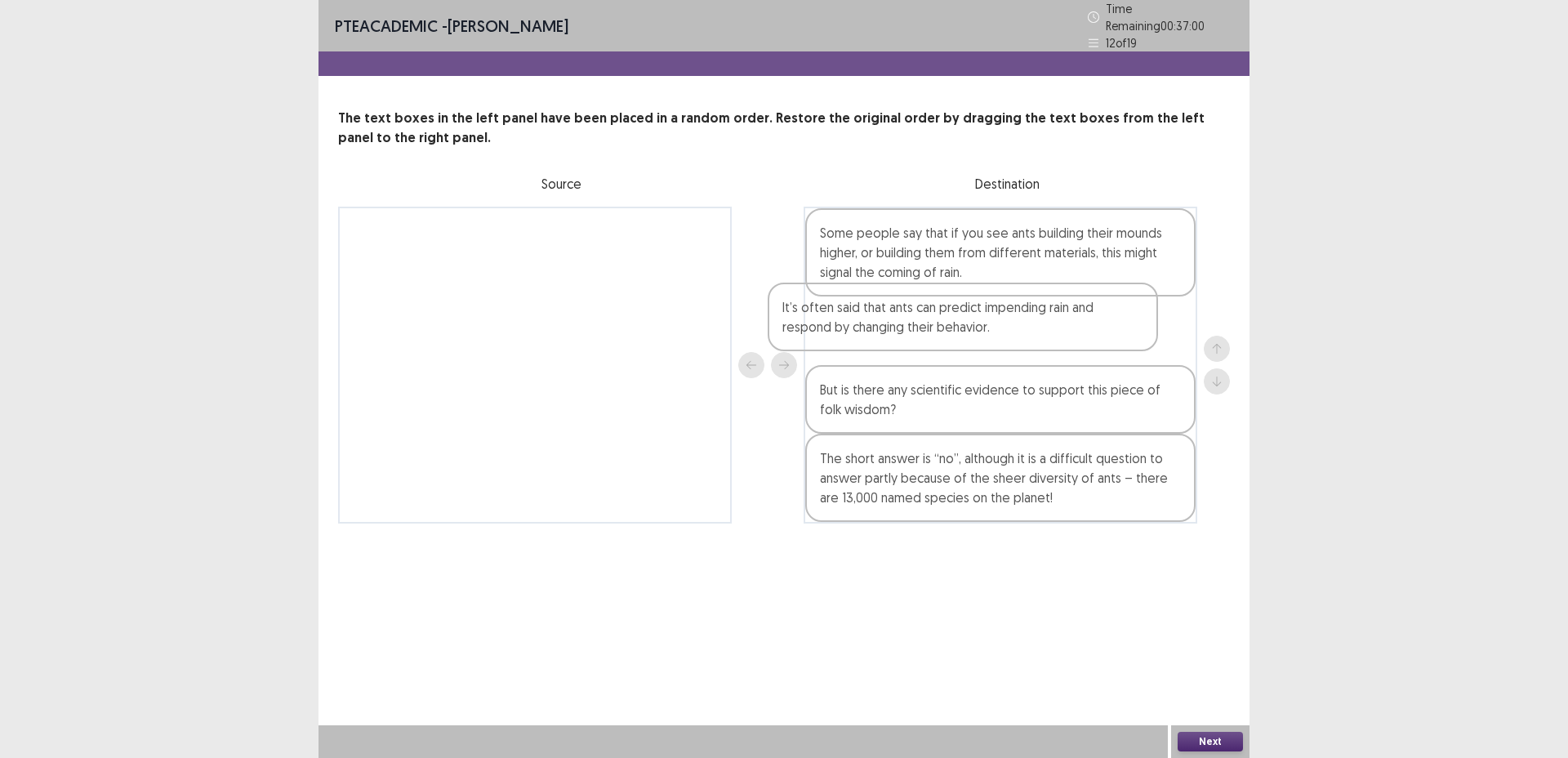
drag, startPoint x: 935, startPoint y: 493, endPoint x: 893, endPoint y: 326, distance: 172.2
click at [893, 326] on div "Some people say that if you see ants building their mounds higher, or building …" at bounding box center [1001, 365] width 394 height 317
click at [1203, 738] on button "Next" at bounding box center [1211, 741] width 66 height 20
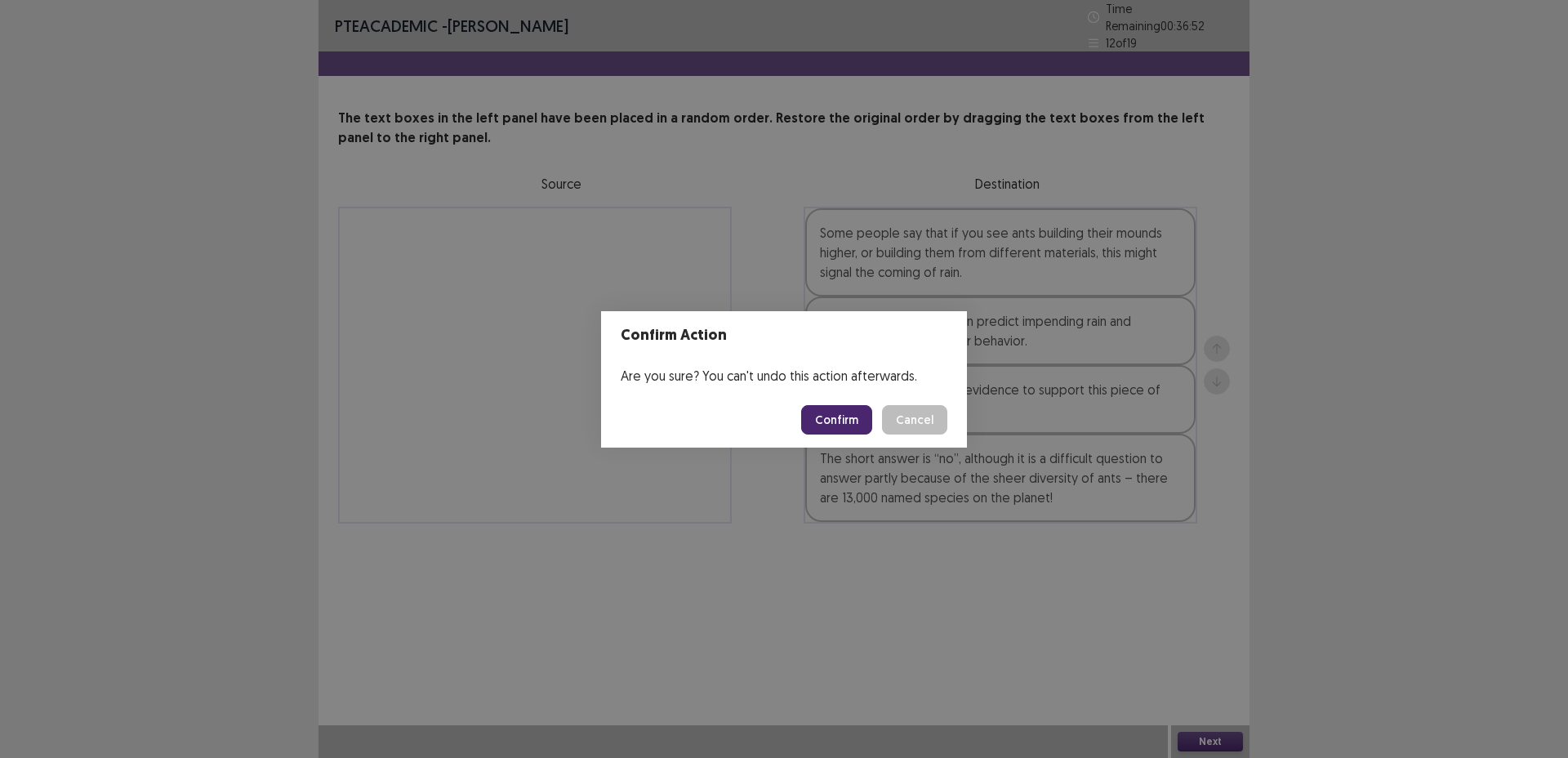
click at [829, 418] on button "Confirm" at bounding box center [837, 419] width 71 height 30
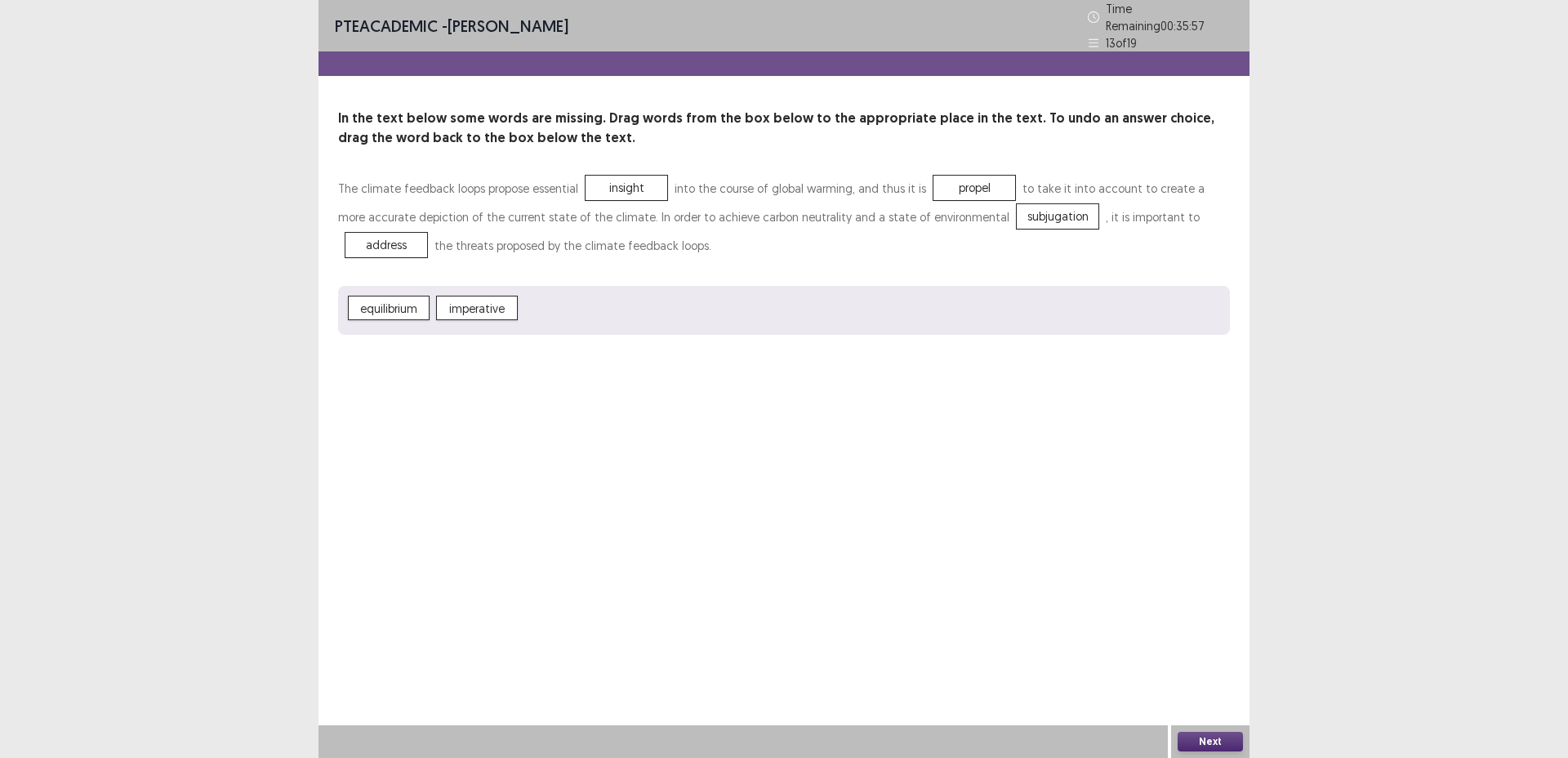
click at [911, 232] on p "The climate feedback loops propose essential insight into the course of global …" at bounding box center [784, 217] width 892 height 86
click at [1213, 740] on button "Next" at bounding box center [1211, 741] width 66 height 20
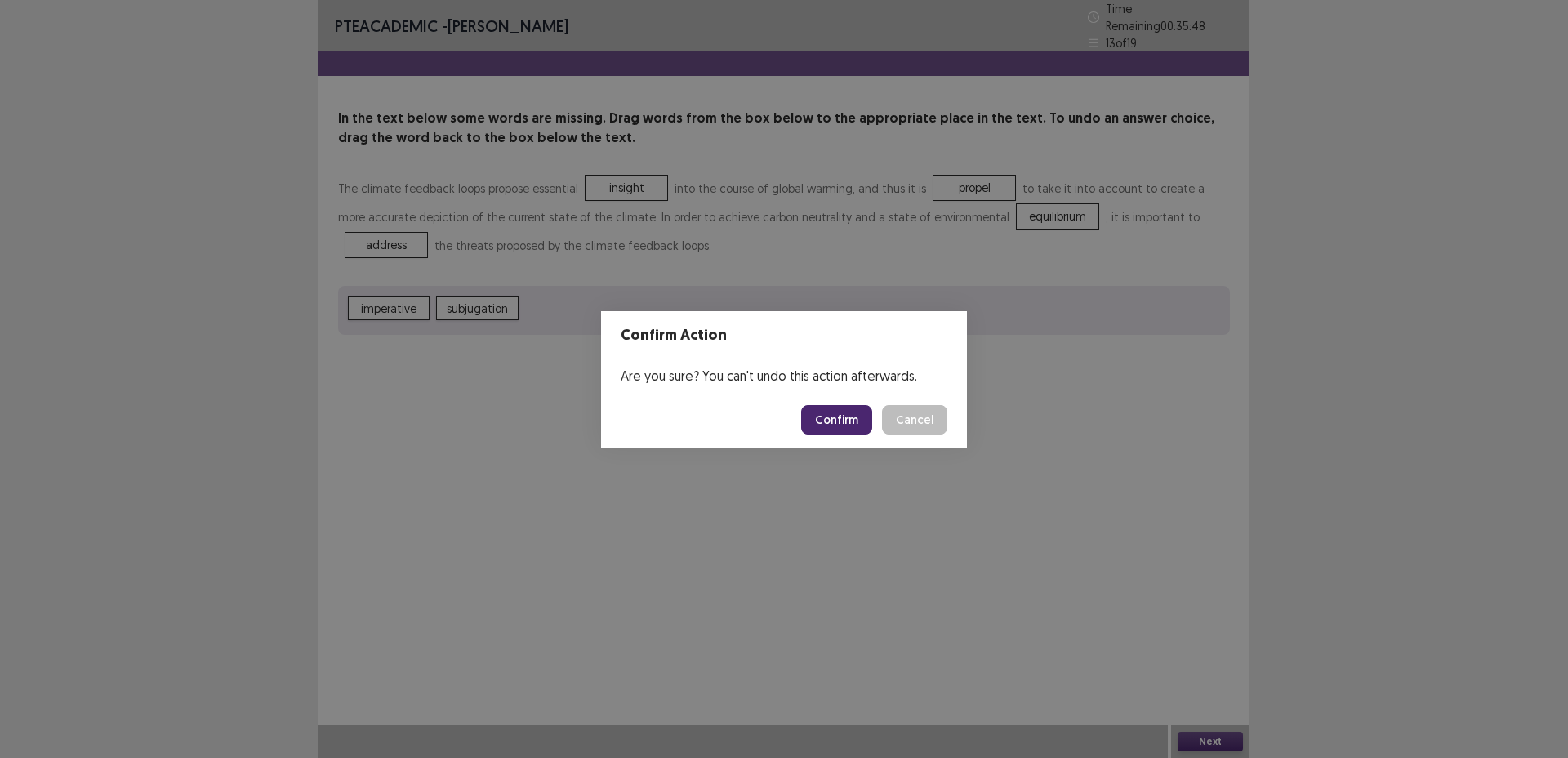
click at [842, 420] on button "Confirm" at bounding box center [837, 419] width 71 height 30
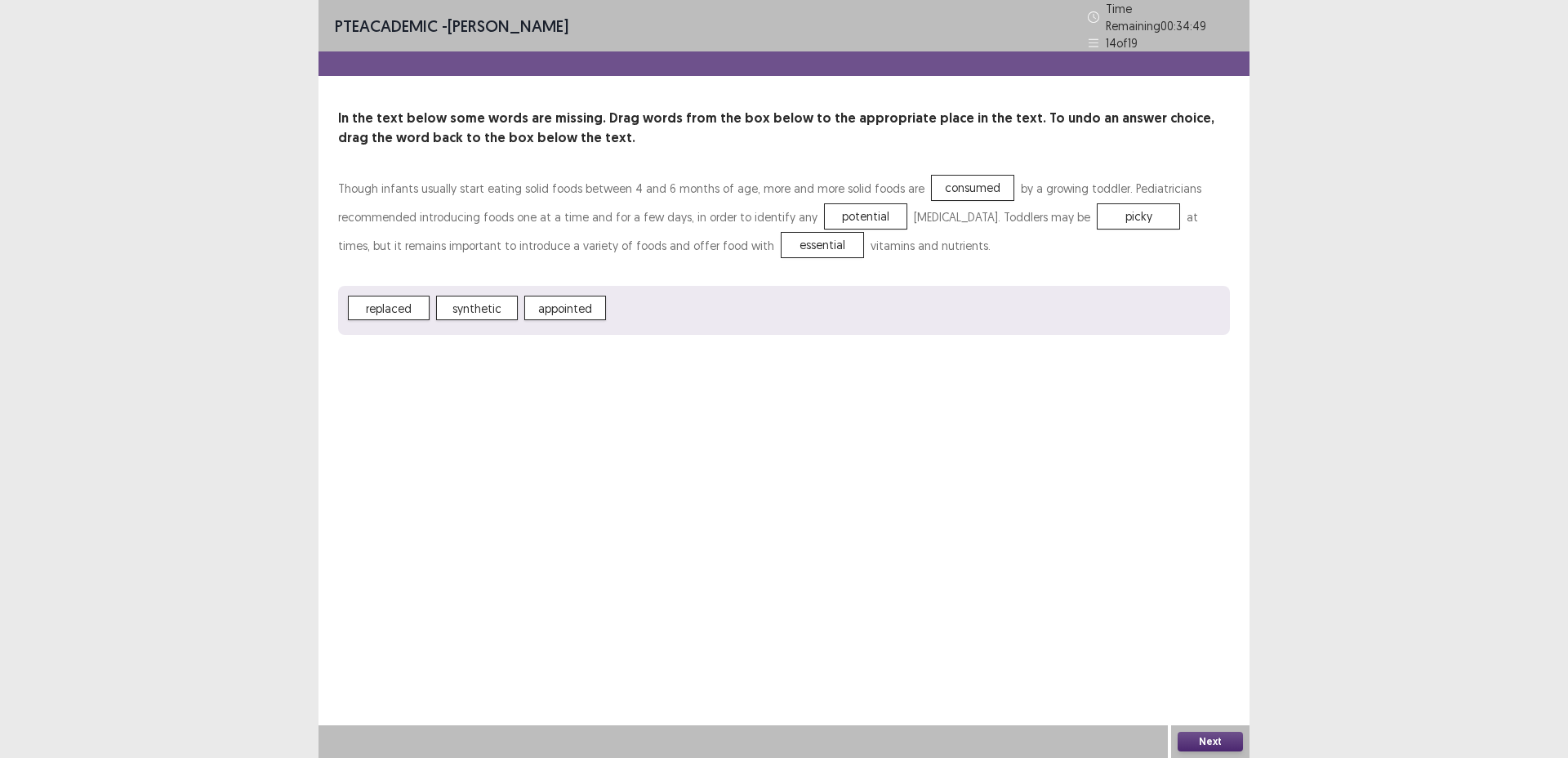
click at [1215, 738] on button "Next" at bounding box center [1211, 741] width 66 height 20
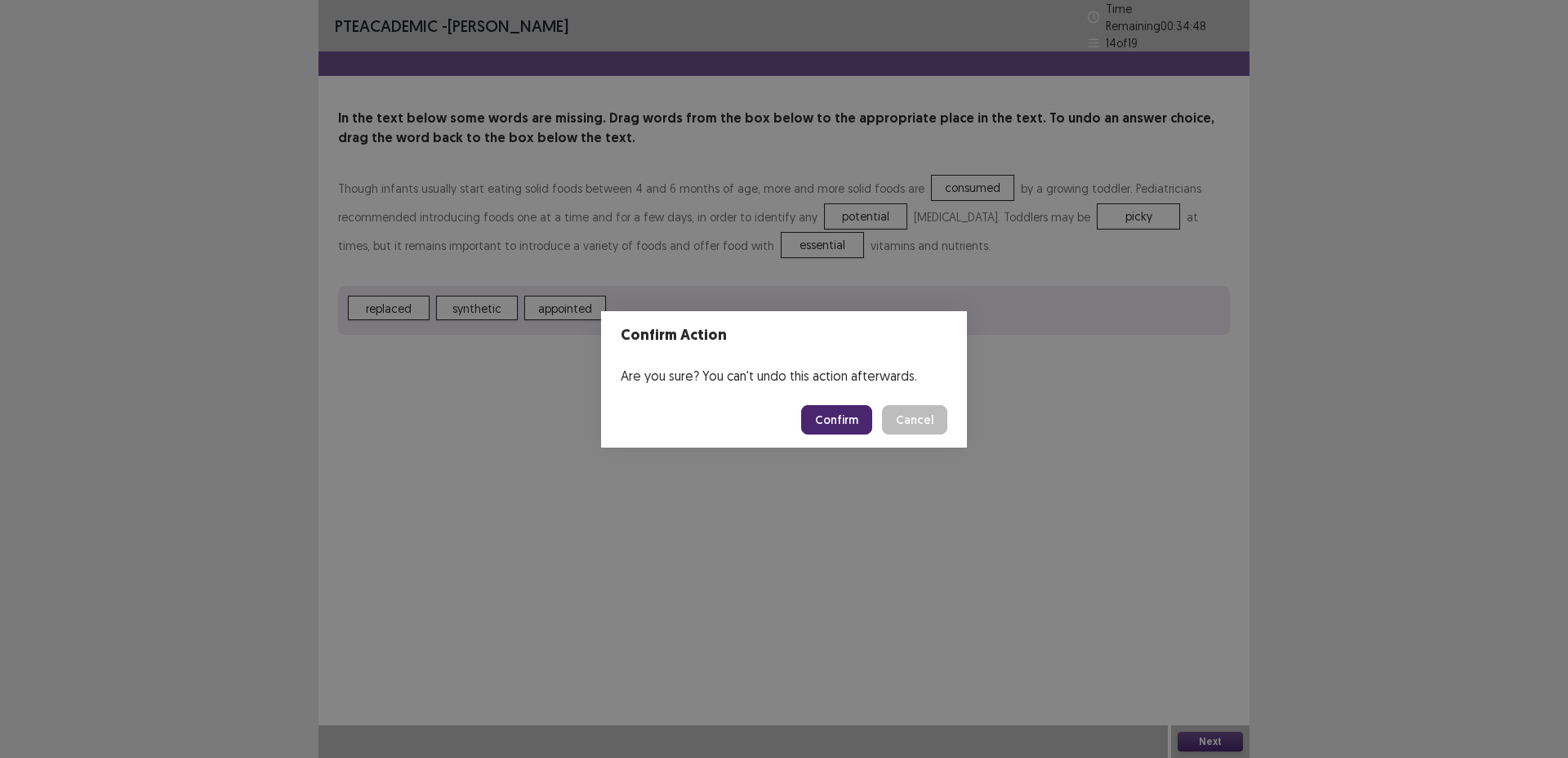
click at [851, 423] on button "Confirm" at bounding box center [837, 419] width 71 height 30
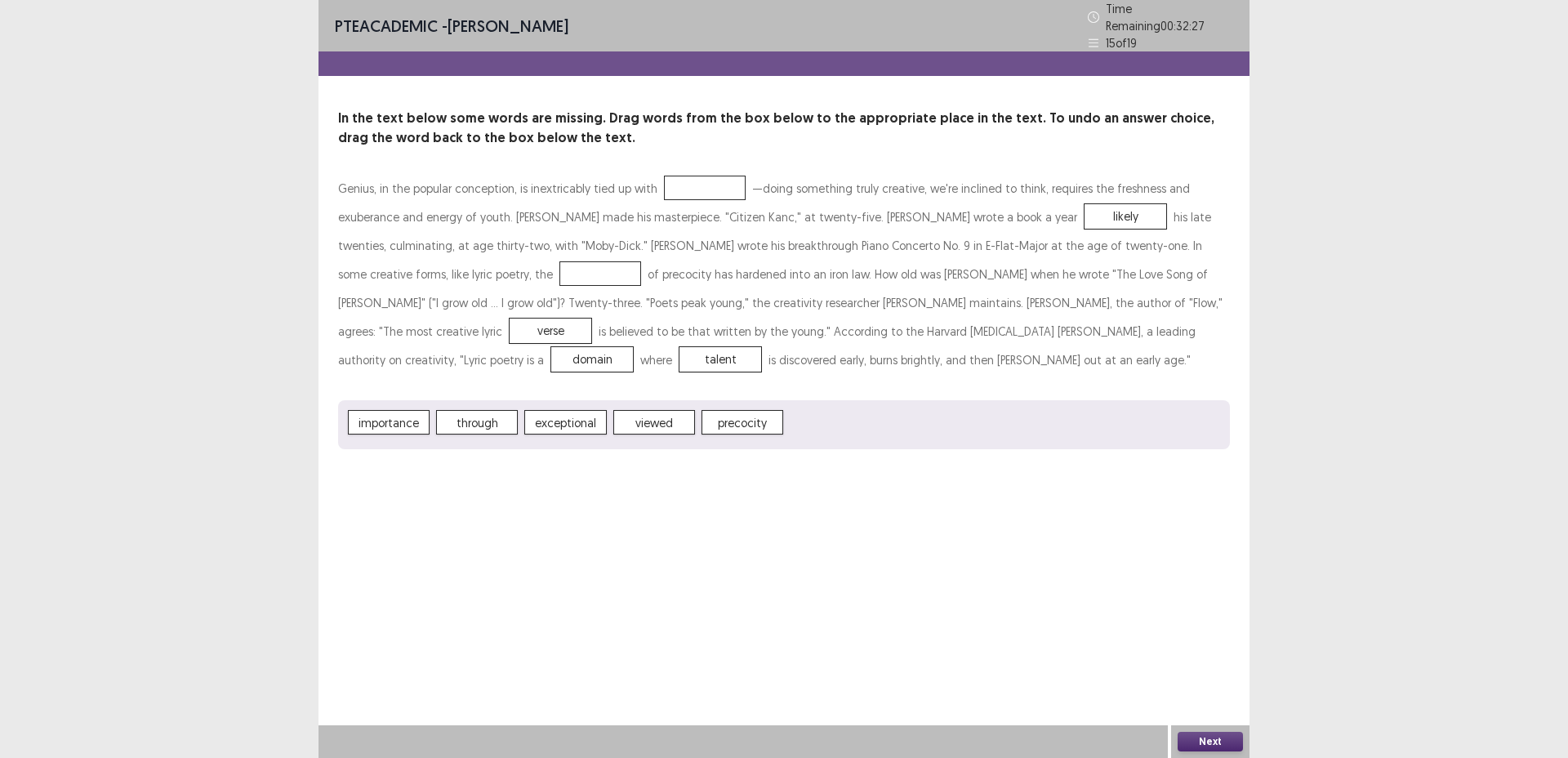
click at [707, 175] on div at bounding box center [705, 187] width 82 height 25
click at [1222, 741] on button "Next" at bounding box center [1211, 741] width 66 height 20
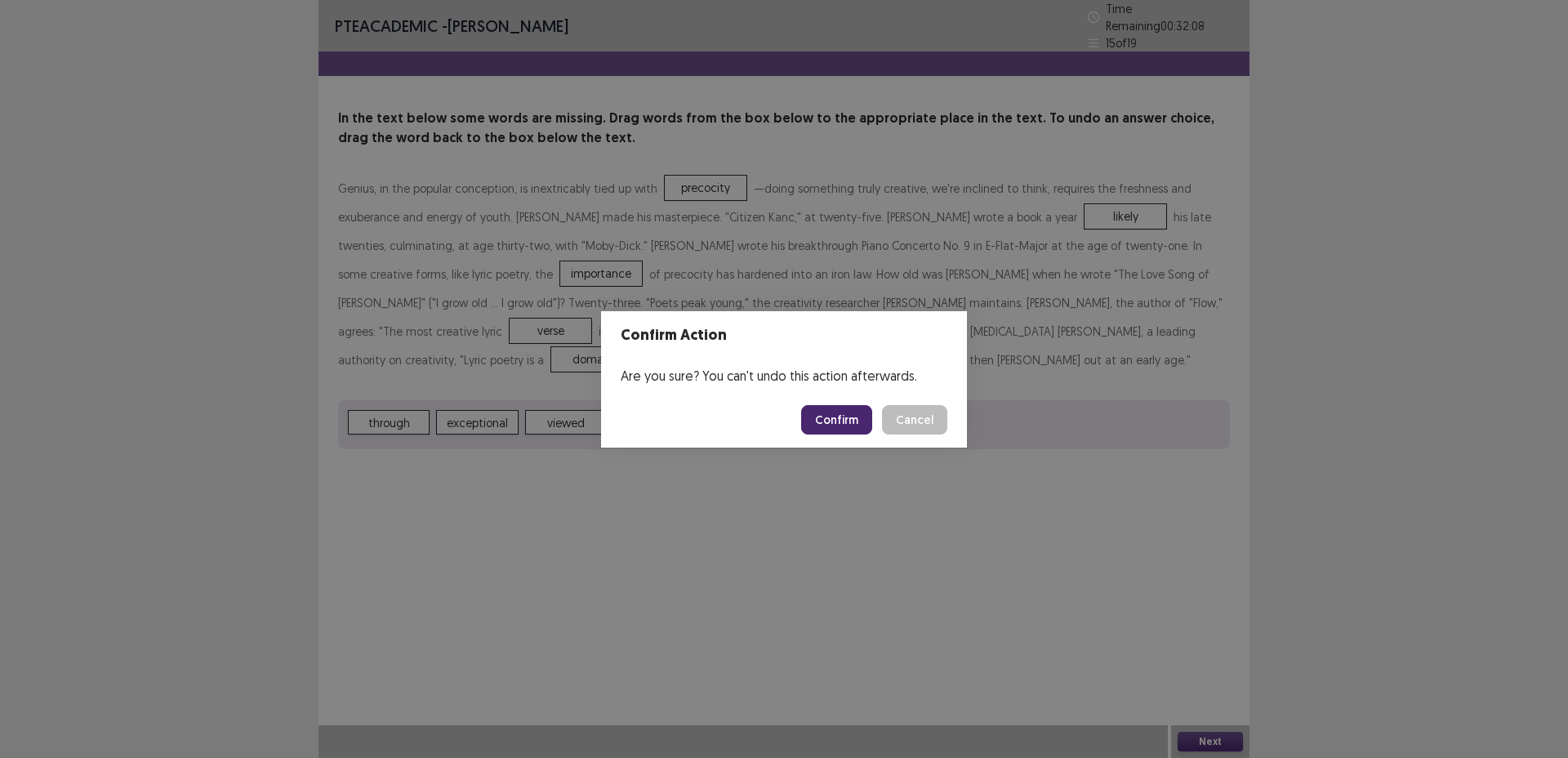
click at [855, 412] on button "Confirm" at bounding box center [837, 419] width 71 height 30
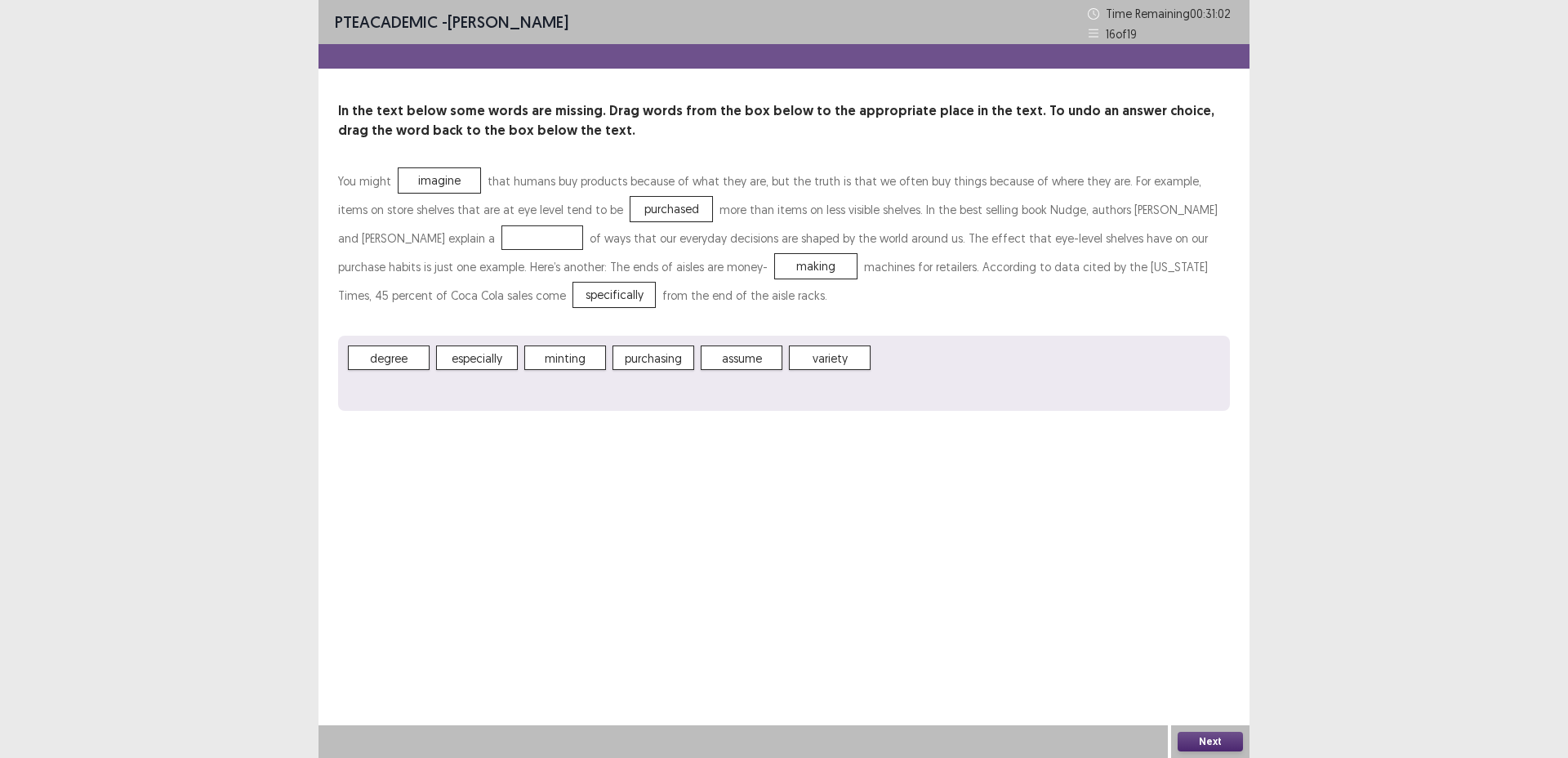
click at [630, 317] on div "You might imagine that humans buy products because of what they are, but the tr…" at bounding box center [784, 288] width 892 height 244
click at [1232, 746] on button "Next" at bounding box center [1211, 741] width 66 height 20
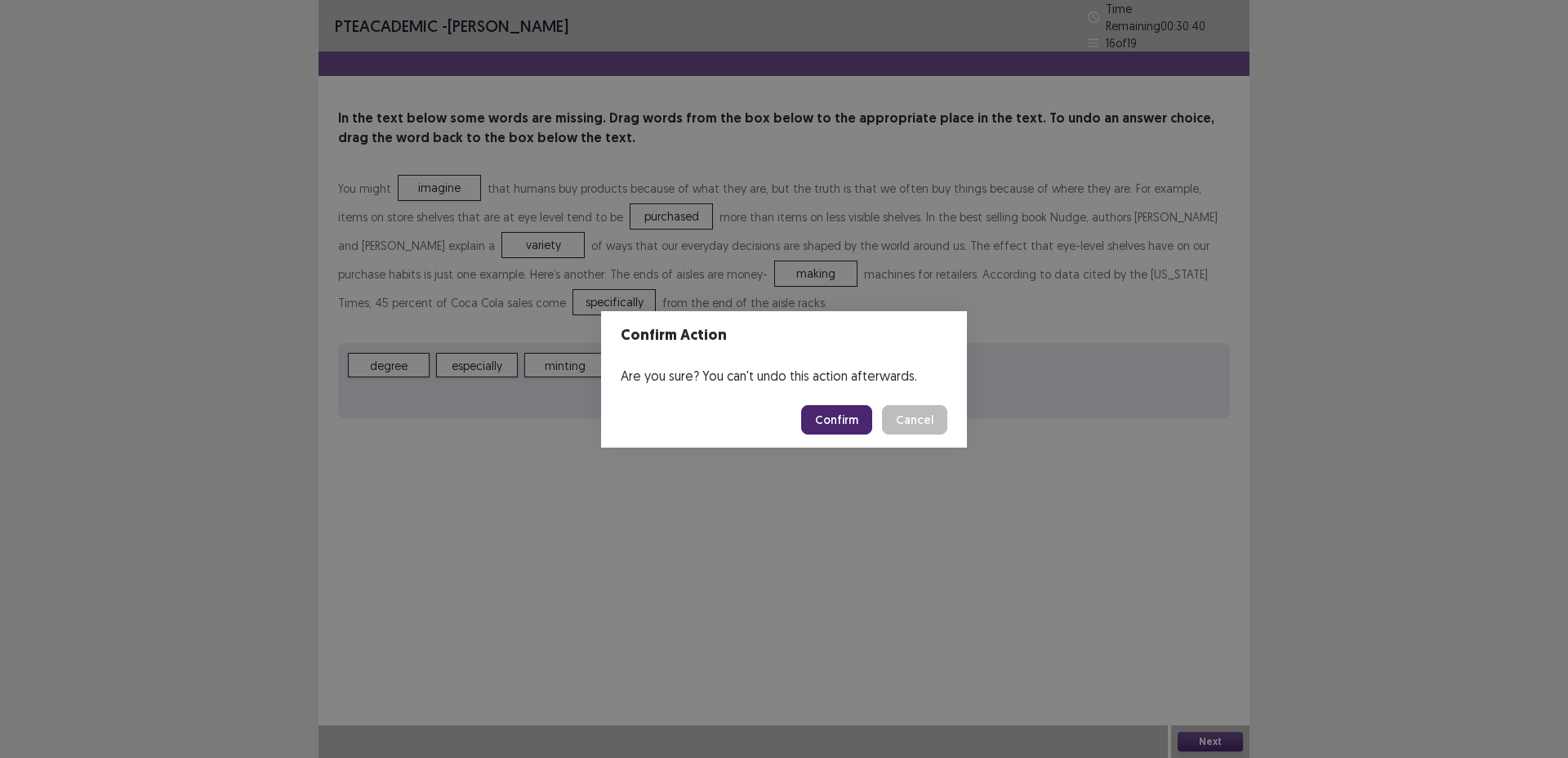
click at [857, 417] on button "Confirm" at bounding box center [837, 419] width 71 height 30
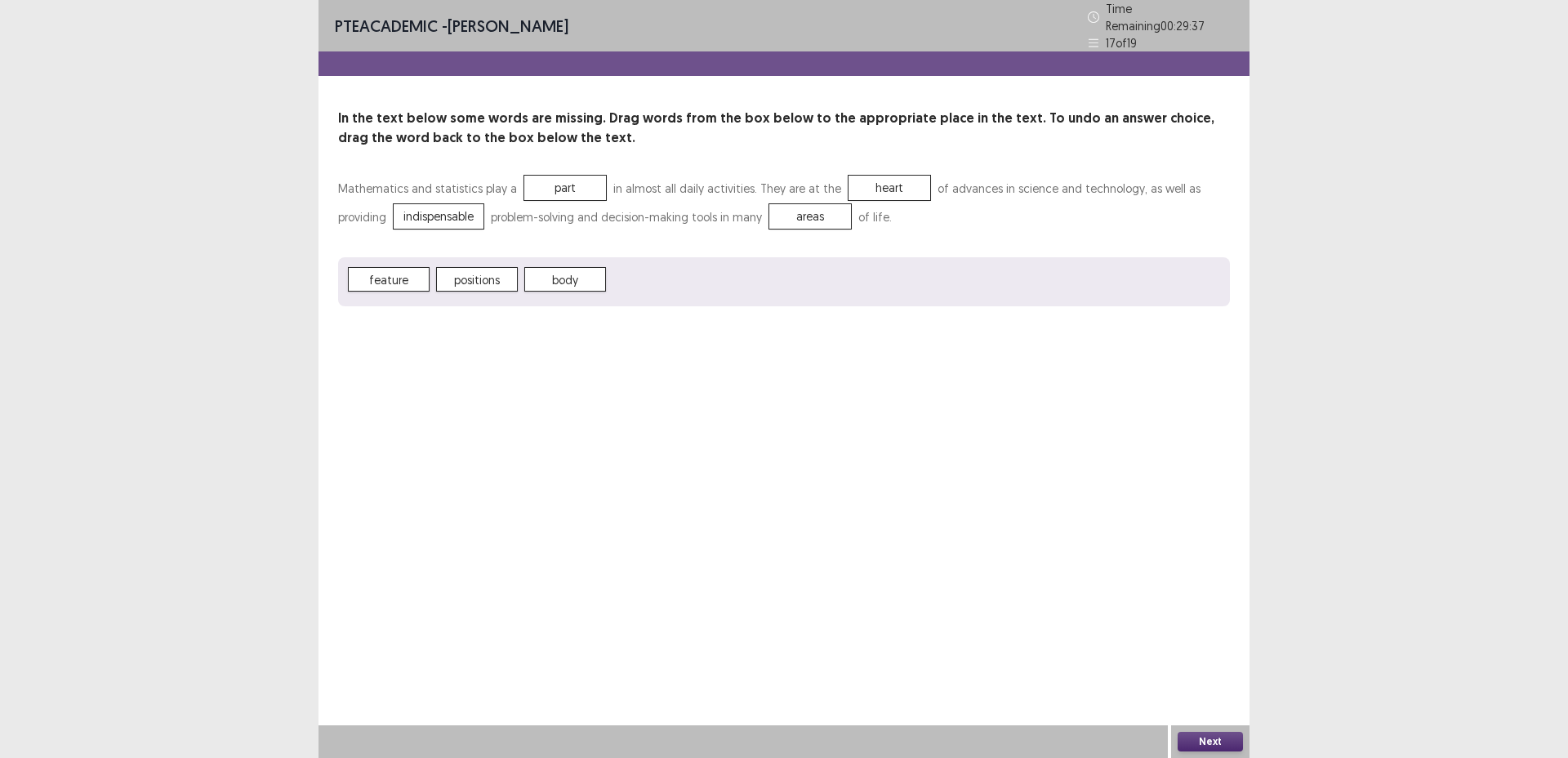
click at [1199, 738] on button "Next" at bounding box center [1211, 741] width 66 height 20
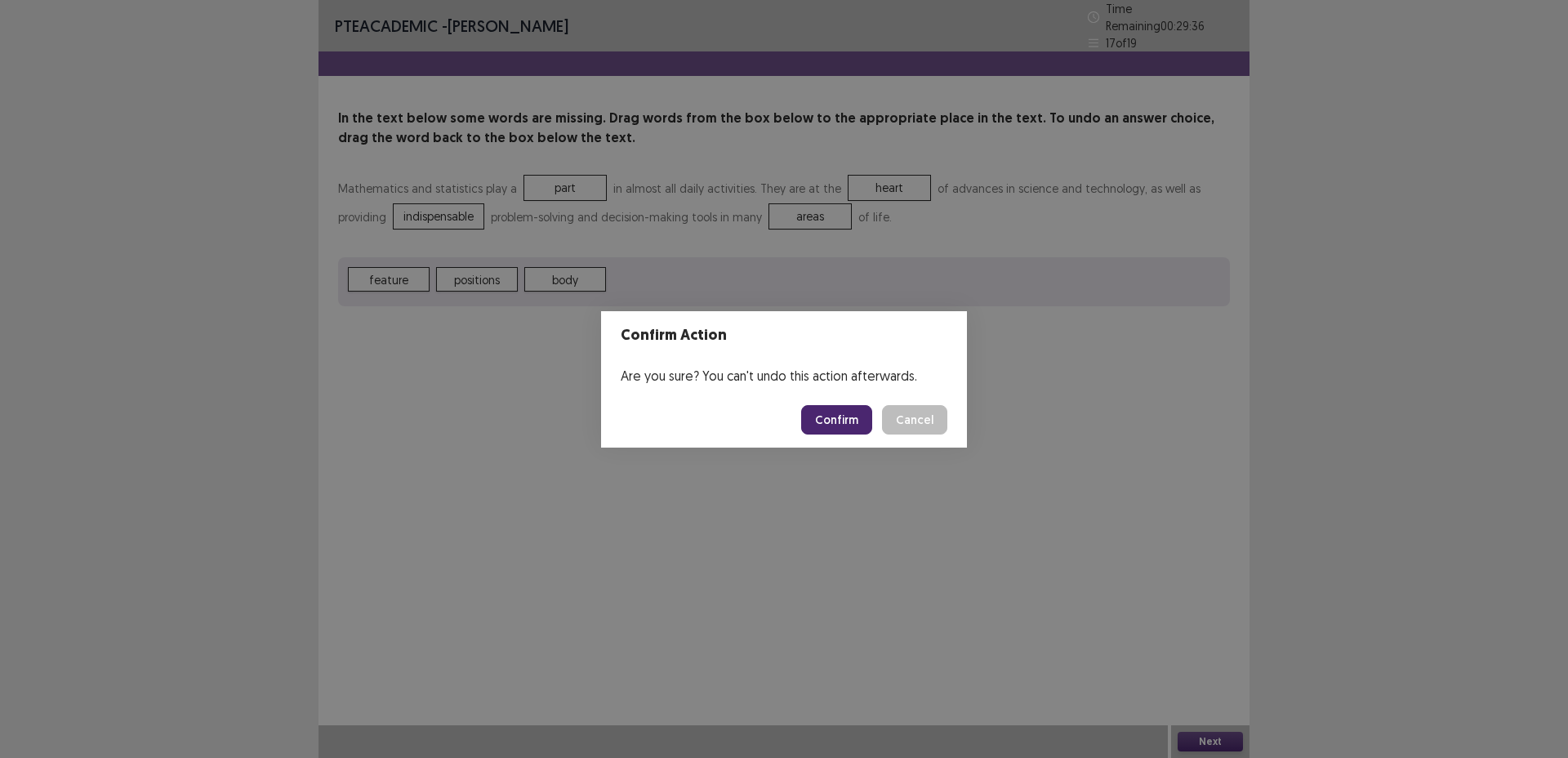
click at [827, 413] on button "Confirm" at bounding box center [837, 419] width 71 height 30
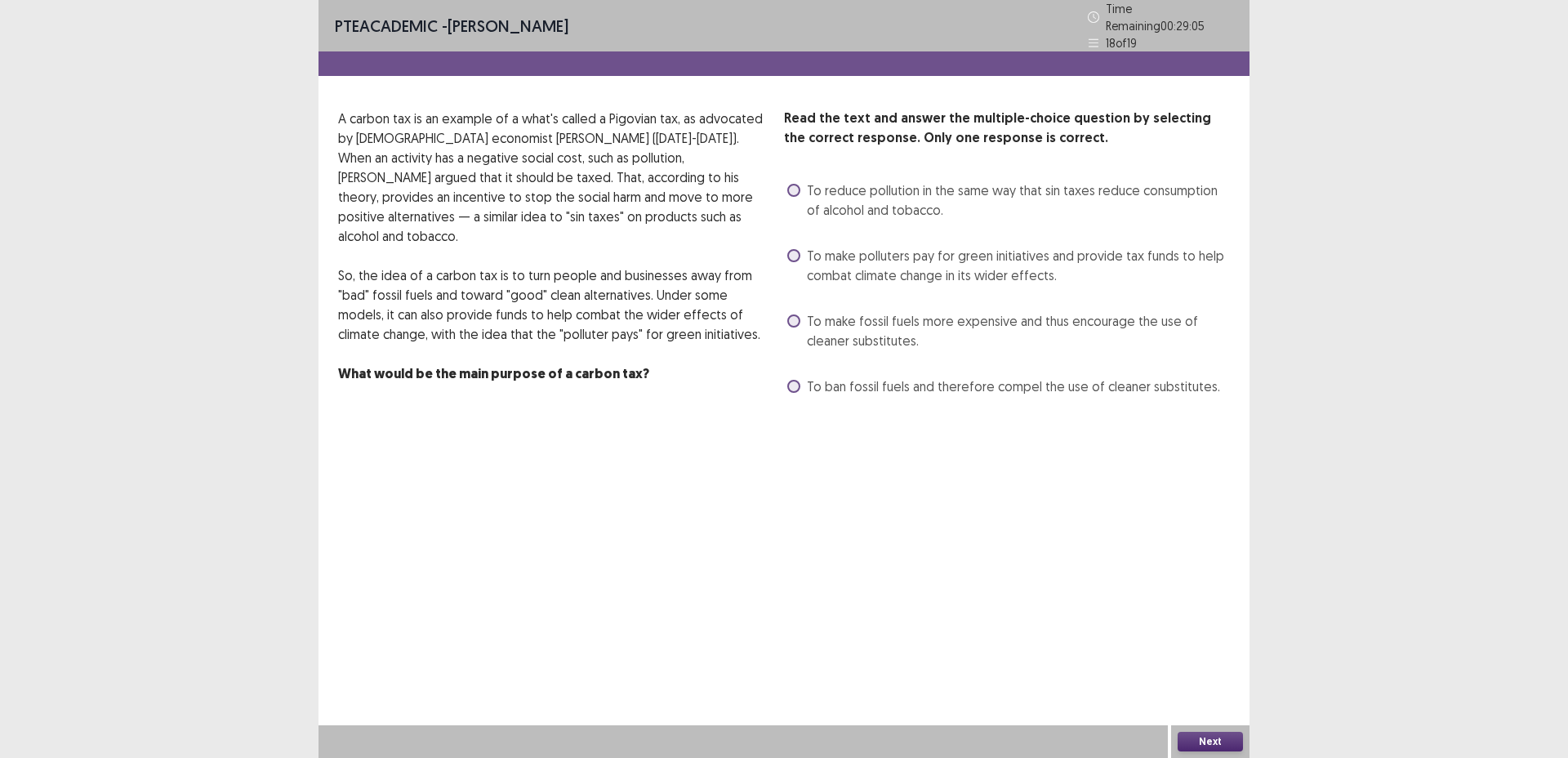
click at [987, 258] on span "To make polluters pay for green initiatives and provide tax funds to help comba…" at bounding box center [1018, 265] width 423 height 39
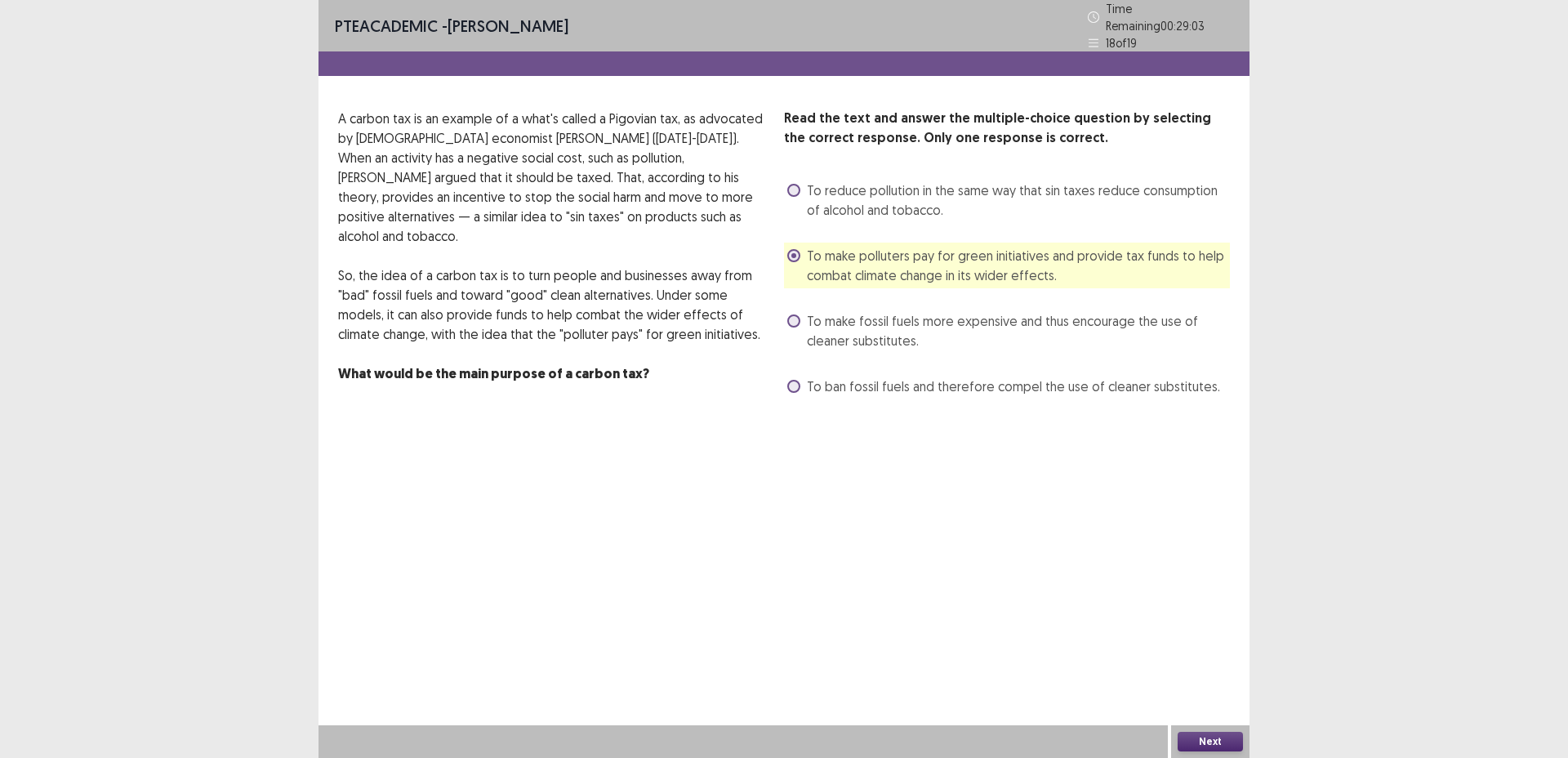
click at [1211, 723] on div "PTE academic - [PERSON_NAME] Time Remaining 00 : 29 : 03 18 of 19 Read the text…" at bounding box center [784, 379] width 932 height 758
click at [1213, 744] on button "Next" at bounding box center [1211, 741] width 66 height 20
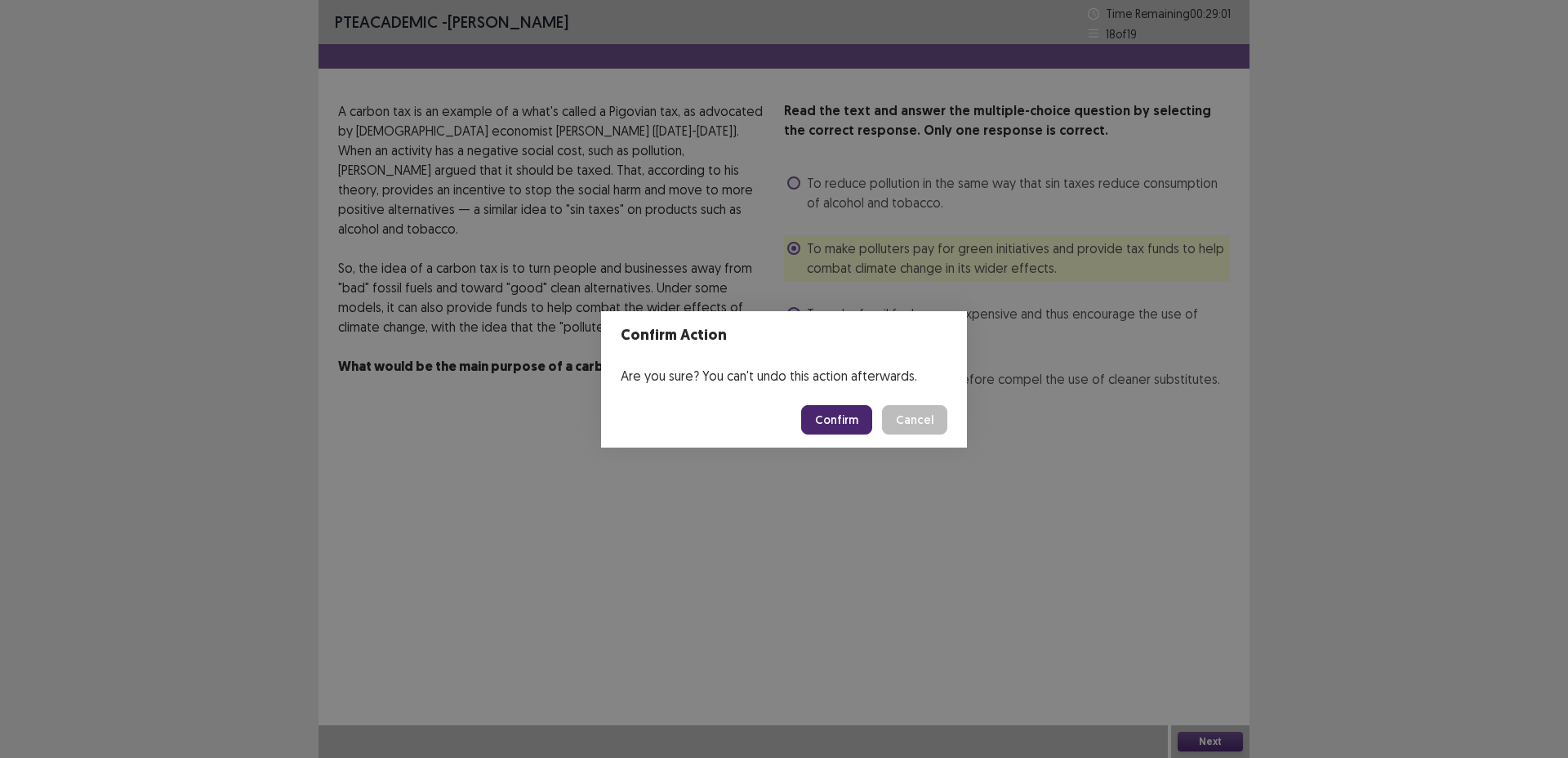
click at [847, 408] on button "Confirm" at bounding box center [837, 419] width 71 height 30
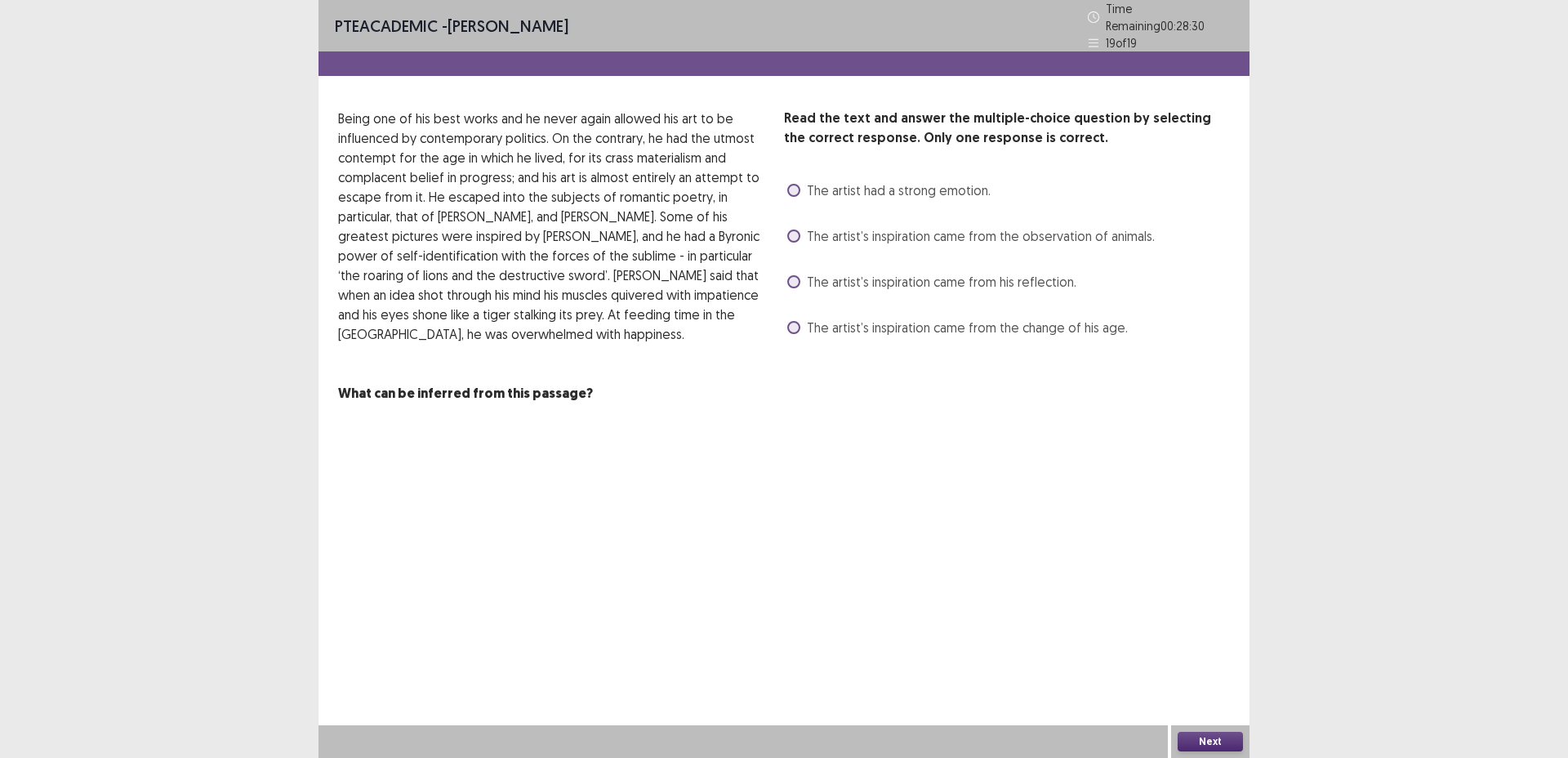
click at [853, 272] on span "The artist’s inspiration came from his reflection." at bounding box center [942, 282] width 270 height 20
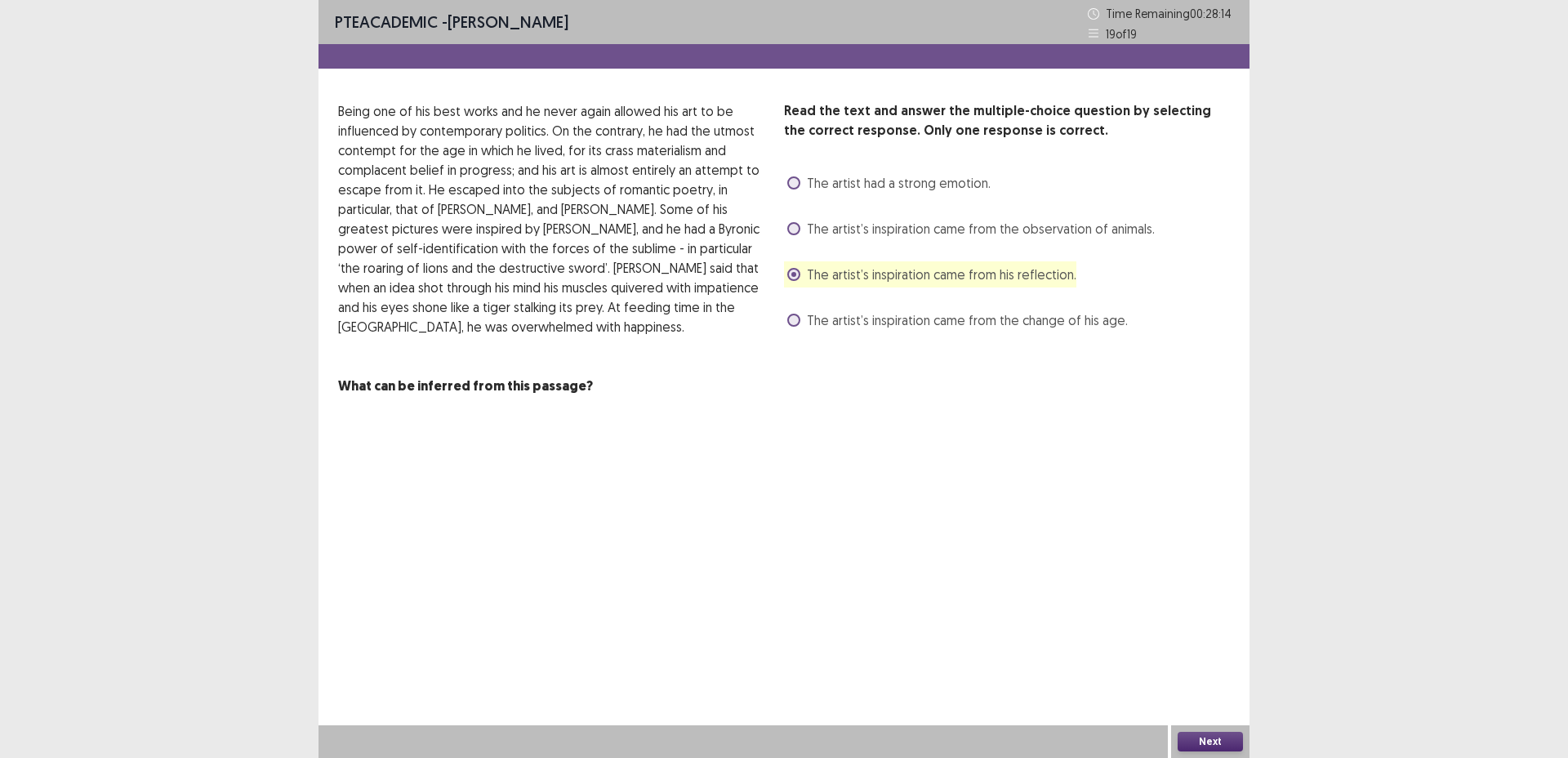
click at [1204, 744] on button "Next" at bounding box center [1211, 741] width 66 height 20
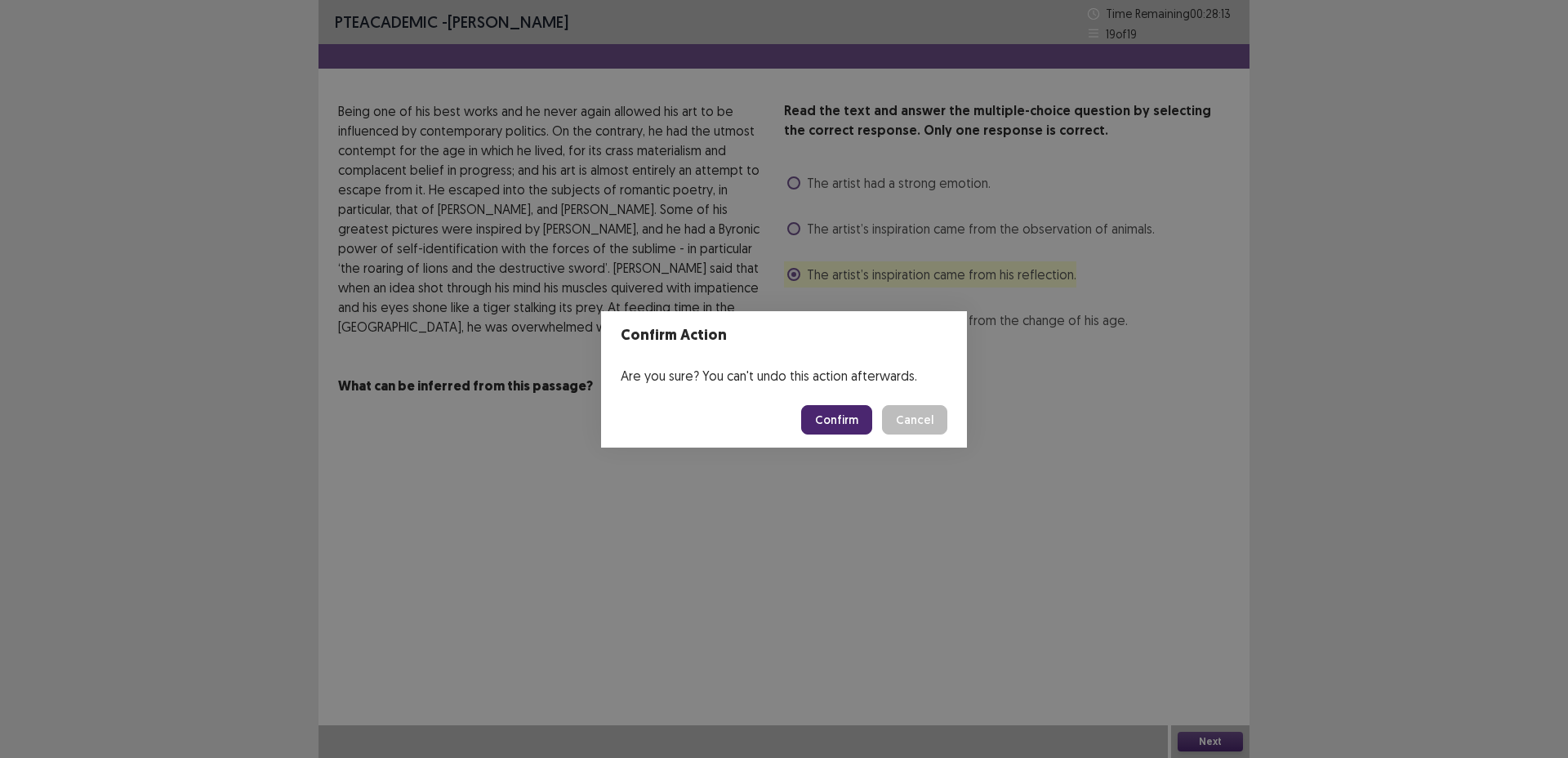
click at [845, 422] on button "Confirm" at bounding box center [837, 419] width 71 height 30
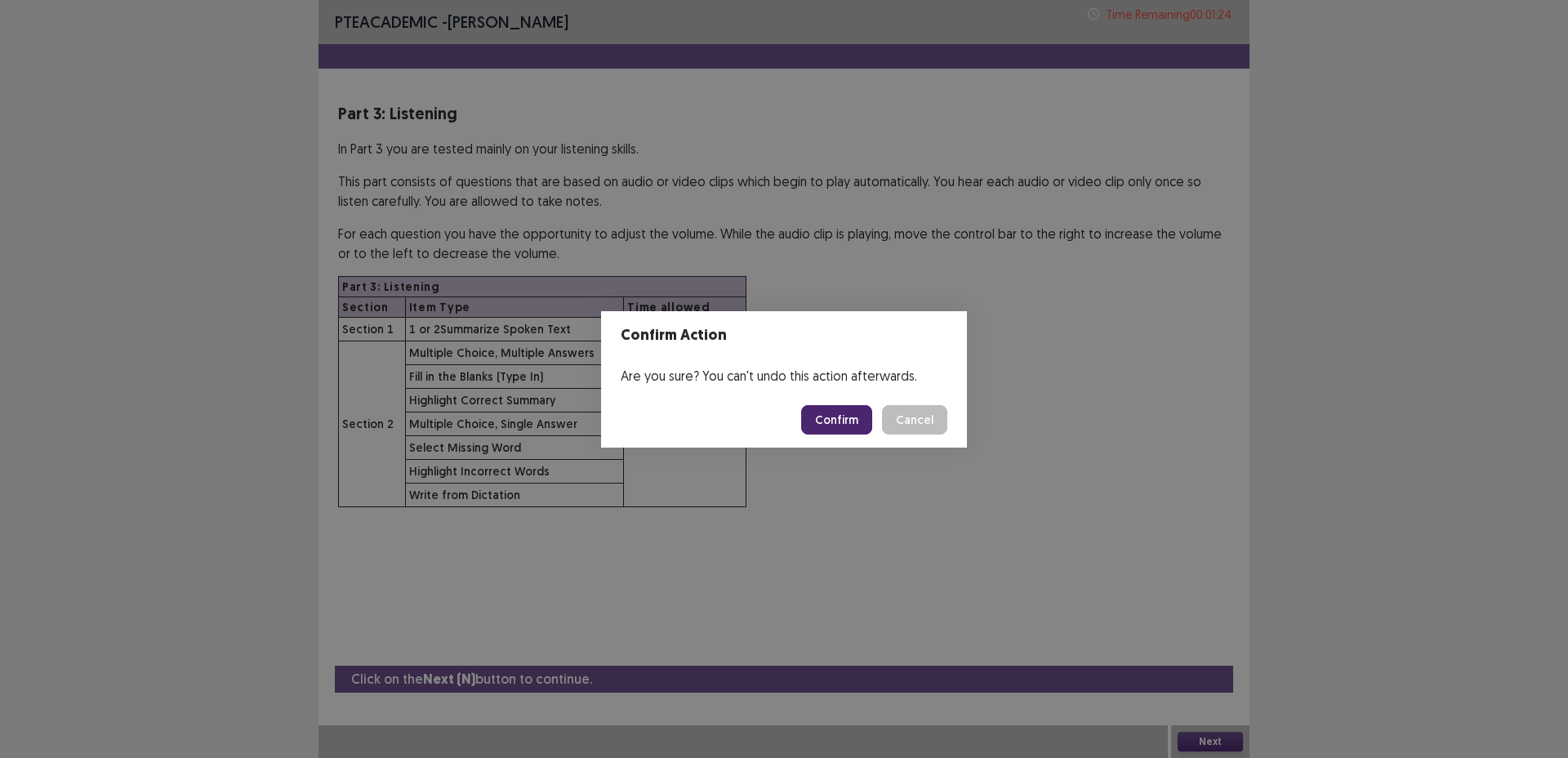
click at [851, 420] on button "Confirm" at bounding box center [837, 419] width 71 height 30
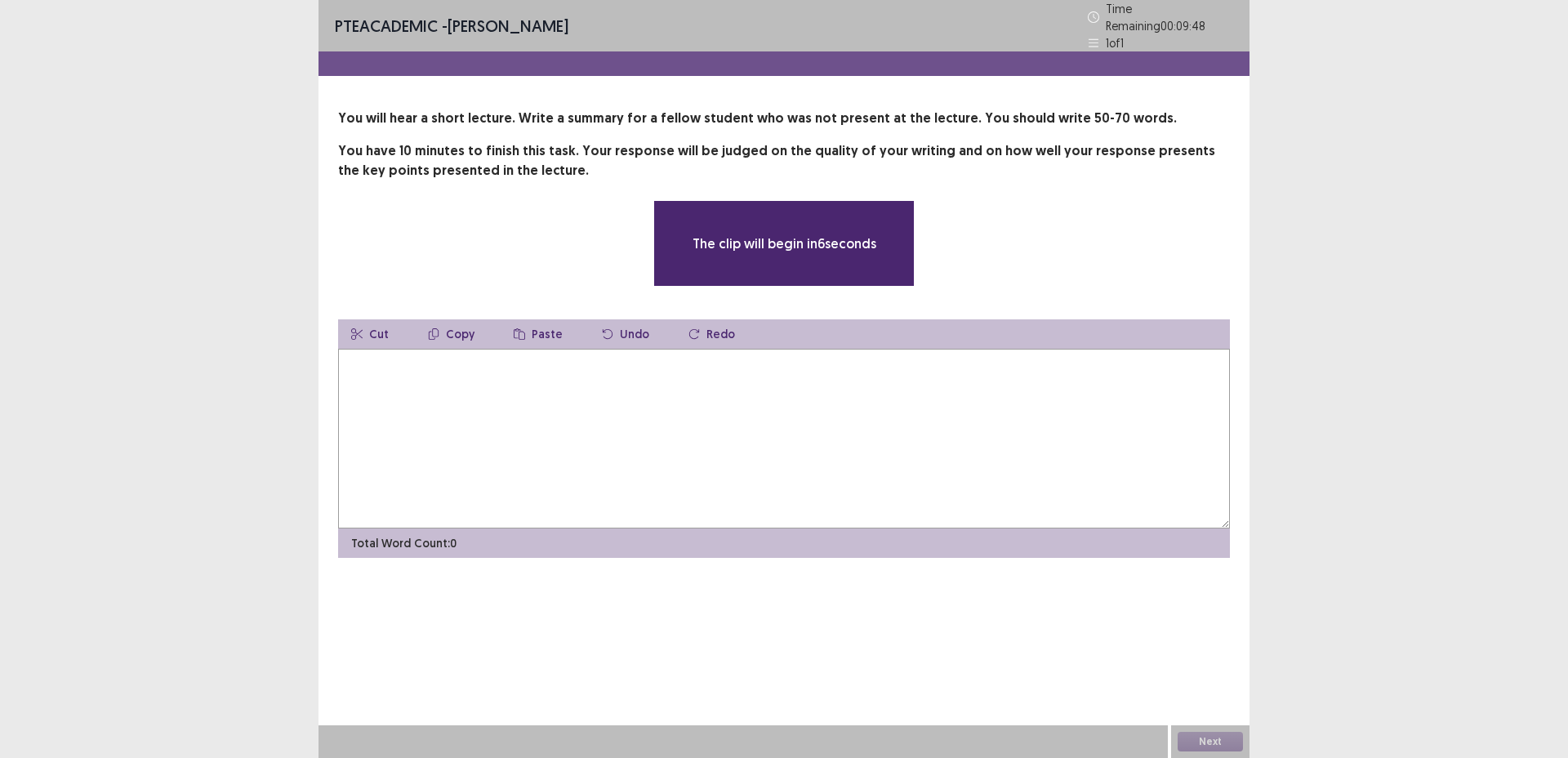
click at [652, 404] on textarea at bounding box center [784, 438] width 892 height 180
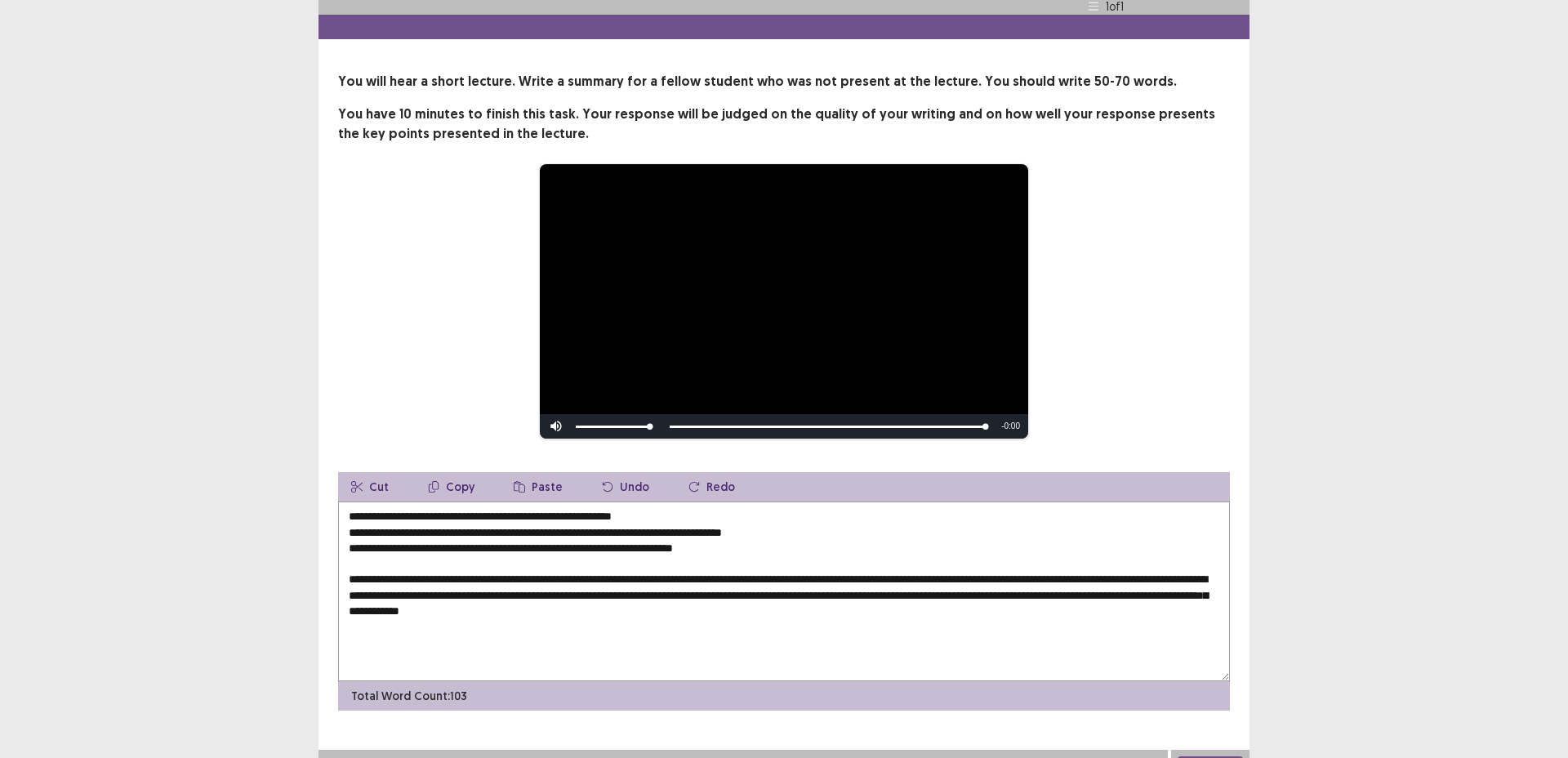
scroll to position [54, 0]
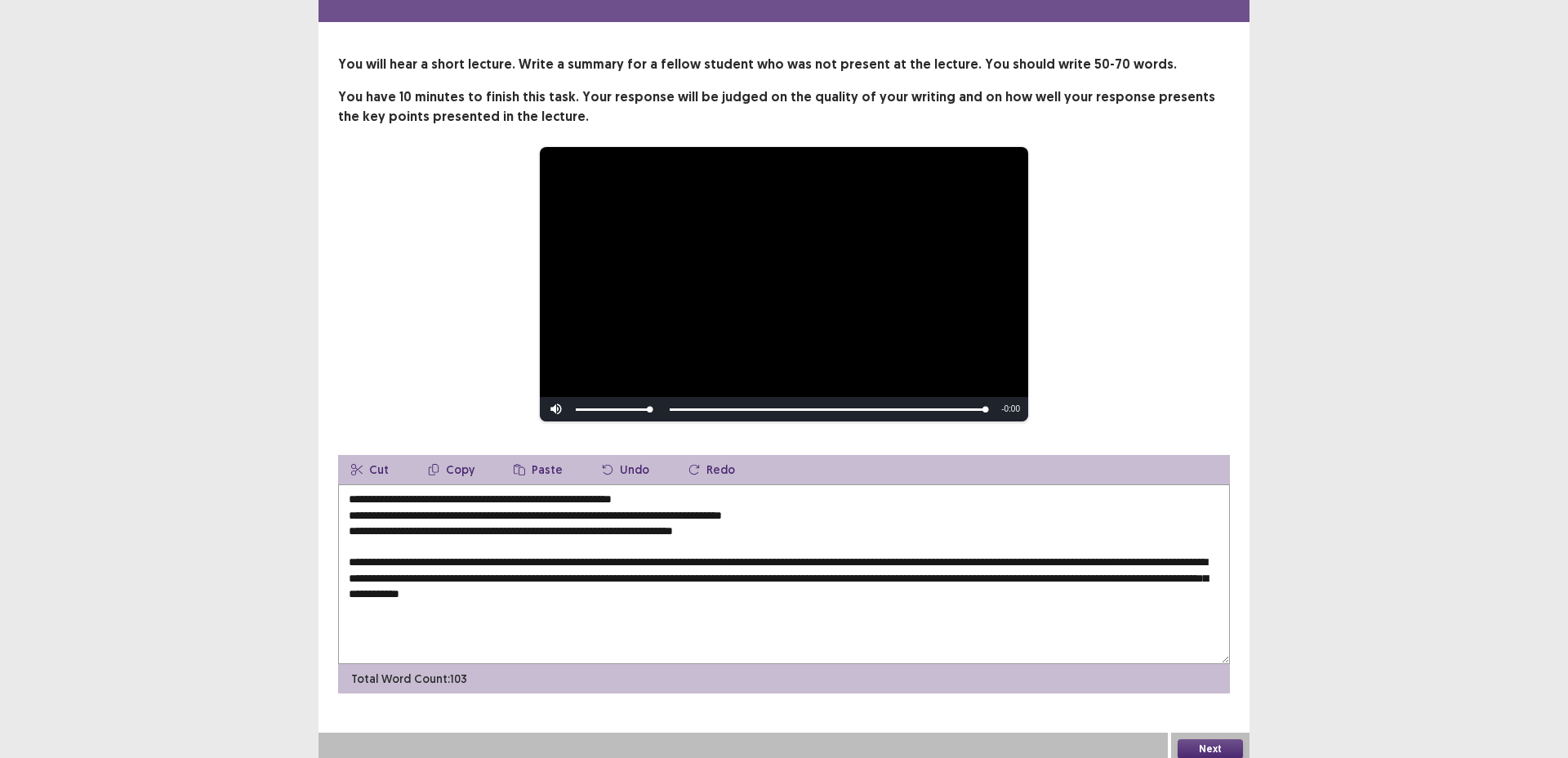
drag, startPoint x: 352, startPoint y: 553, endPoint x: 325, endPoint y: 470, distance: 87.3
click at [325, 470] on div "**********" at bounding box center [784, 373] width 932 height 639
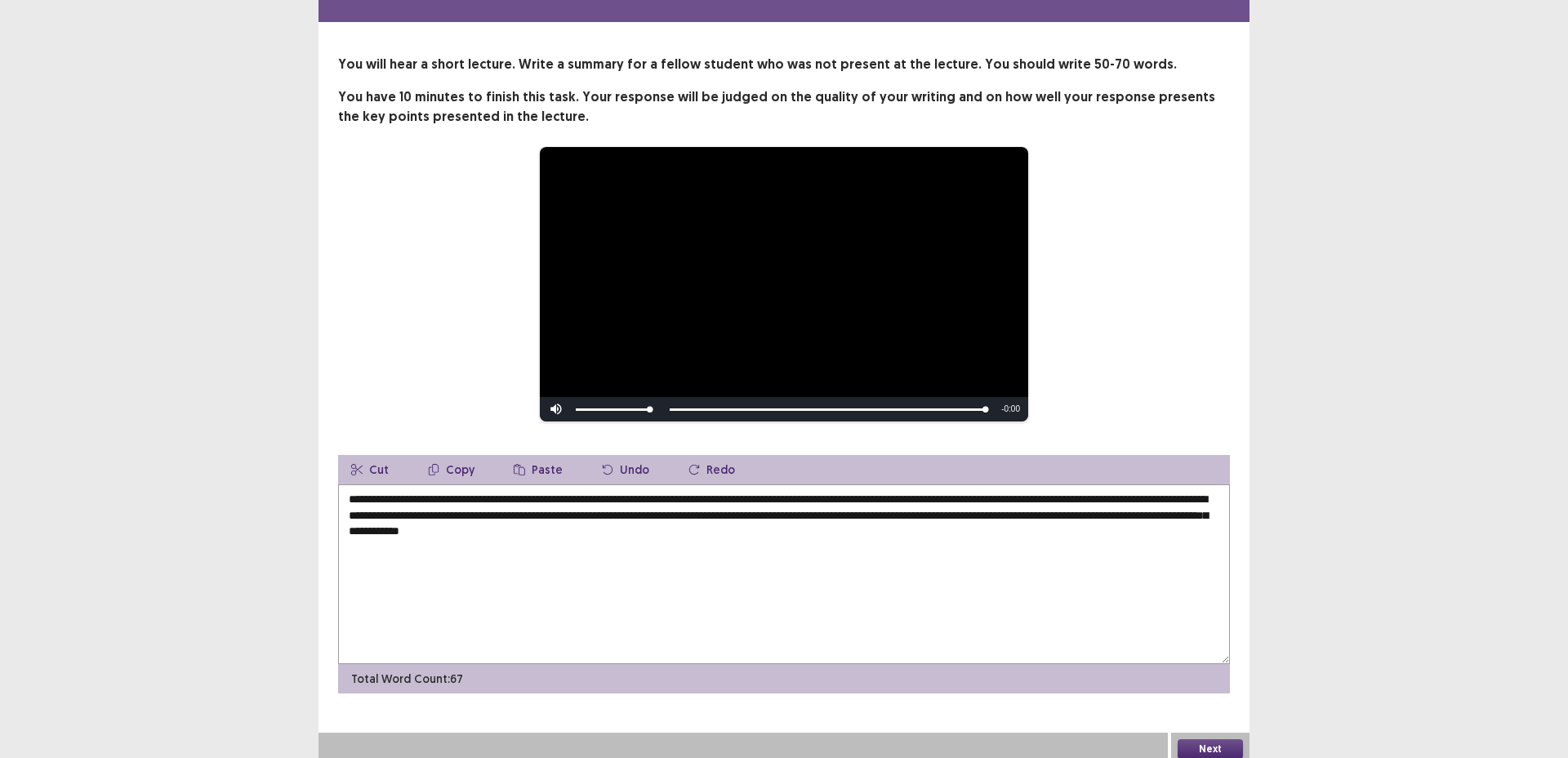
click at [1029, 569] on textarea "**********" at bounding box center [784, 573] width 892 height 180
type textarea "**********"
click at [1217, 749] on button "Next" at bounding box center [1211, 749] width 66 height 20
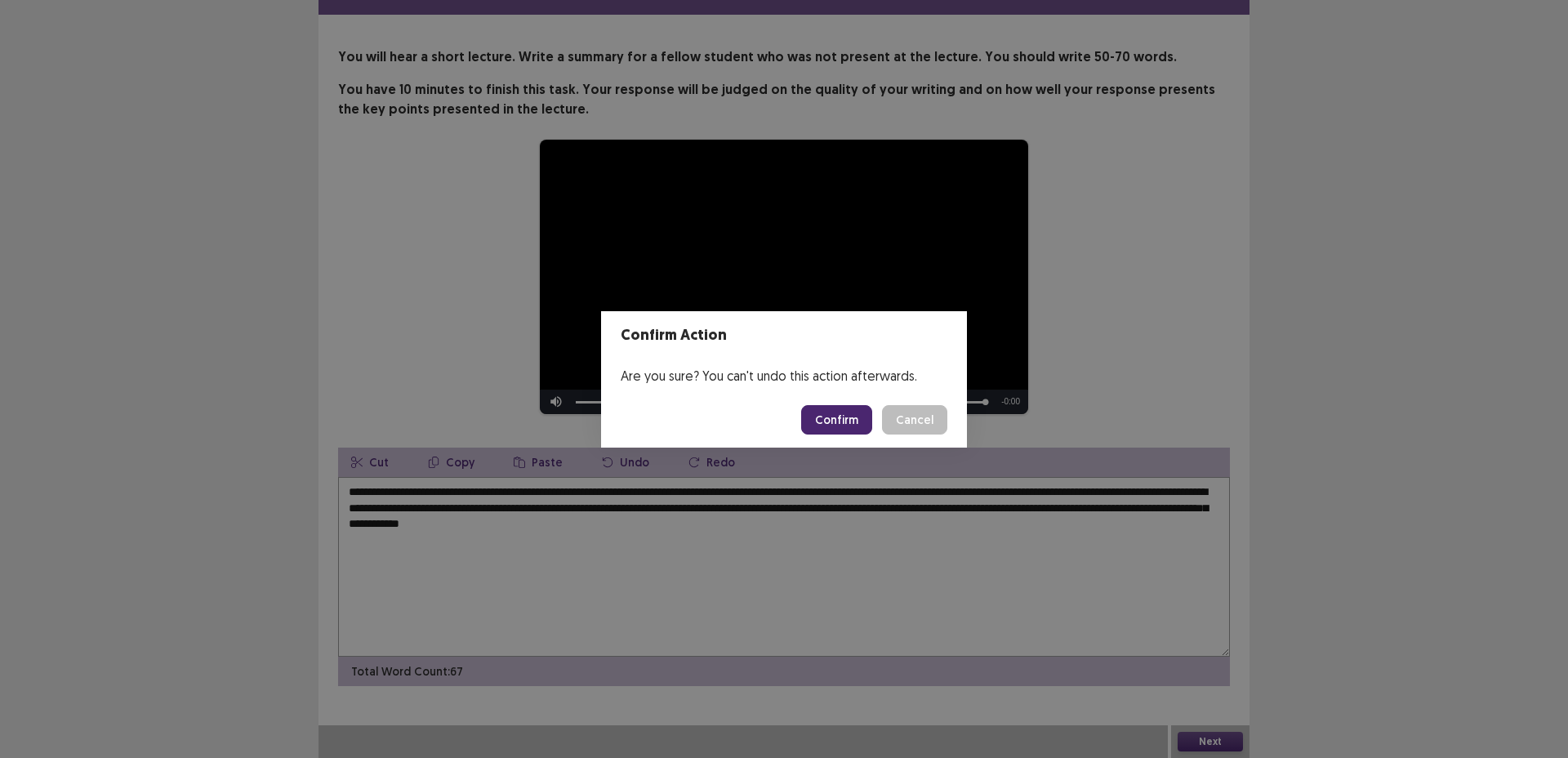
click at [852, 429] on button "Confirm" at bounding box center [837, 419] width 71 height 30
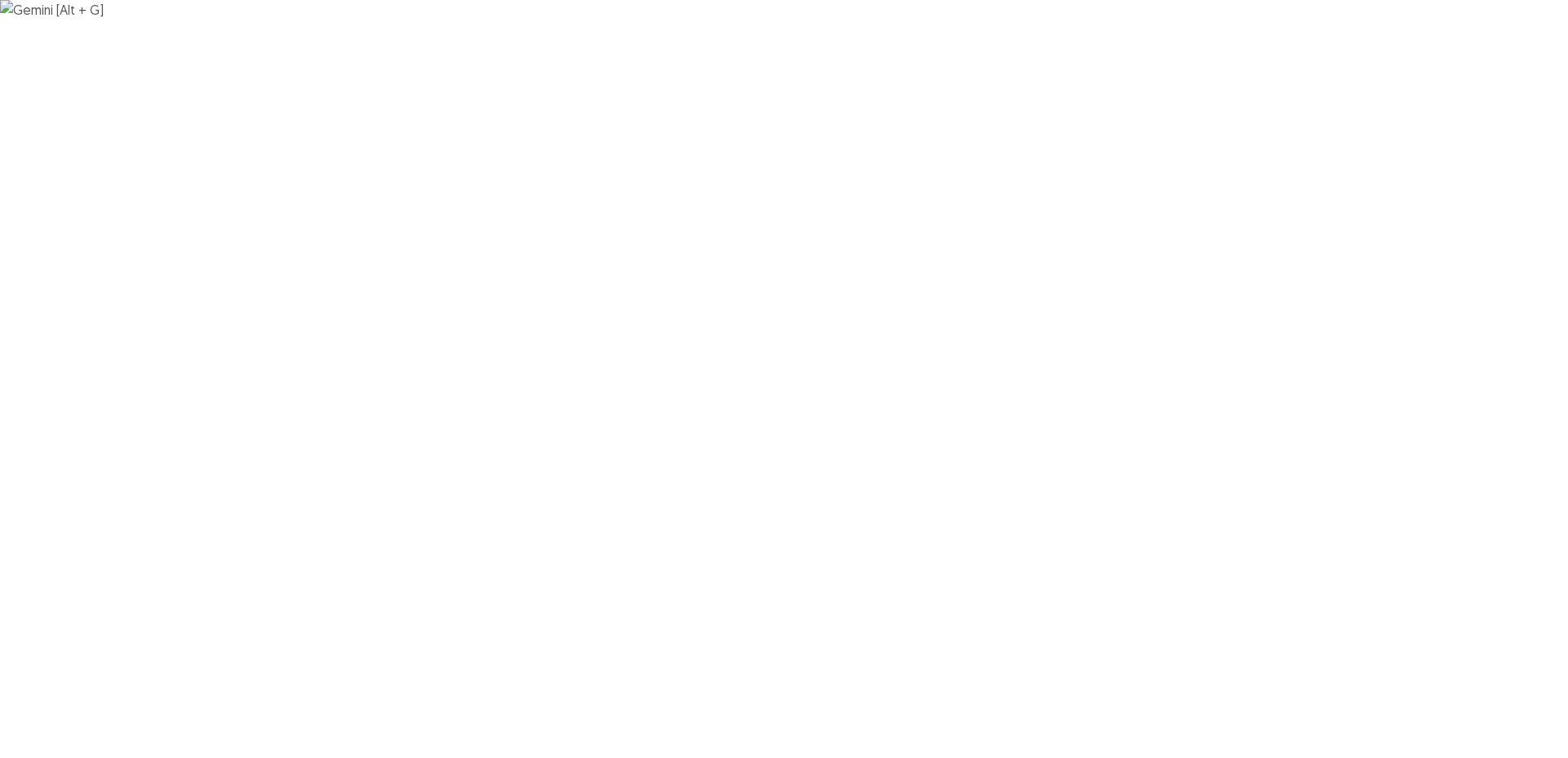
scroll to position [0, 0]
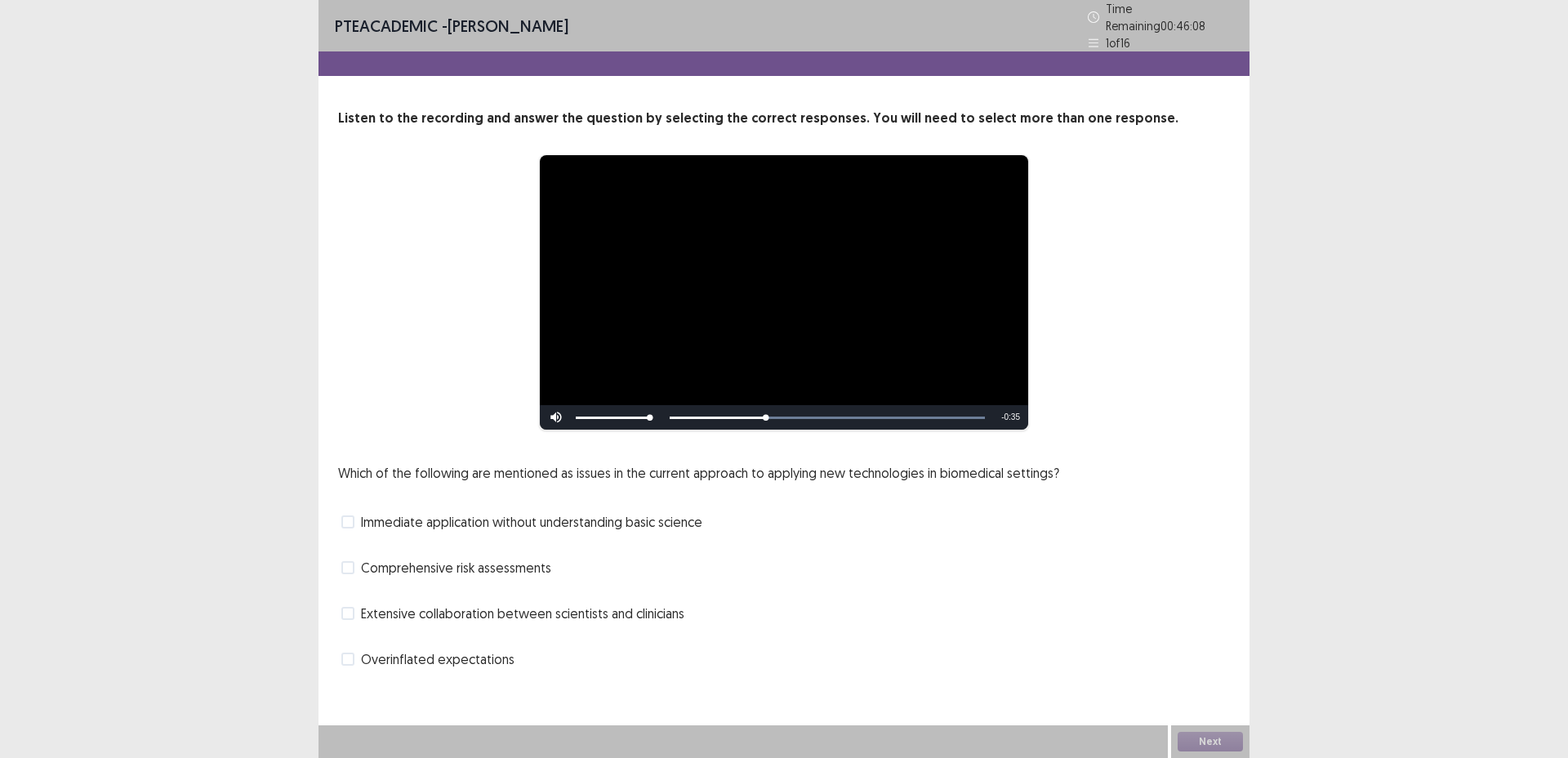
click at [513, 559] on span "Comprehensive risk assessments" at bounding box center [456, 567] width 191 height 20
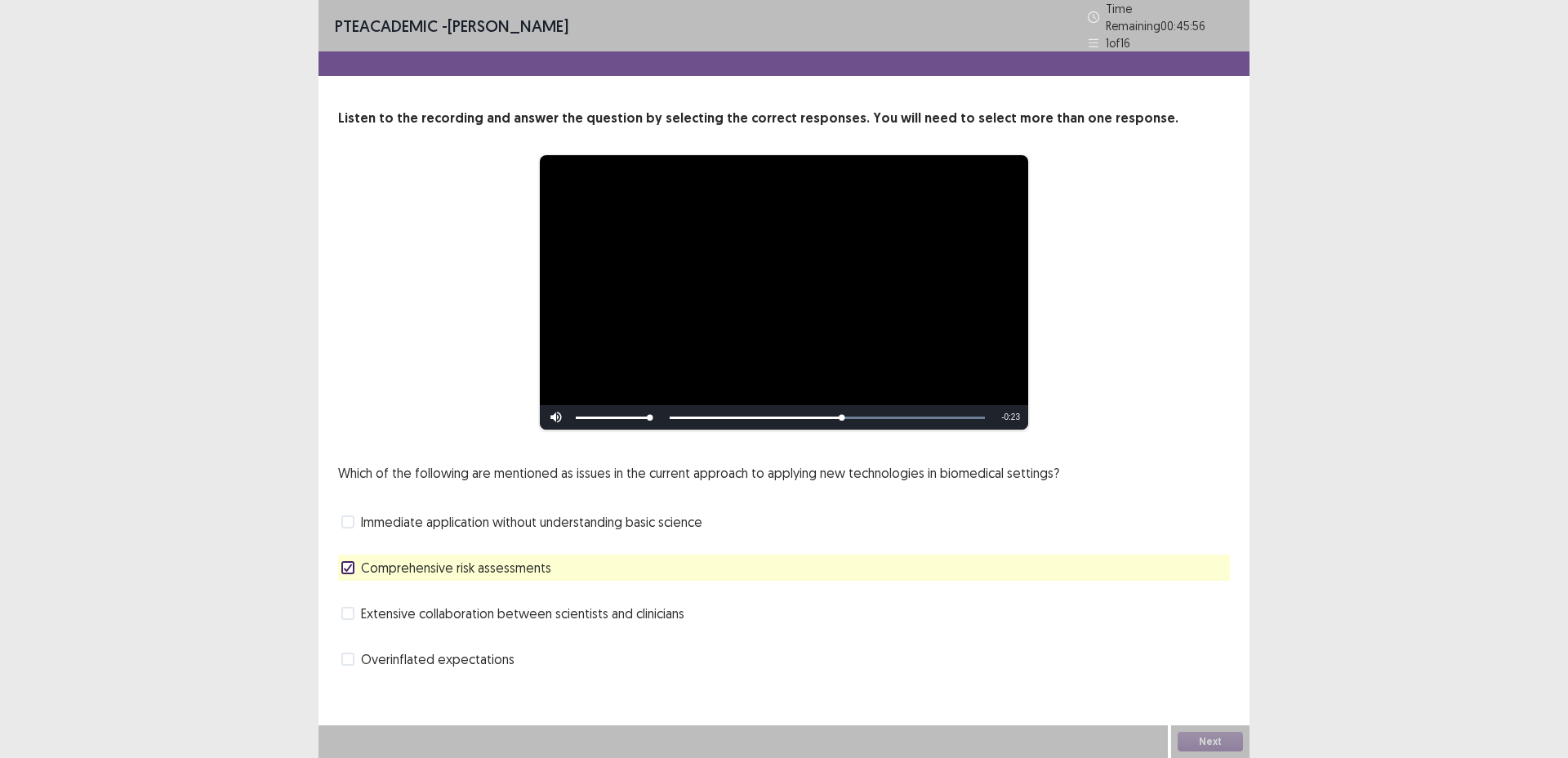
click at [609, 512] on span "Immediate application without understanding basic science" at bounding box center [531, 521] width 341 height 20
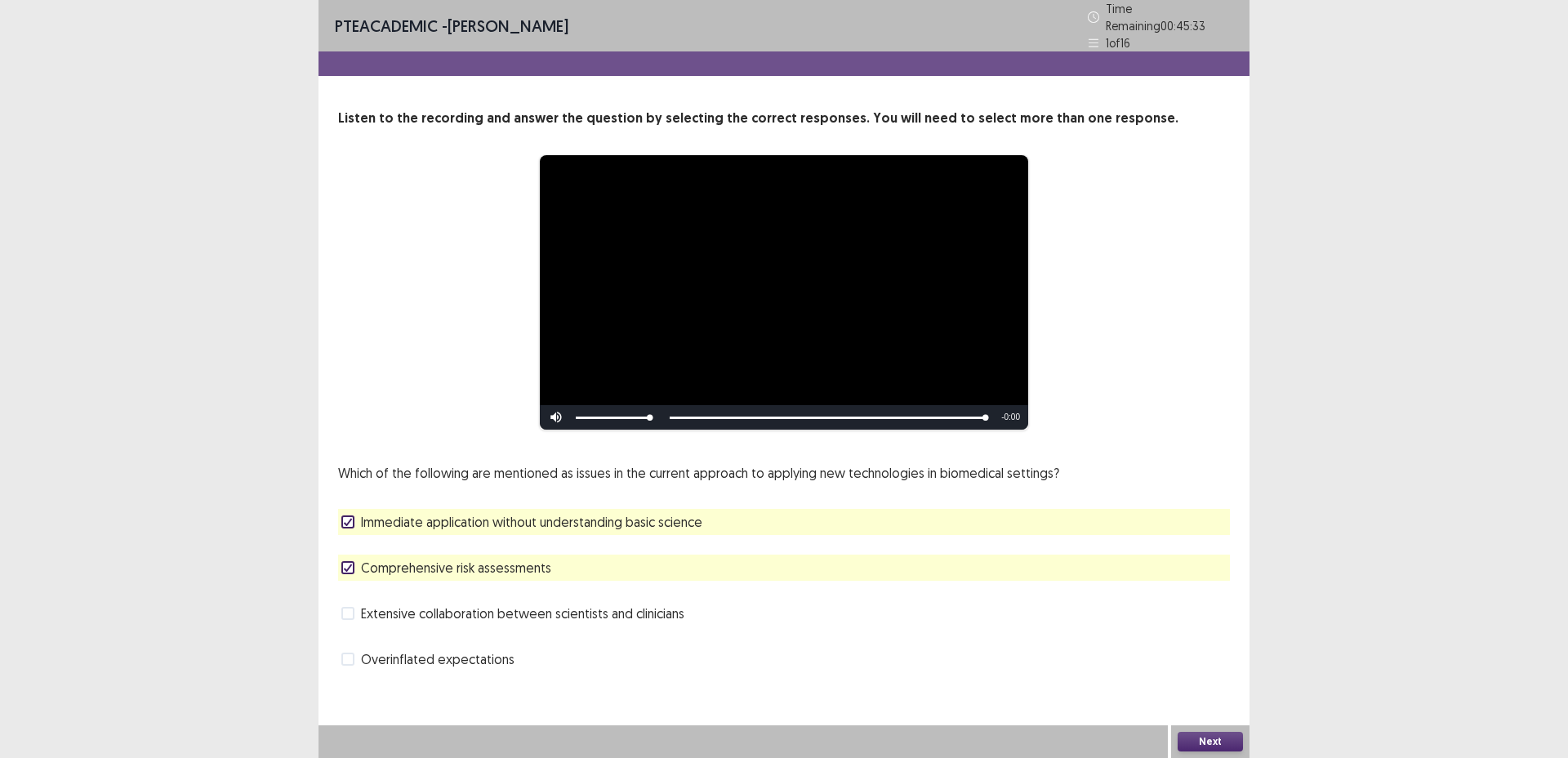
click at [1223, 742] on button "Next" at bounding box center [1211, 741] width 66 height 20
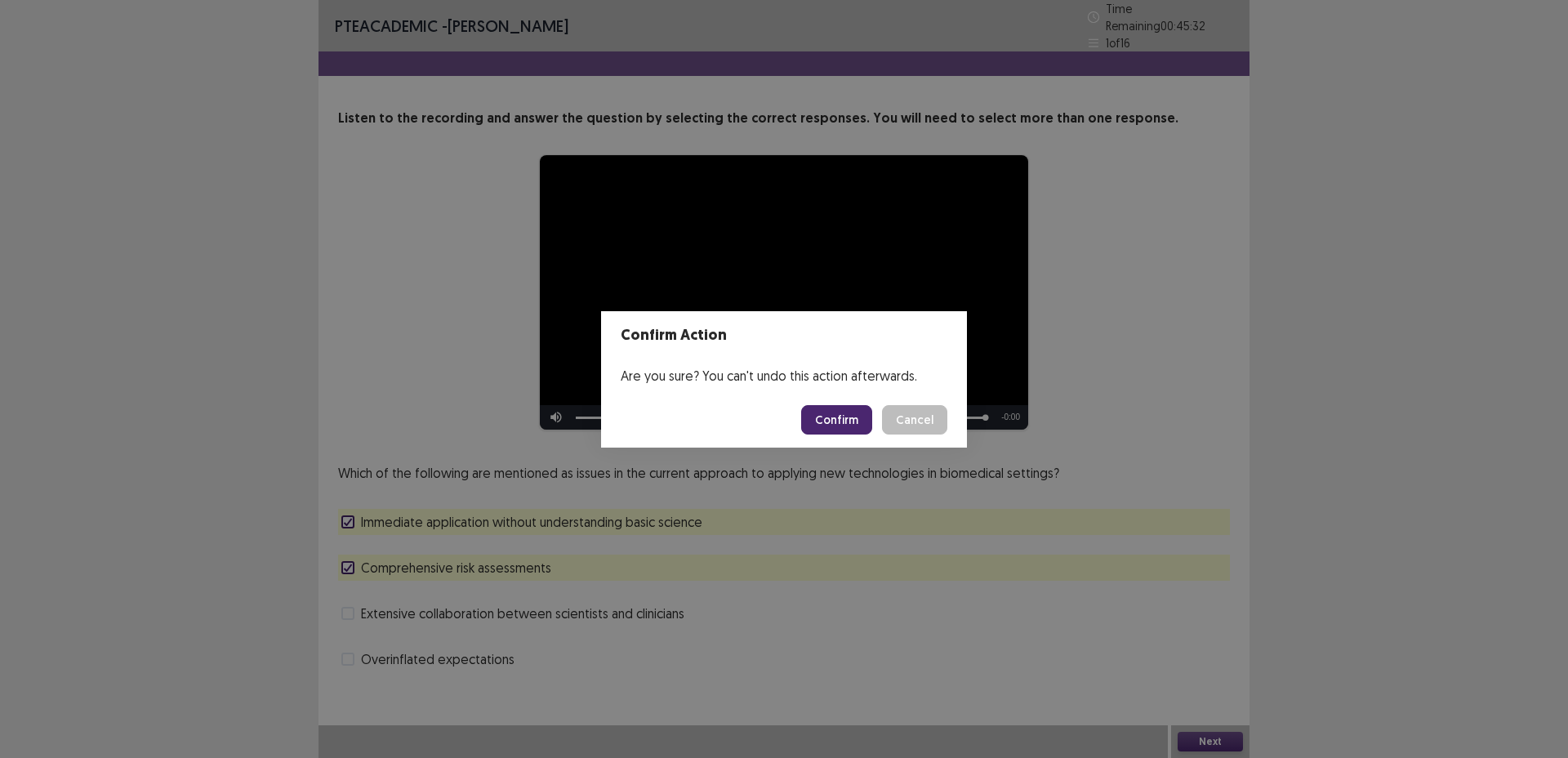
click at [828, 420] on button "Confirm" at bounding box center [837, 419] width 71 height 30
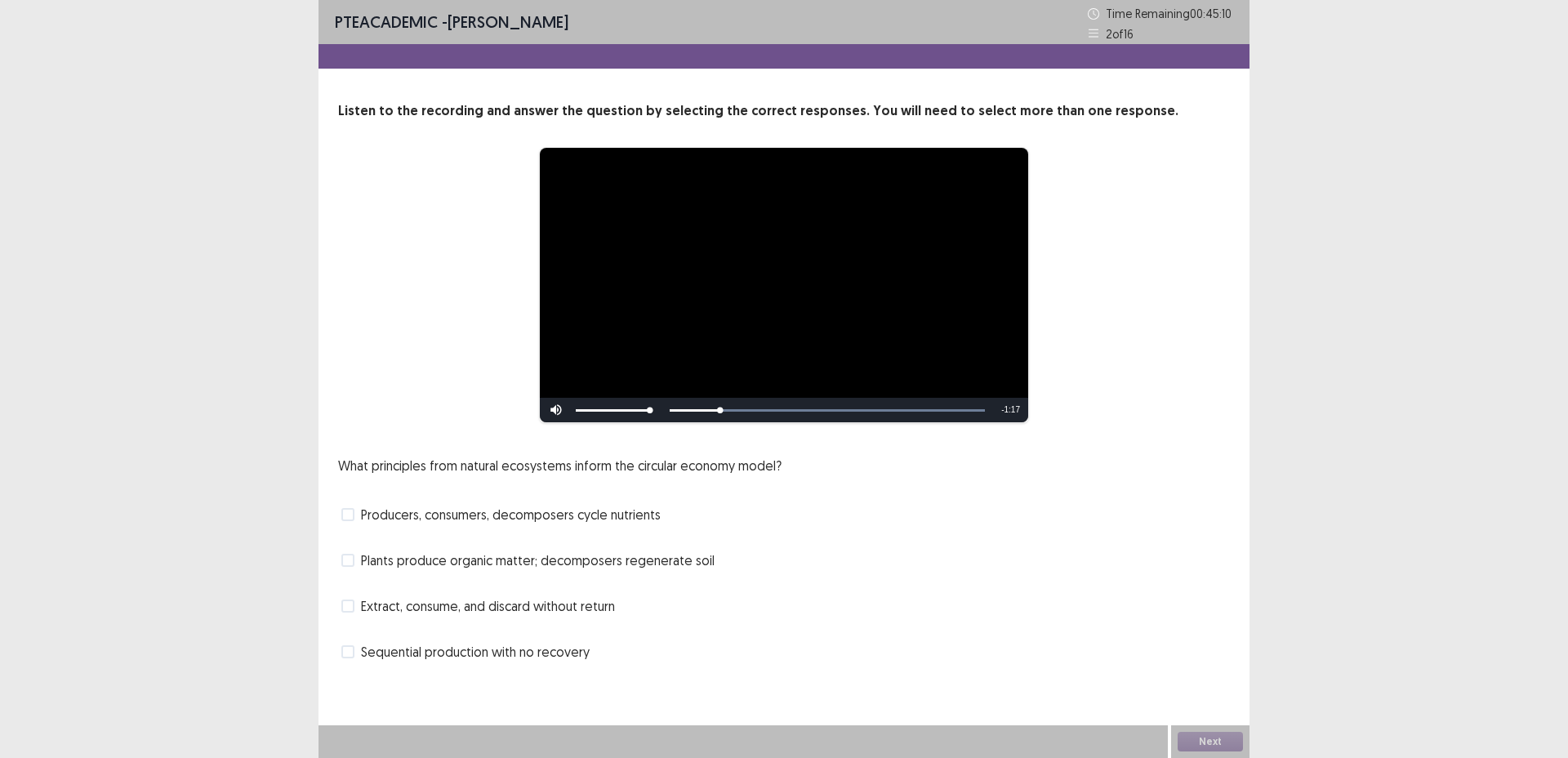
click at [599, 518] on span "Producers, consumers, decomposers cycle nutrients" at bounding box center [510, 514] width 299 height 20
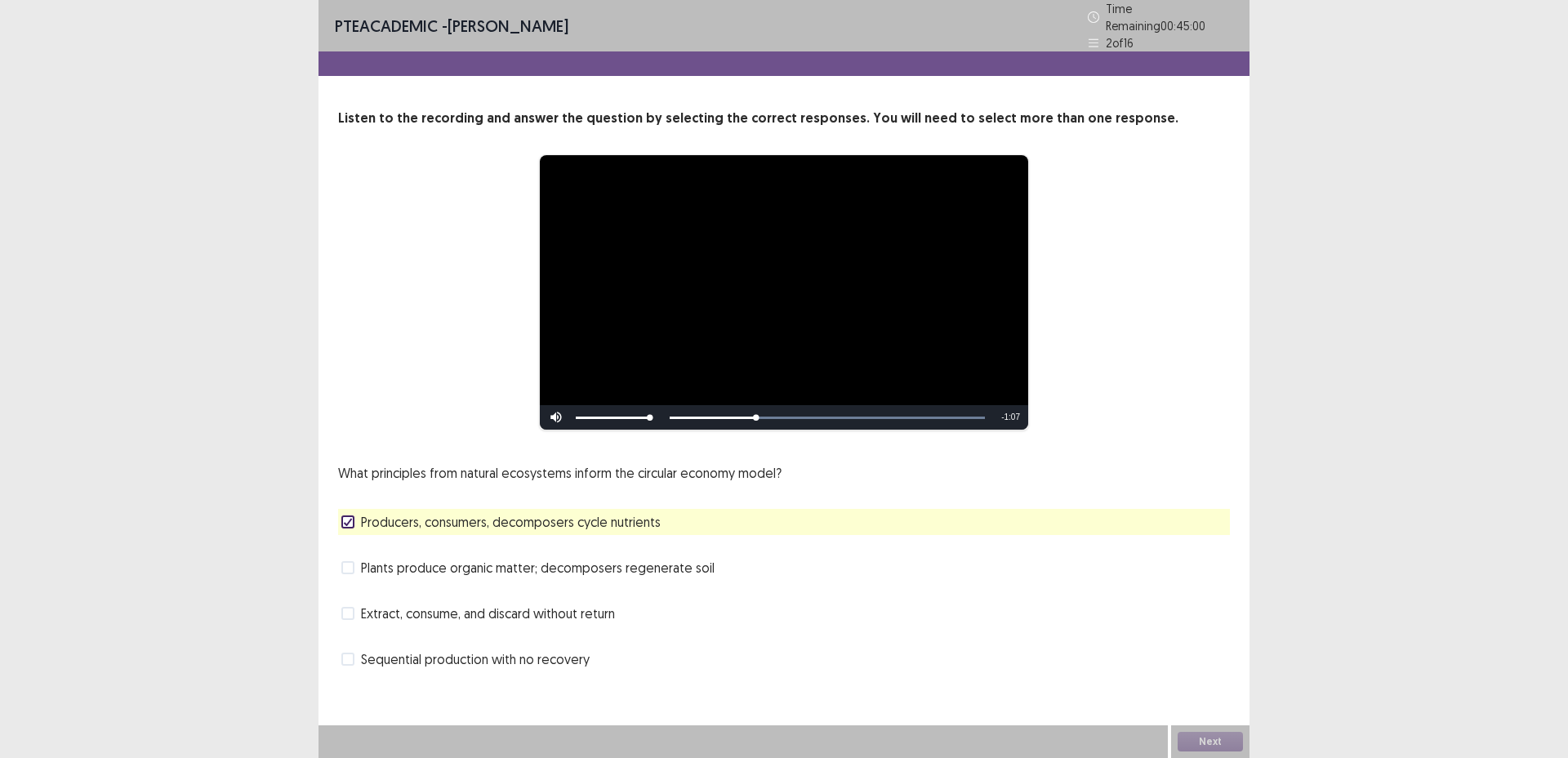
click at [602, 606] on span "Extract, consume, and discard without return" at bounding box center [488, 613] width 254 height 20
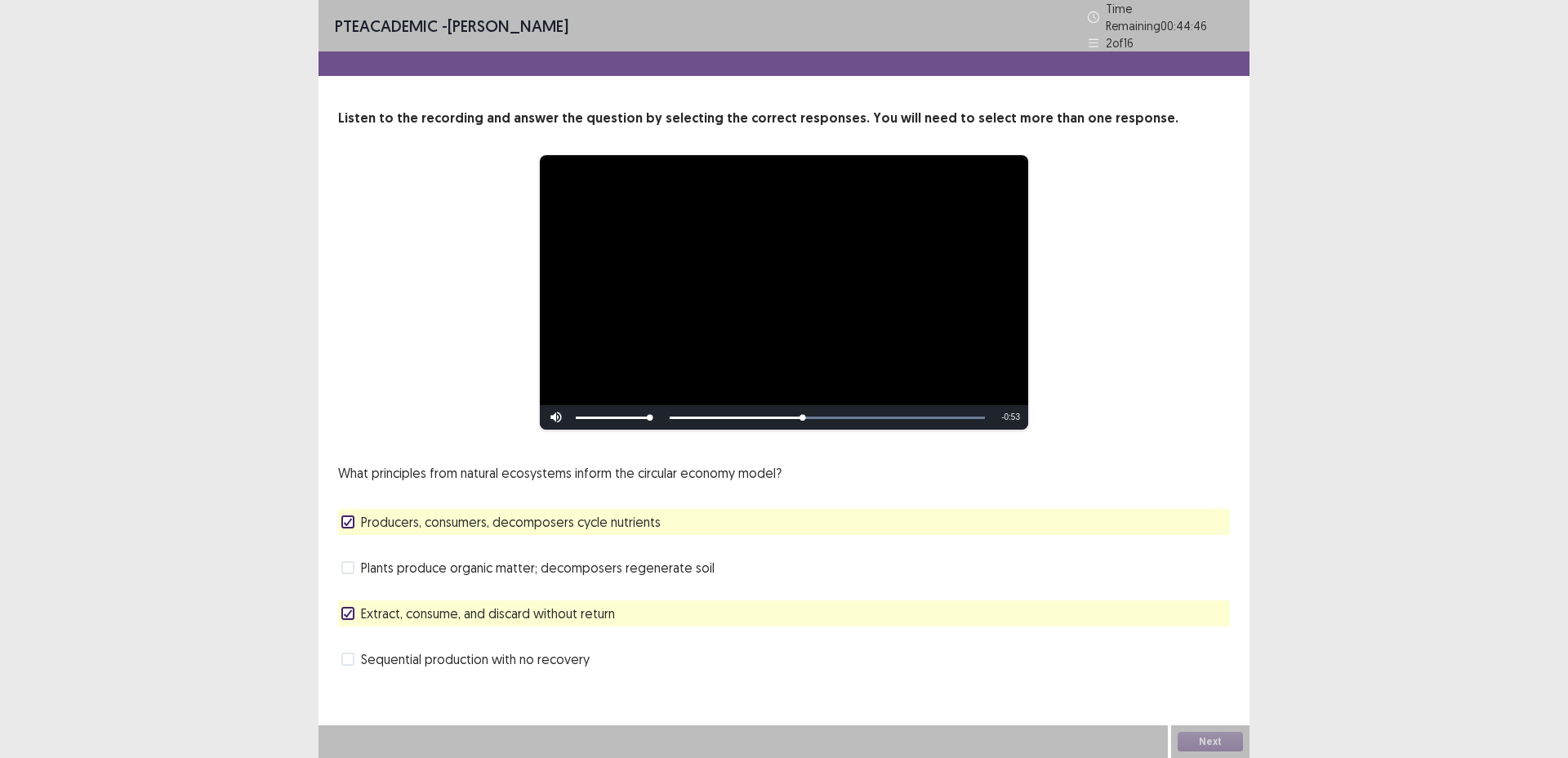
click at [630, 517] on span "Producers, consumers, decomposers cycle nutrients" at bounding box center [510, 521] width 299 height 20
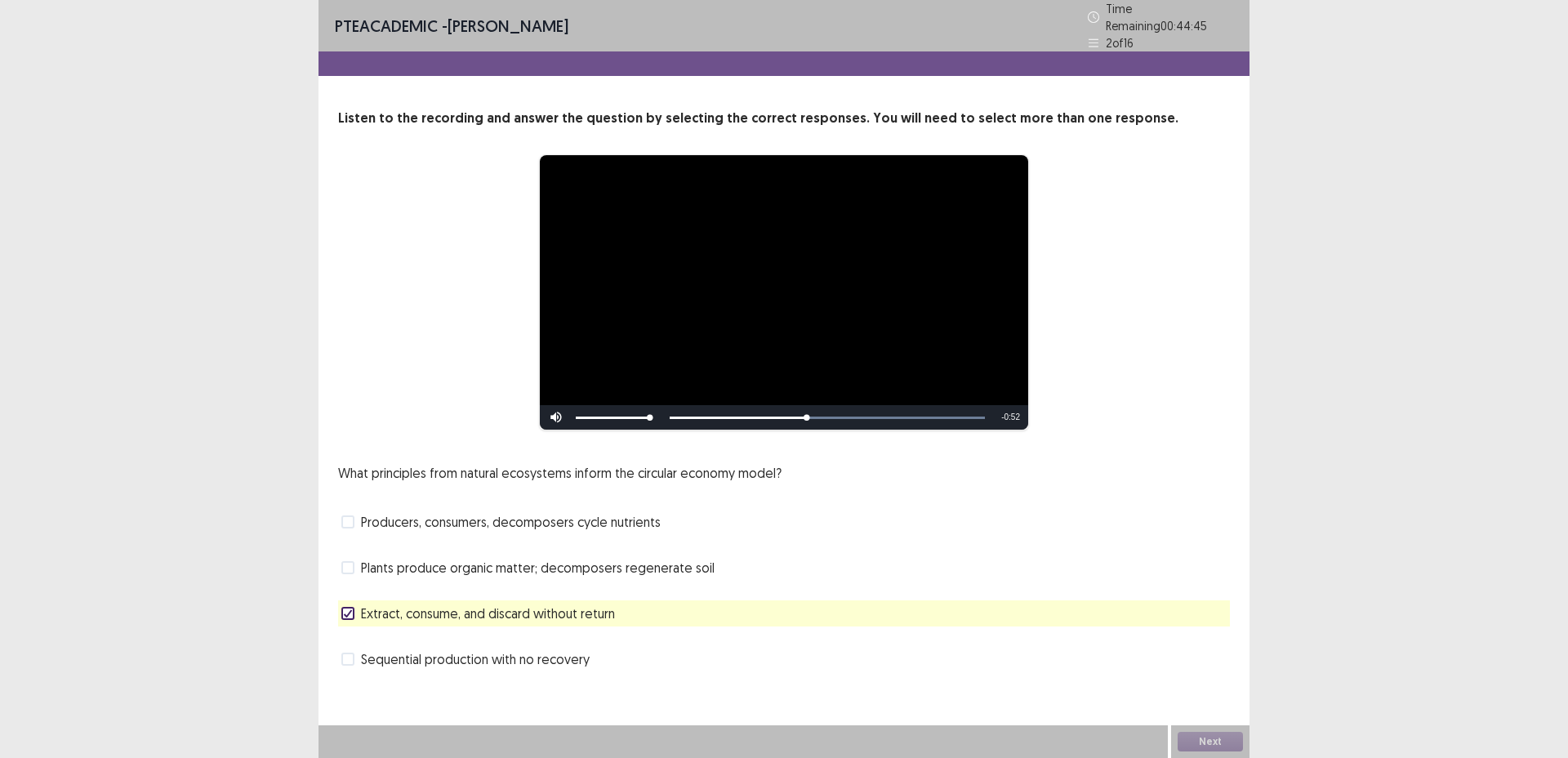
click at [561, 653] on span "Sequential production with no recovery" at bounding box center [475, 658] width 229 height 20
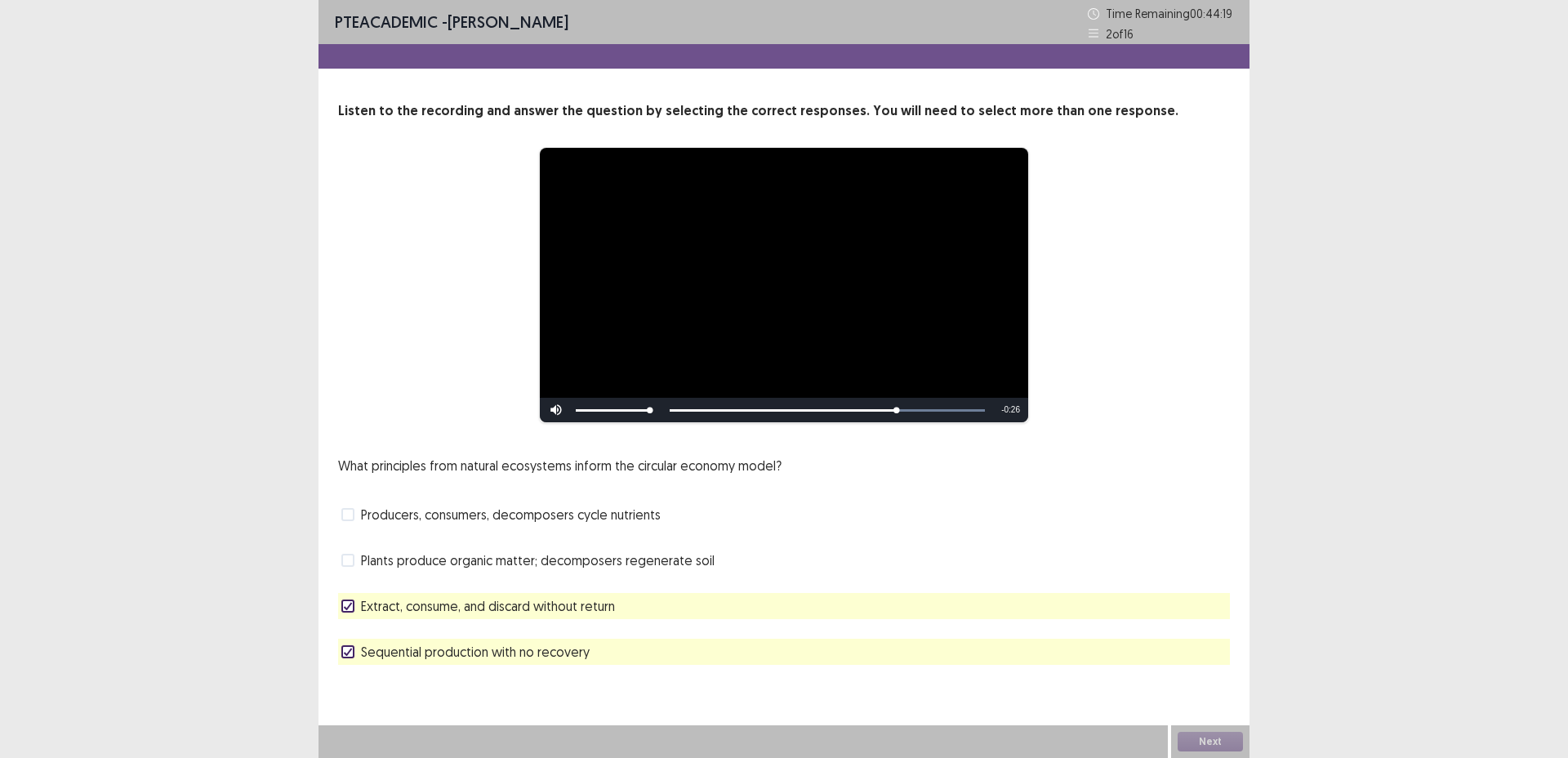
click at [647, 564] on span "Plants produce organic matter; decomposers regenerate soil" at bounding box center [538, 560] width 354 height 20
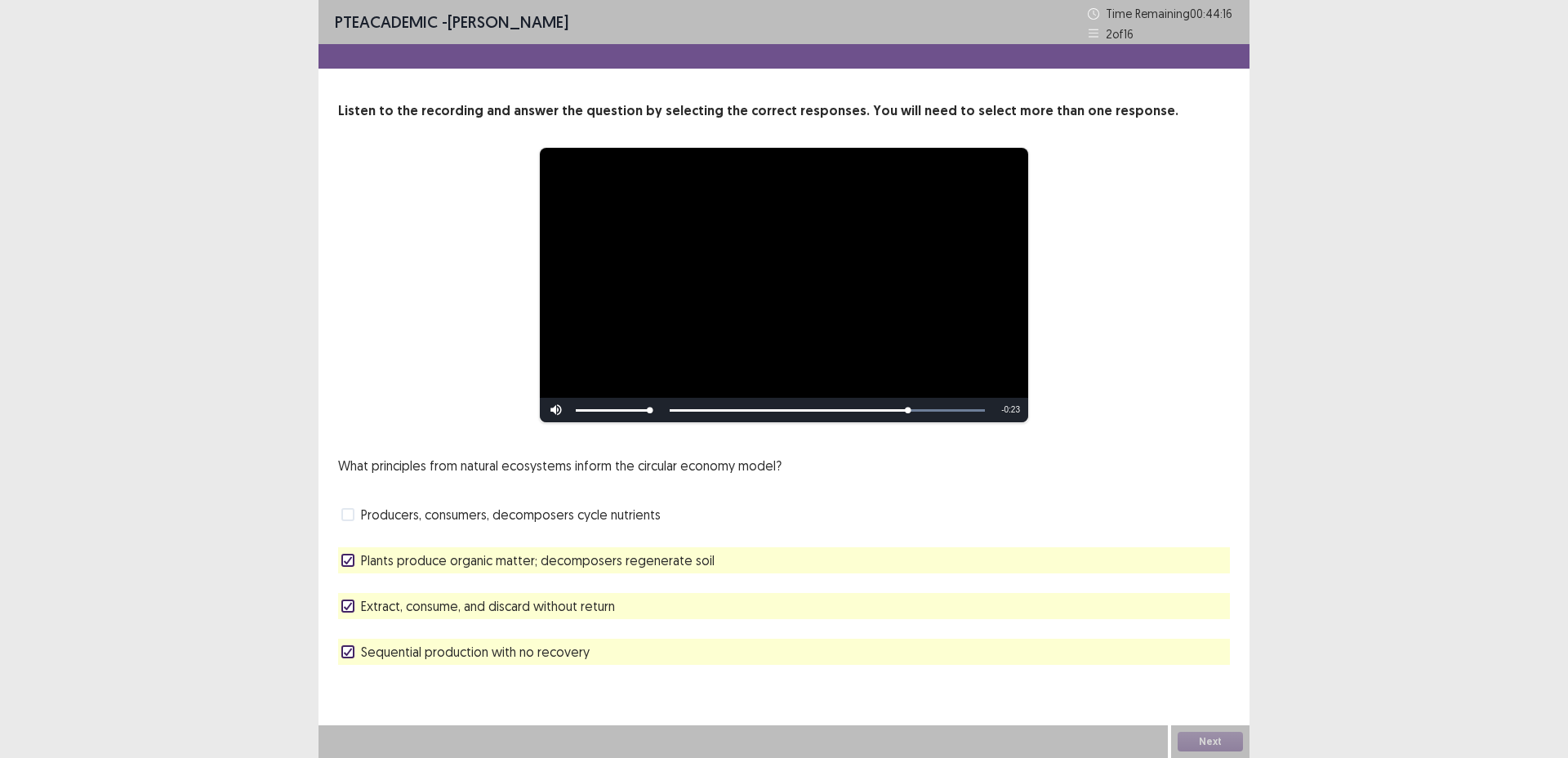
click at [558, 653] on span "Sequential production with no recovery" at bounding box center [475, 652] width 229 height 20
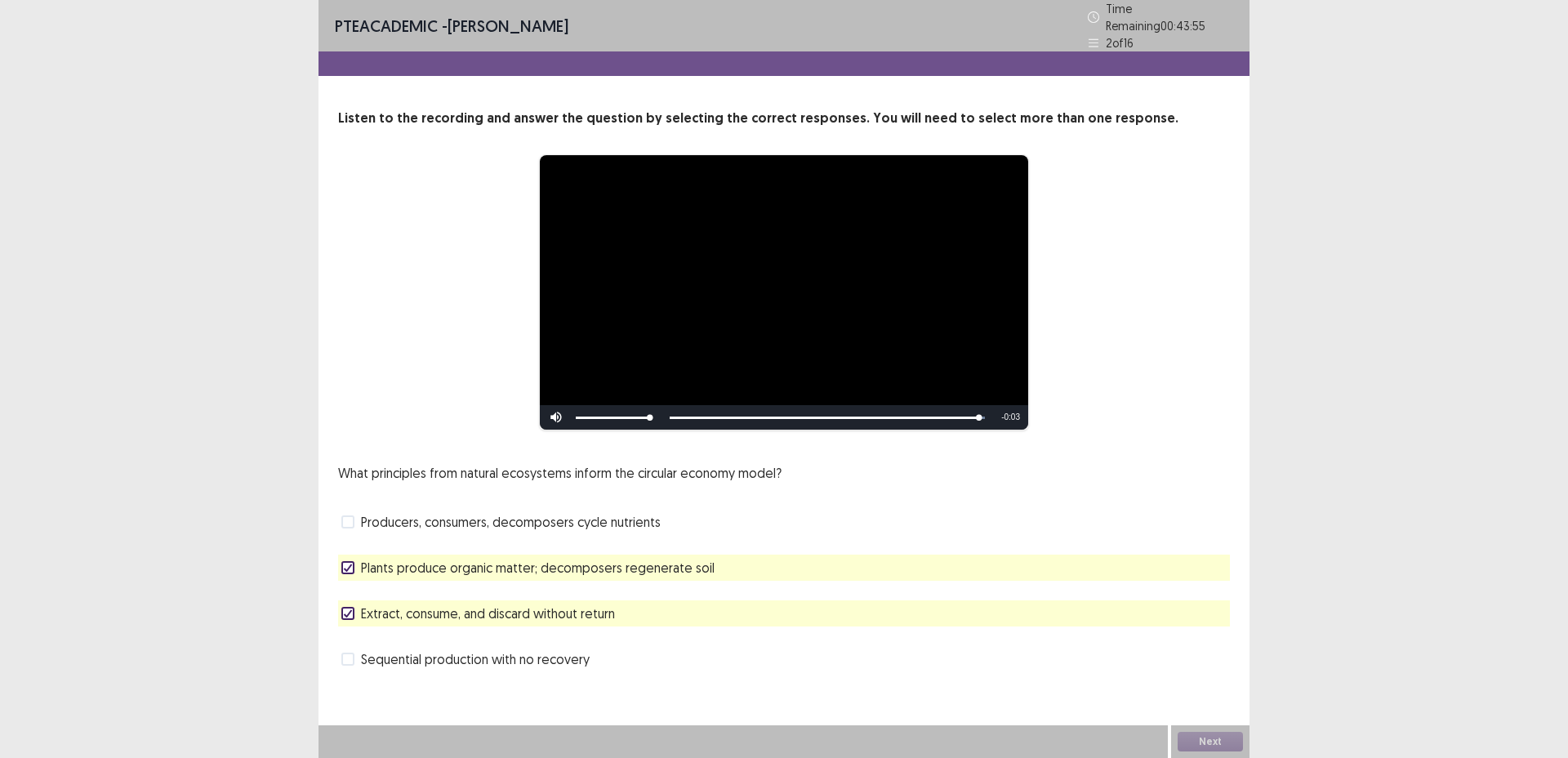
click at [545, 612] on span "Extract, consume, and discard without return" at bounding box center [488, 613] width 254 height 20
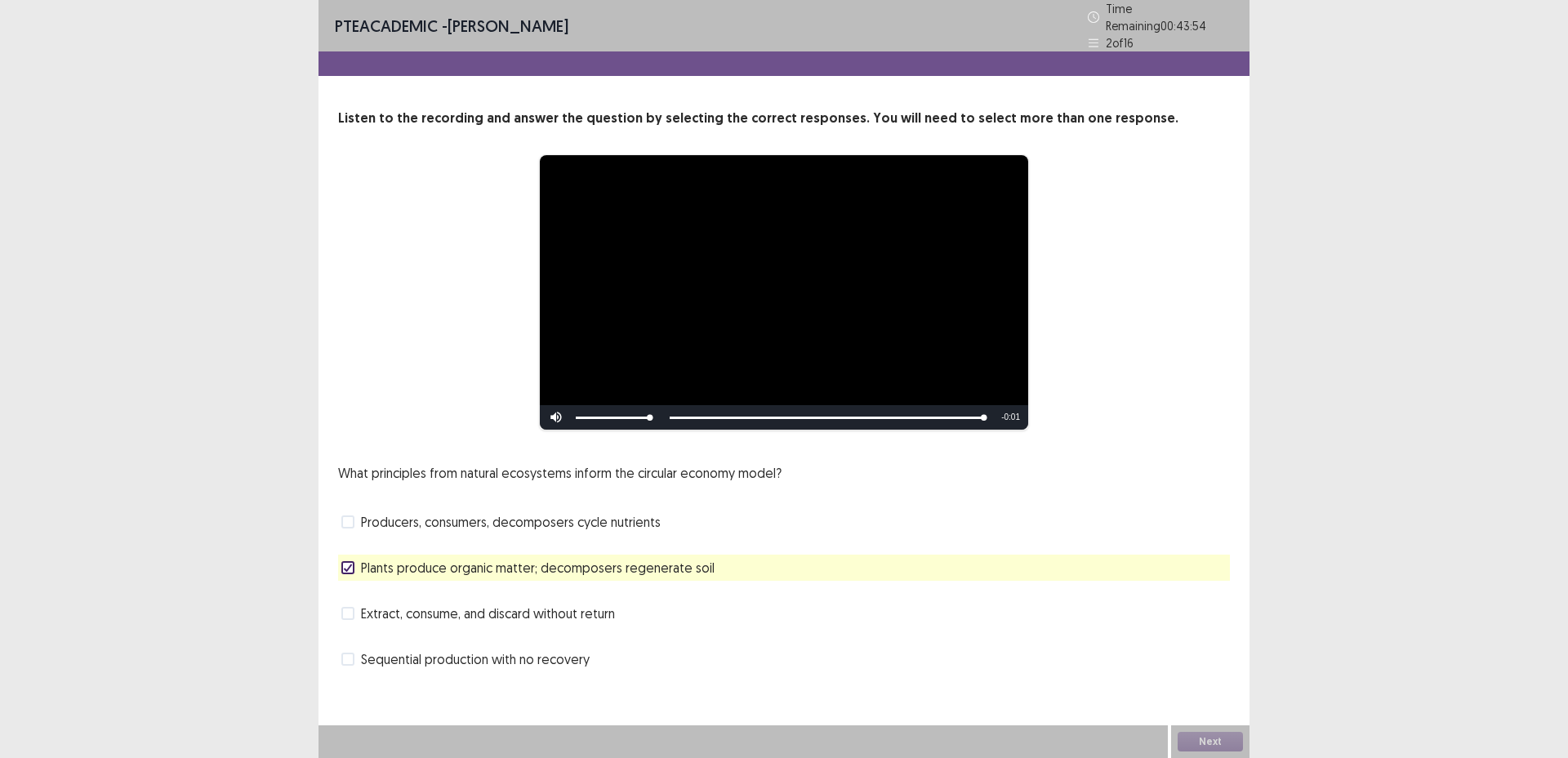
click at [583, 516] on span "Producers, consumers, decomposers cycle nutrients" at bounding box center [510, 521] width 299 height 20
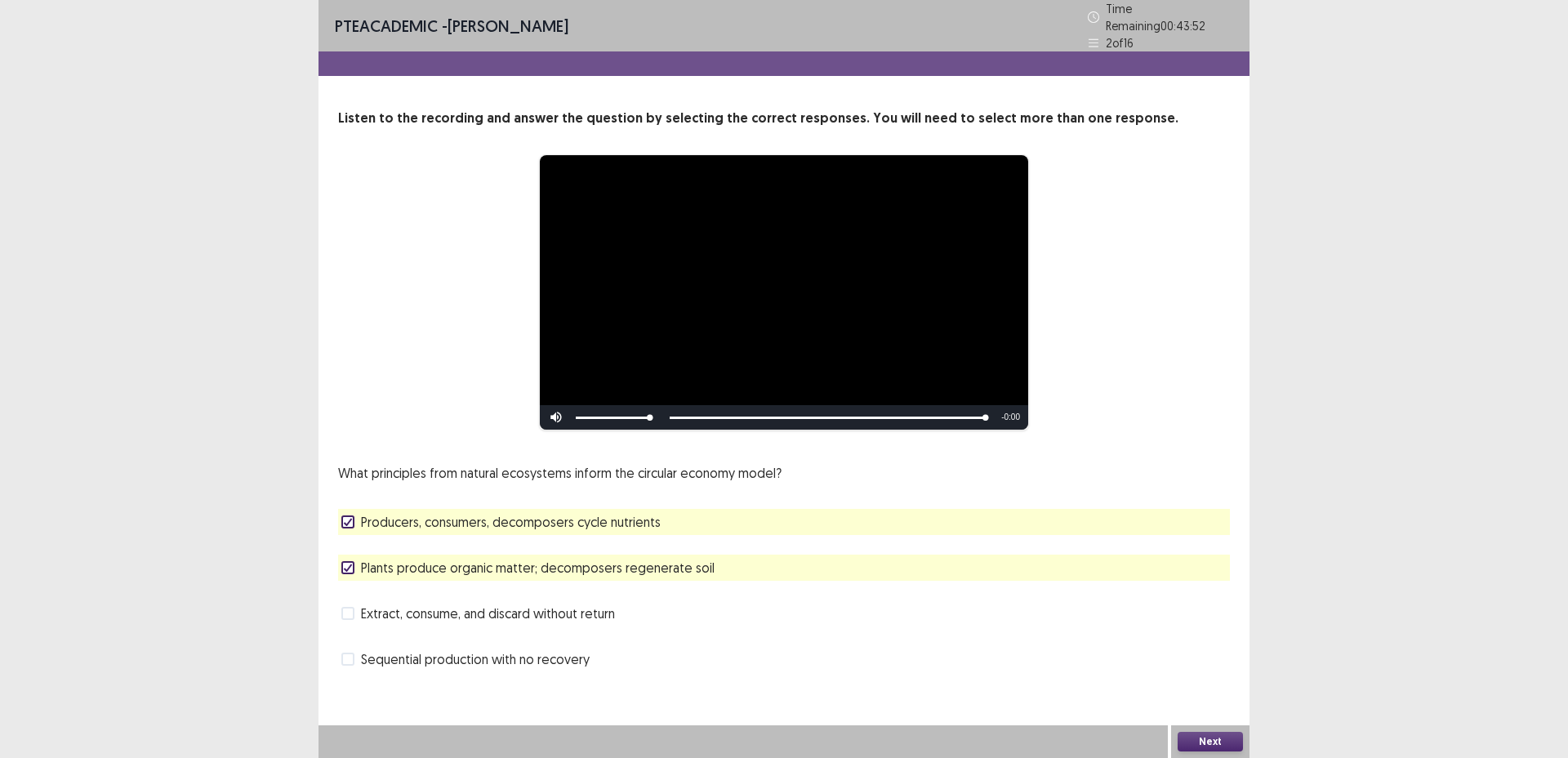
click at [1231, 737] on button "Next" at bounding box center [1211, 741] width 66 height 20
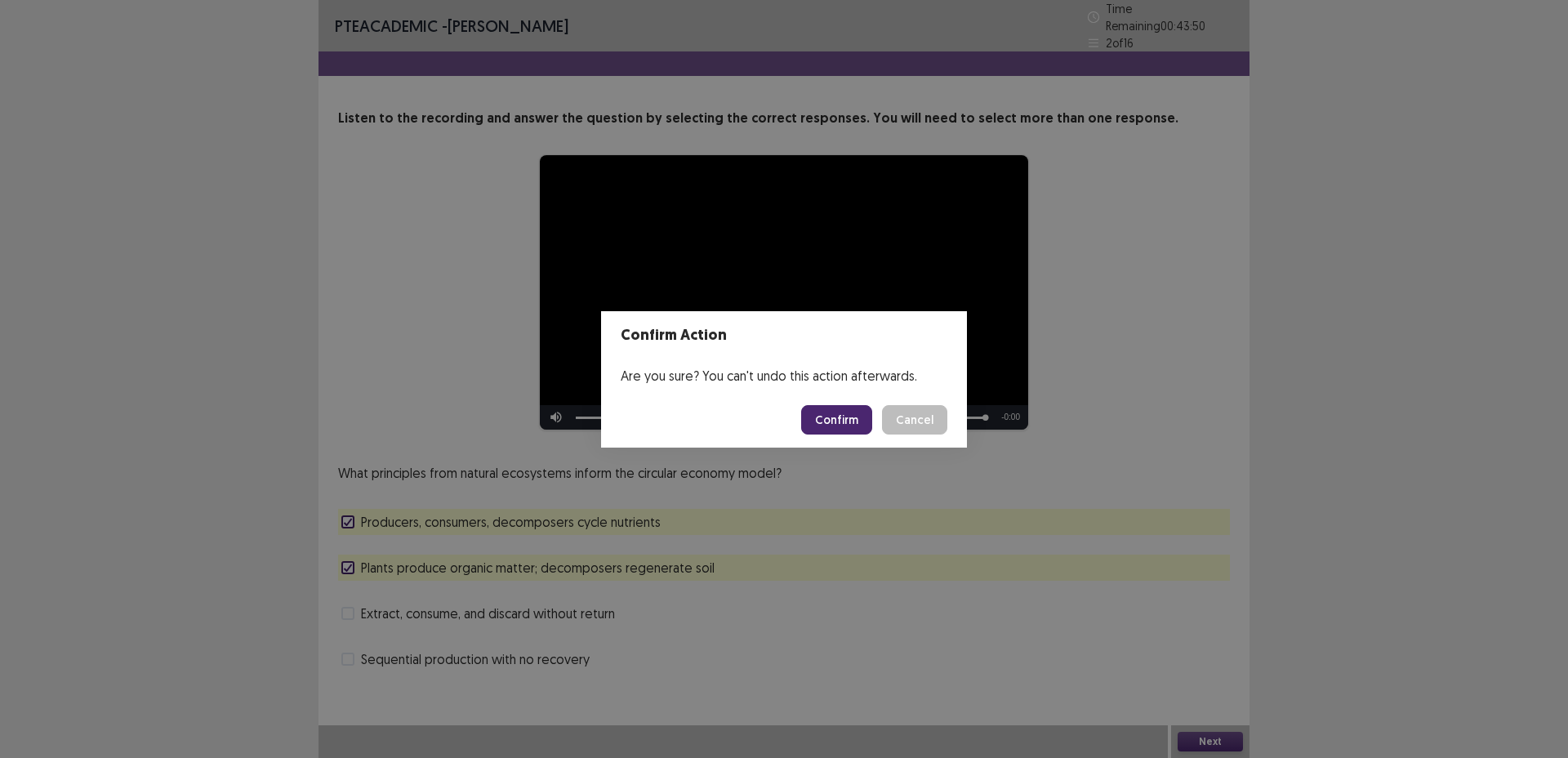
click at [850, 420] on button "Confirm" at bounding box center [837, 419] width 71 height 30
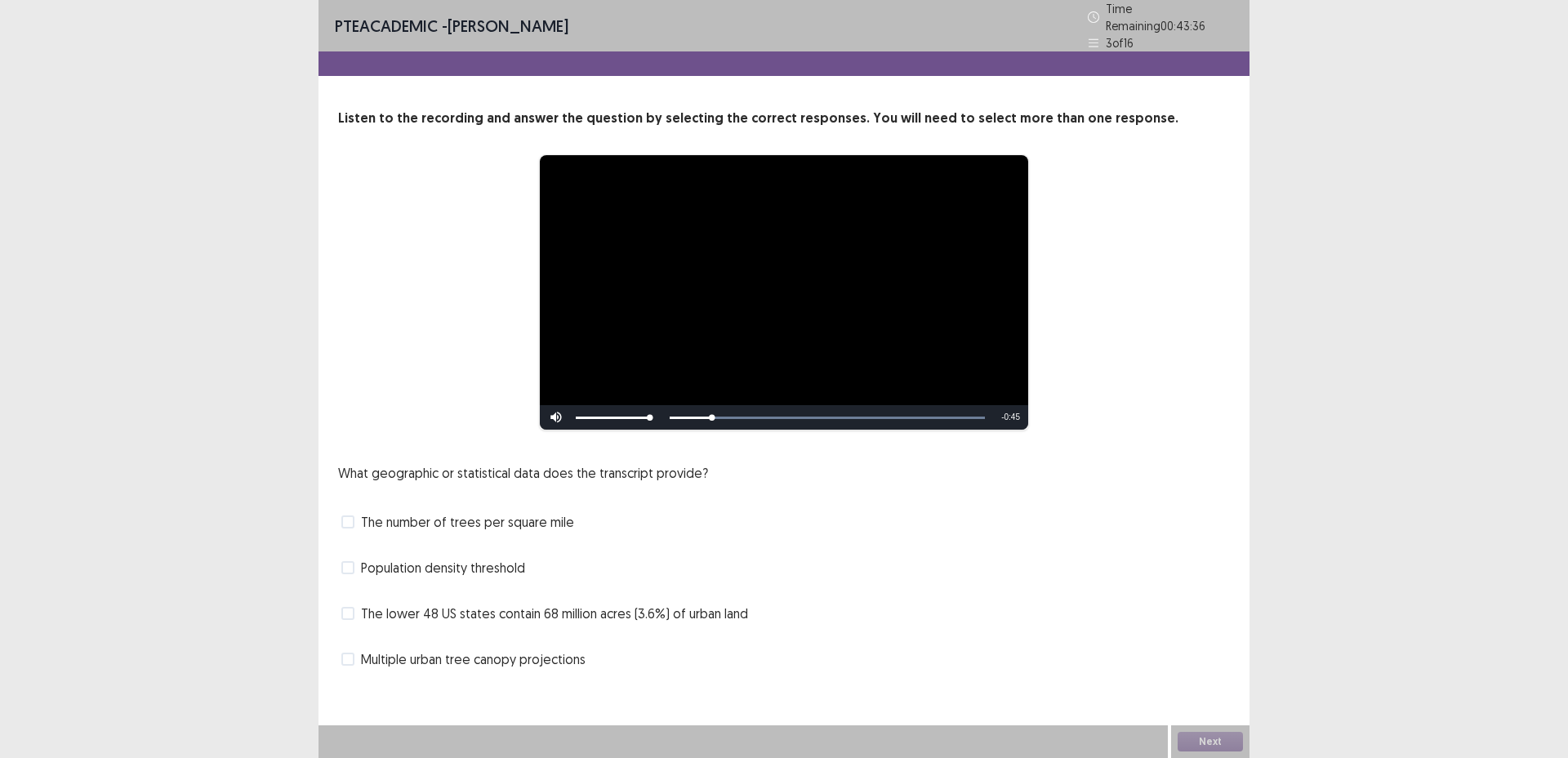
click at [655, 605] on span "The lower 48 US states contain 68 million acres (3.6%) of urban land" at bounding box center [554, 613] width 387 height 20
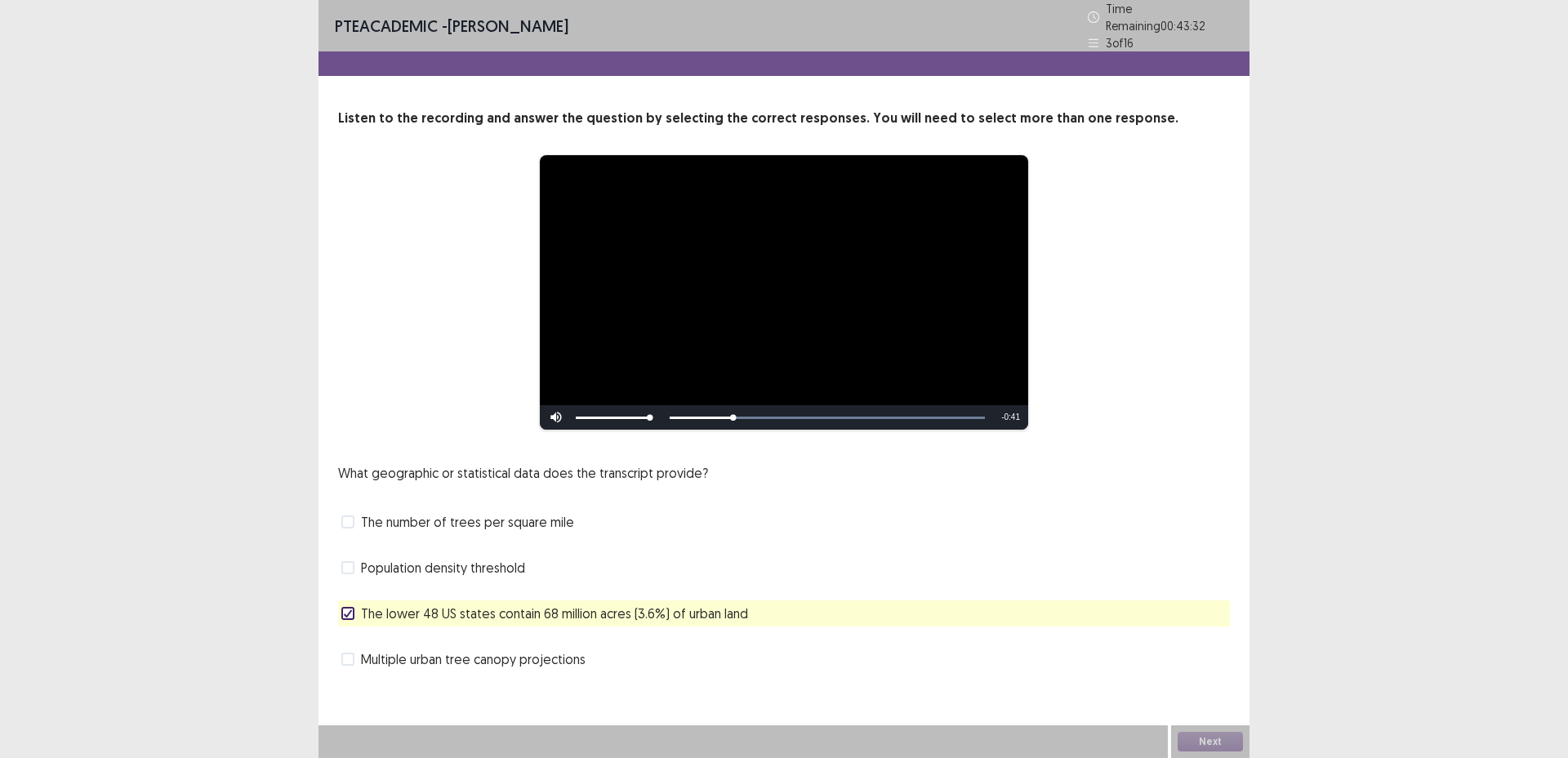
click at [425, 512] on span "The number of trees per square mile" at bounding box center [467, 521] width 214 height 20
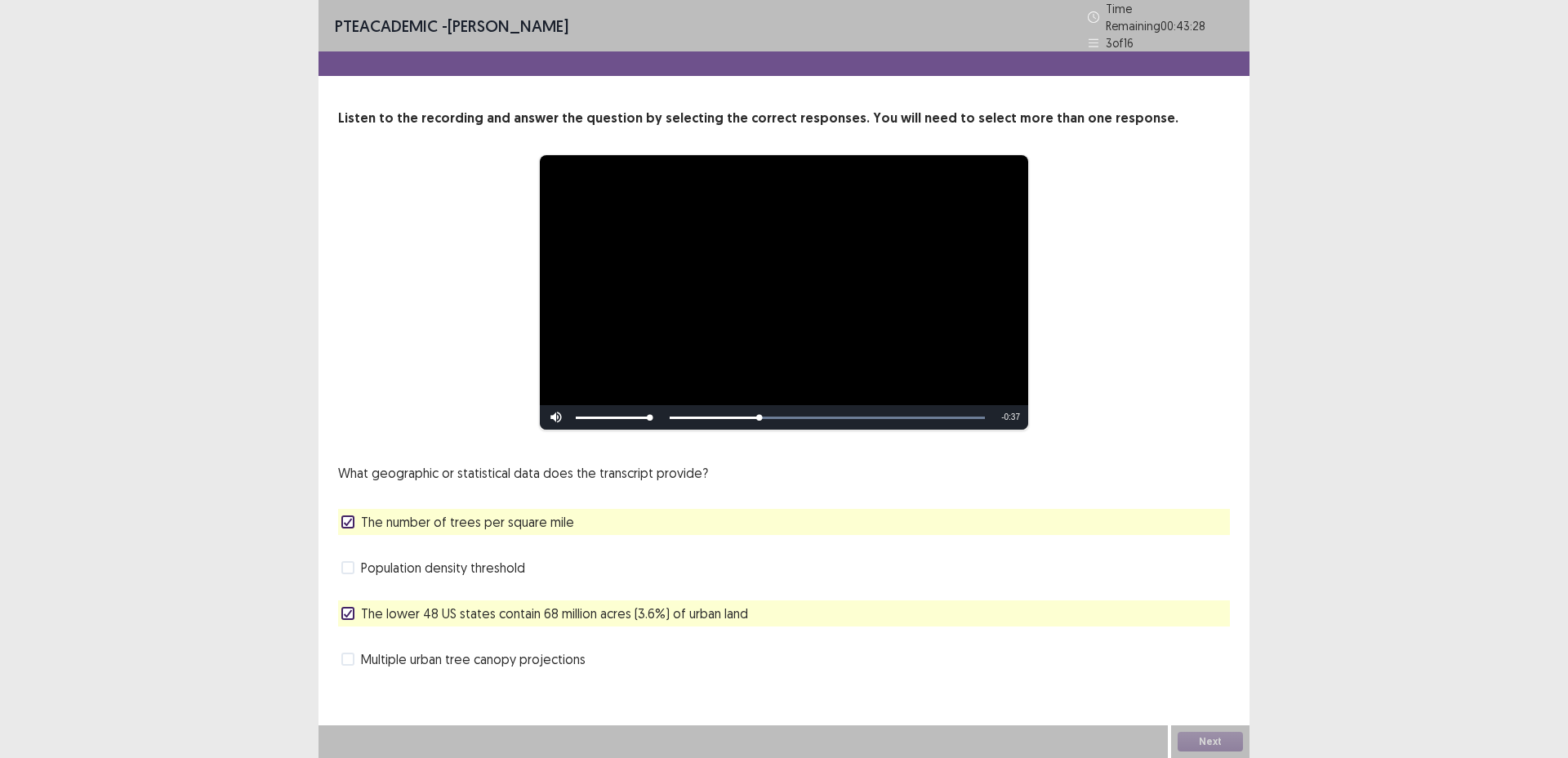
click at [494, 558] on span "Population density threshold" at bounding box center [442, 567] width 164 height 20
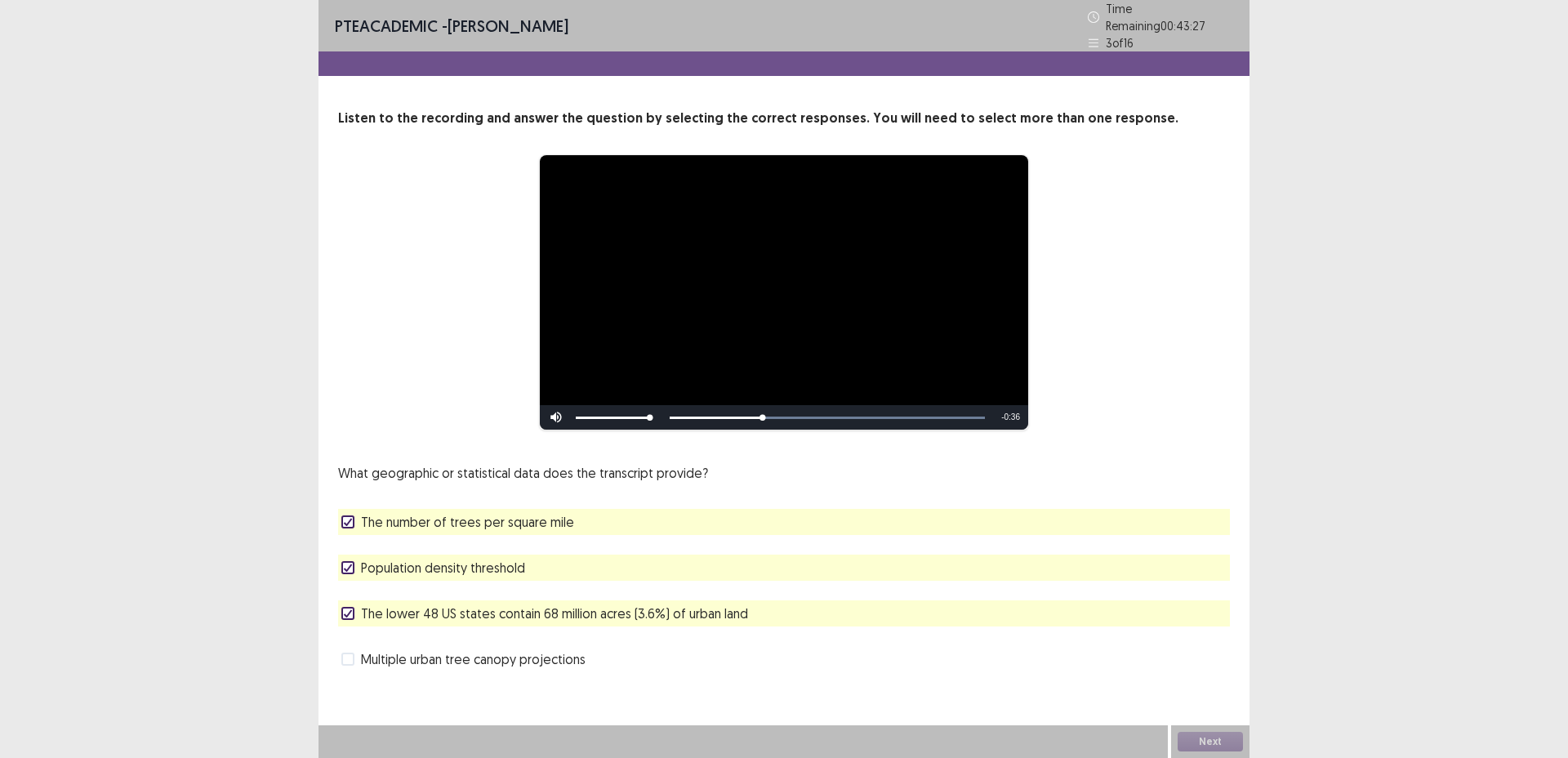
click at [488, 512] on span "The number of trees per square mile" at bounding box center [467, 521] width 214 height 20
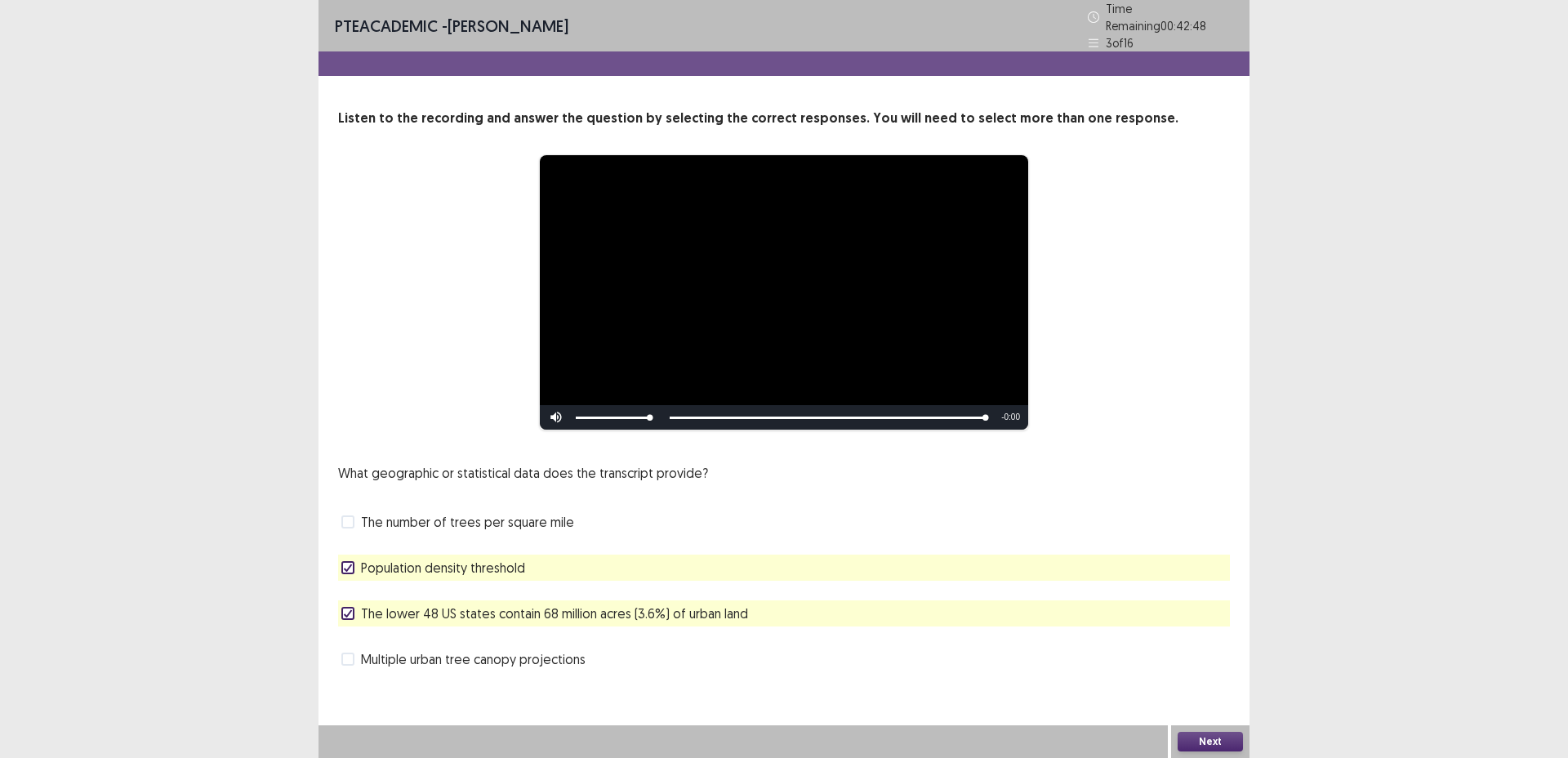
click at [1218, 737] on button "Next" at bounding box center [1211, 741] width 66 height 20
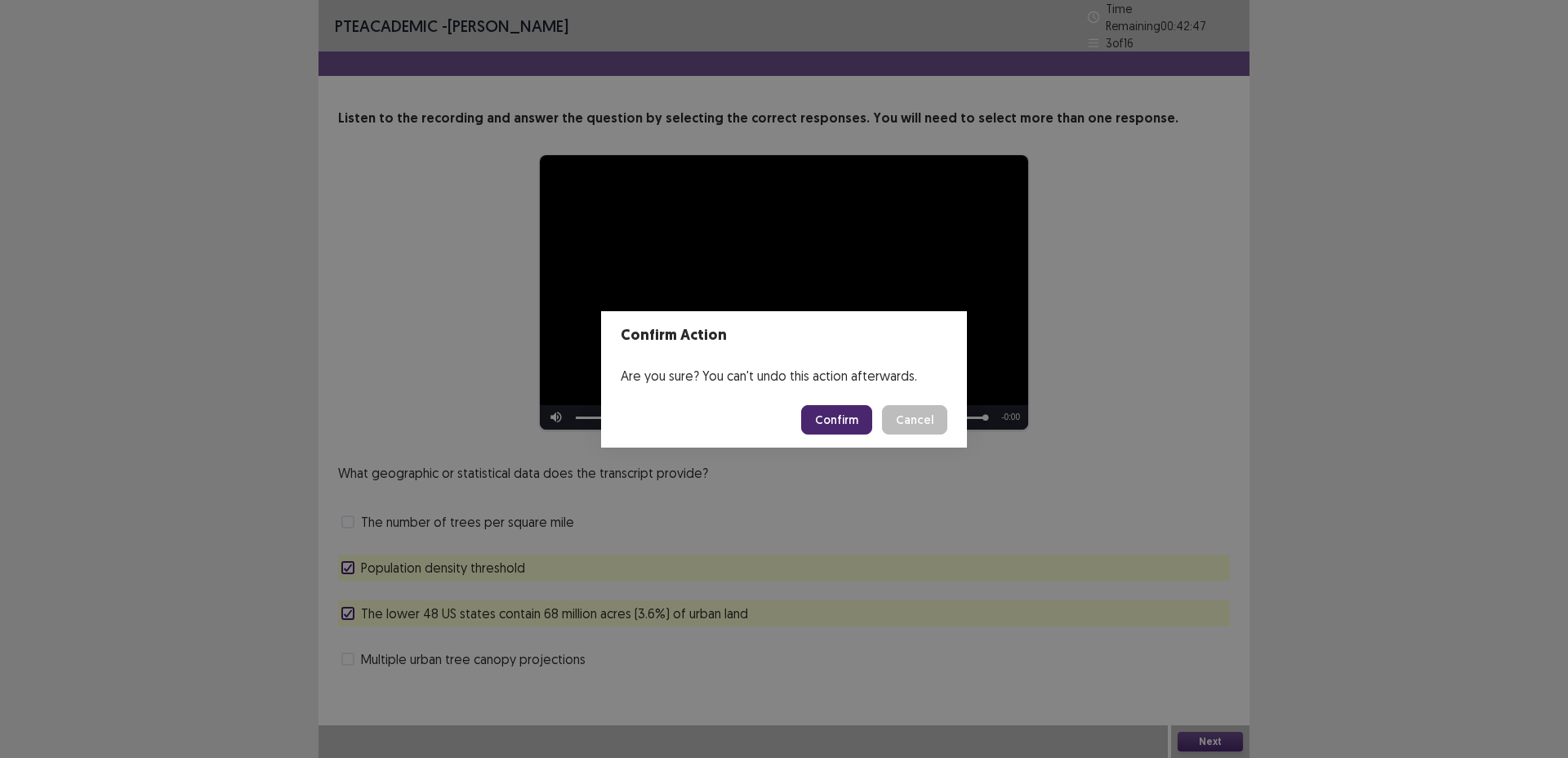
click at [842, 422] on button "Confirm" at bounding box center [837, 419] width 71 height 30
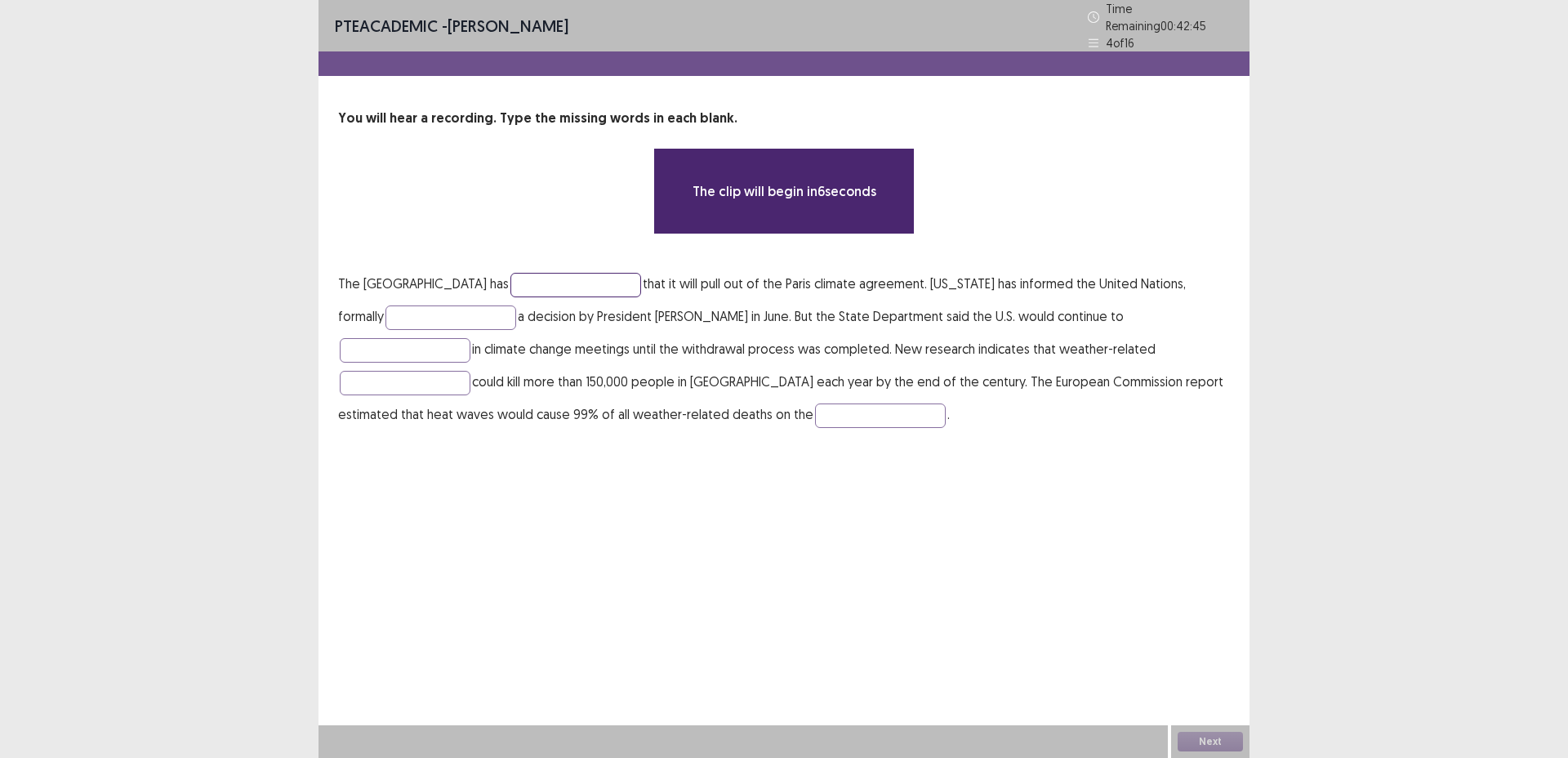
click at [550, 278] on input "text" at bounding box center [576, 285] width 131 height 25
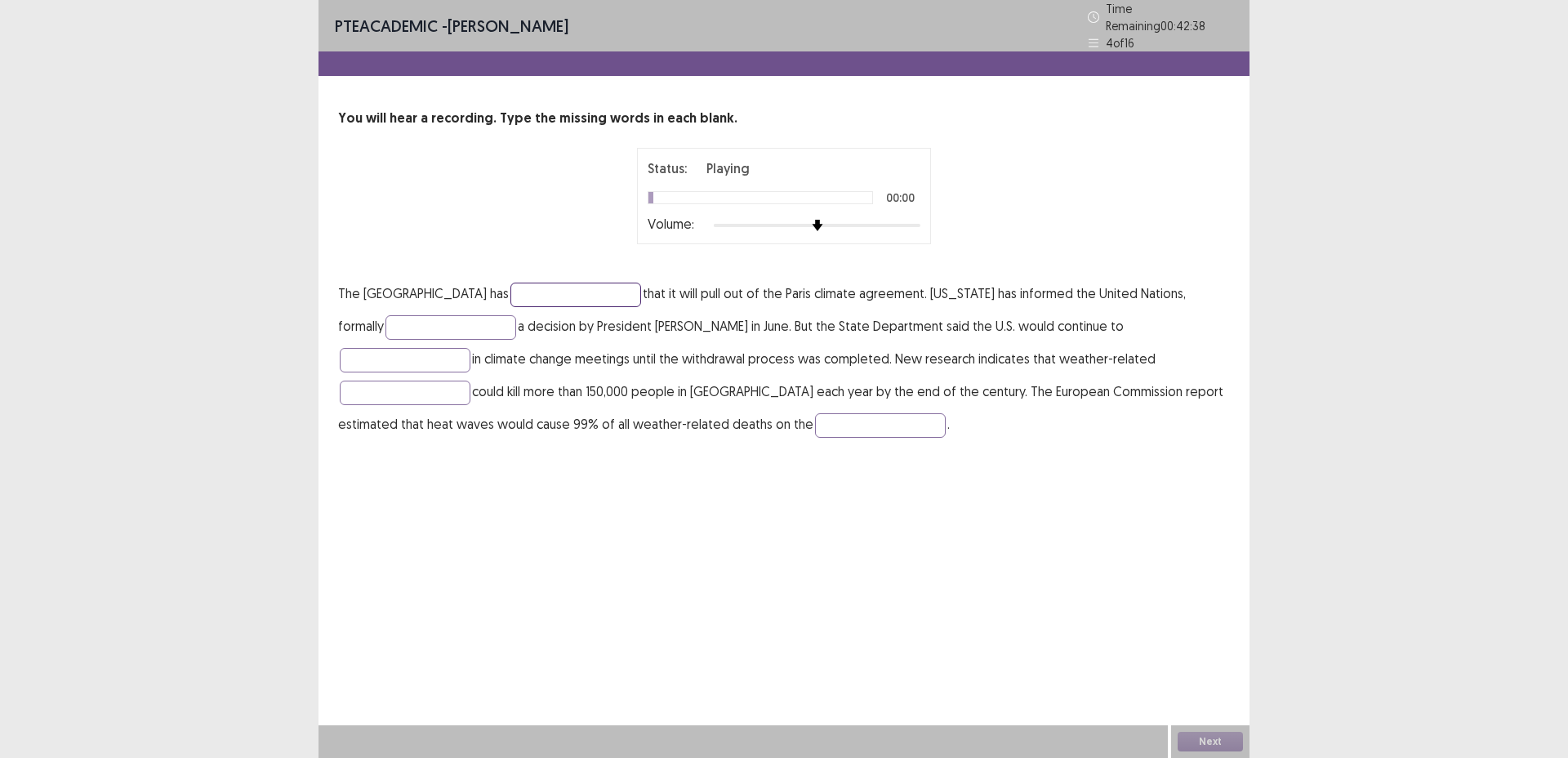
click at [559, 285] on input "text" at bounding box center [576, 294] width 131 height 25
type input "*"
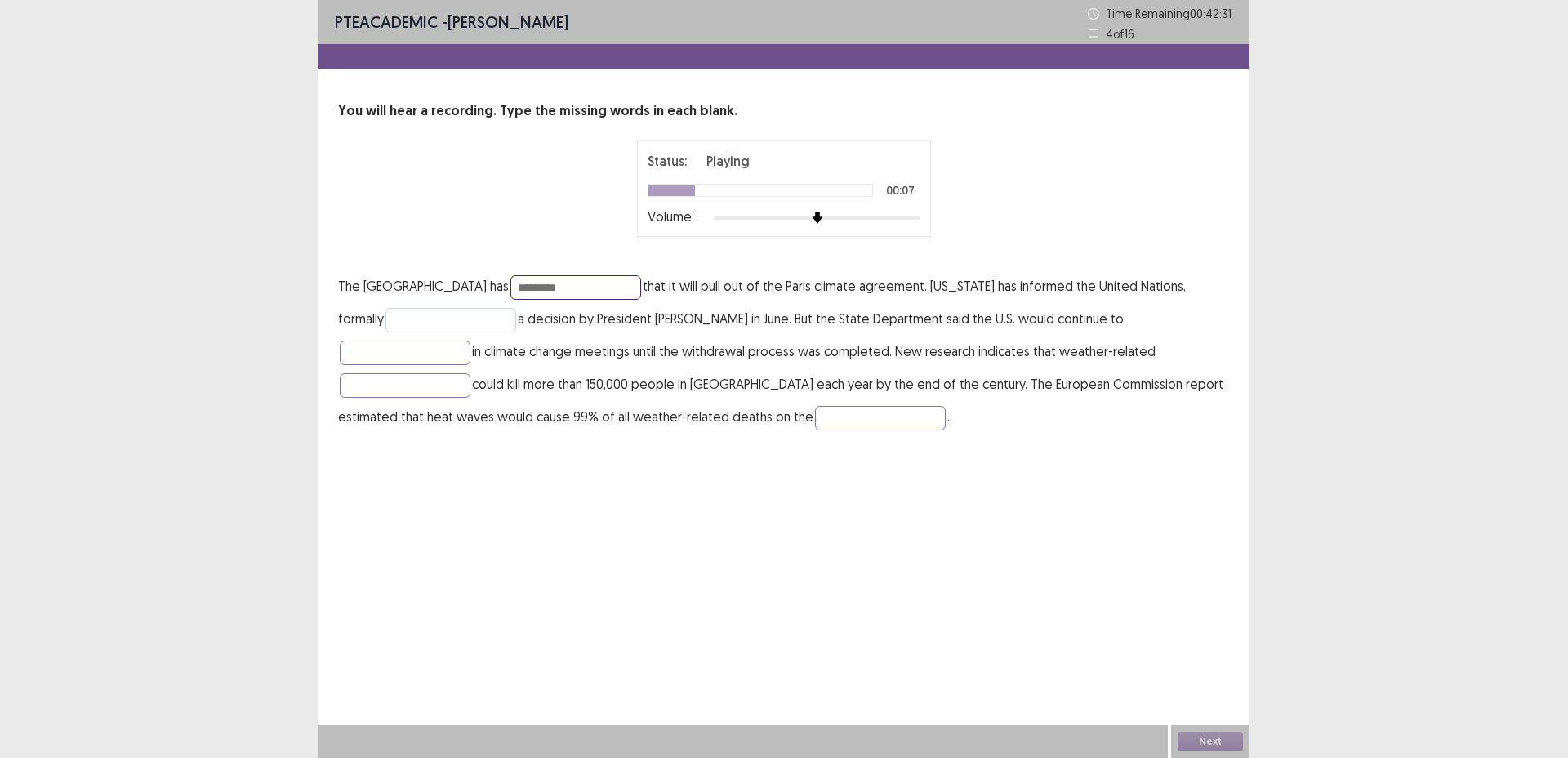
type input "*********"
click at [406, 324] on input "text" at bounding box center [451, 320] width 131 height 25
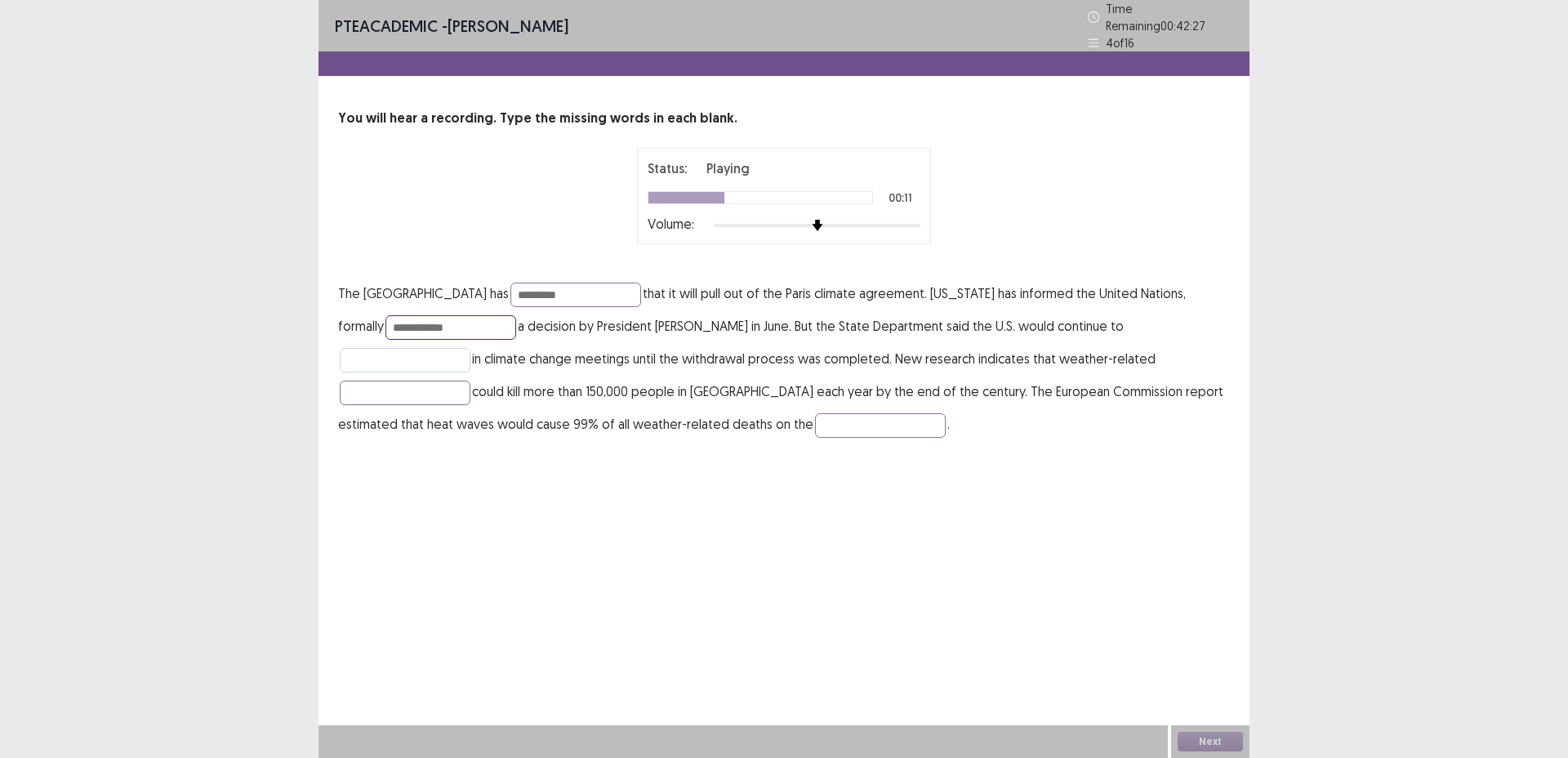
type input "**********"
click at [470, 348] on input "text" at bounding box center [405, 360] width 131 height 25
type input "**********"
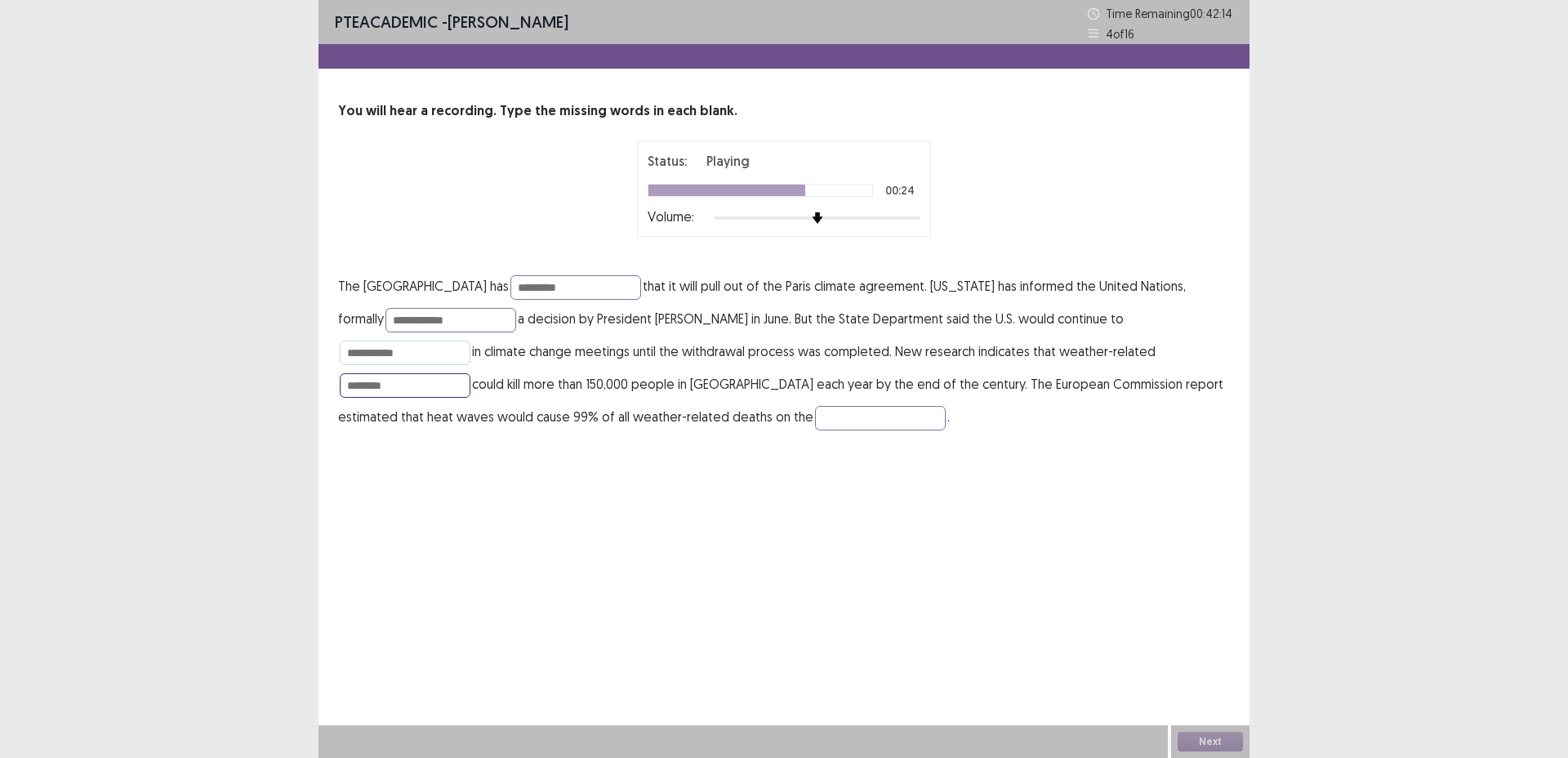
type input "********"
type input "*********"
click at [470, 340] on input "**********" at bounding box center [405, 352] width 131 height 25
type input "**********"
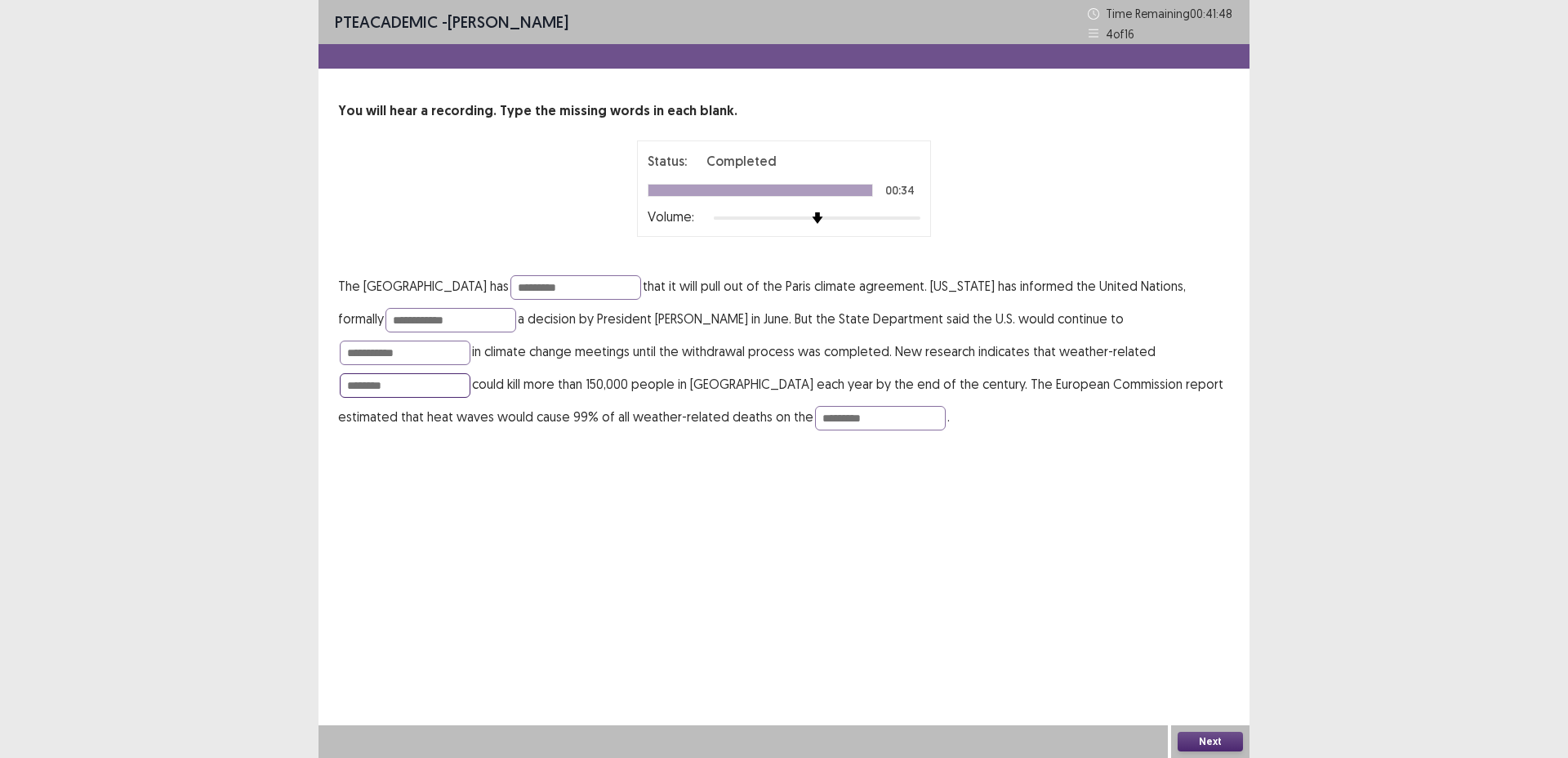
click at [470, 373] on input "********" at bounding box center [405, 385] width 131 height 25
click at [470, 373] on input "**********" at bounding box center [405, 385] width 131 height 25
type input "*********"
click at [1009, 573] on div "**********" at bounding box center [784, 379] width 932 height 758
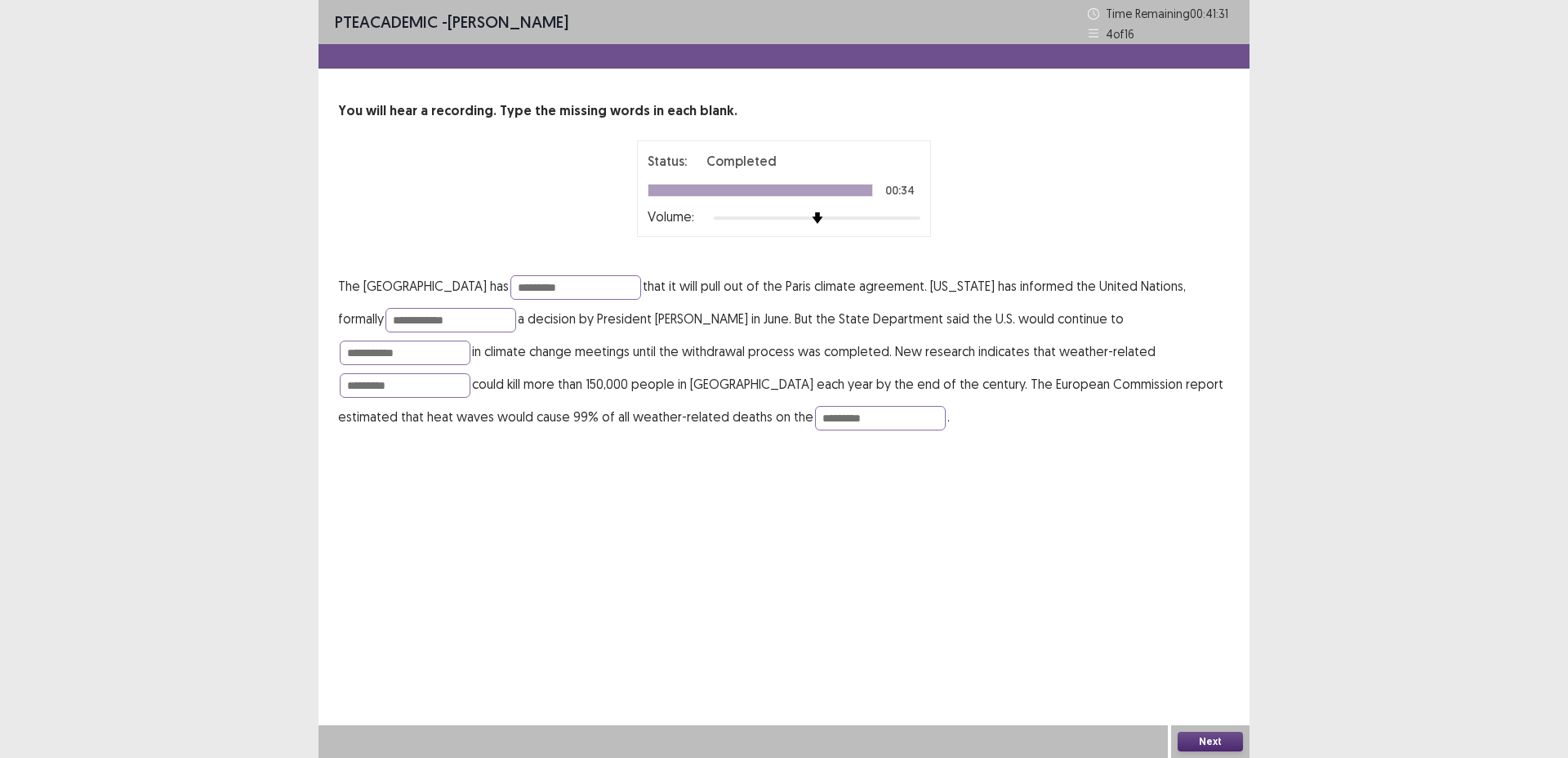
click at [1222, 732] on button "Next" at bounding box center [1211, 741] width 66 height 20
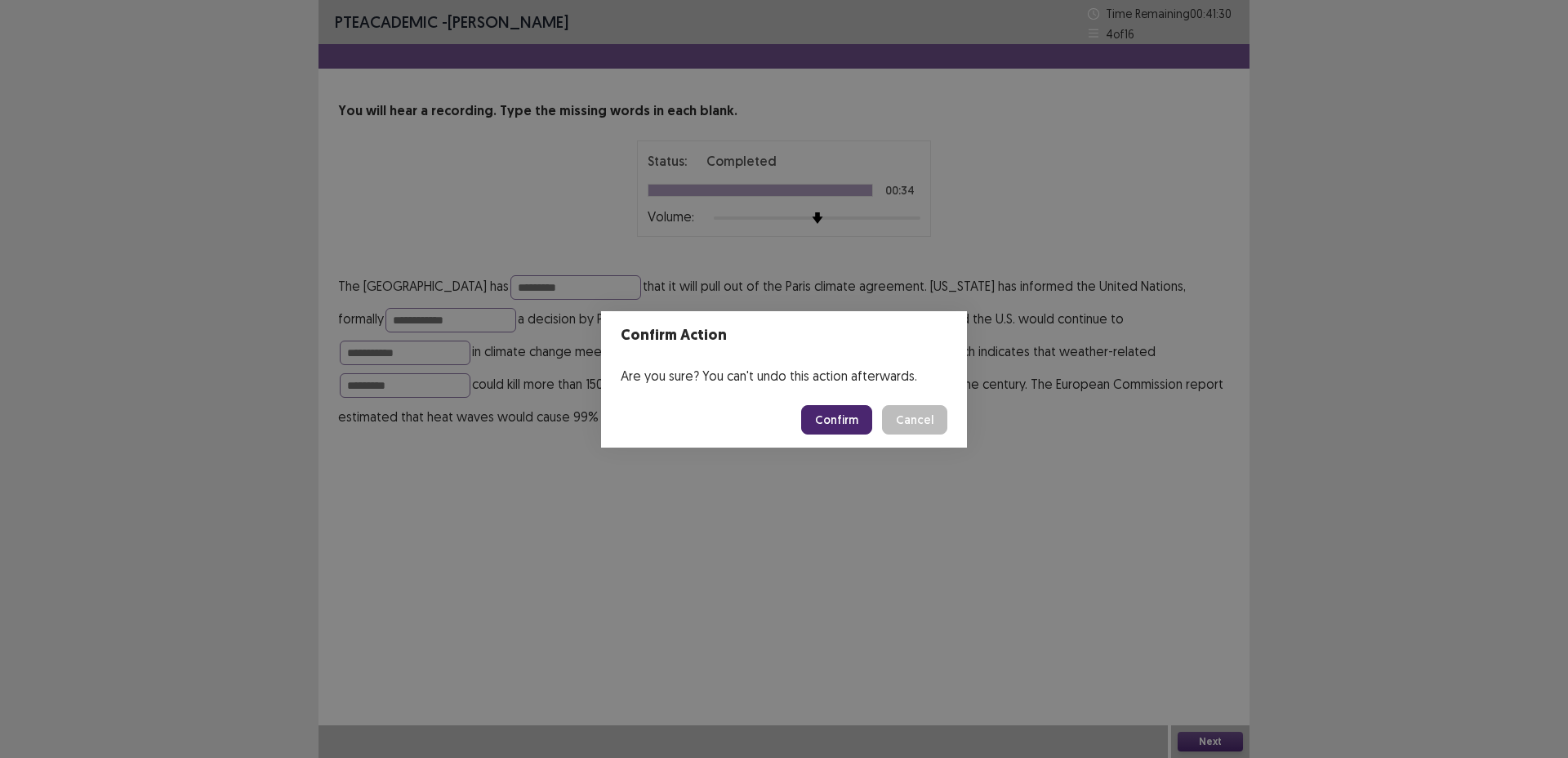
click at [842, 416] on button "Confirm" at bounding box center [837, 419] width 71 height 30
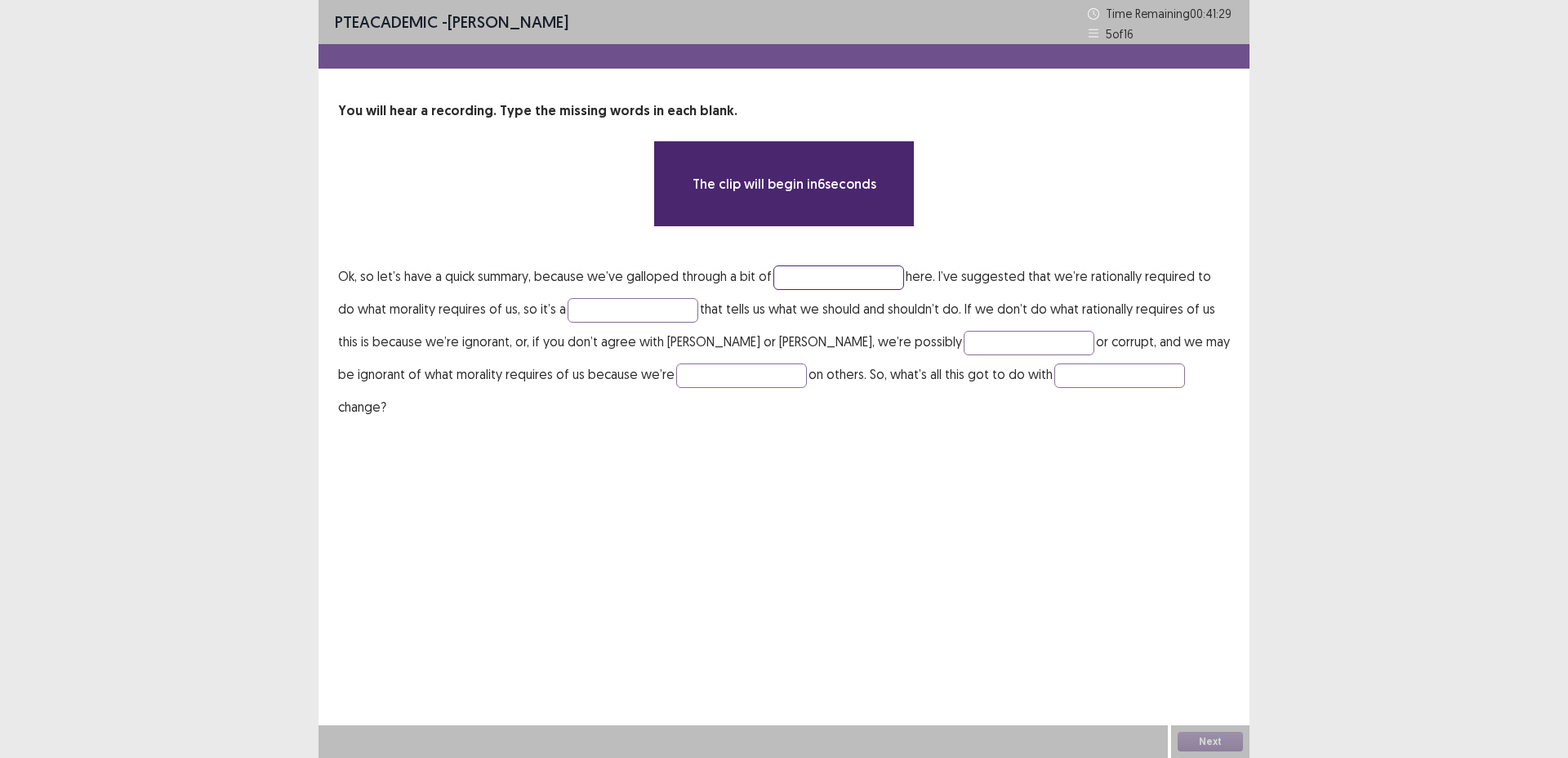
click at [837, 282] on input "text" at bounding box center [839, 277] width 131 height 25
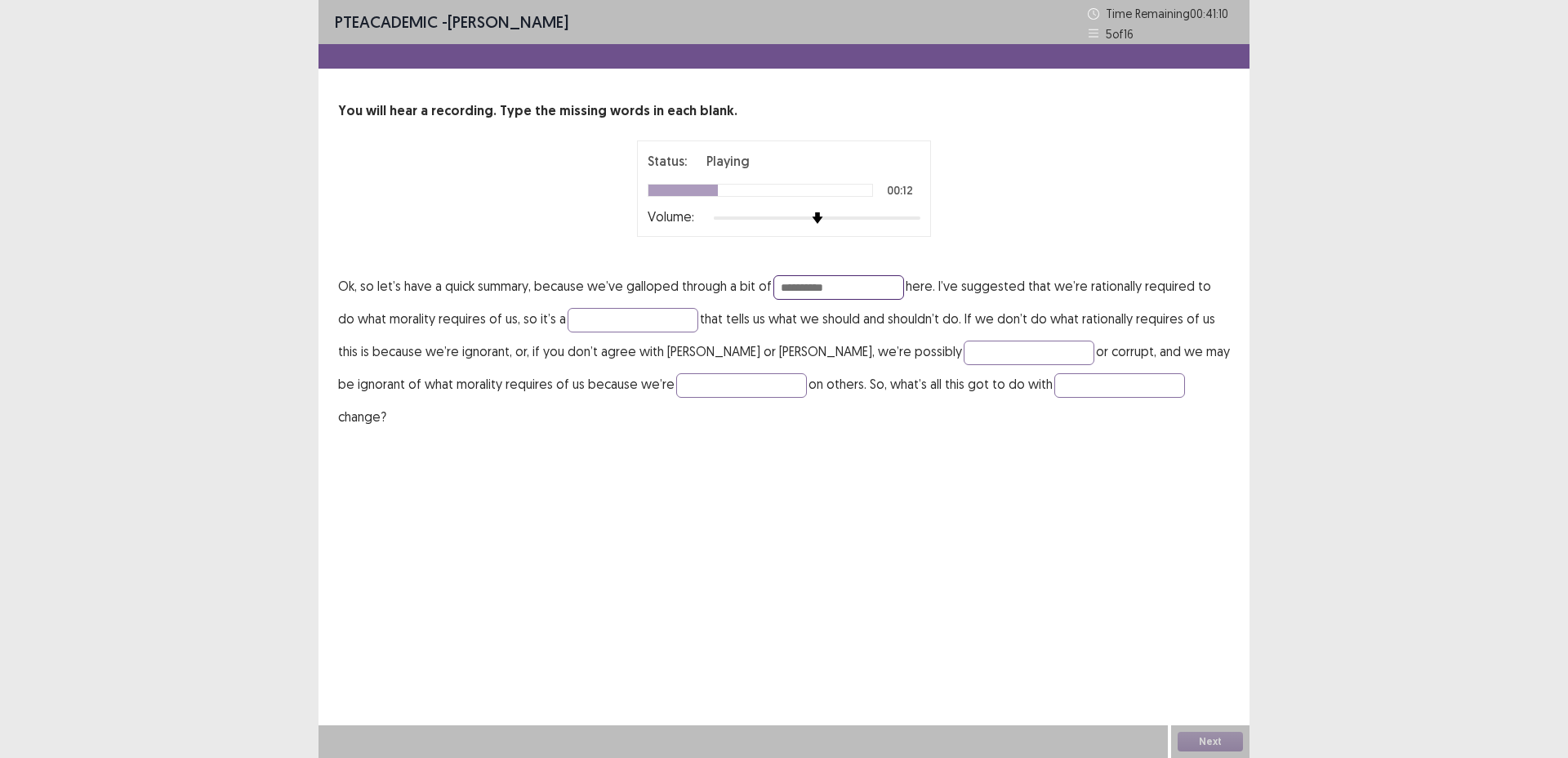
type input "**********"
type input "******"
type input "****"
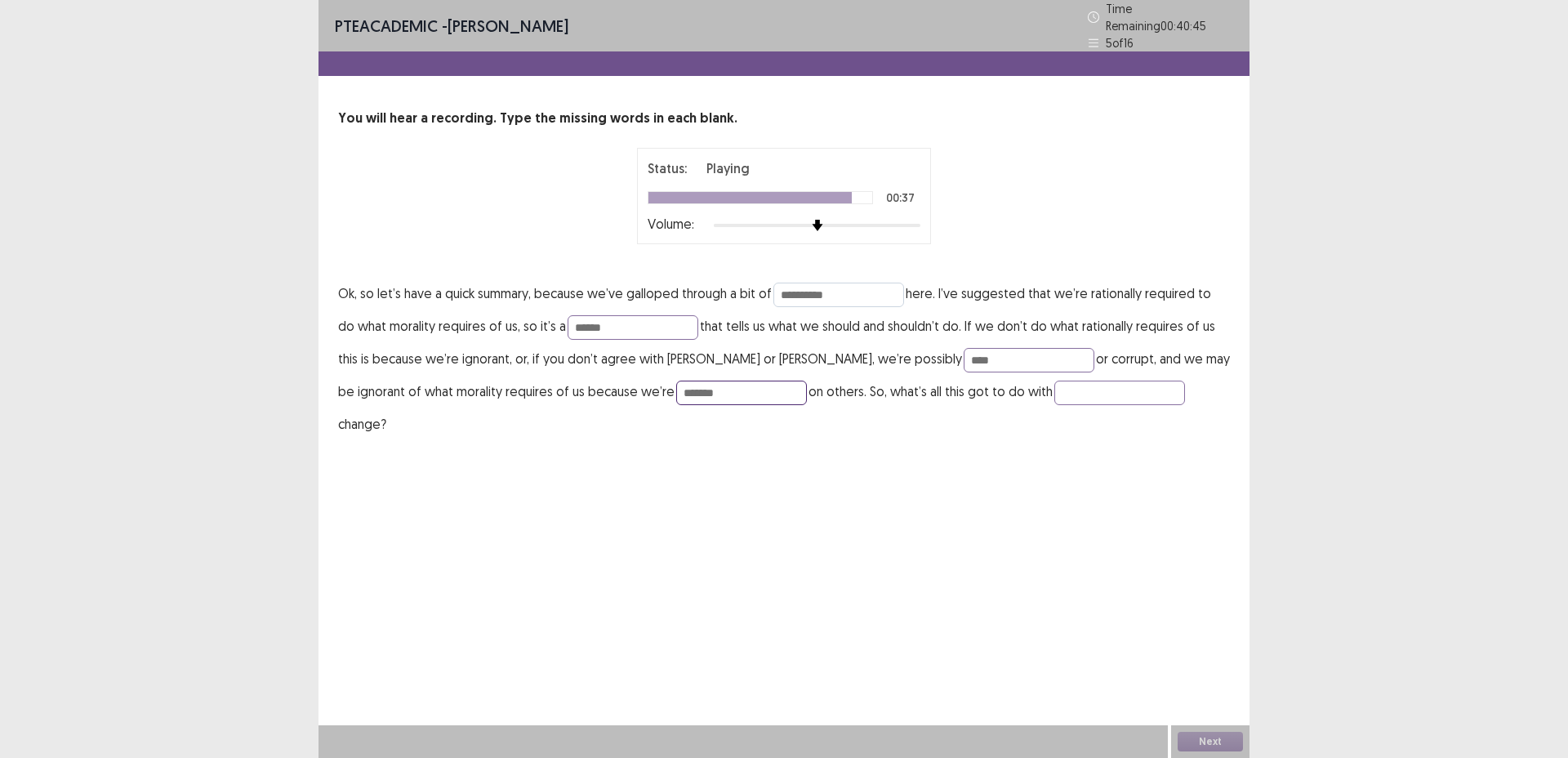
type input "*******"
click at [1216, 745] on button "Next" at bounding box center [1211, 741] width 66 height 20
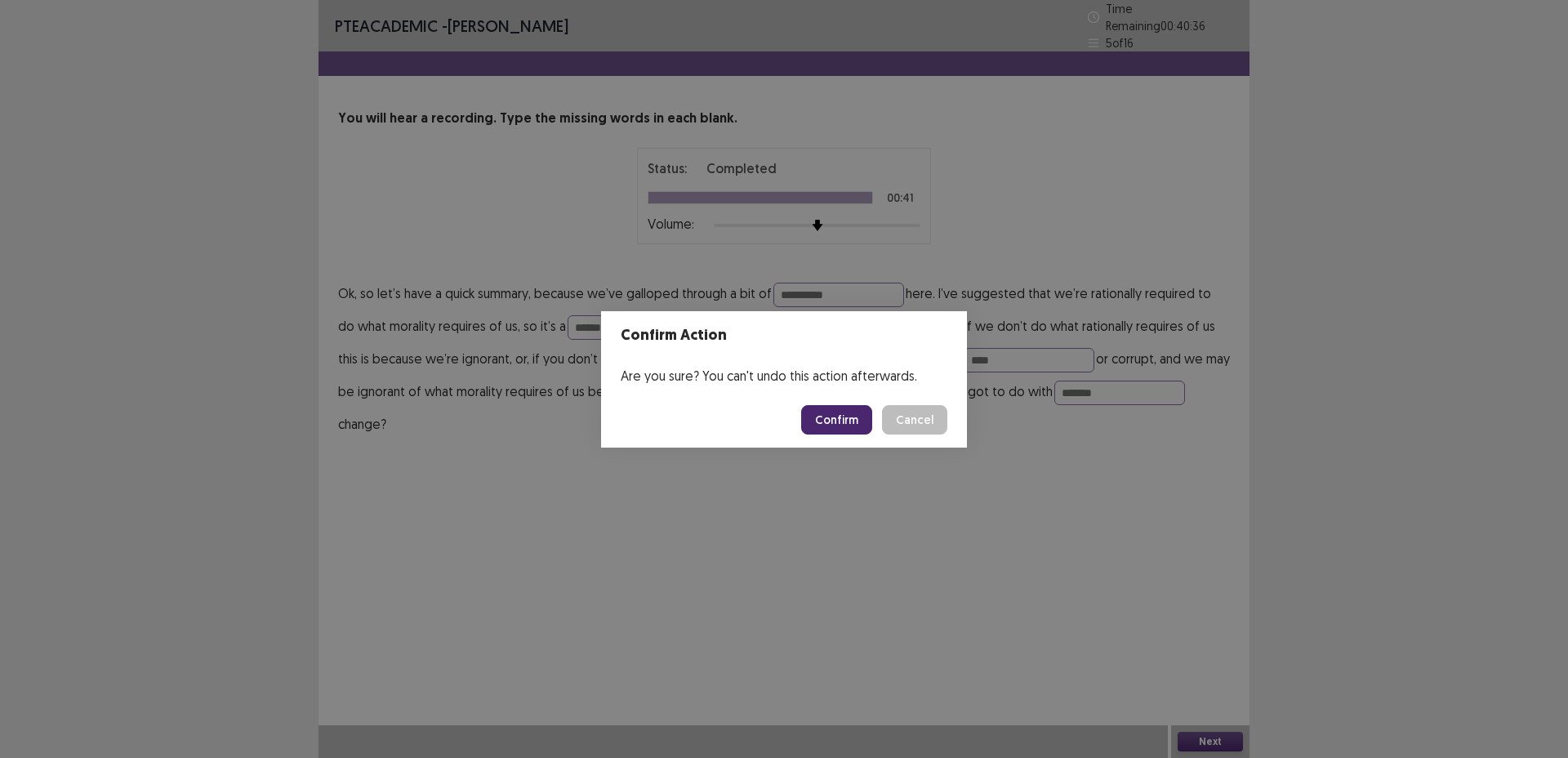
click at [835, 414] on button "Confirm" at bounding box center [837, 419] width 71 height 30
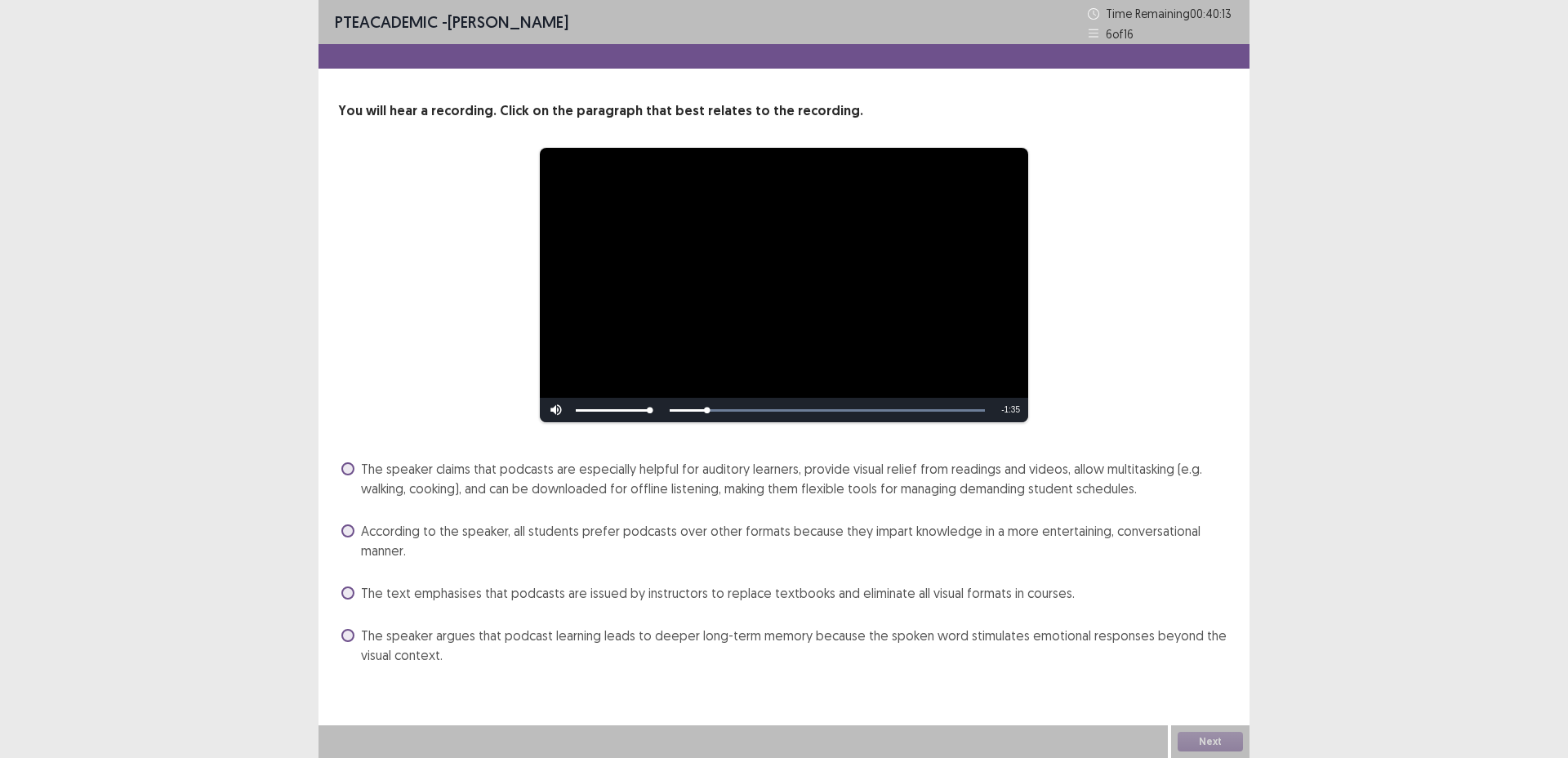
click at [561, 481] on span "The speaker claims that podcasts are especially helpful for auditory learners, …" at bounding box center [795, 479] width 870 height 39
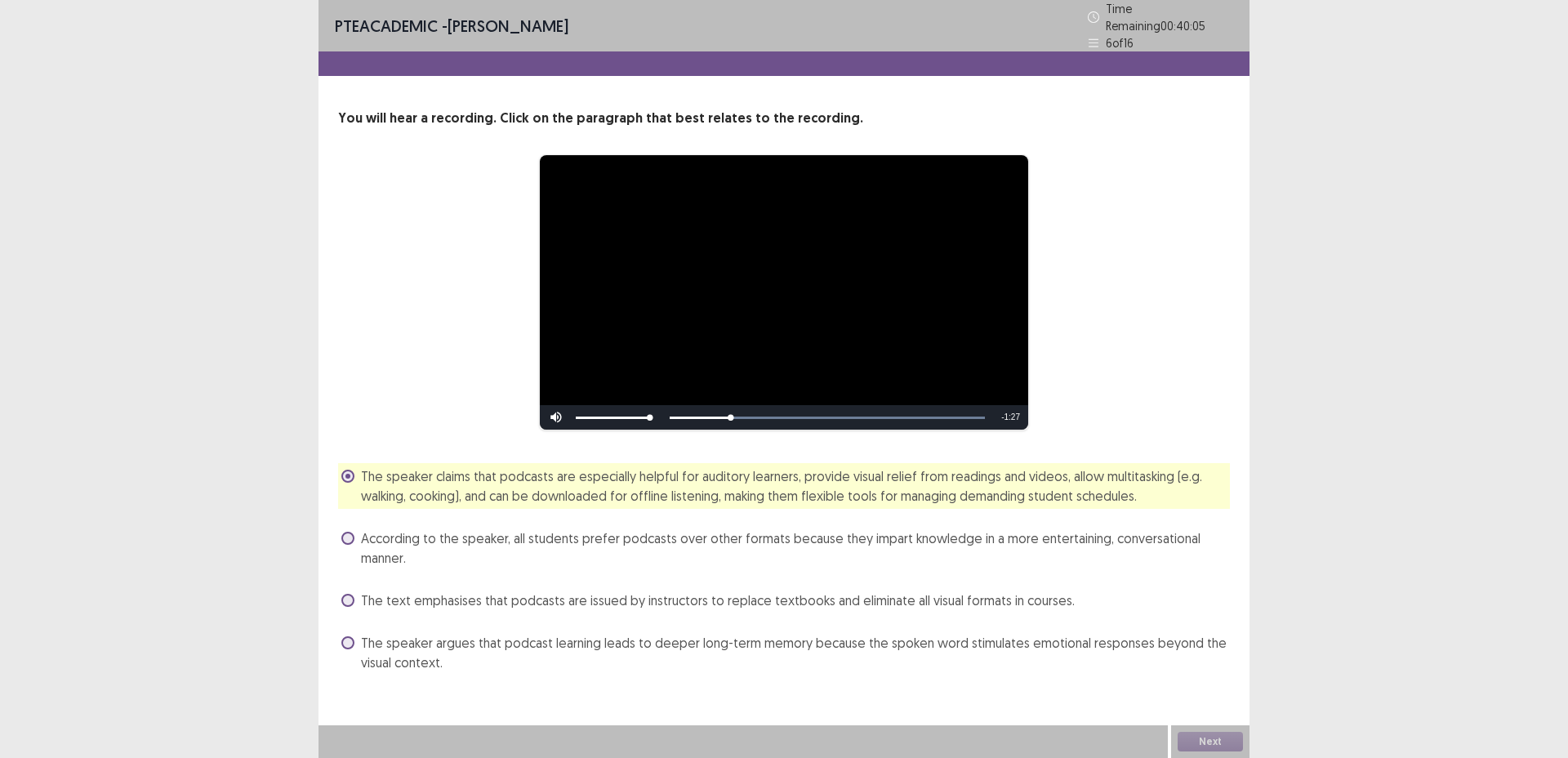
click at [1270, 595] on div "**********" at bounding box center [784, 379] width 1568 height 758
click at [1218, 737] on button "Next" at bounding box center [1211, 741] width 66 height 20
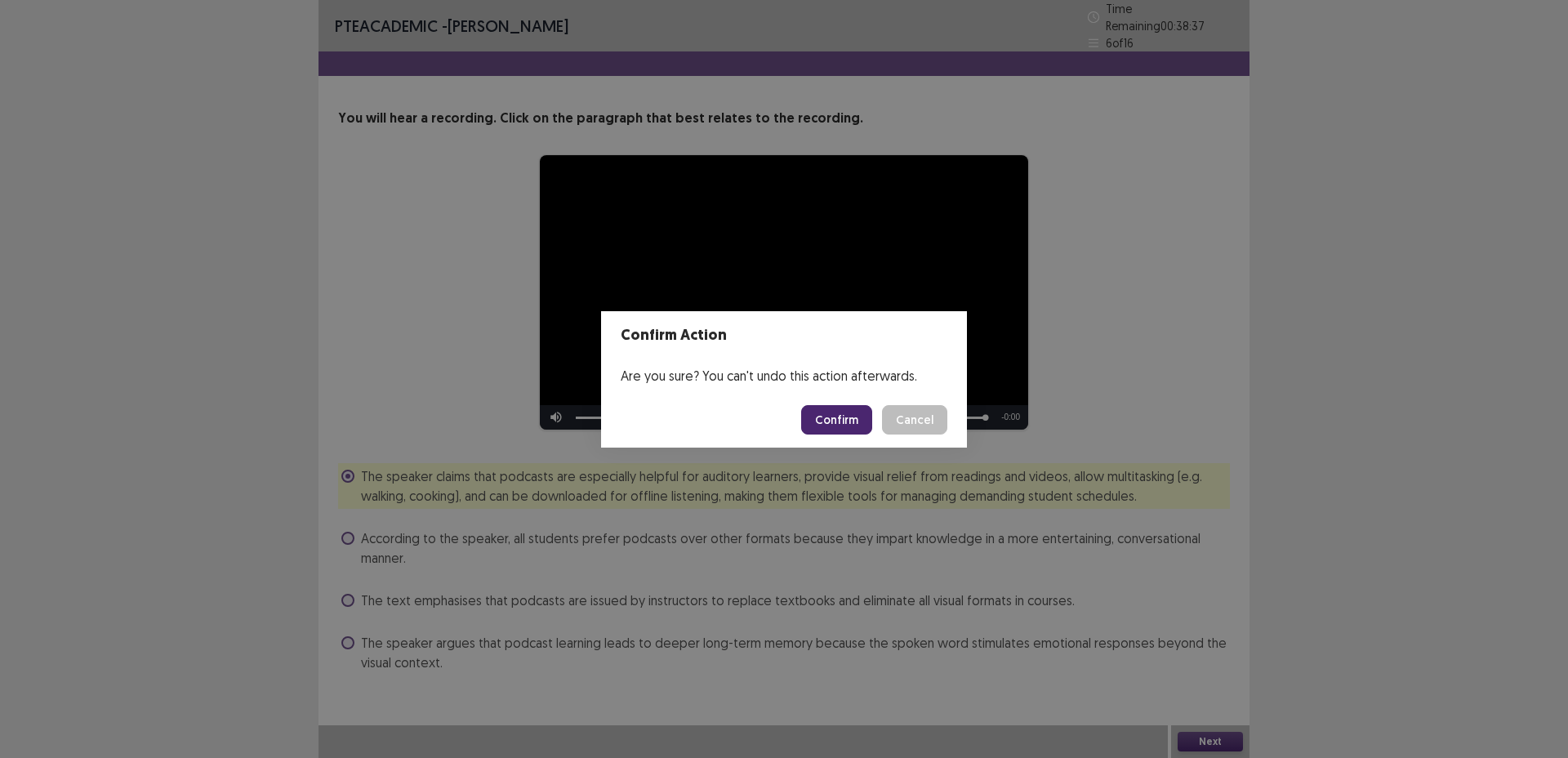
click at [852, 426] on button "Confirm" at bounding box center [837, 419] width 71 height 30
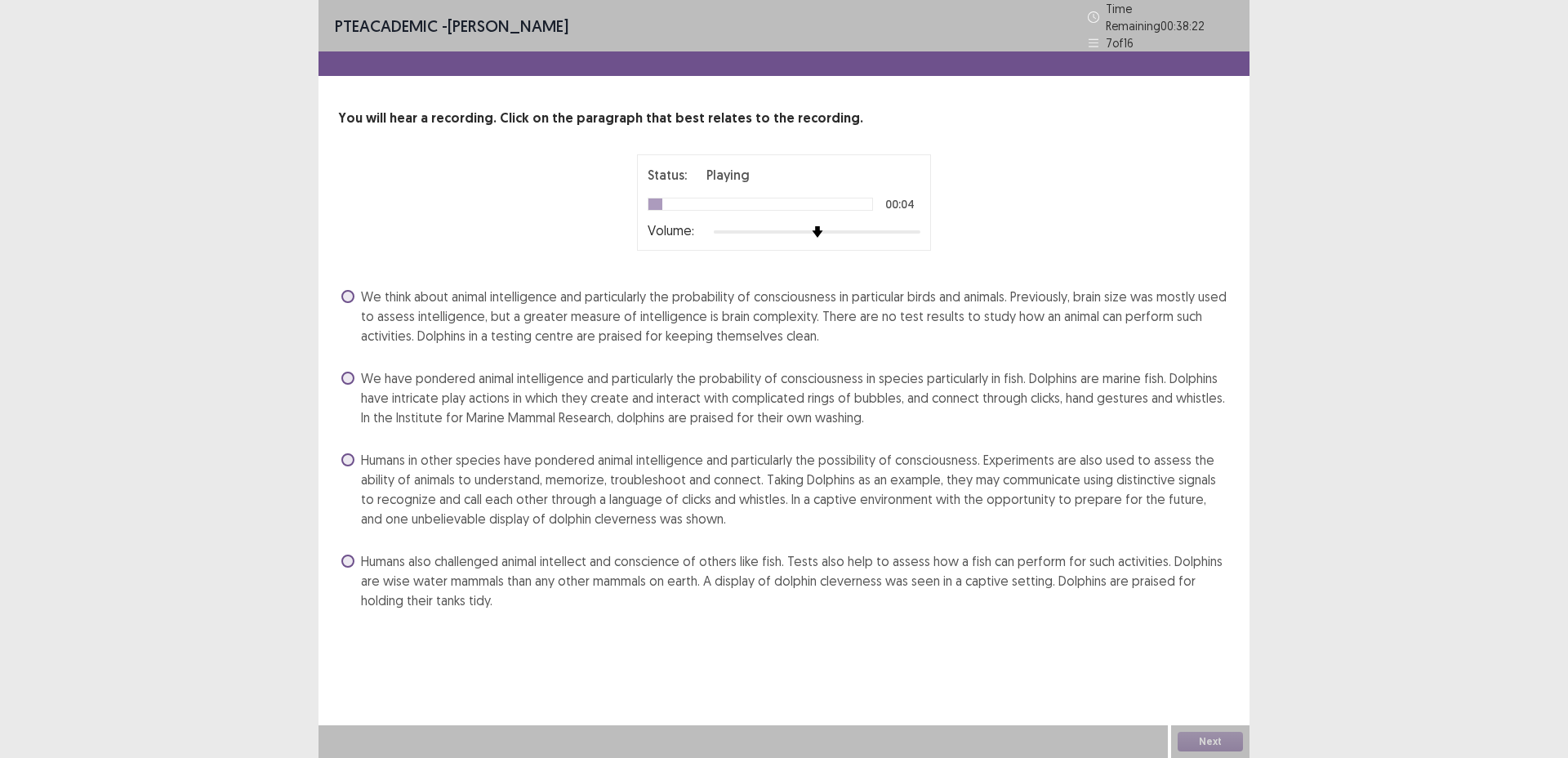
click at [642, 382] on span "We have pondered animal intelligence and particularly the probability of consci…" at bounding box center [795, 397] width 870 height 59
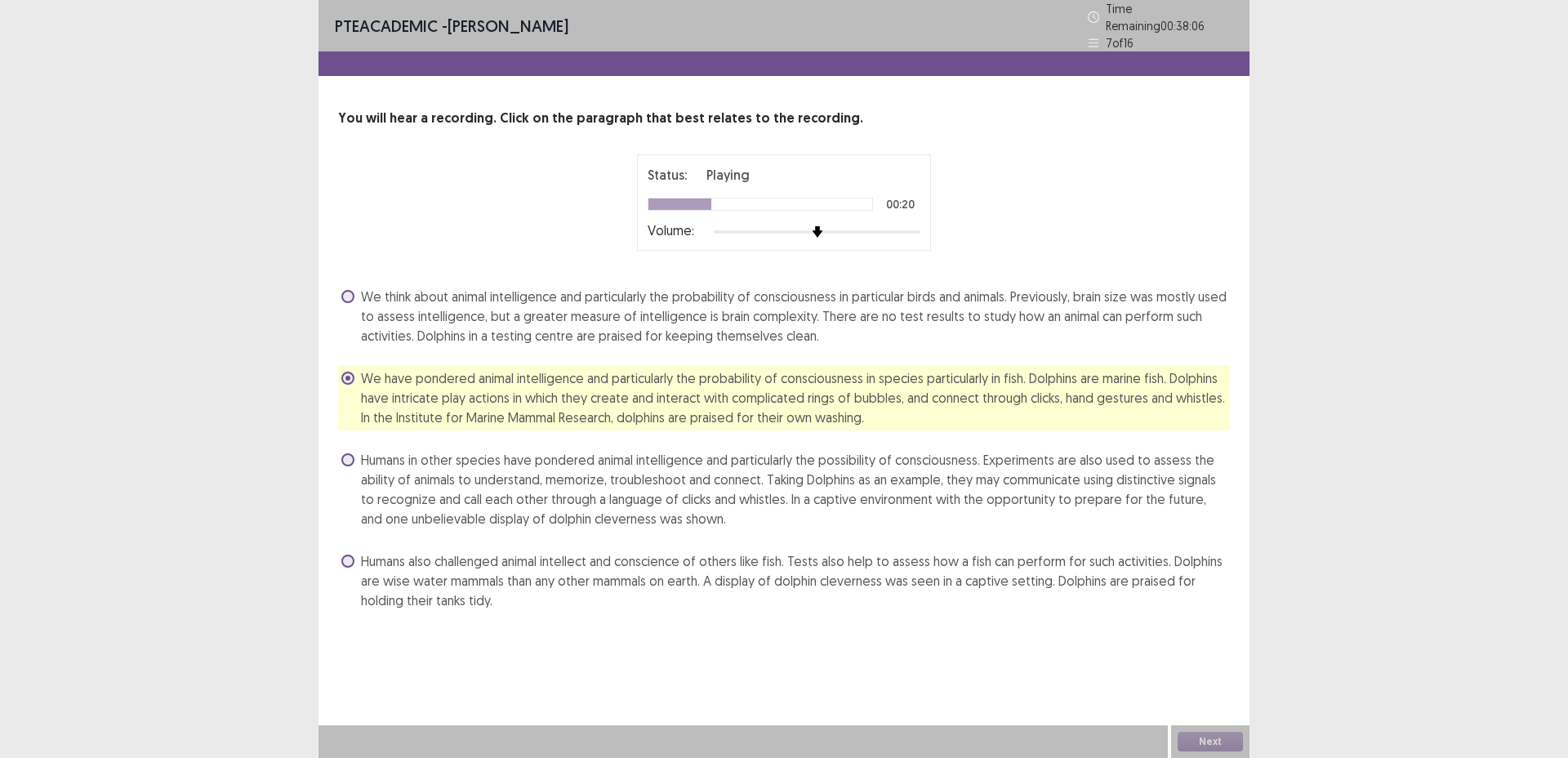
click at [983, 470] on span "Humans in other species have pondered animal intelligence and particularly the …" at bounding box center [795, 489] width 870 height 78
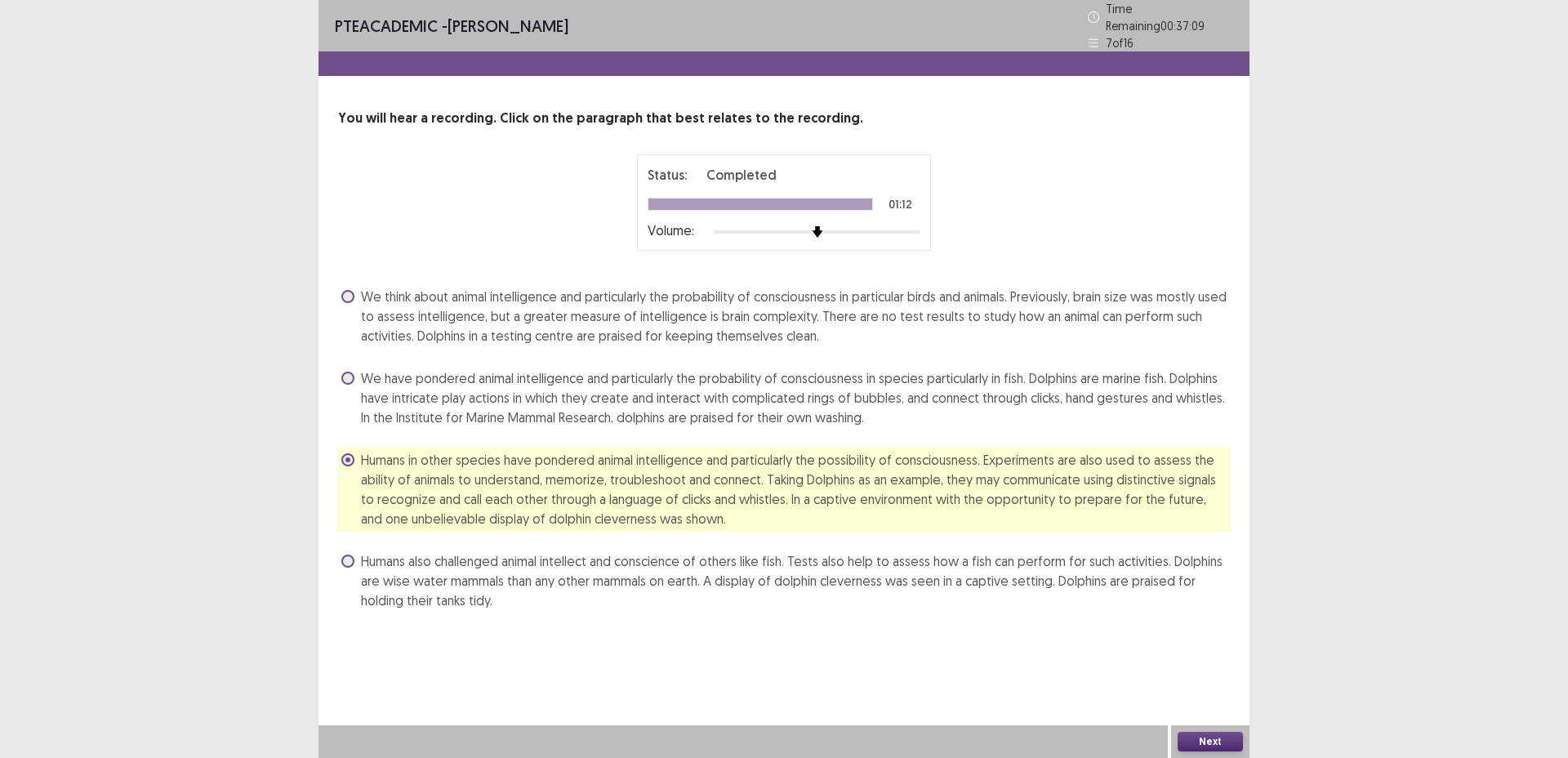
click at [1206, 742] on button "Next" at bounding box center [1211, 741] width 66 height 20
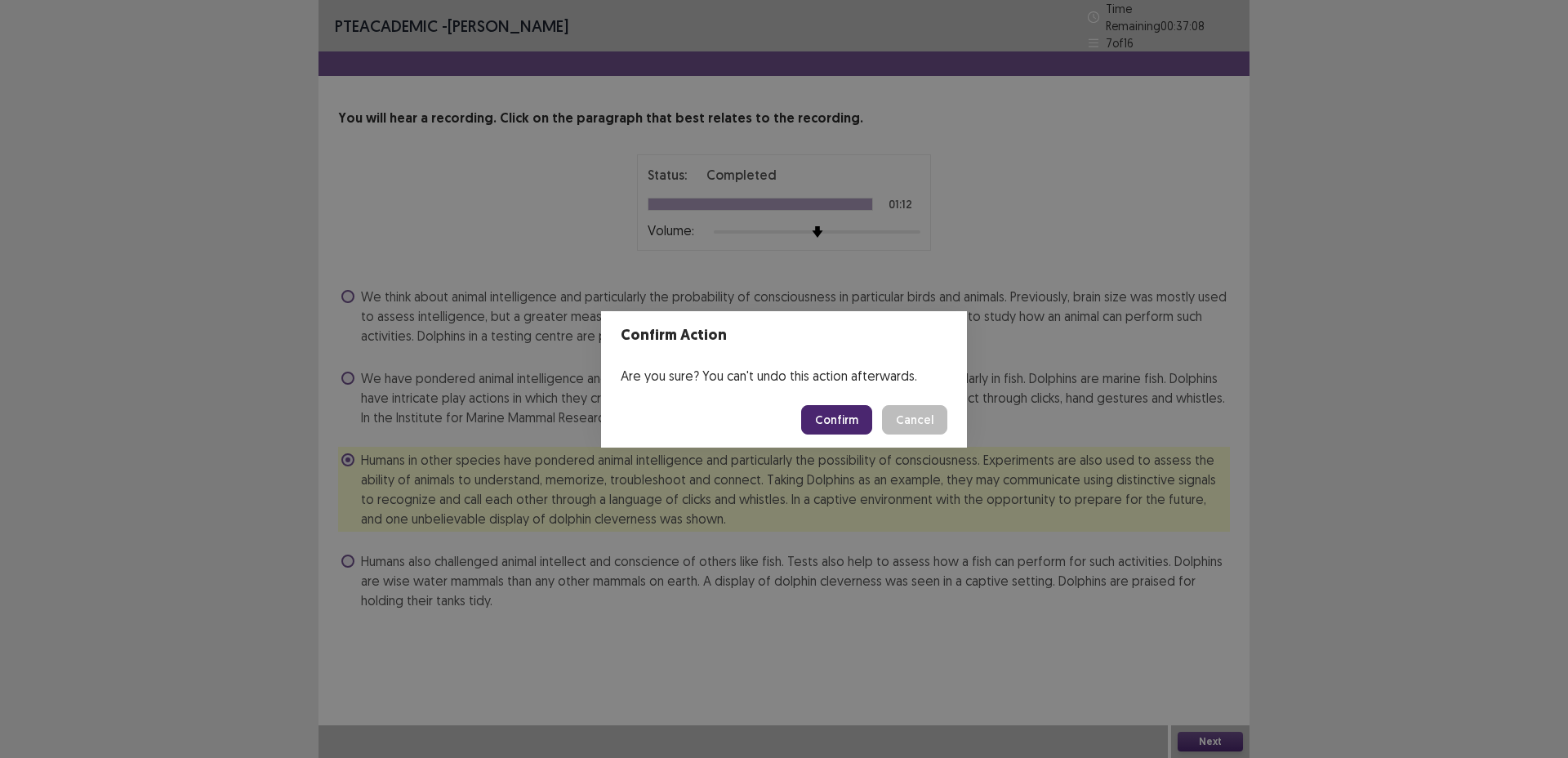
click at [840, 425] on button "Confirm" at bounding box center [837, 419] width 71 height 30
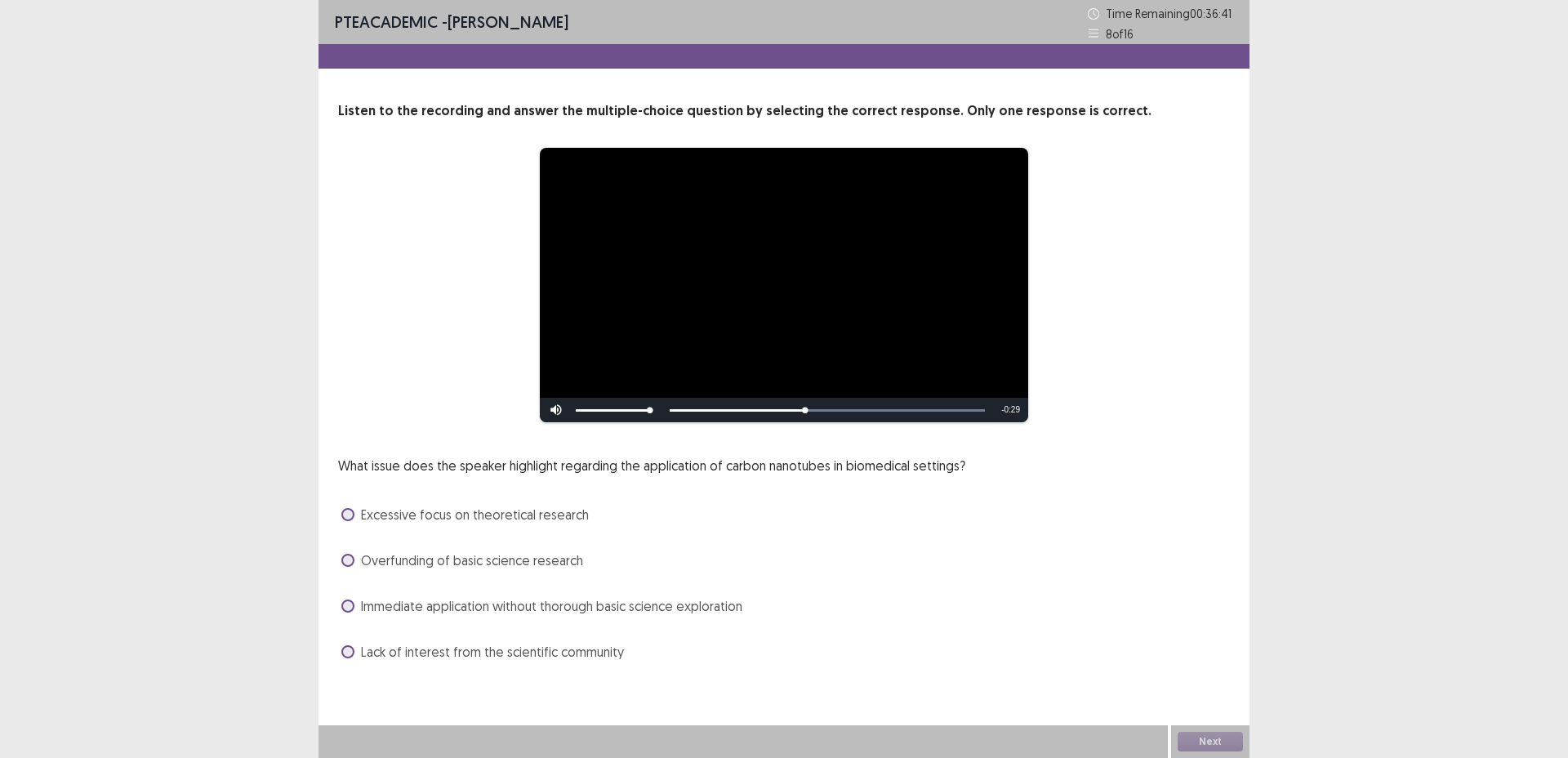
click at [718, 614] on span "Immediate application without thorough basic science exploration" at bounding box center [551, 606] width 381 height 20
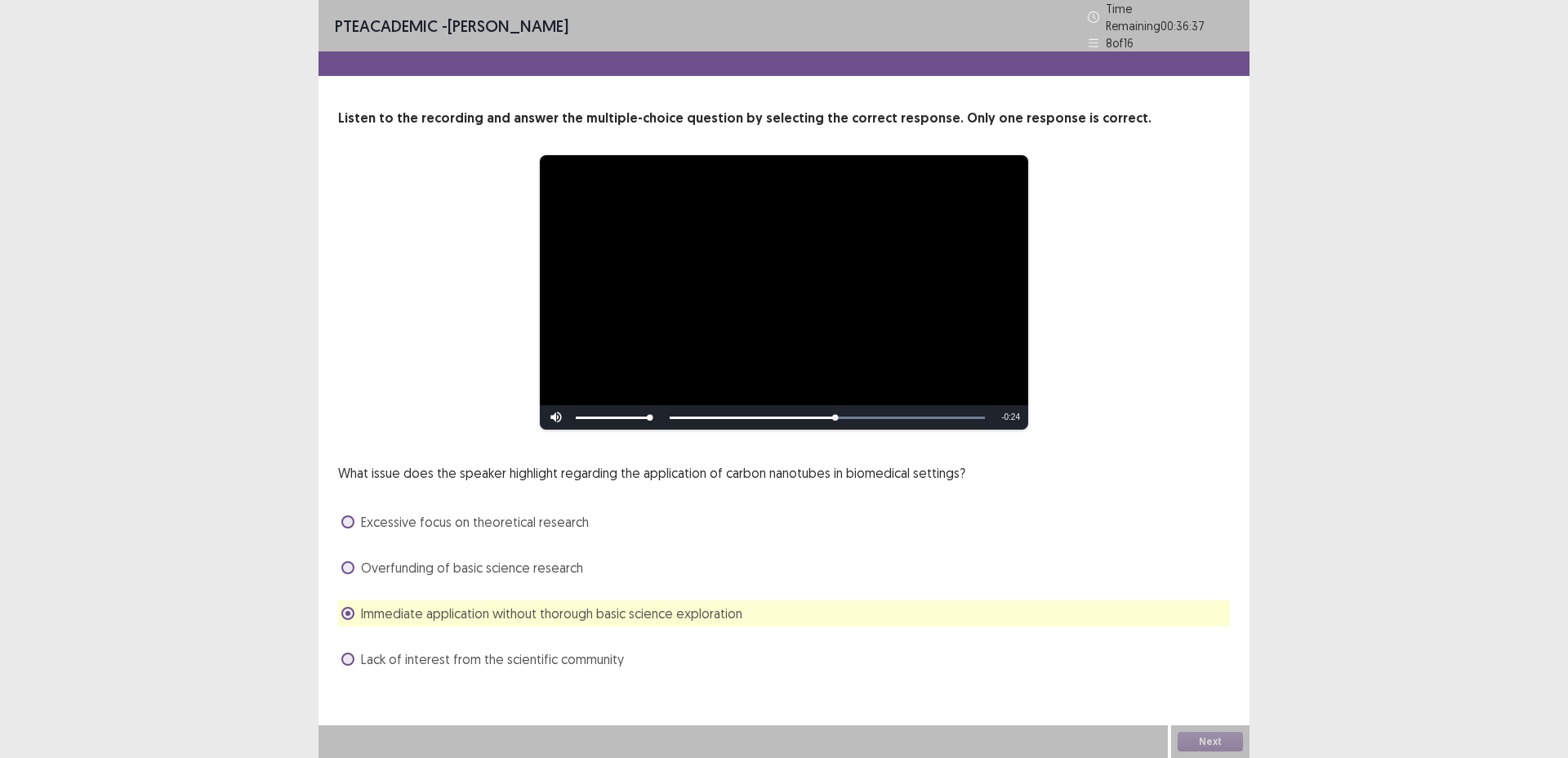
click at [1225, 665] on div "**********" at bounding box center [784, 352] width 932 height 705
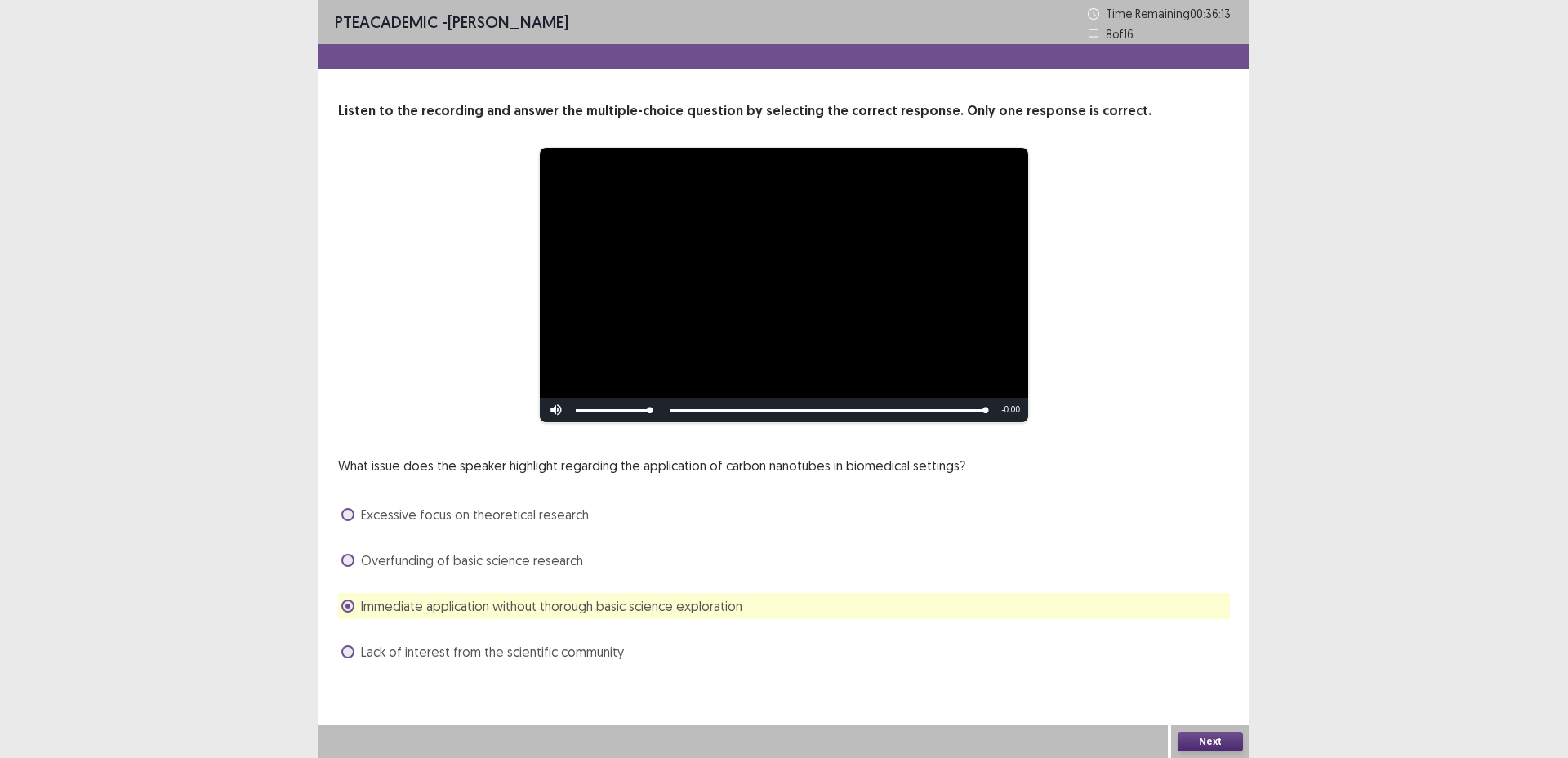
click at [1197, 740] on button "Next" at bounding box center [1211, 741] width 66 height 20
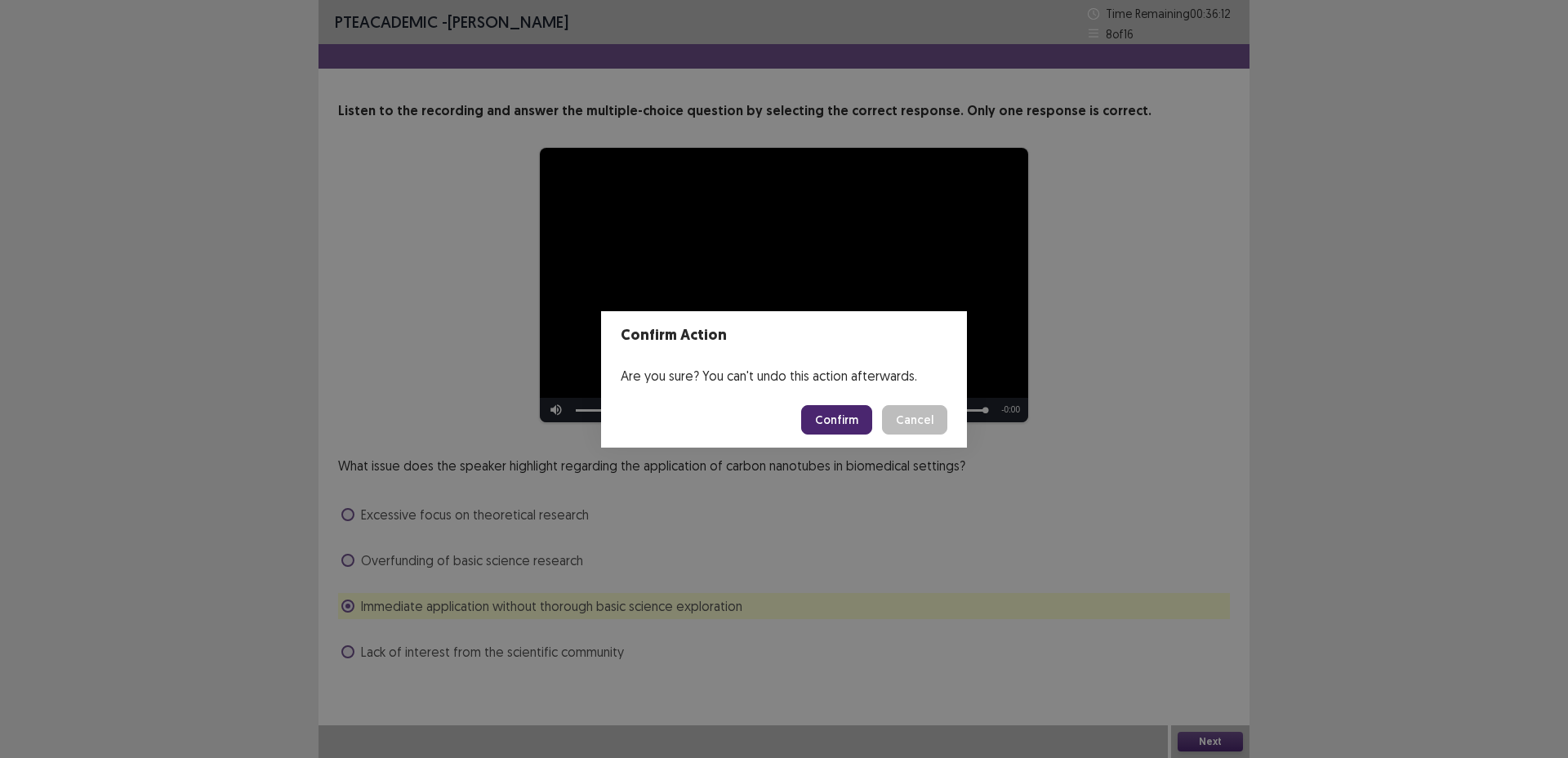
click at [842, 409] on button "Confirm" at bounding box center [837, 419] width 71 height 30
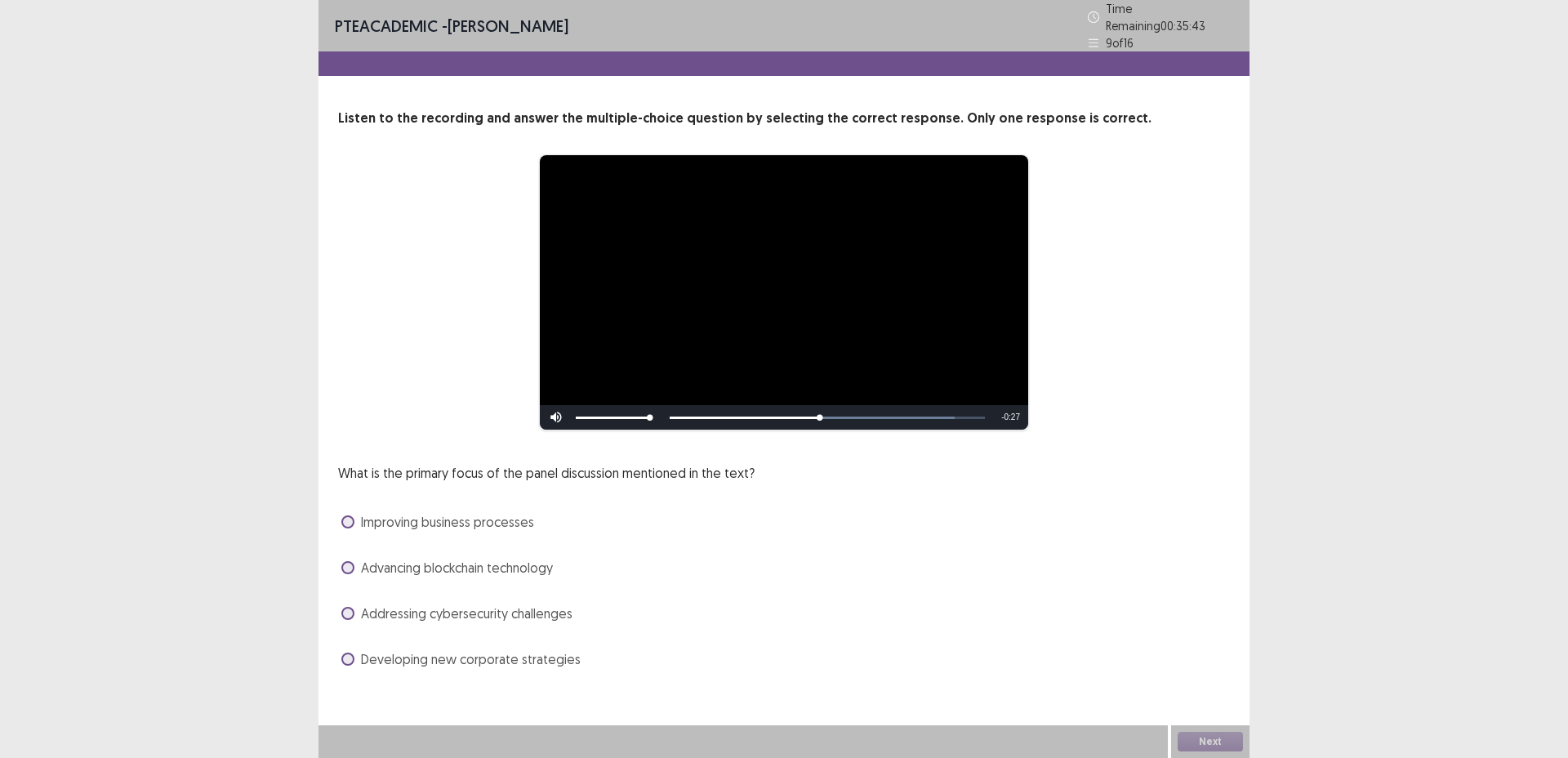
click at [560, 610] on span "Addressing cybersecurity challenges" at bounding box center [466, 613] width 212 height 20
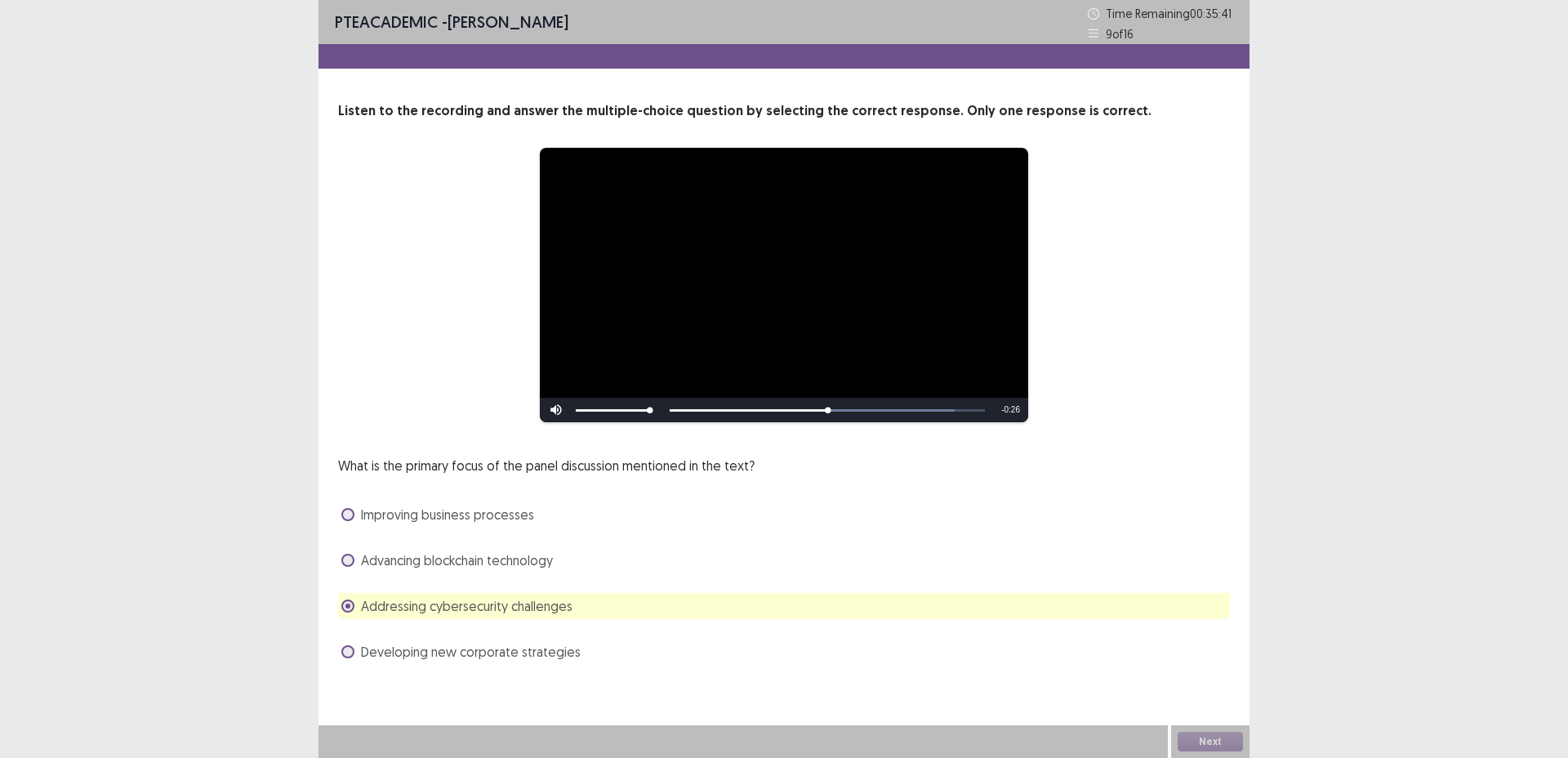
click at [1342, 627] on div "**********" at bounding box center [784, 379] width 1568 height 758
click at [1226, 743] on button "Next" at bounding box center [1211, 741] width 66 height 20
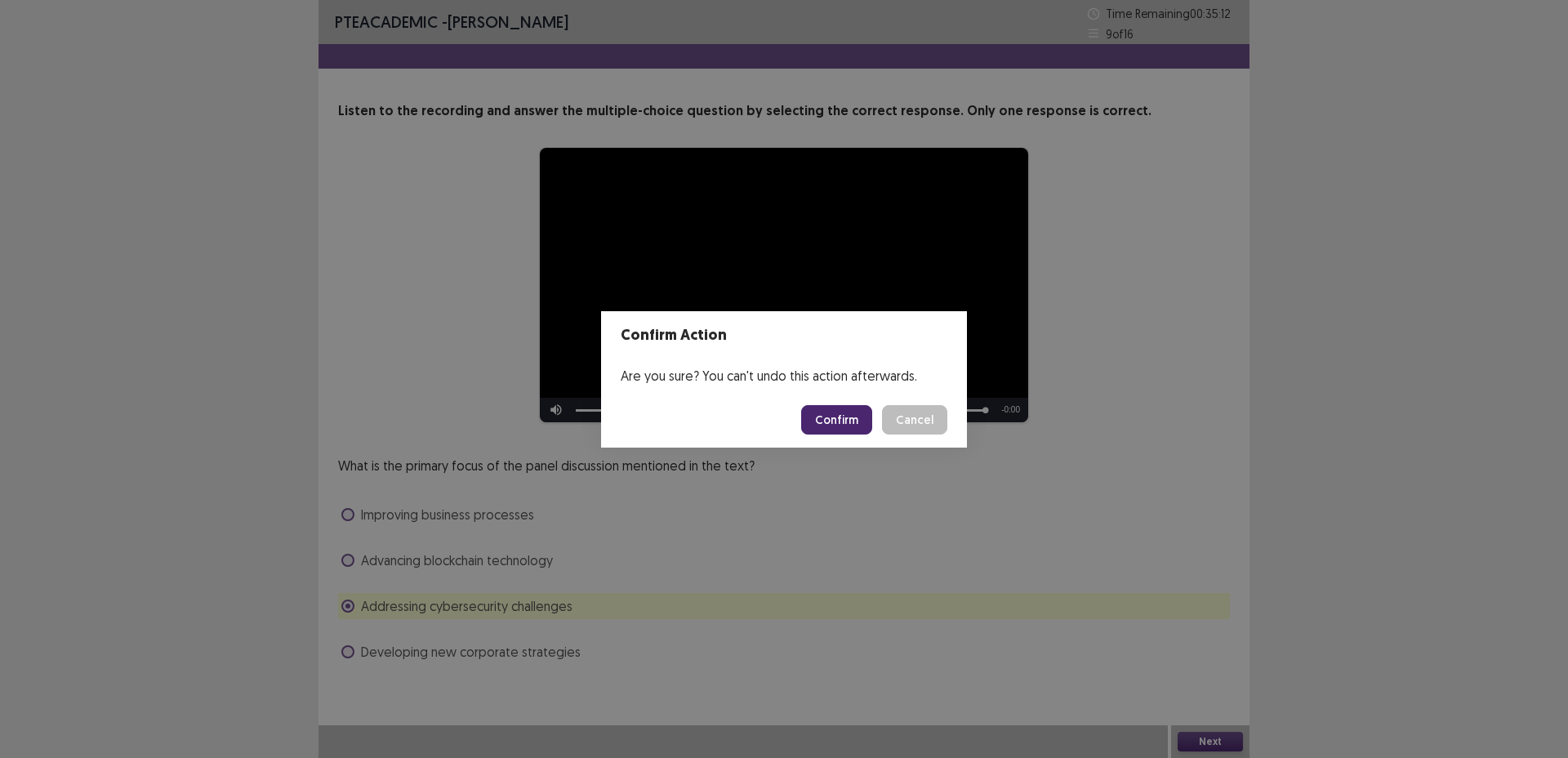
click at [859, 415] on button "Confirm" at bounding box center [837, 419] width 71 height 30
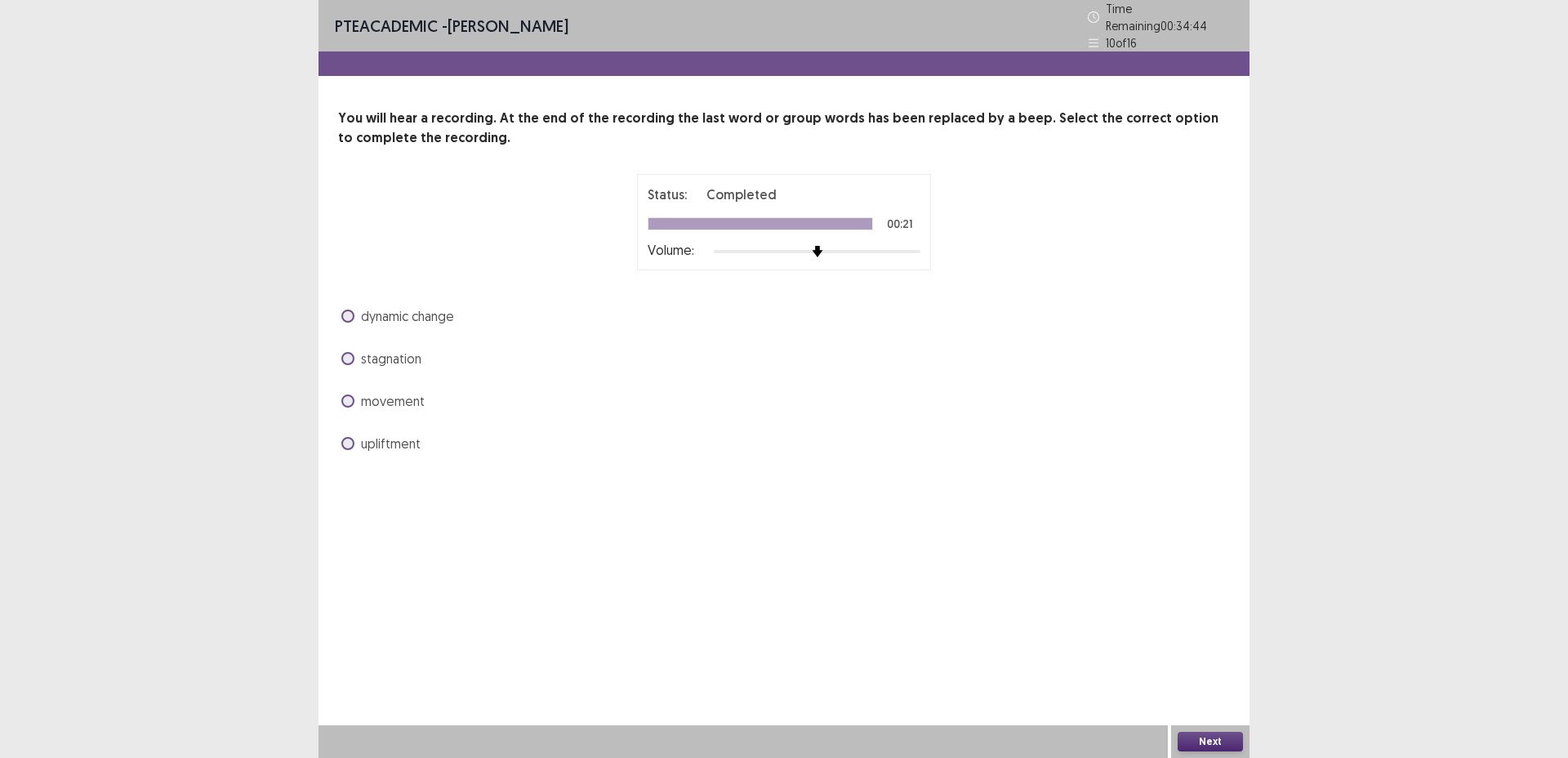
click at [438, 313] on span "dynamic change" at bounding box center [407, 316] width 93 height 20
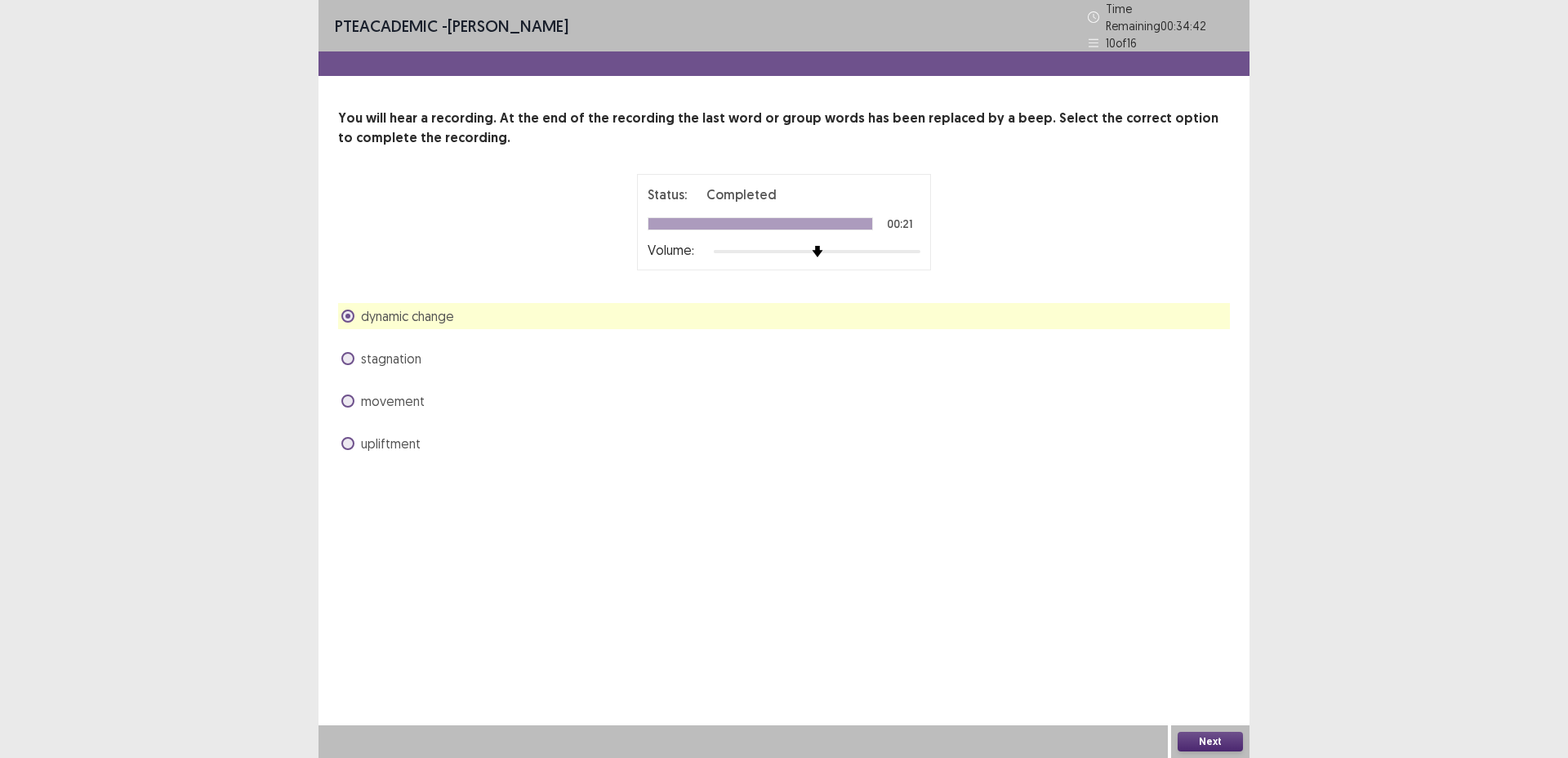
click at [408, 402] on span "movement" at bounding box center [392, 401] width 64 height 20
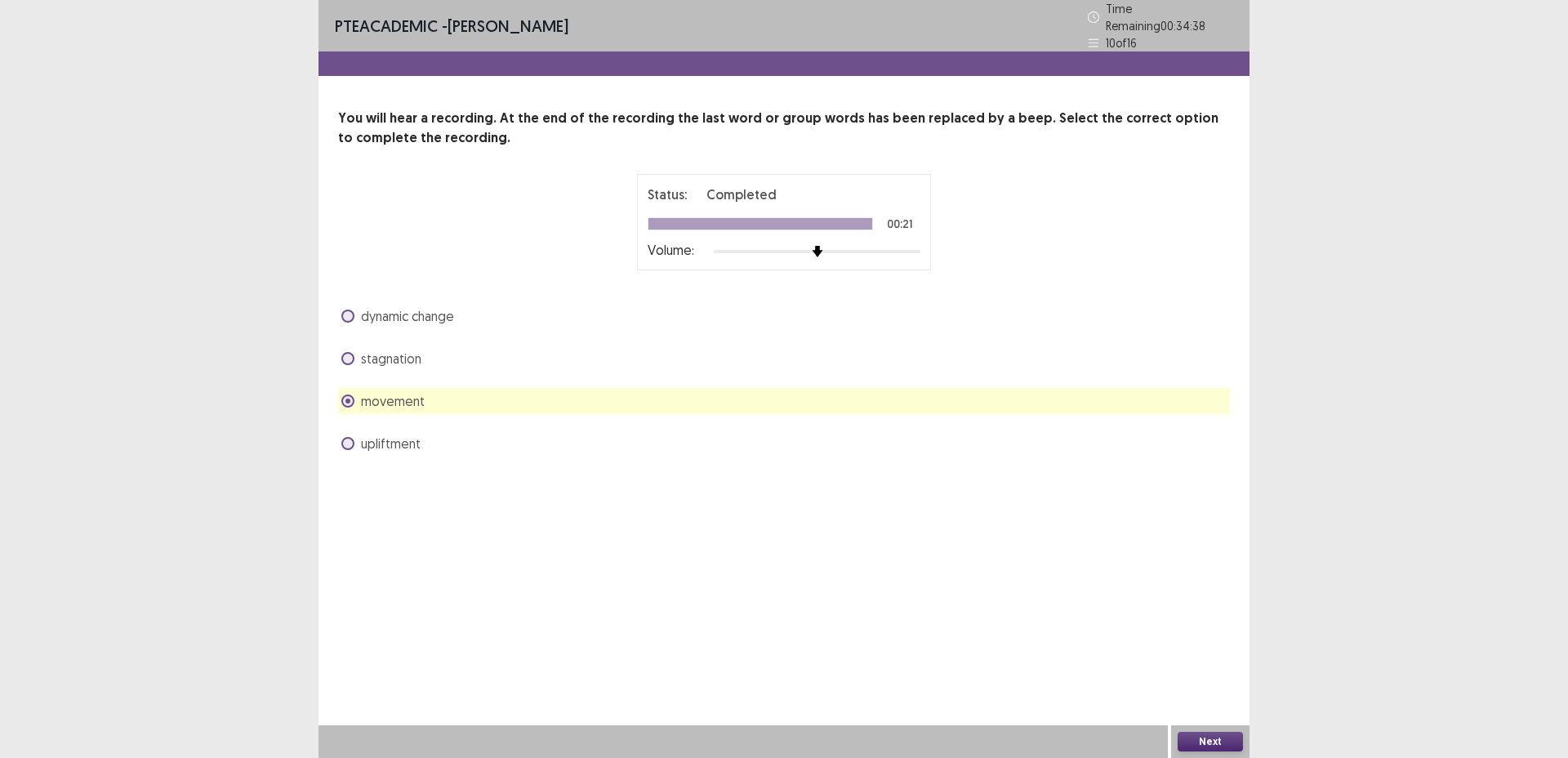
click at [1200, 738] on button "Next" at bounding box center [1211, 741] width 66 height 20
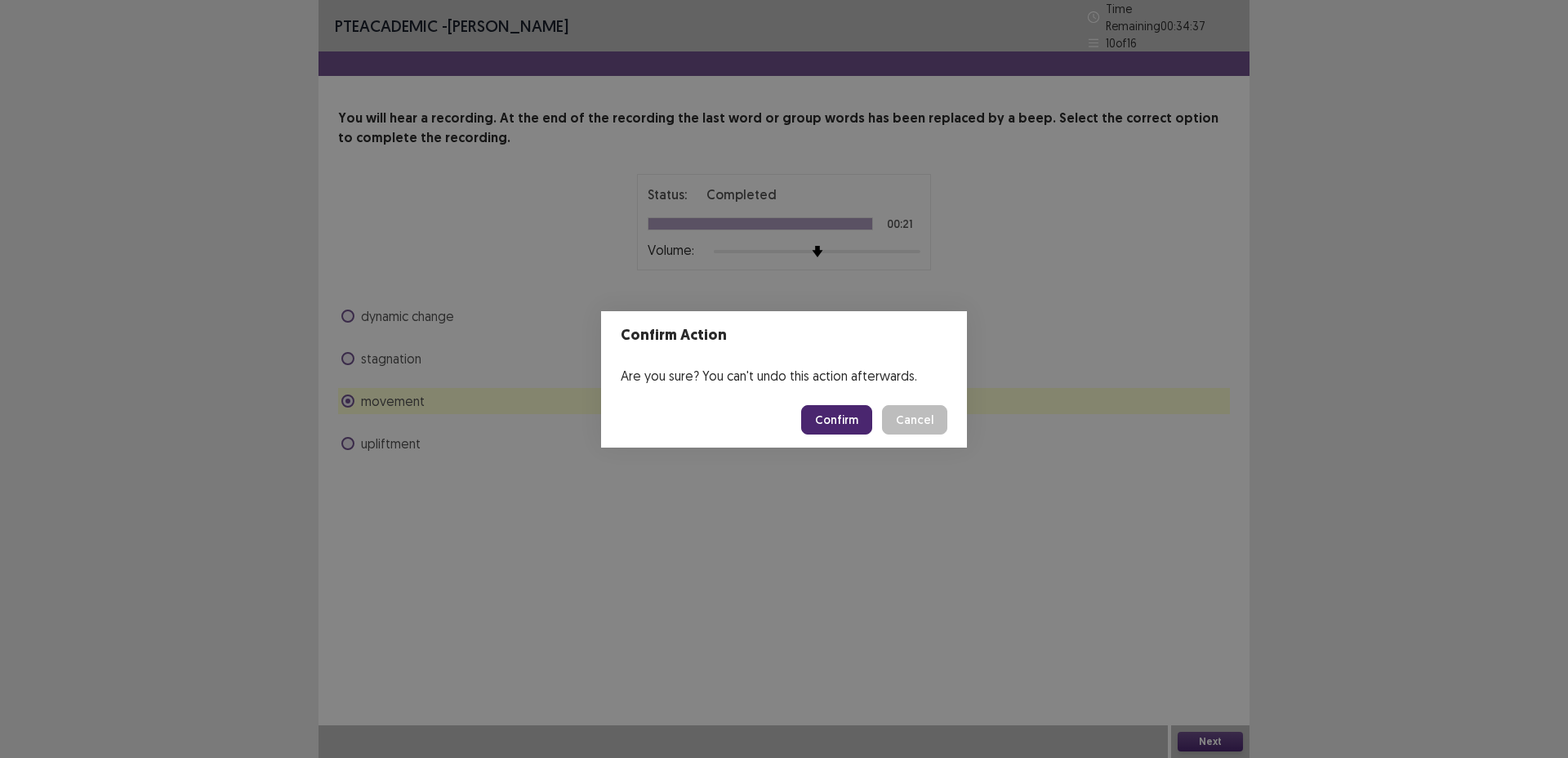
click at [840, 415] on button "Confirm" at bounding box center [837, 419] width 71 height 30
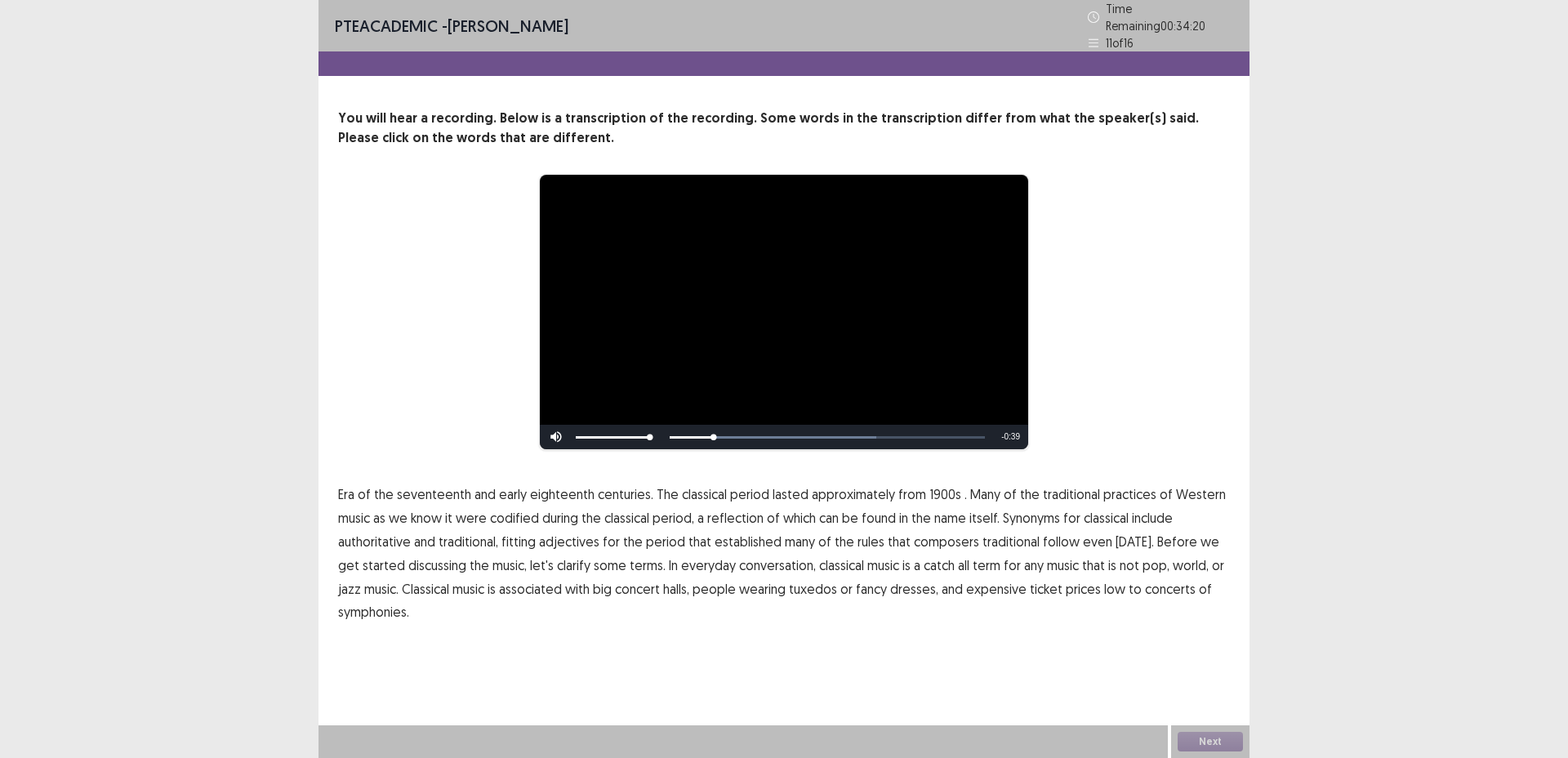
click at [935, 487] on span "1900s" at bounding box center [945, 493] width 31 height 20
click at [1000, 537] on span "traditional" at bounding box center [1011, 541] width 57 height 20
click at [430, 607] on p "Era of the seventeenth and early eighteenth centuries. The classical period las…" at bounding box center [784, 553] width 892 height 141
click at [403, 605] on span "symphonies." at bounding box center [374, 612] width 71 height 20
click at [362, 607] on span "symphonies." at bounding box center [374, 612] width 71 height 20
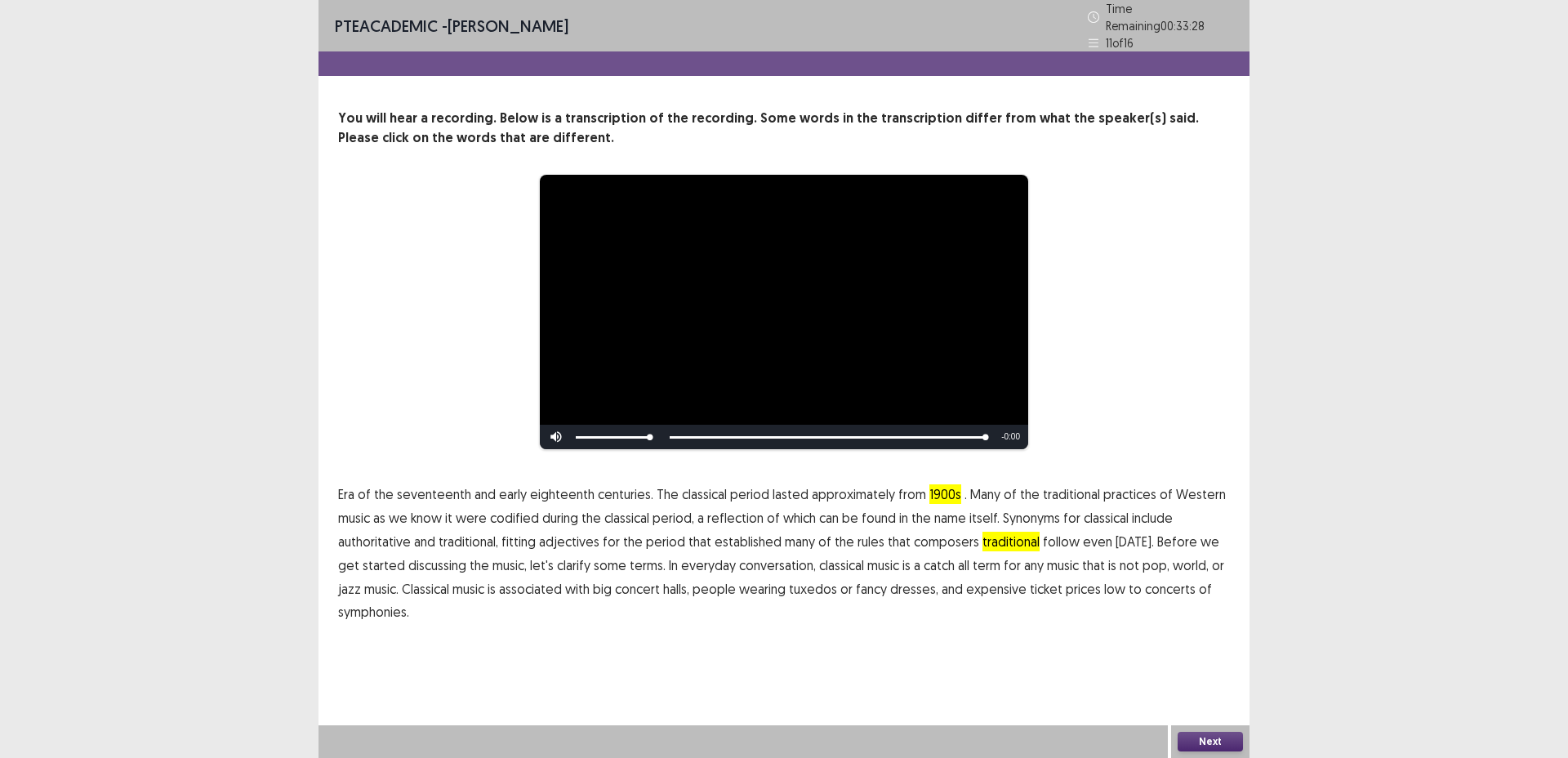
click at [1206, 737] on button "Next" at bounding box center [1211, 741] width 66 height 20
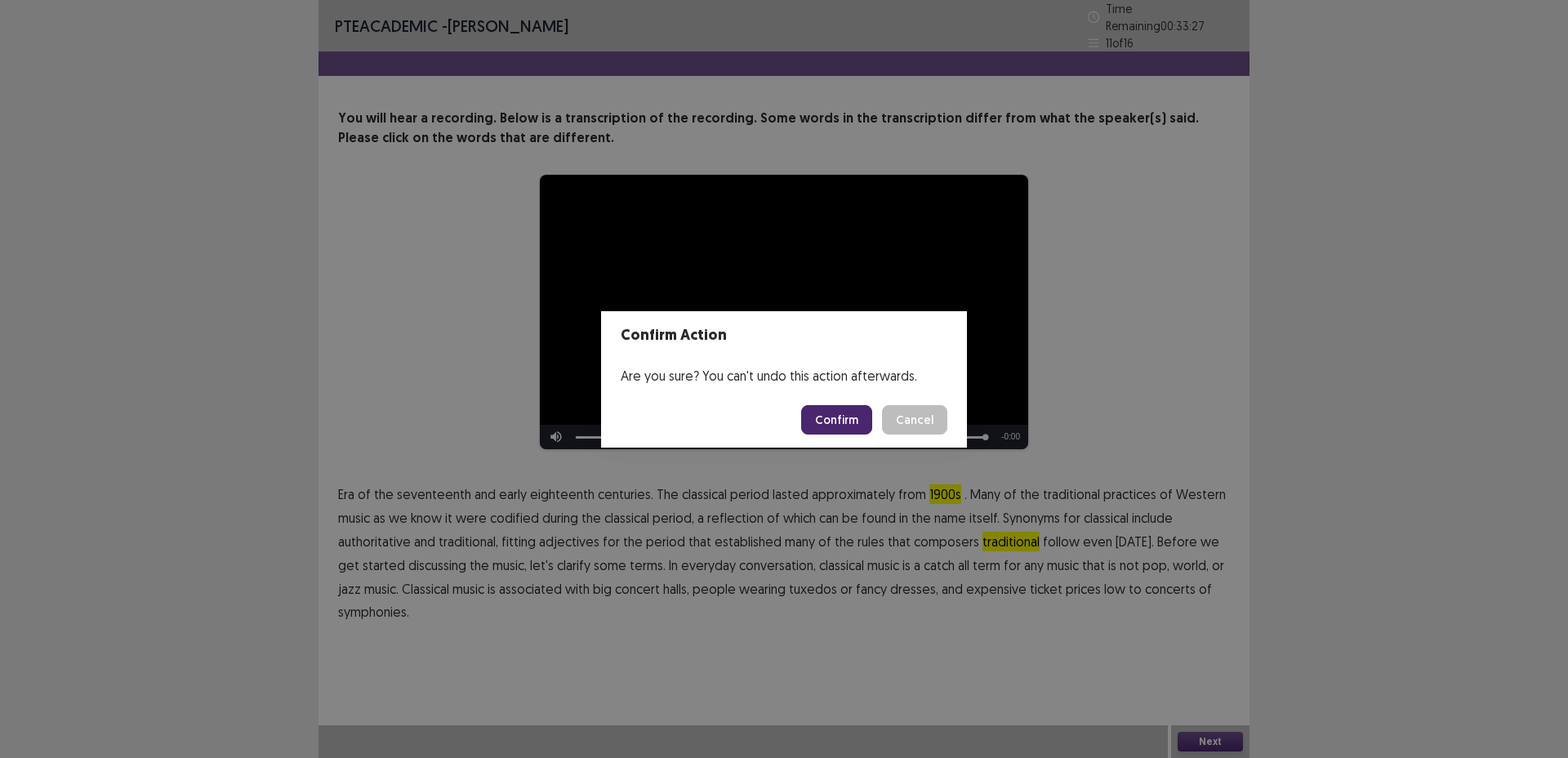
click at [832, 426] on button "Confirm" at bounding box center [837, 419] width 71 height 30
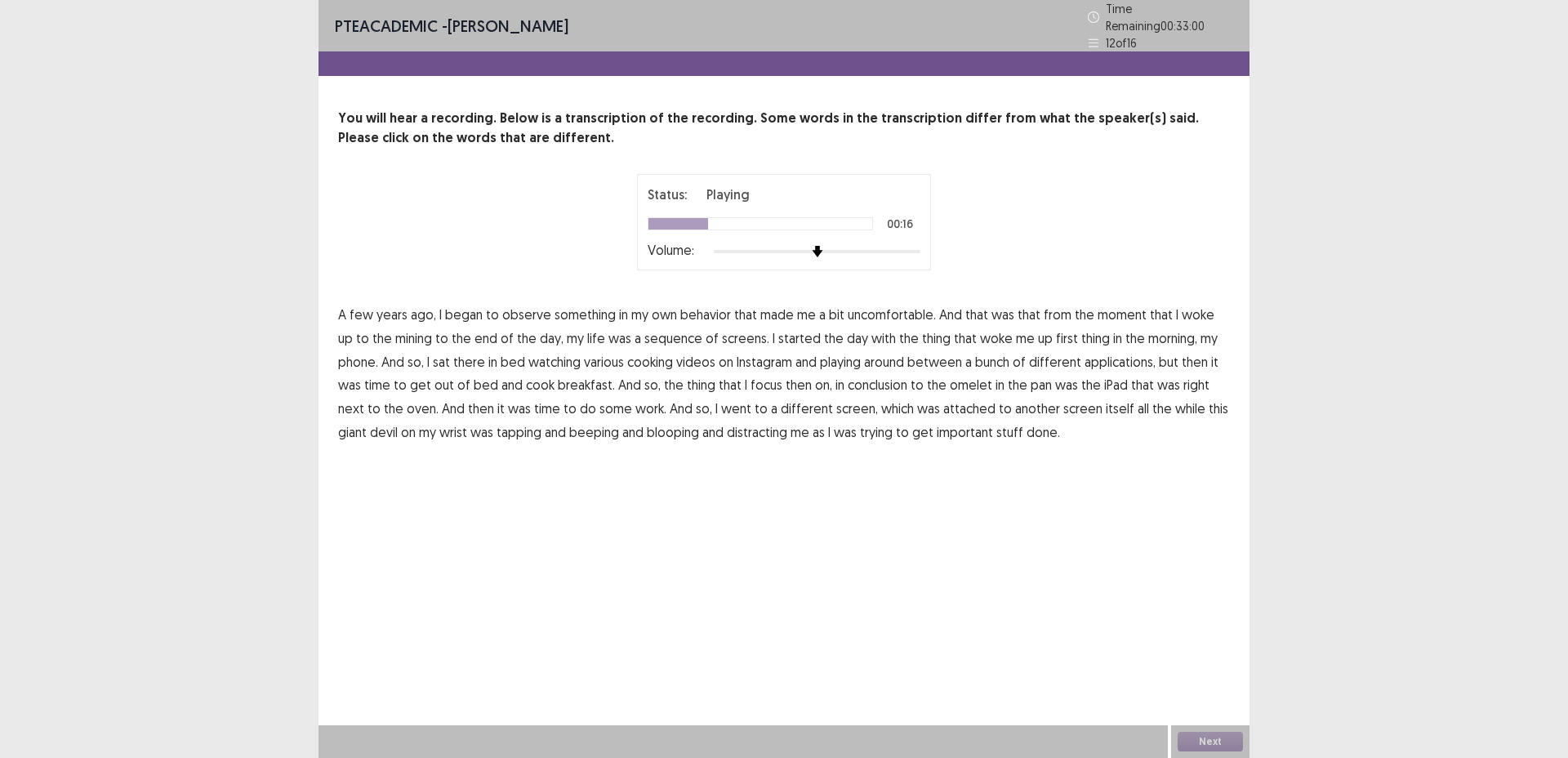
click at [405, 328] on span "mining" at bounding box center [413, 338] width 37 height 20
click at [645, 333] on span "sequence" at bounding box center [674, 338] width 58 height 20
click at [851, 358] on span "playing" at bounding box center [841, 362] width 41 height 20
click at [858, 380] on span "conclusion" at bounding box center [878, 385] width 60 height 20
click at [367, 422] on span "giant" at bounding box center [353, 431] width 29 height 20
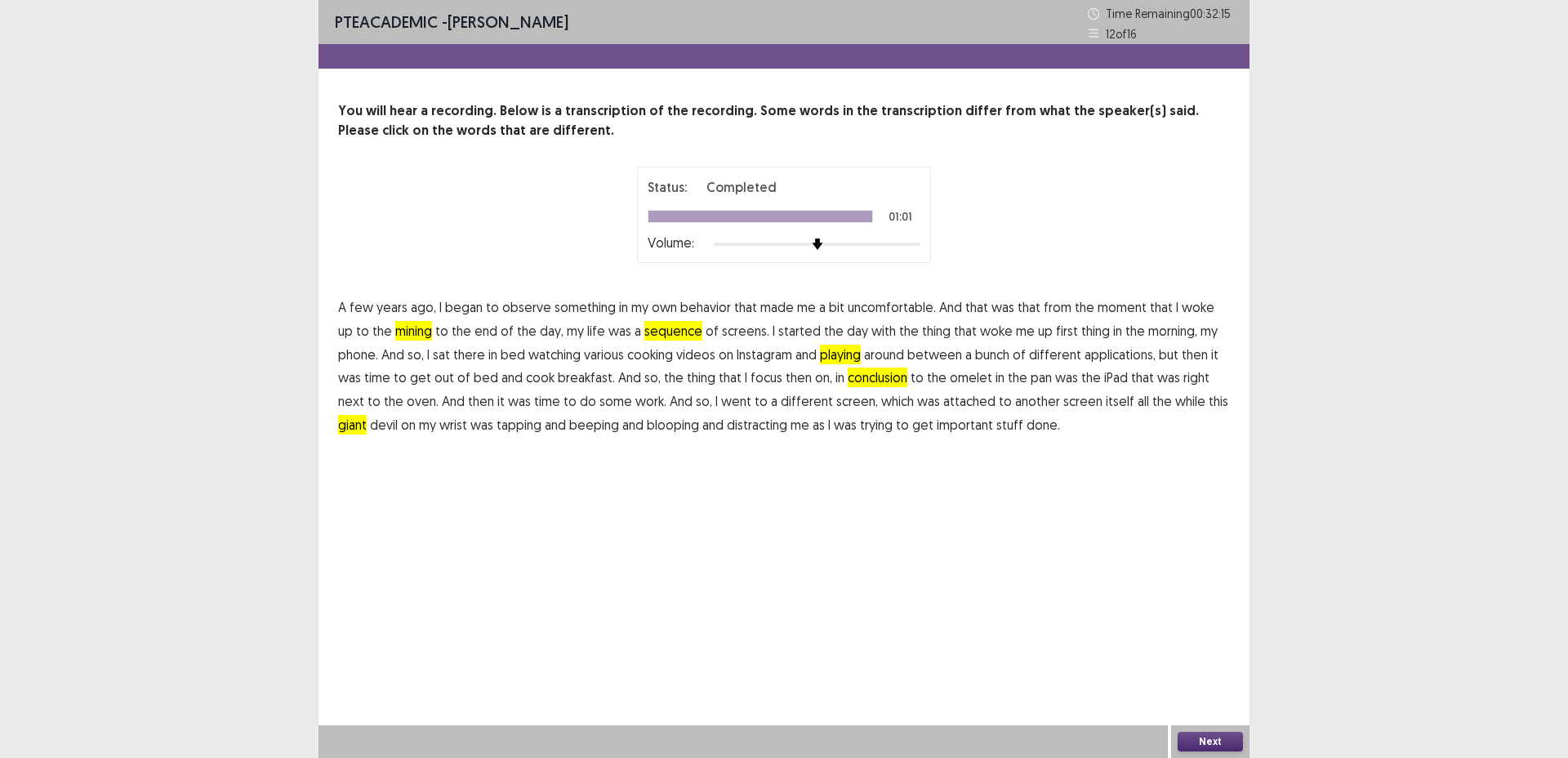
click at [1196, 738] on button "Next" at bounding box center [1211, 741] width 66 height 20
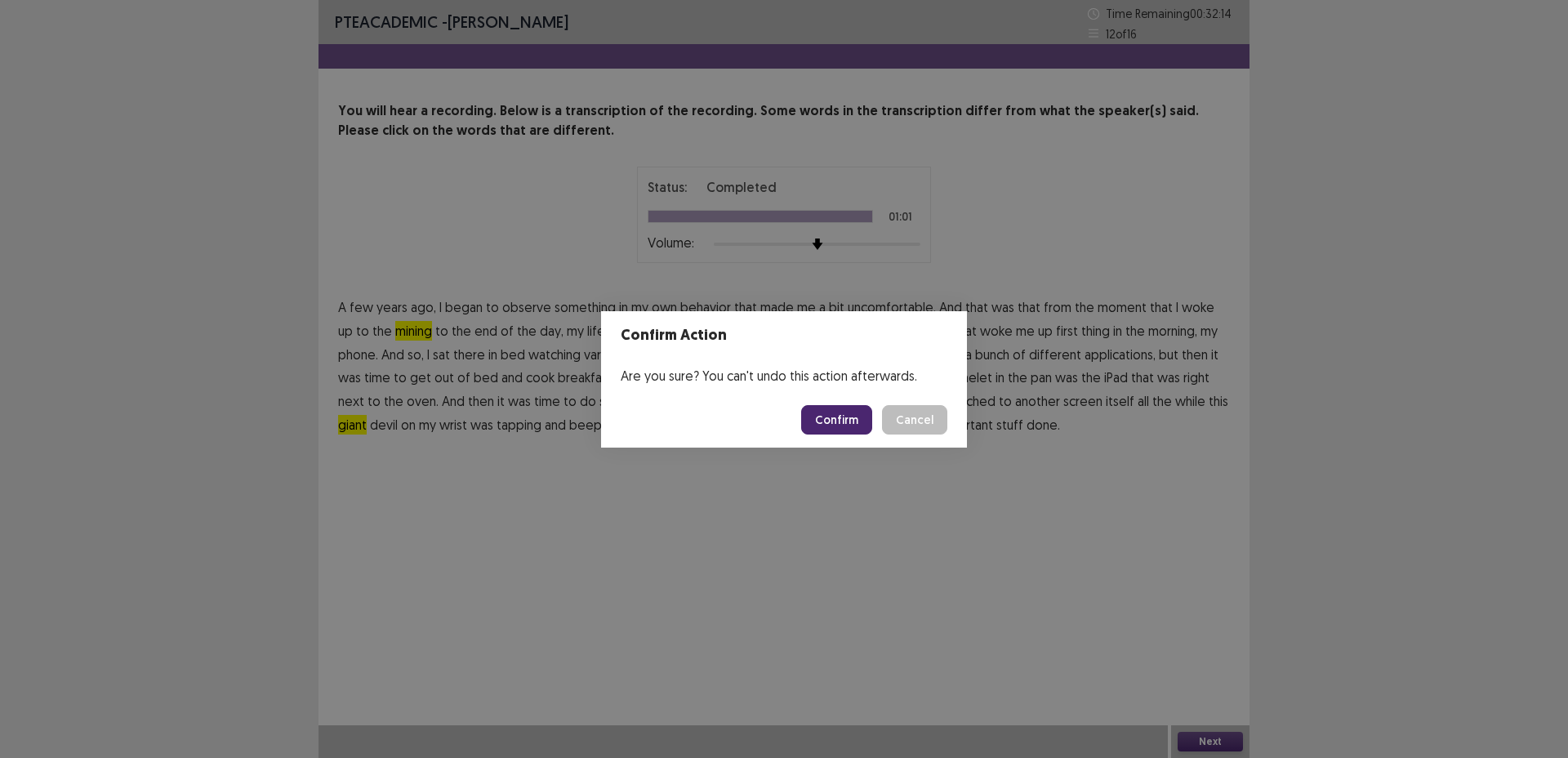
click at [828, 419] on button "Confirm" at bounding box center [837, 419] width 71 height 30
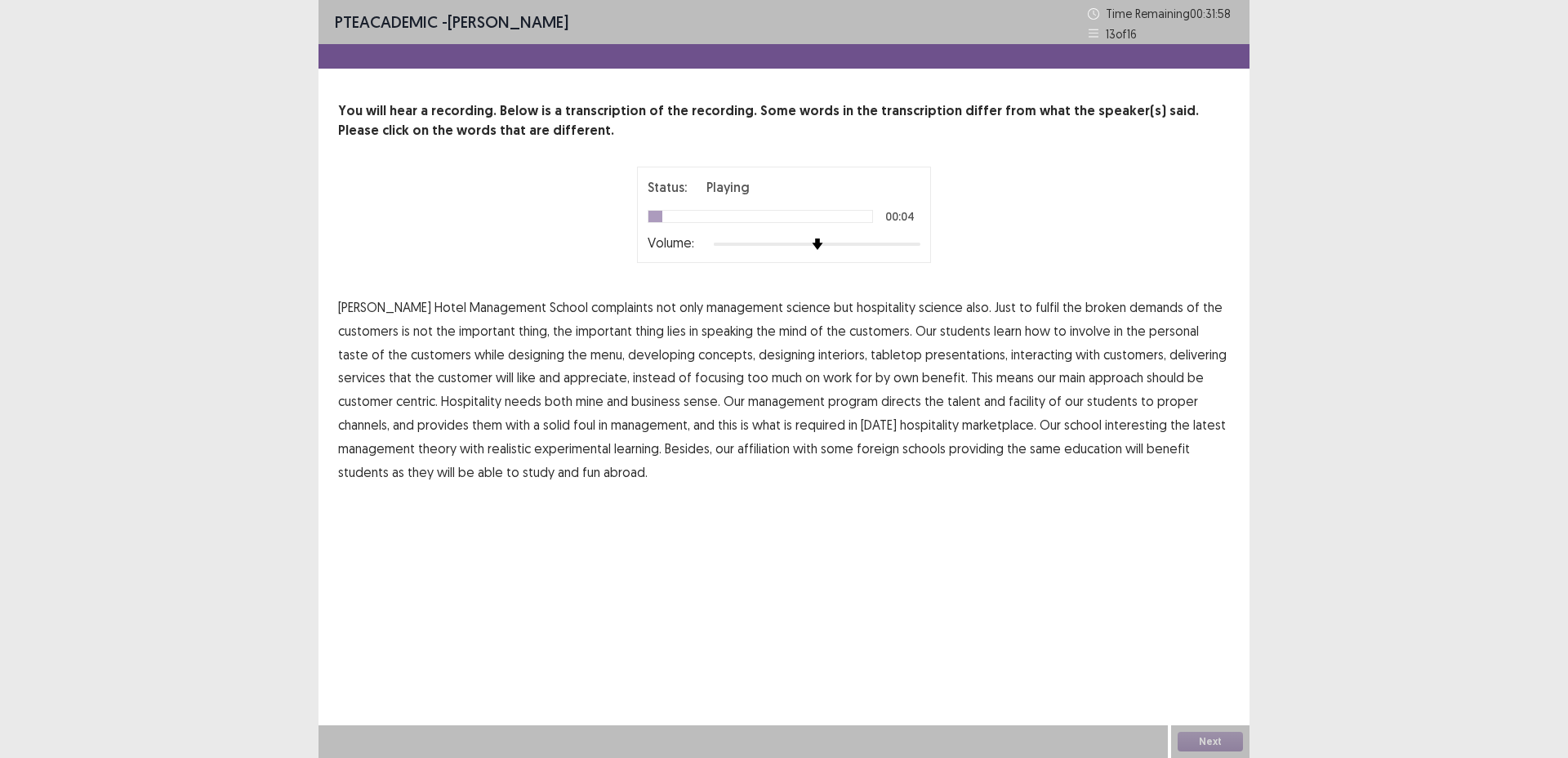
click at [591, 311] on span "complaints" at bounding box center [622, 306] width 62 height 20
click at [1086, 307] on span "broken" at bounding box center [1106, 306] width 41 height 20
click at [702, 333] on span "speaking" at bounding box center [727, 330] width 51 height 20
click at [875, 381] on span "by" at bounding box center [882, 377] width 14 height 20
click at [576, 403] on span "mine" at bounding box center [590, 401] width 28 height 20
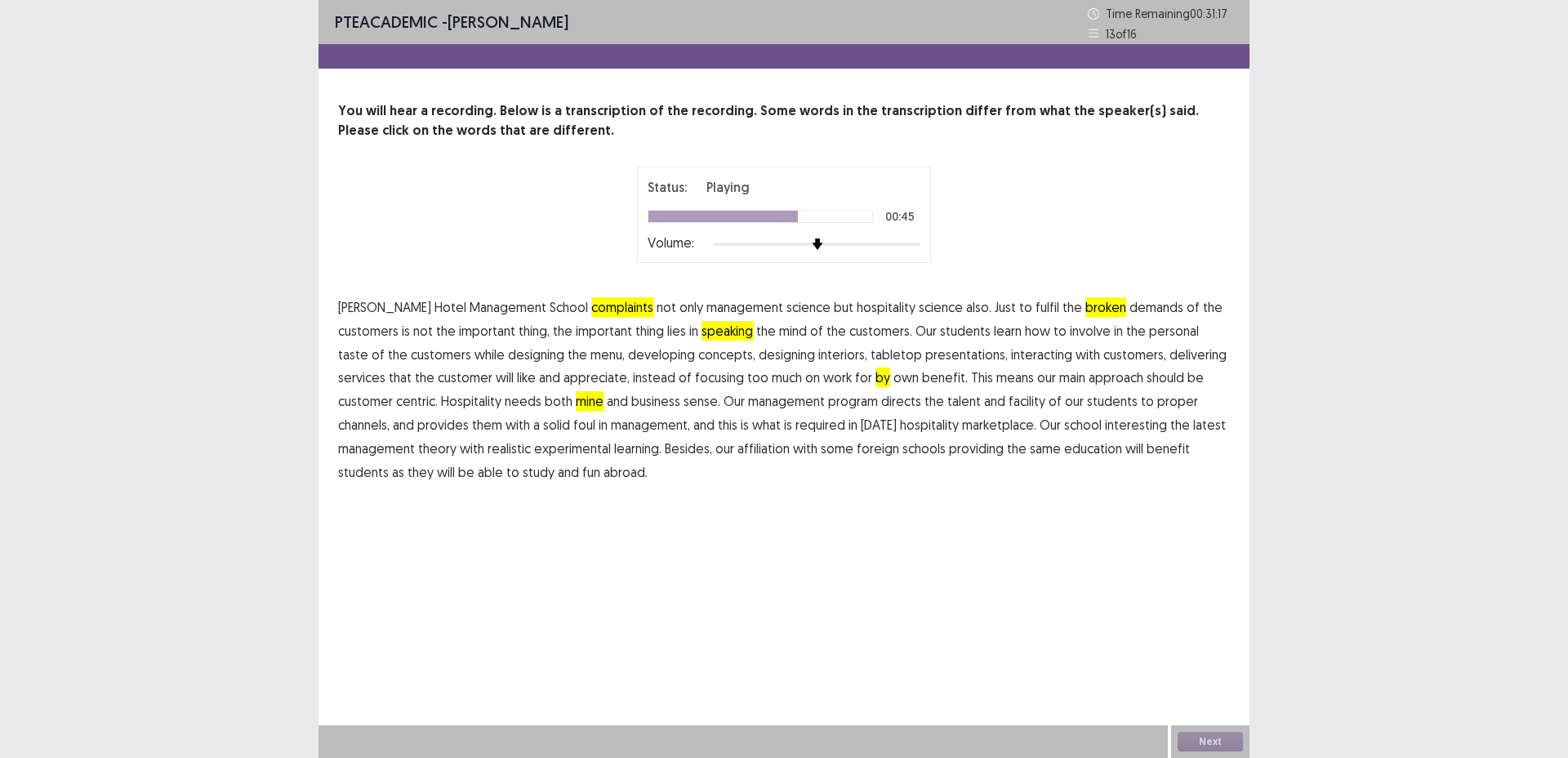
click at [1009, 404] on span "facility" at bounding box center [1027, 401] width 37 height 20
click at [573, 428] on span "foul" at bounding box center [584, 425] width 22 height 20
click at [1105, 428] on span "interesting" at bounding box center [1136, 425] width 62 height 20
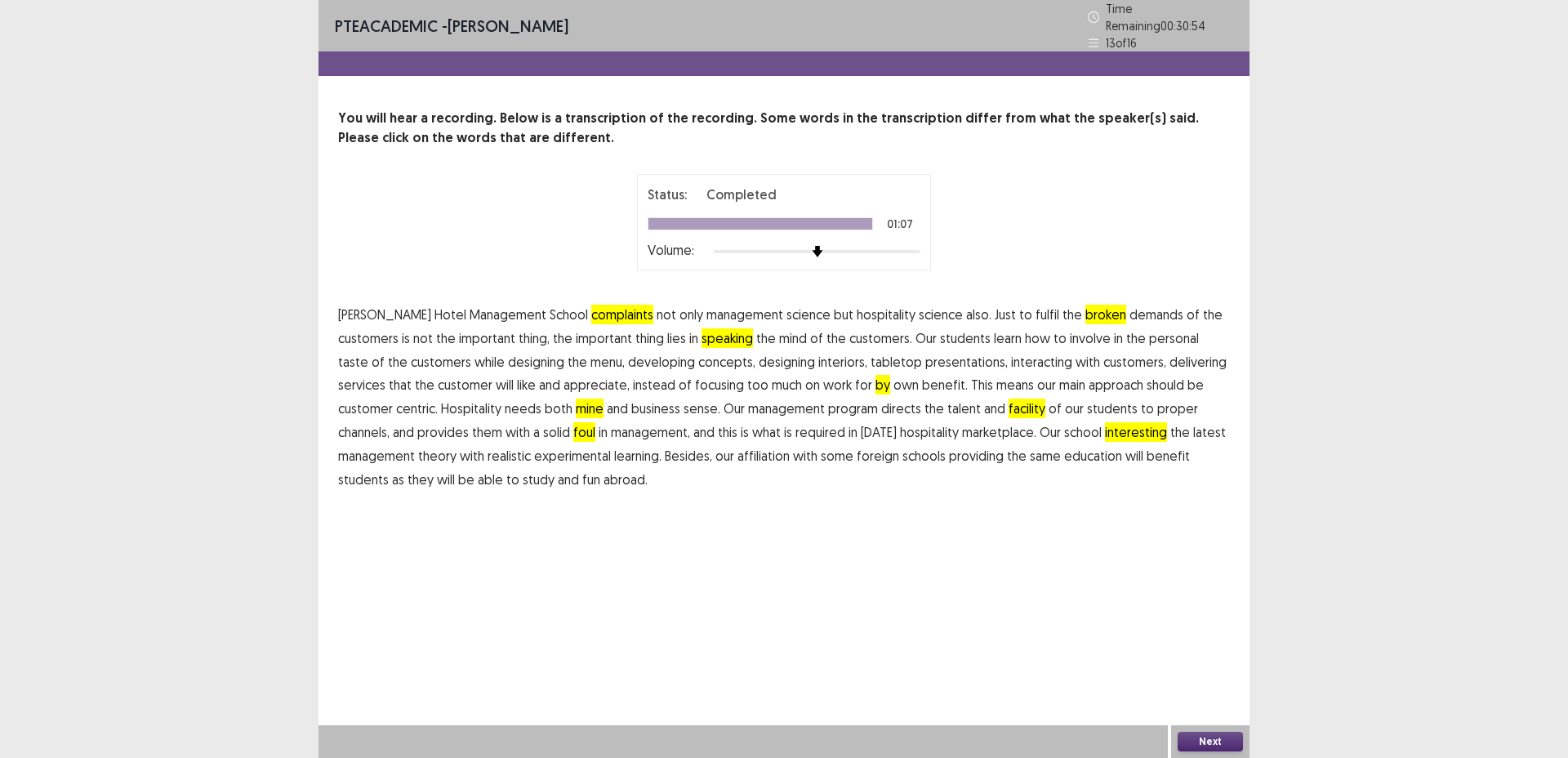
click at [583, 476] on span "fun" at bounding box center [591, 479] width 18 height 20
click at [1201, 738] on button "Next" at bounding box center [1211, 741] width 66 height 20
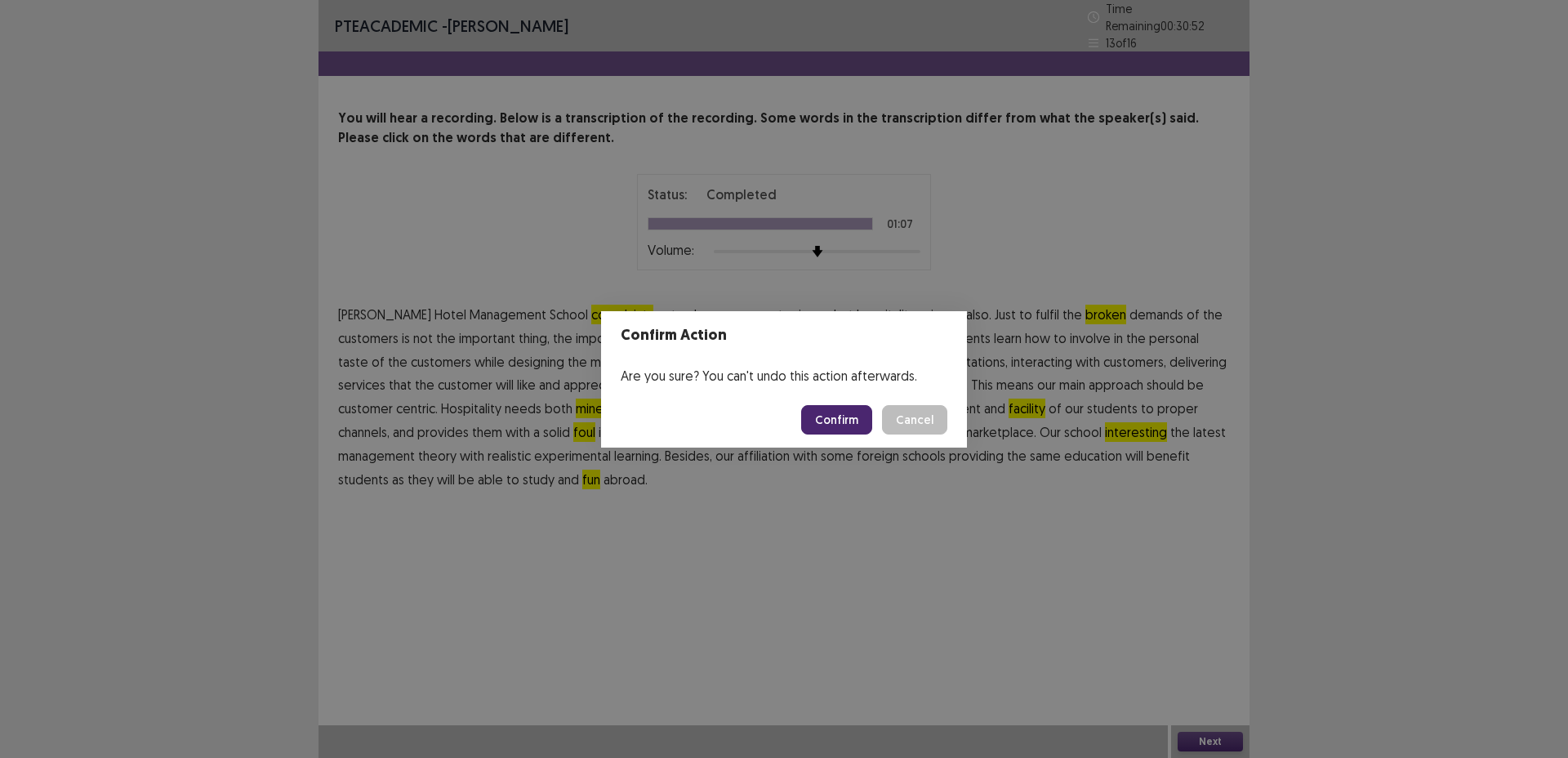
click at [828, 419] on button "Confirm" at bounding box center [837, 419] width 71 height 30
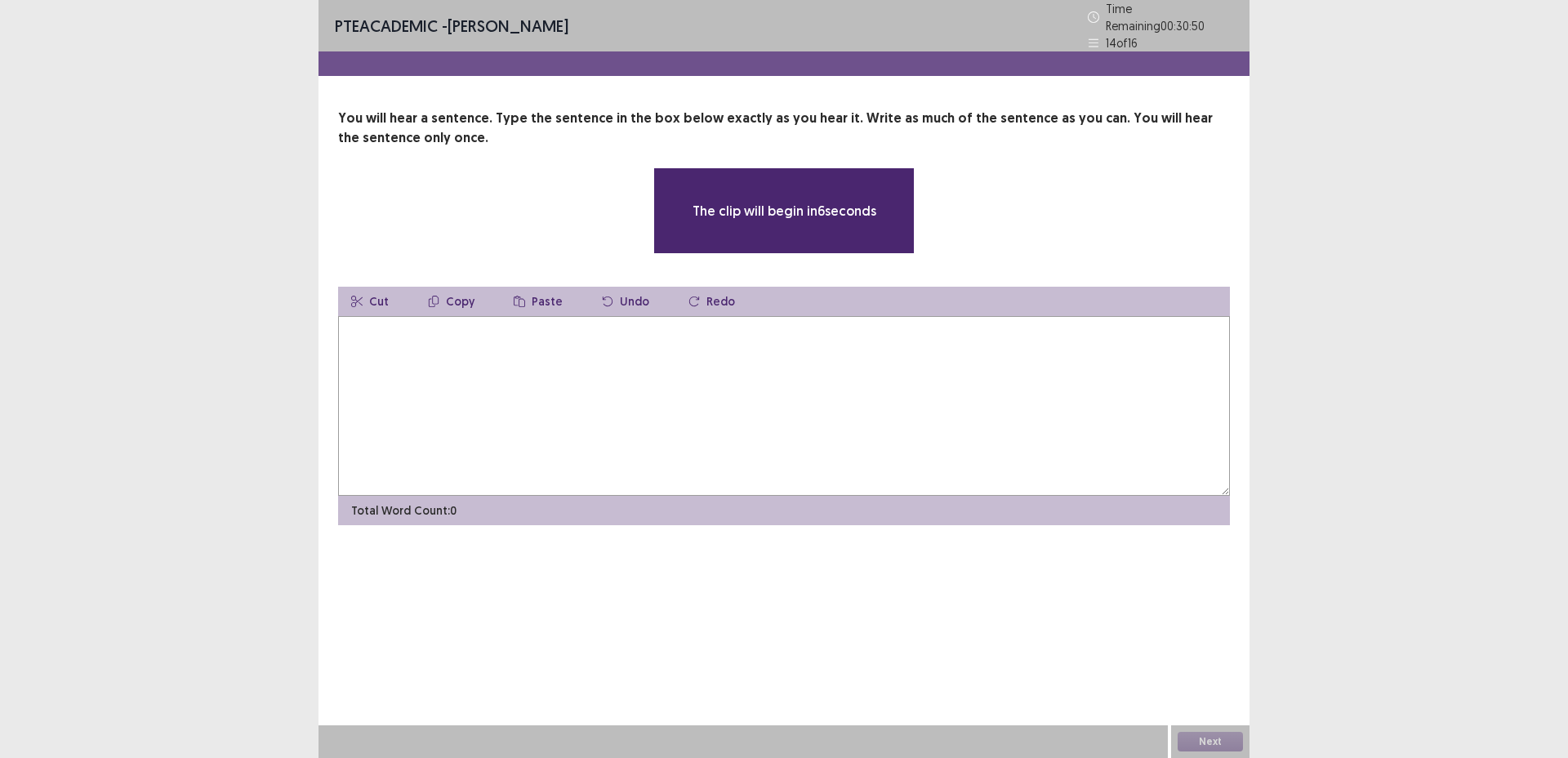
click at [727, 425] on textarea at bounding box center [784, 406] width 892 height 180
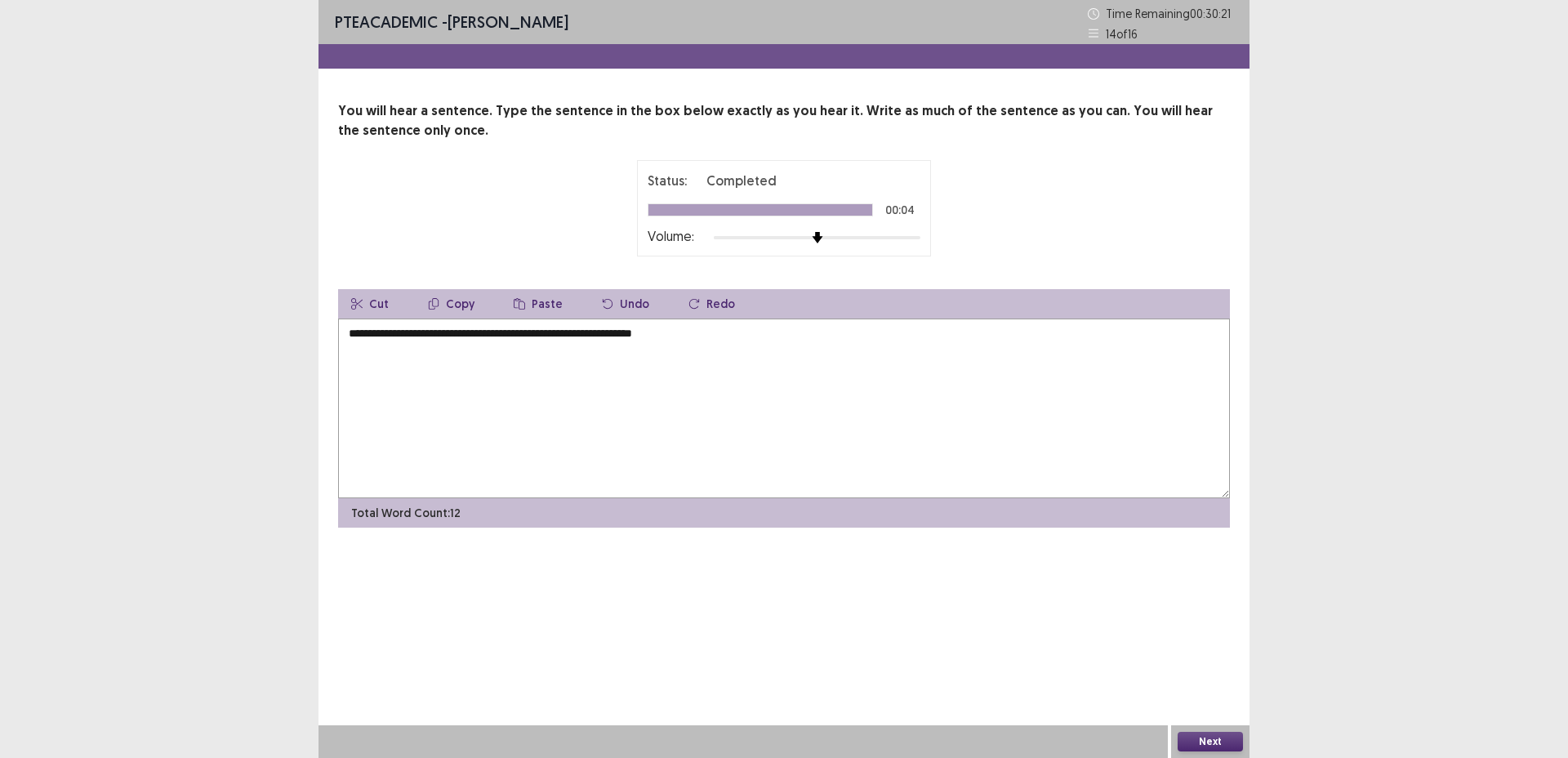
type textarea "**********"
click at [1208, 746] on button "Next" at bounding box center [1211, 741] width 66 height 20
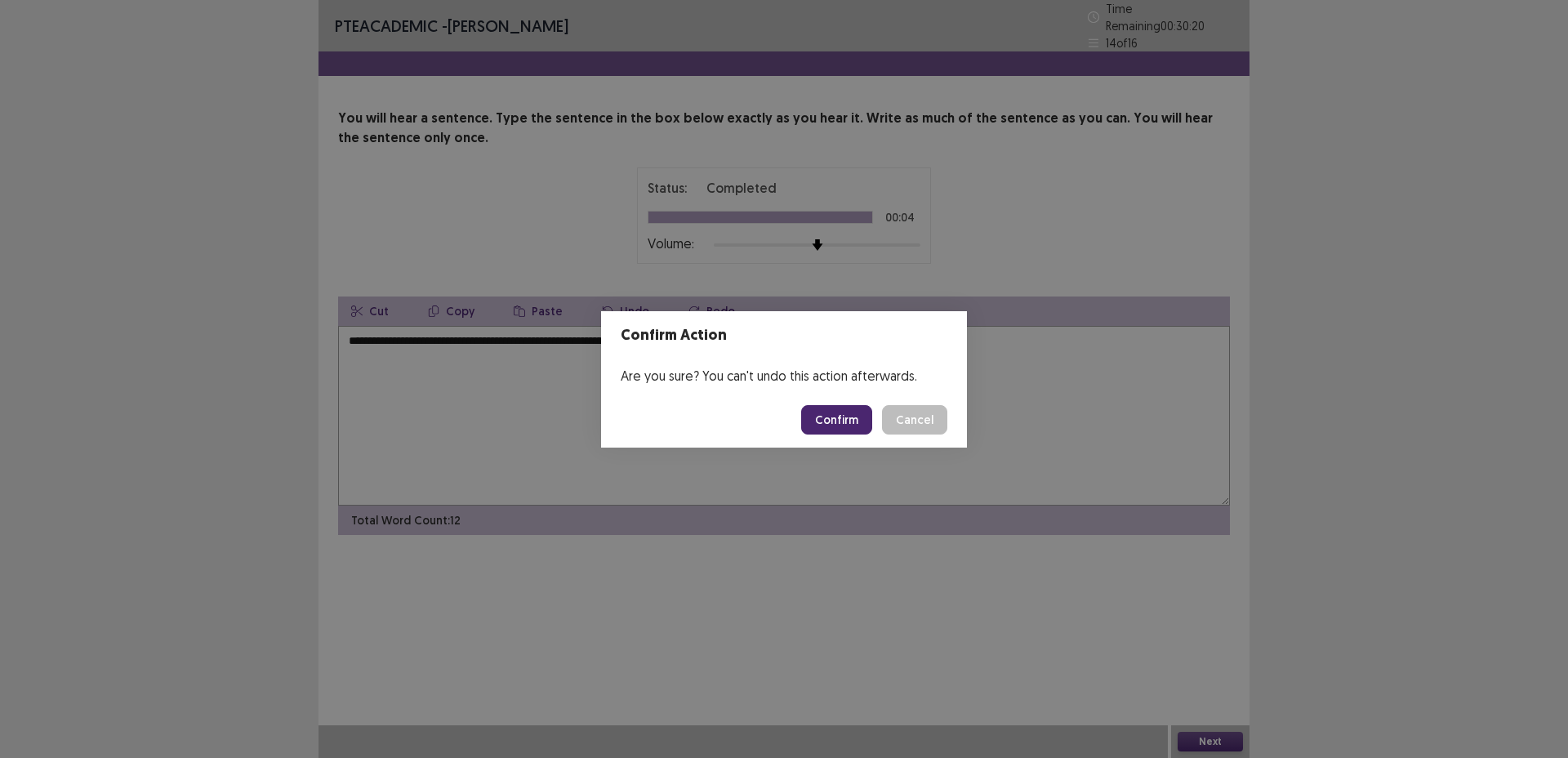
click at [843, 420] on button "Confirm" at bounding box center [837, 419] width 71 height 30
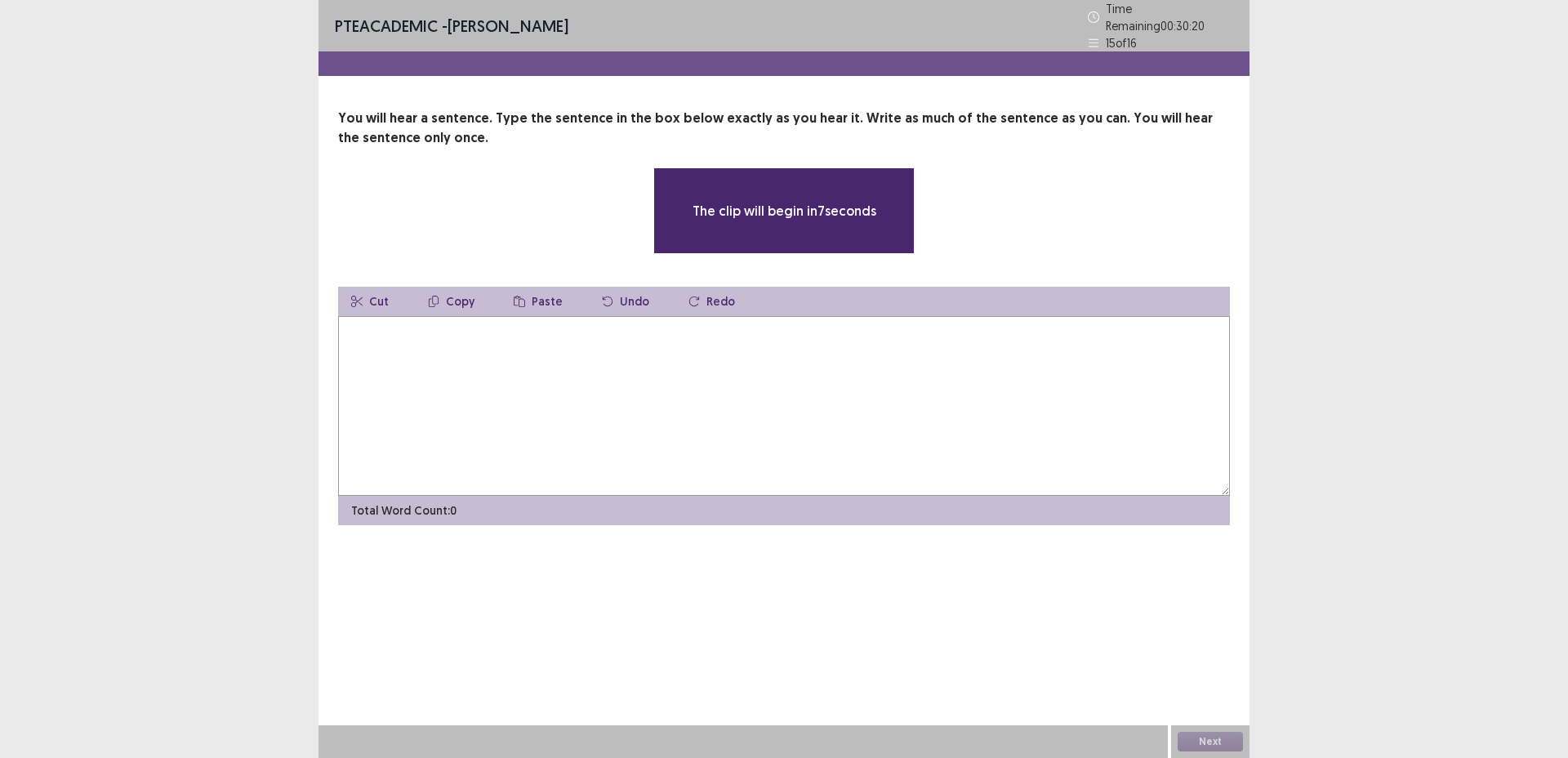
click at [778, 411] on textarea at bounding box center [784, 406] width 892 height 180
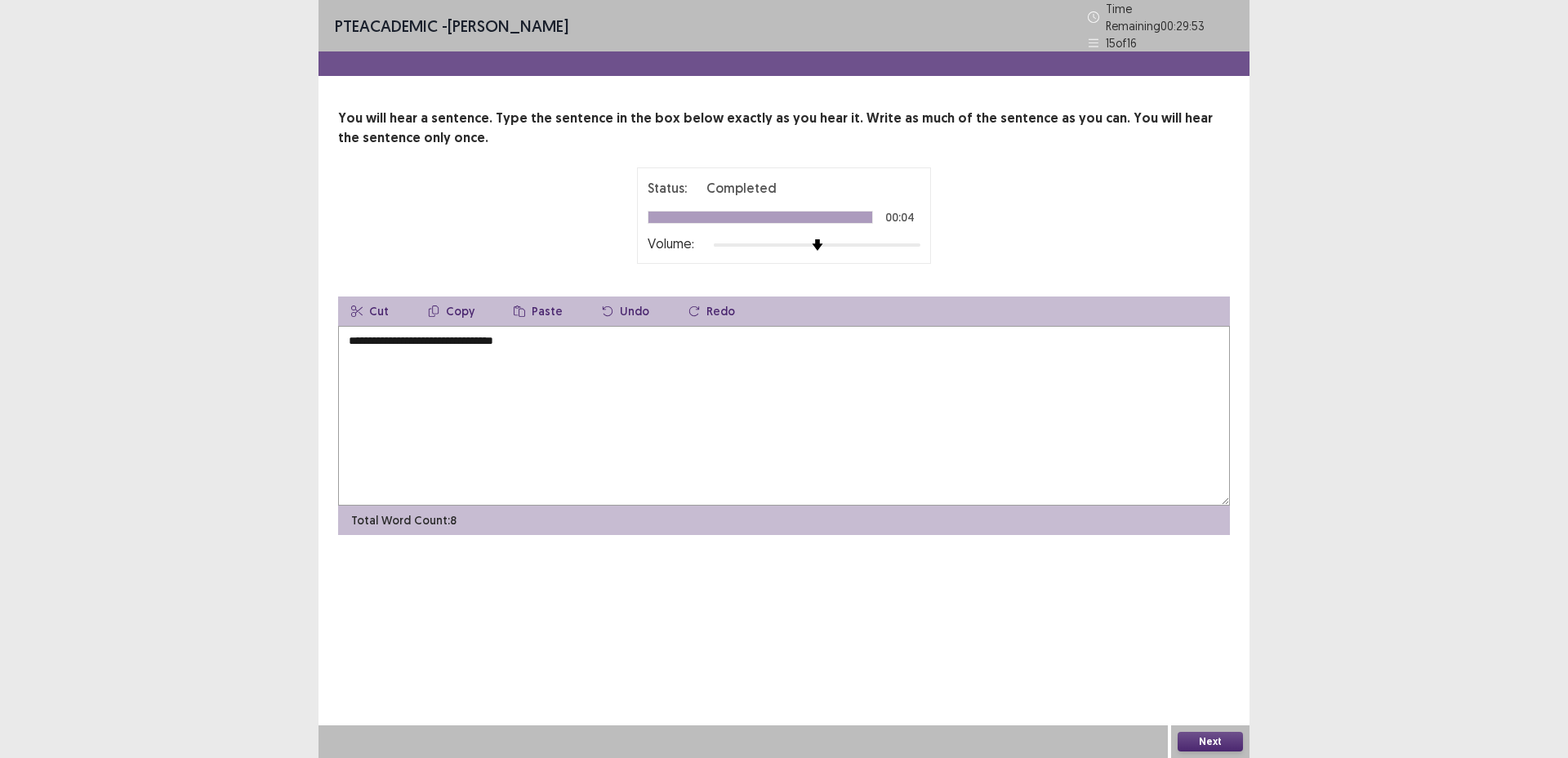
type textarea "**********"
click at [1212, 746] on button "Next" at bounding box center [1211, 741] width 66 height 20
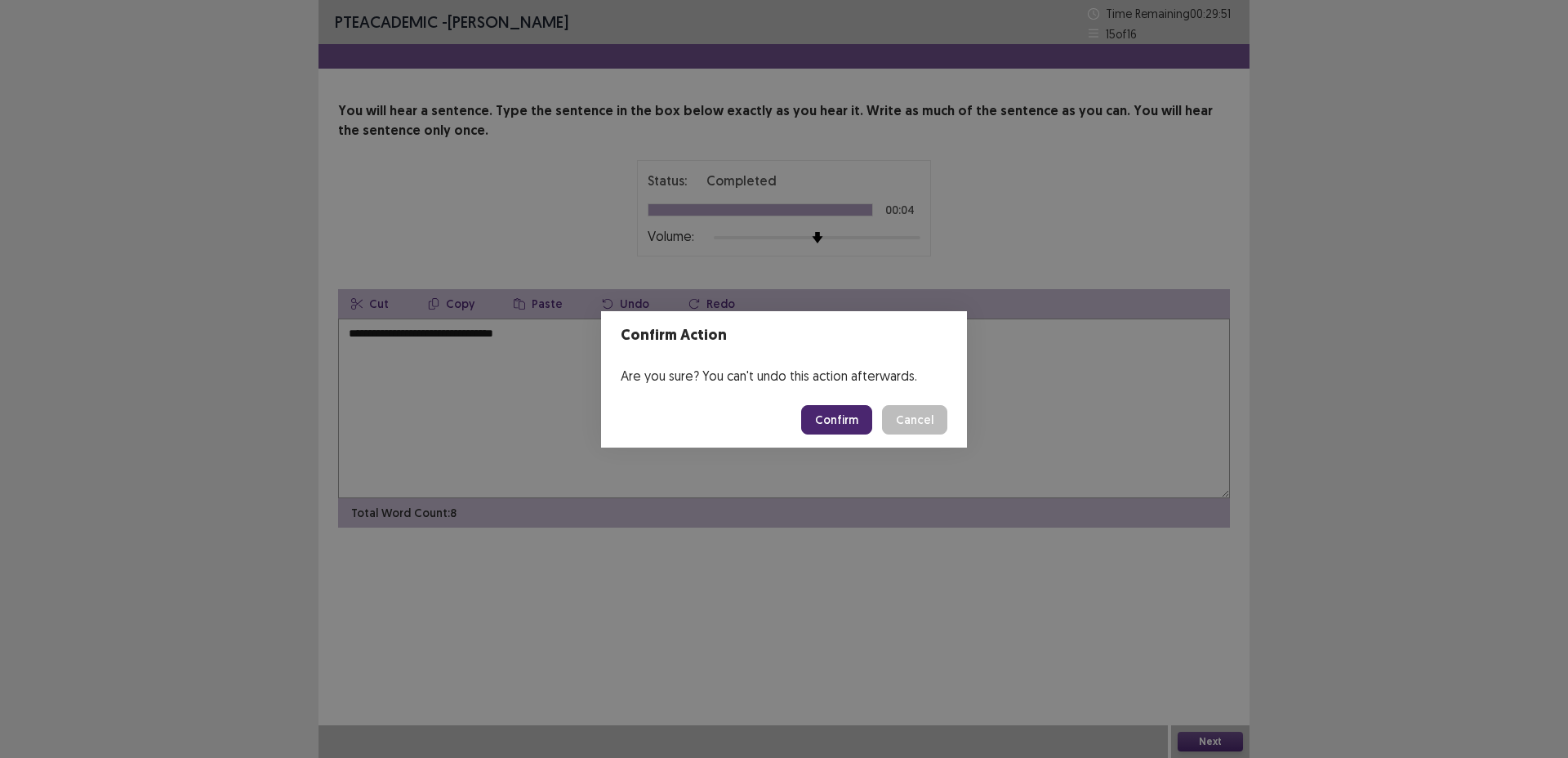
click at [847, 416] on button "Confirm" at bounding box center [837, 419] width 71 height 30
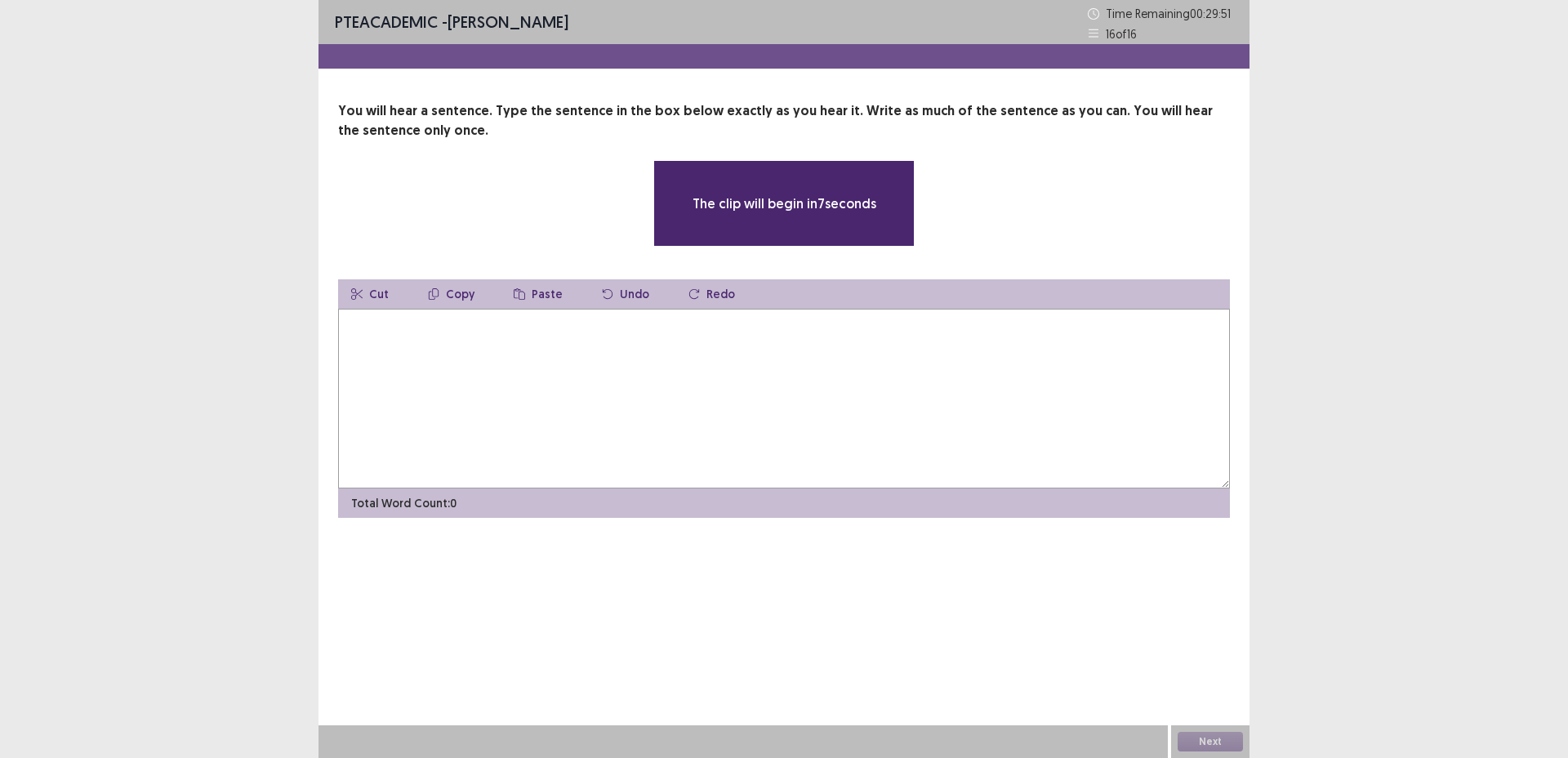
click at [700, 384] on textarea at bounding box center [784, 398] width 892 height 180
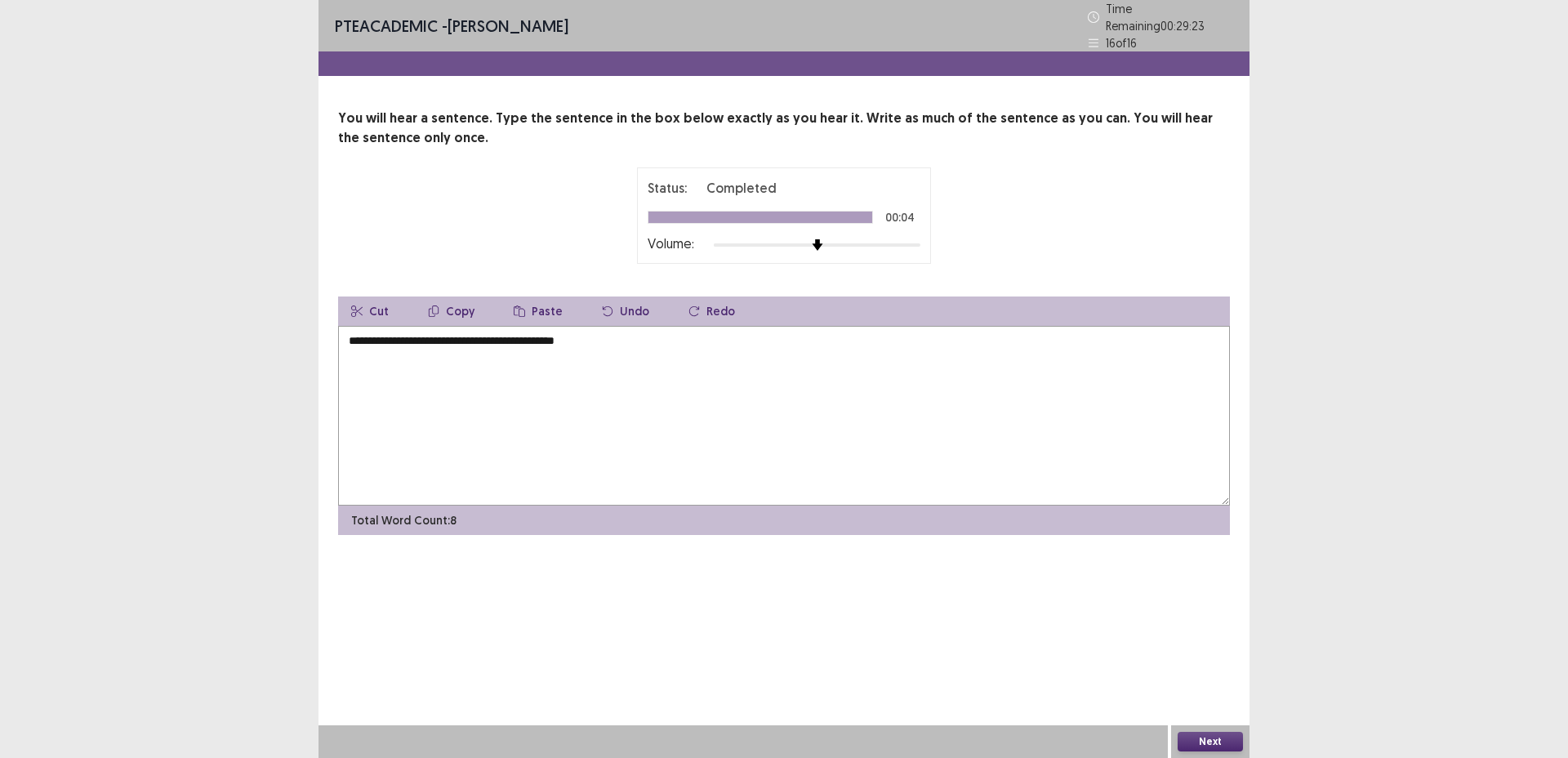
type textarea "**********"
click at [1211, 738] on button "Next" at bounding box center [1211, 741] width 66 height 20
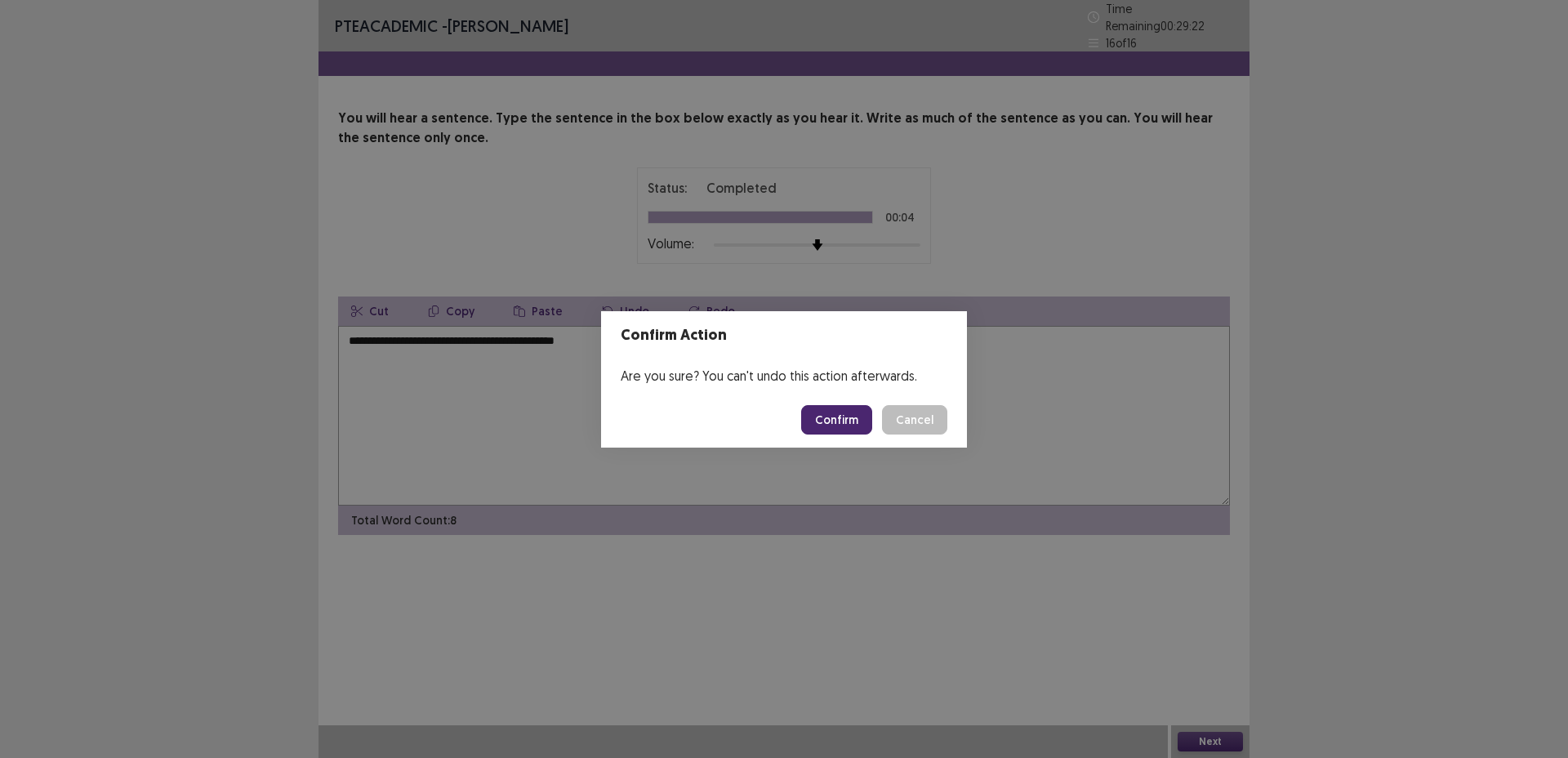
click at [850, 413] on button "Confirm" at bounding box center [837, 419] width 71 height 30
